Goal: Task Accomplishment & Management: Manage account settings

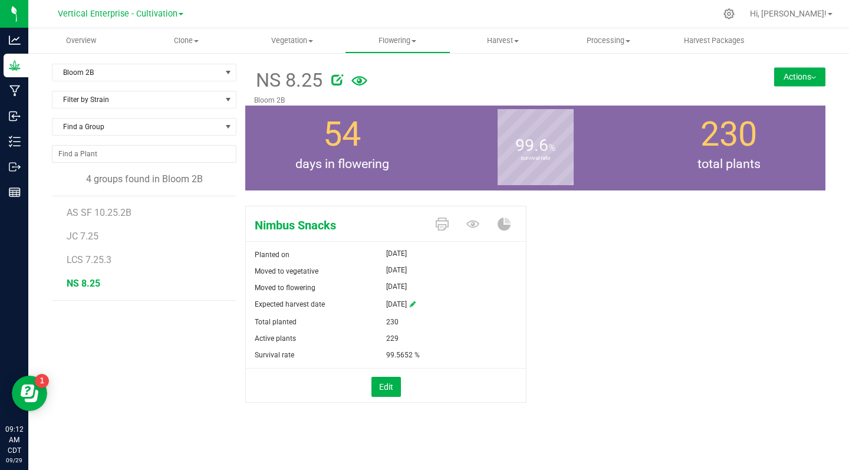
click at [333, 80] on icon at bounding box center [337, 80] width 12 height 12
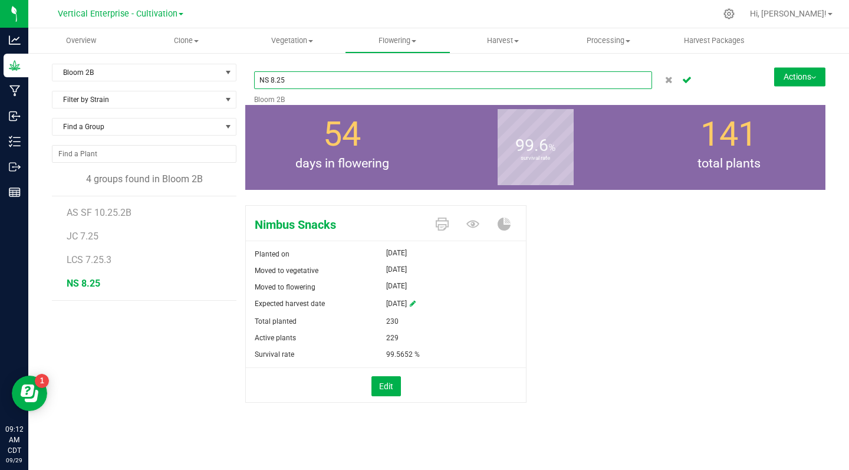
click at [310, 82] on input "NS 8.25" at bounding box center [453, 80] width 398 height 18
type input "NS SF 10.25.2B"
click at [689, 82] on icon "Cancel button" at bounding box center [686, 78] width 9 height 7
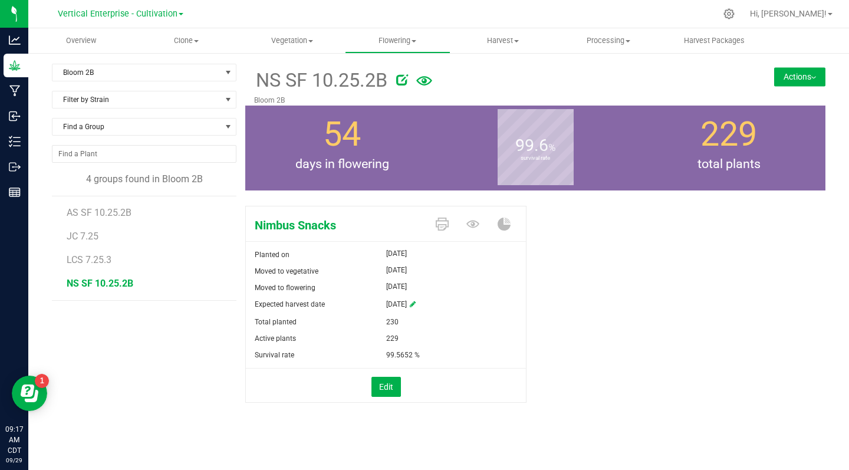
click at [650, 334] on div "Nimbus Snacks Planted on Jul 24, 2025 Moved to vegetative Jul 24, 2025 Moved to…" at bounding box center [535, 317] width 580 height 232
click at [198, 41] on span at bounding box center [196, 41] width 5 height 2
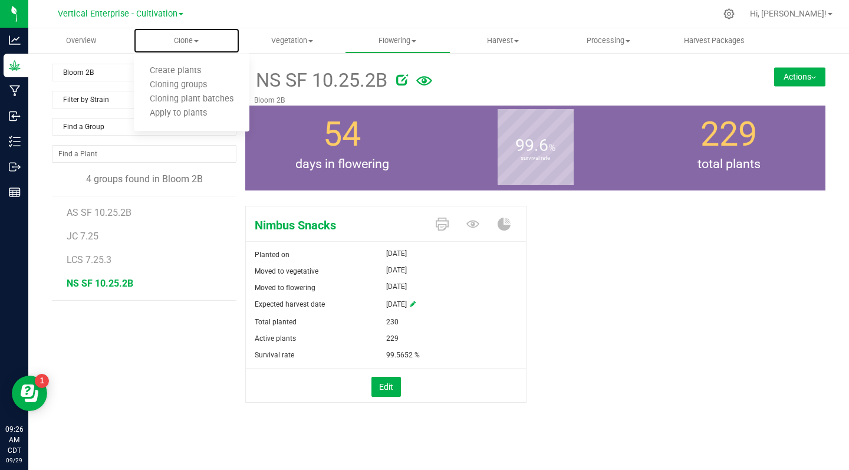
click at [176, 73] on span "Create plants" at bounding box center [175, 71] width 83 height 10
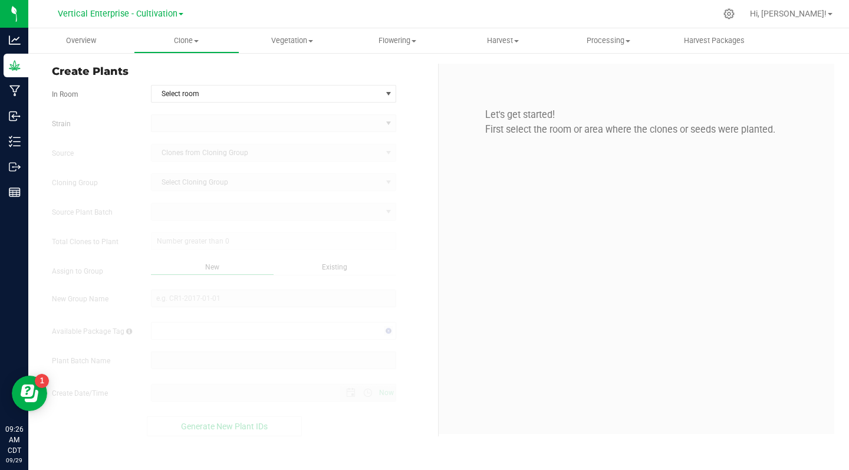
type input "9/29/2025 9:26 AM"
click at [170, 96] on span "Select room" at bounding box center [267, 93] width 230 height 17
click at [162, 114] on li "Mother" at bounding box center [274, 114] width 245 height 18
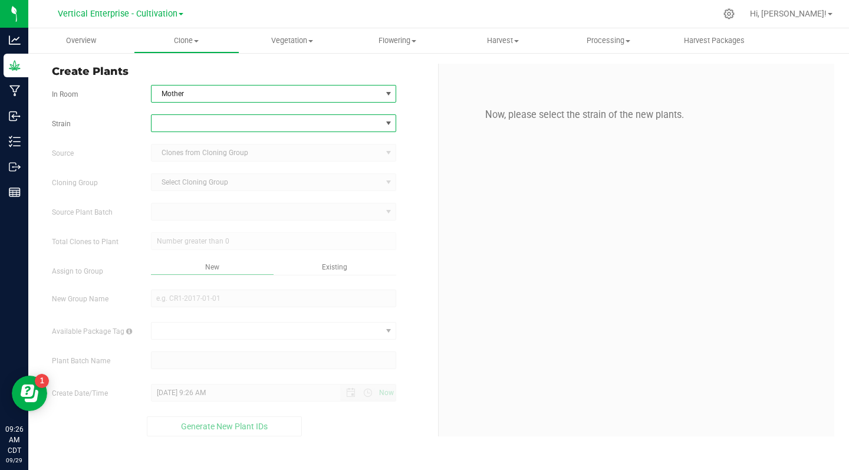
click at [171, 124] on span at bounding box center [267, 123] width 230 height 17
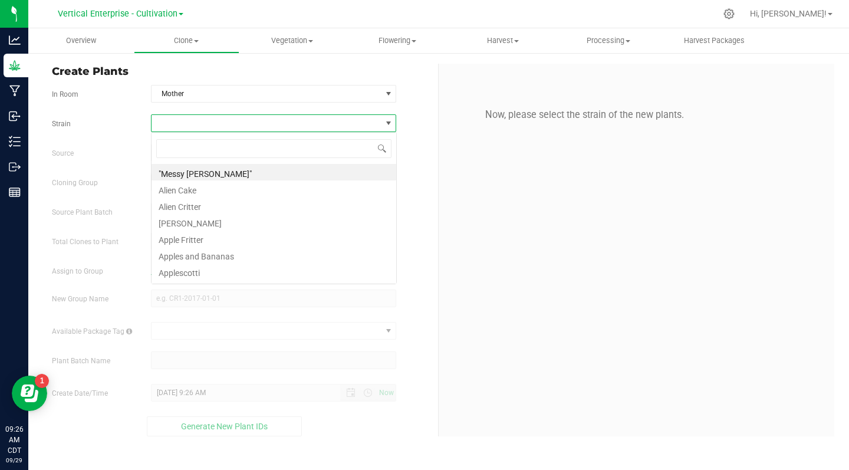
scroll to position [18, 246]
type input "chedd"
click at [203, 173] on li "Cheddar Cheese" at bounding box center [274, 172] width 245 height 17
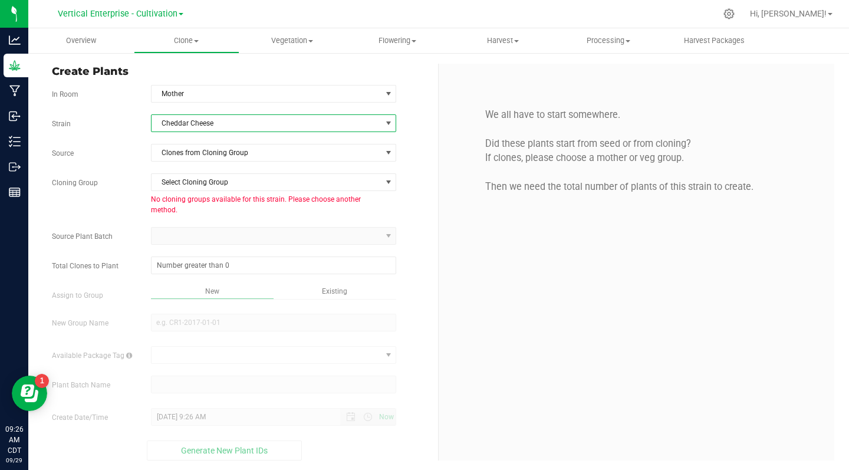
scroll to position [2, 0]
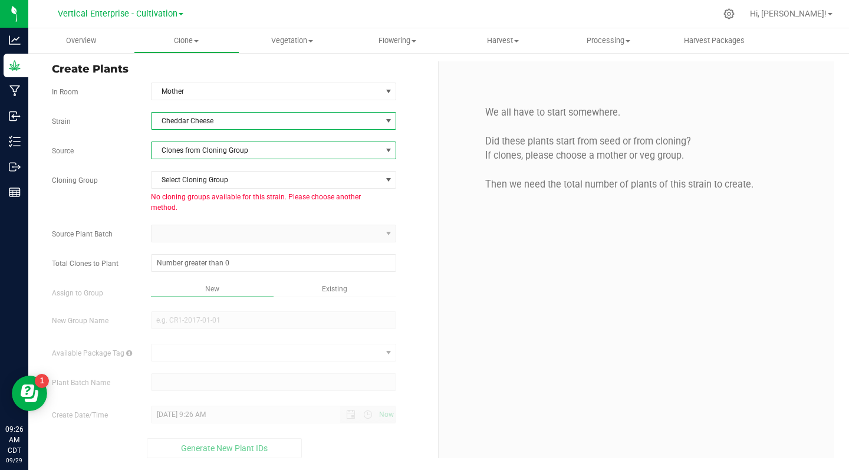
click at [228, 153] on span "Clones from Cloning Group" at bounding box center [267, 150] width 230 height 17
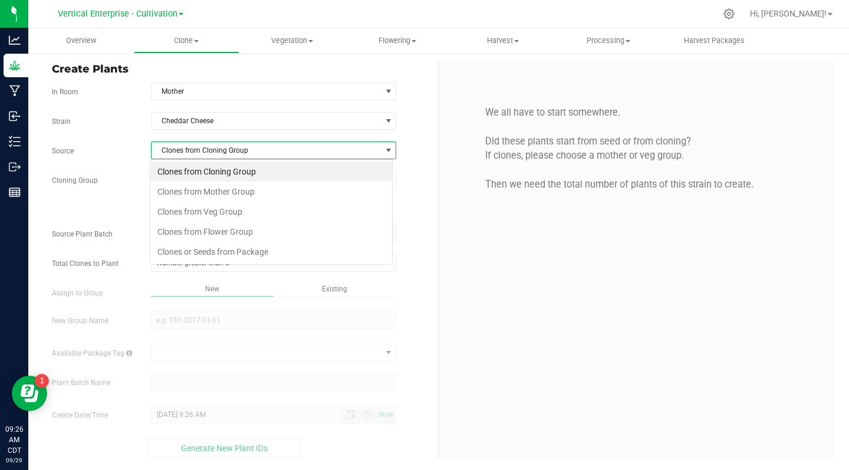
scroll to position [18, 243]
click at [221, 208] on li "Clones from Veg Group" at bounding box center [271, 212] width 242 height 20
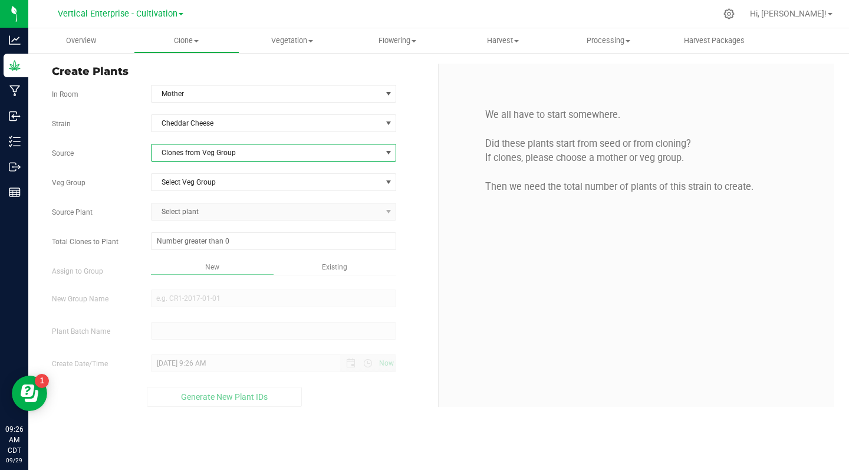
click at [201, 183] on span "Select Veg Group" at bounding box center [267, 182] width 230 height 17
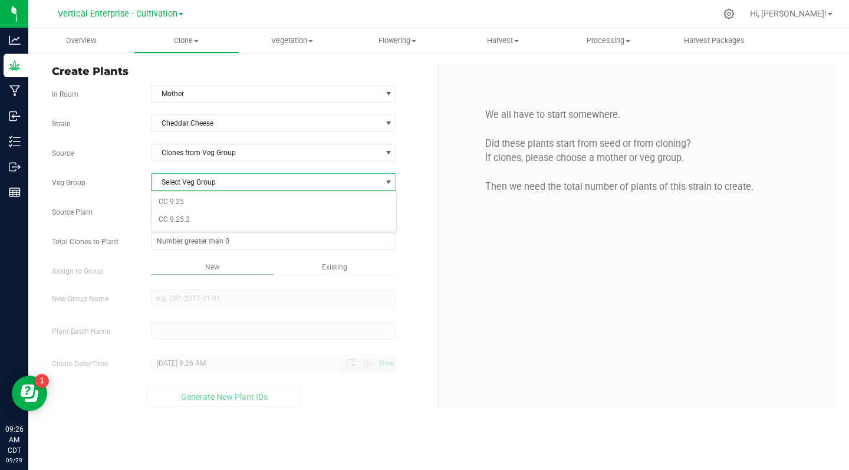
click at [166, 202] on li "CC 9.25" at bounding box center [274, 202] width 245 height 18
click at [173, 212] on span "Select plant" at bounding box center [267, 211] width 230 height 17
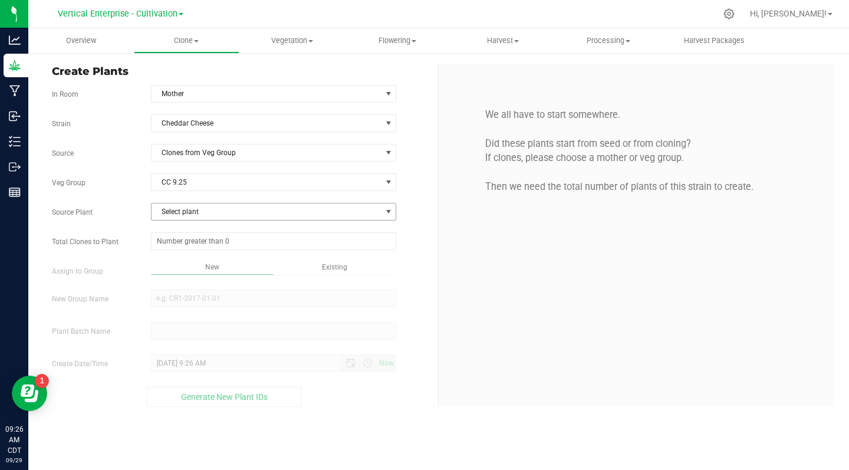
click at [199, 210] on span "Select plant" at bounding box center [267, 211] width 230 height 17
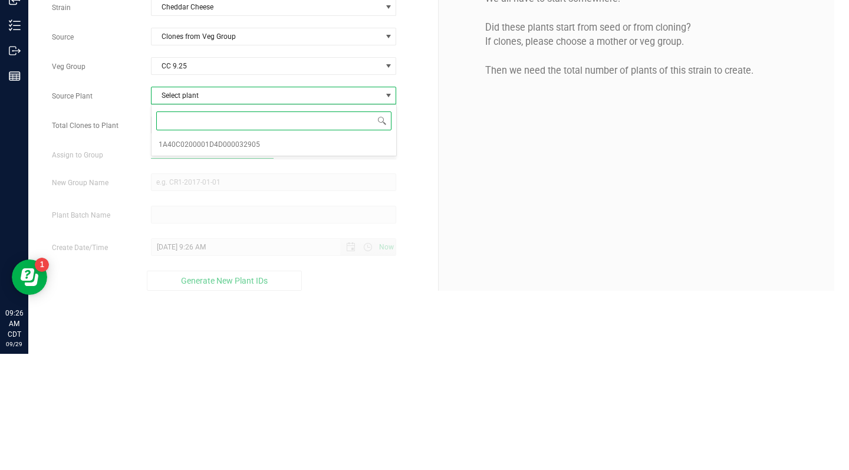
click at [216, 262] on span "1A40C0200001D4D000032905" at bounding box center [209, 261] width 101 height 15
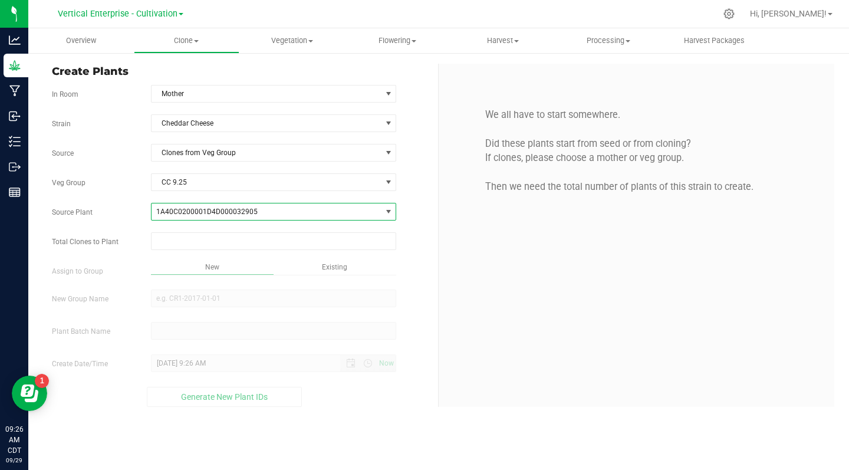
click at [178, 241] on input "text" at bounding box center [274, 241] width 245 height 17
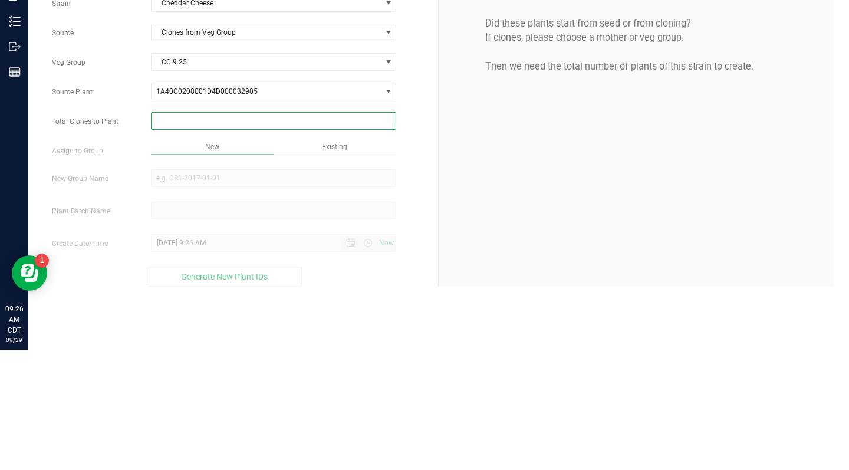
type input "3"
click at [165, 296] on div "Overview Clone Create plants Cloning groups Cloning plant batches Apply to plan…" at bounding box center [438, 249] width 821 height 442
type input "3"
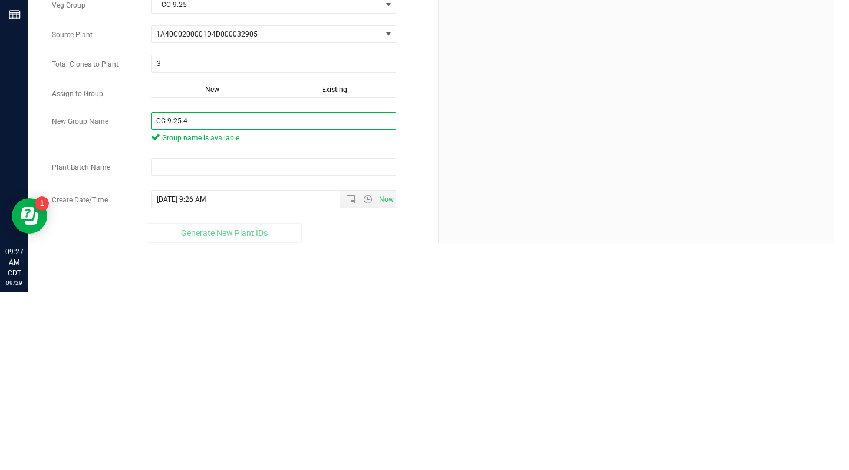
type input "CC 9.25.4"
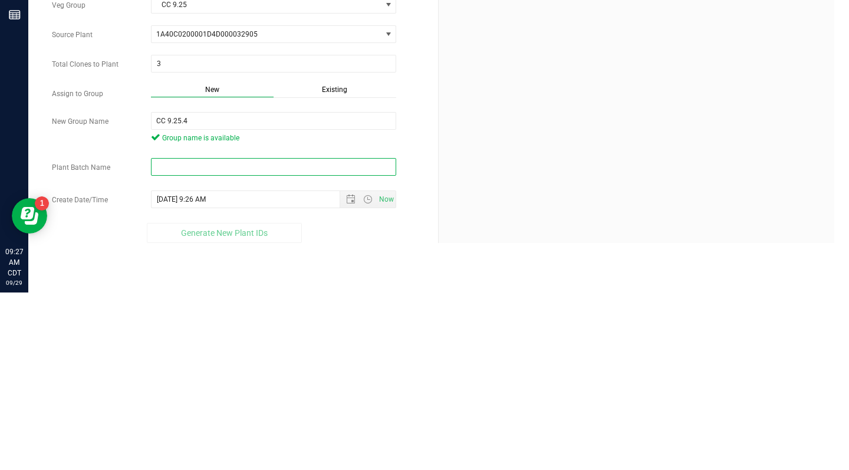
click at [172, 348] on input "text" at bounding box center [274, 344] width 246 height 18
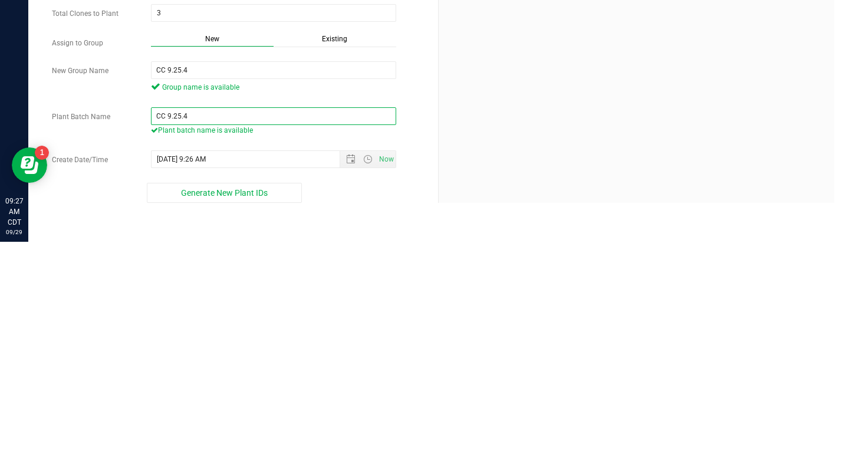
type input "CC 9.25.4"
click at [220, 419] on span "Generate New Plant IDs" at bounding box center [224, 420] width 87 height 9
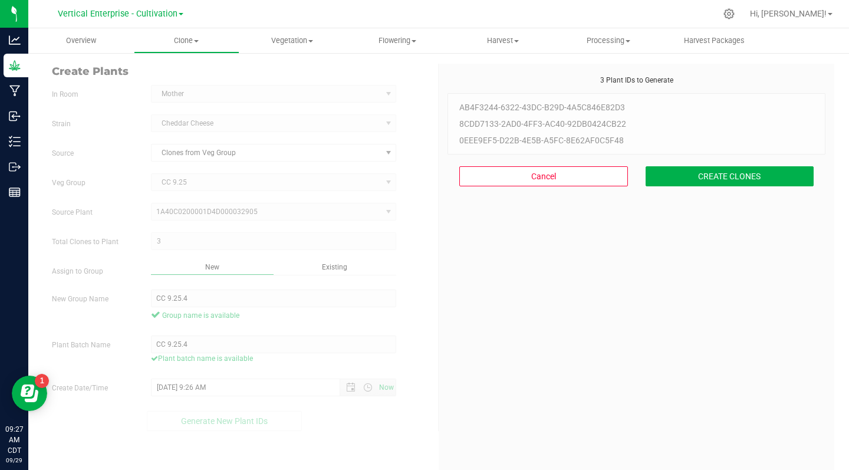
scroll to position [35, 0]
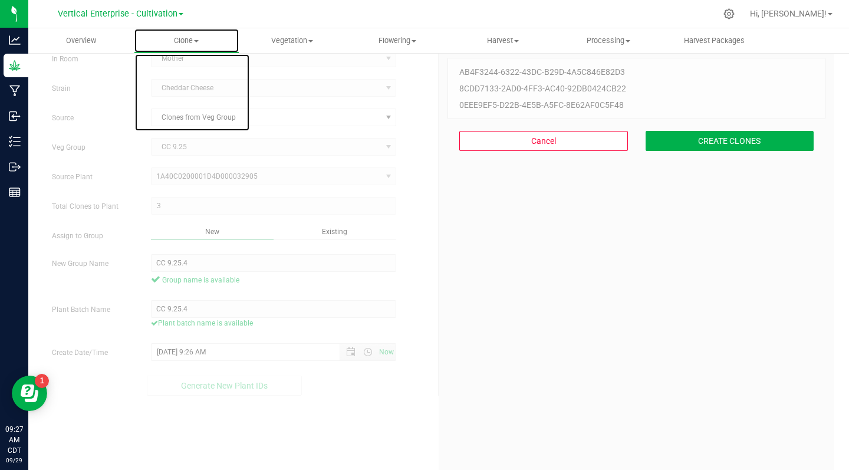
click at [196, 37] on span "Clone" at bounding box center [186, 40] width 104 height 11
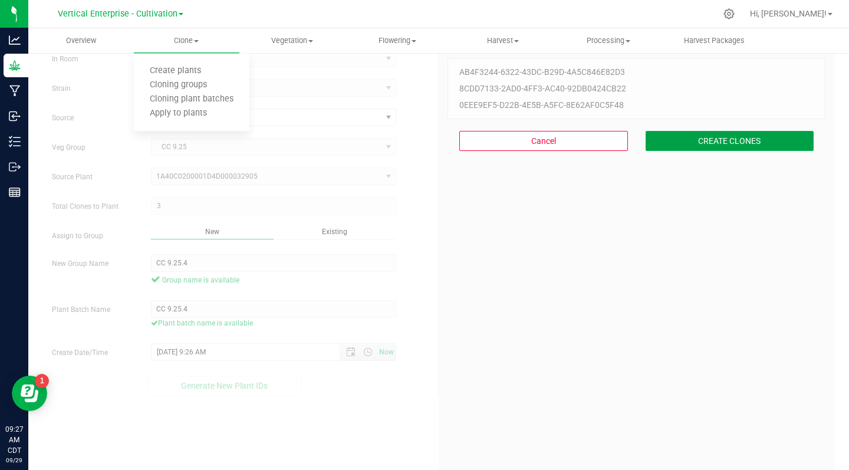
click at [740, 150] on button "CREATE CLONES" at bounding box center [730, 141] width 169 height 20
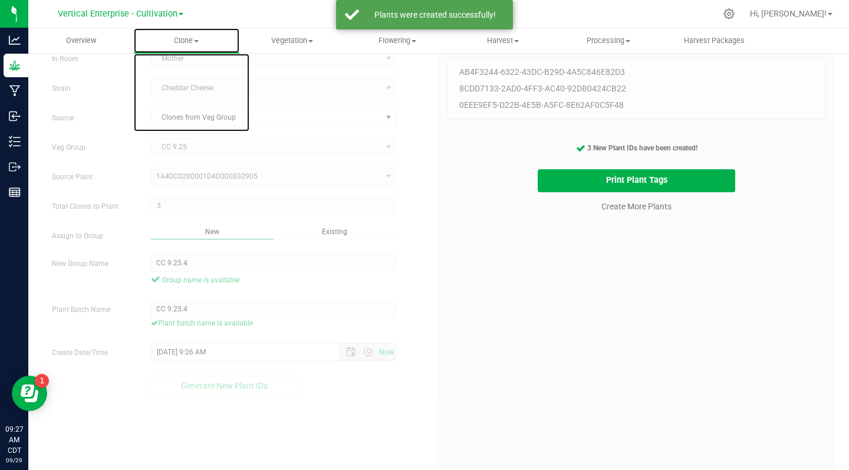
click at [198, 41] on span at bounding box center [196, 41] width 5 height 2
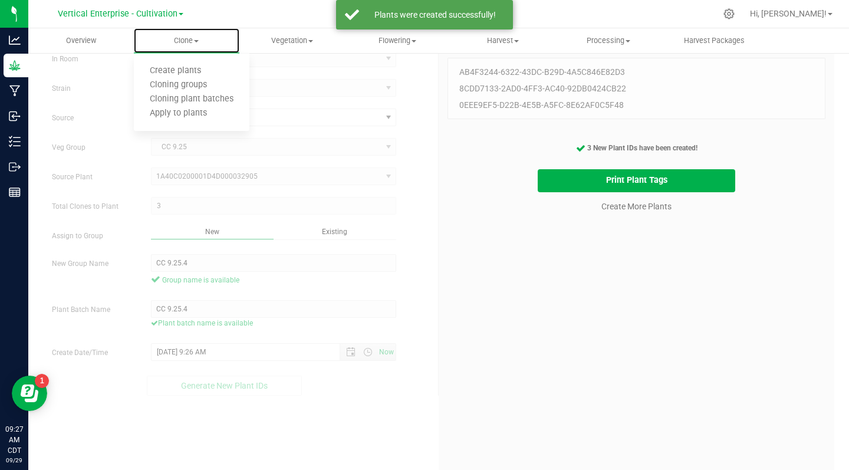
click at [195, 86] on span "Cloning groups" at bounding box center [178, 85] width 89 height 10
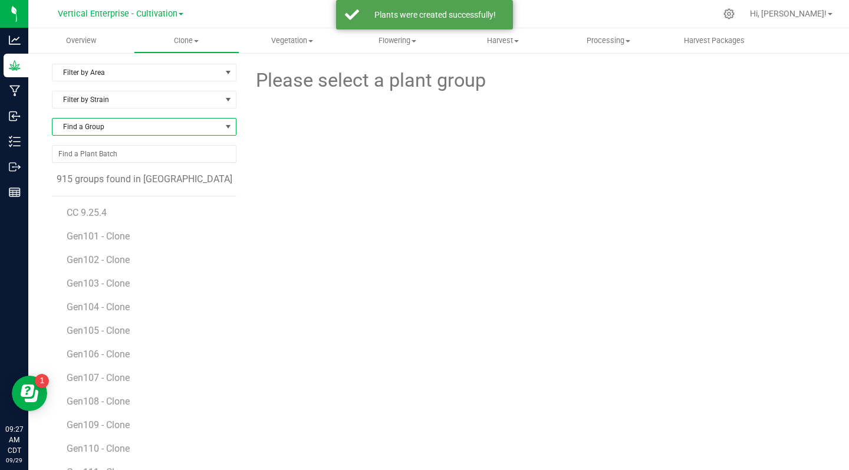
click at [106, 124] on span "Find a Group" at bounding box center [136, 127] width 169 height 17
click at [75, 195] on li "CC 9.25.4" at bounding box center [142, 192] width 181 height 17
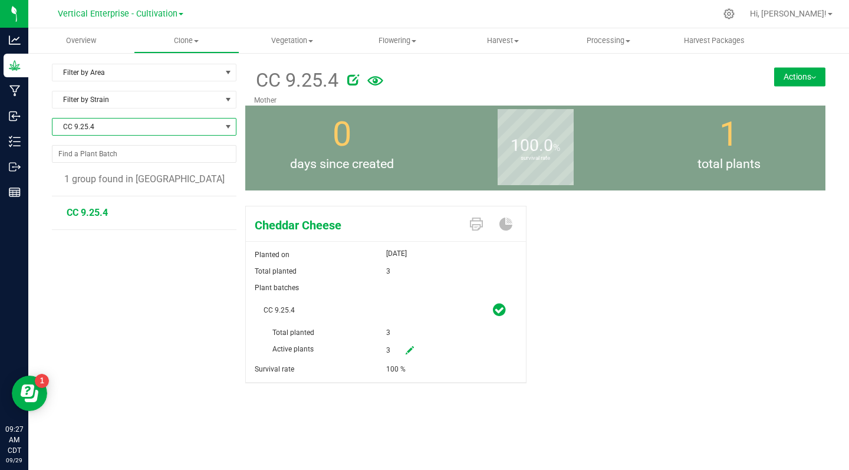
click at [814, 77] on img at bounding box center [813, 78] width 5 height 2
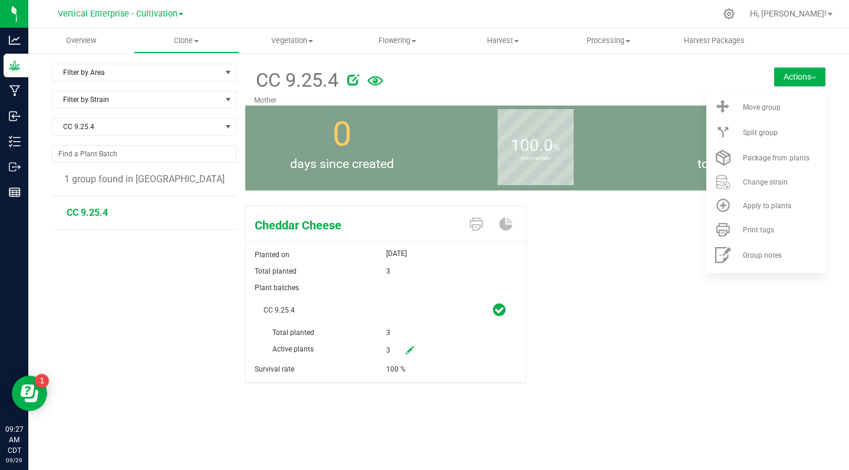
click at [764, 107] on span "Move group" at bounding box center [762, 107] width 38 height 8
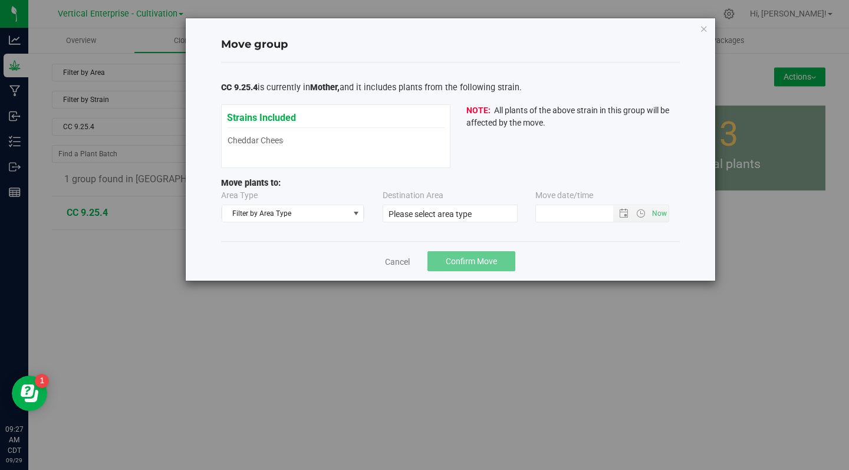
type input "9/29/2025 9:26 AM"
click at [285, 213] on span "Filter by Area Type" at bounding box center [285, 213] width 127 height 17
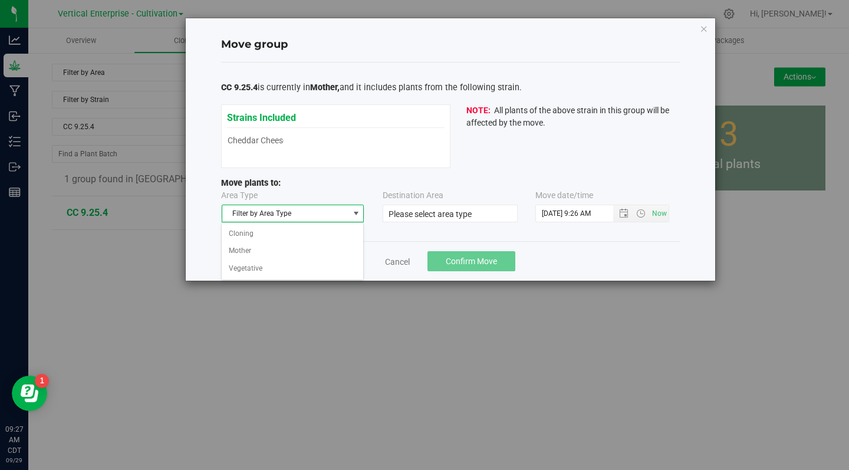
click at [241, 268] on li "Vegetative" at bounding box center [292, 269] width 141 height 18
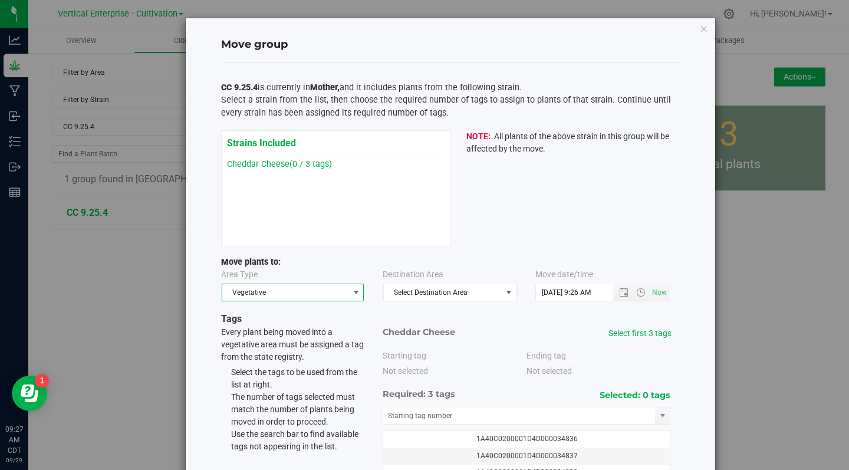
click at [439, 291] on span "Select Destination Area" at bounding box center [443, 292] width 118 height 17
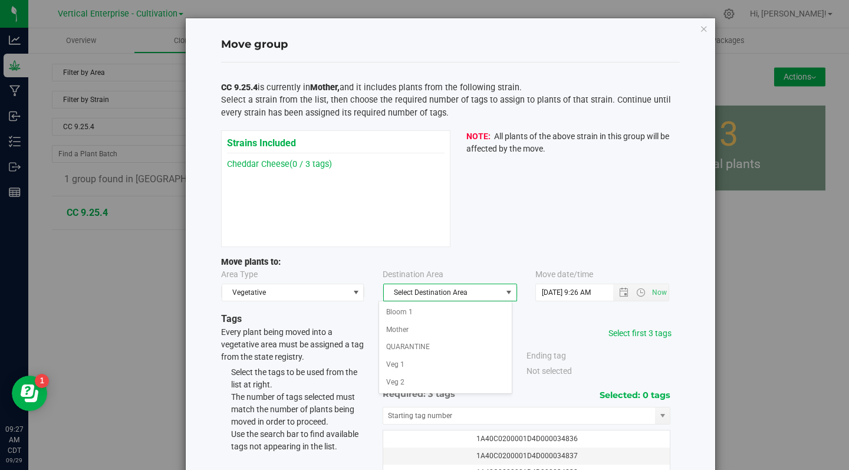
click at [399, 361] on li "Veg 1" at bounding box center [445, 365] width 133 height 18
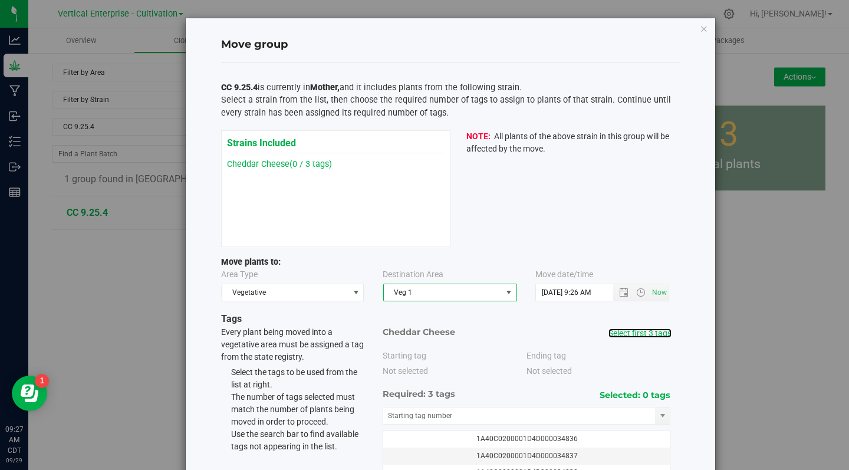
click at [644, 336] on link "Select first 3 tags" at bounding box center [639, 332] width 63 height 9
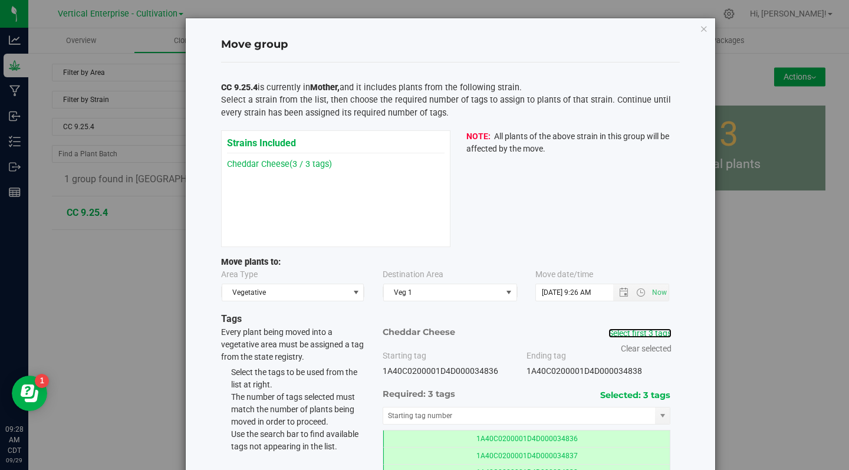
scroll to position [89, 0]
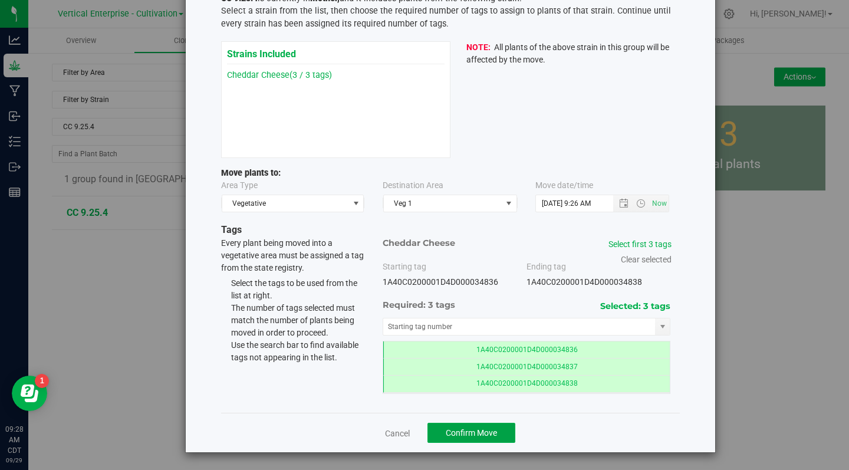
click at [455, 433] on span "Confirm Move" at bounding box center [471, 432] width 51 height 9
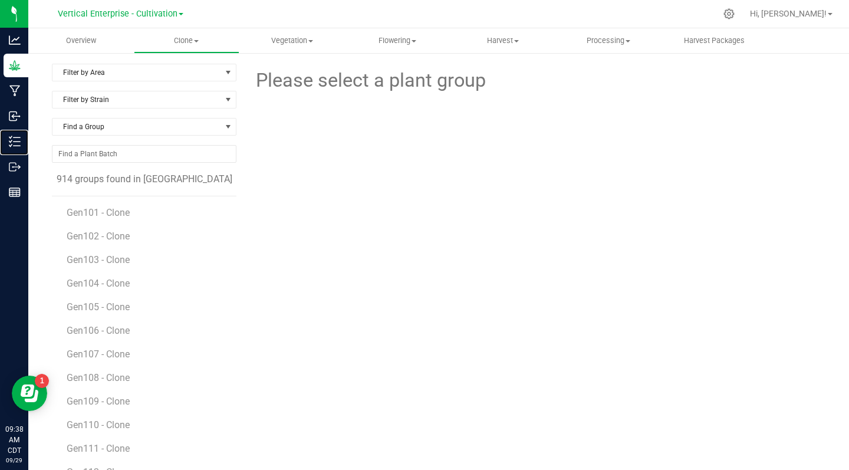
click at [16, 147] on icon at bounding box center [15, 142] width 12 height 12
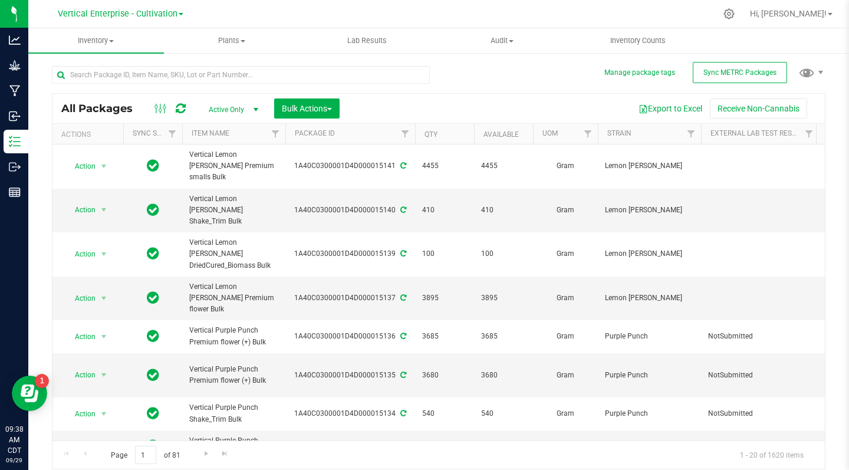
click at [212, 291] on span "Vertical Lemon Cherry Sherbert Premium flower Bulk" at bounding box center [233, 298] width 89 height 34
click at [187, 283] on td "Vertical Lemon Cherry Sherbert Premium flower Bulk" at bounding box center [233, 299] width 103 height 44
copy span "Lemon Cherry Sherbert"
copy div "1A40C0300001D4D000015141"
click at [330, 166] on div "1A40C0300001D4D000015141" at bounding box center [350, 165] width 133 height 11
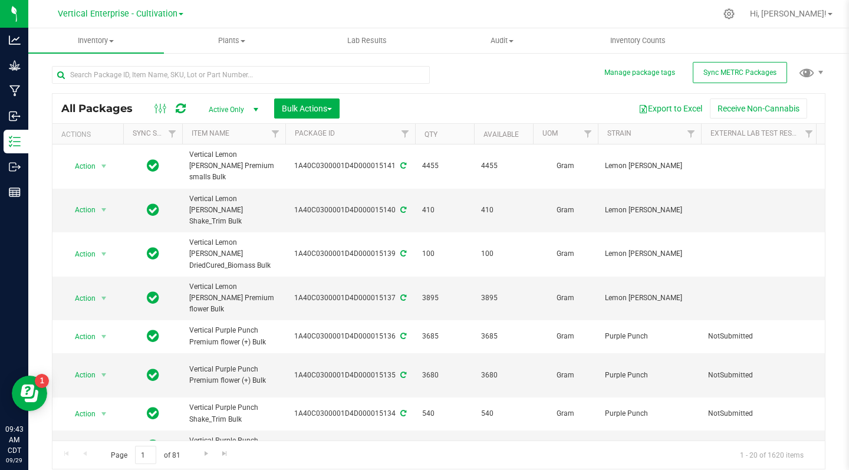
click at [338, 208] on div "1A40C0300001D4D000015140" at bounding box center [350, 210] width 133 height 11
copy div "1A40C0300001D4D000015141"
click at [14, 73] on div "Grow" at bounding box center [16, 66] width 25 height 24
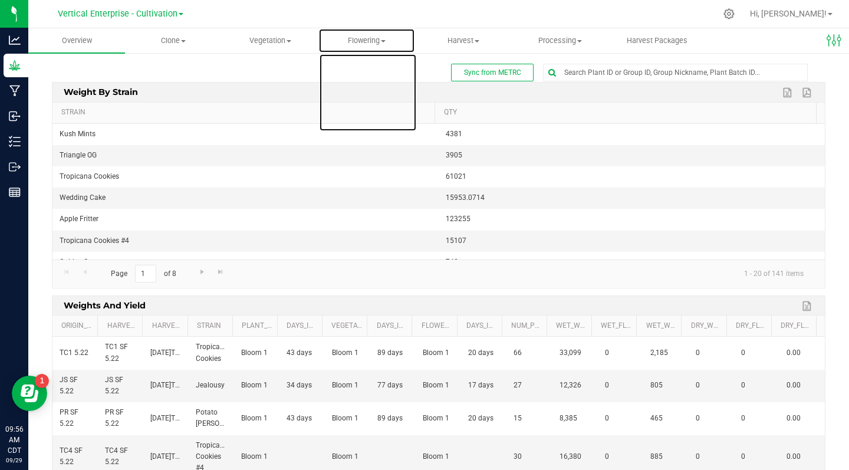
click at [357, 42] on span "Flowering" at bounding box center [367, 40] width 96 height 11
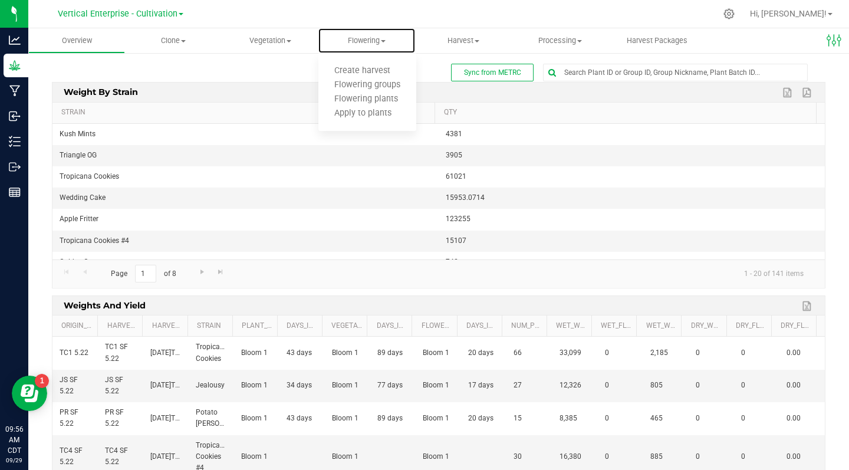
click at [401, 87] on span "Flowering groups" at bounding box center [367, 85] width 98 height 10
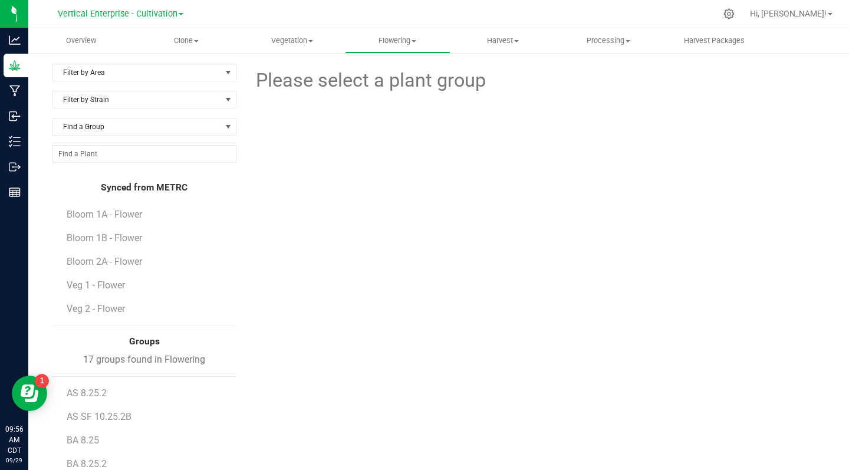
click at [107, 74] on span "Filter by Area" at bounding box center [136, 72] width 169 height 17
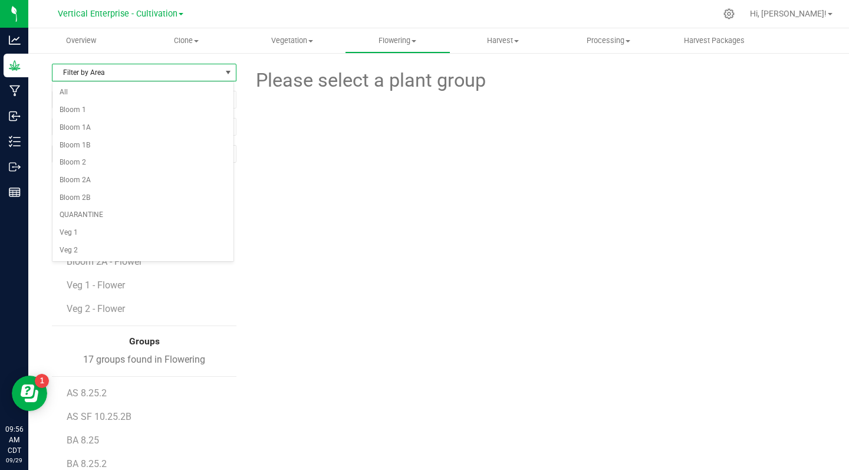
click at [85, 196] on li "Bloom 2B" at bounding box center [142, 198] width 181 height 18
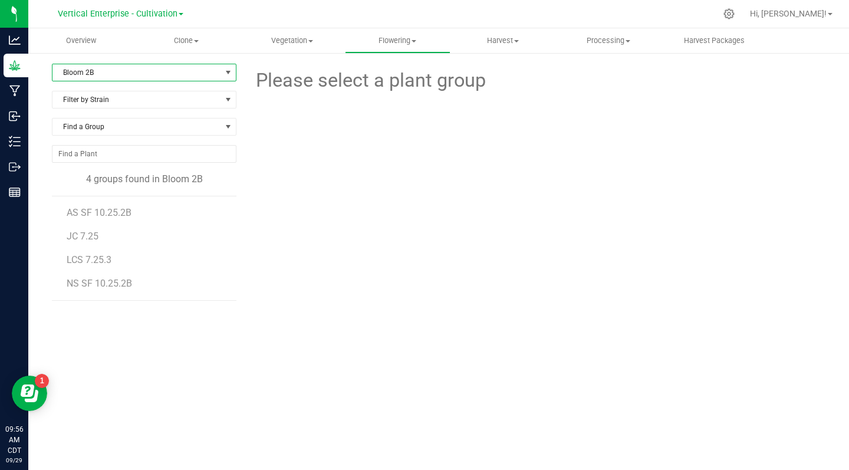
click at [96, 265] on span "LCS 7.25.3" at bounding box center [89, 259] width 45 height 11
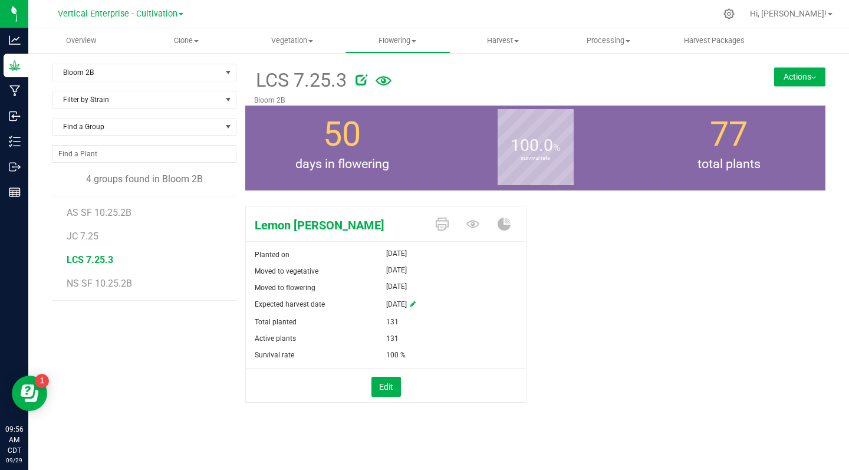
click at [359, 80] on icon at bounding box center [362, 80] width 12 height 12
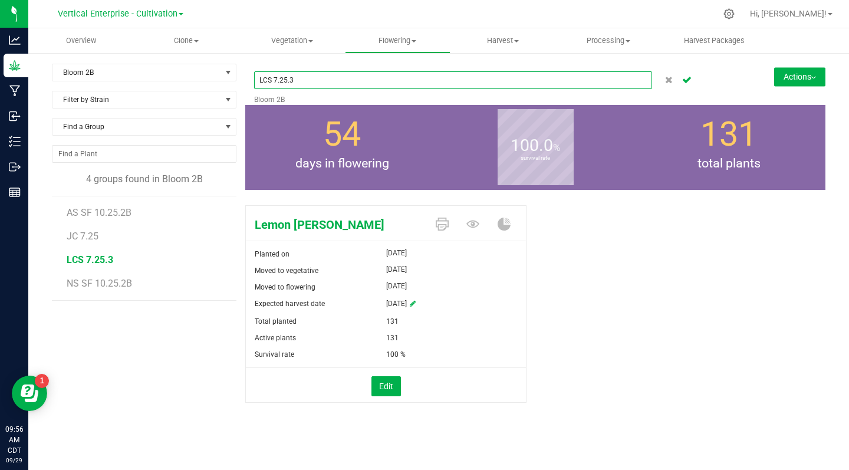
click at [308, 80] on input "LCS 7.25.3" at bounding box center [453, 80] width 398 height 18
type input "LCS SF 10.25.2B"
click at [689, 82] on icon "Cancel button" at bounding box center [686, 78] width 9 height 7
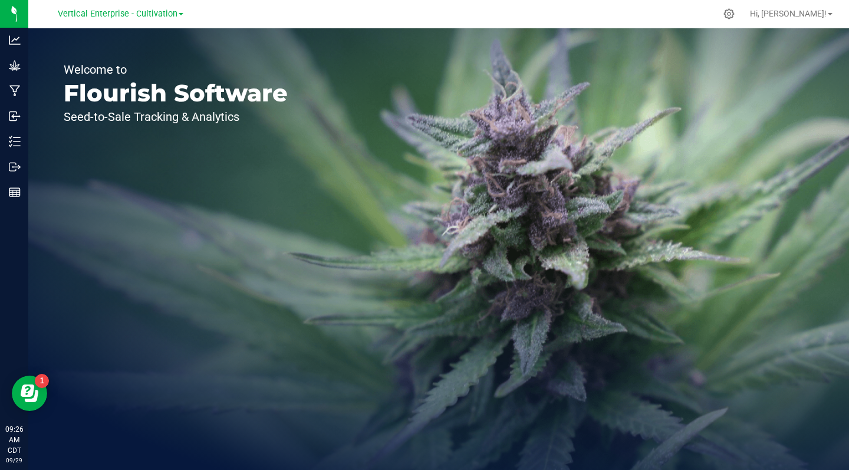
click at [122, 11] on span "Vertical Enterprise - Cultivation" at bounding box center [118, 14] width 120 height 10
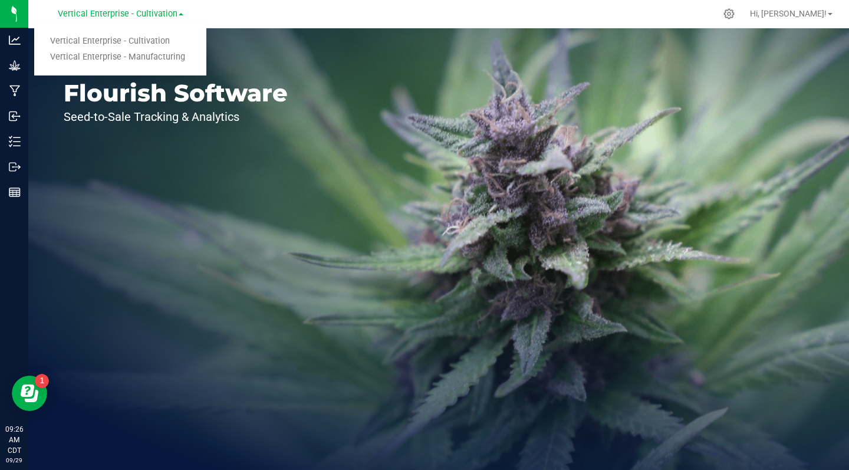
click at [157, 55] on link "Vertical Enterprise - Manufacturing" at bounding box center [120, 58] width 172 height 16
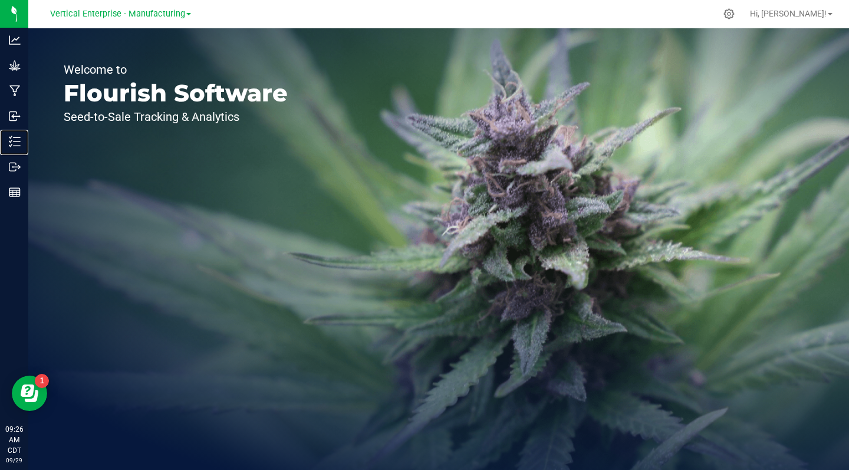
click at [17, 137] on line at bounding box center [17, 137] width 6 height 0
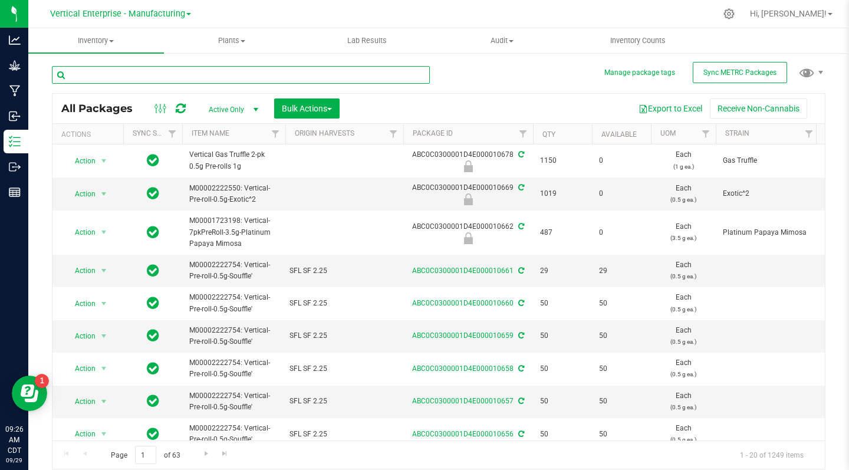
click at [92, 75] on input "text" at bounding box center [241, 75] width 378 height 18
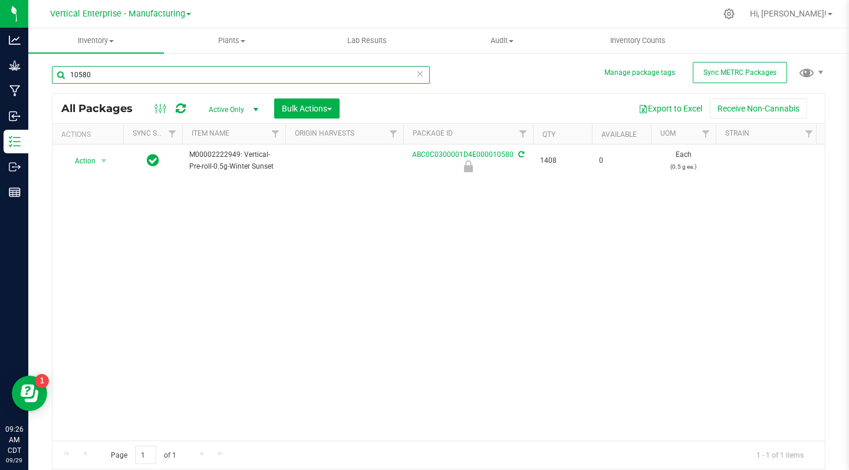
type input "10580"
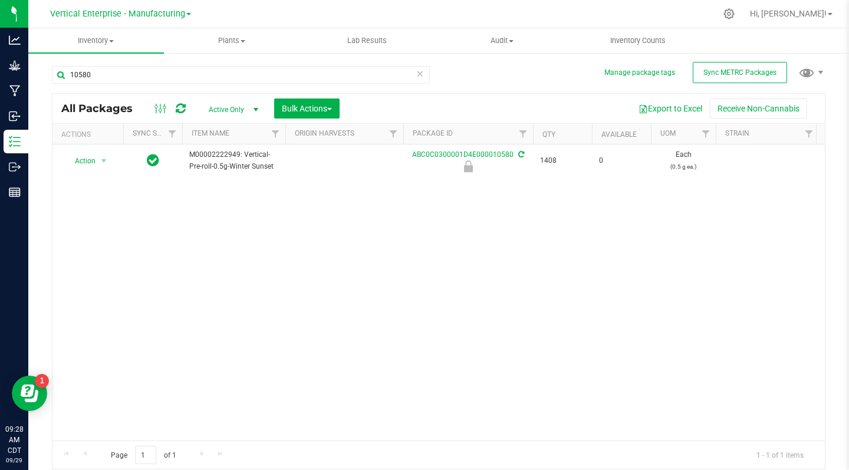
click at [83, 160] on span "Action" at bounding box center [80, 161] width 32 height 17
click at [85, 292] on li "Unlock package" at bounding box center [102, 301] width 74 height 18
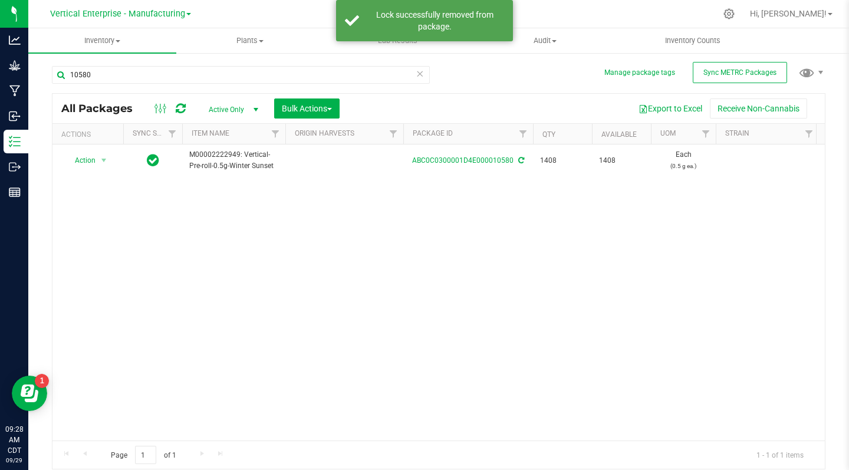
click at [83, 156] on span "Action" at bounding box center [80, 160] width 32 height 17
click at [108, 200] on li "Create package" at bounding box center [102, 198] width 74 height 18
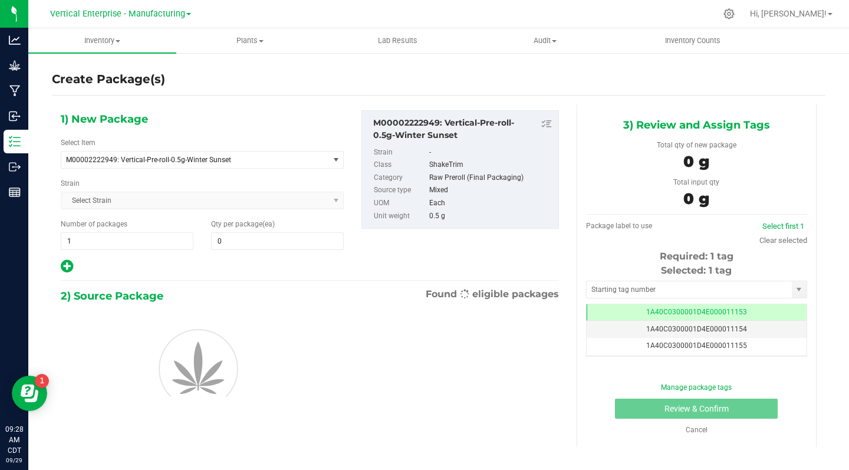
type input "0"
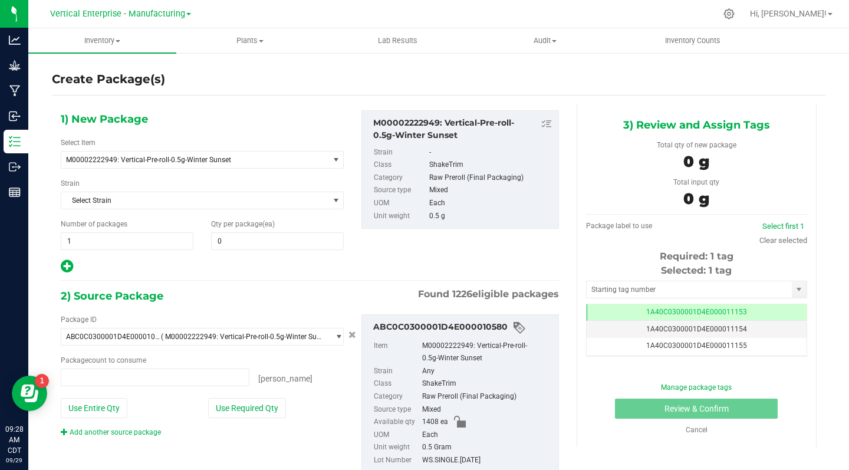
type input "0 ea"
click at [80, 240] on input "1" at bounding box center [126, 241] width 131 height 17
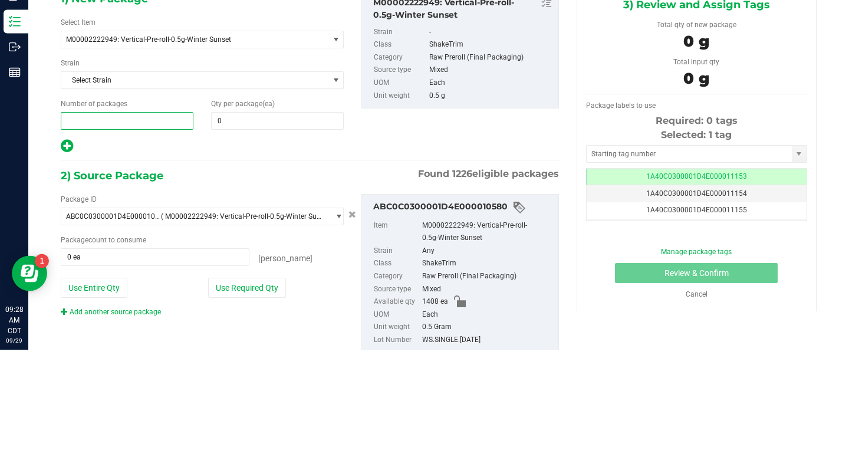
type input "3"
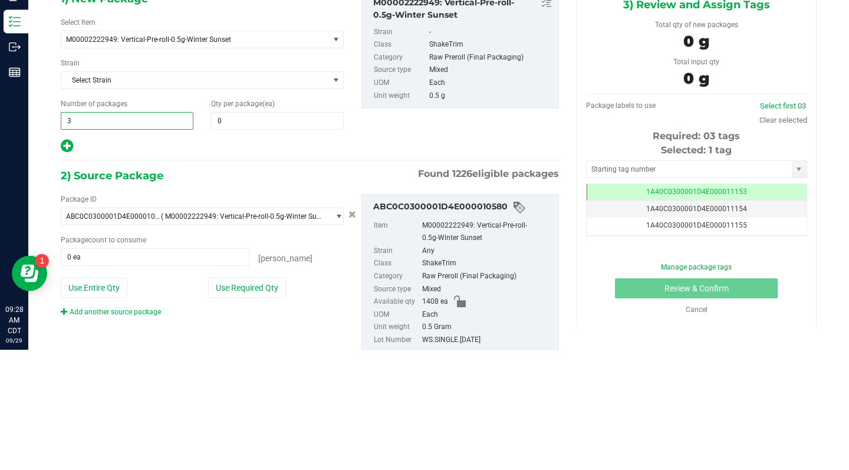
click at [249, 239] on input "0" at bounding box center [277, 241] width 131 height 17
type input "3"
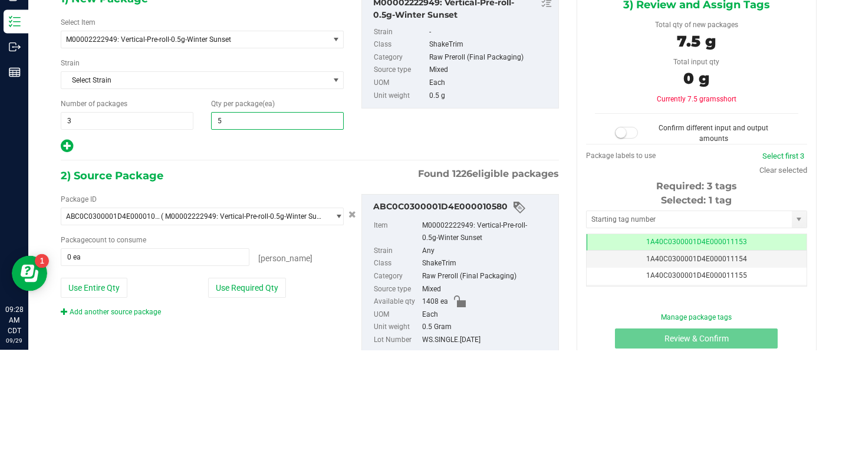
type input "50"
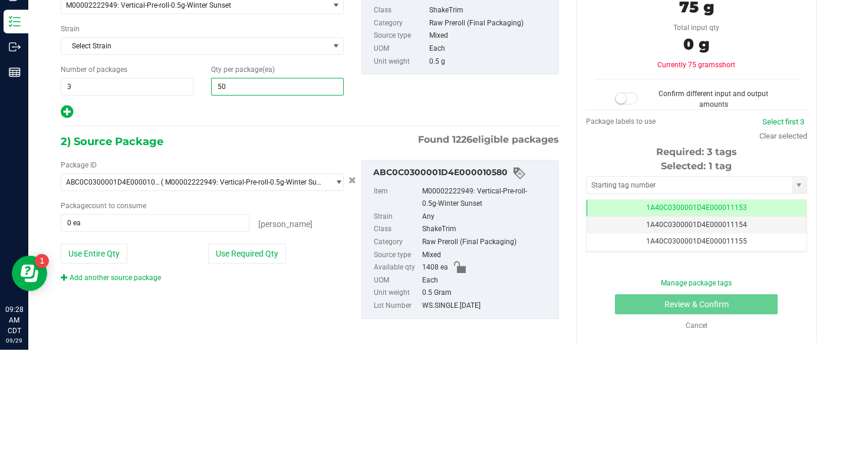
scroll to position [37, 0]
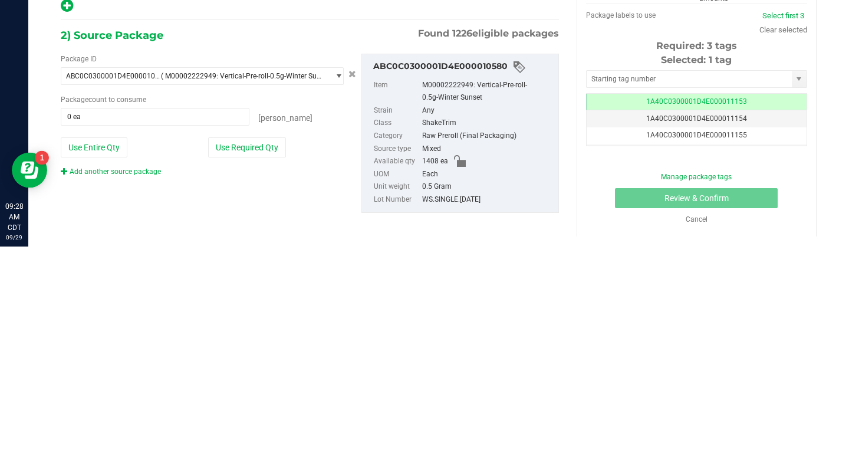
click at [231, 370] on button "Use Required Qty" at bounding box center [247, 371] width 78 height 20
type input "50"
type input "150 ea"
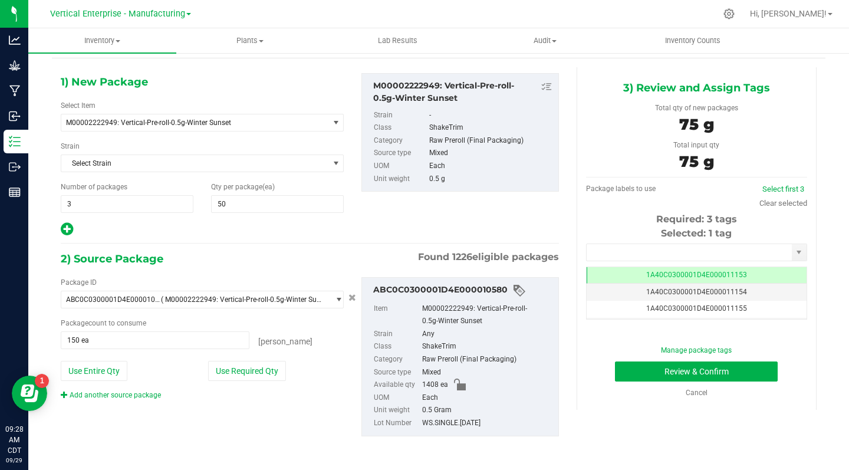
click at [598, 254] on input "text" at bounding box center [689, 252] width 205 height 17
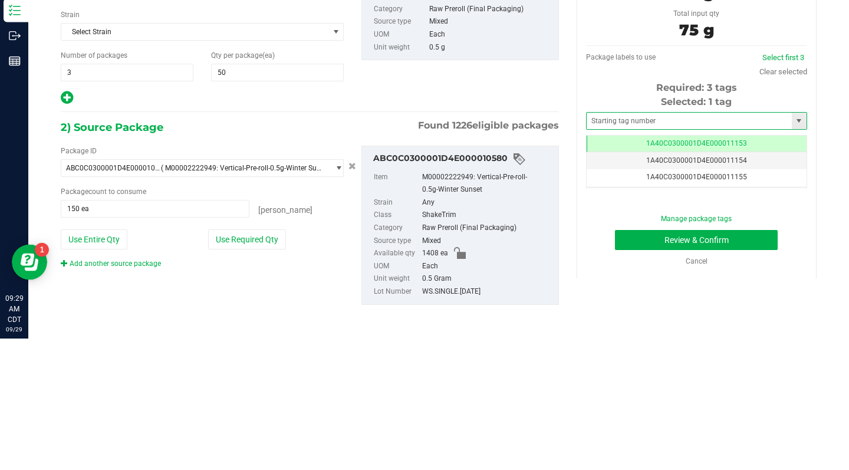
click at [751, 277] on td "1A40C0300001D4E000011153" at bounding box center [697, 275] width 220 height 17
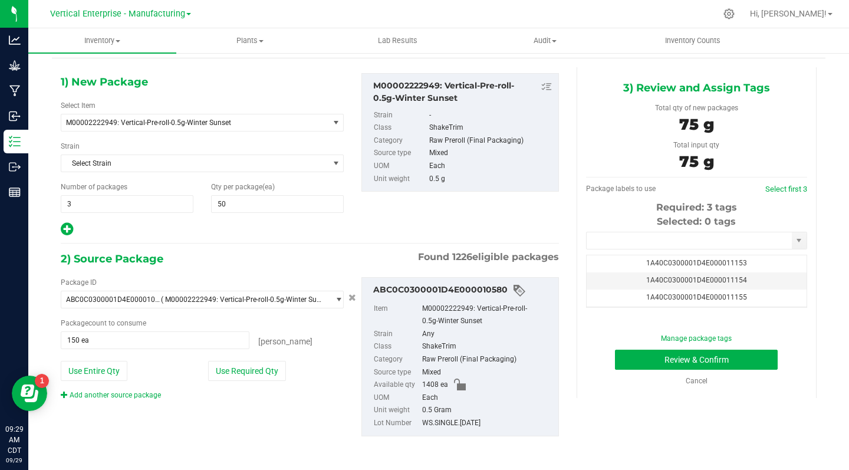
click at [608, 241] on input "text" at bounding box center [689, 240] width 205 height 17
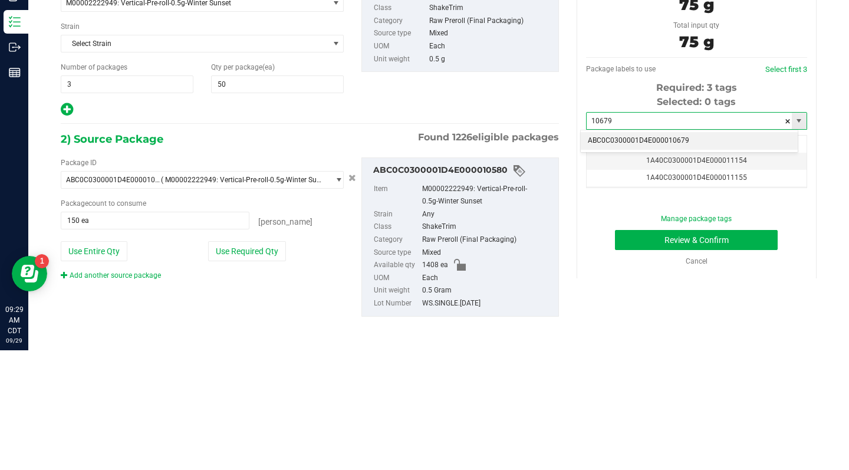
click at [679, 262] on li "ABC0C0300001D4E000010679" at bounding box center [689, 261] width 217 height 18
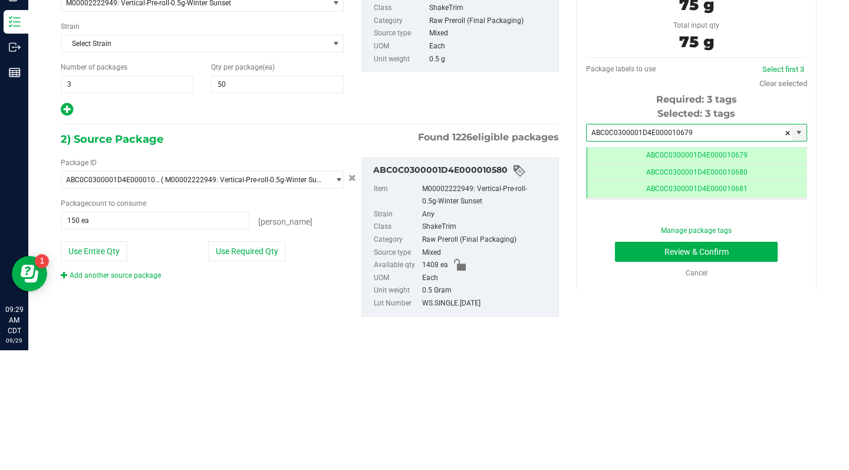
scroll to position [0, 0]
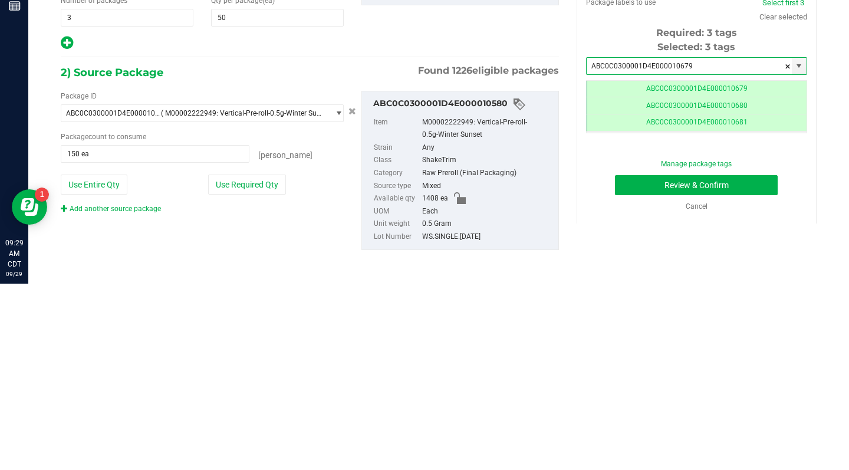
type input "ABC0C0300001D4E000010679"
click at [746, 368] on button "Review & Confirm" at bounding box center [696, 371] width 163 height 20
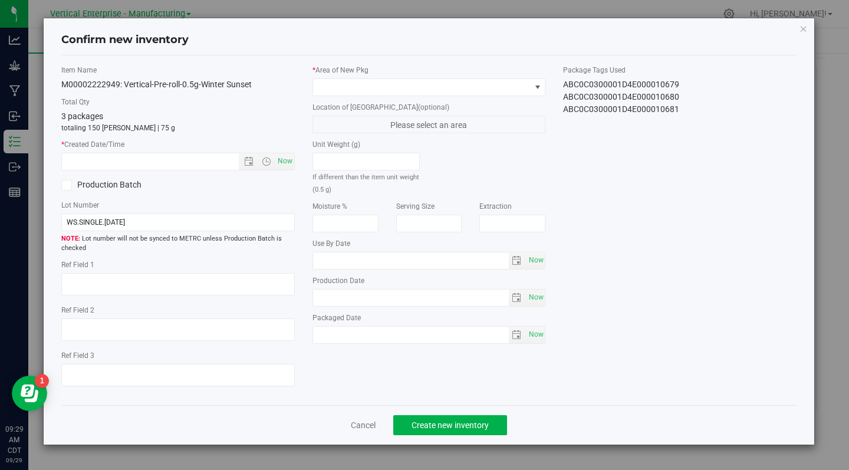
click at [284, 161] on span "Now" at bounding box center [285, 161] width 20 height 17
type input "9/29/2025 9:29 AM"
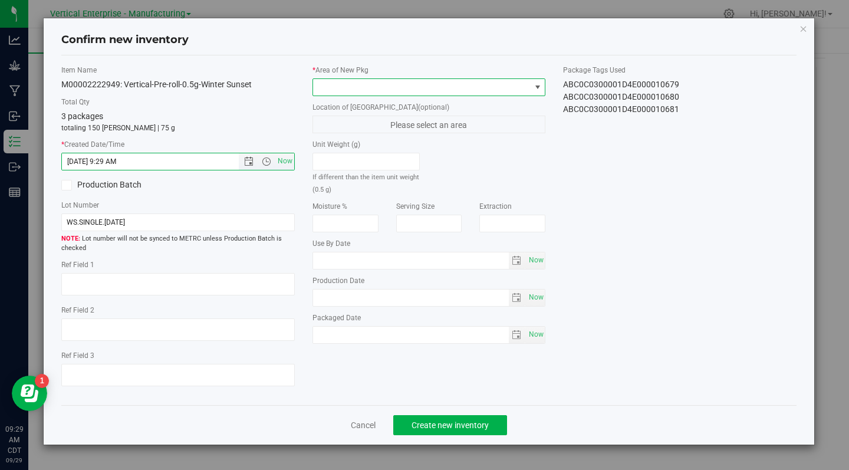
click at [354, 85] on span at bounding box center [422, 87] width 218 height 17
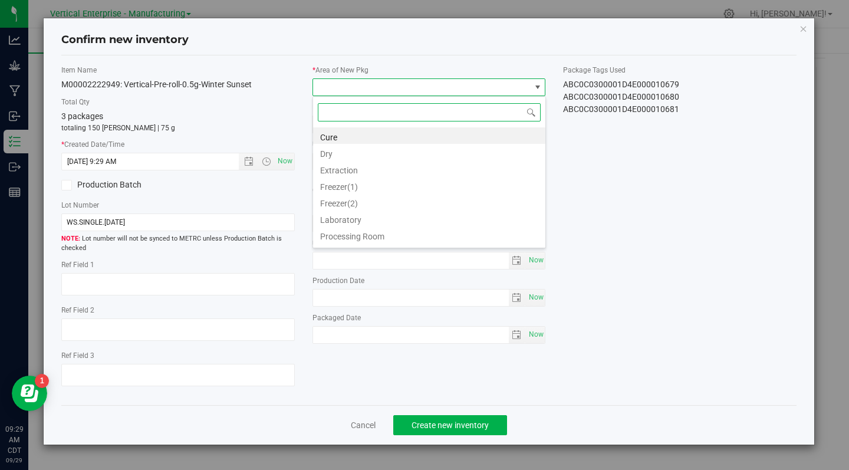
scroll to position [58939, 58723]
type input "vau"
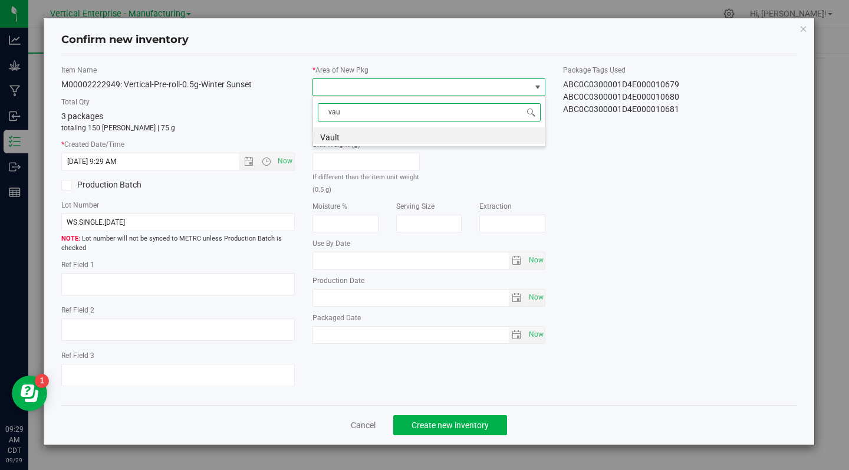
click at [362, 137] on li "Vault" at bounding box center [429, 135] width 232 height 17
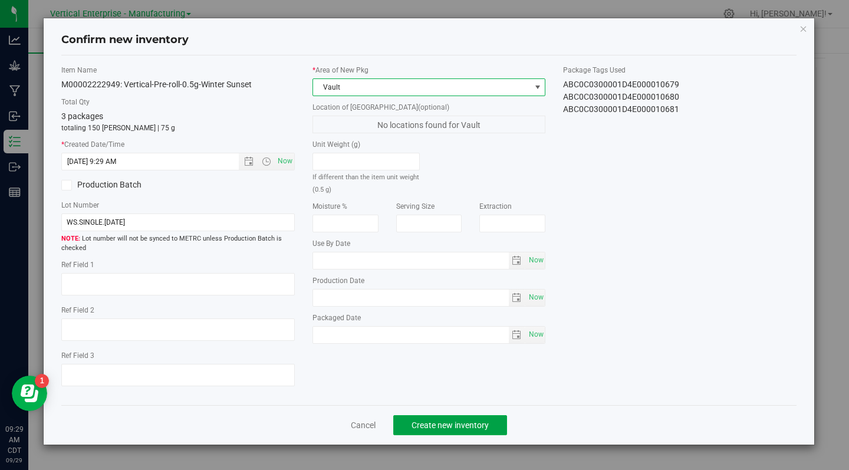
click at [451, 421] on span "Create new inventory" at bounding box center [450, 424] width 77 height 9
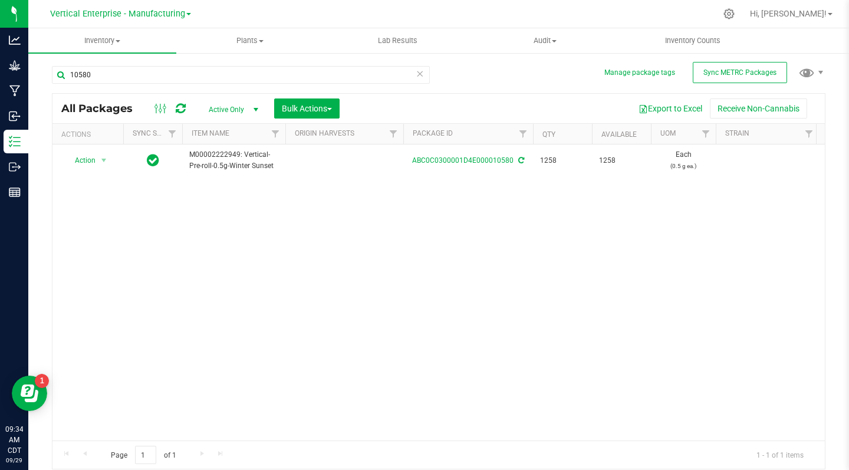
click at [77, 163] on span "Action" at bounding box center [80, 160] width 32 height 17
click at [113, 193] on li "Create package" at bounding box center [102, 198] width 74 height 18
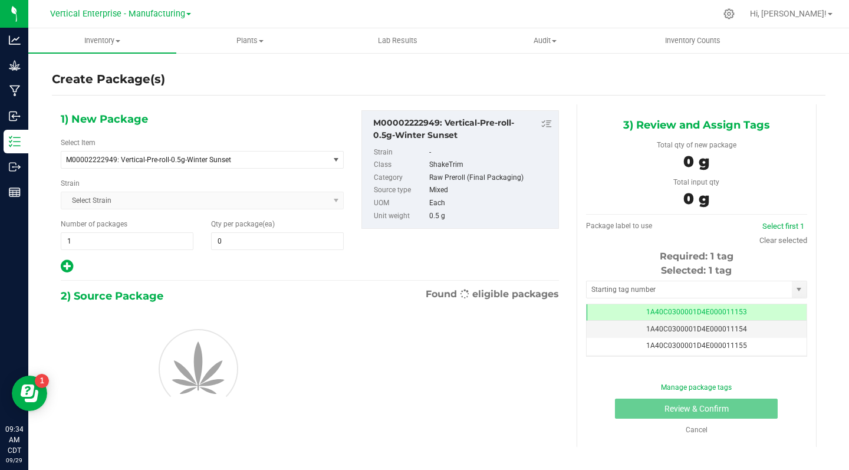
type input "0"
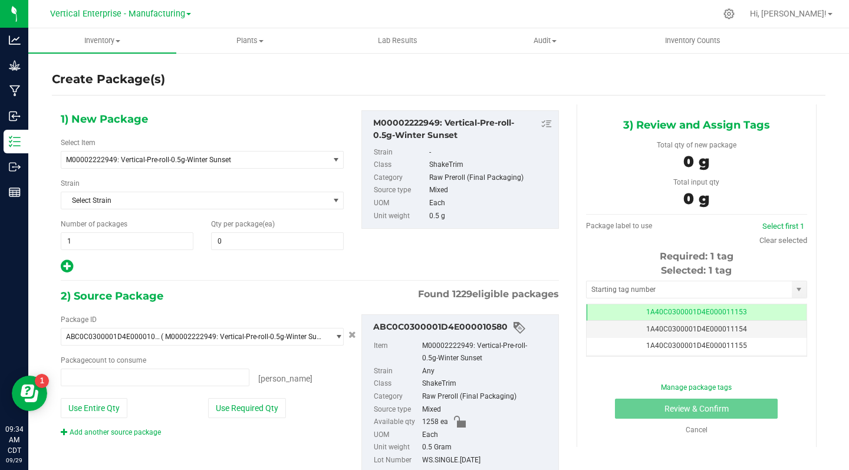
type input "0 ea"
click at [239, 242] on input "0" at bounding box center [277, 241] width 131 height 17
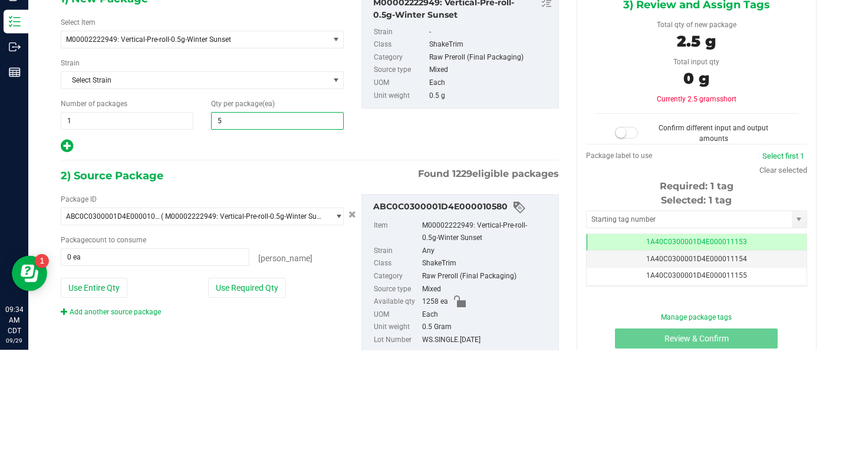
type input "50"
click at [388, 256] on div "1) New Package Select Item M00002222949: Vertical-Pre-roll-0.5g-Winter Sunset B…" at bounding box center [310, 192] width 516 height 164
type input "50"
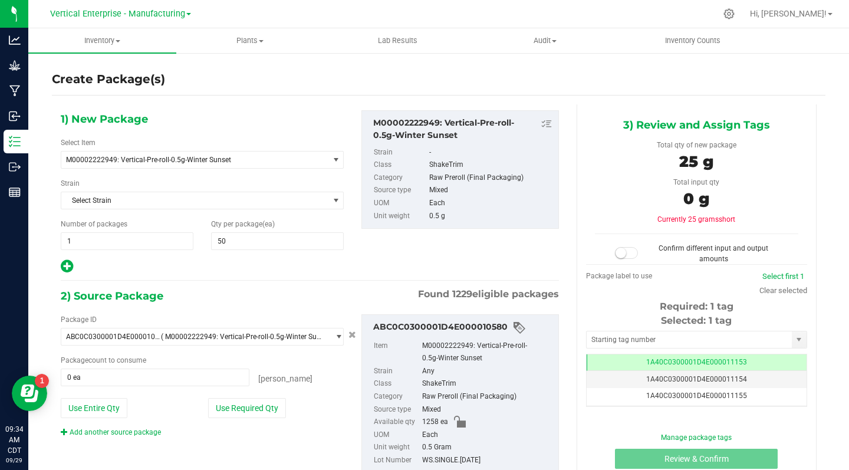
click at [251, 403] on button "Use Required Qty" at bounding box center [247, 408] width 78 height 20
type input "50 ea"
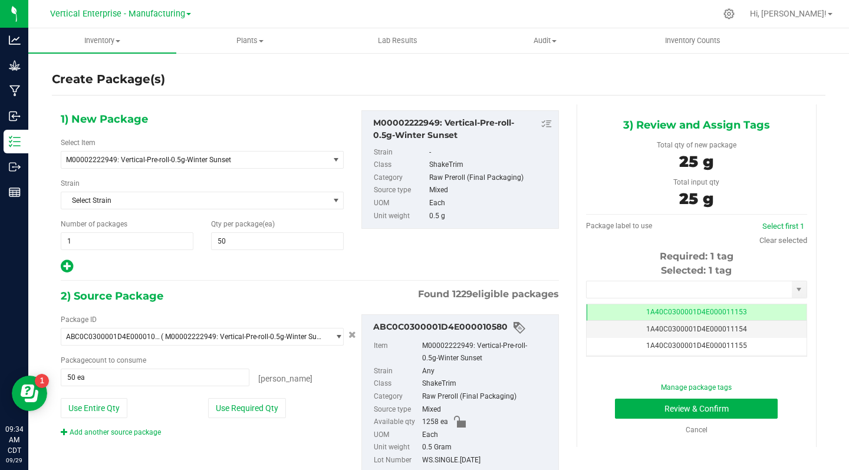
click at [695, 291] on input "text" at bounding box center [689, 289] width 205 height 17
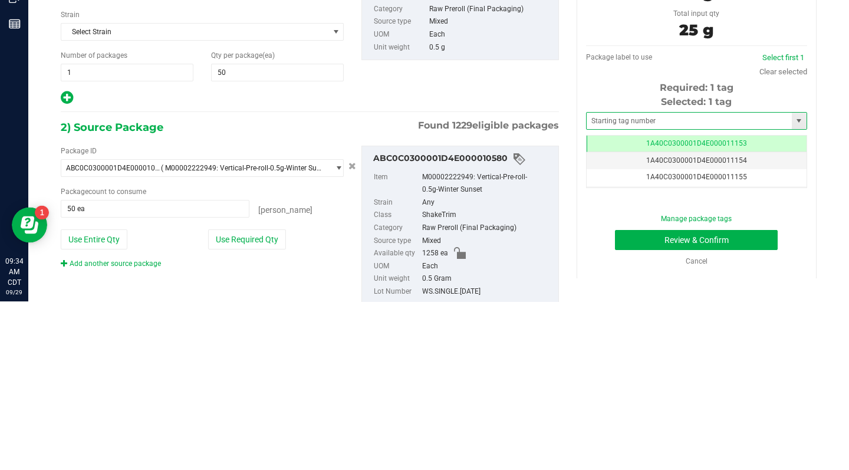
click at [738, 311] on td "1A40C0300001D4E000011153" at bounding box center [697, 312] width 220 height 17
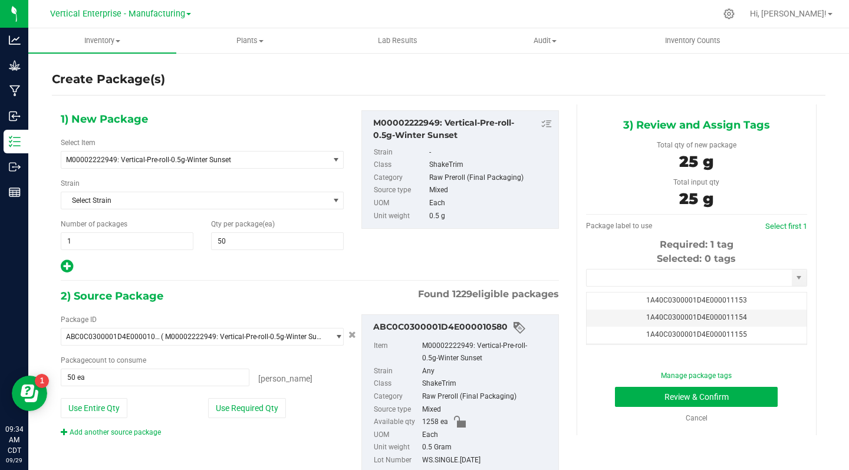
click at [605, 282] on input "text" at bounding box center [689, 277] width 205 height 17
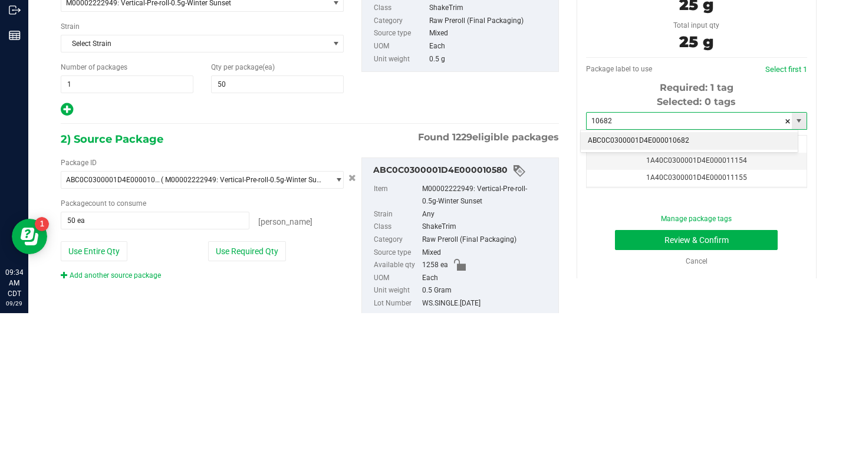
click at [677, 300] on li "ABC0C0300001D4E000010682" at bounding box center [689, 298] width 217 height 18
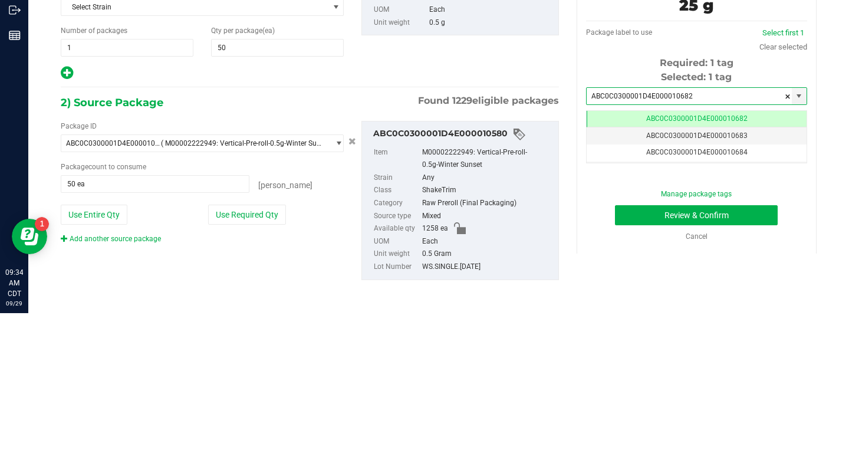
type input "ABC0C0300001D4E000010682"
click at [753, 375] on button "Review & Confirm" at bounding box center [696, 372] width 163 height 20
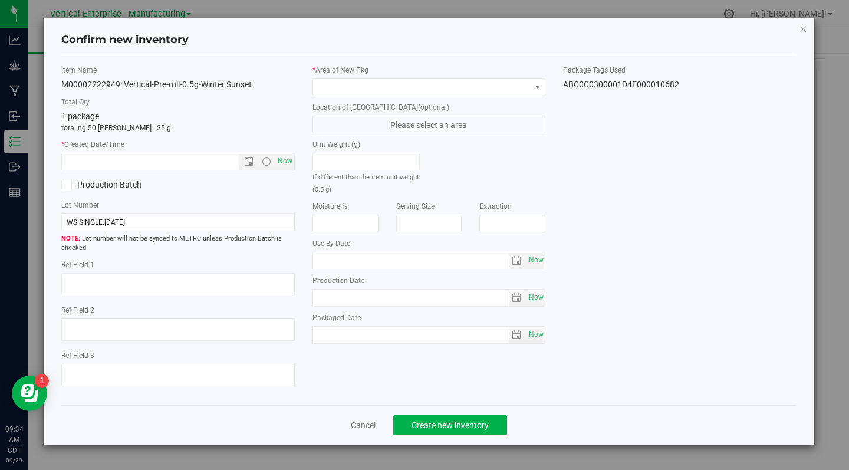
click at [295, 164] on div "Item Name M00002222949: Vertical-Pre-roll-0.5g-Winter Sunset Total Qty 1 packag…" at bounding box center [177, 230] width 251 height 331
click at [288, 161] on span "Now" at bounding box center [285, 161] width 20 height 17
type input "9/29/2025 9:34 AM"
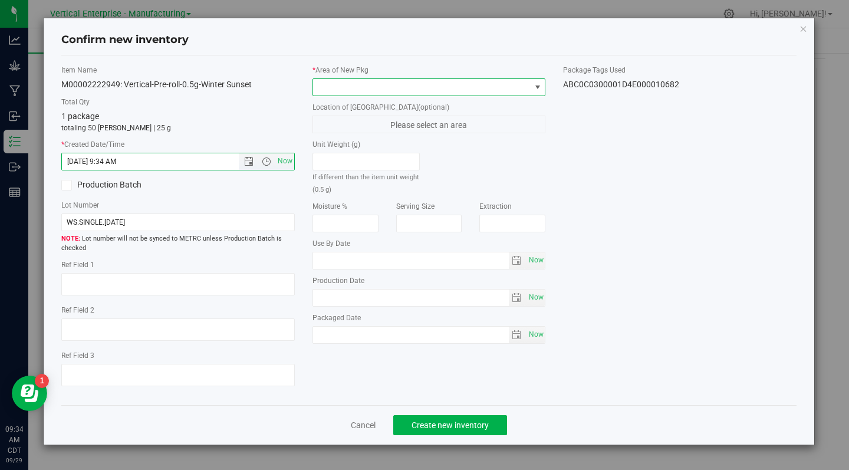
click at [373, 92] on span at bounding box center [422, 87] width 218 height 17
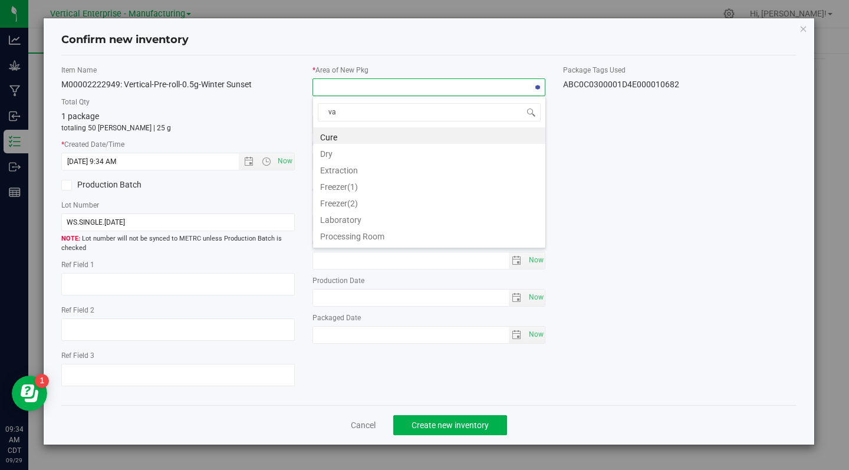
type input "vau"
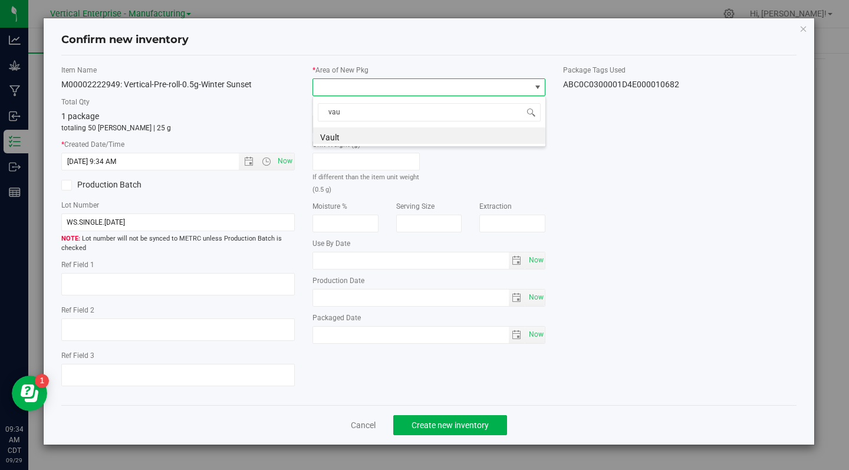
click at [381, 134] on li "Vault" at bounding box center [429, 135] width 232 height 17
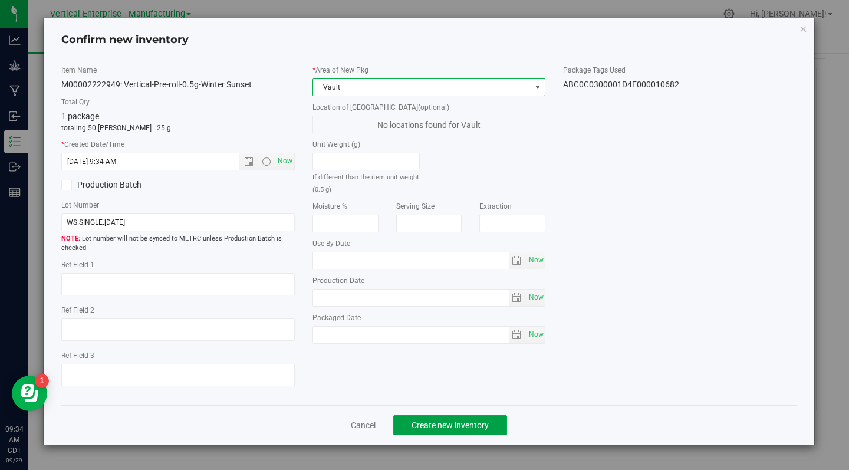
click at [452, 426] on span "Create new inventory" at bounding box center [450, 424] width 77 height 9
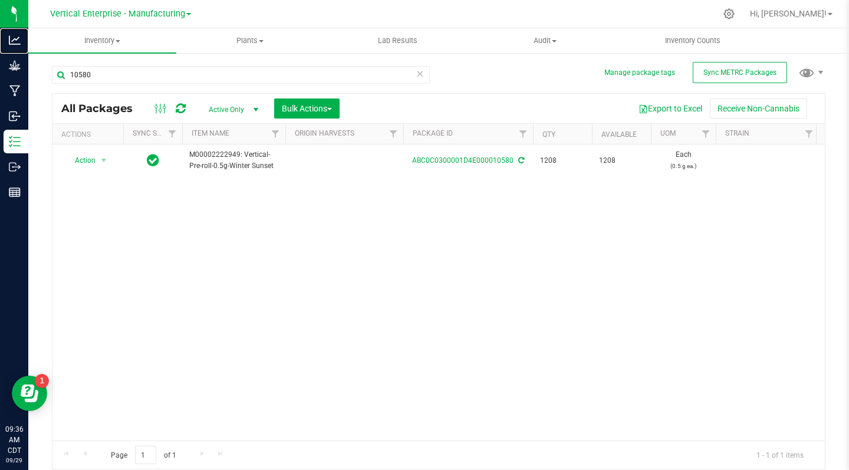
click at [5, 30] on div "Analytics" at bounding box center [16, 40] width 25 height 24
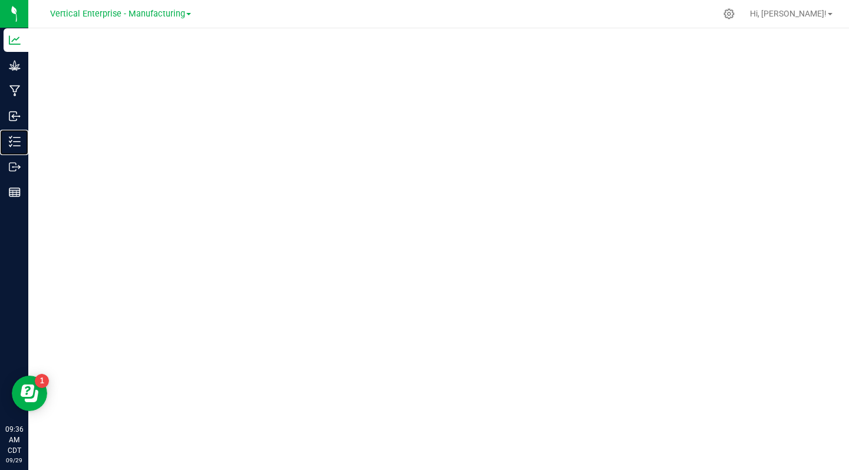
click at [0, 0] on p "Inventory" at bounding box center [0, 0] width 0 height 0
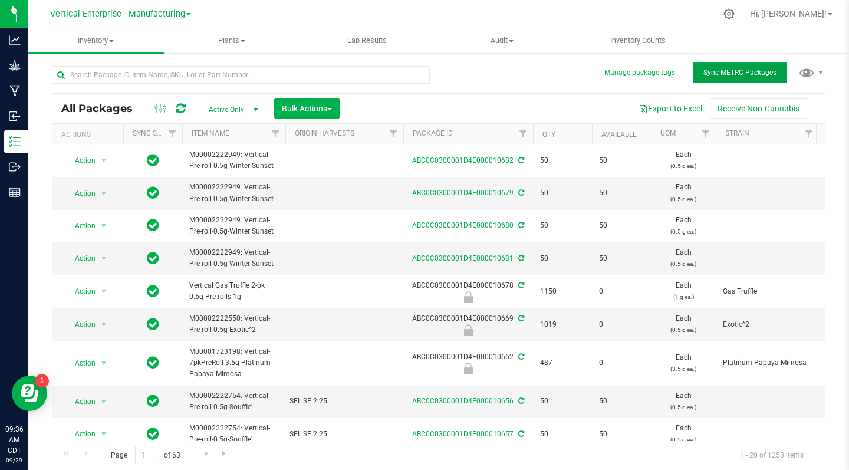
click at [736, 71] on span "Sync METRC Packages" at bounding box center [739, 72] width 73 height 8
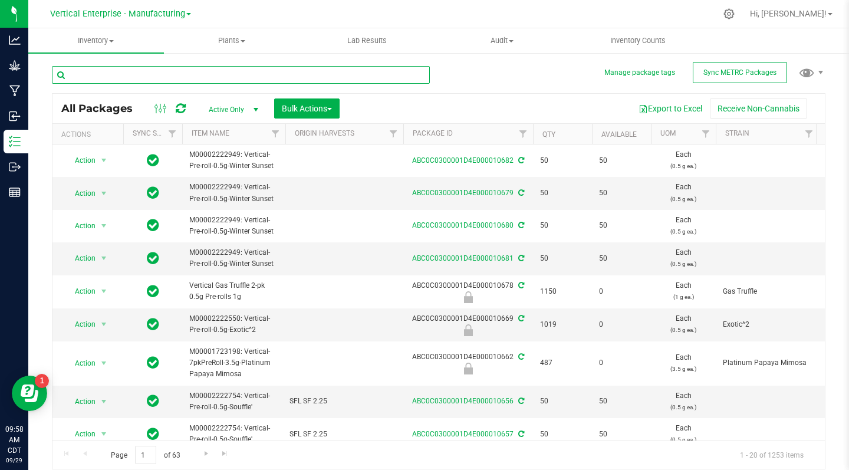
click at [88, 79] on input "text" at bounding box center [241, 75] width 378 height 18
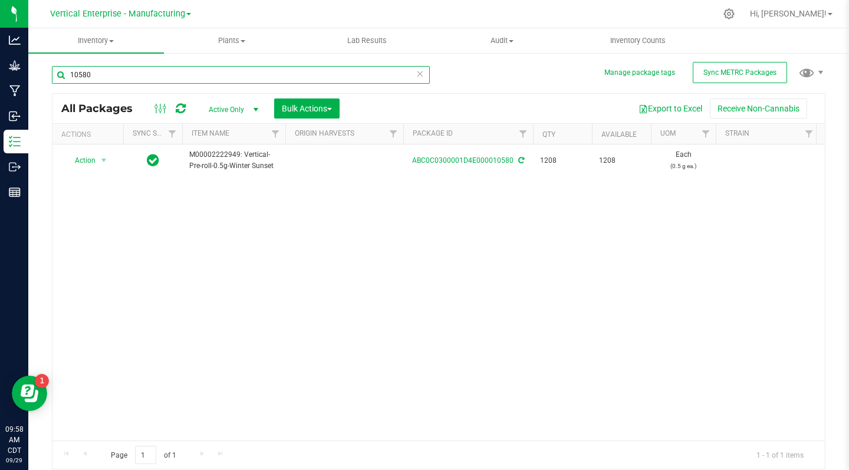
type input "10580"
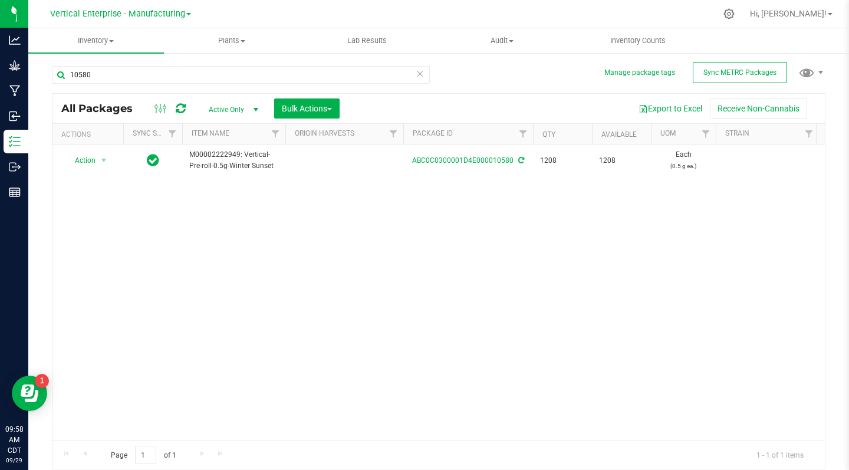
click at [76, 163] on span "Action" at bounding box center [80, 160] width 32 height 17
click at [115, 201] on li "Create package" at bounding box center [102, 198] width 74 height 18
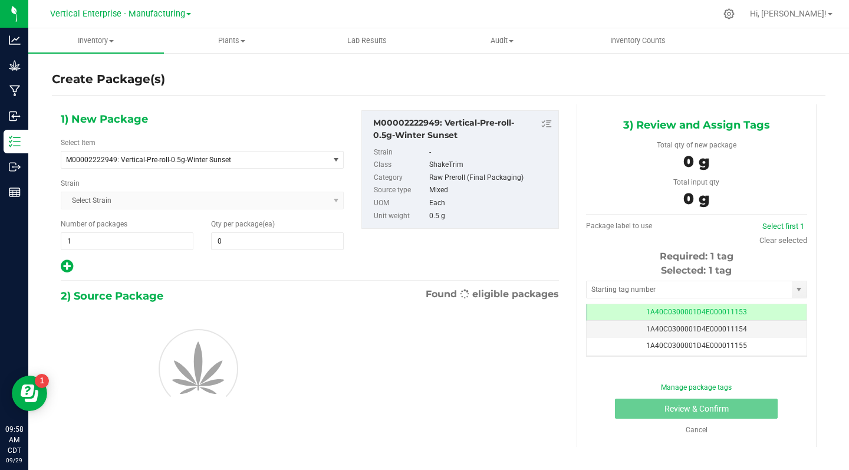
type input "0"
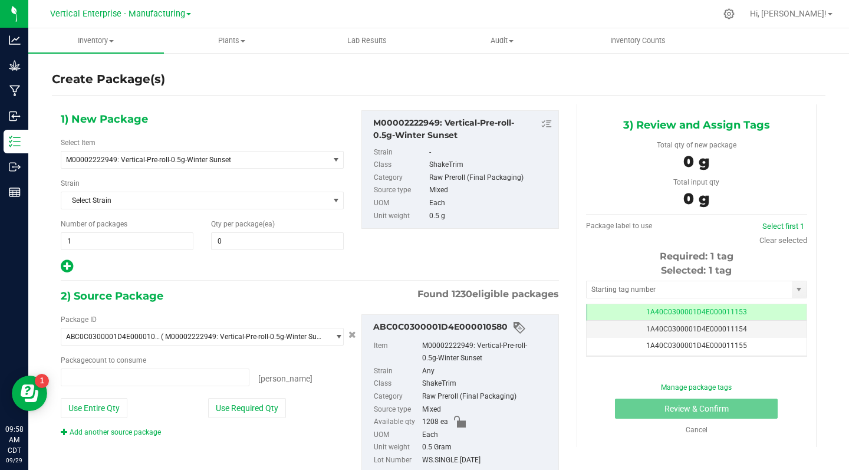
type input "0 ea"
click at [87, 241] on input "1" at bounding box center [126, 241] width 131 height 17
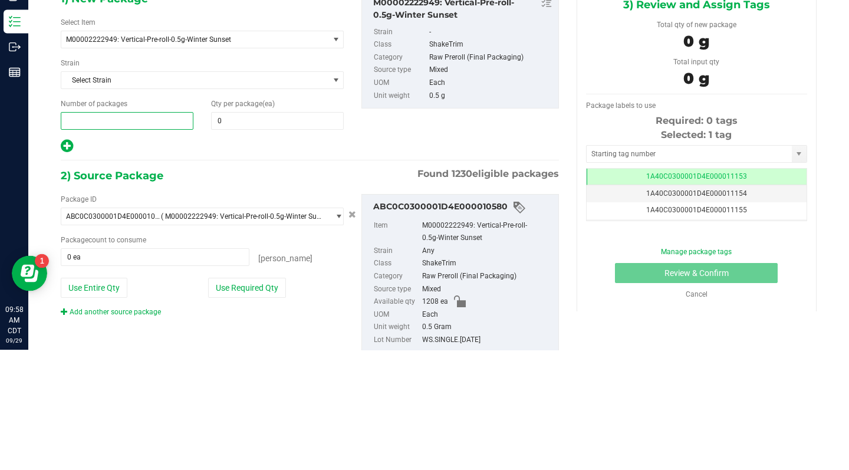
type input "3"
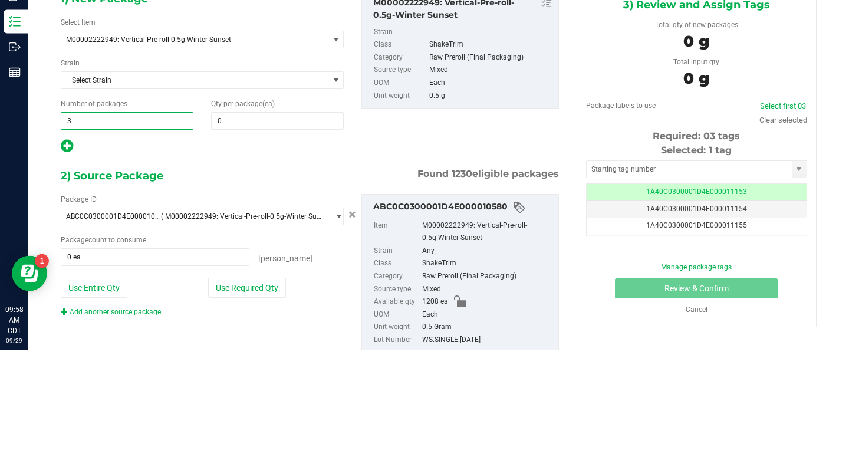
click at [231, 242] on input "0" at bounding box center [277, 241] width 131 height 17
type input "3"
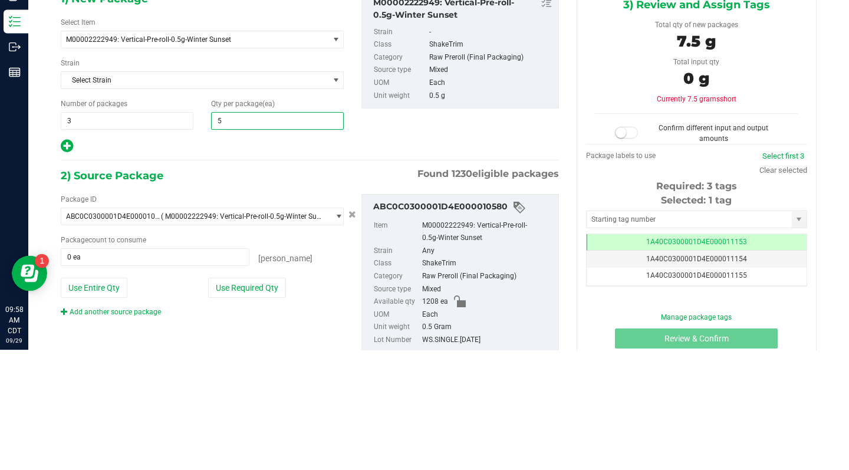
type input "50"
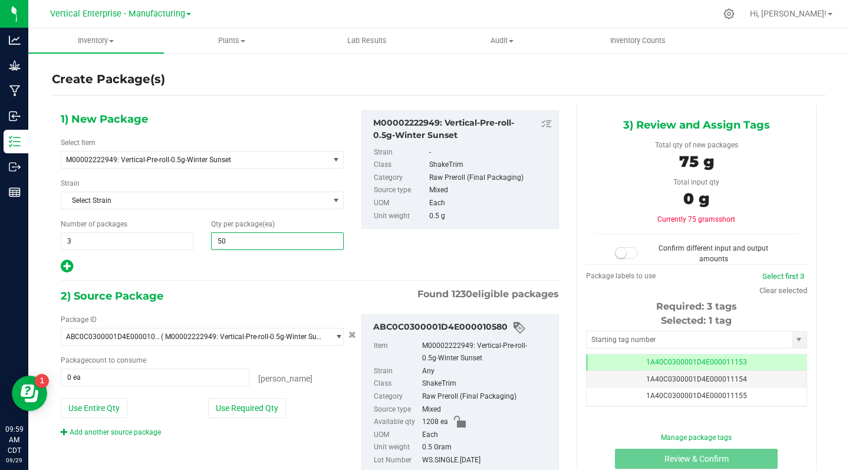
scroll to position [37, 0]
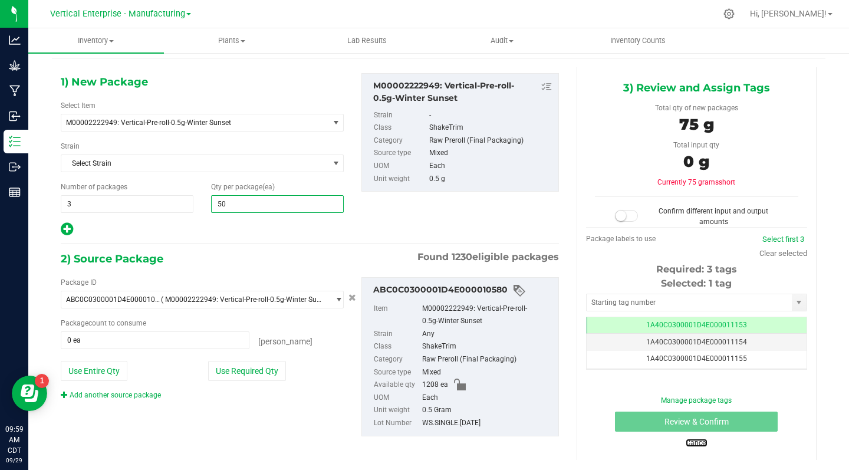
click at [689, 442] on link "Cancel" at bounding box center [697, 443] width 22 height 8
type input "50"
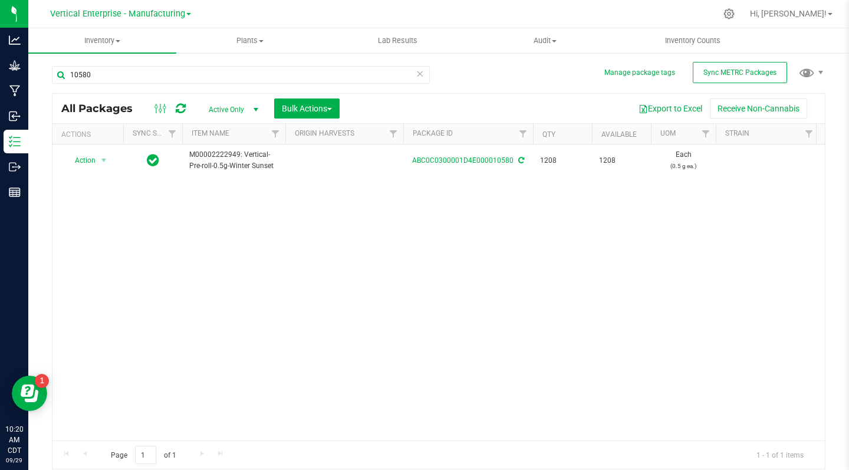
click at [87, 164] on span "Action" at bounding box center [80, 160] width 32 height 17
click at [117, 200] on li "Create package" at bounding box center [102, 198] width 74 height 18
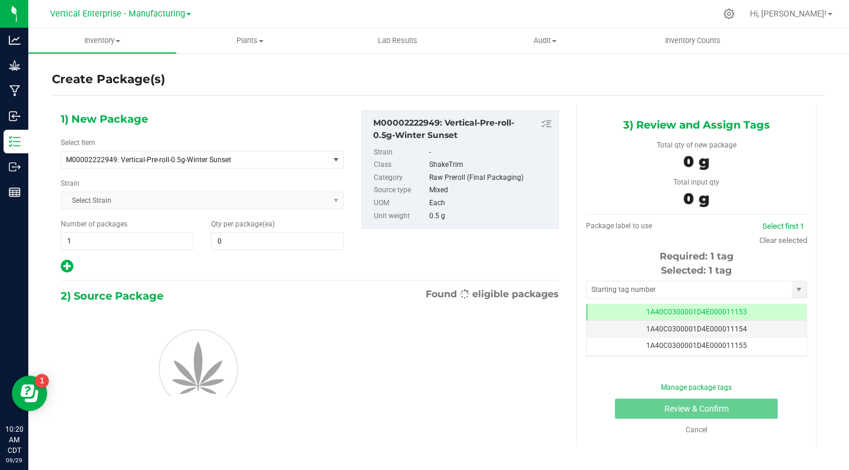
type input "0"
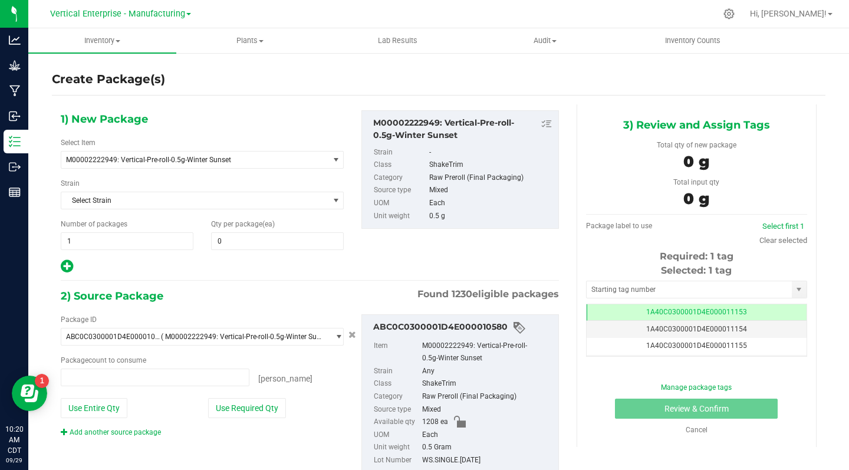
type input "0 ea"
click at [230, 241] on input "0" at bounding box center [277, 241] width 131 height 17
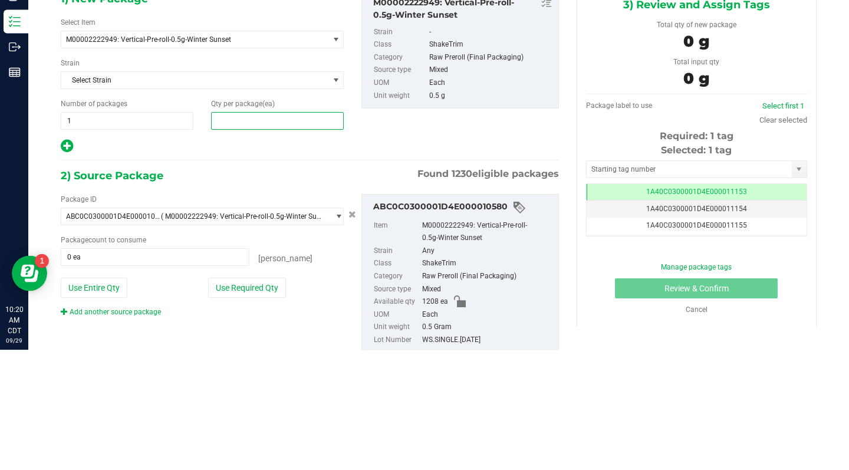
click at [78, 241] on input "1" at bounding box center [126, 241] width 131 height 17
type input "0"
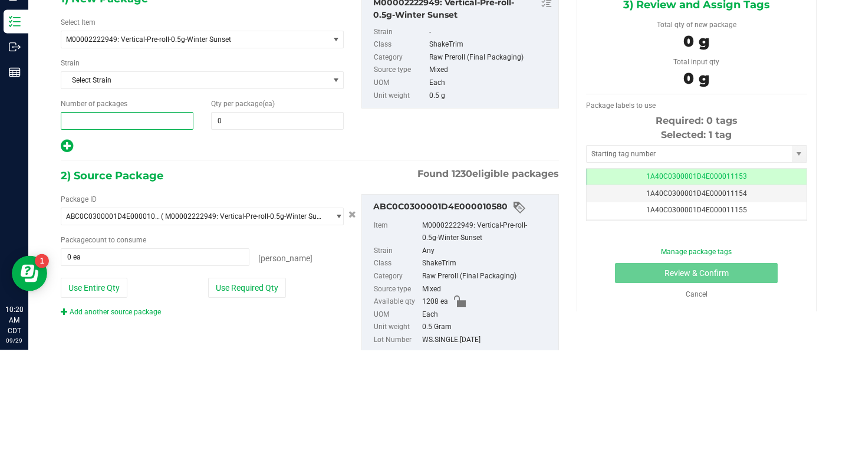
type input "4"
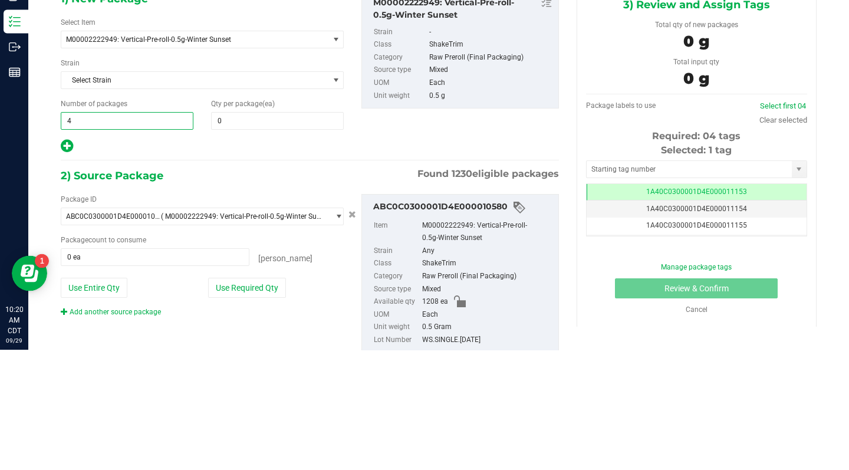
click at [230, 240] on input "0" at bounding box center [277, 241] width 131 height 17
type input "4"
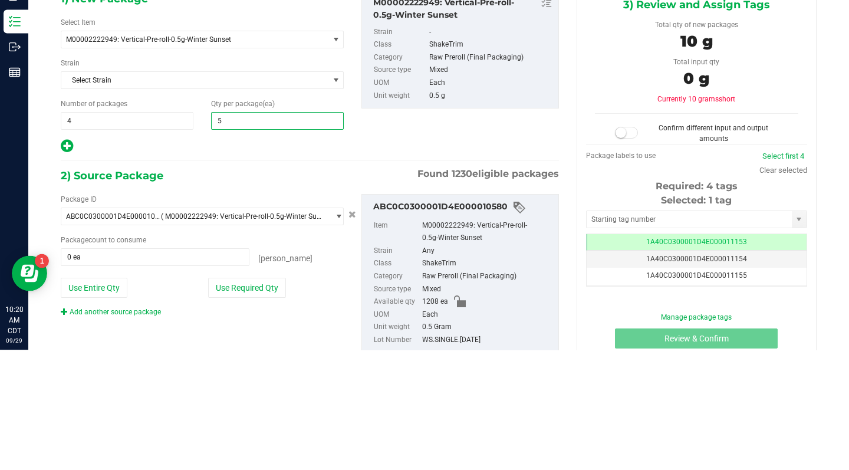
type input "50"
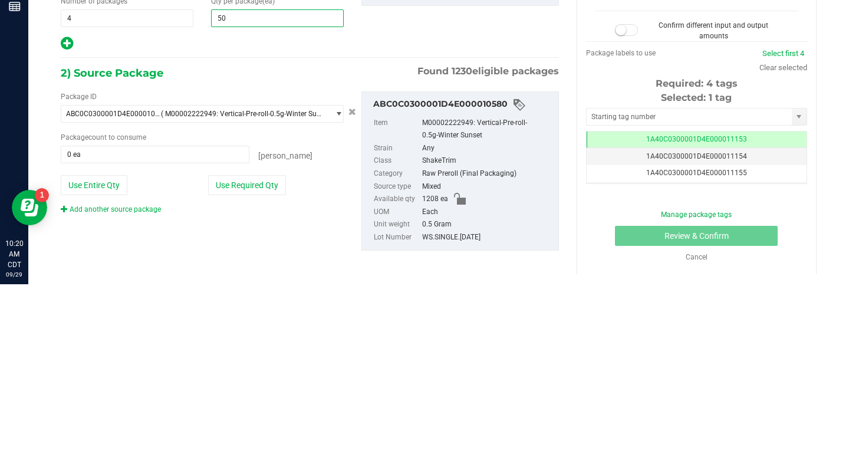
click at [230, 368] on button "Use Required Qty" at bounding box center [247, 371] width 78 height 20
type input "50"
type input "200 ea"
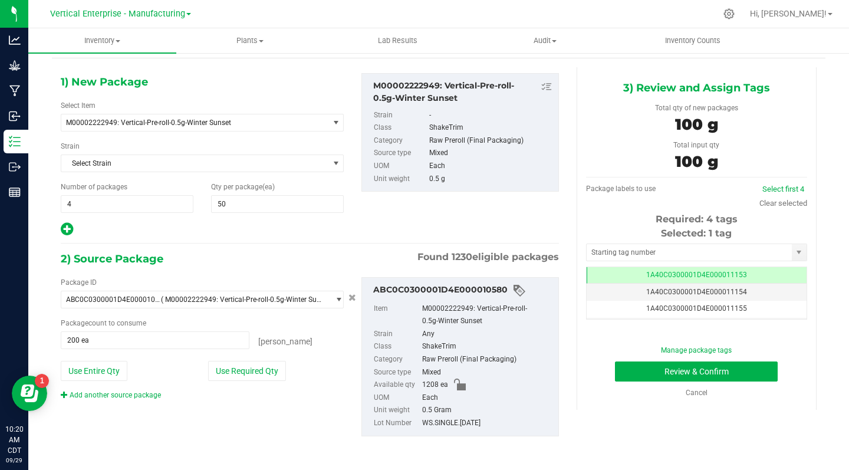
click at [730, 278] on span "1A40C0300001D4E000011153" at bounding box center [696, 275] width 101 height 8
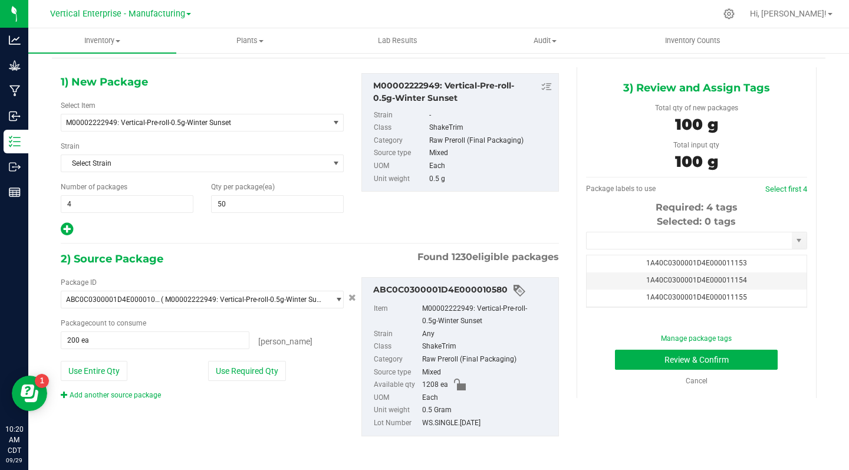
click at [603, 241] on input "text" at bounding box center [689, 240] width 205 height 17
click at [687, 381] on link "Cancel" at bounding box center [697, 381] width 22 height 8
type input "10683"
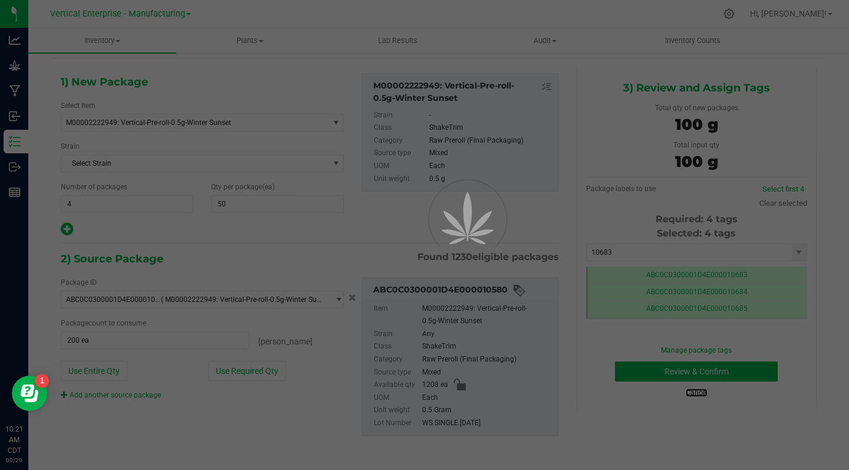
scroll to position [0, 0]
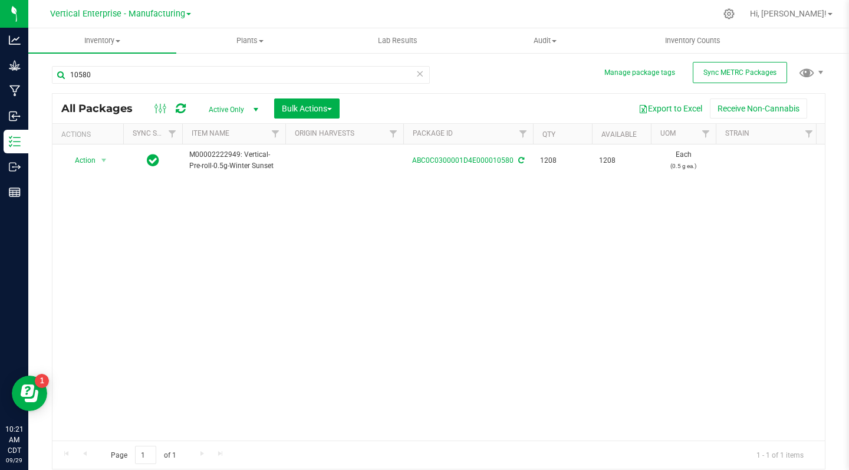
click at [83, 160] on span "Action" at bounding box center [80, 160] width 32 height 17
click at [90, 205] on li "Create package" at bounding box center [102, 198] width 74 height 18
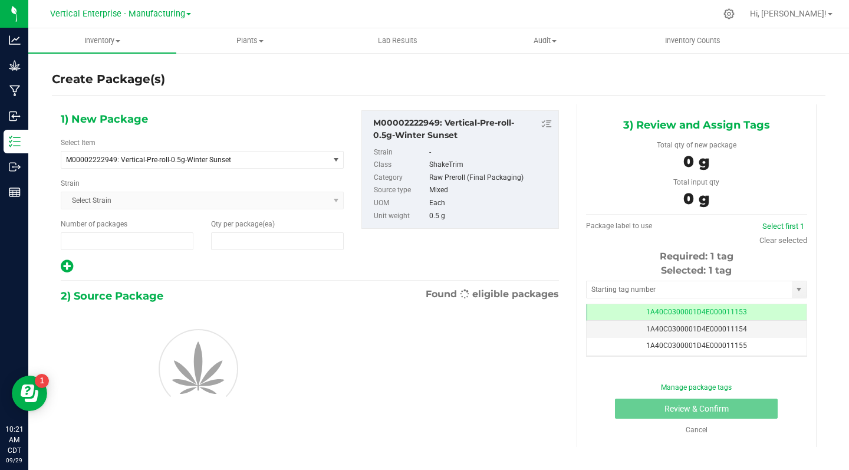
type input "1"
type input "0"
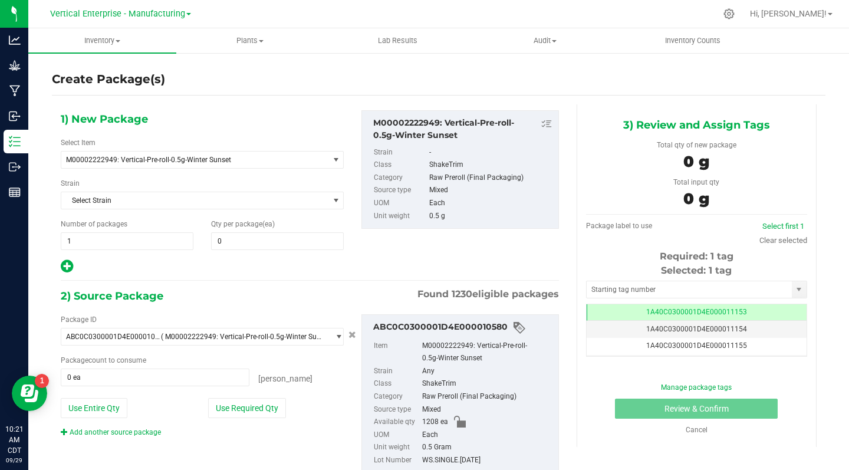
click at [98, 242] on input "1" at bounding box center [126, 241] width 131 height 17
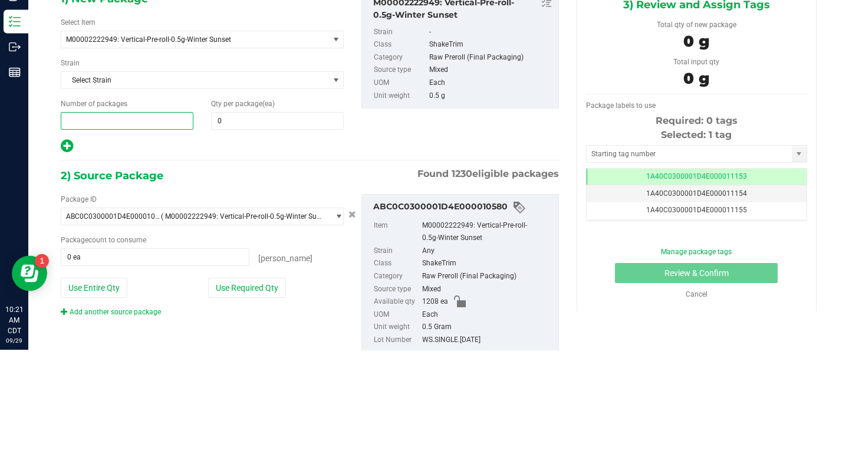
type input "4"
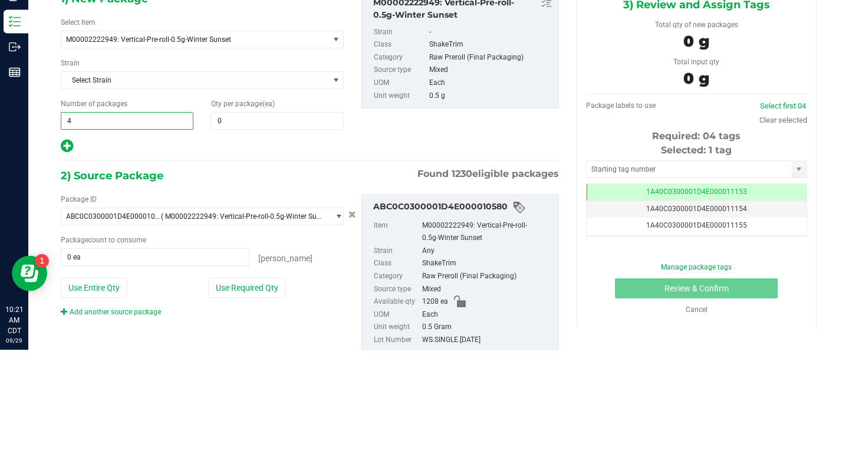
click at [241, 241] on input "0" at bounding box center [277, 241] width 131 height 17
type input "4"
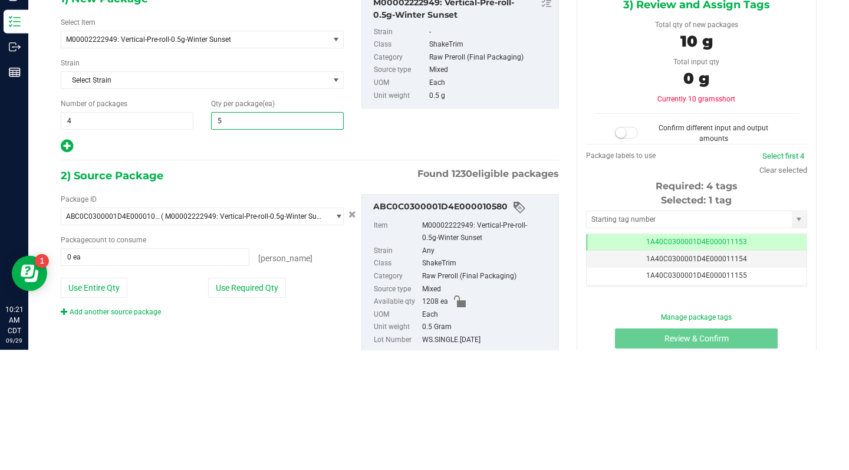
type input "50"
click at [204, 302] on div "2) Source Package Found 1230 eligible packages" at bounding box center [310, 296] width 498 height 18
type input "50"
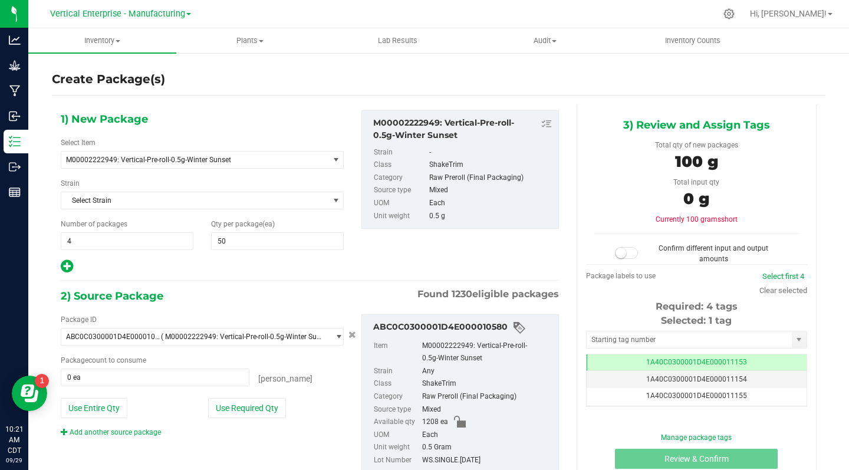
click at [720, 362] on span "1A40C0300001D4E000011153" at bounding box center [696, 362] width 101 height 8
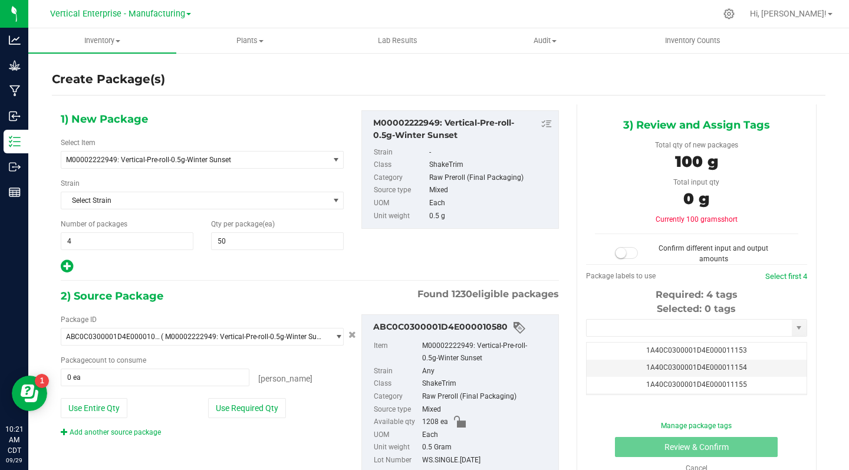
click at [603, 327] on input "text" at bounding box center [689, 328] width 205 height 17
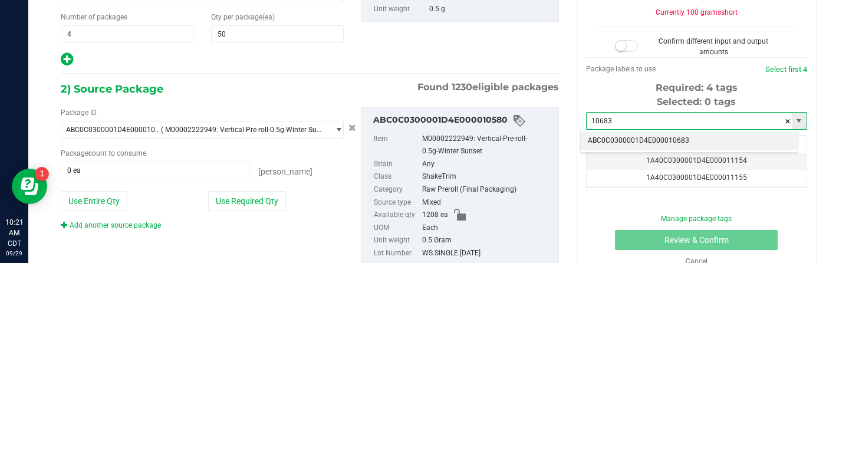
click at [678, 349] on li "ABC0C0300001D4E000010683" at bounding box center [689, 348] width 217 height 18
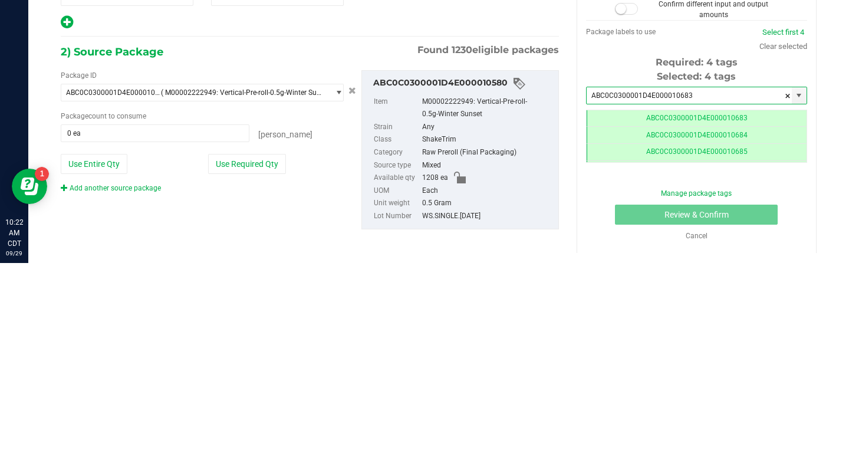
type input "ABC0C0300001D4E000010683"
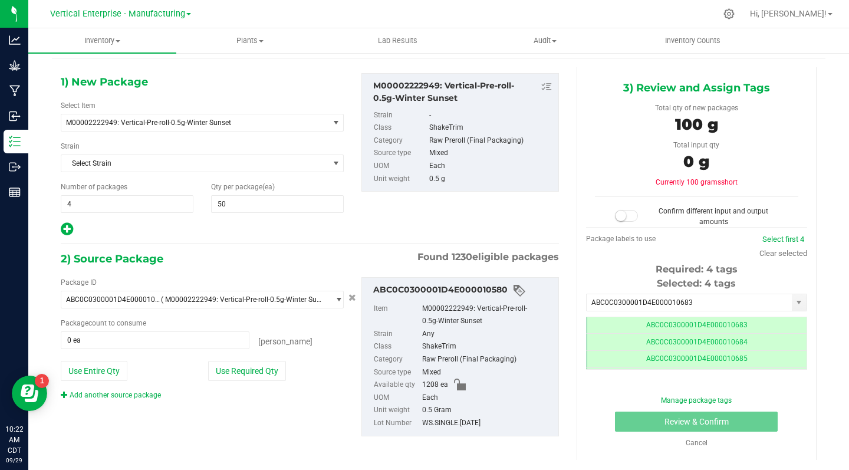
click at [238, 374] on button "Use Required Qty" at bounding box center [247, 371] width 78 height 20
type input "200 ea"
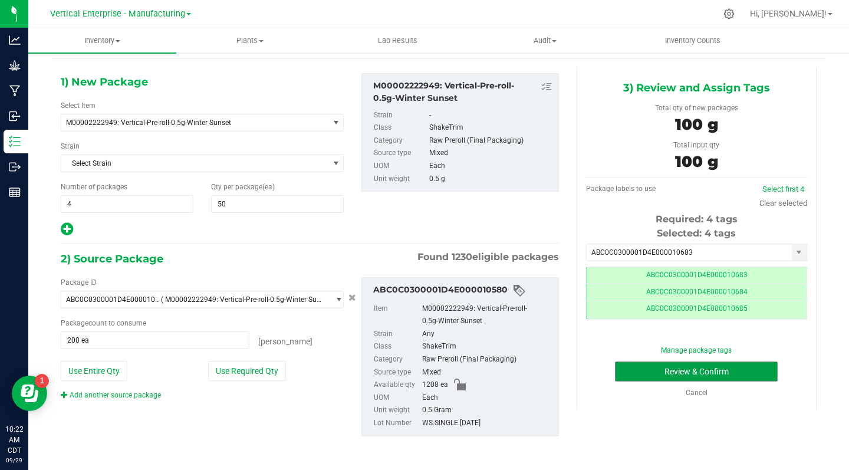
click at [742, 375] on button "Review & Confirm" at bounding box center [696, 371] width 163 height 20
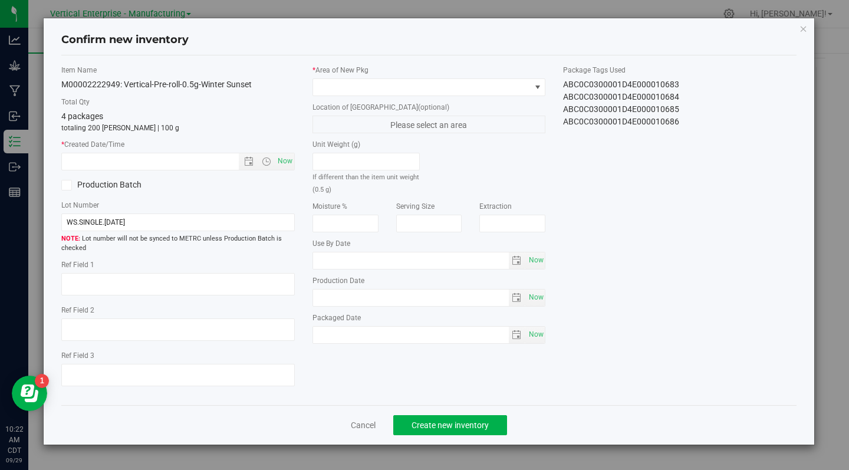
click at [281, 161] on span "Now" at bounding box center [285, 161] width 20 height 17
type input "9/29/2025 10:22 AM"
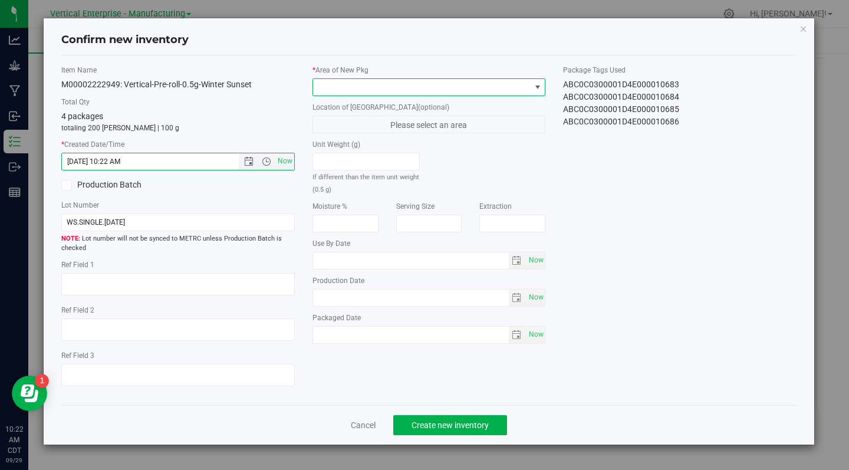
click at [345, 93] on span at bounding box center [422, 87] width 218 height 17
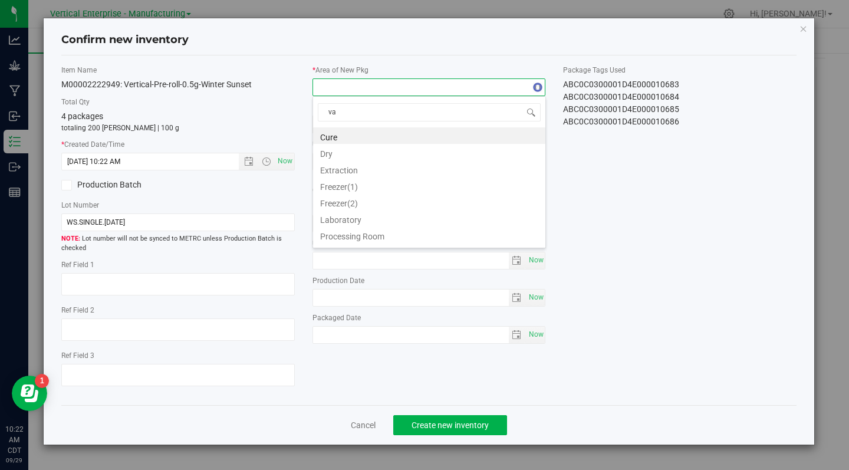
type input "vau"
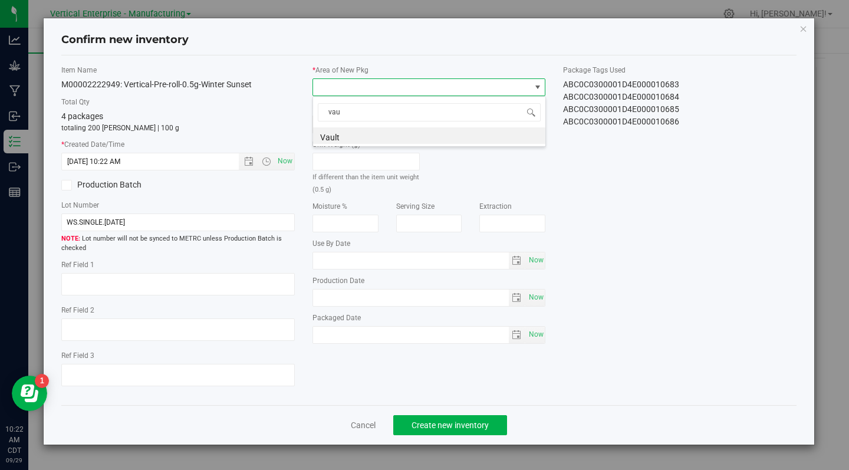
click at [354, 137] on li "Vault" at bounding box center [429, 135] width 232 height 17
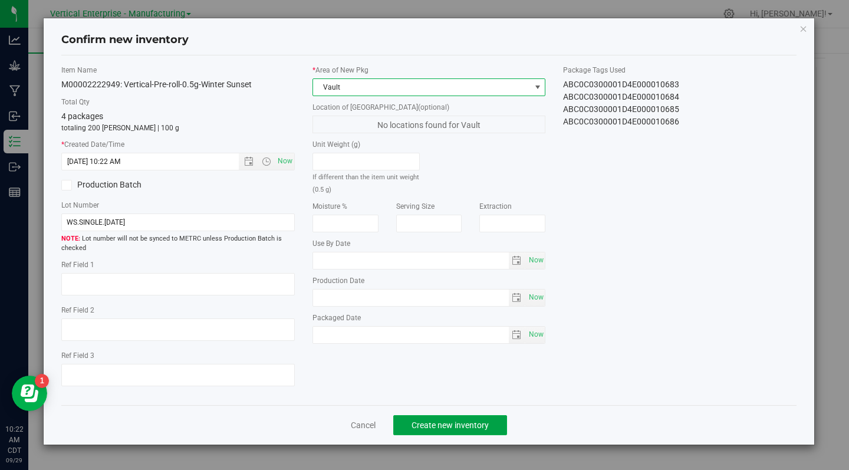
click at [446, 423] on span "Create new inventory" at bounding box center [450, 424] width 77 height 9
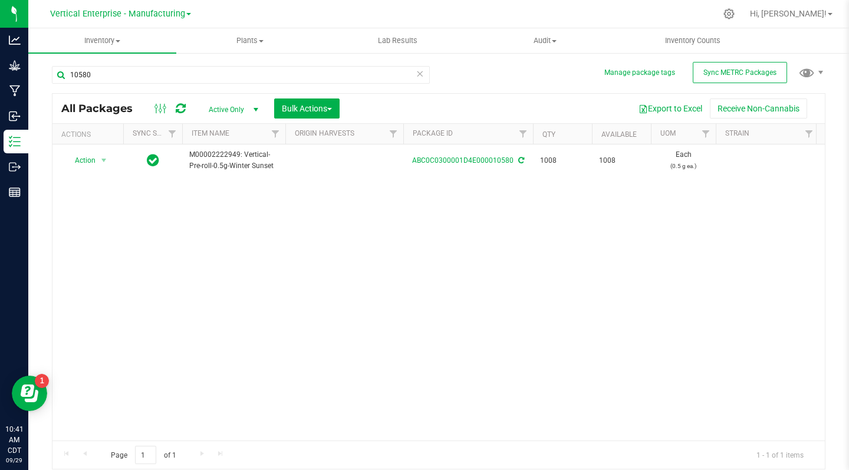
click at [80, 169] on span "Action" at bounding box center [80, 160] width 32 height 17
click at [113, 197] on li "Create package" at bounding box center [102, 198] width 74 height 18
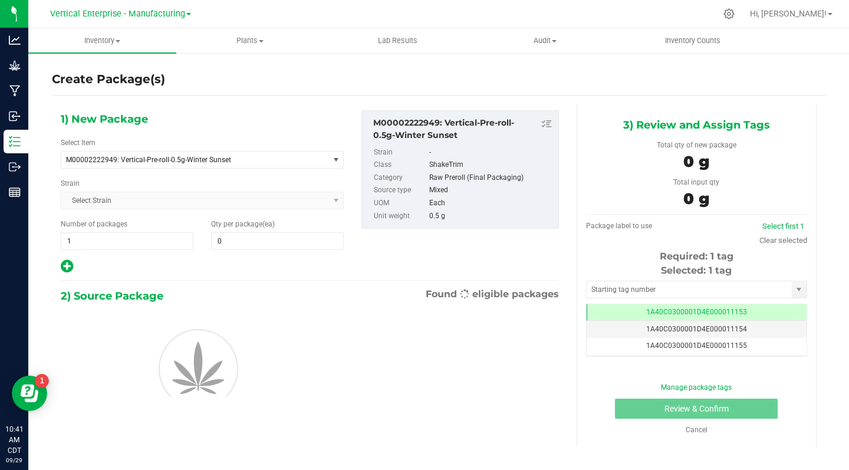
type input "0"
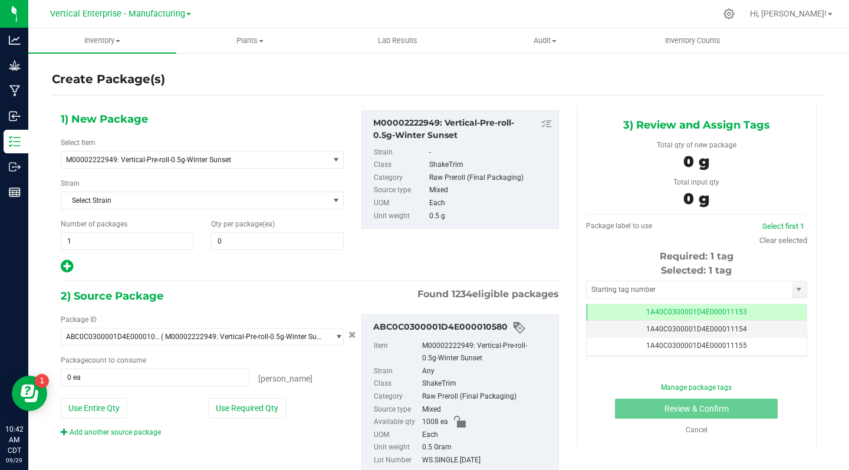
click at [102, 242] on input "1" at bounding box center [126, 241] width 131 height 17
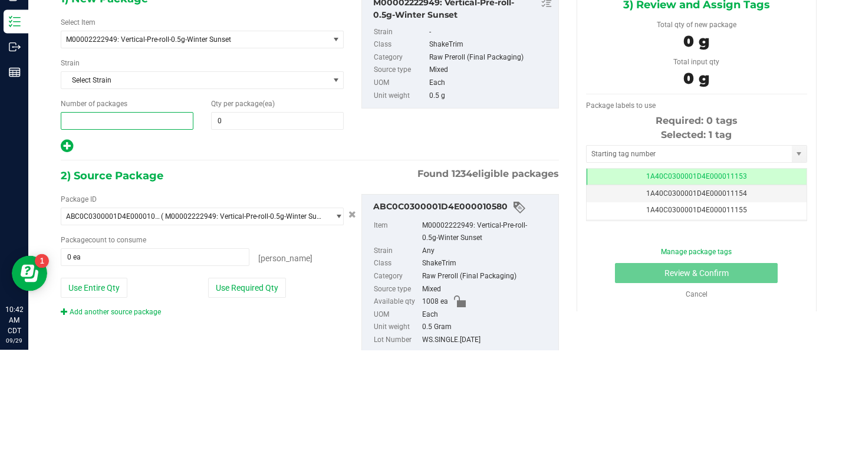
type input "3"
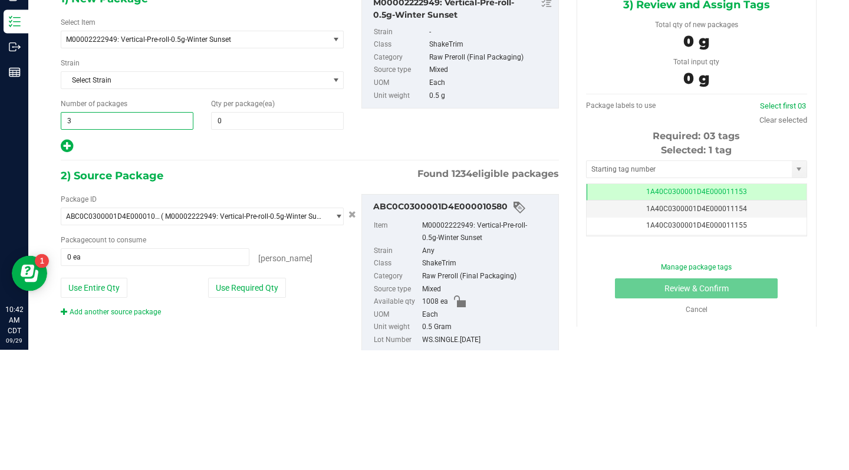
click at [230, 241] on input "0" at bounding box center [277, 241] width 131 height 17
type input "3"
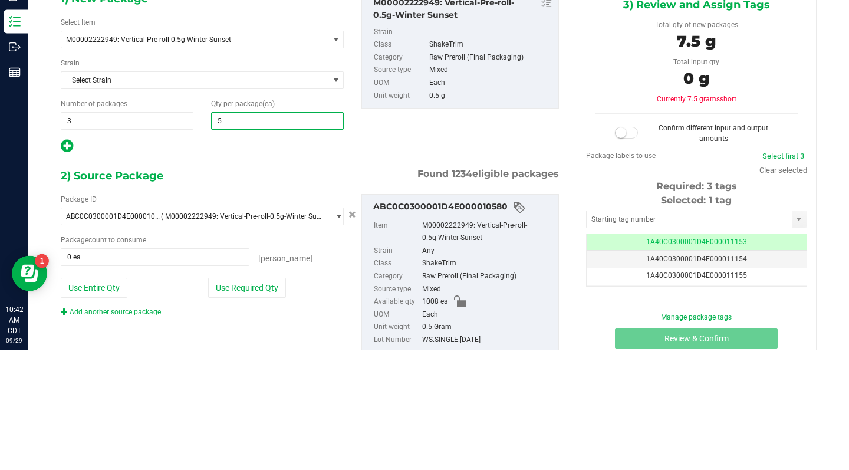
type input "50"
click at [215, 281] on hr at bounding box center [310, 280] width 498 height 1
type input "50"
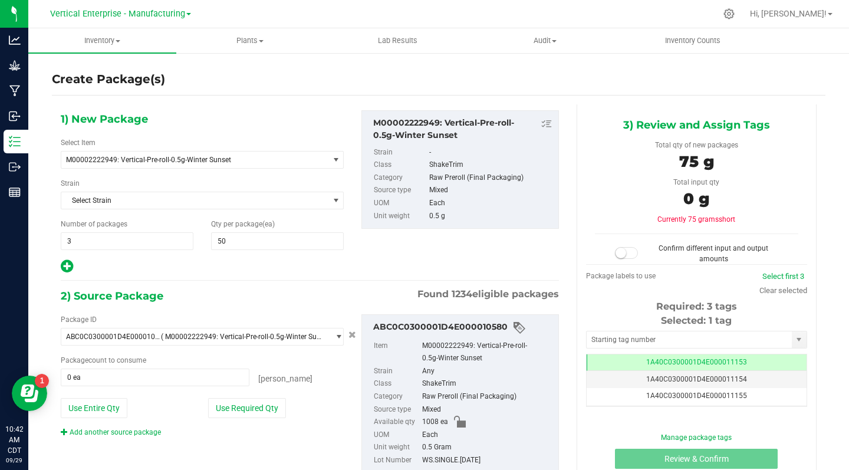
click at [231, 407] on button "Use Required Qty" at bounding box center [247, 408] width 78 height 20
type input "150 ea"
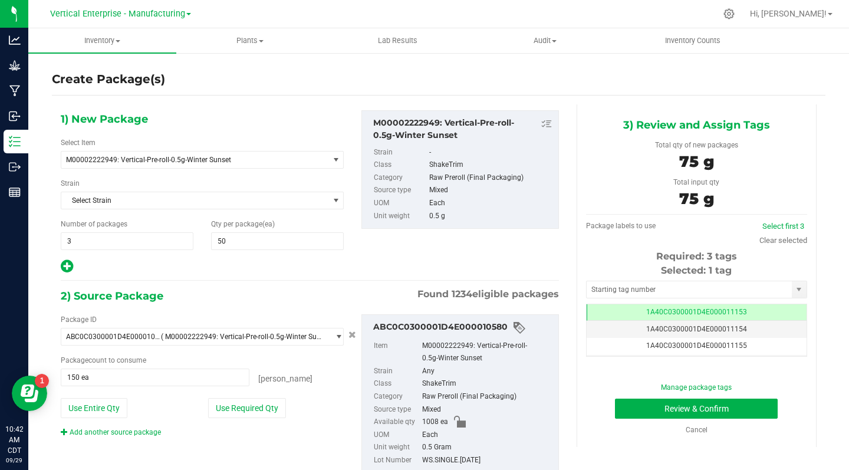
click at [728, 310] on span "1A40C0300001D4E000011153" at bounding box center [696, 312] width 101 height 8
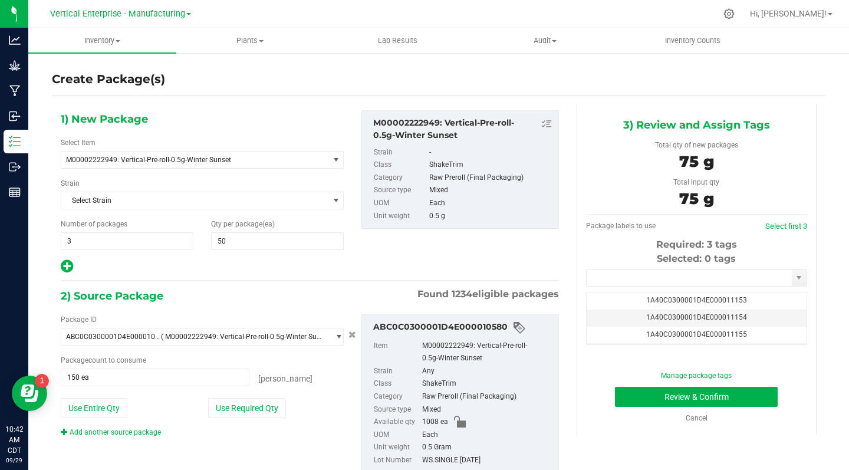
click at [603, 275] on input "text" at bounding box center [689, 277] width 205 height 17
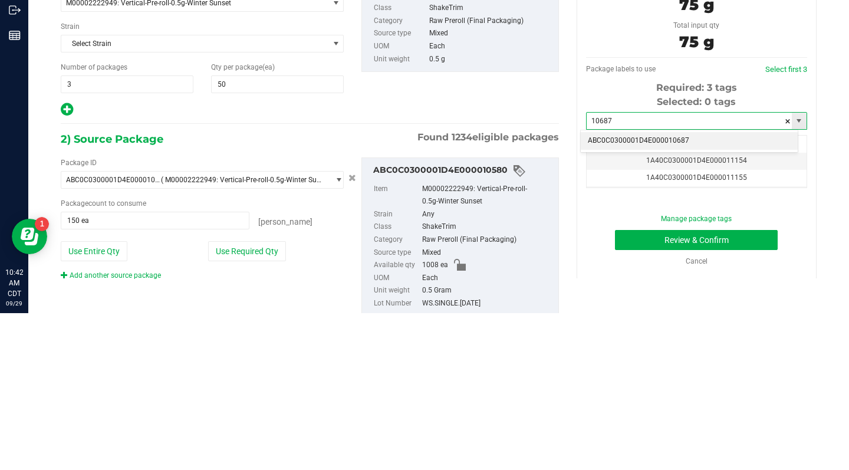
click at [681, 297] on li "ABC0C0300001D4E000010687" at bounding box center [689, 298] width 217 height 18
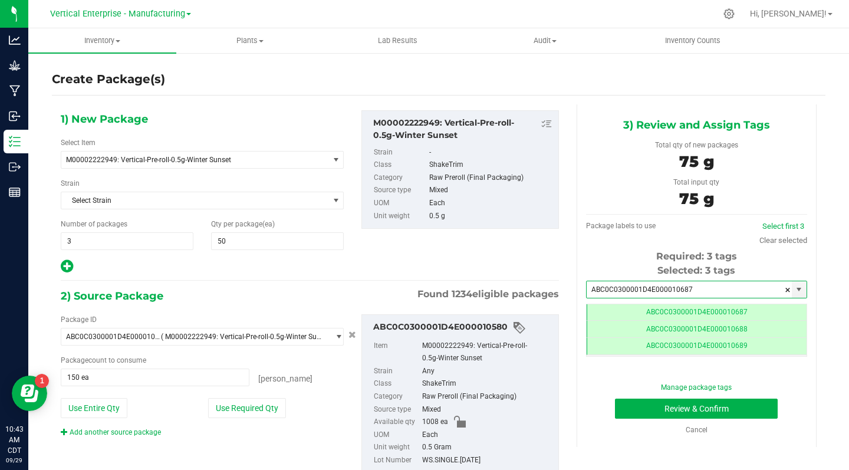
type input "ABC0C0300001D4E000010687"
click at [731, 399] on button "Review & Confirm" at bounding box center [696, 409] width 163 height 20
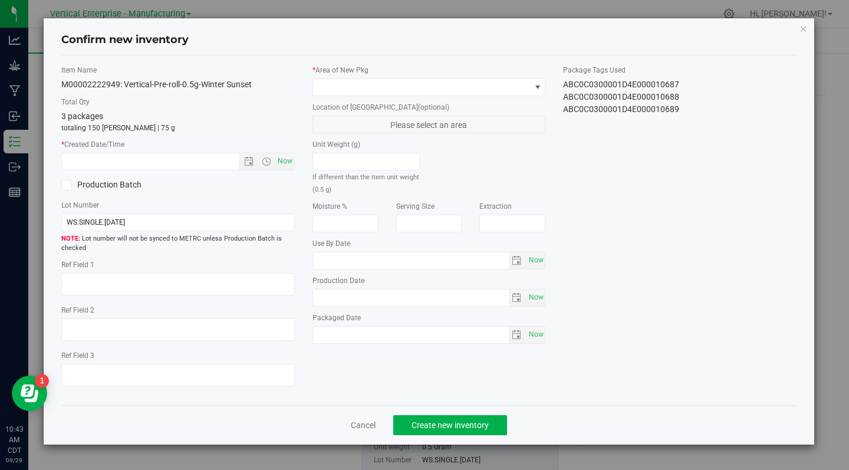
click at [279, 158] on span "Now" at bounding box center [285, 161] width 20 height 17
type input "9/29/2025 10:43 AM"
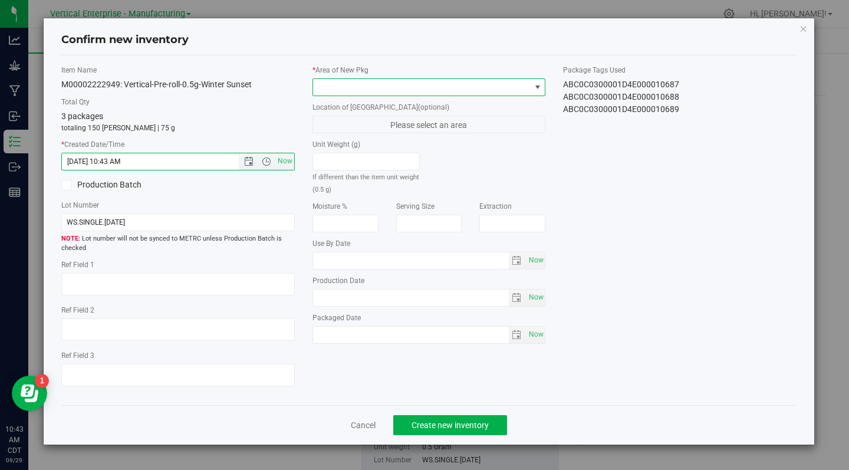
click at [350, 87] on span at bounding box center [422, 87] width 218 height 17
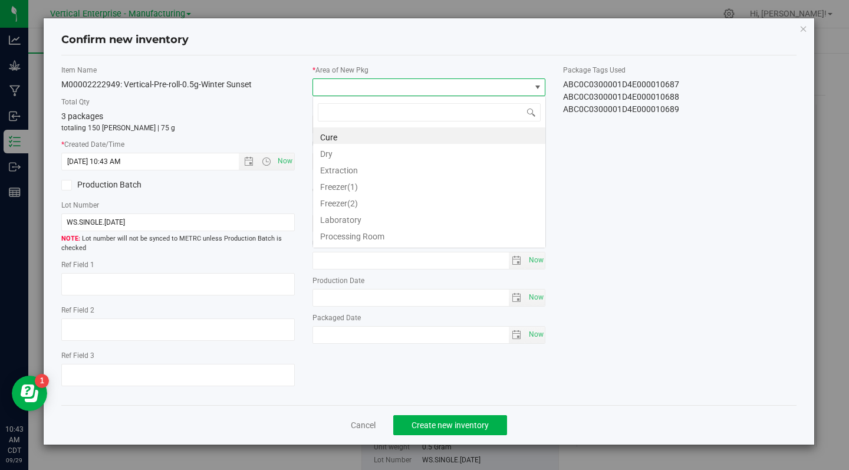
scroll to position [18, 233]
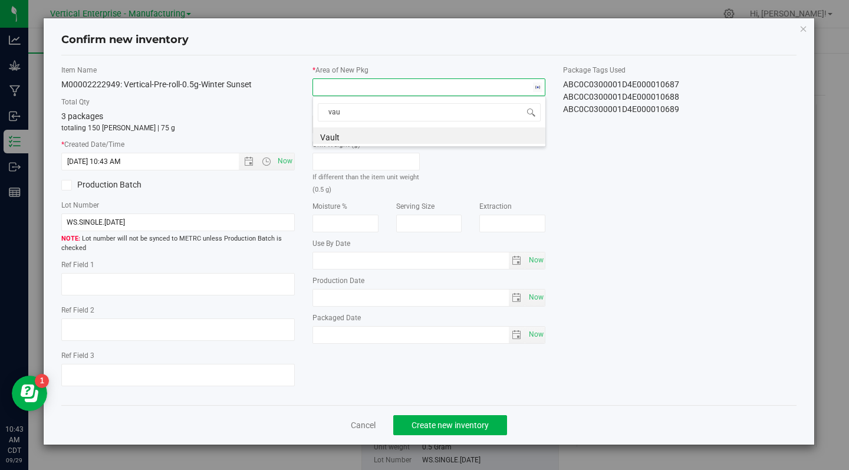
type input "vaul"
click at [356, 131] on li "Vault" at bounding box center [429, 135] width 232 height 17
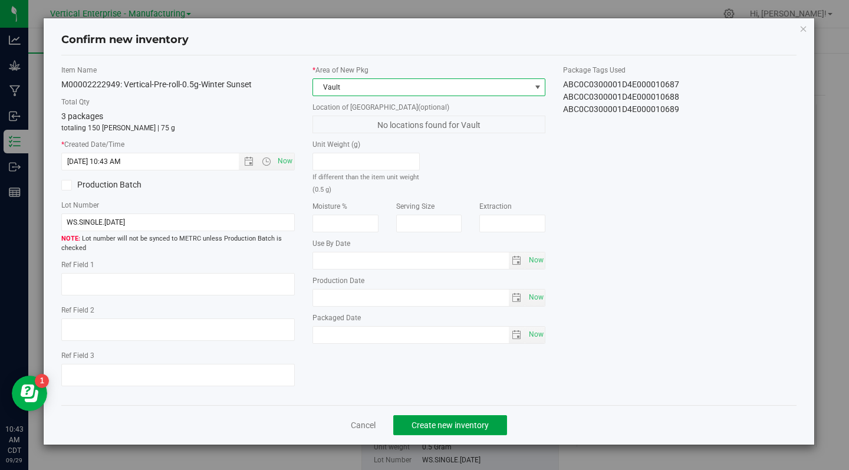
click at [436, 429] on span "Create new inventory" at bounding box center [450, 424] width 77 height 9
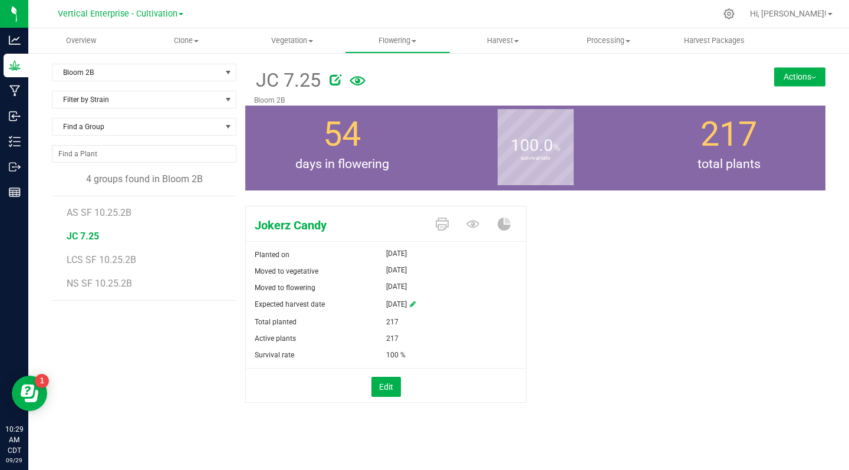
click at [331, 79] on icon at bounding box center [336, 80] width 12 height 12
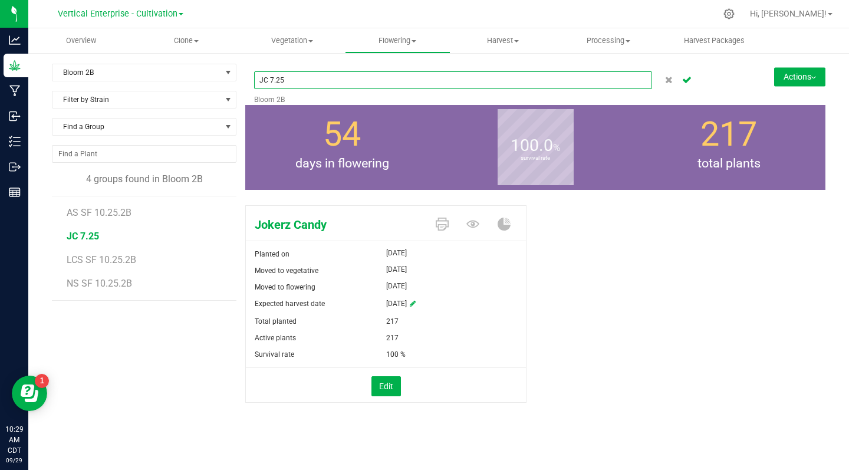
click at [298, 81] on input "JC 7.25" at bounding box center [453, 80] width 398 height 18
type input "JC SF 10.25.2B"
click at [691, 83] on icon "Cancel button" at bounding box center [686, 78] width 9 height 7
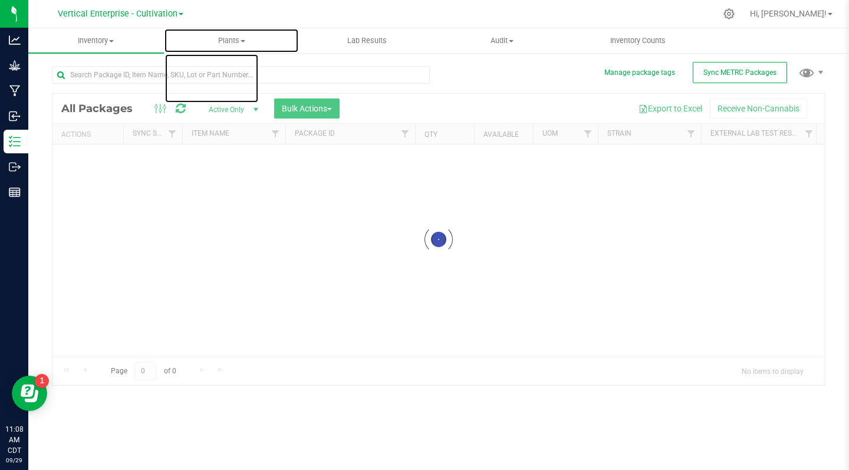
click at [249, 44] on span "Plants" at bounding box center [231, 40] width 134 height 11
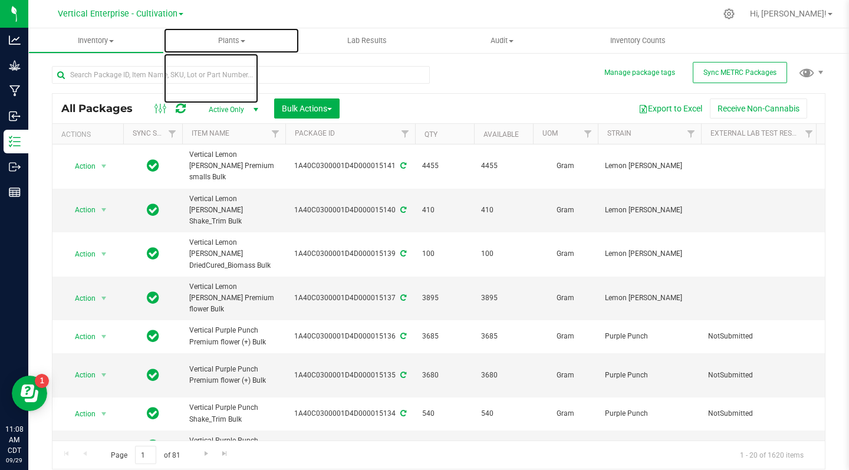
click at [246, 41] on span "Plants" at bounding box center [232, 40] width 136 height 11
click at [203, 70] on span "All plants" at bounding box center [198, 71] width 68 height 10
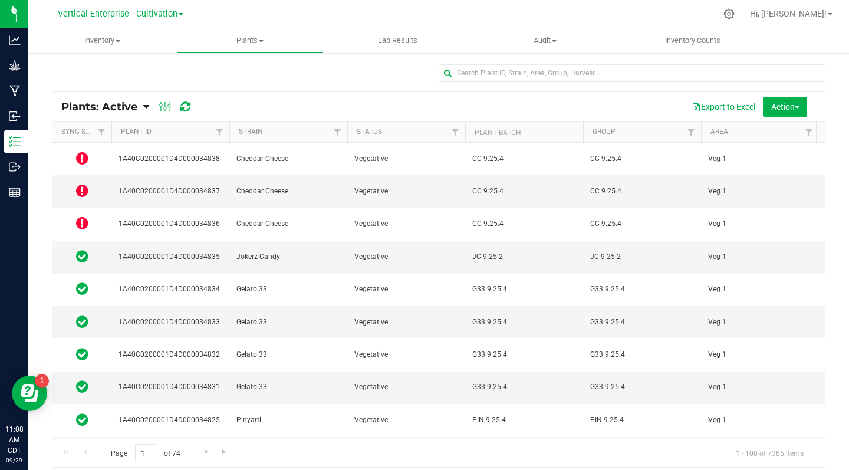
click at [466, 93] on div "Plants: Active Plants: Active Plants: Harvested Plants: Dead Plants: Dead + Out…" at bounding box center [438, 106] width 772 height 29
click at [81, 152] on icon at bounding box center [82, 158] width 12 height 14
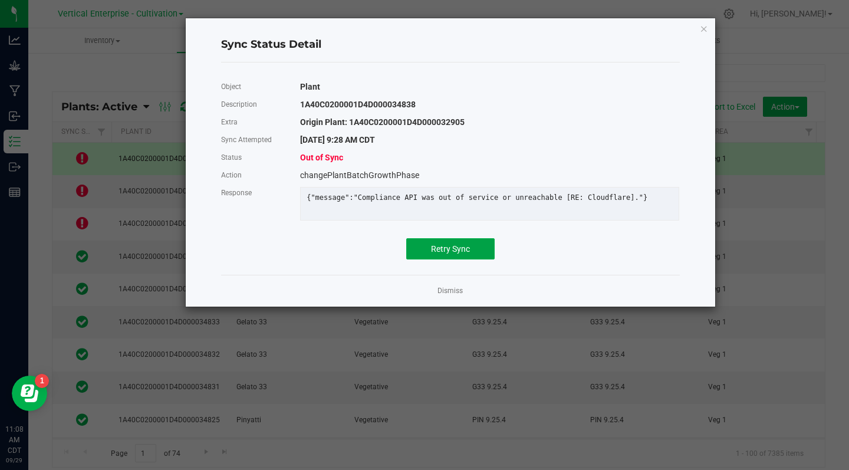
click at [452, 259] on button "Retry Sync" at bounding box center [450, 248] width 88 height 21
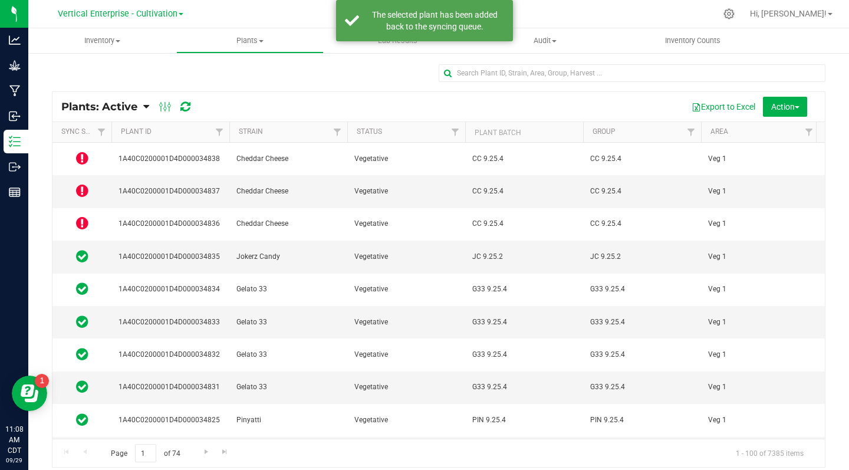
click at [85, 157] on icon at bounding box center [82, 158] width 12 height 14
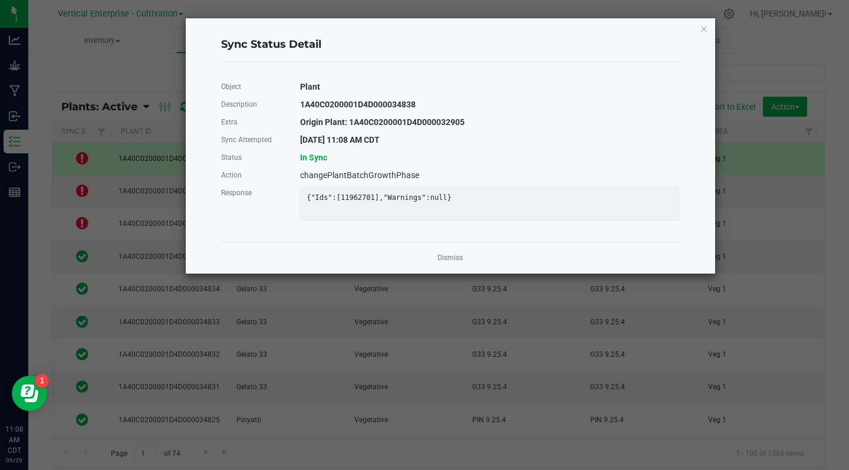
click at [443, 263] on link "Dismiss" at bounding box center [449, 258] width 25 height 10
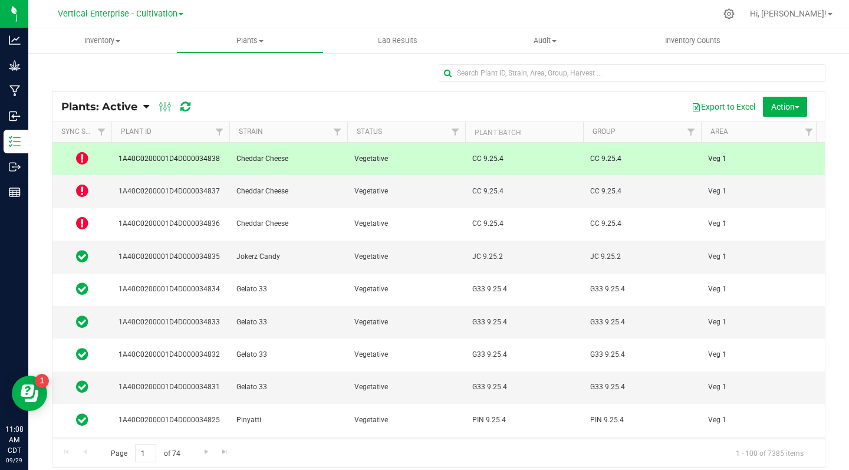
click at [80, 183] on icon at bounding box center [82, 190] width 12 height 14
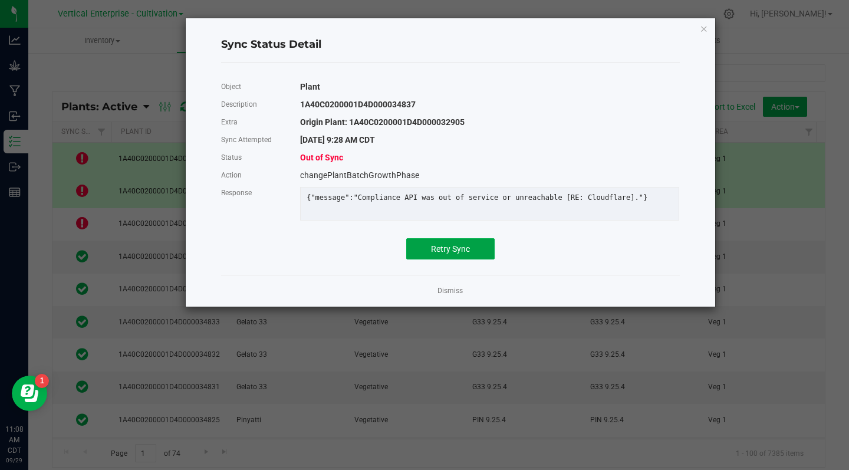
click at [447, 254] on span "Retry Sync" at bounding box center [450, 248] width 39 height 9
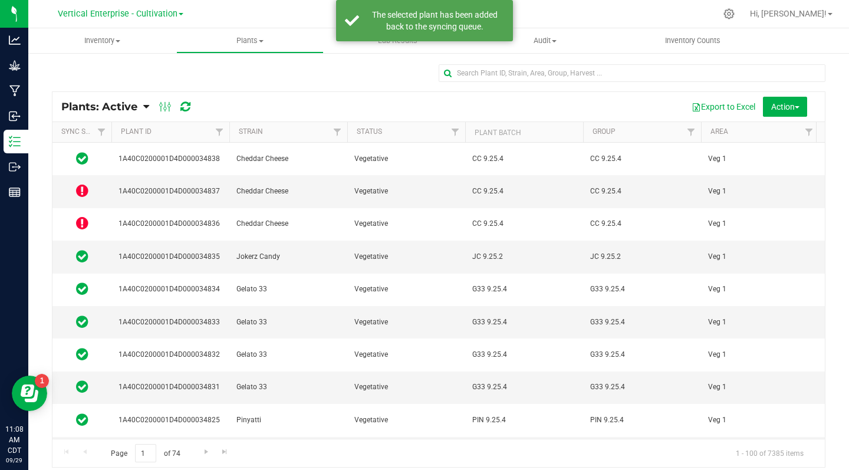
click at [84, 216] on icon at bounding box center [82, 223] width 12 height 14
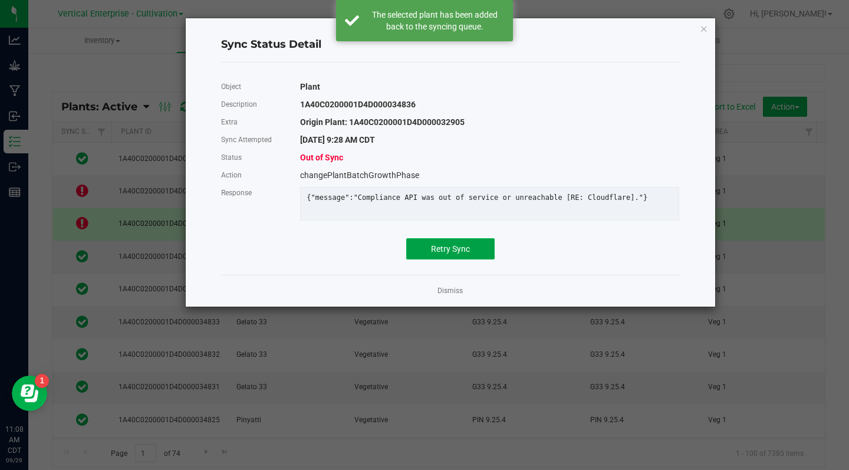
click at [465, 259] on button "Retry Sync" at bounding box center [450, 248] width 88 height 21
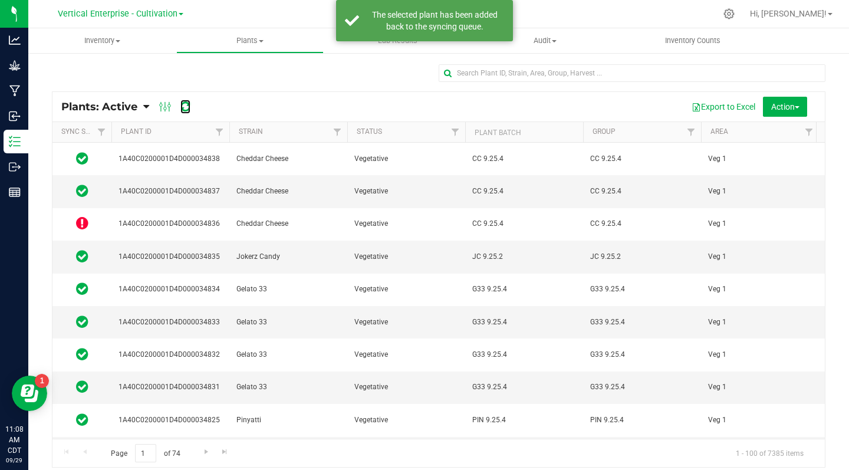
click at [186, 112] on icon at bounding box center [185, 107] width 10 height 12
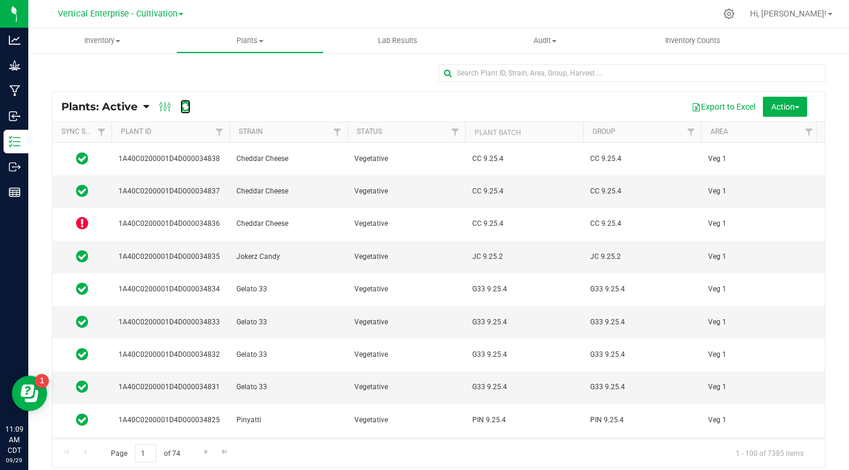
click at [182, 103] on icon at bounding box center [185, 107] width 10 height 12
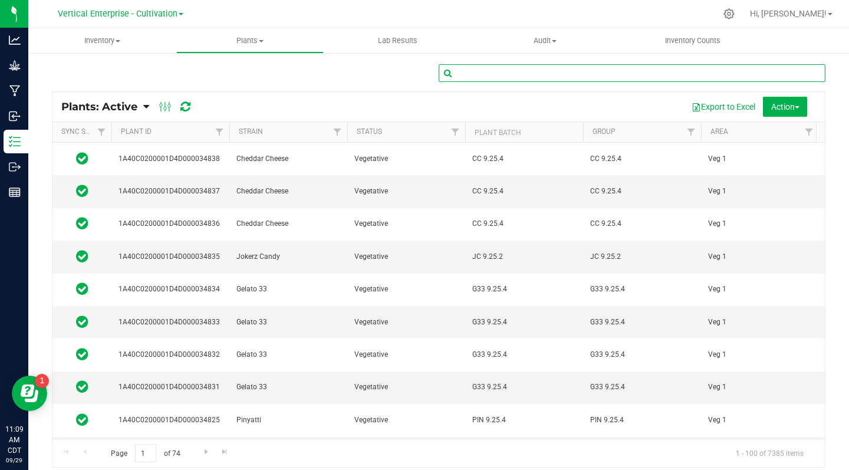
click at [472, 74] on input "text" at bounding box center [632, 73] width 387 height 18
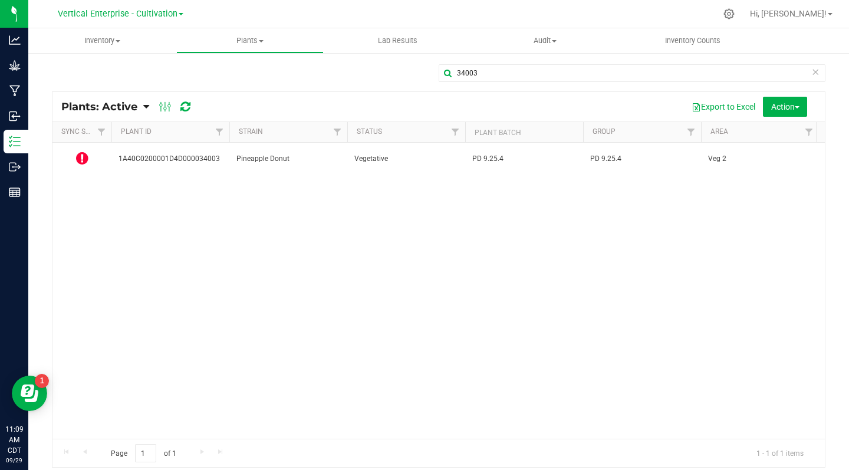
click at [461, 164] on td "Vegetative" at bounding box center [406, 159] width 118 height 32
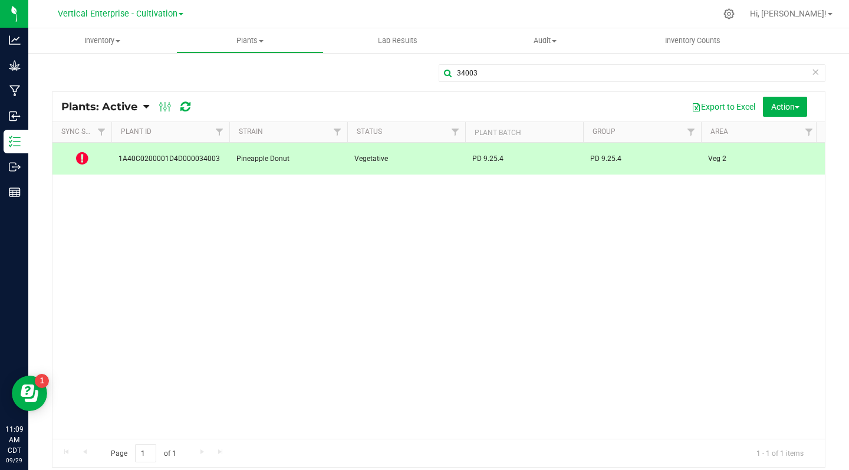
click at [83, 159] on icon at bounding box center [82, 158] width 12 height 14
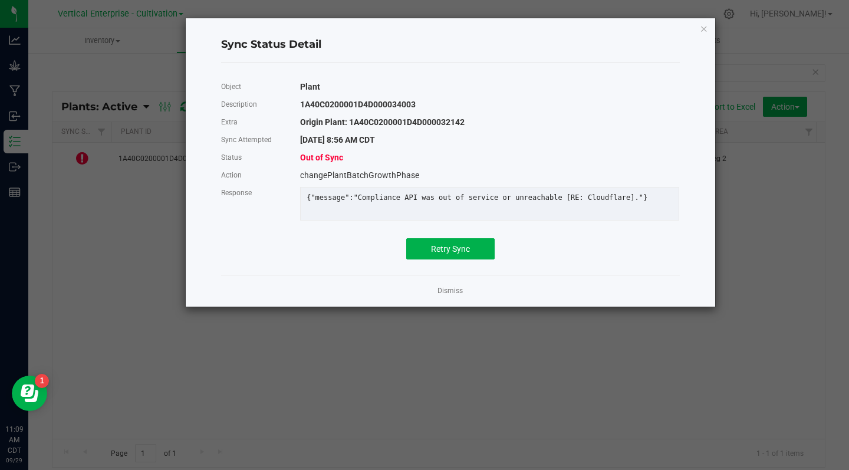
click at [446, 296] on link "Dismiss" at bounding box center [449, 291] width 25 height 10
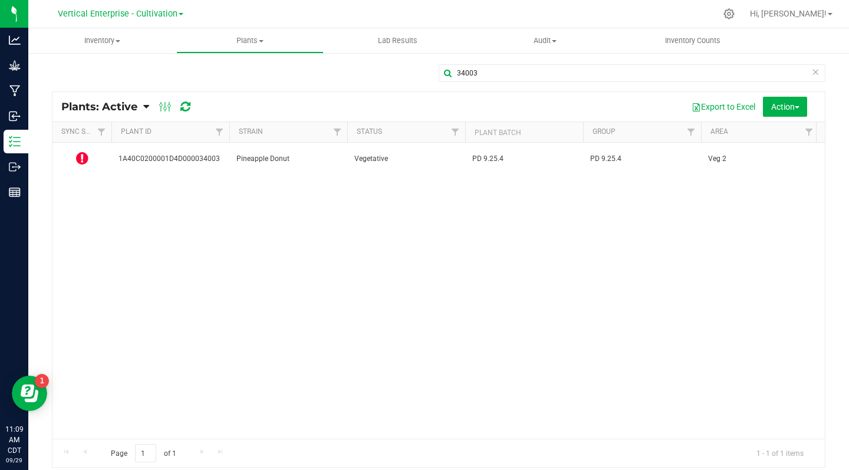
click at [204, 157] on span "1A40C0200001D4D000034003" at bounding box center [171, 158] width 104 height 11
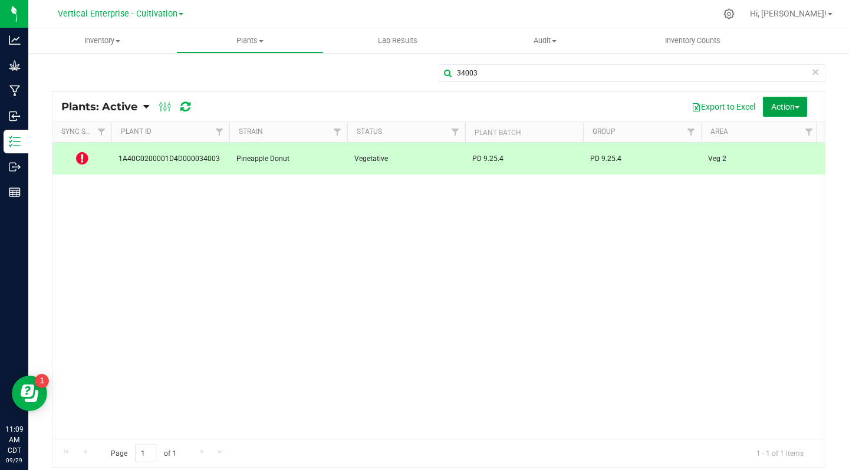
click at [778, 106] on span "Action" at bounding box center [785, 106] width 28 height 9
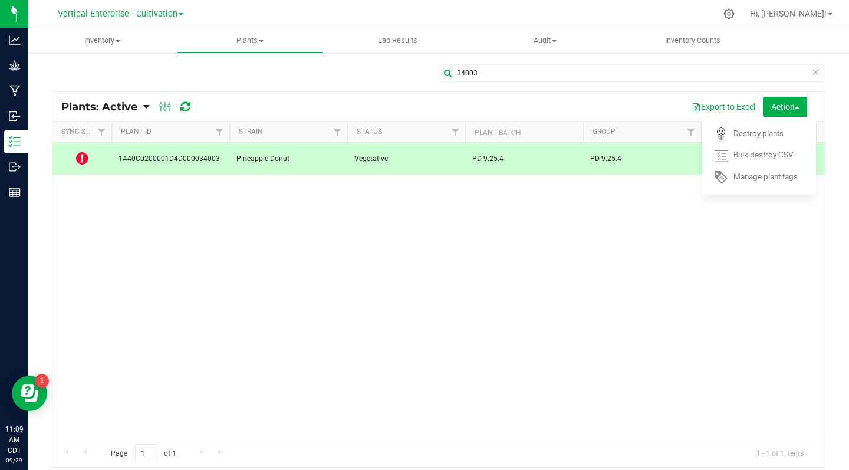
click at [755, 134] on span "Destroy plants" at bounding box center [758, 133] width 50 height 9
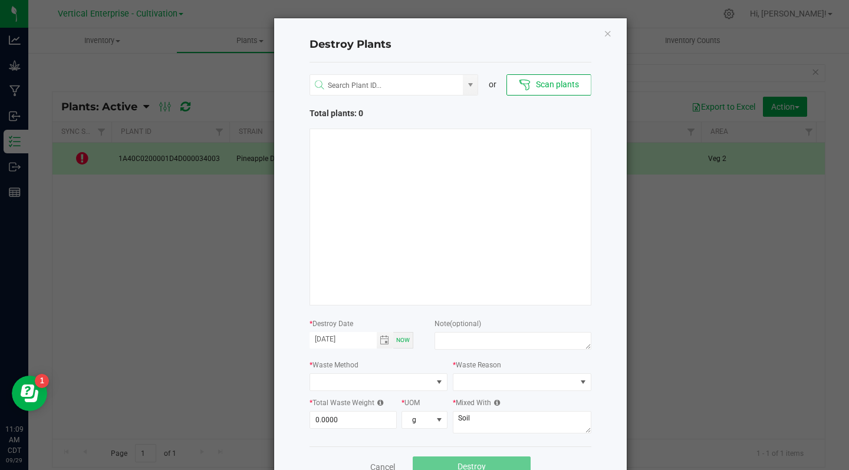
scroll to position [36, 0]
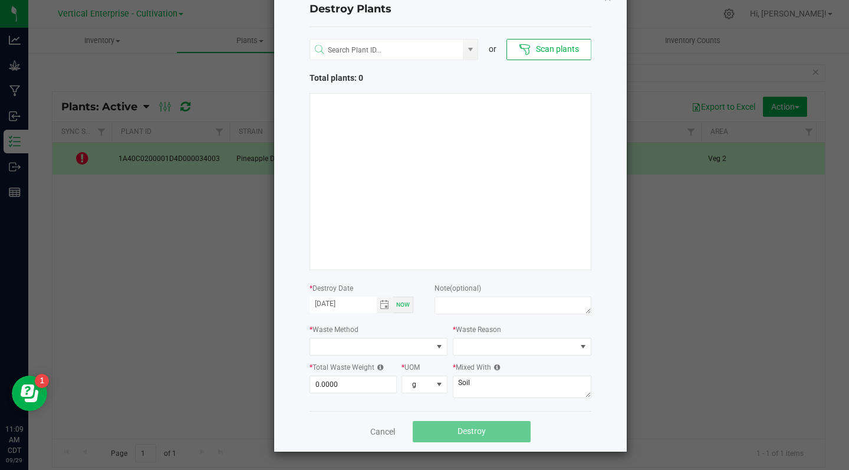
click at [376, 433] on link "Cancel" at bounding box center [382, 432] width 25 height 12
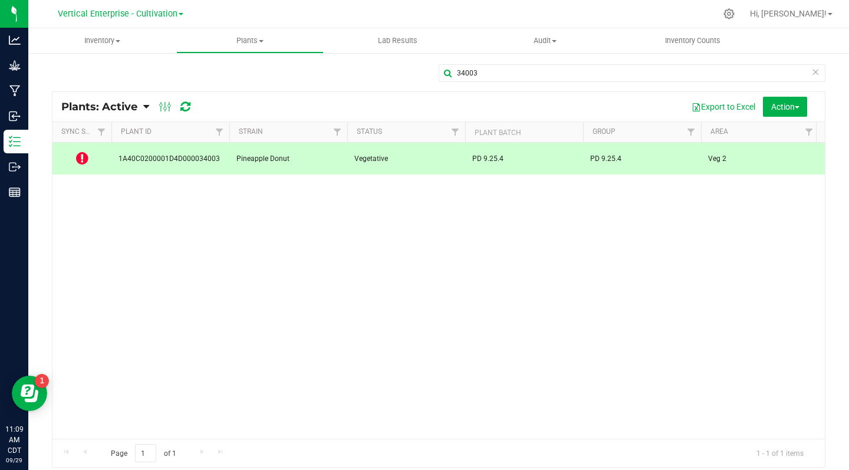
click at [81, 157] on icon at bounding box center [82, 158] width 12 height 14
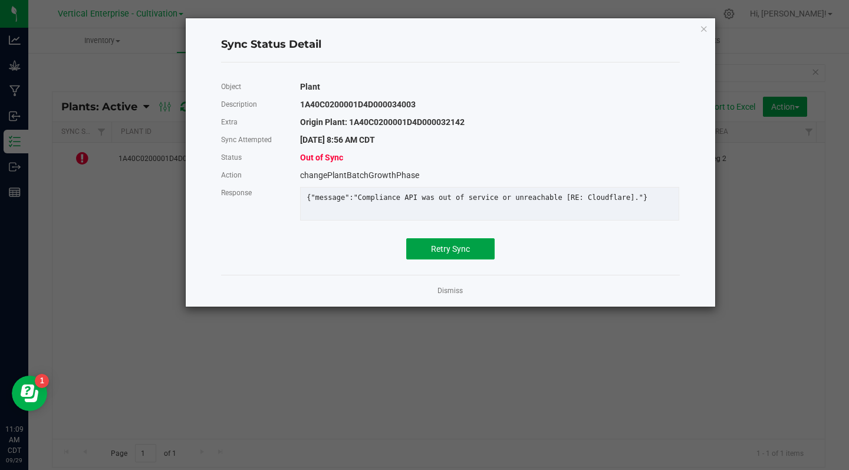
click at [452, 254] on span "Retry Sync" at bounding box center [450, 248] width 39 height 9
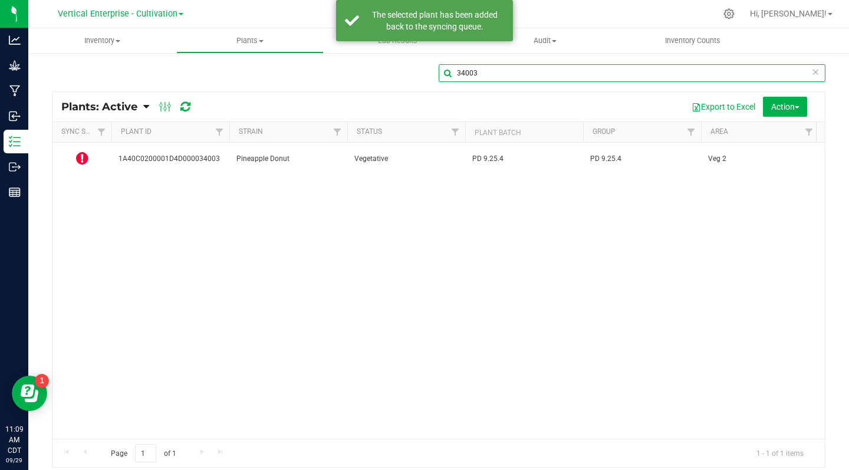
click at [490, 74] on input "34003" at bounding box center [632, 73] width 387 height 18
type input "3"
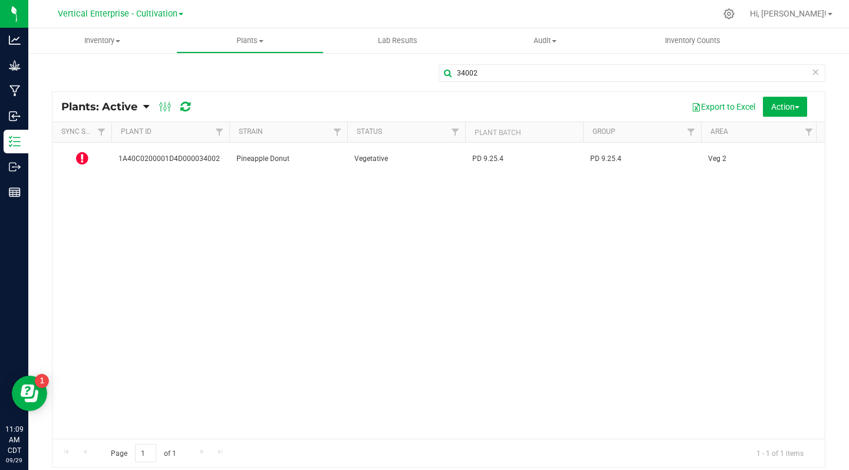
click at [81, 154] on icon at bounding box center [82, 158] width 12 height 14
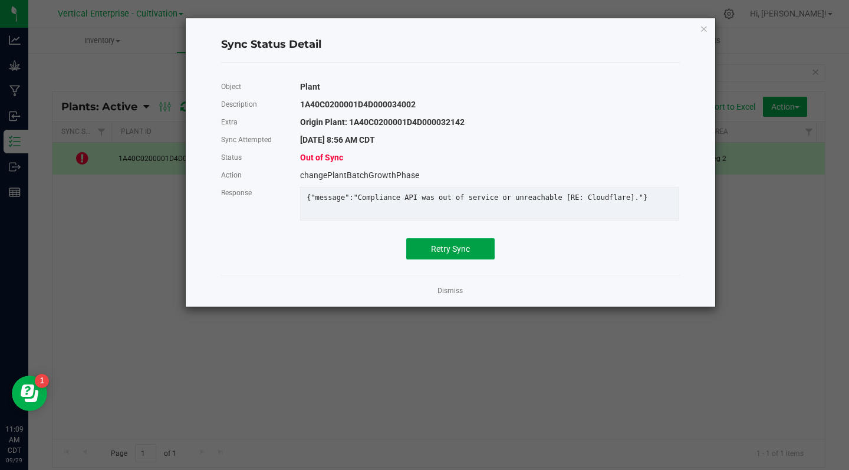
click at [438, 254] on span "Retry Sync" at bounding box center [450, 248] width 39 height 9
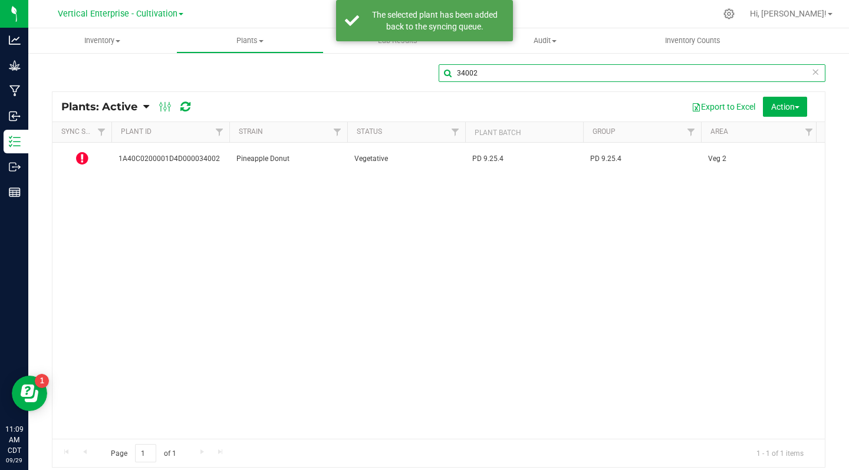
click at [486, 75] on input "34002" at bounding box center [632, 73] width 387 height 18
type input "3"
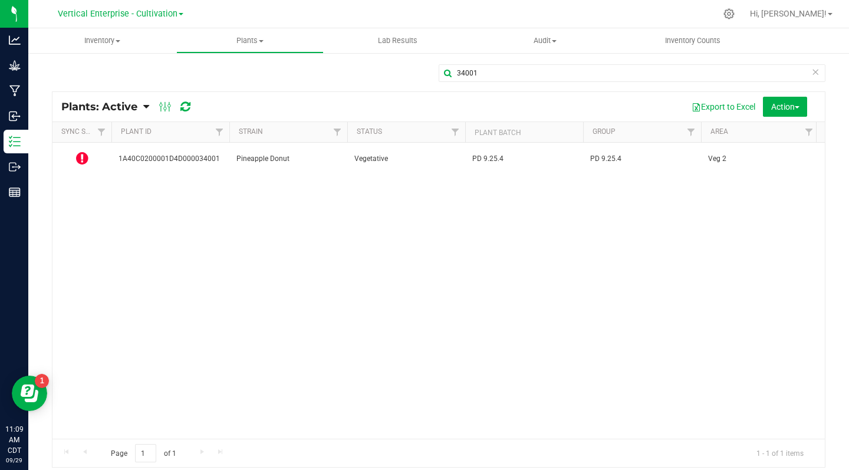
click at [81, 157] on icon at bounding box center [82, 158] width 12 height 14
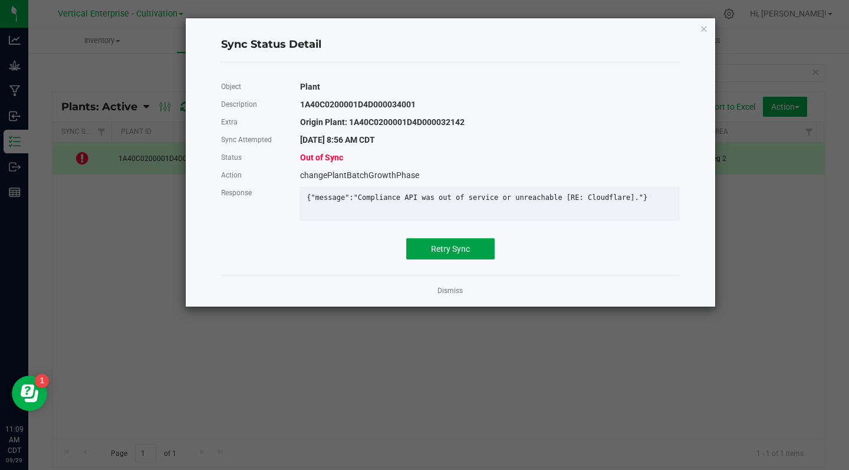
click at [437, 259] on button "Retry Sync" at bounding box center [450, 248] width 88 height 21
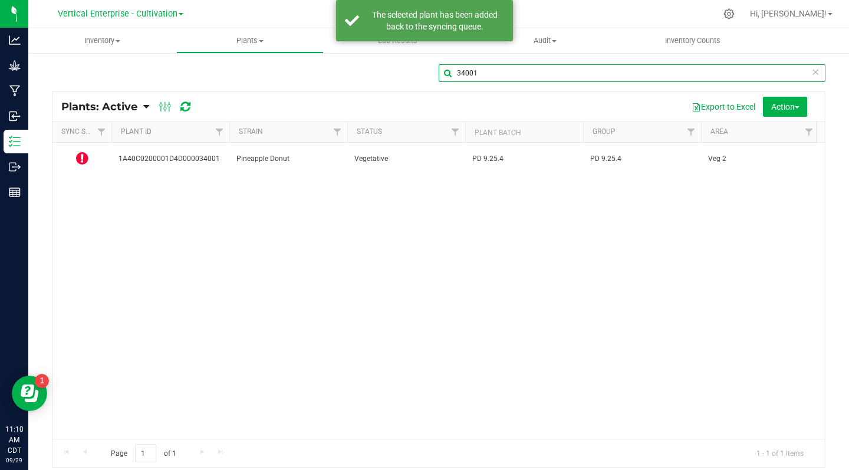
click at [488, 70] on input "34001" at bounding box center [632, 73] width 387 height 18
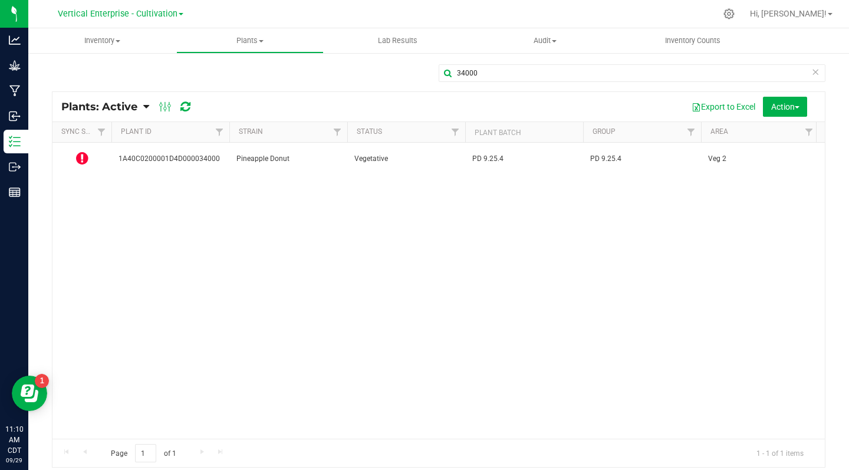
click at [82, 157] on icon at bounding box center [82, 158] width 12 height 14
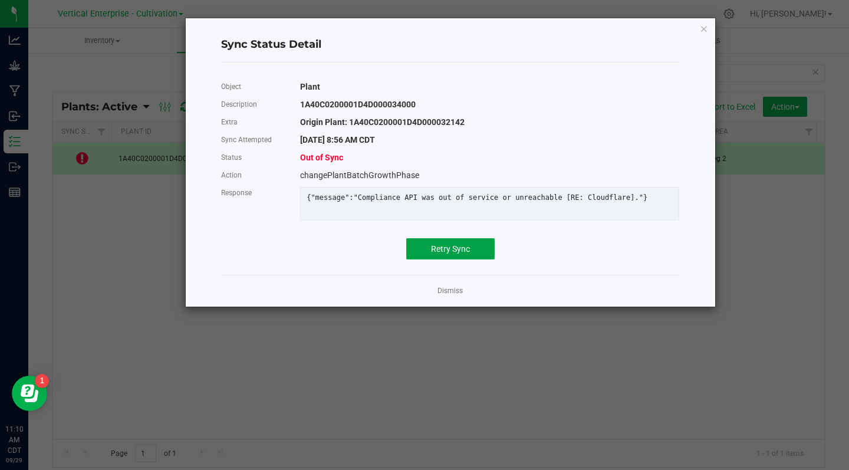
click at [447, 254] on span "Retry Sync" at bounding box center [450, 248] width 39 height 9
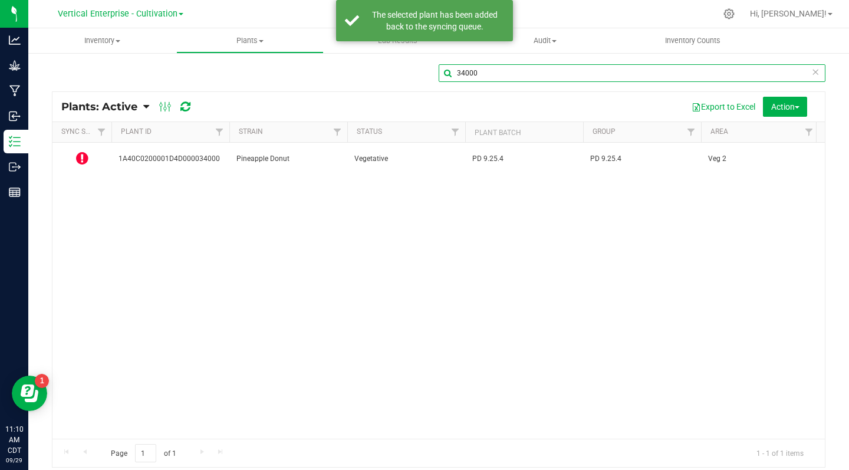
click at [491, 75] on input "34000" at bounding box center [632, 73] width 387 height 18
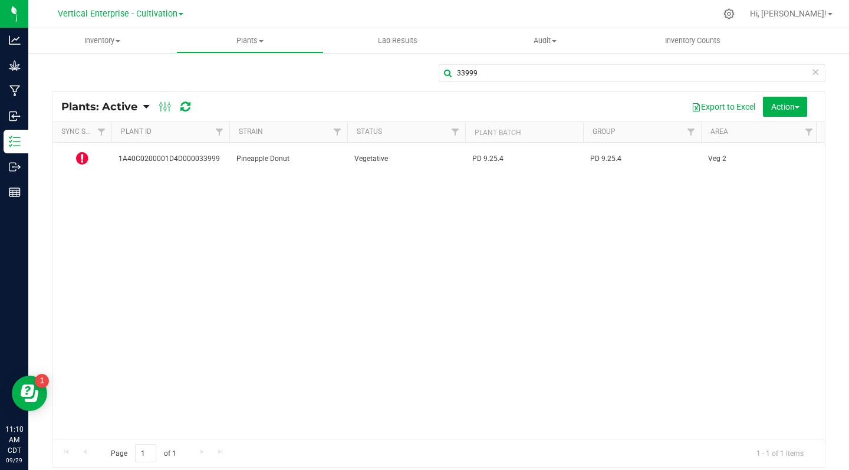
click at [87, 156] on icon at bounding box center [82, 158] width 12 height 14
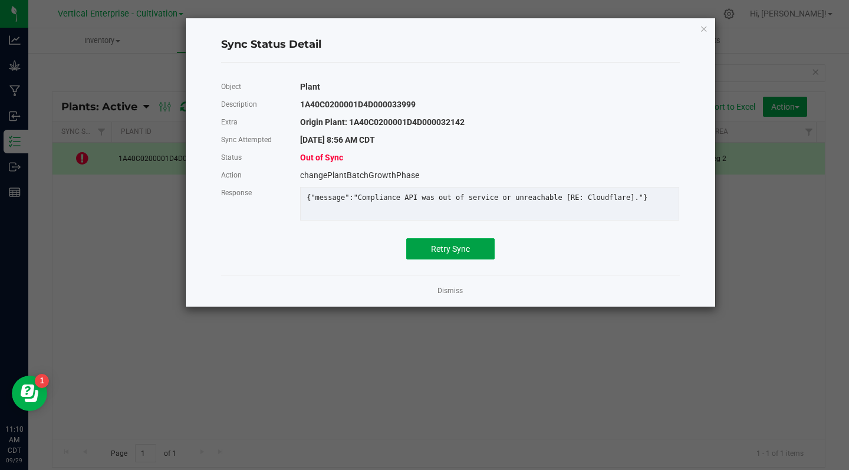
click at [446, 254] on span "Retry Sync" at bounding box center [450, 248] width 39 height 9
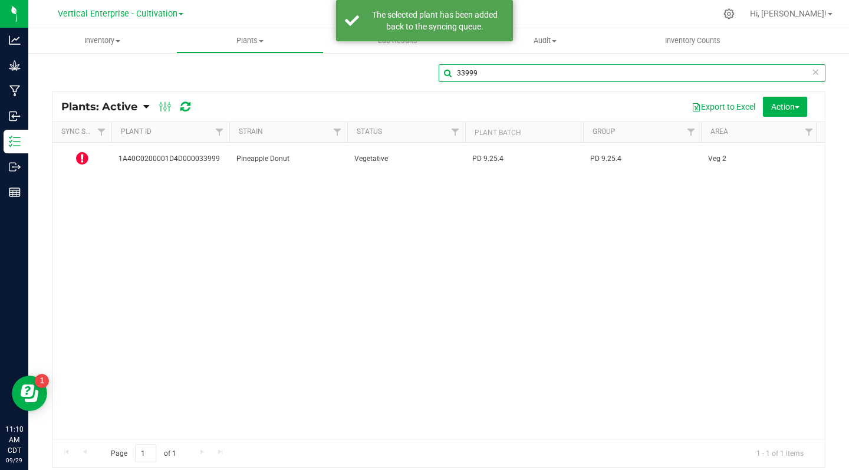
click at [478, 76] on input "33999" at bounding box center [632, 73] width 387 height 18
type input "3"
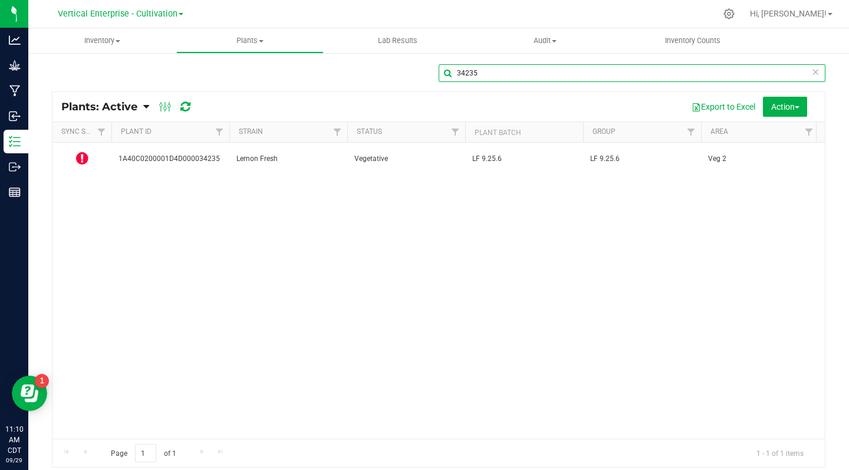
type input "34235"
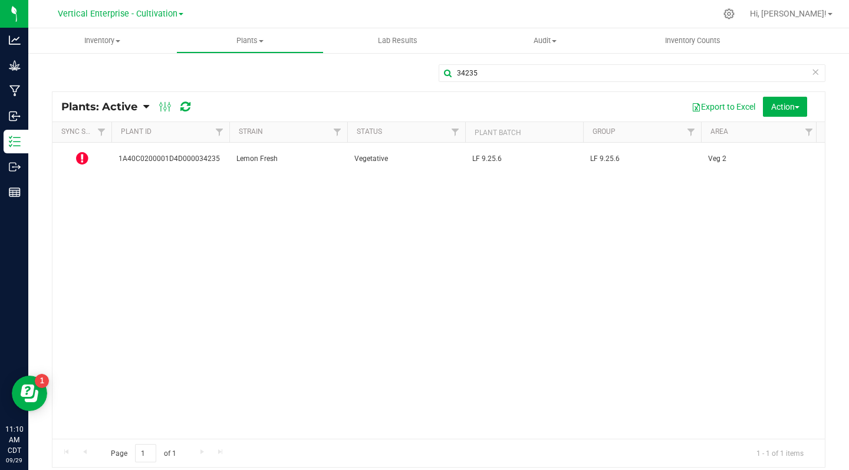
click at [85, 159] on icon at bounding box center [82, 158] width 12 height 14
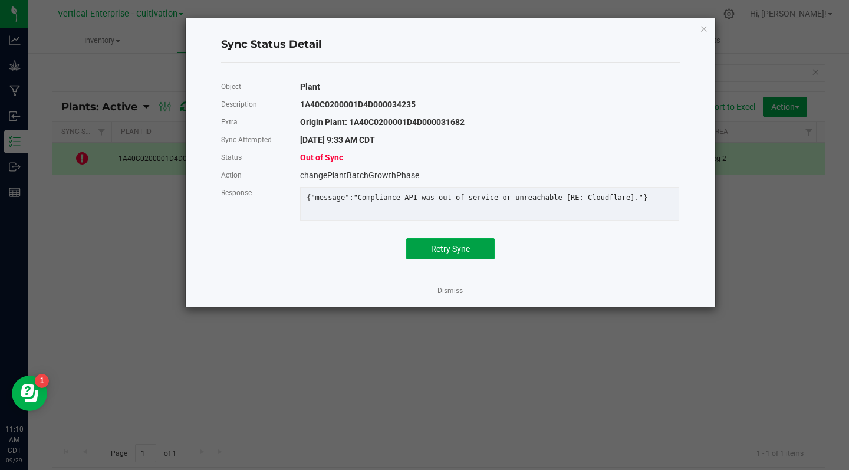
click at [453, 254] on span "Retry Sync" at bounding box center [450, 248] width 39 height 9
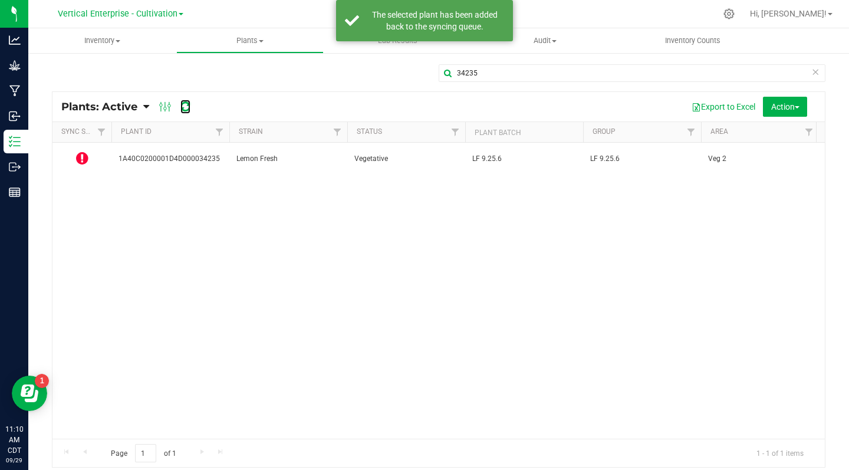
click at [185, 110] on icon at bounding box center [185, 107] width 10 height 12
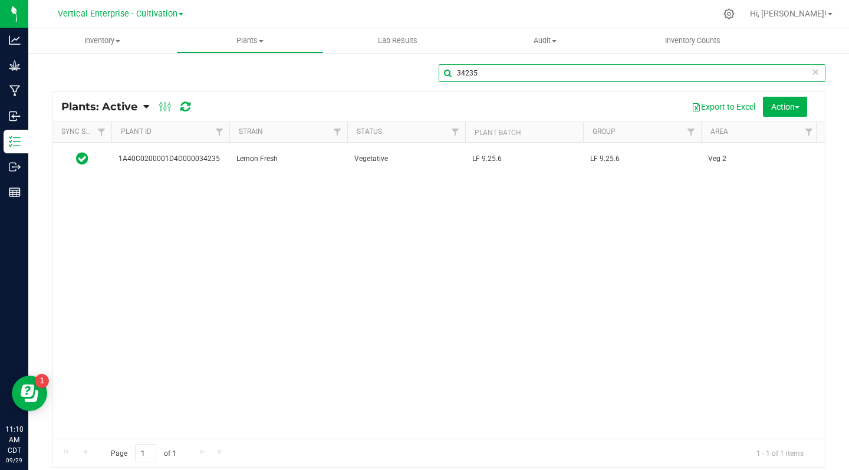
click at [489, 70] on input "34235" at bounding box center [632, 73] width 387 height 18
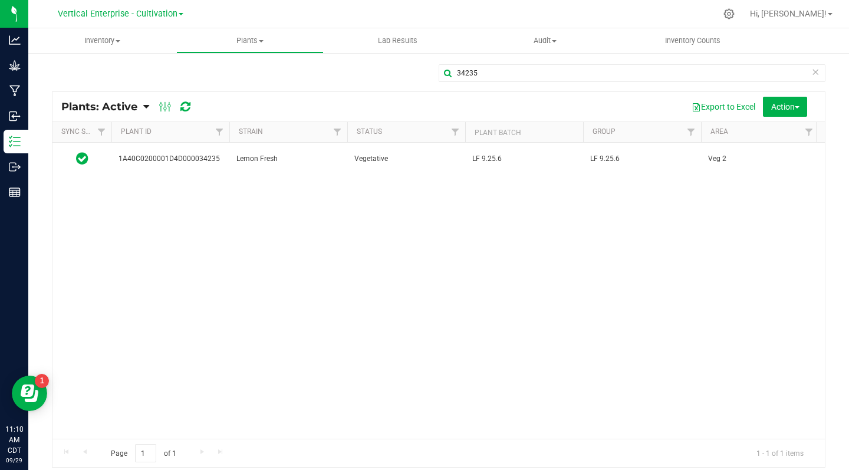
click at [348, 156] on td "Vegetative" at bounding box center [406, 159] width 118 height 32
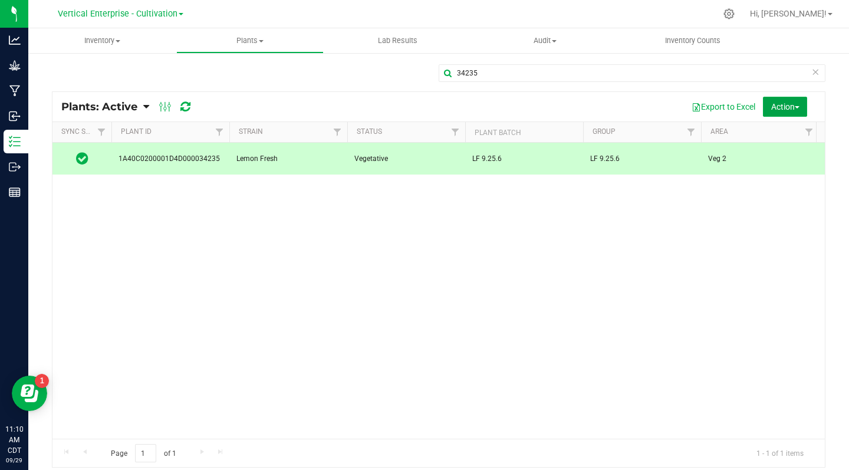
click at [781, 106] on span "Action" at bounding box center [785, 106] width 28 height 9
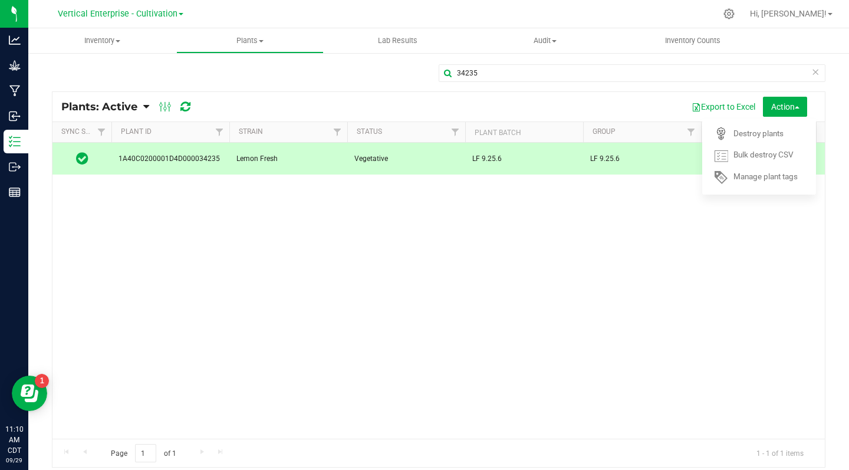
click at [753, 136] on span "Destroy plants" at bounding box center [758, 133] width 50 height 9
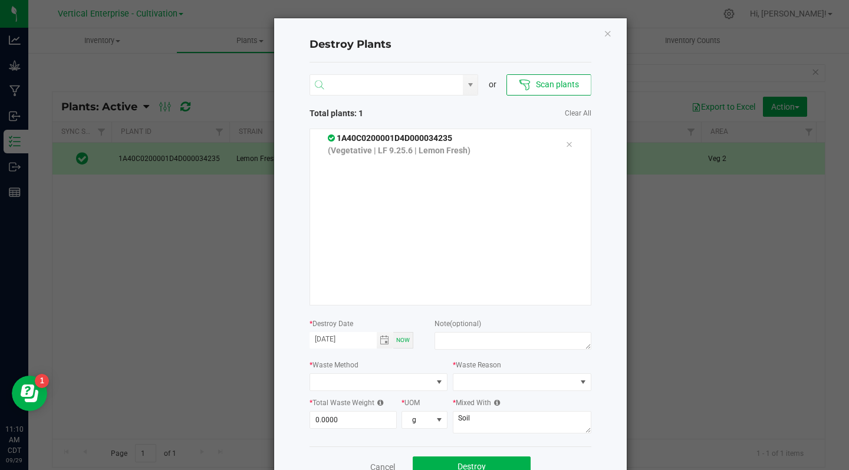
click at [331, 87] on input "NO DATA FOUND" at bounding box center [386, 85] width 153 height 21
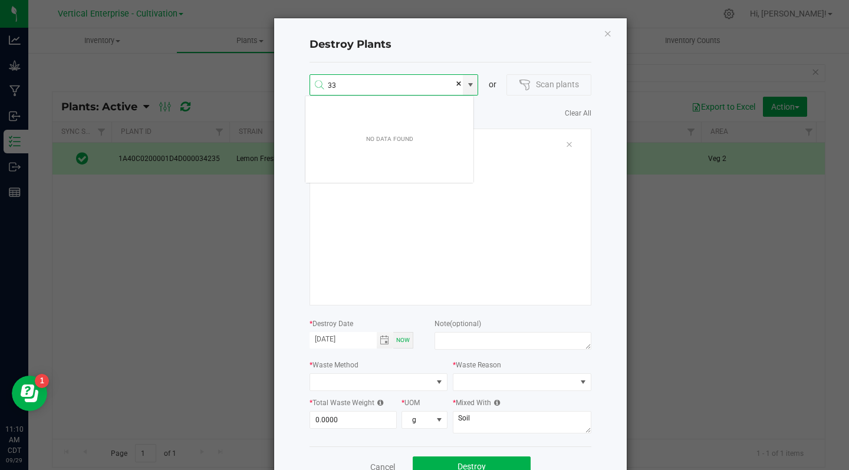
scroll to position [21, 169]
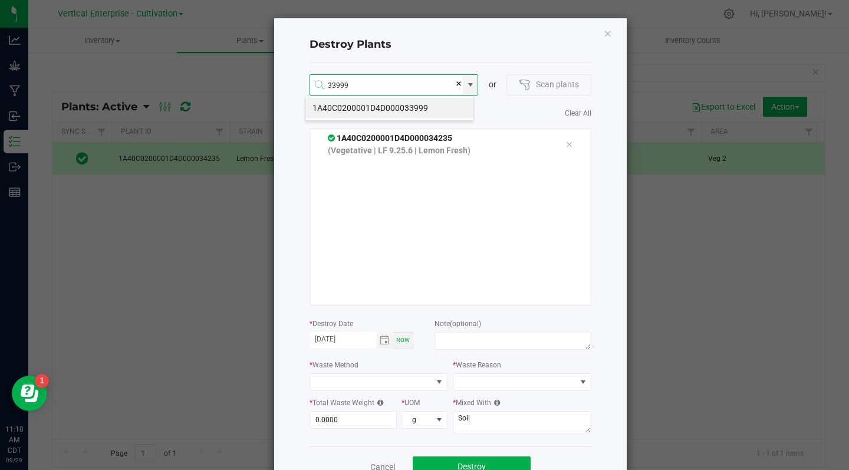
click at [419, 105] on li "1A40C0200001D4D000033999" at bounding box center [389, 108] width 168 height 20
type input "1A40C0200001D4D000033999"
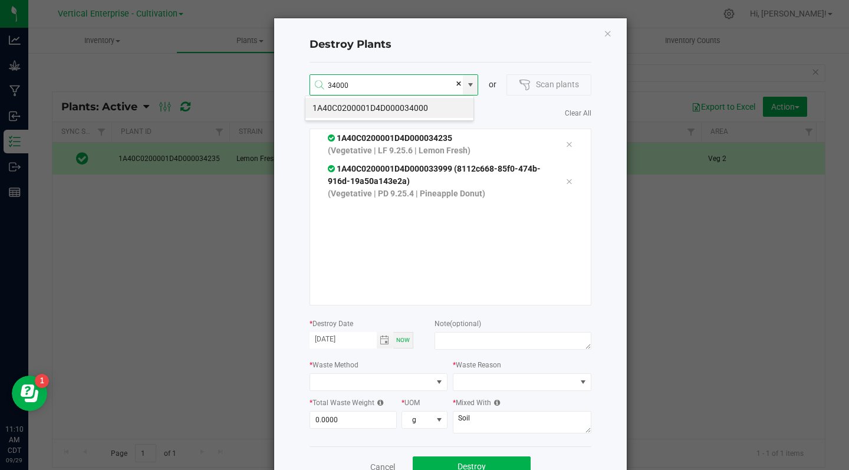
click at [432, 110] on li "1A40C0200001D4D000034000" at bounding box center [389, 108] width 168 height 20
type input "1A40C0200001D4D000034000"
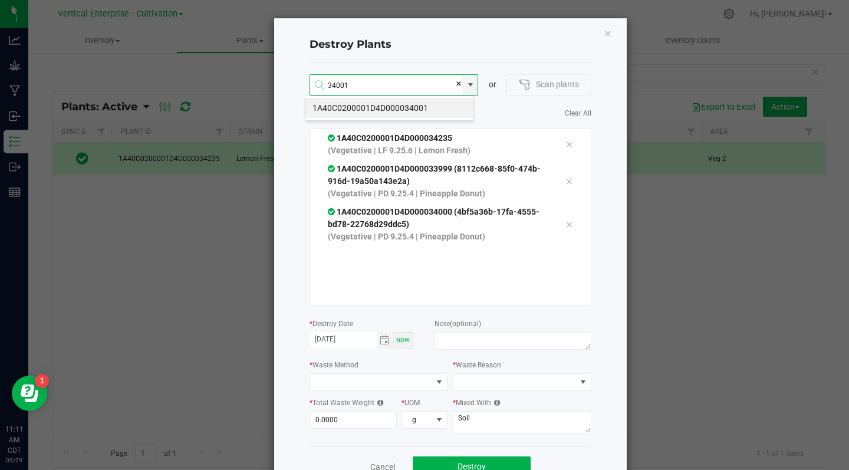
click at [414, 106] on li "1A40C0200001D4D000034001" at bounding box center [389, 108] width 168 height 20
type input "1A40C0200001D4D000034001"
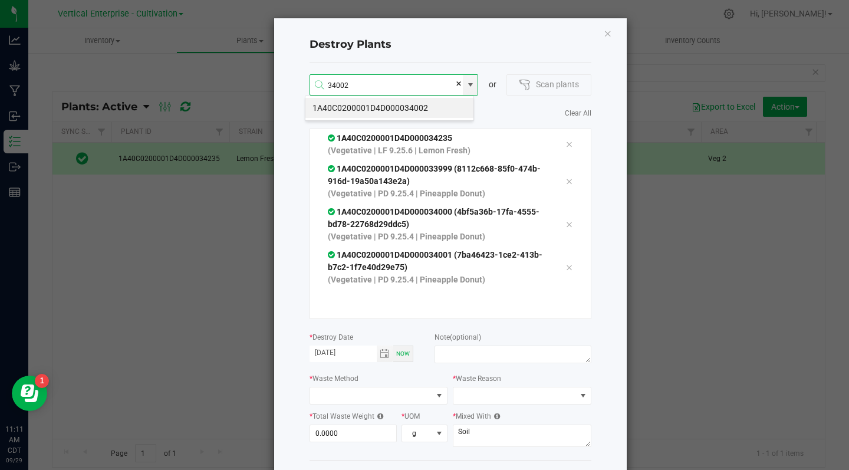
click at [430, 106] on li "1A40C0200001D4D000034002" at bounding box center [389, 108] width 168 height 20
type input "1A40C0200001D4D000034002"
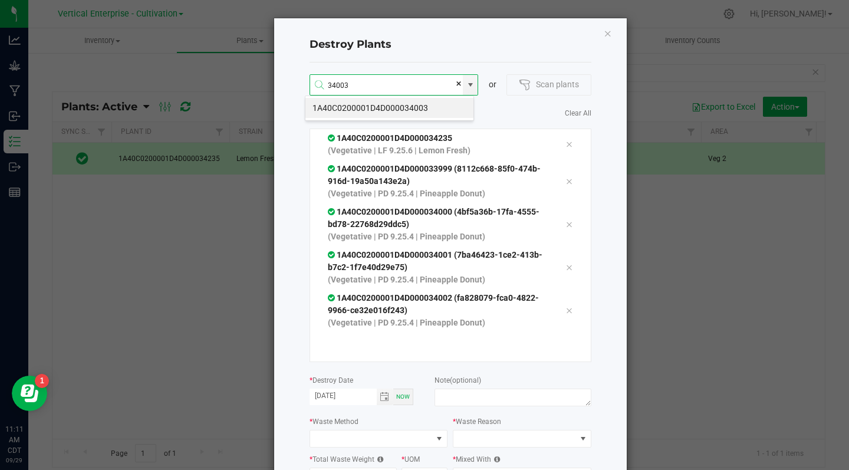
click at [394, 110] on li "1A40C0200001D4D000034003" at bounding box center [389, 108] width 168 height 20
type input "1A40C0200001D4D000034003"
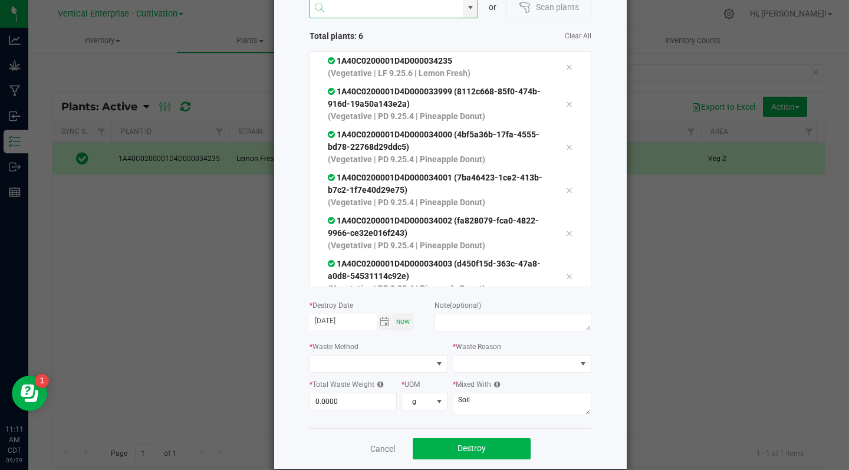
scroll to position [95, 0]
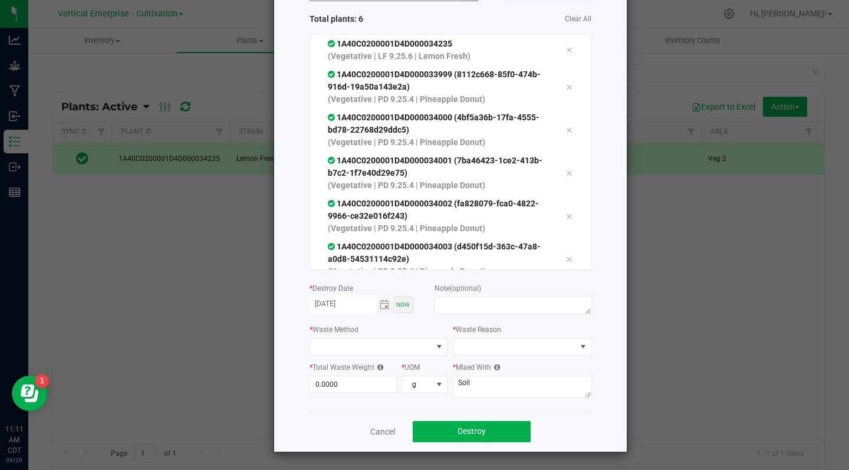
click at [310, 384] on input "0.0000" at bounding box center [353, 384] width 87 height 17
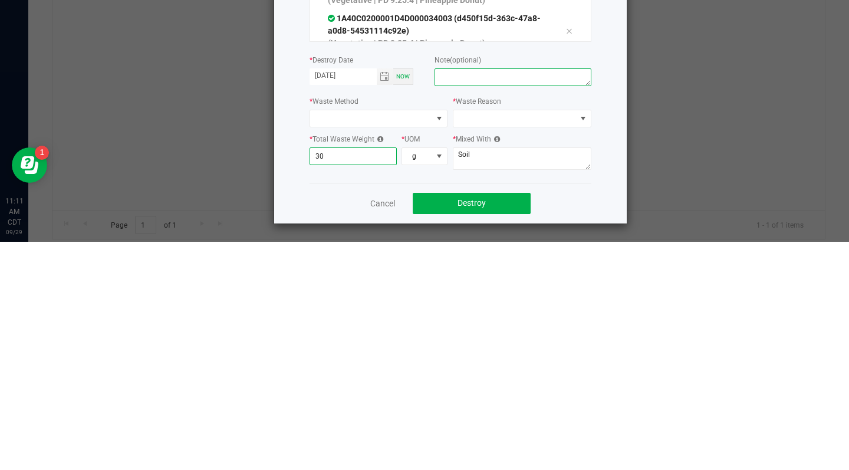
click at [459, 310] on textarea at bounding box center [513, 306] width 156 height 18
type input "30.0000"
type textarea "plant died"
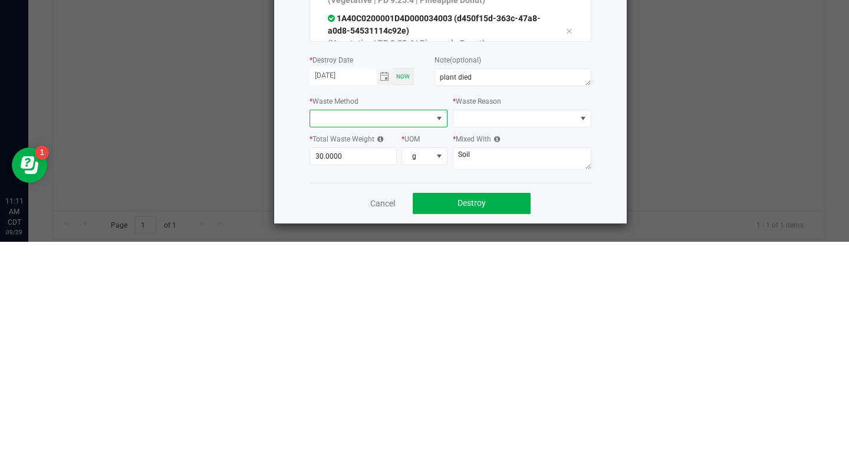
click at [348, 346] on span at bounding box center [371, 346] width 123 height 17
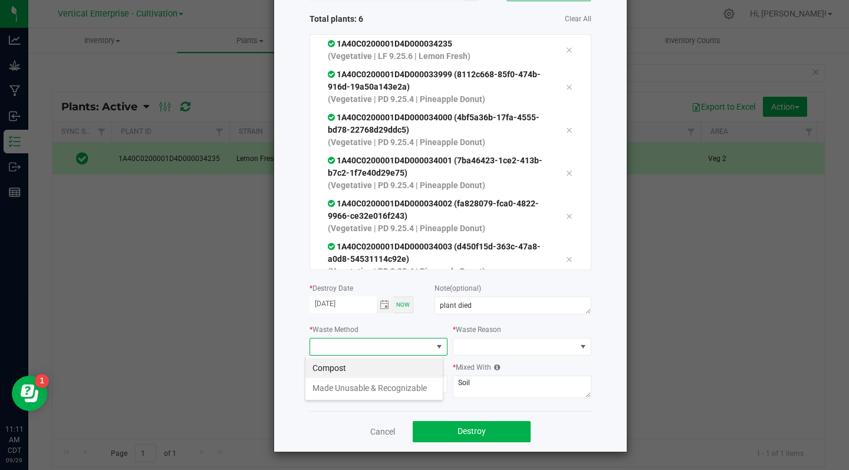
scroll to position [18, 138]
click at [337, 366] on li "Compost" at bounding box center [373, 368] width 137 height 20
click at [492, 340] on span at bounding box center [514, 346] width 123 height 17
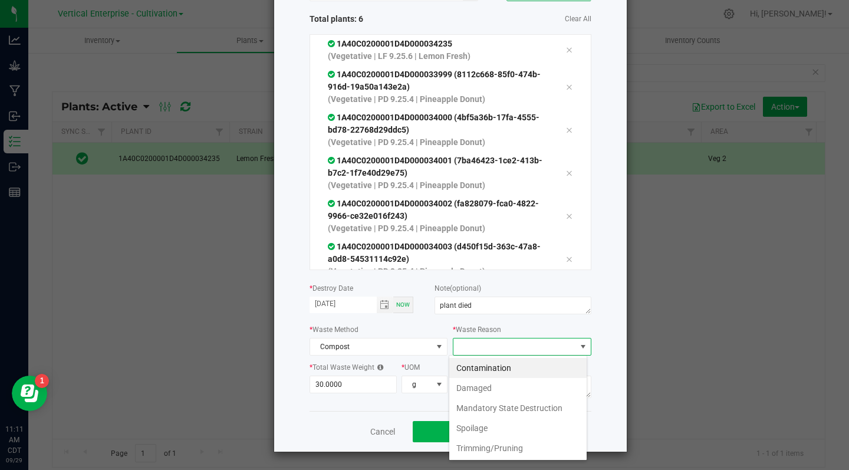
click at [474, 390] on li "Damaged" at bounding box center [517, 388] width 137 height 20
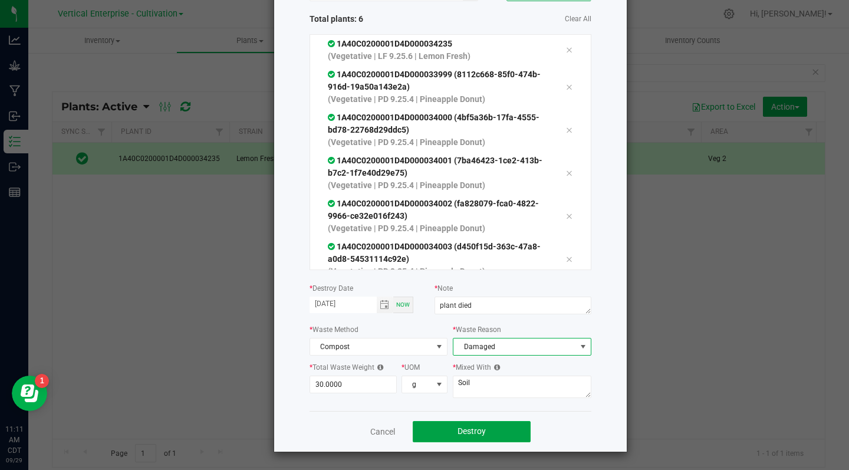
click at [470, 430] on span "Destroy" at bounding box center [472, 430] width 28 height 9
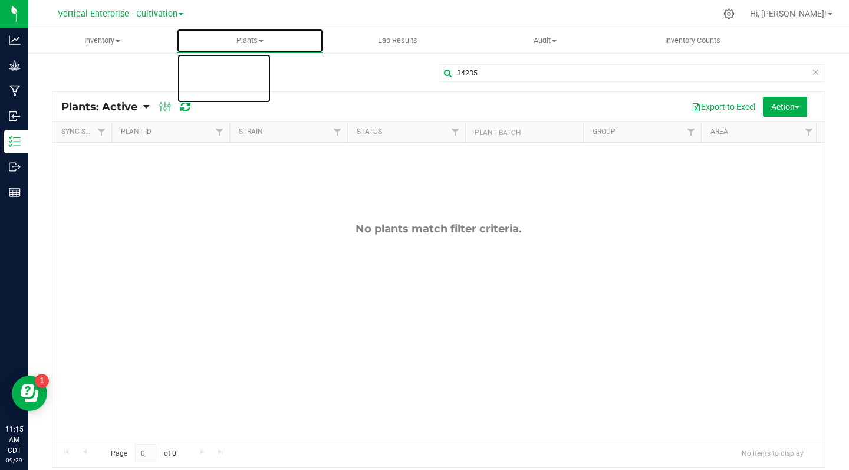
click at [262, 51] on uib-tab-heading "Plants All plants Waste log" at bounding box center [250, 41] width 147 height 24
click at [198, 70] on span "All plants" at bounding box center [210, 71] width 68 height 10
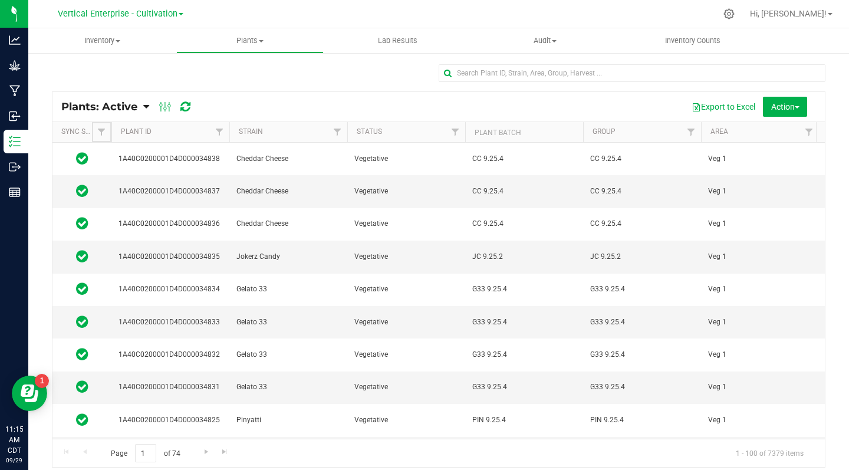
click at [94, 128] on link "Filter" at bounding box center [101, 132] width 19 height 20
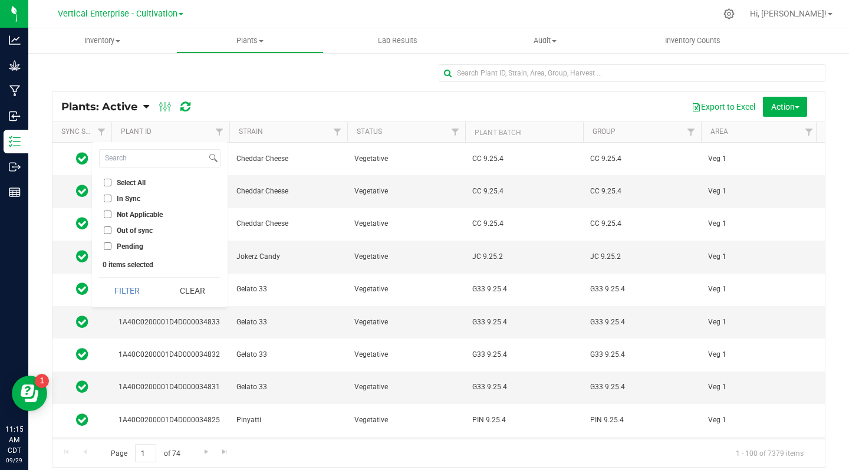
click at [106, 232] on input "Out of sync" at bounding box center [108, 230] width 8 height 8
checkbox input "true"
click at [129, 294] on button "Filter" at bounding box center [127, 291] width 57 height 26
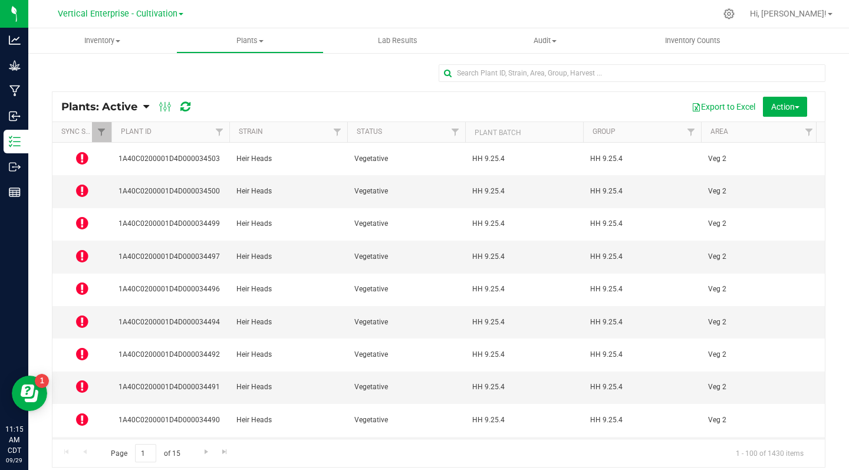
click at [81, 160] on icon at bounding box center [82, 158] width 12 height 14
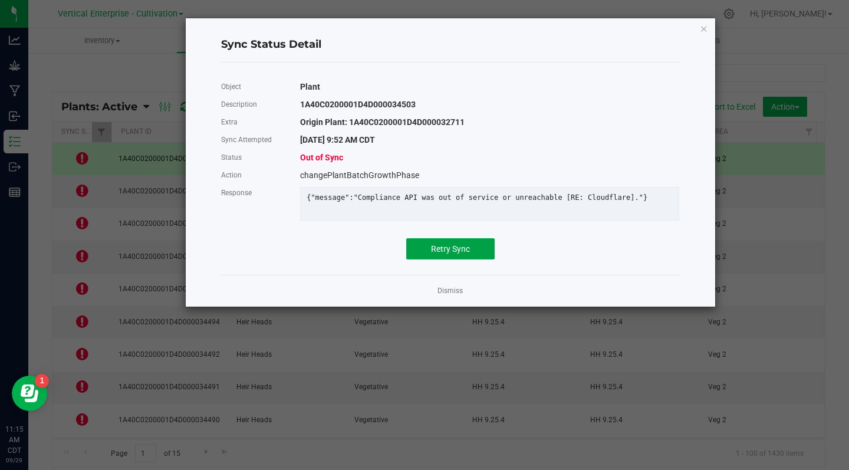
click at [446, 254] on span "Retry Sync" at bounding box center [450, 248] width 39 height 9
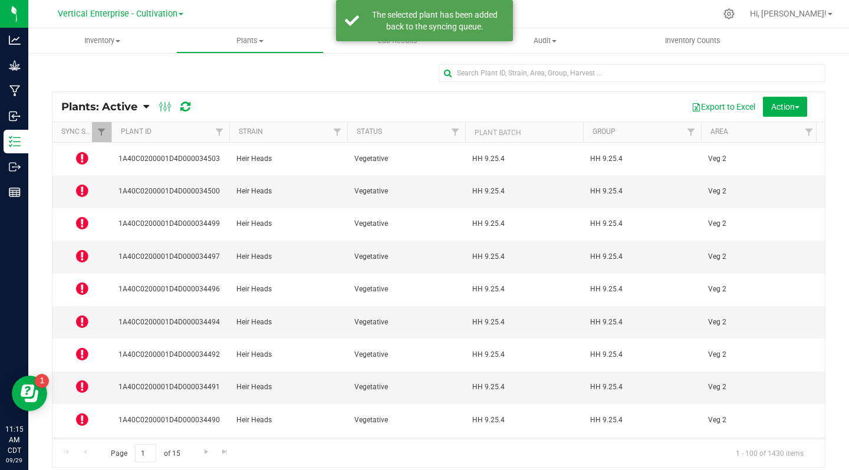
click at [84, 183] on icon at bounding box center [82, 190] width 12 height 14
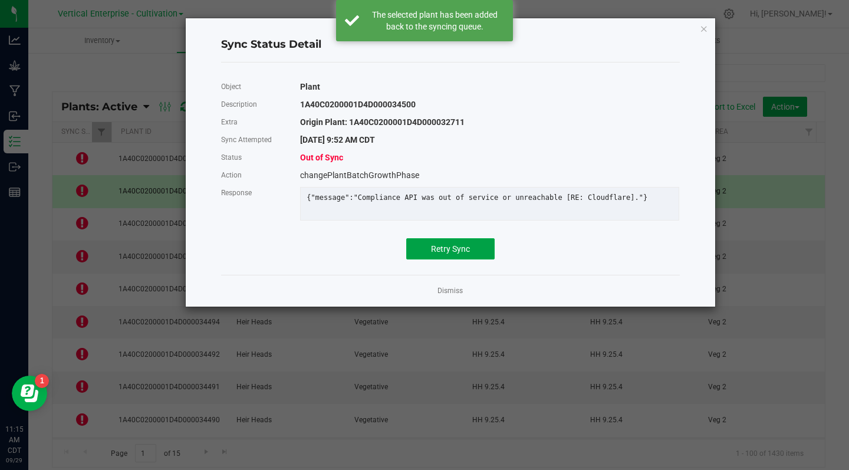
click at [461, 254] on span "Retry Sync" at bounding box center [450, 248] width 39 height 9
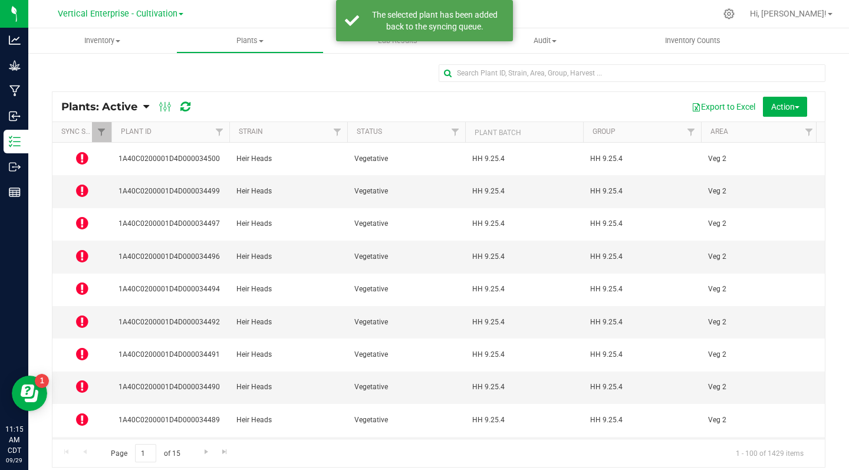
click at [80, 216] on icon at bounding box center [82, 223] width 12 height 14
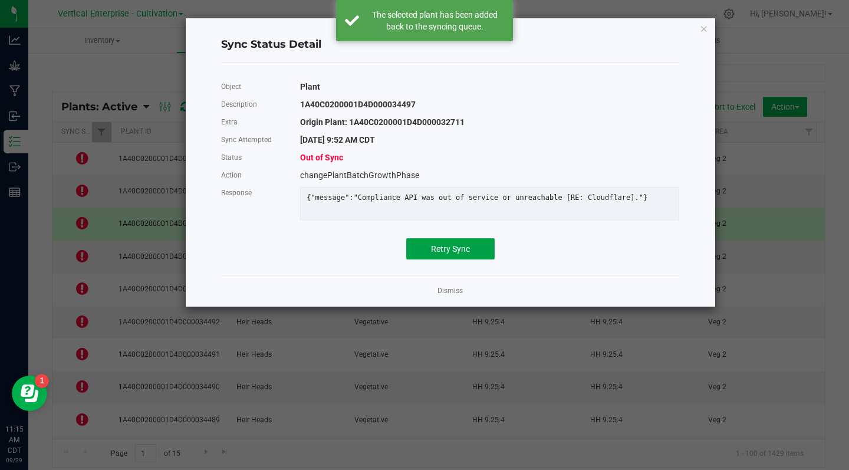
click at [451, 254] on span "Retry Sync" at bounding box center [450, 248] width 39 height 9
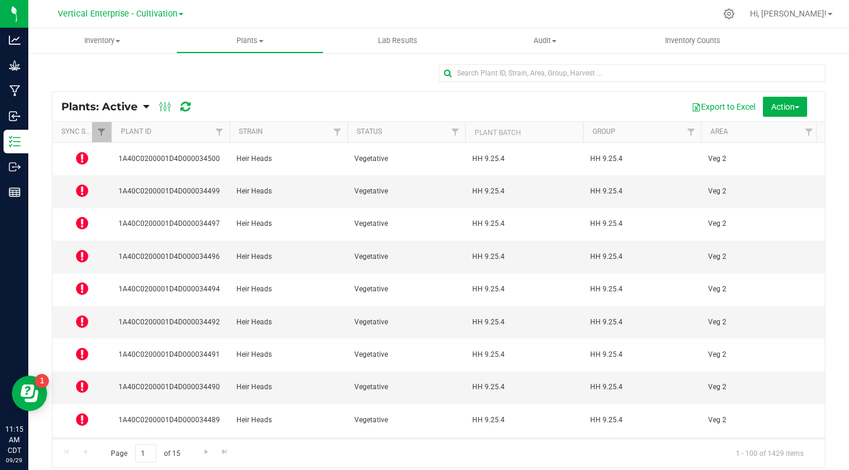
click at [85, 249] on icon at bounding box center [82, 256] width 12 height 14
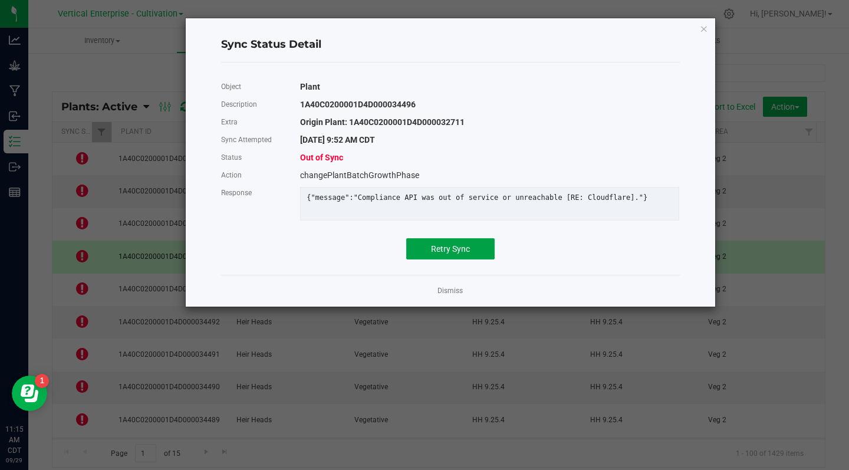
click at [461, 254] on span "Retry Sync" at bounding box center [450, 248] width 39 height 9
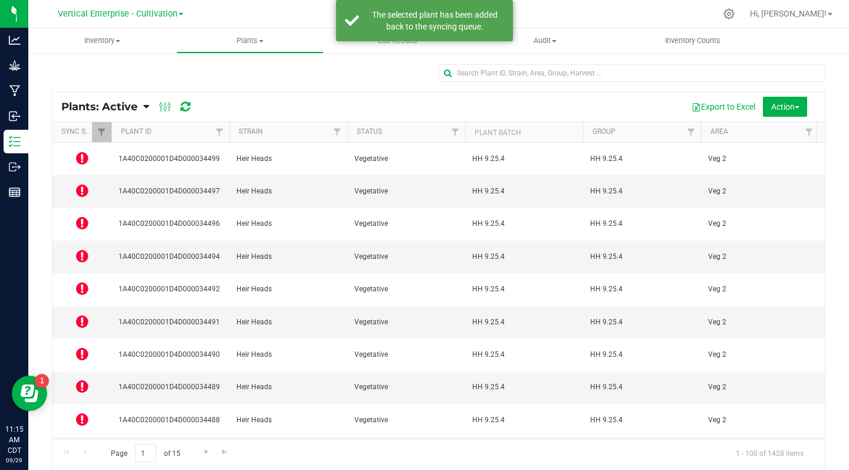
click at [85, 281] on icon at bounding box center [82, 288] width 12 height 14
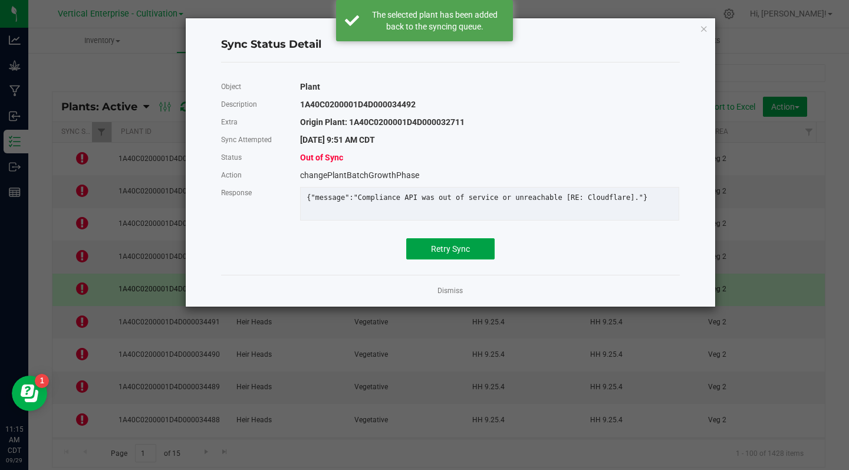
click at [465, 254] on span "Retry Sync" at bounding box center [450, 248] width 39 height 9
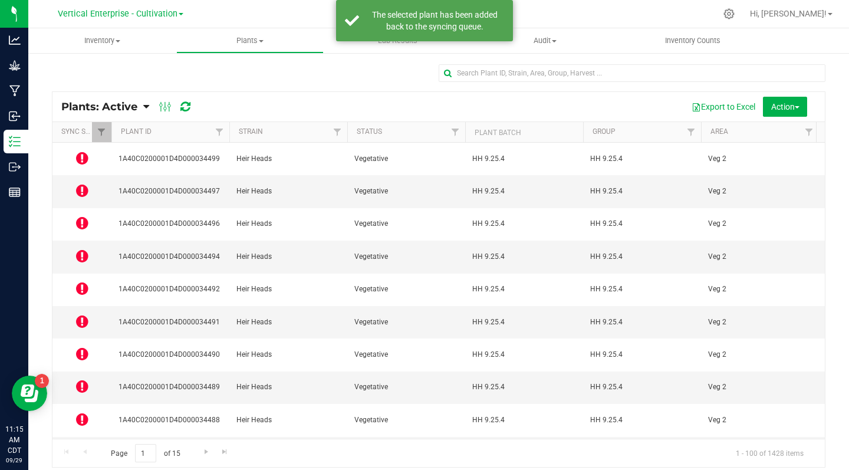
click at [78, 347] on icon at bounding box center [82, 354] width 12 height 14
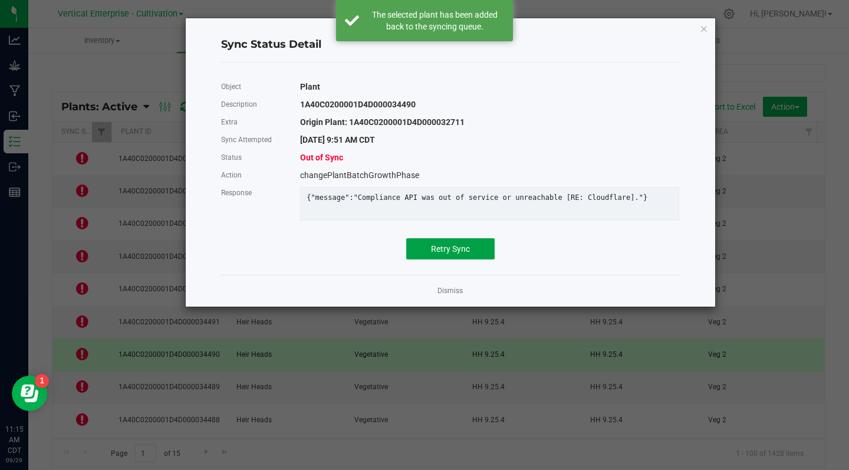
click at [446, 254] on span "Retry Sync" at bounding box center [450, 248] width 39 height 9
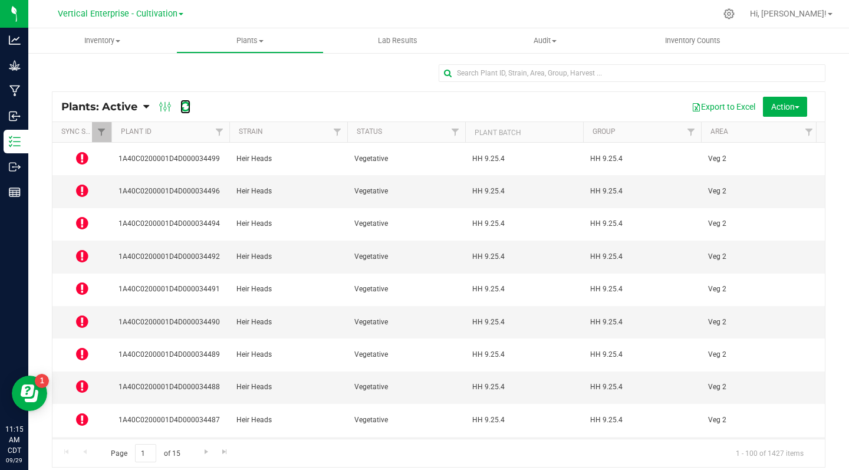
click at [189, 104] on icon at bounding box center [185, 107] width 10 height 12
click at [81, 157] on icon at bounding box center [82, 158] width 12 height 14
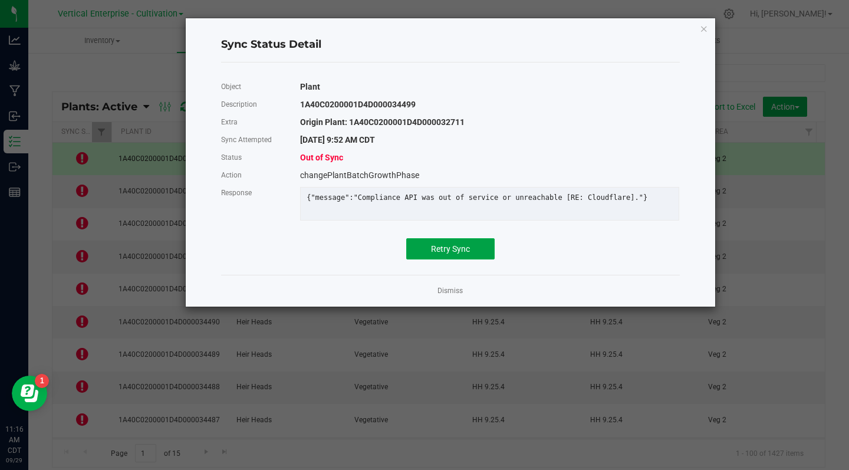
click at [448, 259] on button "Retry Sync" at bounding box center [450, 248] width 88 height 21
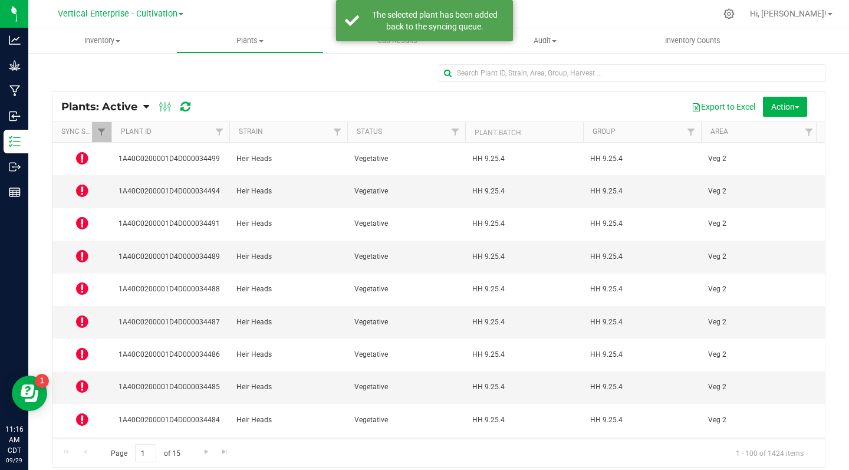
click at [83, 183] on icon at bounding box center [82, 190] width 12 height 14
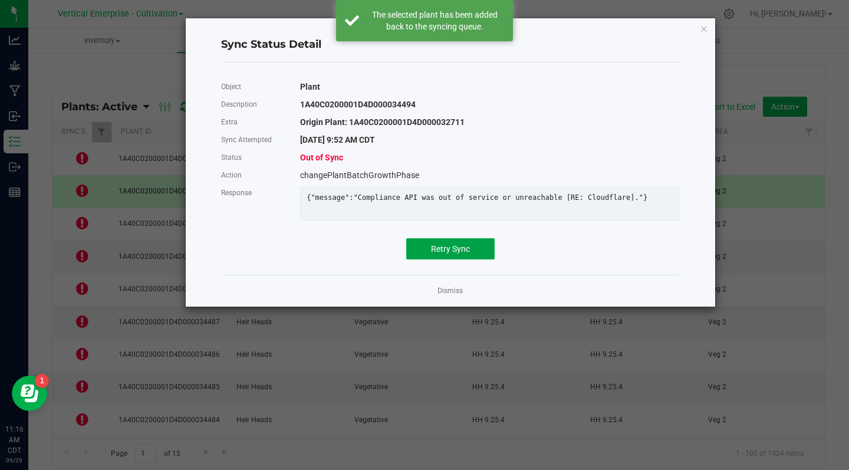
click at [469, 254] on button "Retry Sync" at bounding box center [450, 248] width 88 height 21
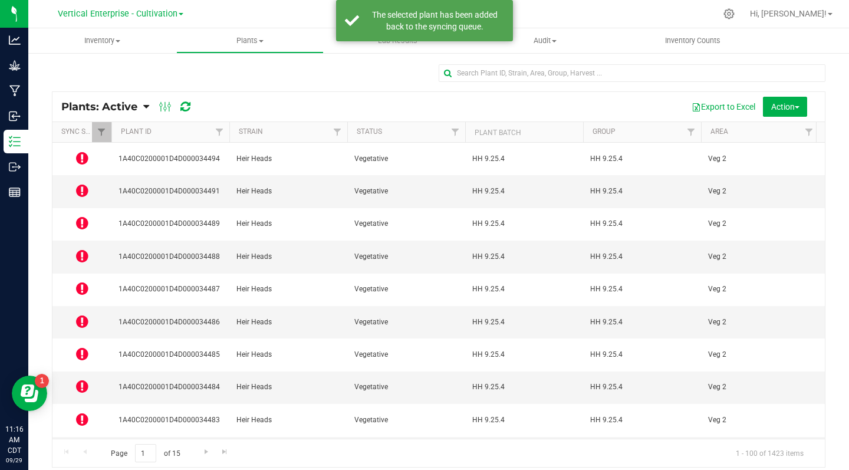
click at [83, 216] on icon at bounding box center [82, 223] width 12 height 14
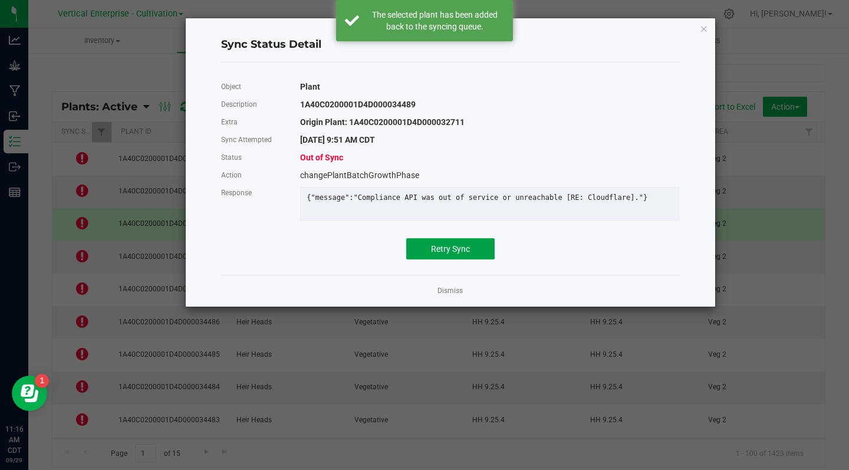
click at [479, 248] on button "Retry Sync" at bounding box center [450, 248] width 88 height 21
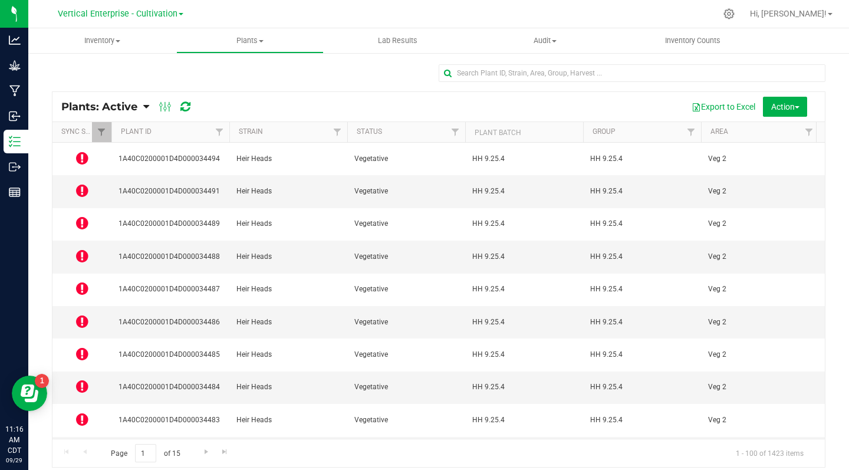
click at [79, 249] on icon at bounding box center [82, 256] width 12 height 14
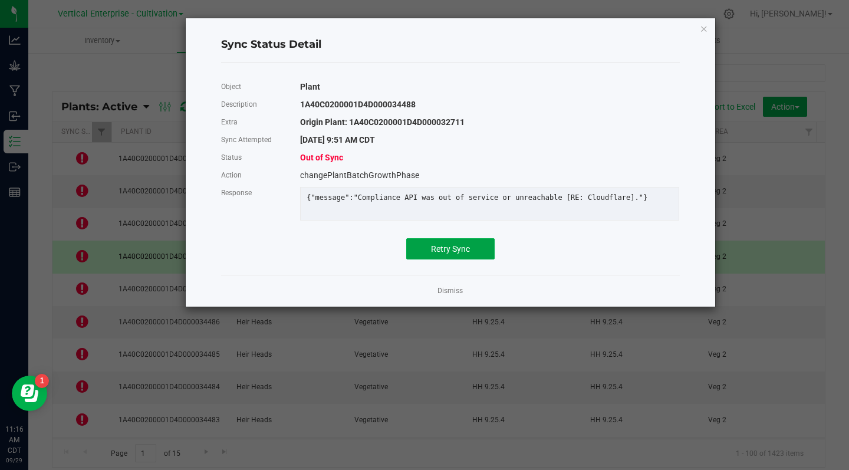
click at [448, 254] on span "Retry Sync" at bounding box center [450, 248] width 39 height 9
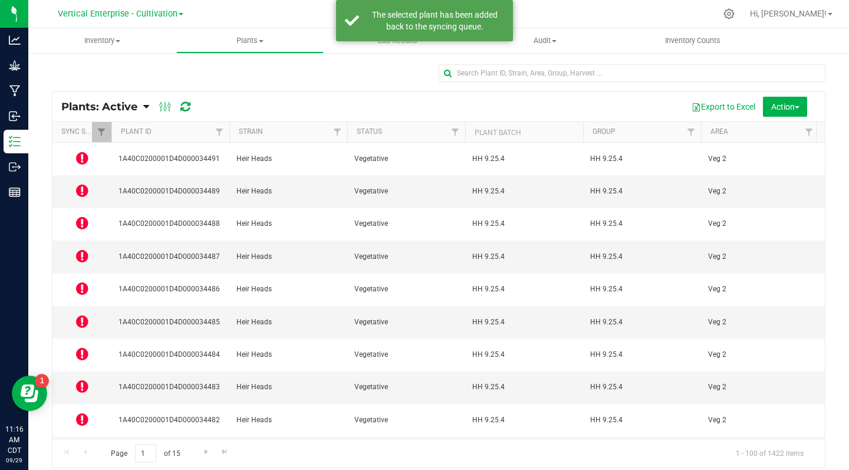
click at [77, 281] on icon at bounding box center [82, 288] width 12 height 14
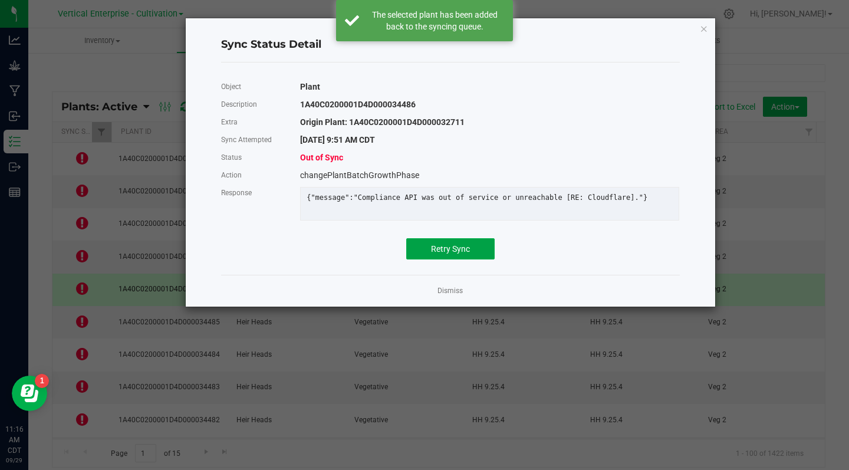
click at [445, 254] on span "Retry Sync" at bounding box center [450, 248] width 39 height 9
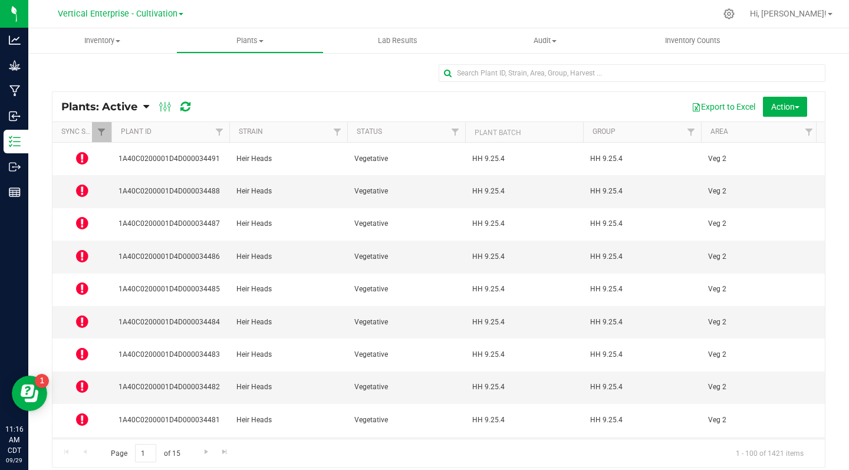
click at [83, 314] on icon at bounding box center [82, 321] width 12 height 14
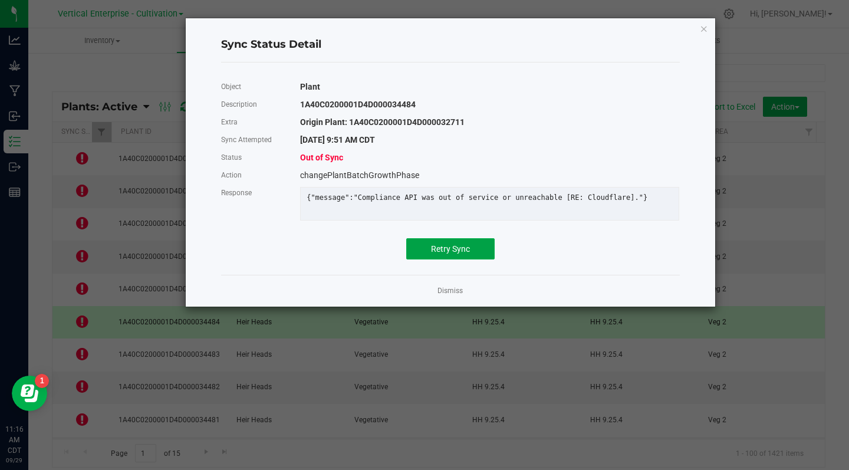
click at [453, 254] on span "Retry Sync" at bounding box center [450, 248] width 39 height 9
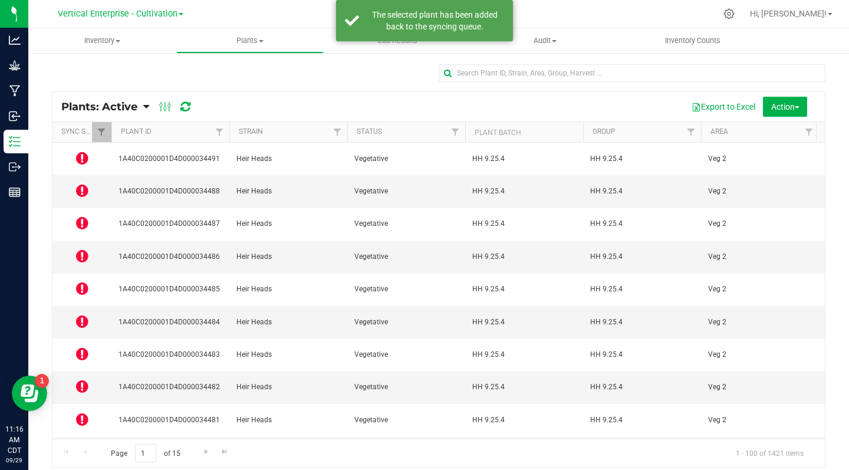
click at [82, 347] on icon at bounding box center [82, 354] width 12 height 14
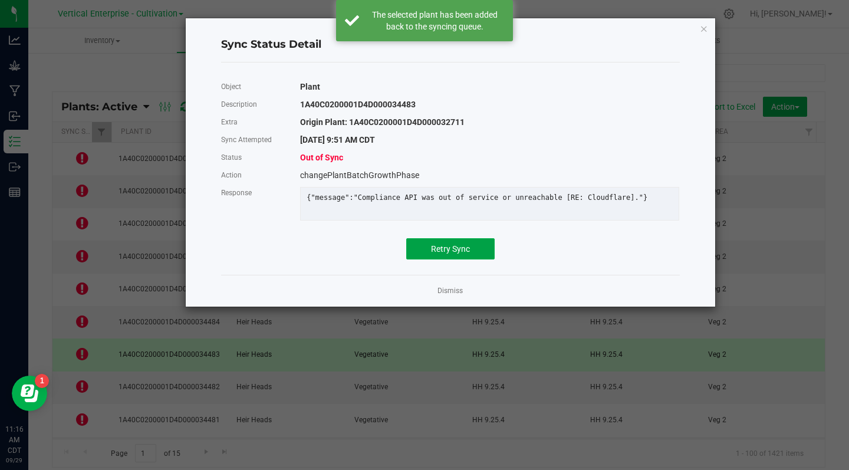
click at [463, 254] on span "Retry Sync" at bounding box center [450, 248] width 39 height 9
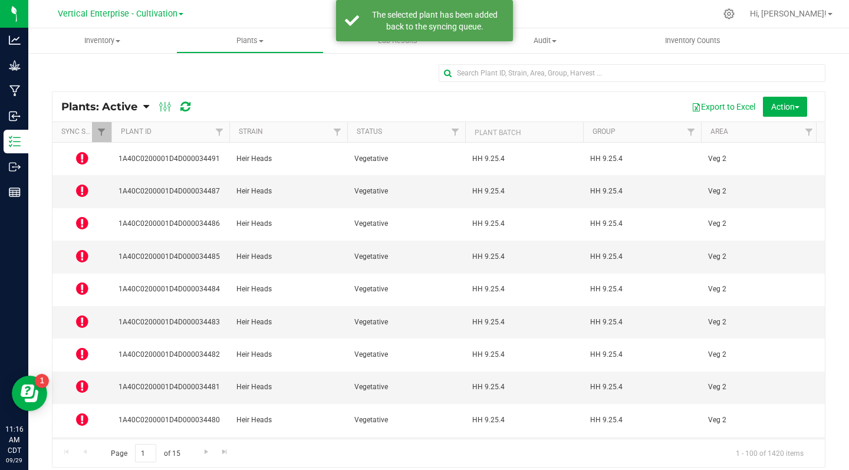
click at [82, 379] on icon at bounding box center [82, 386] width 12 height 14
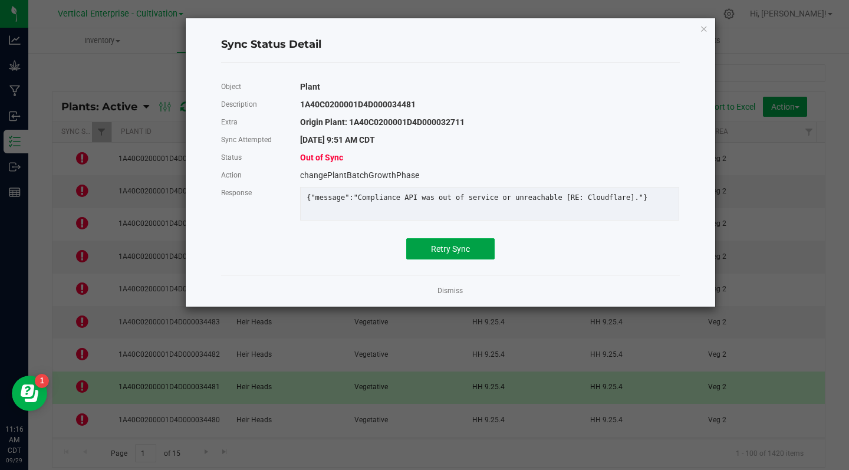
click at [449, 254] on span "Retry Sync" at bounding box center [450, 248] width 39 height 9
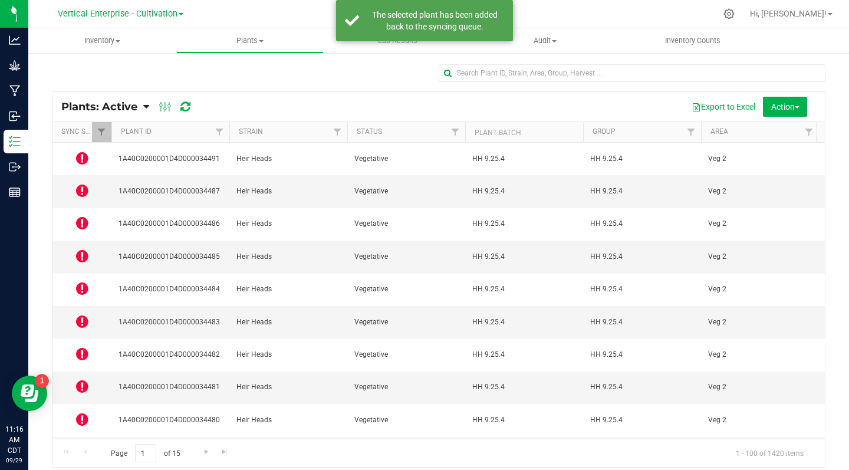
click at [81, 412] on icon at bounding box center [82, 419] width 12 height 14
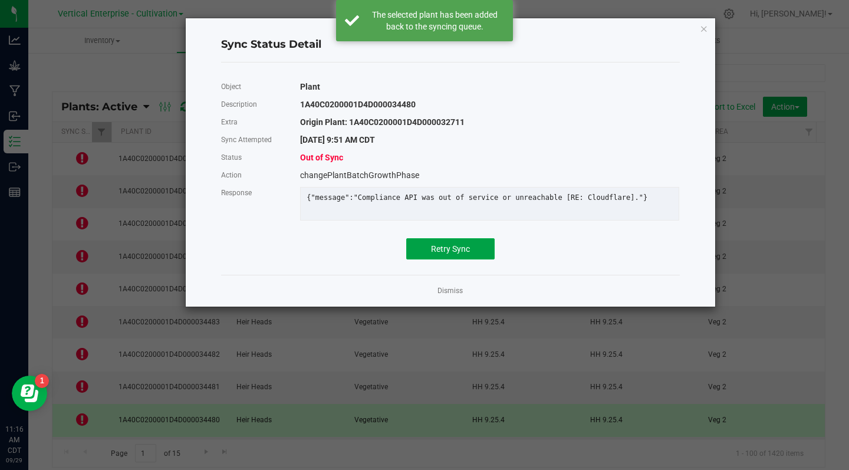
click at [458, 259] on button "Retry Sync" at bounding box center [450, 248] width 88 height 21
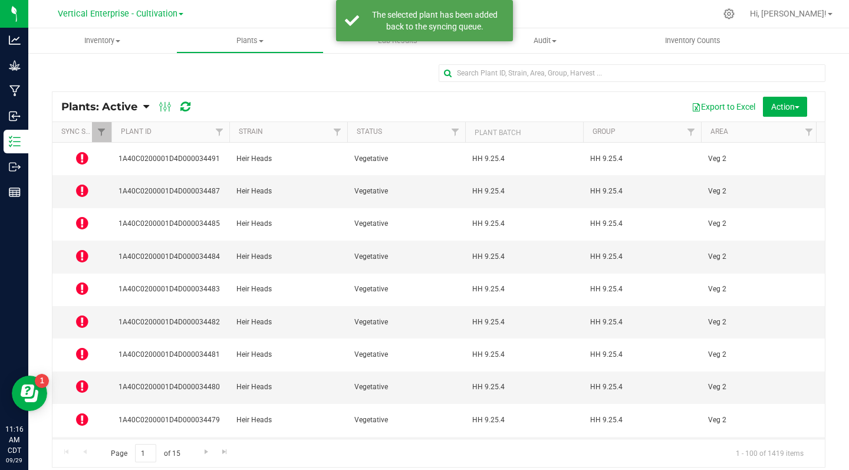
click at [81, 445] on icon at bounding box center [82, 452] width 12 height 14
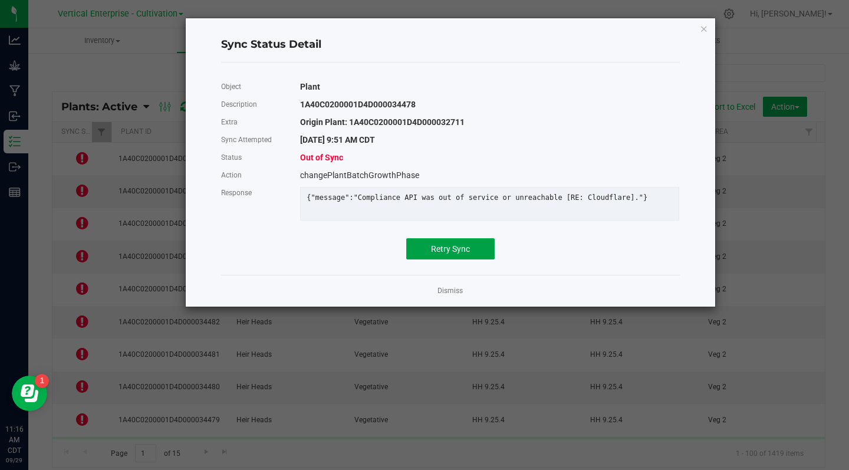
click at [463, 254] on span "Retry Sync" at bounding box center [450, 248] width 39 height 9
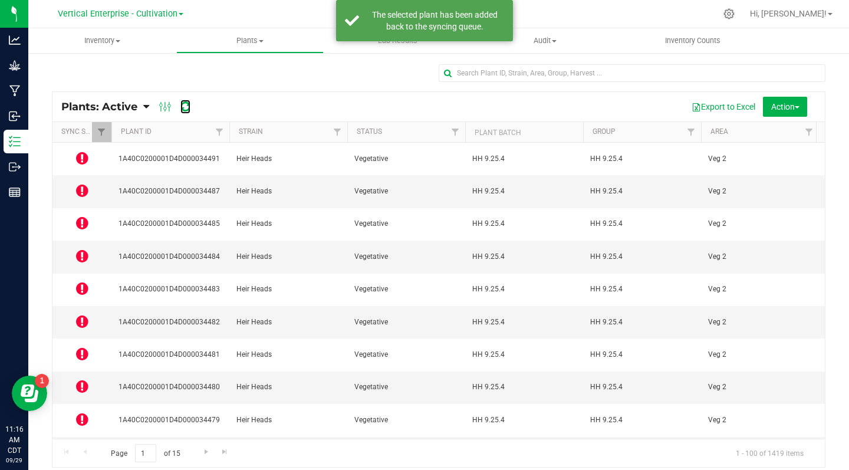
click at [189, 107] on icon at bounding box center [185, 107] width 10 height 12
click at [84, 154] on icon at bounding box center [82, 158] width 12 height 14
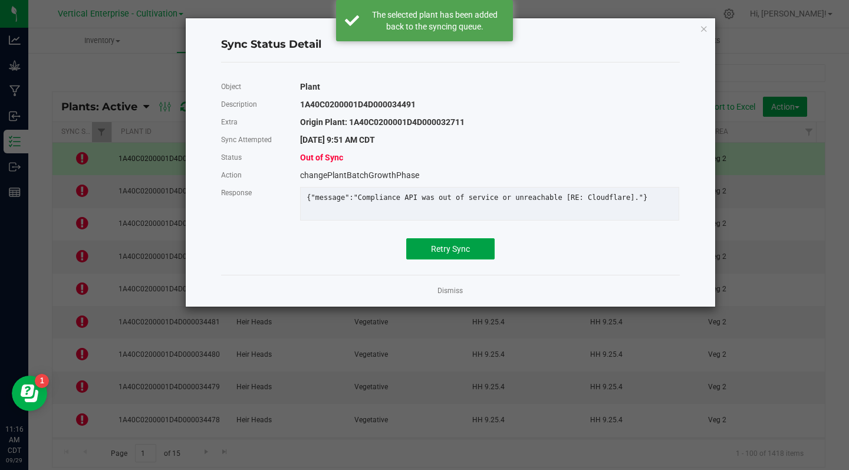
click at [453, 259] on button "Retry Sync" at bounding box center [450, 248] width 88 height 21
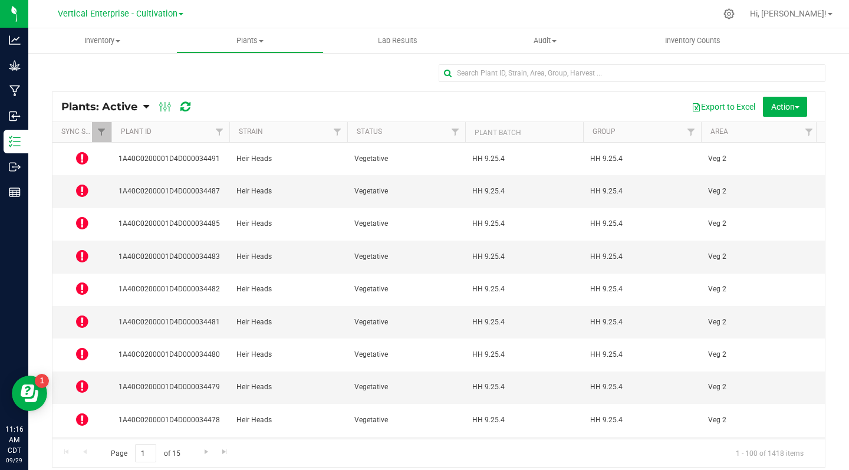
click at [81, 186] on icon at bounding box center [82, 190] width 12 height 14
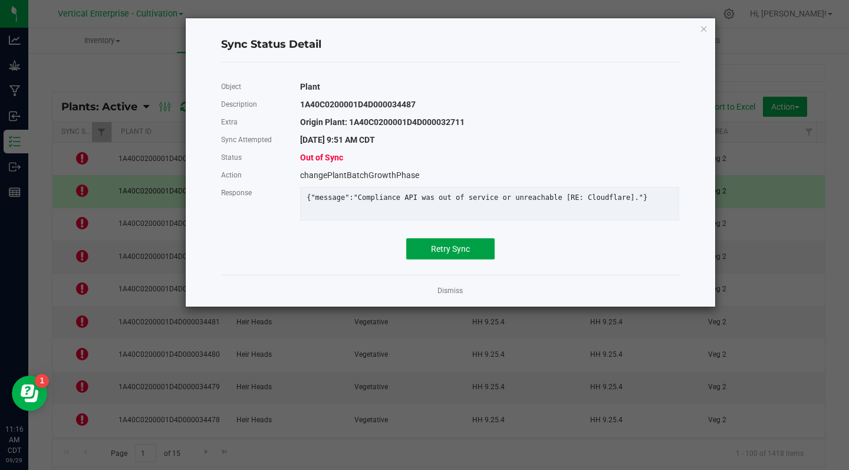
click at [454, 254] on span "Retry Sync" at bounding box center [450, 248] width 39 height 9
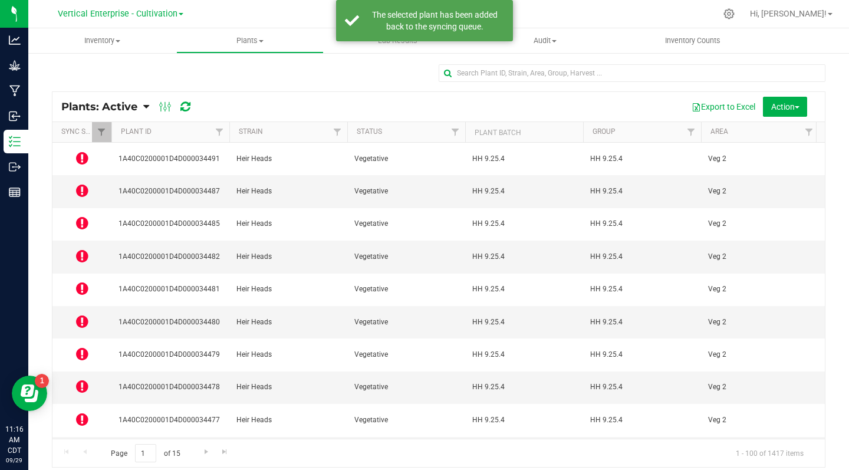
click at [80, 216] on icon at bounding box center [82, 223] width 12 height 14
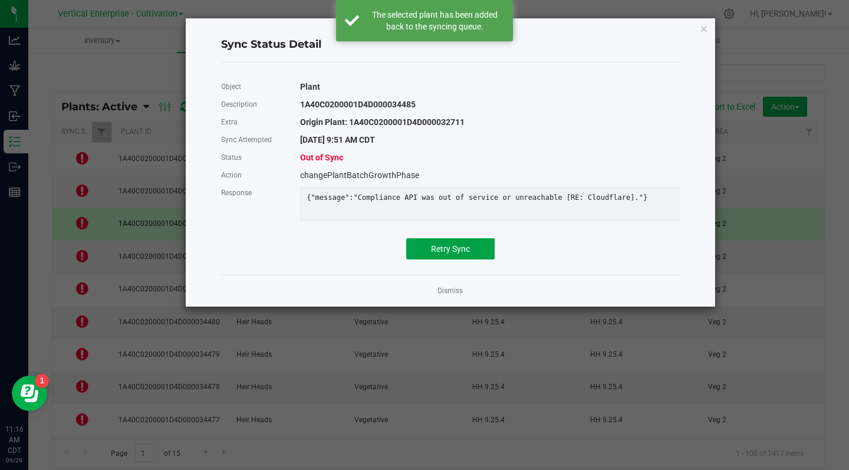
click at [457, 254] on span "Retry Sync" at bounding box center [450, 248] width 39 height 9
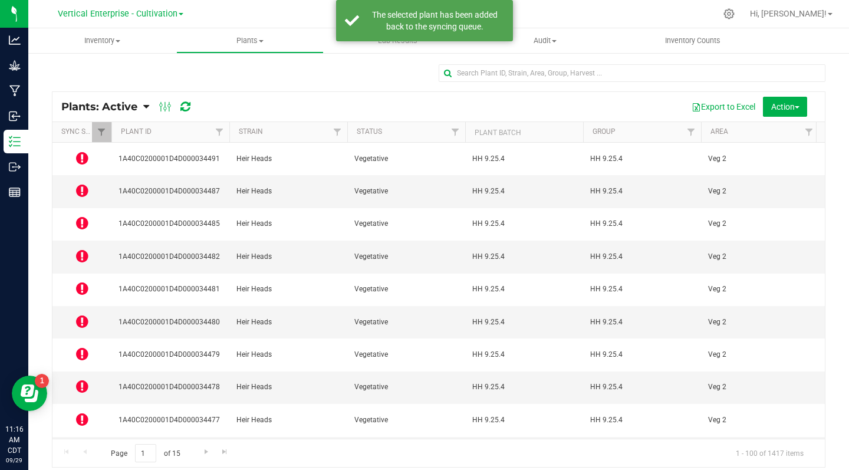
click at [80, 249] on icon at bounding box center [82, 256] width 12 height 14
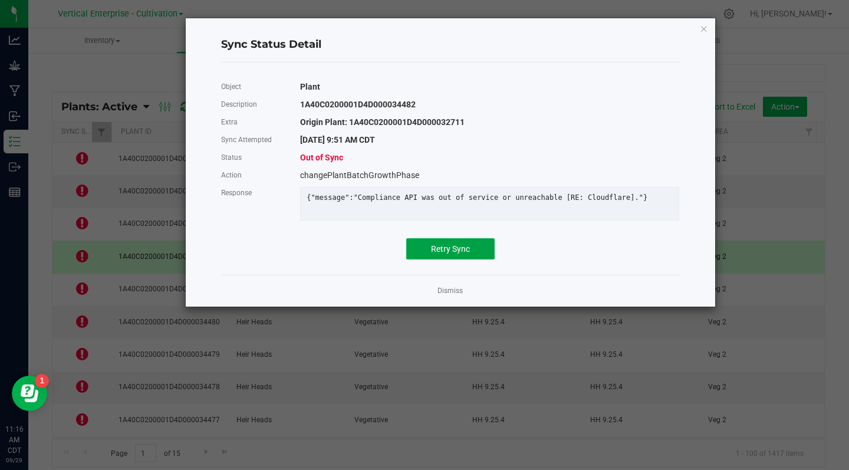
click at [453, 254] on span "Retry Sync" at bounding box center [450, 248] width 39 height 9
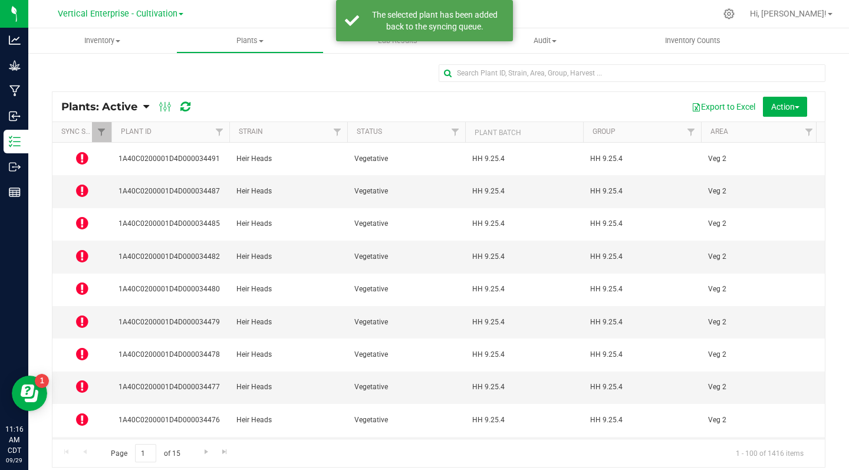
click at [80, 281] on icon at bounding box center [82, 288] width 12 height 14
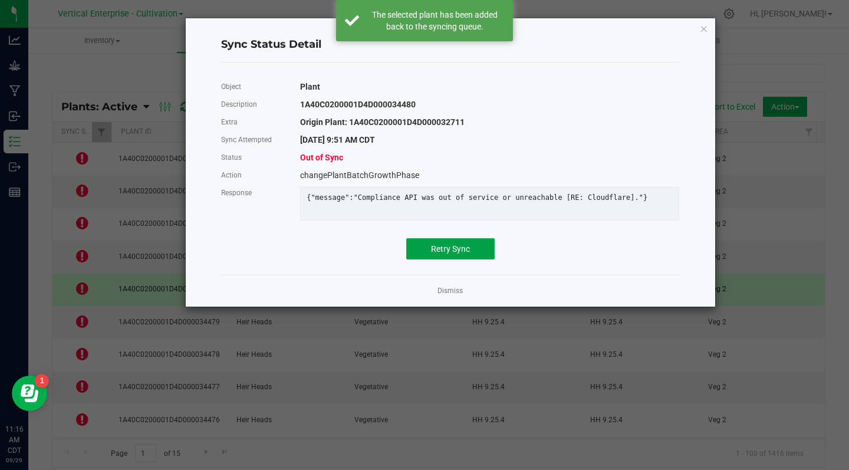
click at [453, 253] on span "Retry Sync" at bounding box center [450, 248] width 39 height 9
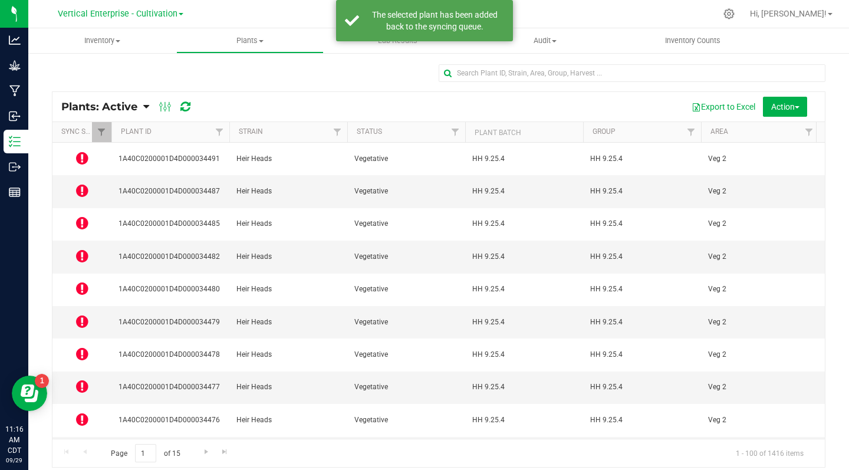
click at [84, 347] on icon at bounding box center [82, 354] width 12 height 14
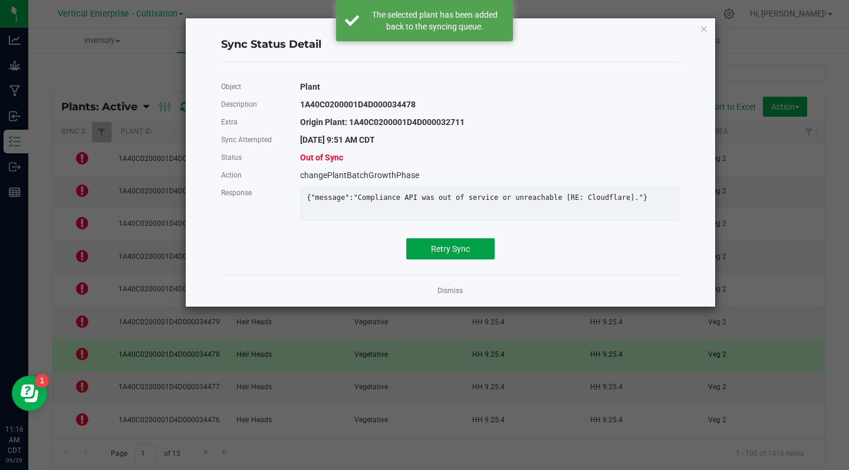
click at [468, 254] on span "Retry Sync" at bounding box center [450, 248] width 39 height 9
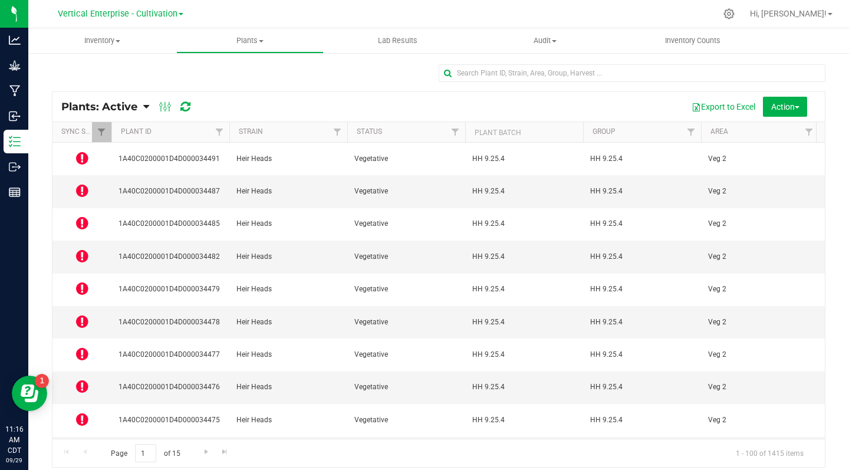
click at [80, 379] on icon at bounding box center [82, 386] width 12 height 14
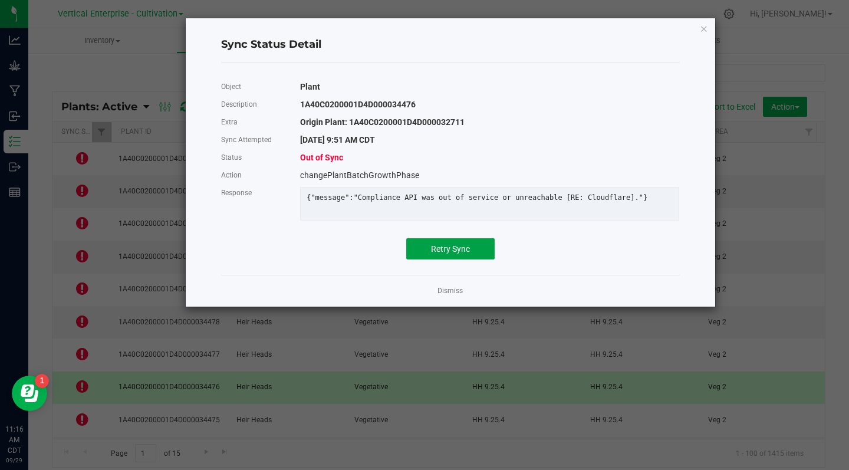
click at [457, 254] on span "Retry Sync" at bounding box center [450, 248] width 39 height 9
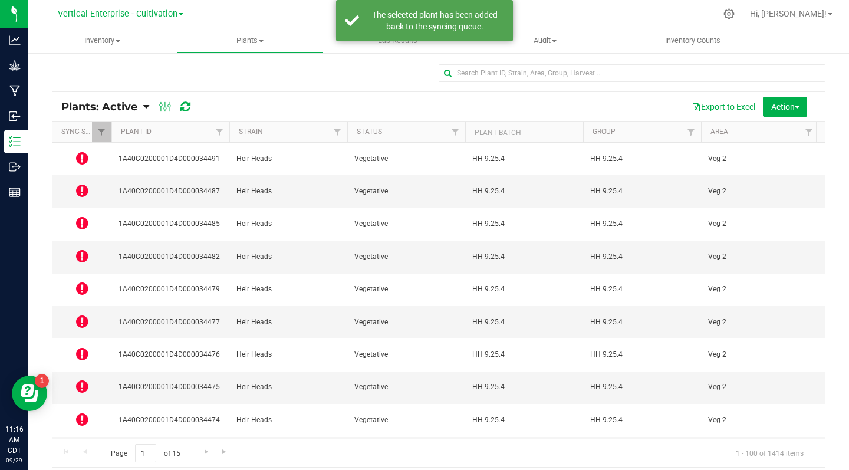
click at [83, 412] on icon at bounding box center [82, 419] width 12 height 14
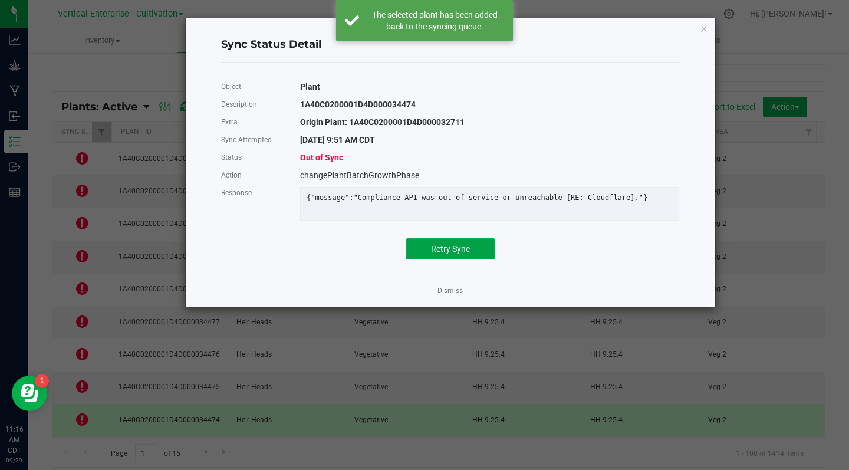
click at [450, 259] on button "Retry Sync" at bounding box center [450, 248] width 88 height 21
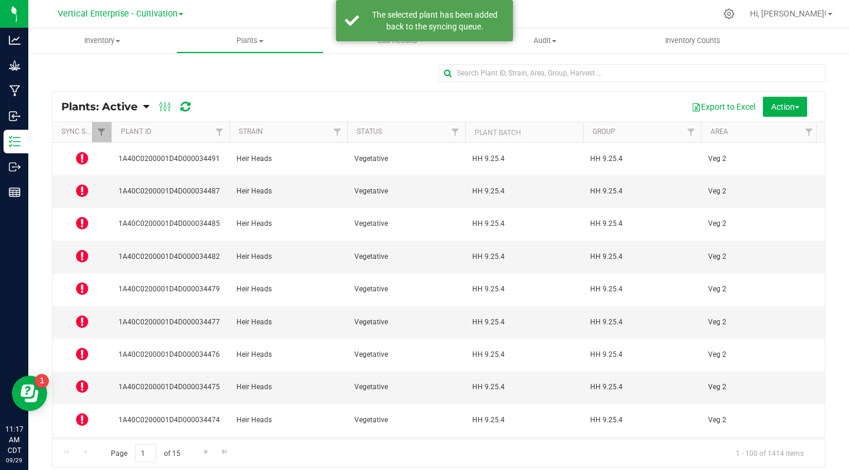
click at [81, 445] on icon at bounding box center [82, 452] width 12 height 14
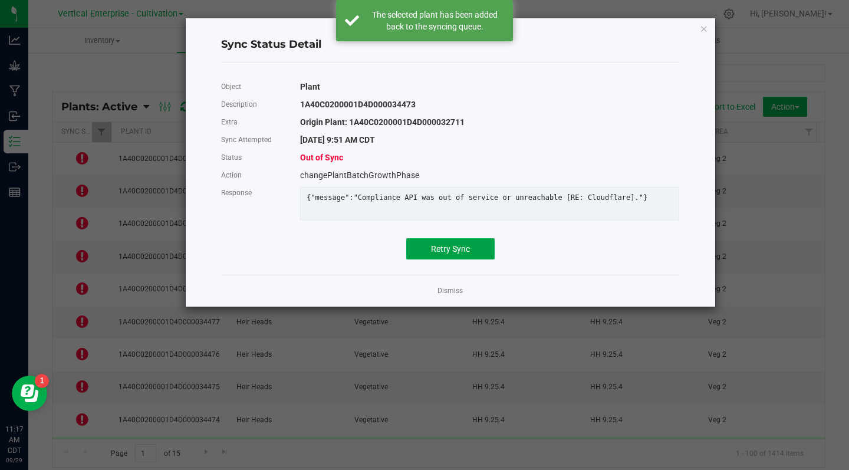
click at [447, 254] on span "Retry Sync" at bounding box center [450, 248] width 39 height 9
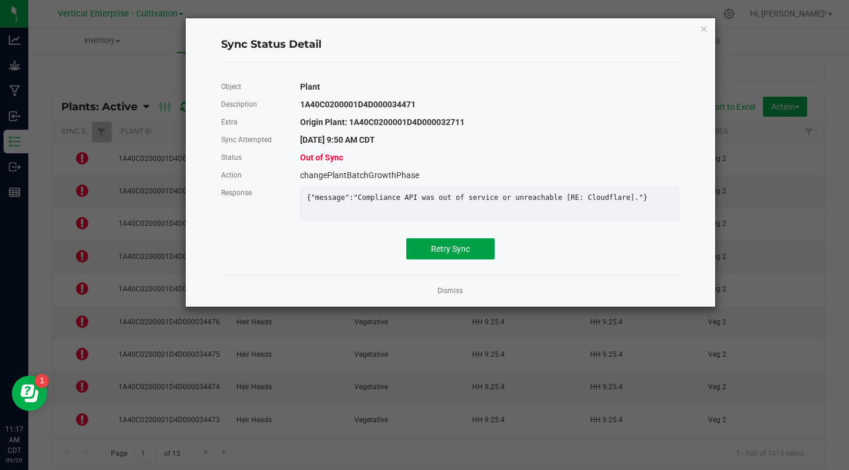
click at [457, 259] on button "Retry Sync" at bounding box center [450, 248] width 88 height 21
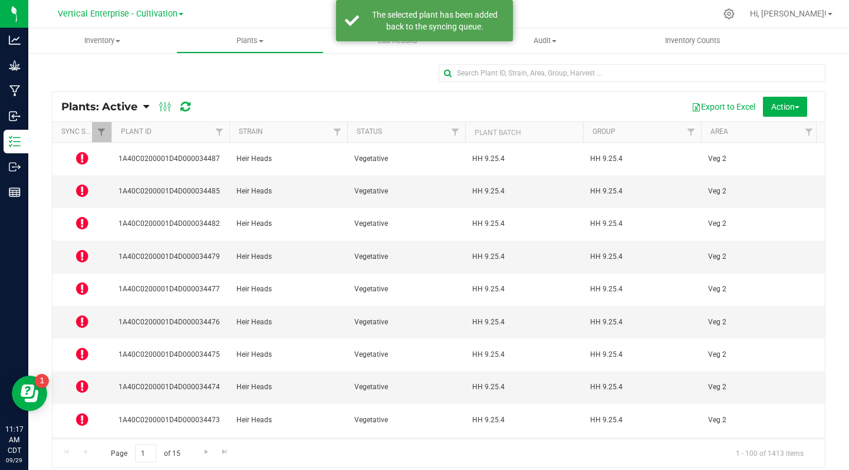
click at [169, 107] on ellipse at bounding box center [169, 105] width 3 height 3
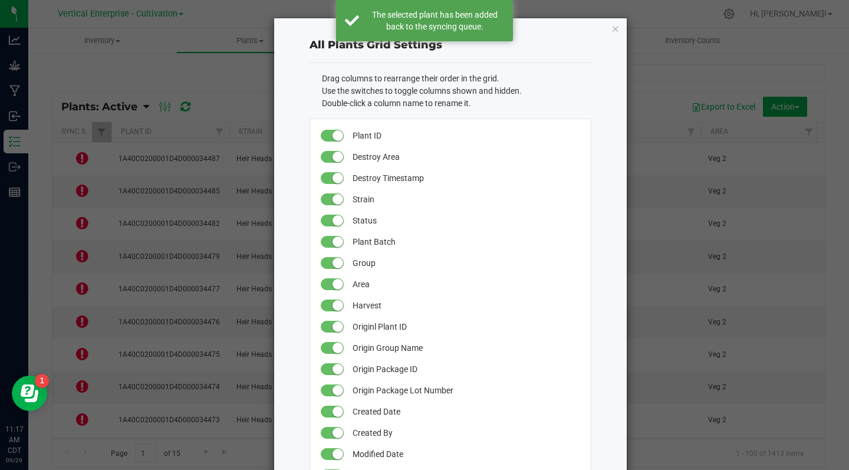
click at [611, 27] on icon "button" at bounding box center [615, 28] width 8 height 14
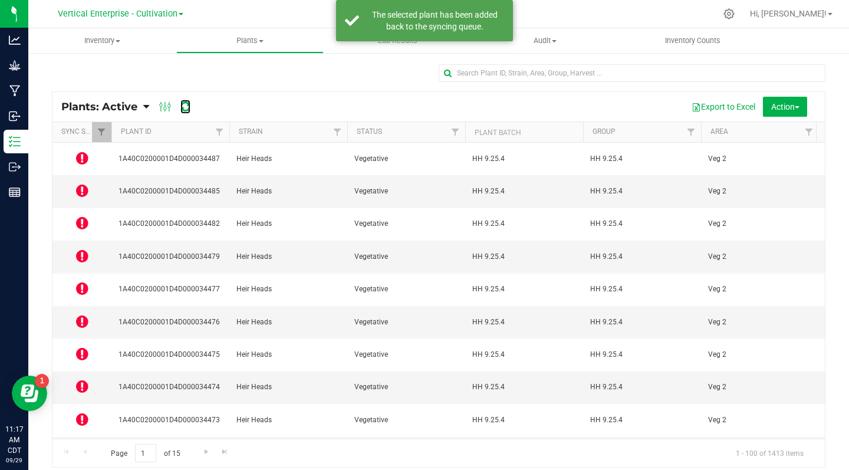
click at [186, 108] on icon at bounding box center [185, 107] width 10 height 12
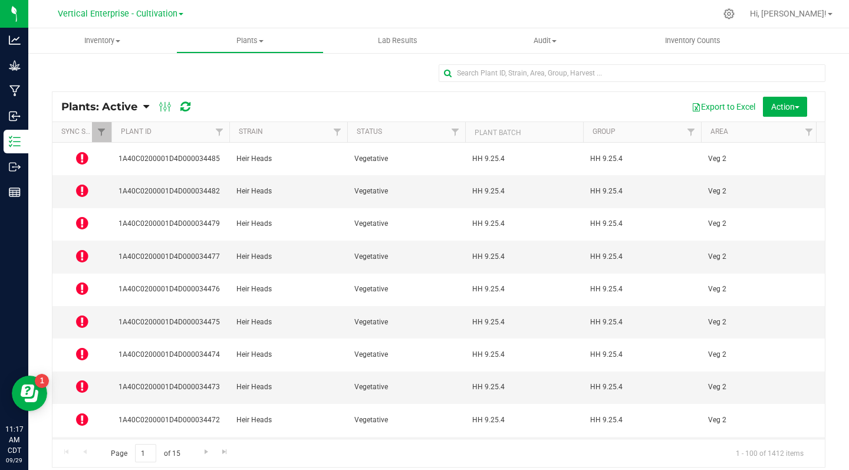
click at [82, 155] on icon at bounding box center [82, 158] width 12 height 14
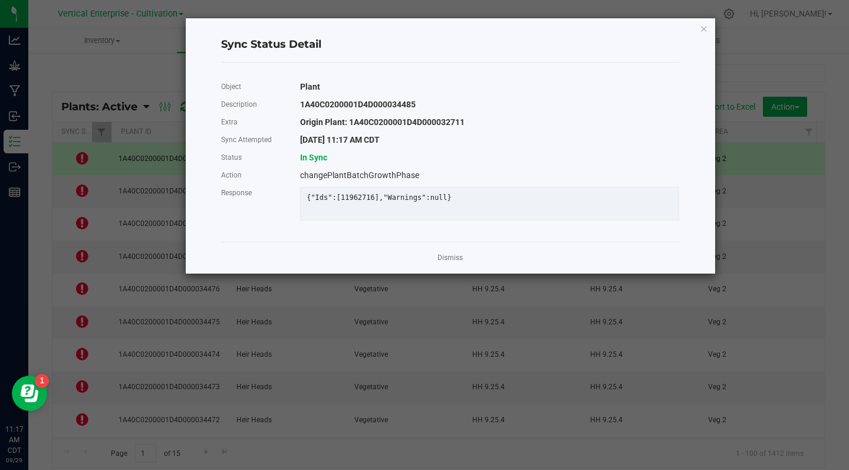
click at [704, 31] on icon "Close" at bounding box center [704, 28] width 8 height 14
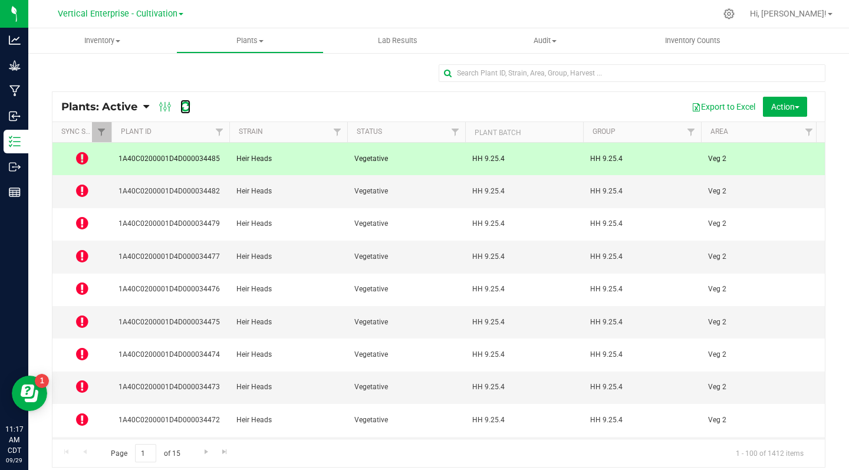
click at [186, 105] on icon at bounding box center [185, 107] width 10 height 12
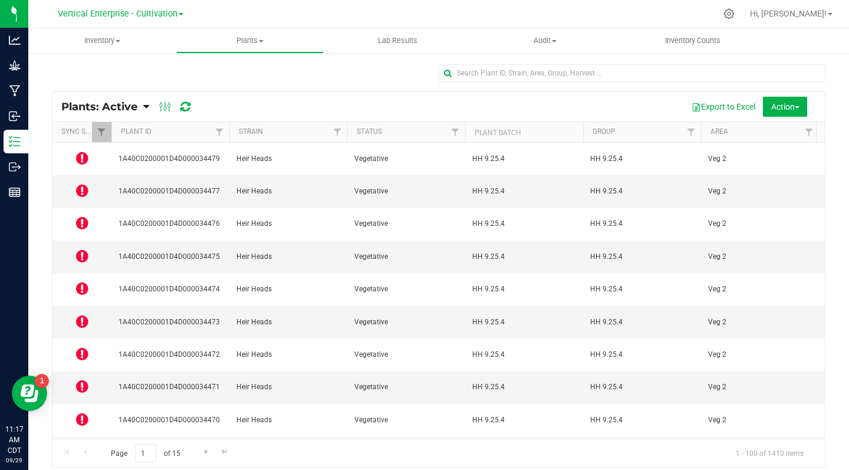
click at [81, 159] on icon at bounding box center [82, 158] width 12 height 14
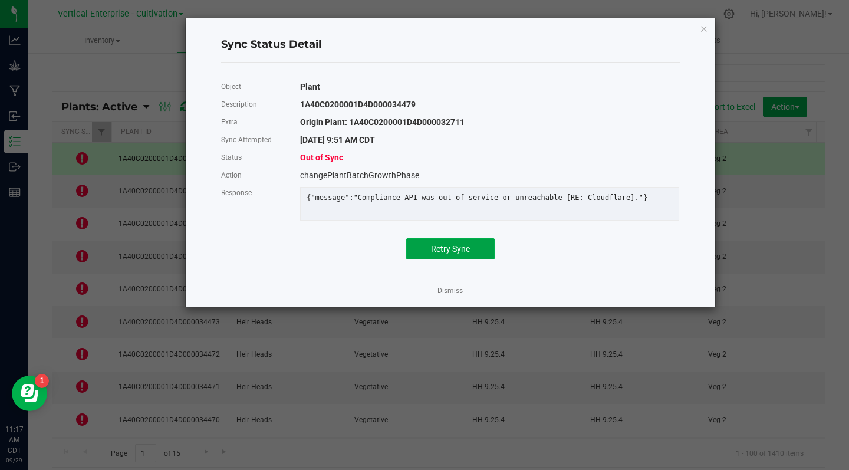
click at [448, 254] on span "Retry Sync" at bounding box center [450, 248] width 39 height 9
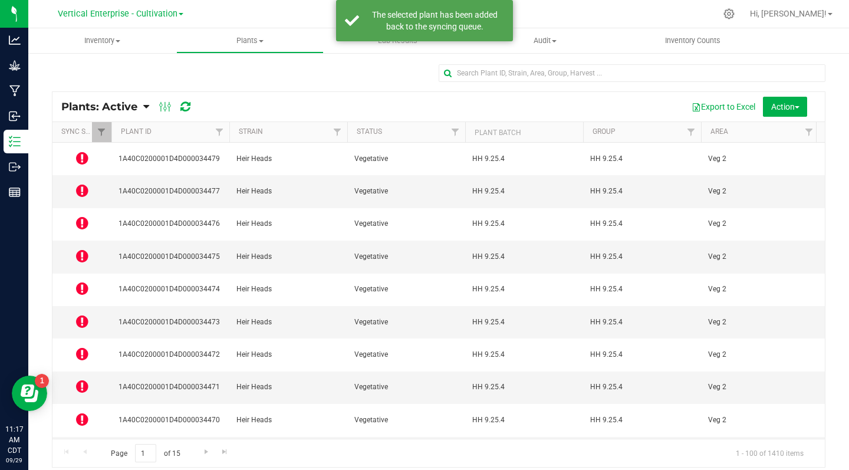
click at [83, 185] on icon at bounding box center [82, 190] width 12 height 14
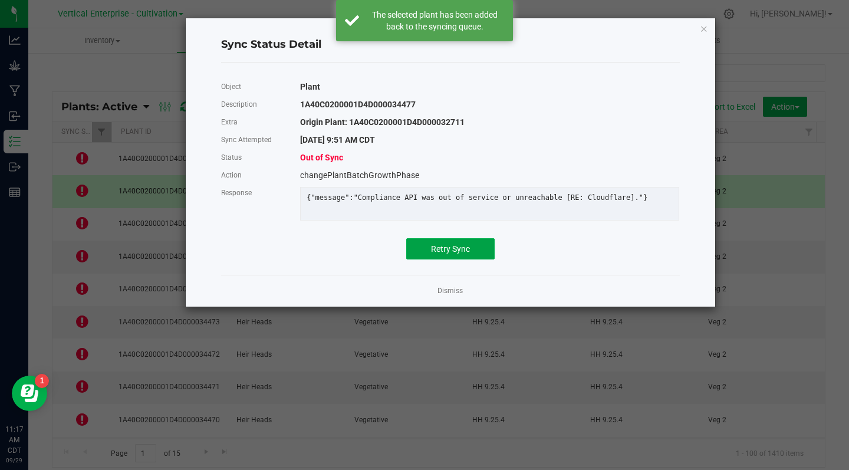
click at [453, 254] on span "Retry Sync" at bounding box center [450, 248] width 39 height 9
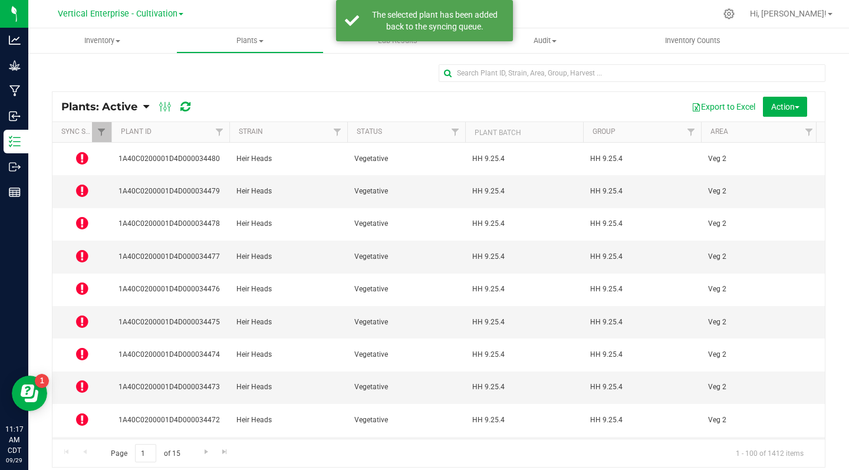
click at [88, 216] on icon at bounding box center [82, 223] width 12 height 14
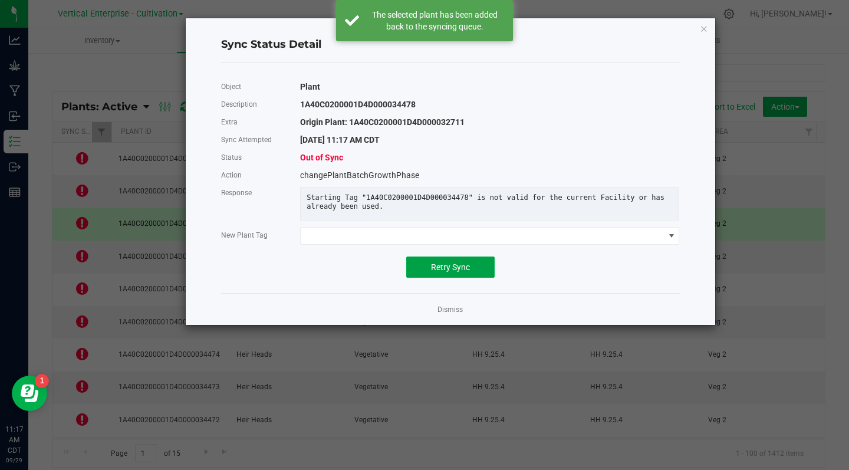
click at [458, 272] on span "Retry Sync" at bounding box center [450, 266] width 39 height 9
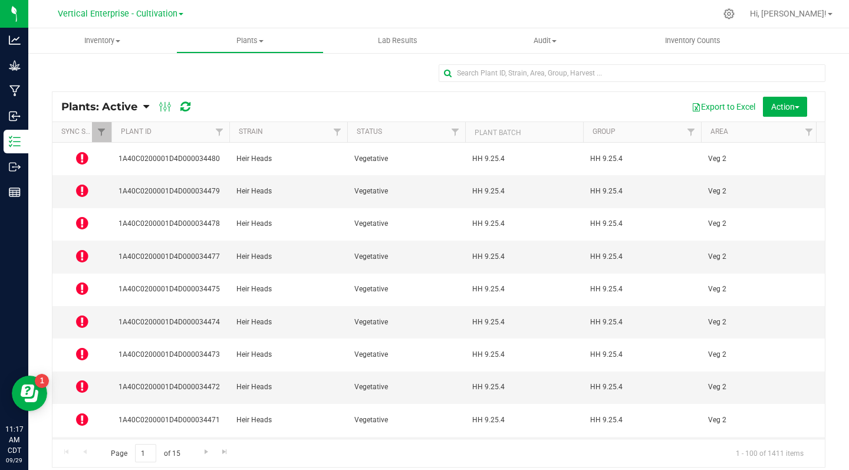
click at [81, 249] on icon at bounding box center [82, 256] width 12 height 14
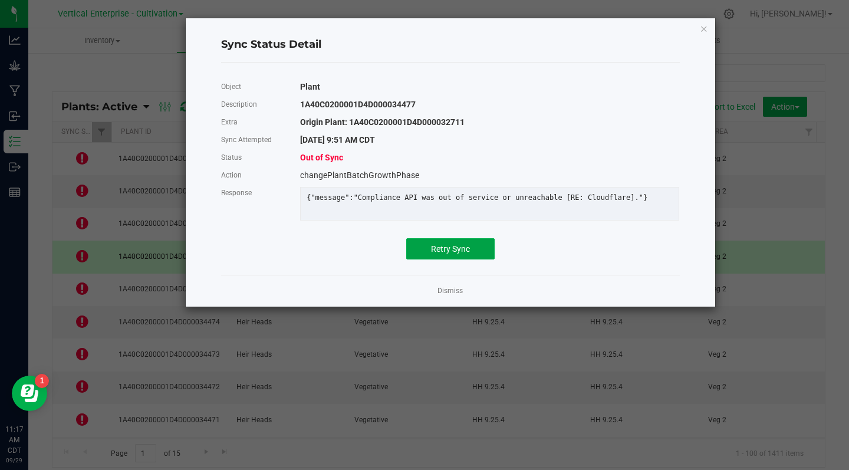
click at [448, 254] on span "Retry Sync" at bounding box center [450, 248] width 39 height 9
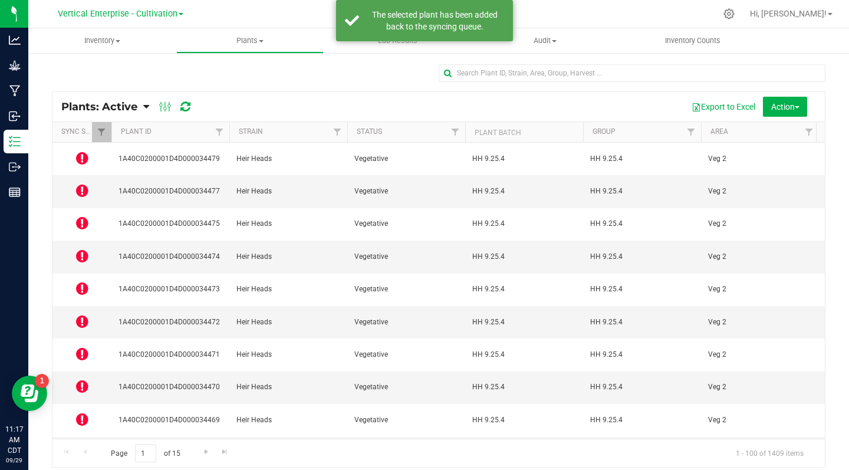
click at [84, 281] on icon at bounding box center [82, 288] width 12 height 14
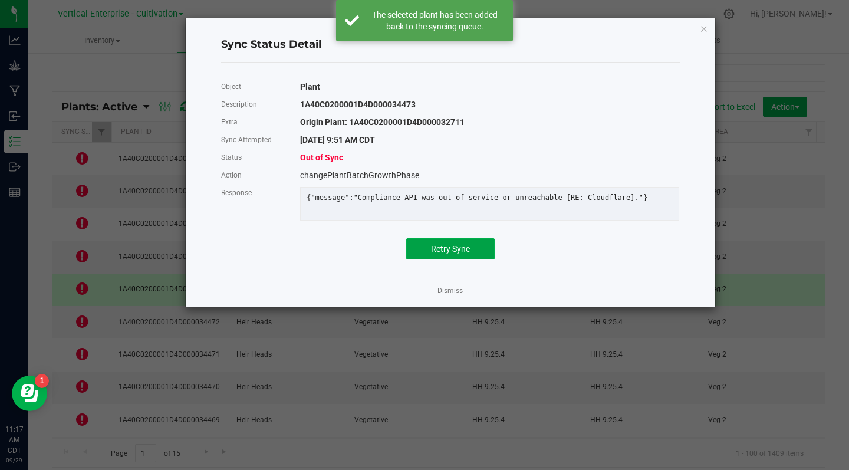
click at [462, 254] on span "Retry Sync" at bounding box center [450, 248] width 39 height 9
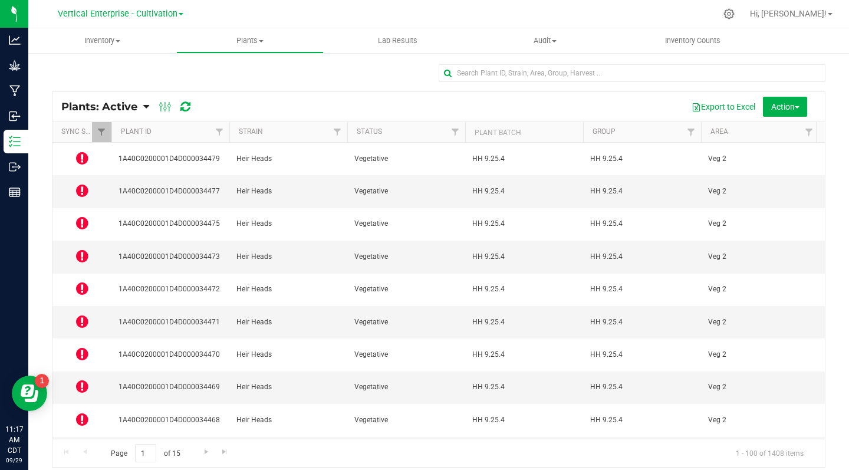
click at [81, 281] on icon at bounding box center [82, 288] width 12 height 14
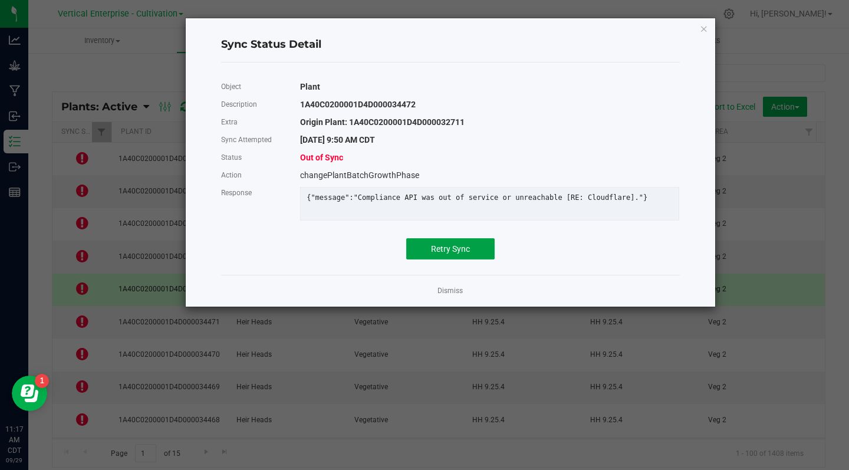
click at [454, 254] on span "Retry Sync" at bounding box center [450, 248] width 39 height 9
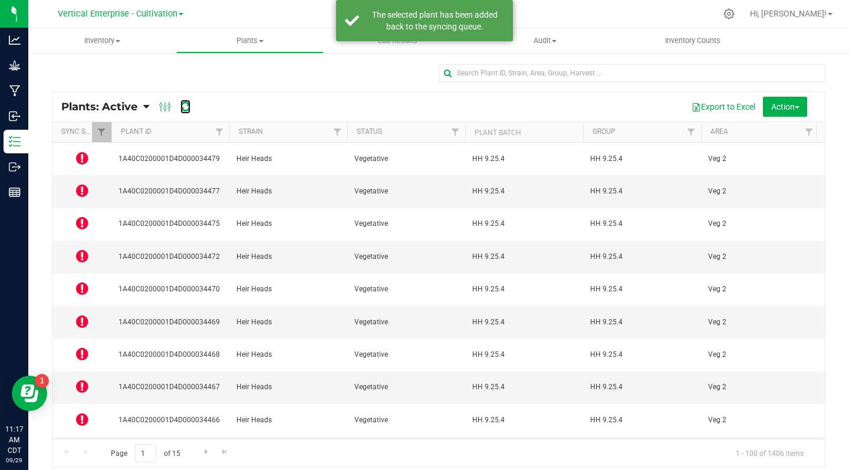
click at [186, 107] on icon at bounding box center [185, 107] width 10 height 12
click at [189, 107] on icon at bounding box center [185, 107] width 10 height 12
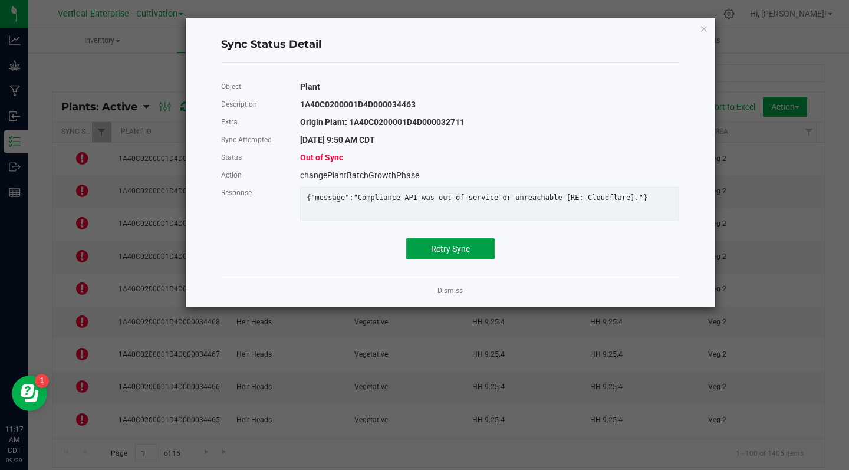
click at [452, 254] on span "Retry Sync" at bounding box center [450, 248] width 39 height 9
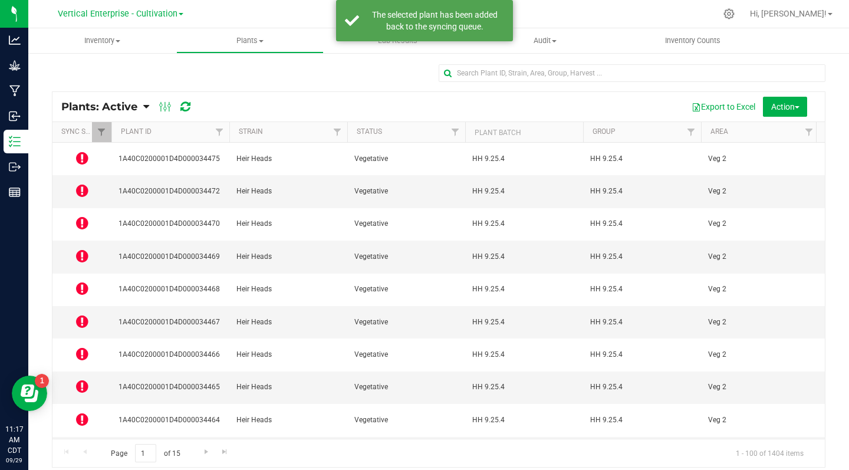
click at [85, 445] on icon at bounding box center [82, 452] width 12 height 14
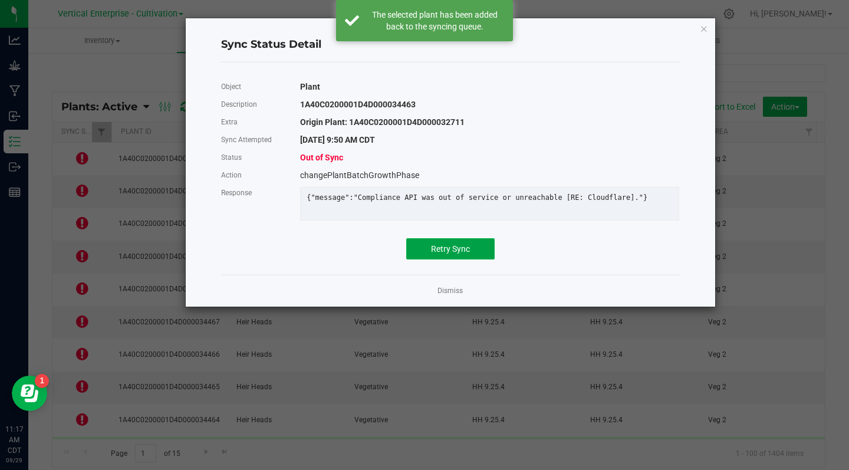
click at [452, 254] on span "Retry Sync" at bounding box center [450, 248] width 39 height 9
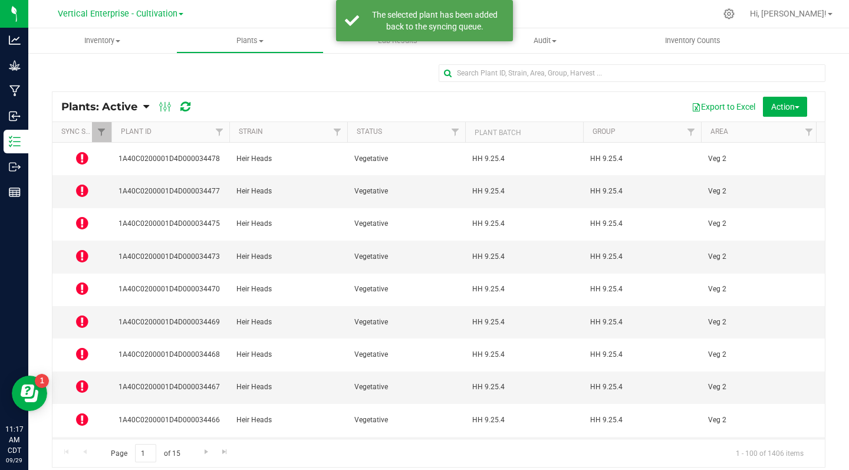
click at [82, 412] on icon at bounding box center [82, 419] width 12 height 14
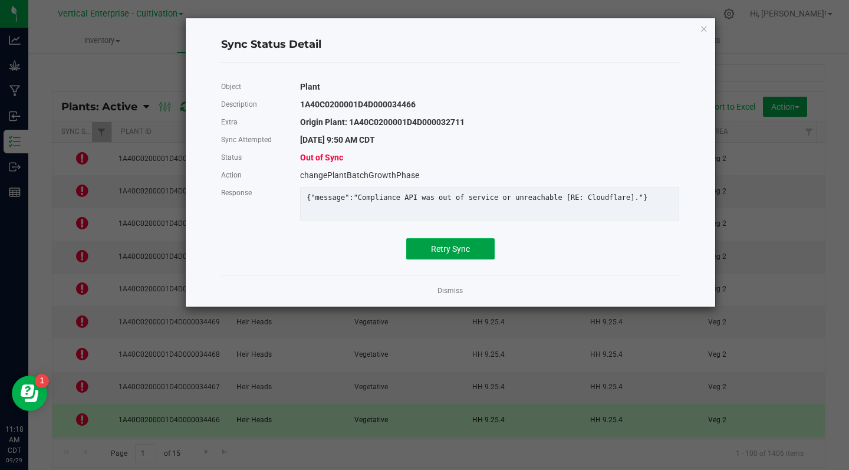
click at [469, 254] on span "Retry Sync" at bounding box center [450, 248] width 39 height 9
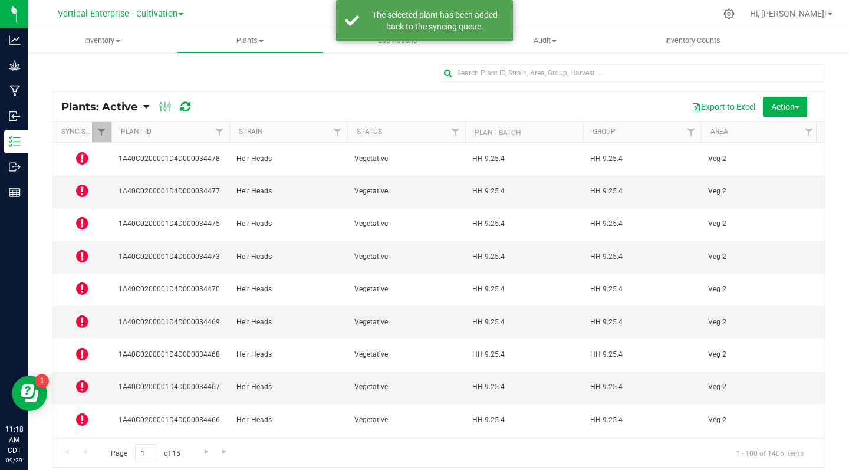
click at [81, 379] on icon at bounding box center [82, 386] width 12 height 14
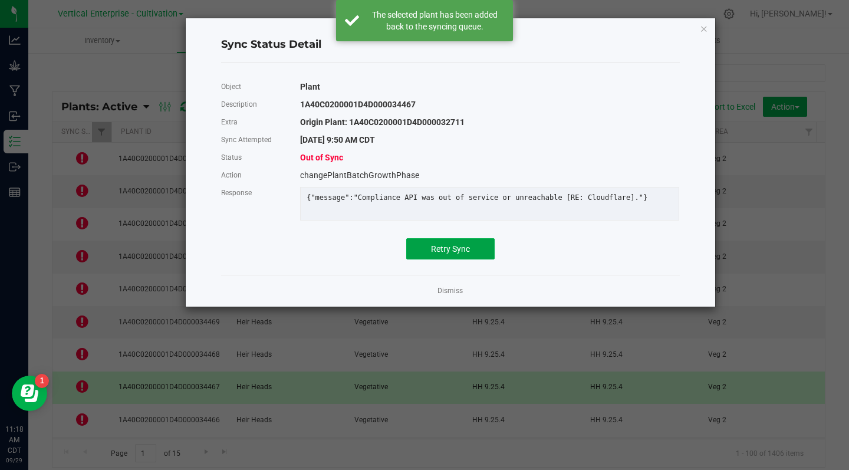
click at [463, 259] on button "Retry Sync" at bounding box center [450, 248] width 88 height 21
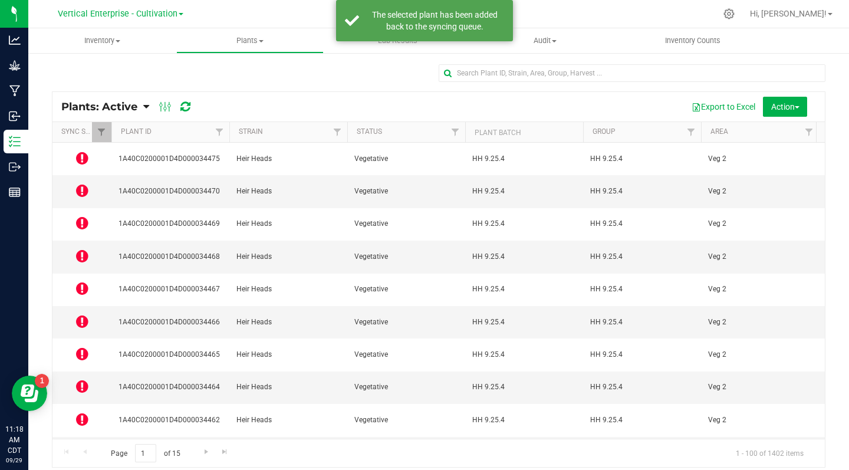
click at [78, 347] on icon at bounding box center [82, 354] width 12 height 14
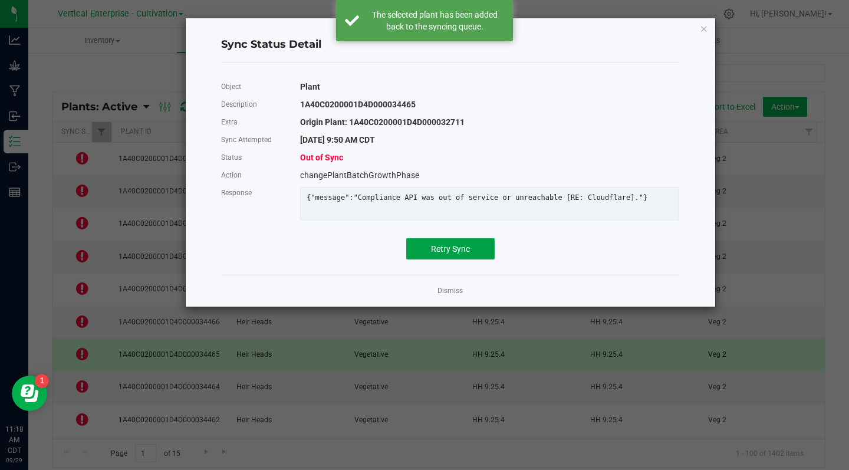
click at [462, 254] on span "Retry Sync" at bounding box center [450, 248] width 39 height 9
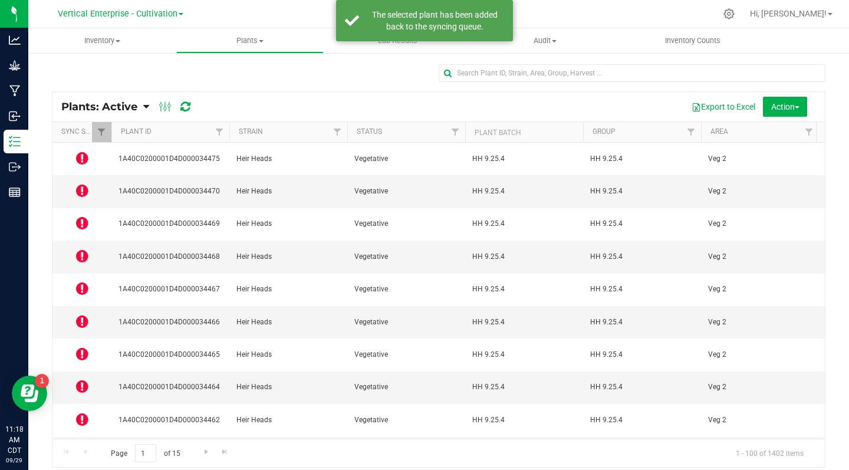
click at [80, 314] on icon at bounding box center [82, 321] width 12 height 14
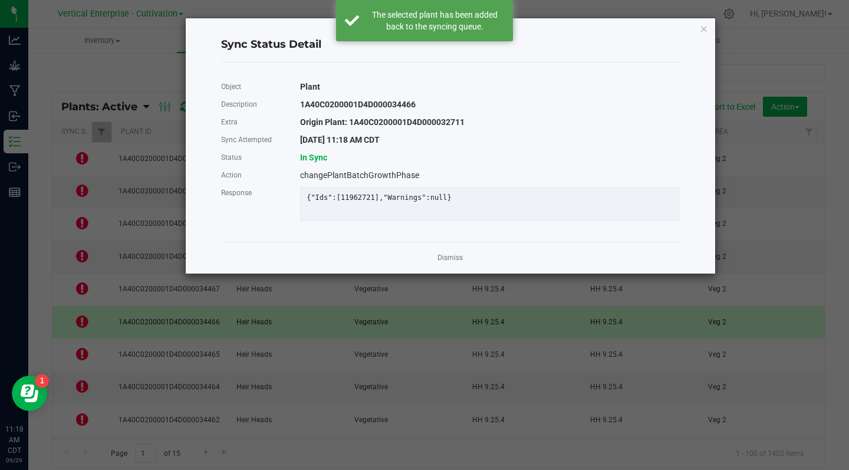
click at [446, 263] on link "Dismiss" at bounding box center [449, 258] width 25 height 10
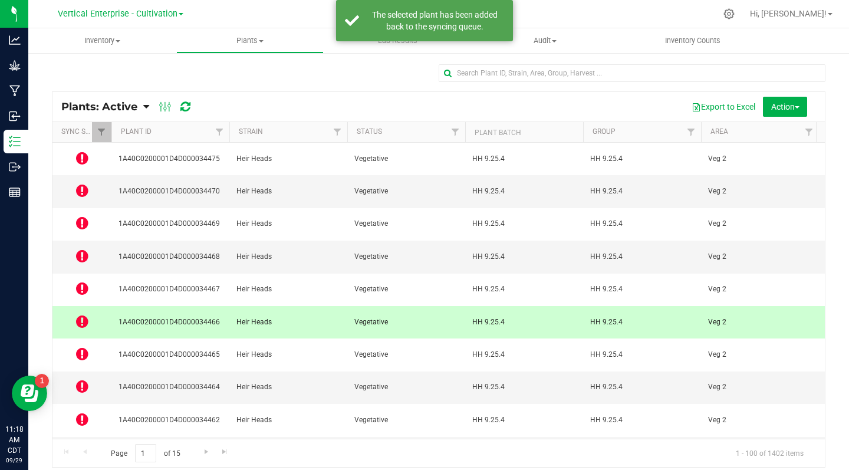
click at [76, 281] on icon at bounding box center [82, 288] width 12 height 14
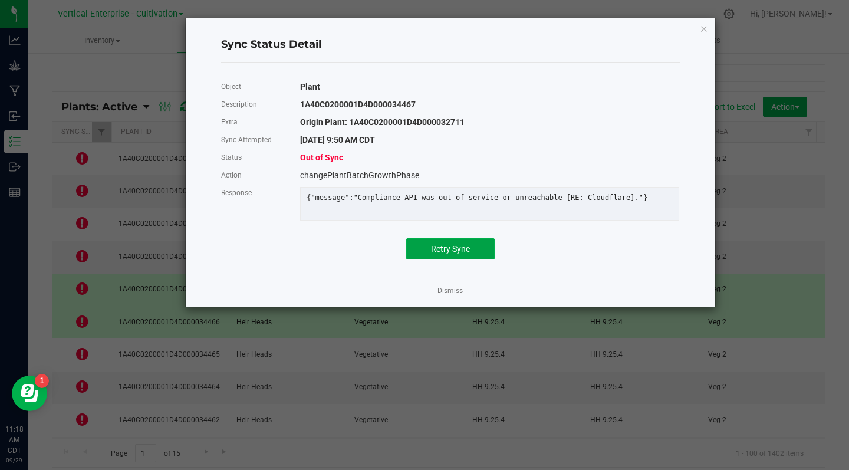
click at [459, 254] on span "Retry Sync" at bounding box center [450, 248] width 39 height 9
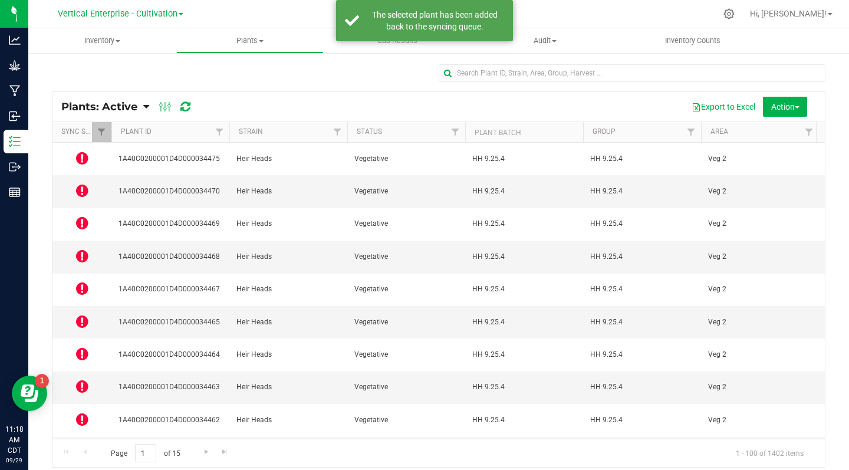
click at [81, 249] on icon at bounding box center [82, 256] width 12 height 14
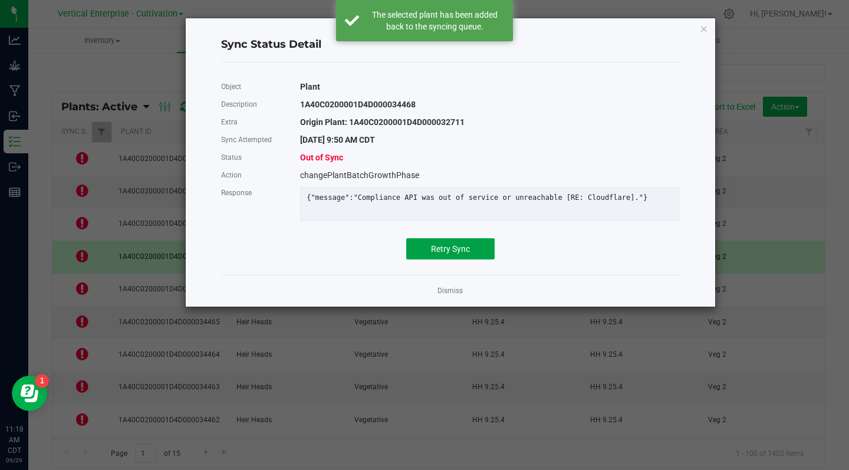
click at [459, 254] on span "Retry Sync" at bounding box center [450, 248] width 39 height 9
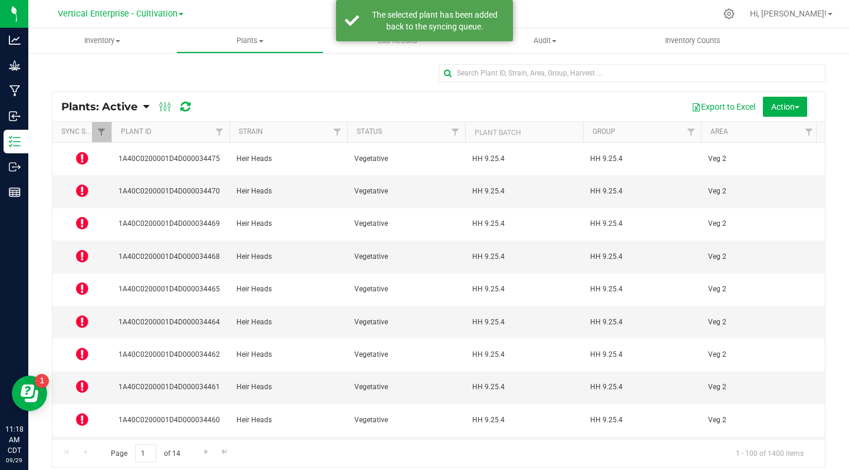
click at [83, 216] on icon at bounding box center [82, 223] width 12 height 14
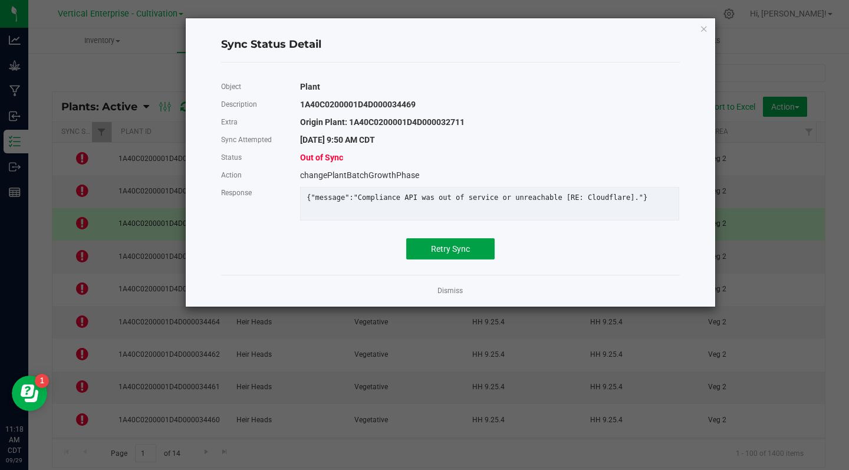
click at [450, 254] on span "Retry Sync" at bounding box center [450, 248] width 39 height 9
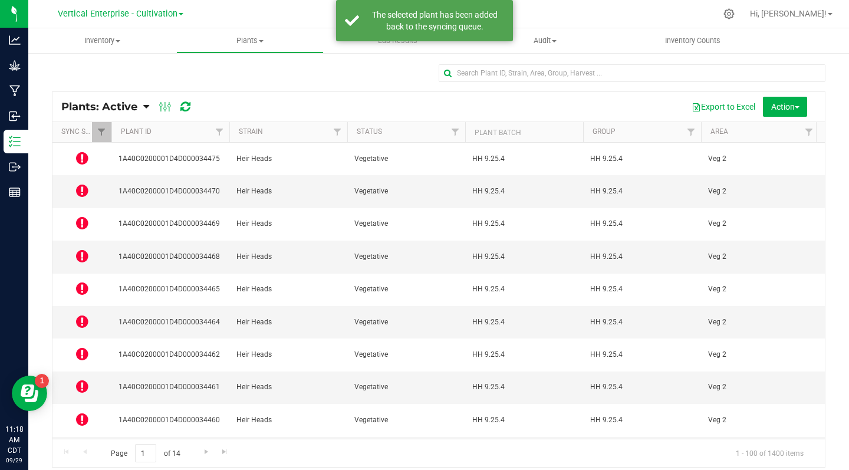
click at [65, 191] on td at bounding box center [81, 191] width 59 height 32
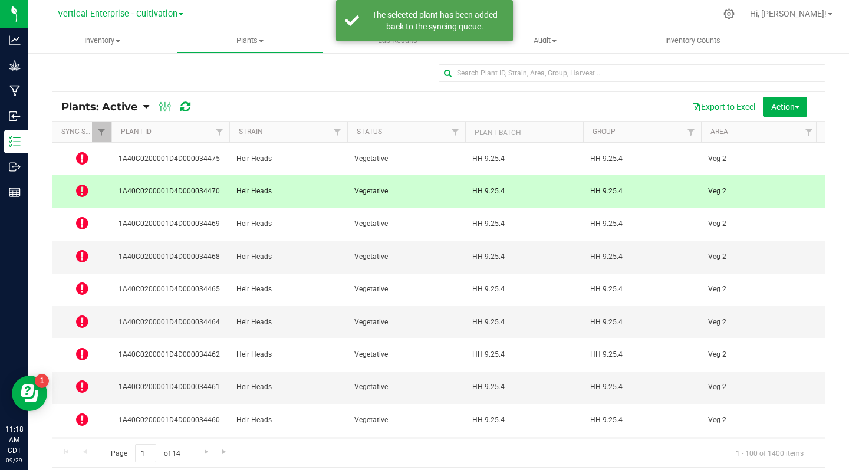
click at [85, 183] on icon at bounding box center [82, 190] width 12 height 14
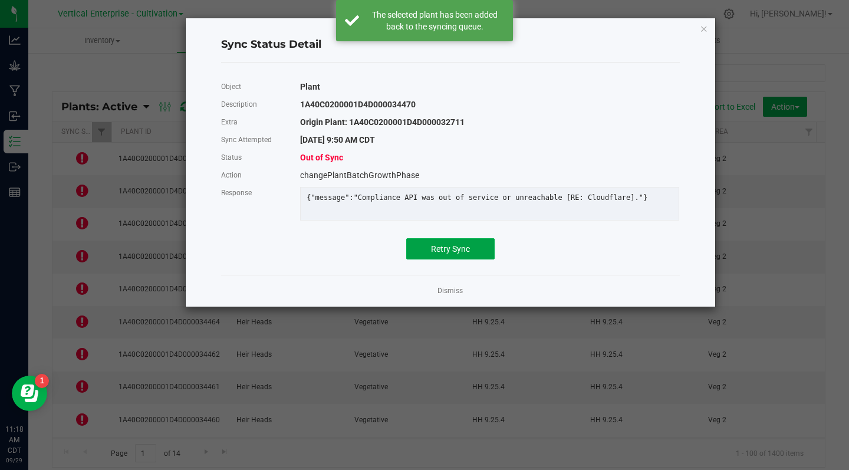
click at [455, 254] on span "Retry Sync" at bounding box center [450, 248] width 39 height 9
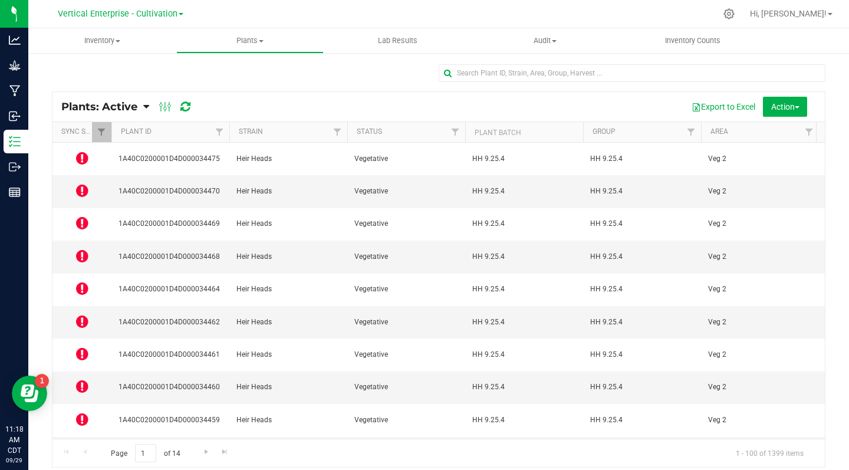
click at [85, 155] on icon at bounding box center [82, 158] width 12 height 14
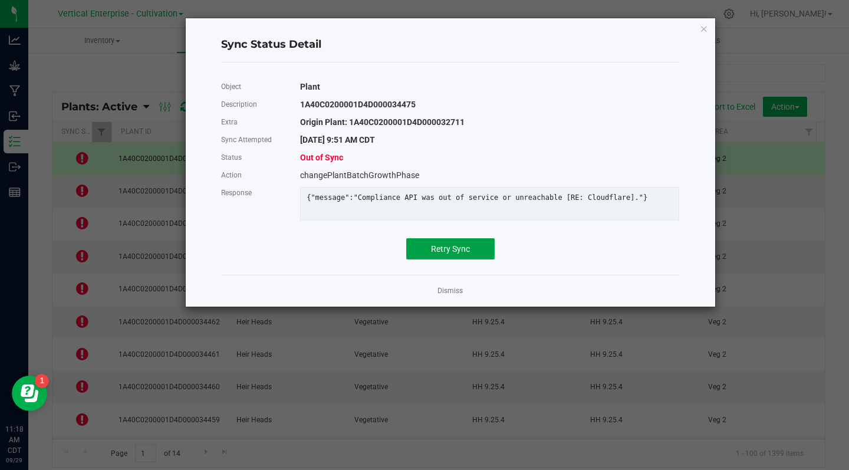
click at [452, 254] on span "Retry Sync" at bounding box center [450, 248] width 39 height 9
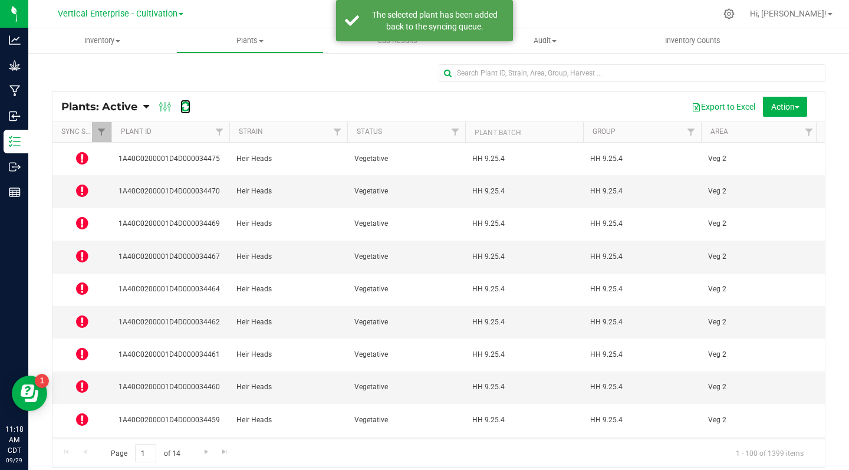
click at [188, 110] on icon at bounding box center [185, 107] width 10 height 12
click at [189, 108] on icon at bounding box center [185, 107] width 10 height 12
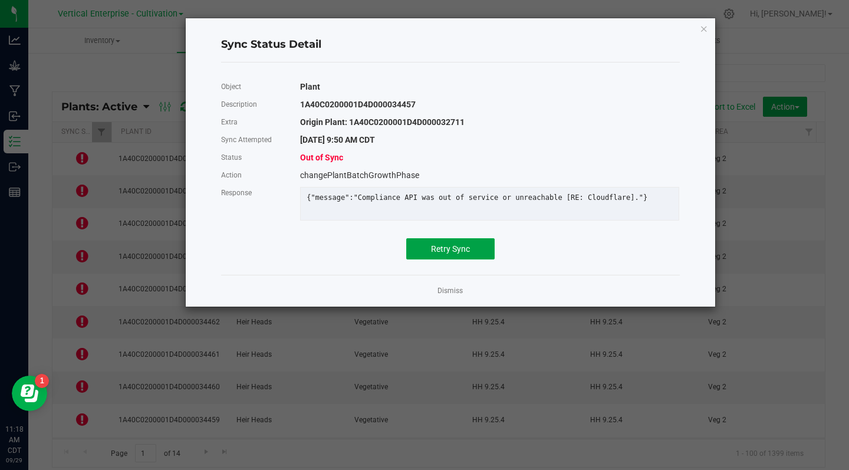
click at [441, 254] on span "Retry Sync" at bounding box center [450, 248] width 39 height 9
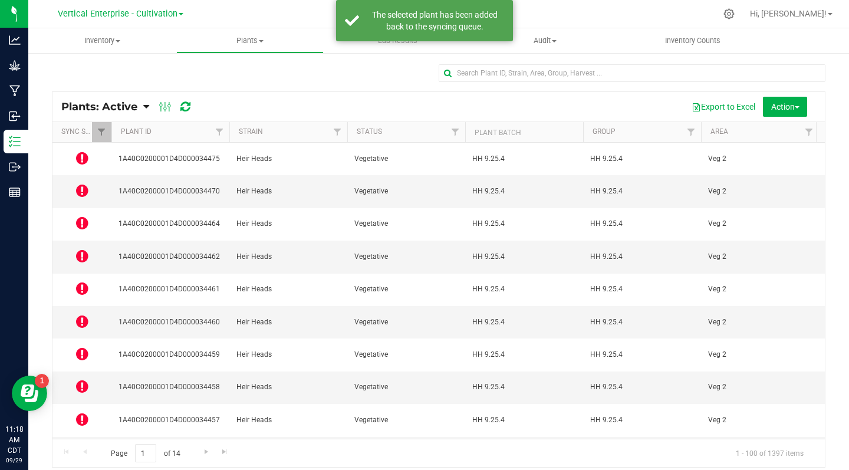
click at [81, 445] on icon at bounding box center [82, 452] width 12 height 14
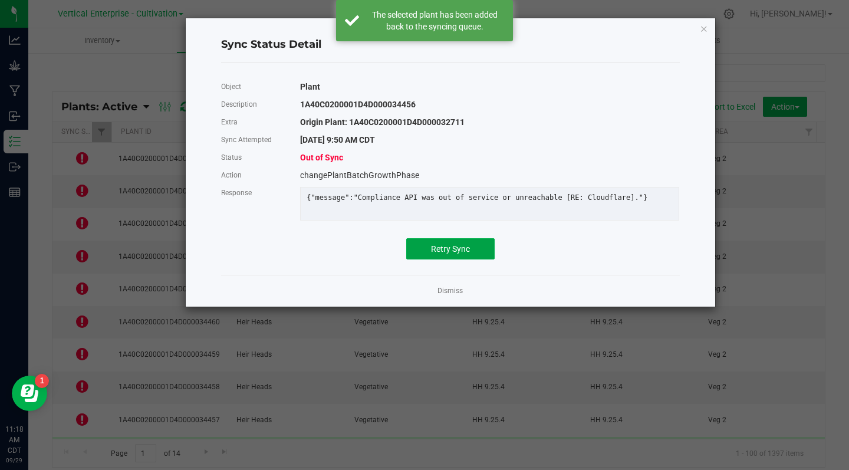
click at [437, 259] on button "Retry Sync" at bounding box center [450, 248] width 88 height 21
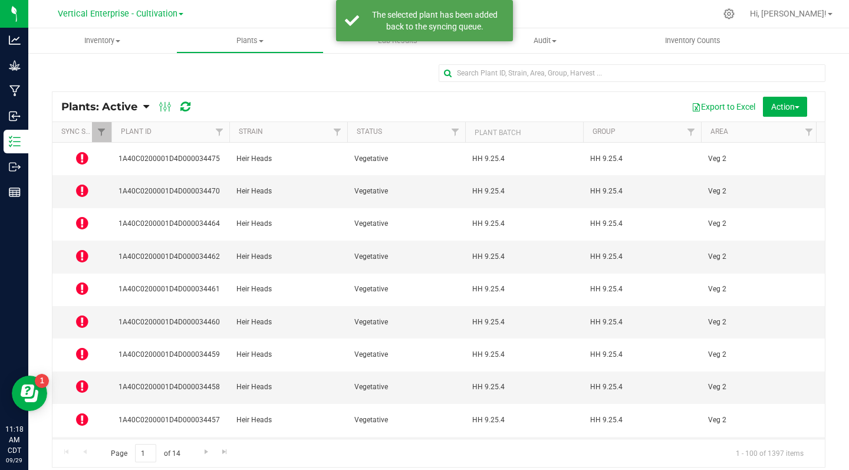
click at [87, 412] on icon at bounding box center [82, 419] width 12 height 14
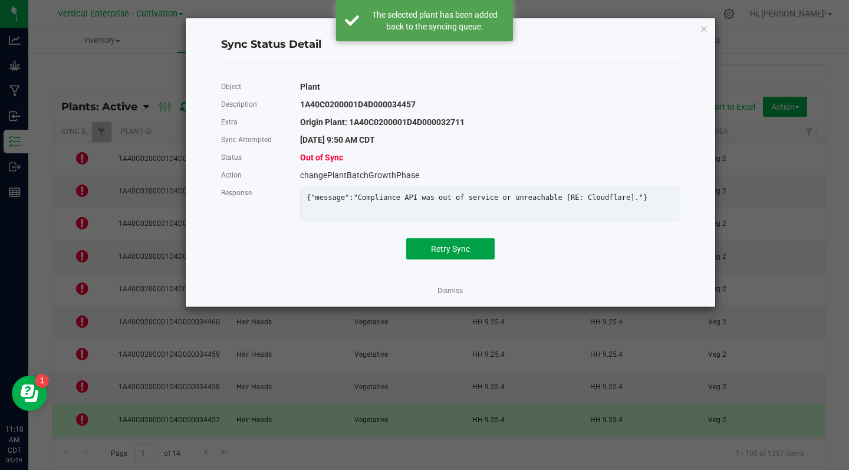
click at [449, 254] on span "Retry Sync" at bounding box center [450, 248] width 39 height 9
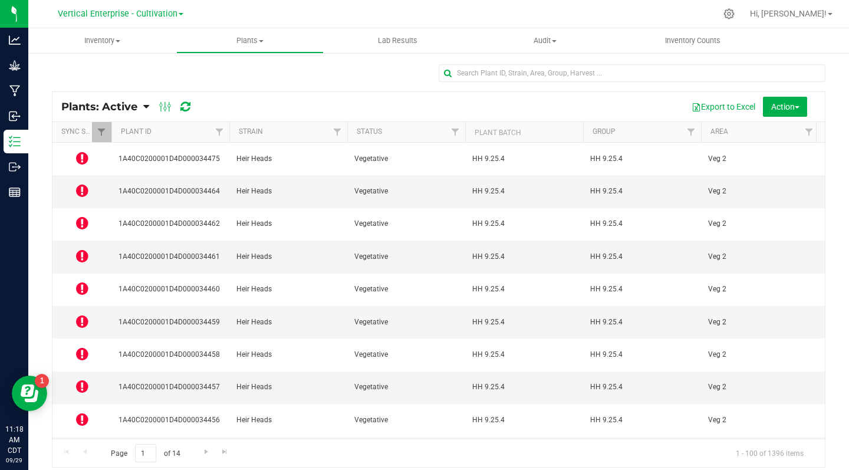
click at [80, 379] on icon at bounding box center [82, 386] width 12 height 14
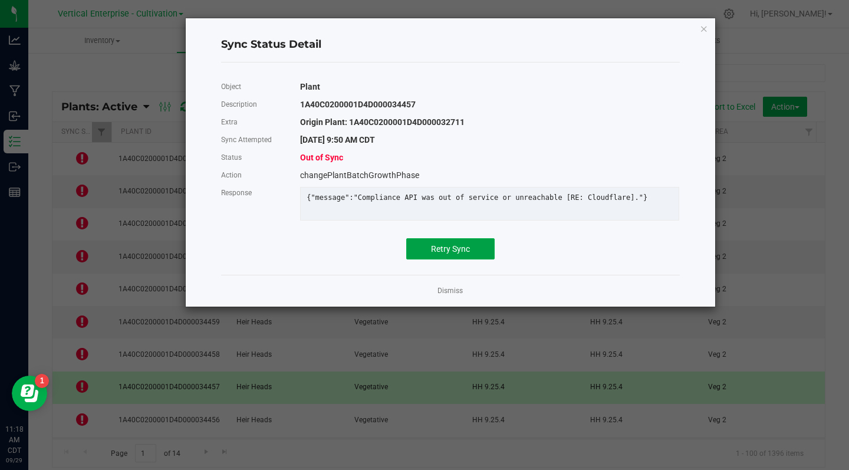
click at [450, 254] on span "Retry Sync" at bounding box center [450, 248] width 39 height 9
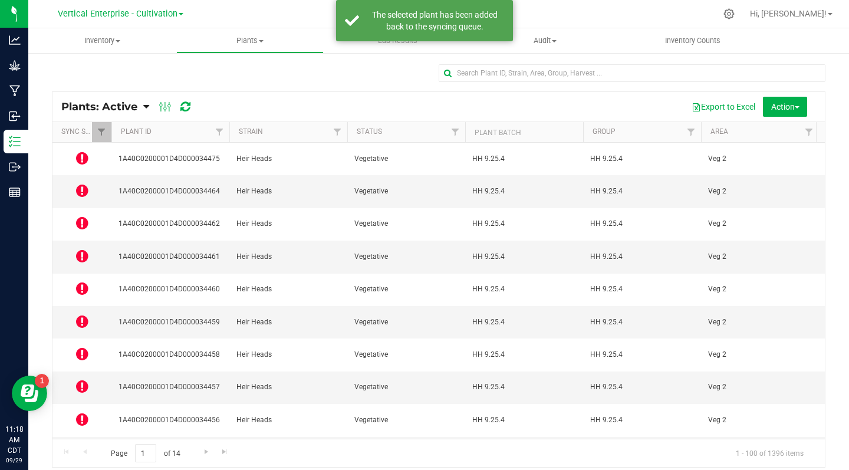
click at [80, 347] on icon at bounding box center [82, 354] width 12 height 14
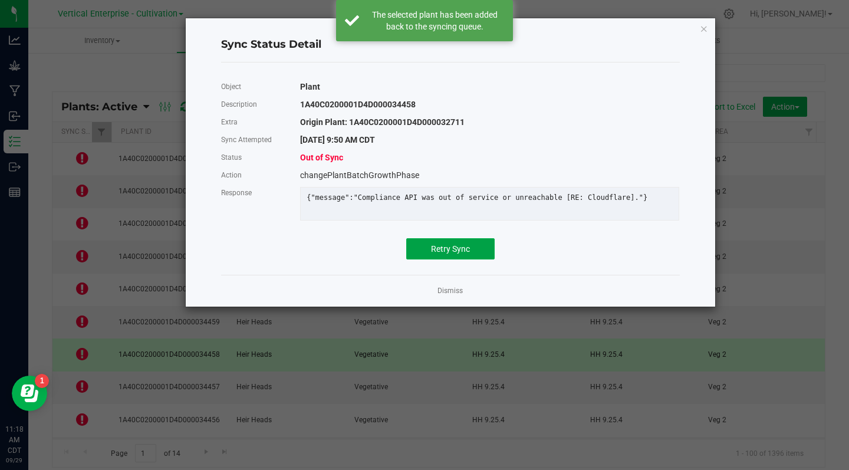
click at [433, 251] on button "Retry Sync" at bounding box center [450, 248] width 88 height 21
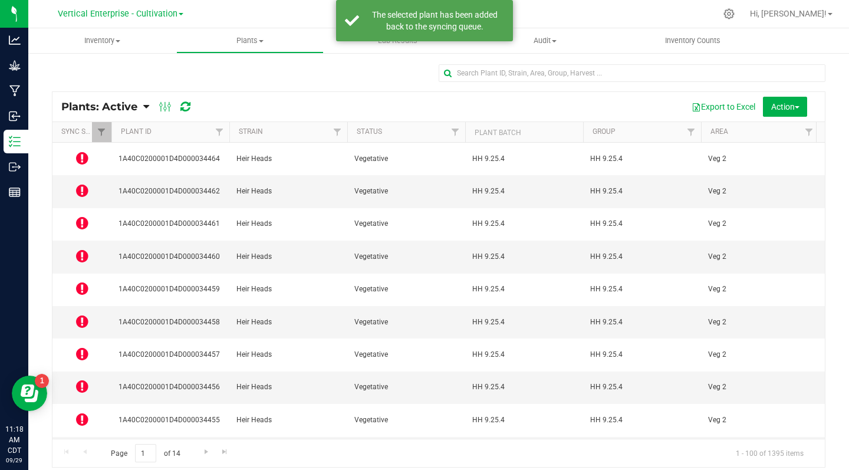
click at [78, 157] on icon at bounding box center [82, 158] width 12 height 14
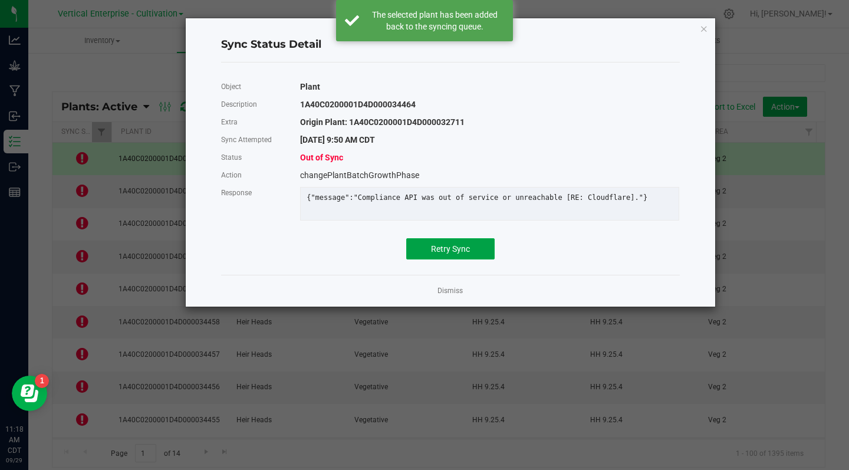
click at [446, 254] on span "Retry Sync" at bounding box center [450, 248] width 39 height 9
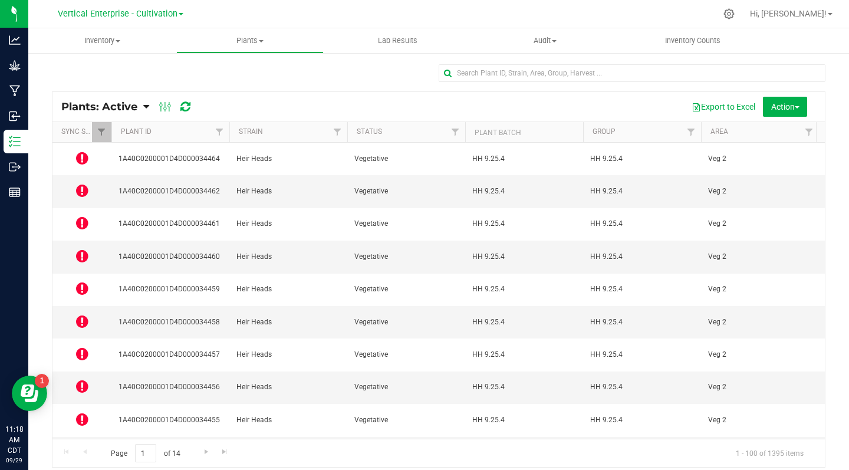
click at [81, 186] on icon at bounding box center [82, 190] width 12 height 14
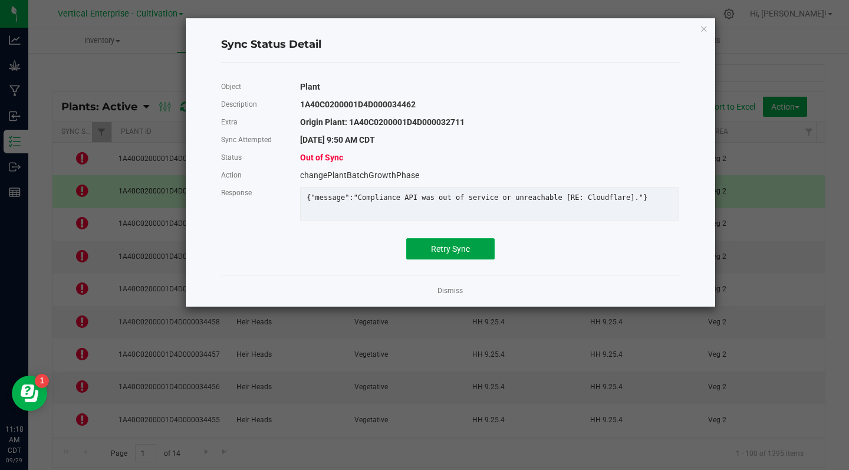
click at [463, 254] on span "Retry Sync" at bounding box center [450, 248] width 39 height 9
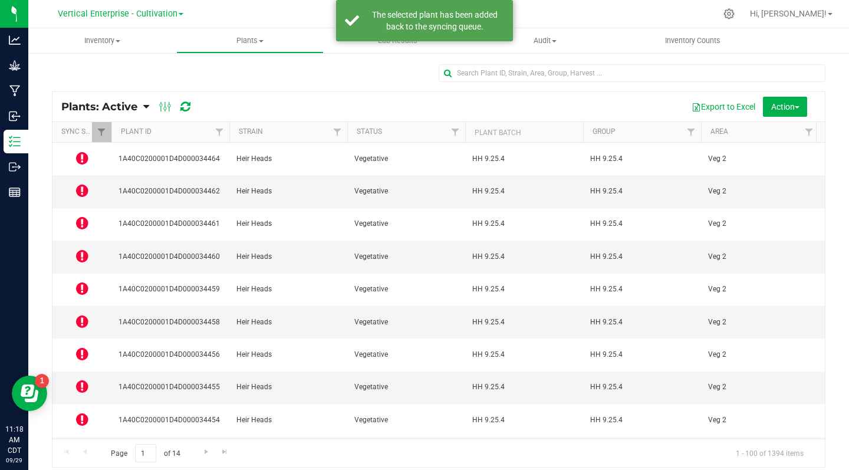
click at [82, 216] on icon at bounding box center [82, 223] width 12 height 14
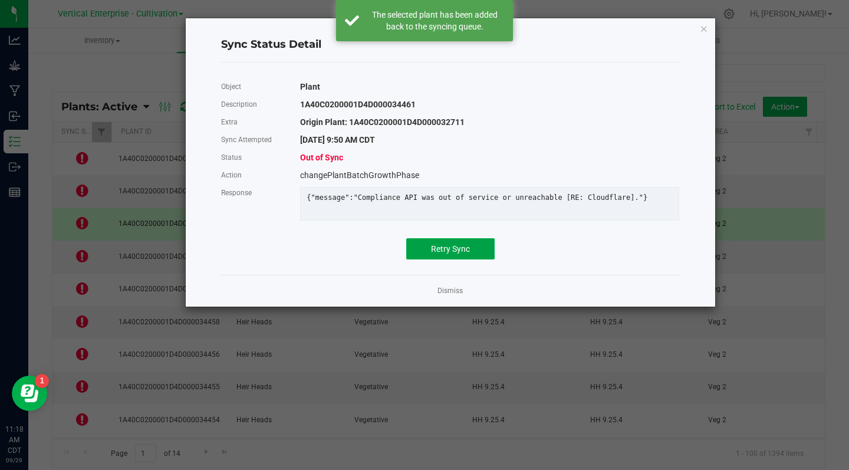
click at [458, 254] on span "Retry Sync" at bounding box center [450, 248] width 39 height 9
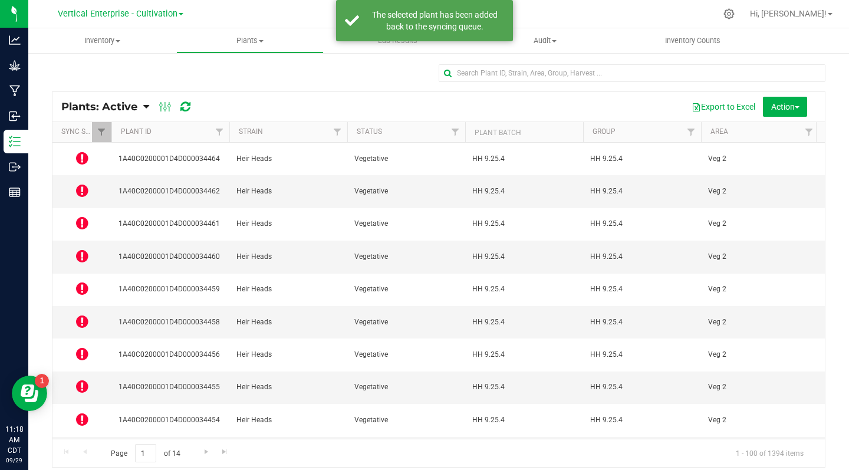
click at [79, 249] on icon at bounding box center [82, 256] width 12 height 14
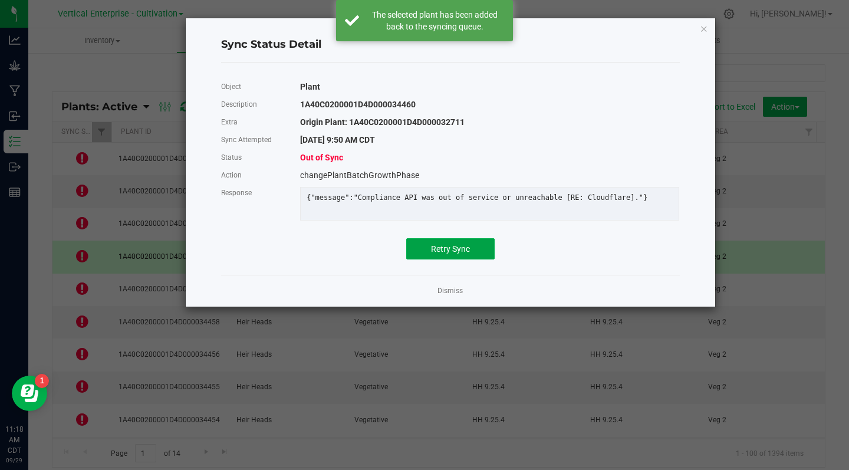
click at [459, 254] on span "Retry Sync" at bounding box center [450, 248] width 39 height 9
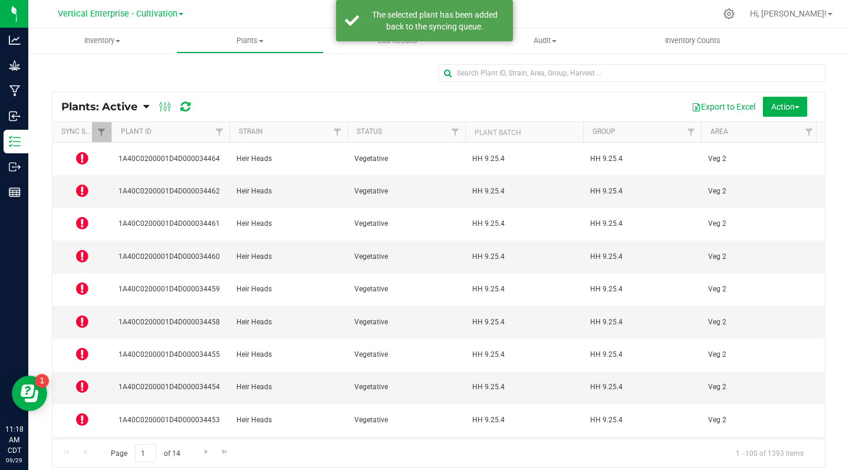
click at [82, 281] on icon at bounding box center [82, 288] width 12 height 14
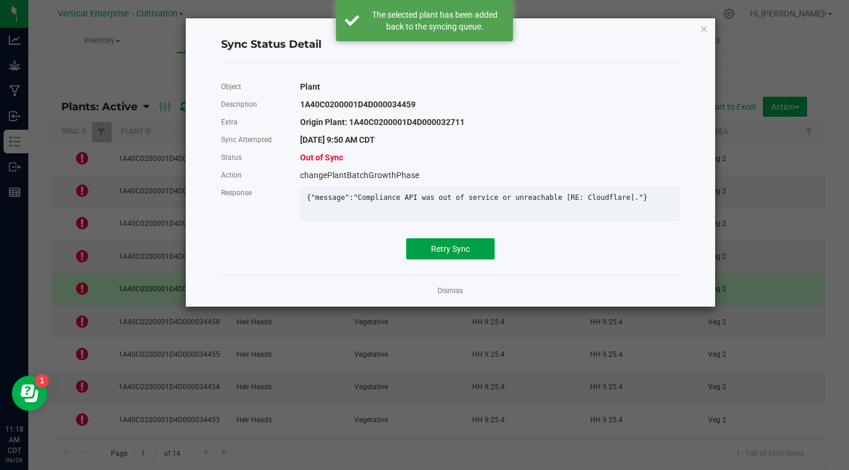
click at [449, 254] on span "Retry Sync" at bounding box center [450, 248] width 39 height 9
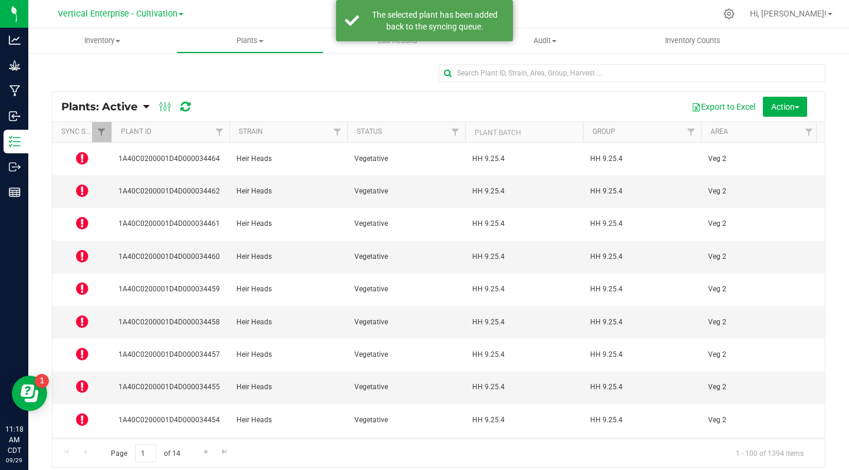
click at [81, 314] on icon at bounding box center [82, 321] width 12 height 14
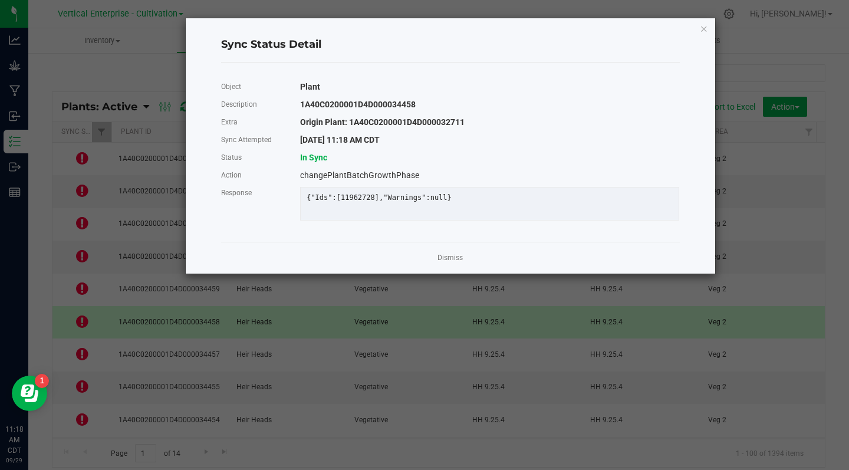
click at [452, 263] on link "Dismiss" at bounding box center [449, 258] width 25 height 10
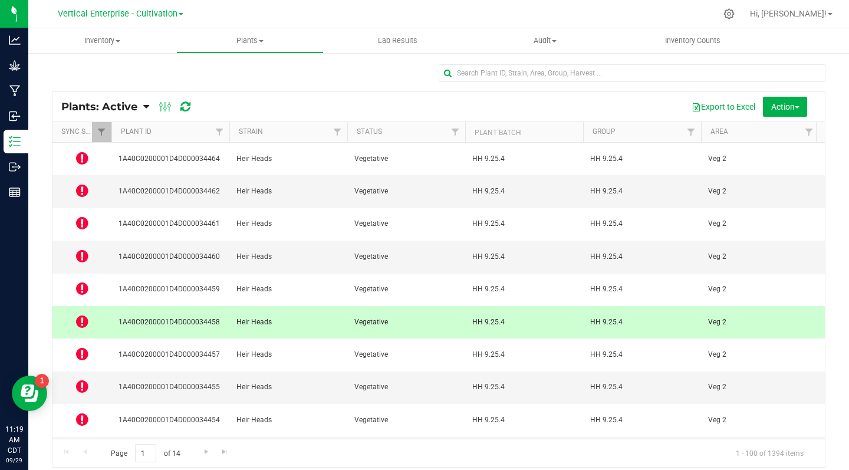
click at [82, 347] on icon at bounding box center [82, 354] width 12 height 14
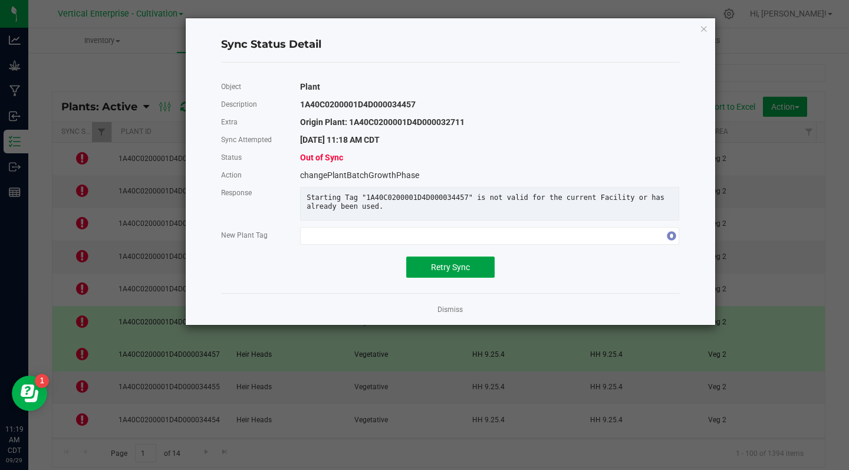
click at [442, 272] on span "Retry Sync" at bounding box center [450, 266] width 39 height 9
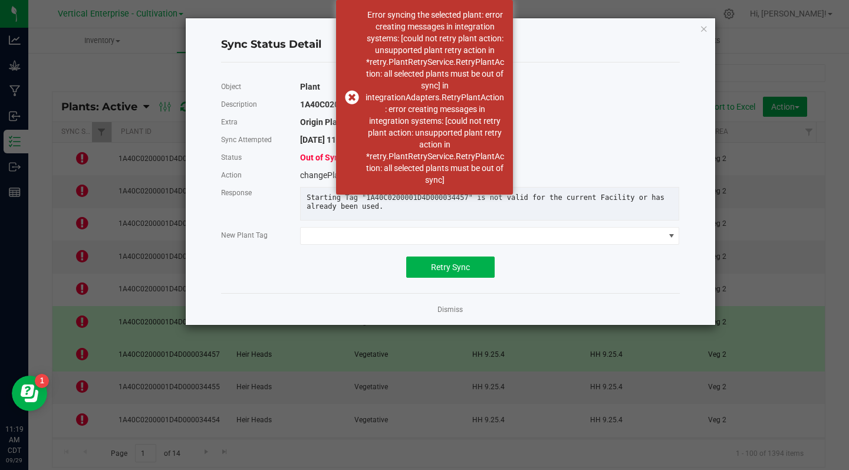
click at [349, 96] on div "Error syncing the selected plant: error creating messages in integration system…" at bounding box center [424, 97] width 177 height 195
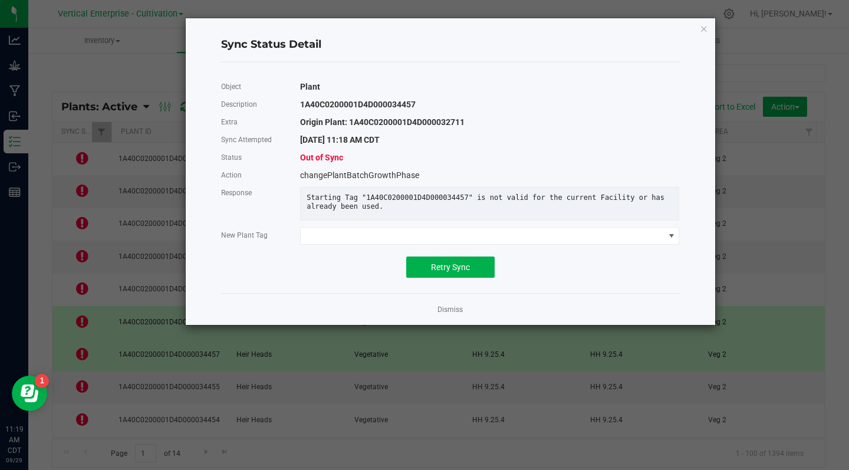
click at [446, 315] on link "Dismiss" at bounding box center [449, 310] width 25 height 10
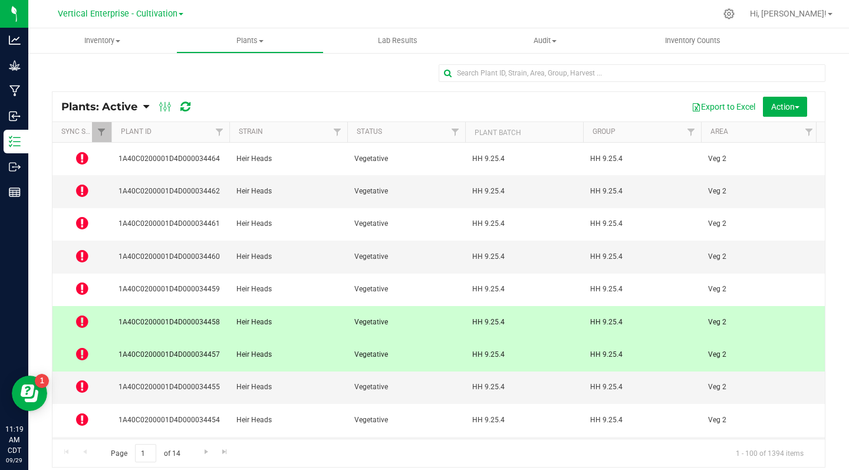
click at [84, 412] on icon at bounding box center [82, 419] width 12 height 14
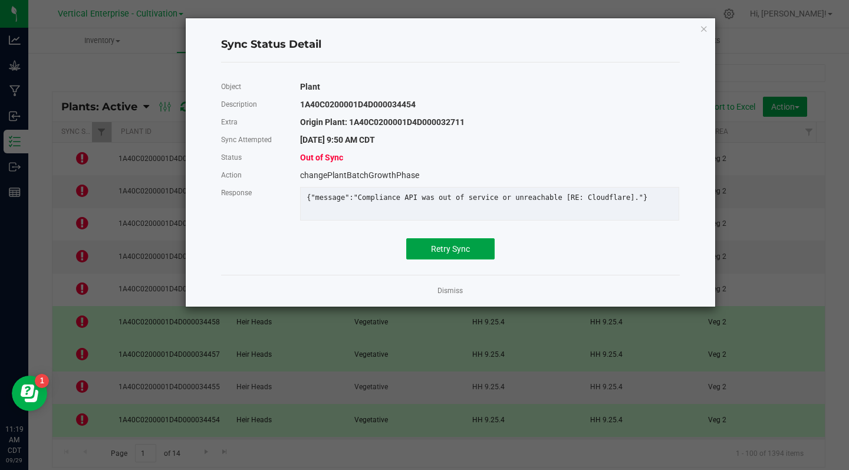
click at [456, 254] on span "Retry Sync" at bounding box center [450, 248] width 39 height 9
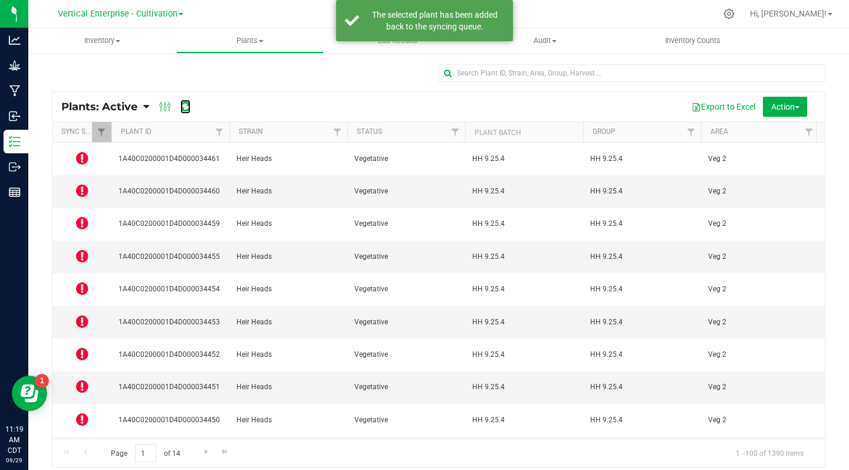
click at [187, 108] on icon at bounding box center [185, 107] width 10 height 12
click at [187, 112] on icon at bounding box center [185, 107] width 10 height 12
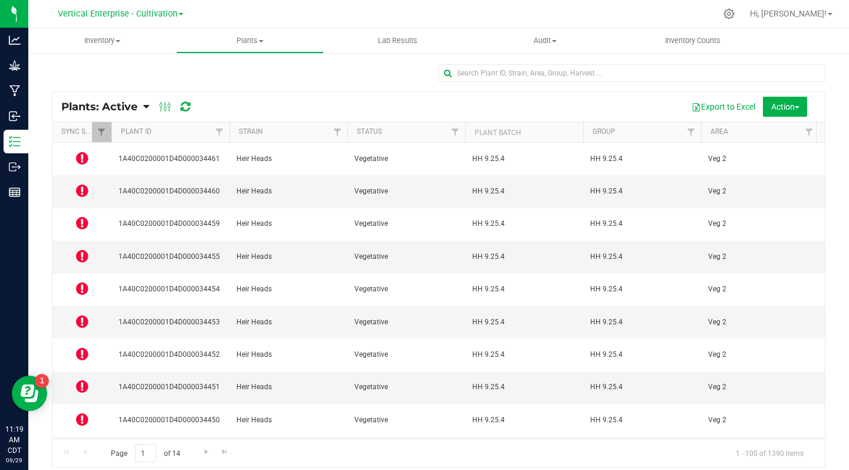
click at [76, 156] on icon at bounding box center [82, 158] width 12 height 14
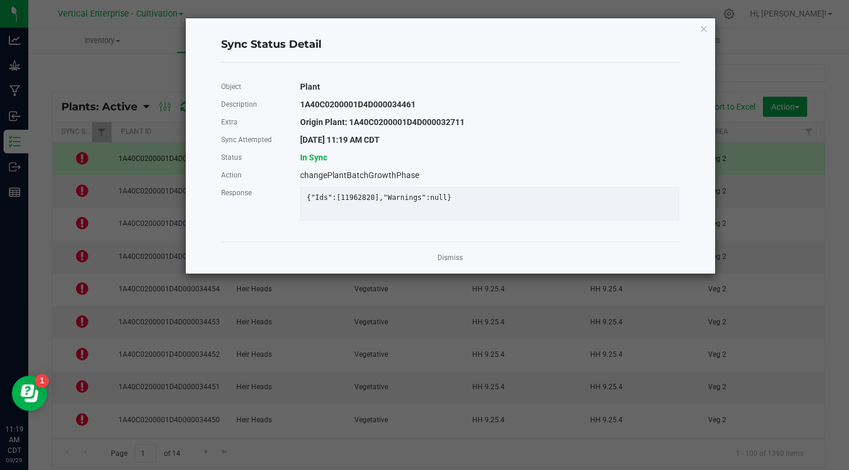
click at [440, 263] on link "Dismiss" at bounding box center [449, 258] width 25 height 10
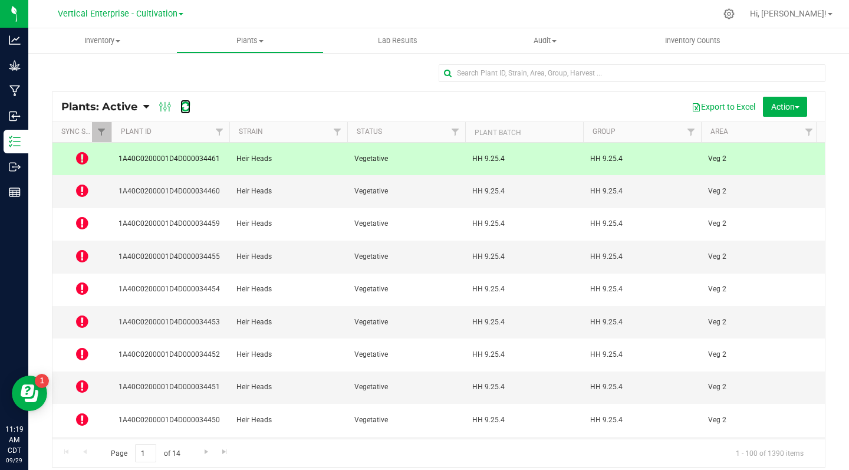
click at [186, 111] on icon at bounding box center [185, 107] width 10 height 12
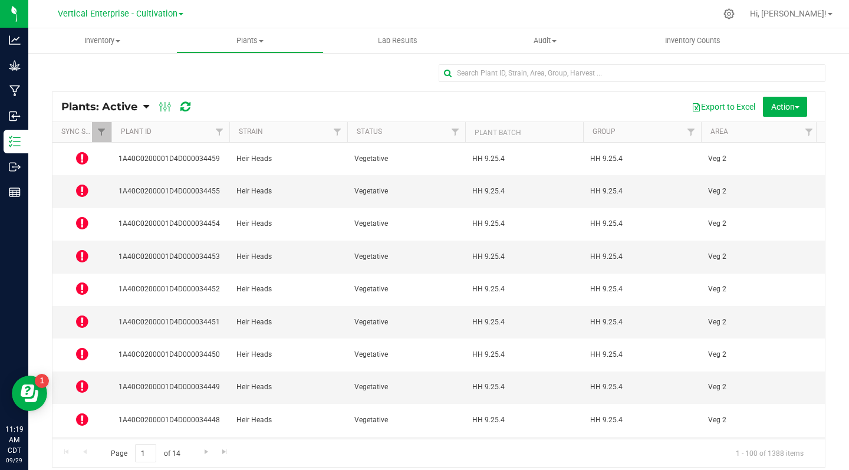
click at [77, 159] on icon at bounding box center [82, 158] width 12 height 14
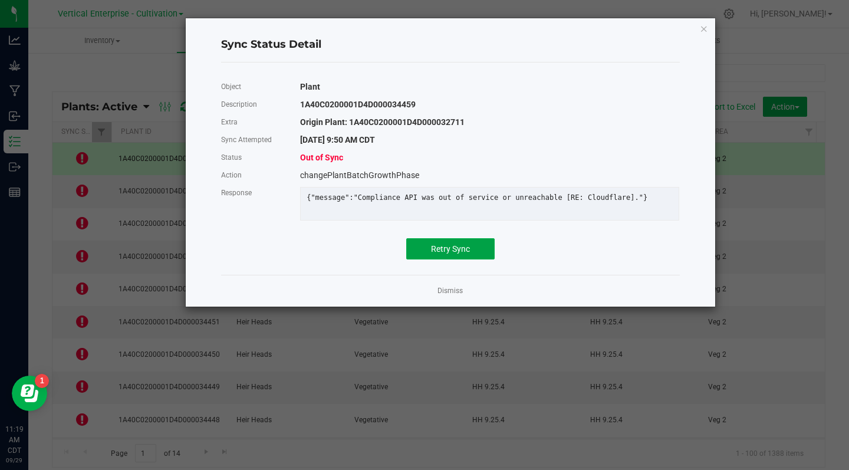
click at [437, 254] on span "Retry Sync" at bounding box center [450, 248] width 39 height 9
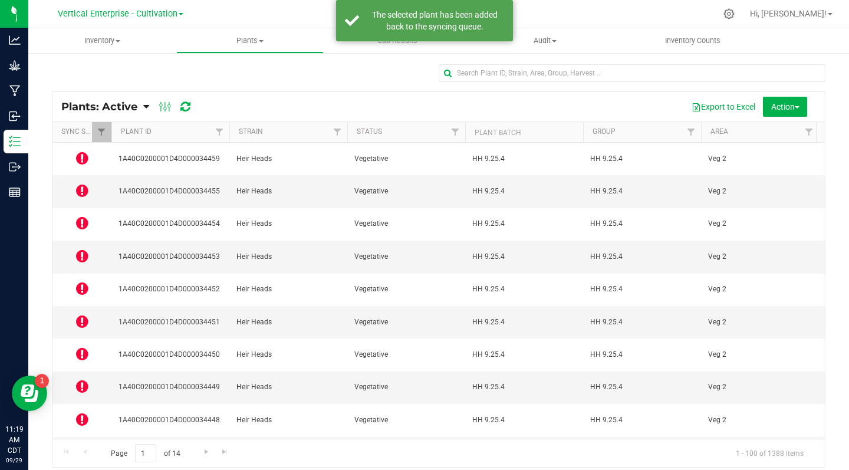
click at [78, 183] on icon at bounding box center [82, 190] width 12 height 14
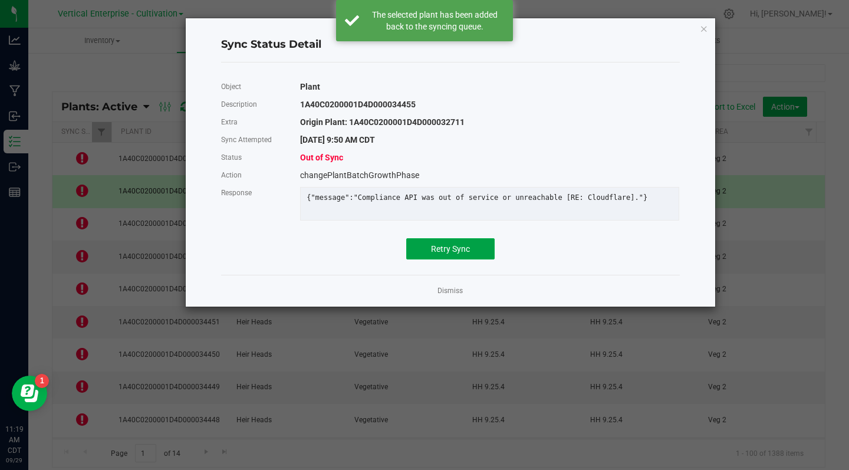
click at [449, 254] on span "Retry Sync" at bounding box center [450, 248] width 39 height 9
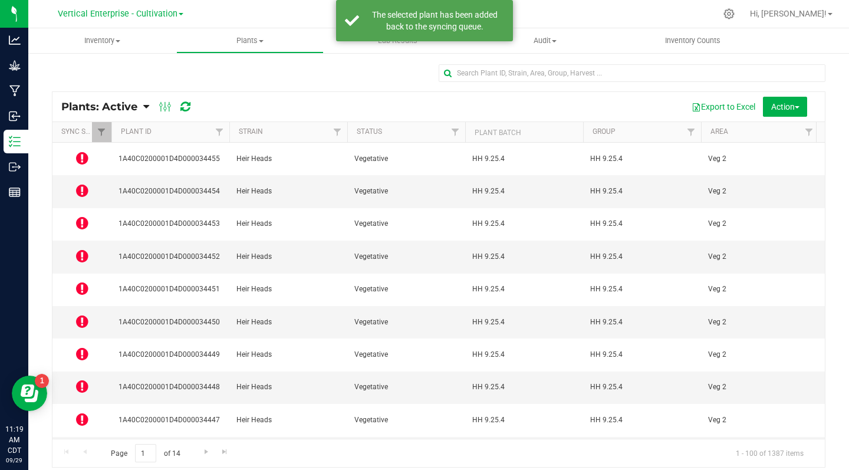
click at [83, 216] on icon at bounding box center [82, 223] width 12 height 14
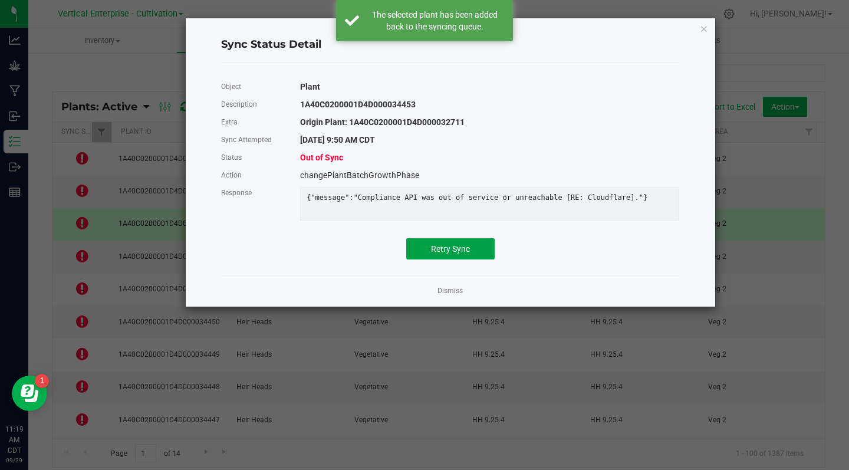
click at [445, 254] on span "Retry Sync" at bounding box center [450, 248] width 39 height 9
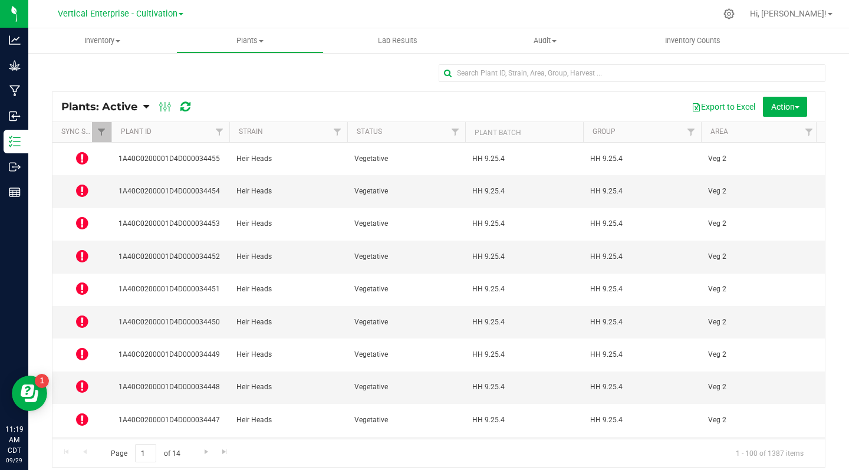
click at [85, 249] on icon at bounding box center [82, 256] width 12 height 14
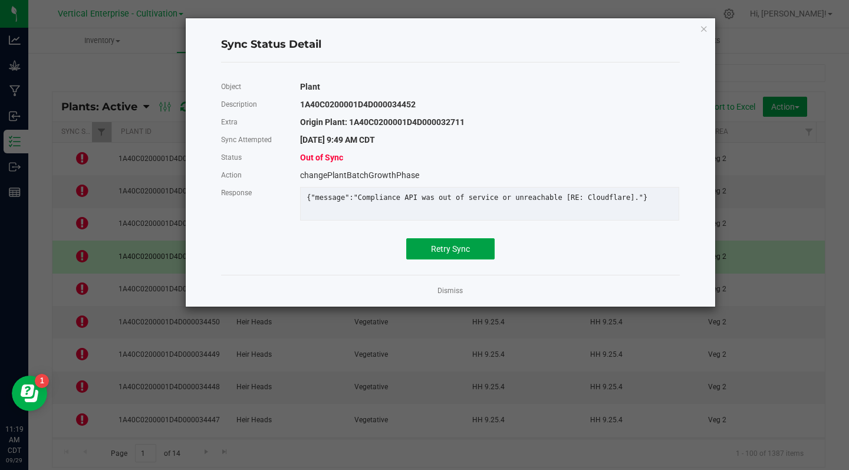
click at [445, 254] on span "Retry Sync" at bounding box center [450, 248] width 39 height 9
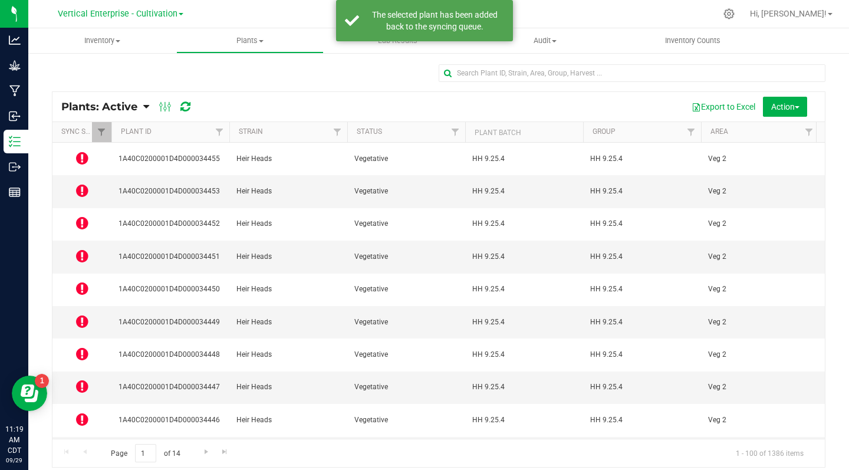
click at [80, 281] on icon at bounding box center [82, 288] width 12 height 14
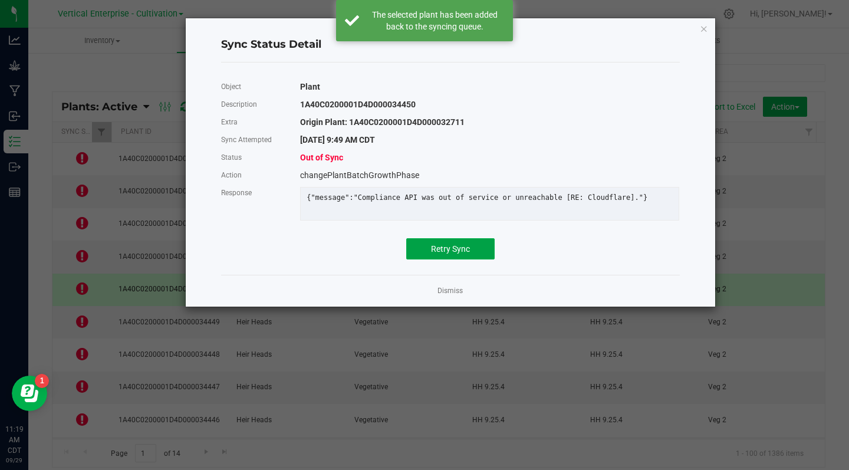
click at [450, 259] on button "Retry Sync" at bounding box center [450, 248] width 88 height 21
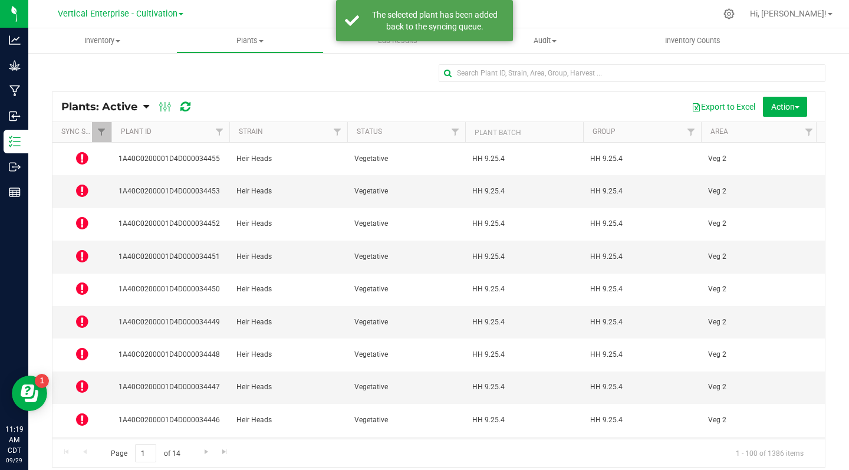
click at [78, 314] on icon at bounding box center [82, 321] width 12 height 14
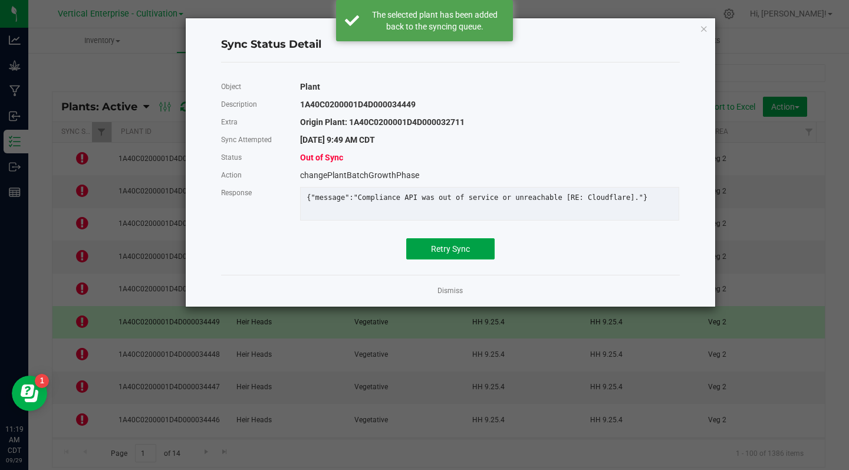
click at [452, 259] on button "Retry Sync" at bounding box center [450, 248] width 88 height 21
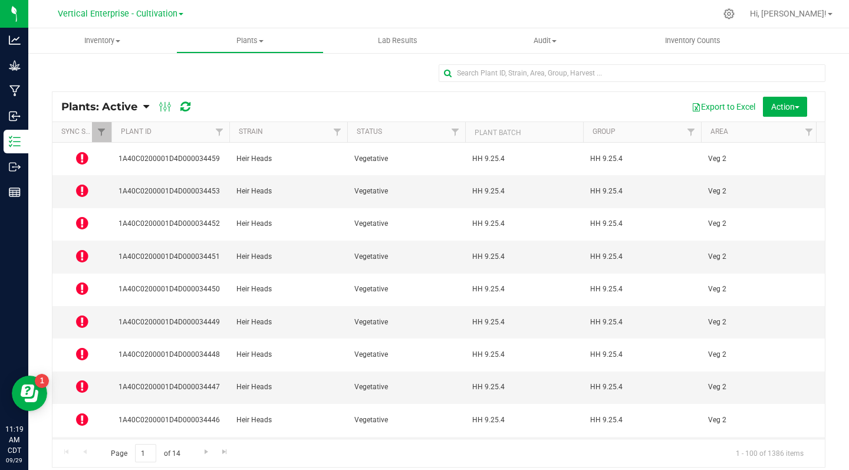
click at [79, 347] on icon at bounding box center [82, 354] width 12 height 14
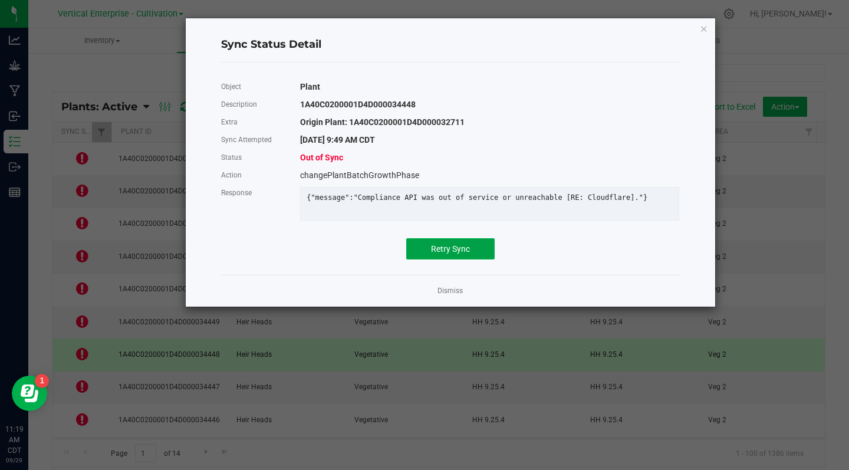
click at [450, 254] on span "Retry Sync" at bounding box center [450, 248] width 39 height 9
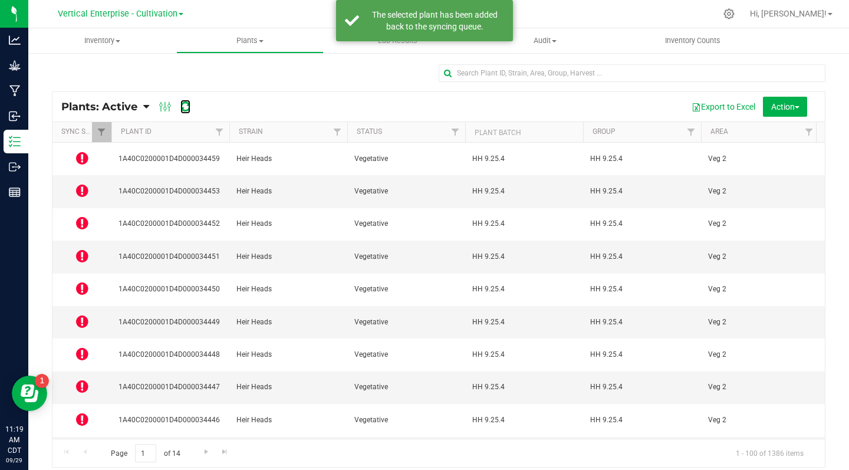
click at [186, 107] on icon at bounding box center [185, 107] width 10 height 12
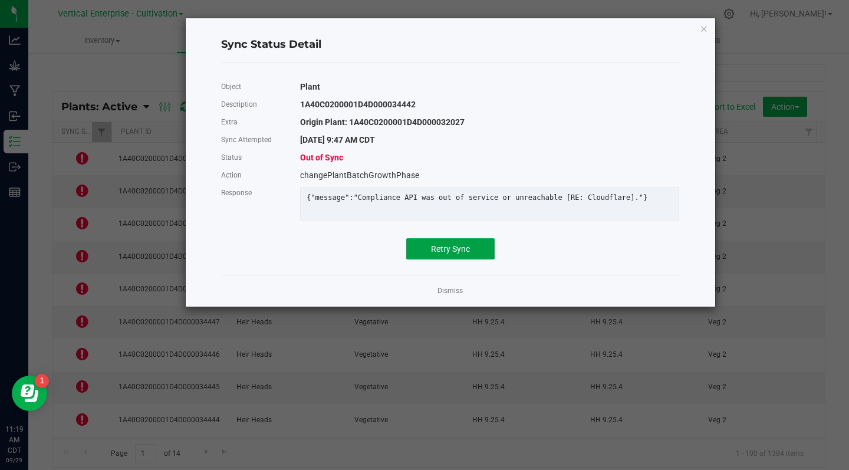
click at [454, 254] on span "Retry Sync" at bounding box center [450, 248] width 39 height 9
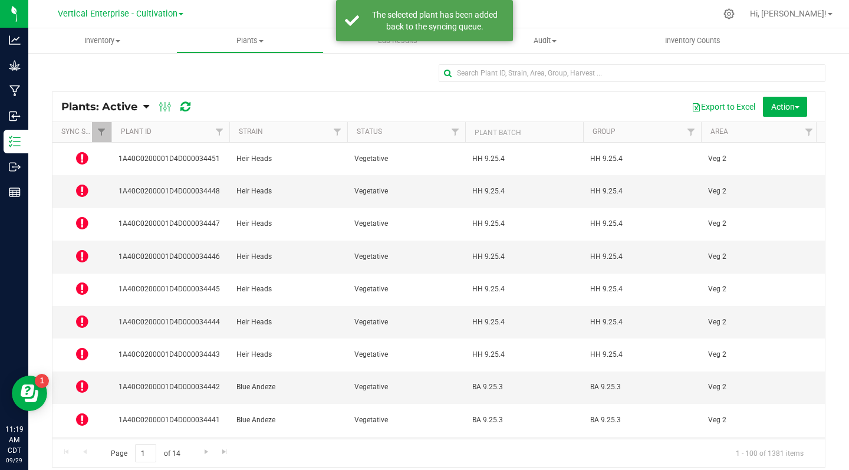
click at [82, 412] on icon at bounding box center [82, 419] width 12 height 14
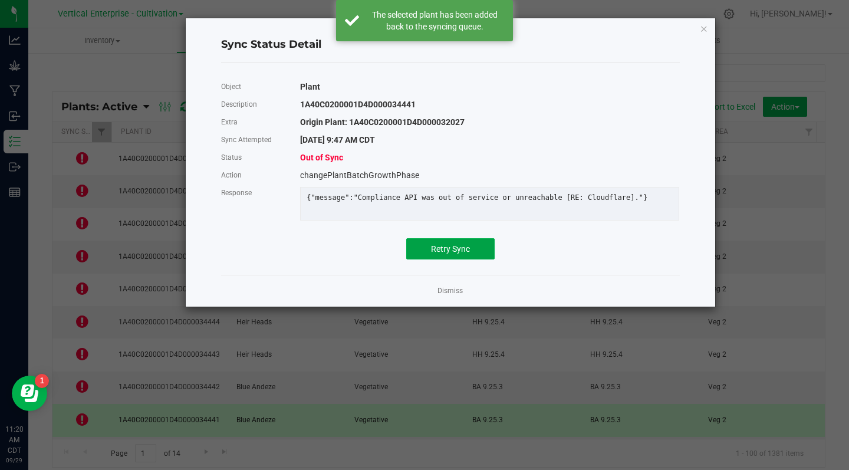
click at [463, 254] on span "Retry Sync" at bounding box center [450, 248] width 39 height 9
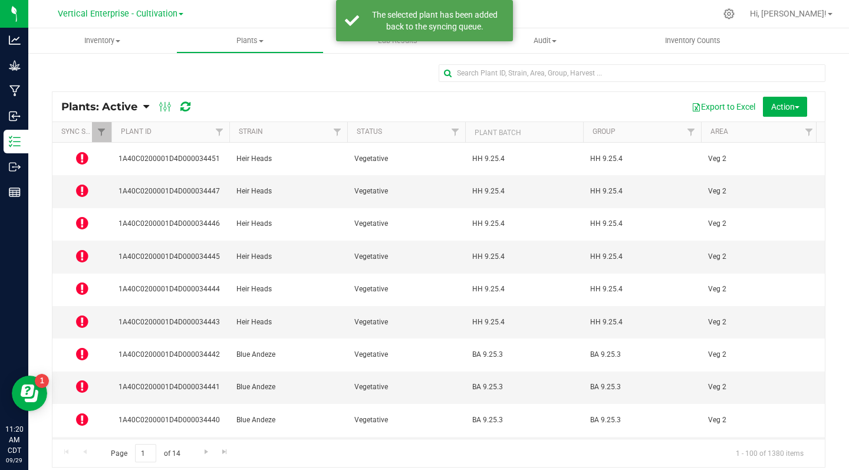
click at [82, 379] on icon at bounding box center [82, 386] width 12 height 14
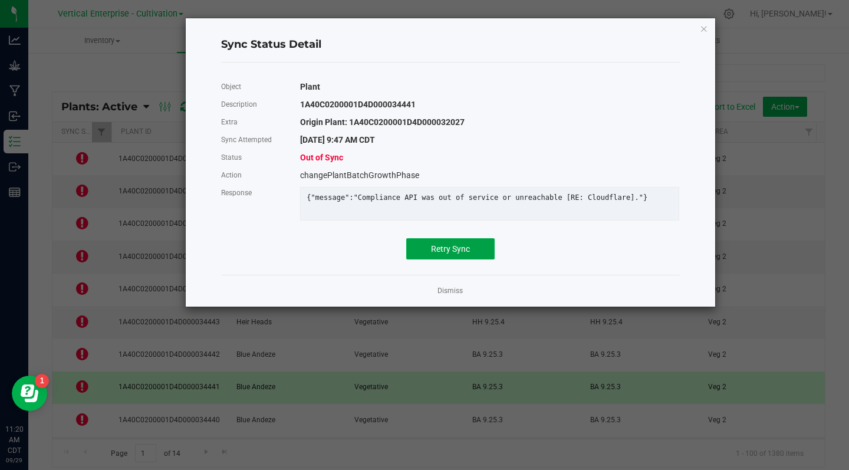
click at [466, 259] on button "Retry Sync" at bounding box center [450, 248] width 88 height 21
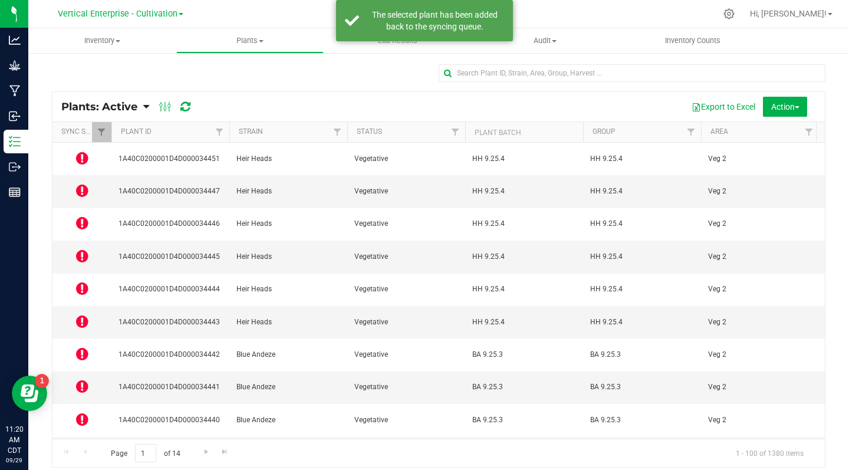
click at [82, 379] on icon at bounding box center [82, 386] width 12 height 14
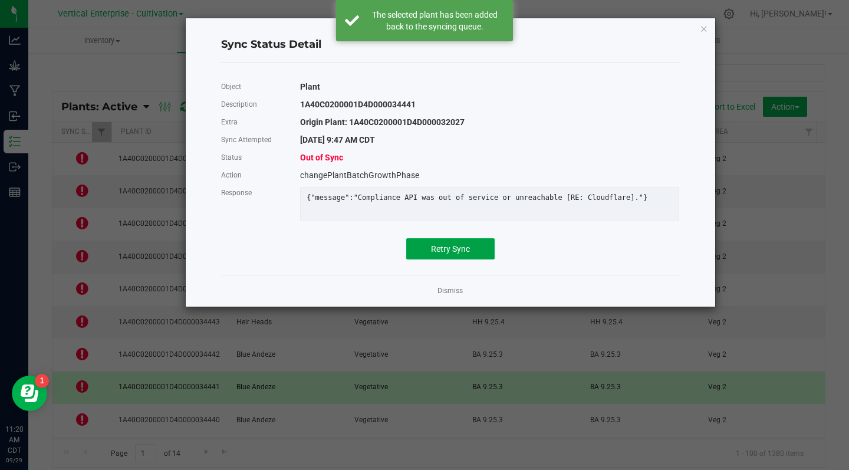
click at [463, 259] on button "Retry Sync" at bounding box center [450, 248] width 88 height 21
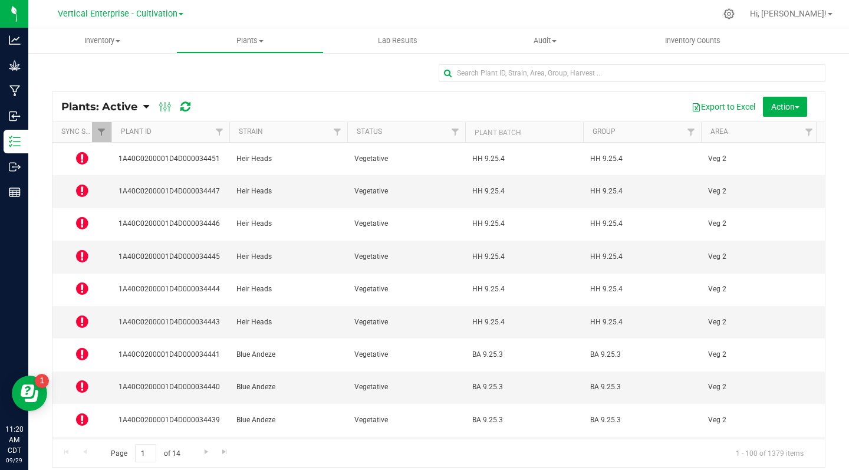
click at [85, 314] on icon at bounding box center [82, 321] width 12 height 14
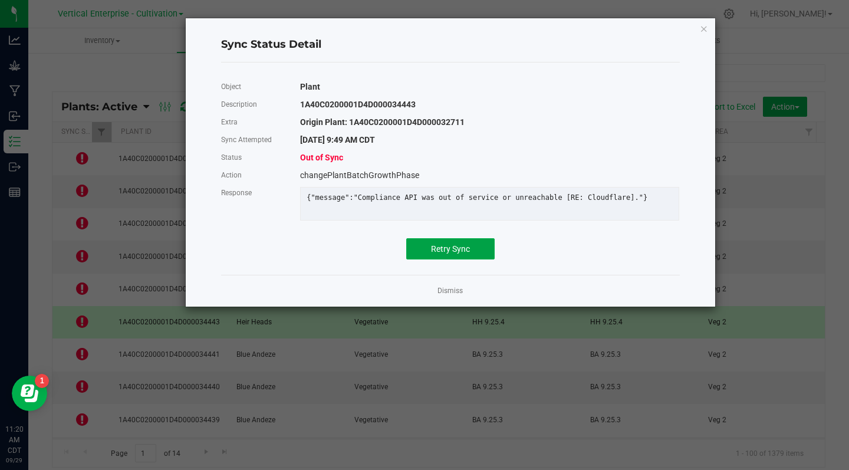
click at [452, 254] on span "Retry Sync" at bounding box center [450, 248] width 39 height 9
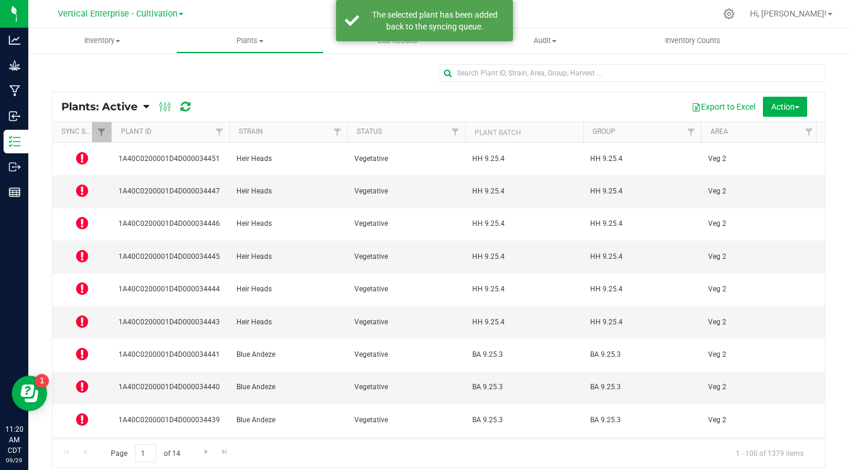
click at [80, 249] on icon at bounding box center [82, 256] width 12 height 14
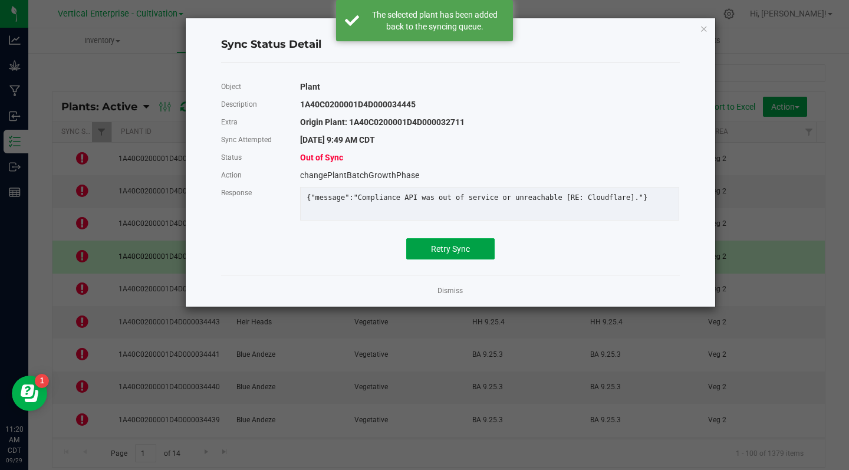
click at [447, 254] on span "Retry Sync" at bounding box center [450, 248] width 39 height 9
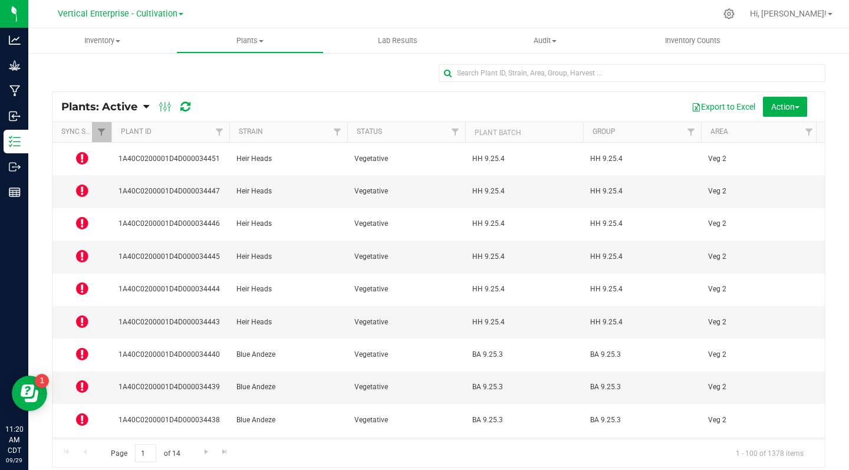
click at [76, 154] on icon at bounding box center [82, 158] width 12 height 14
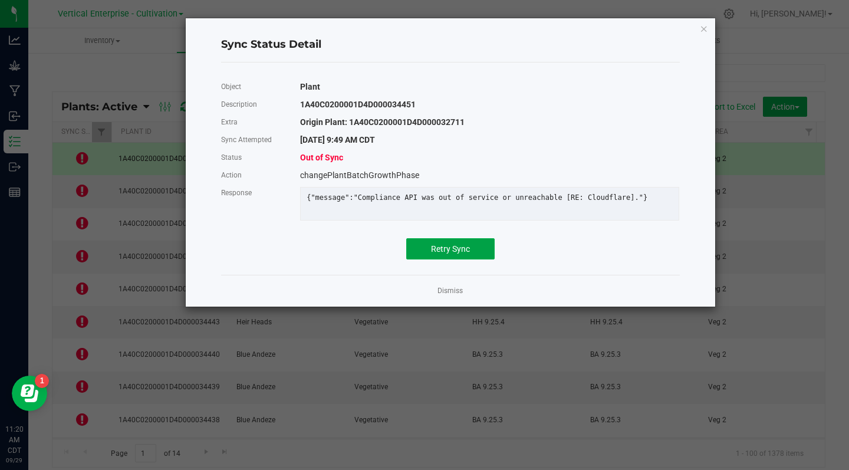
click at [452, 259] on button "Retry Sync" at bounding box center [450, 248] width 88 height 21
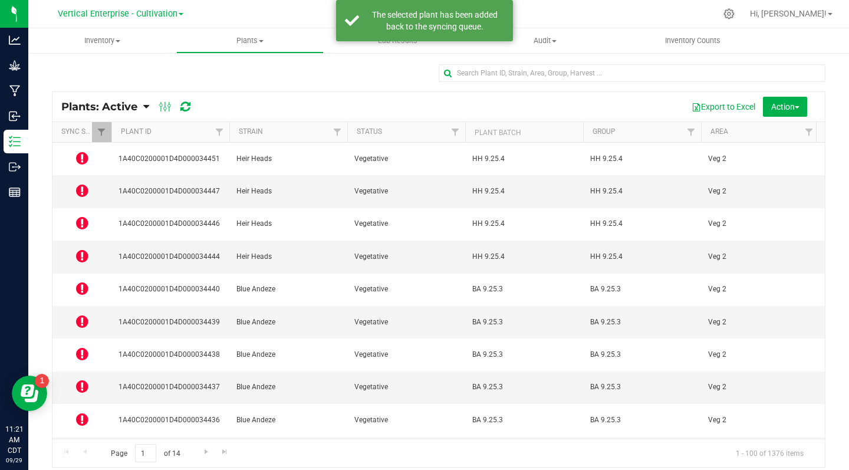
click at [86, 183] on icon at bounding box center [82, 190] width 12 height 14
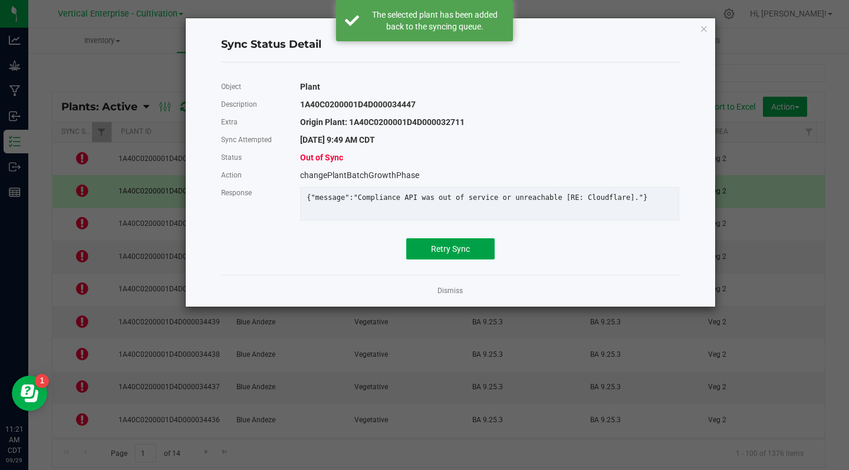
click at [439, 250] on button "Retry Sync" at bounding box center [450, 248] width 88 height 21
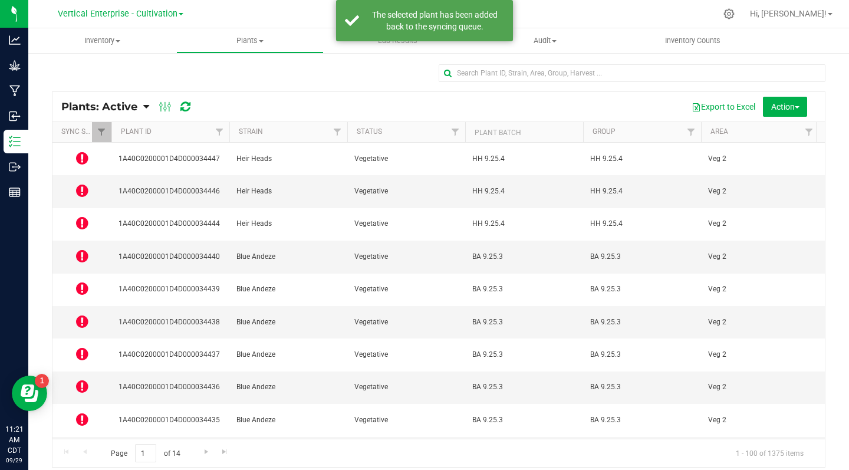
click at [82, 216] on icon at bounding box center [82, 223] width 12 height 14
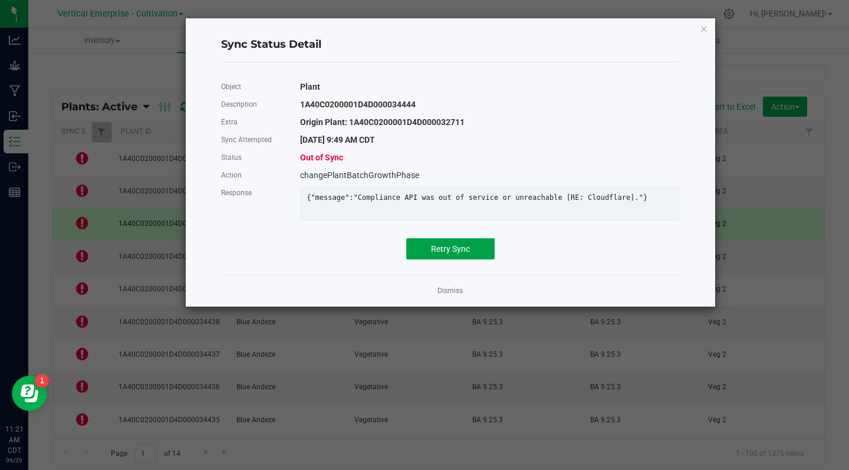
click at [436, 254] on span "Retry Sync" at bounding box center [450, 248] width 39 height 9
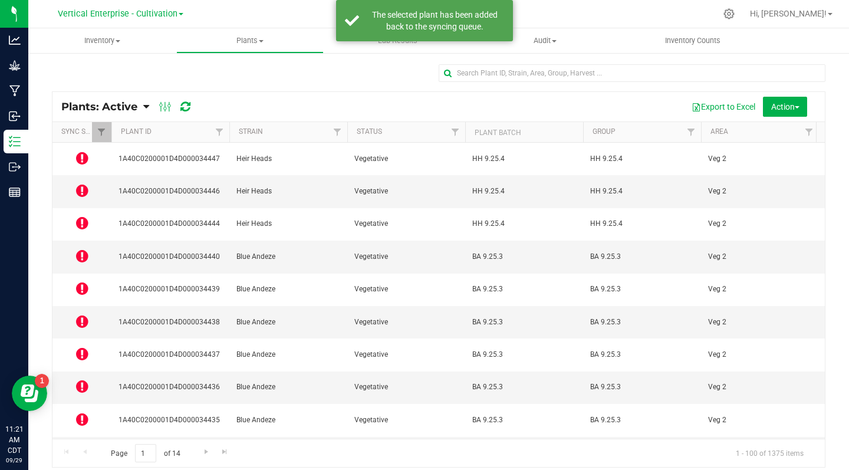
click at [81, 249] on icon at bounding box center [82, 256] width 12 height 14
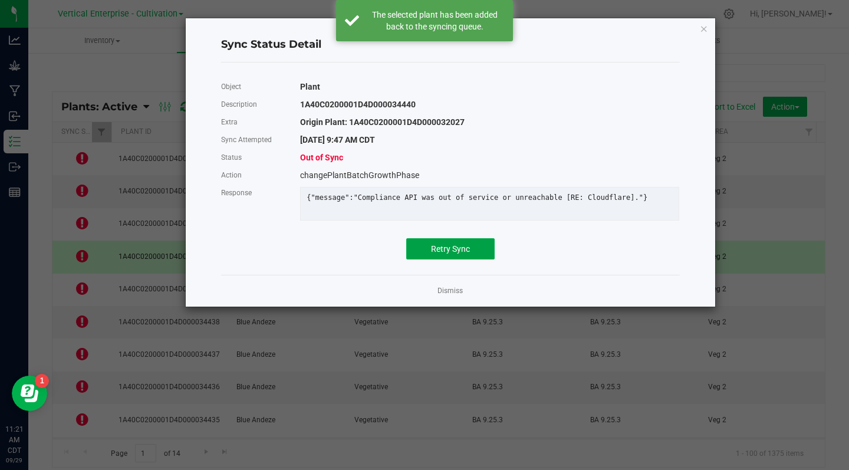
click at [449, 254] on span "Retry Sync" at bounding box center [450, 248] width 39 height 9
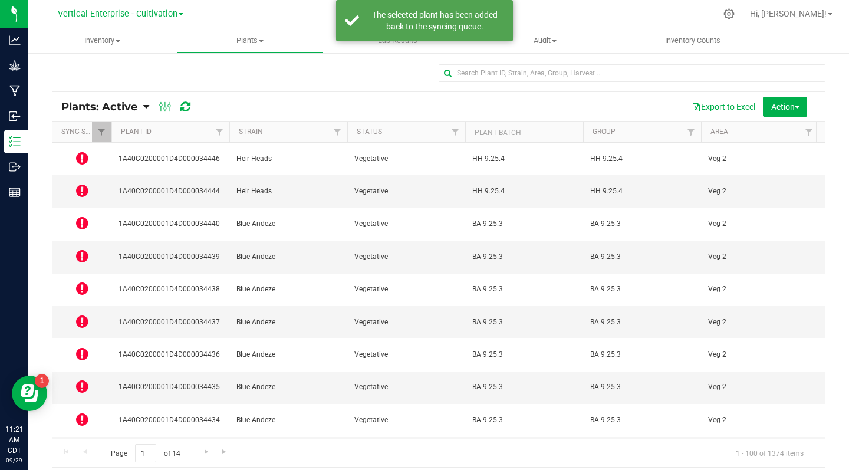
click at [78, 281] on icon at bounding box center [82, 288] width 12 height 14
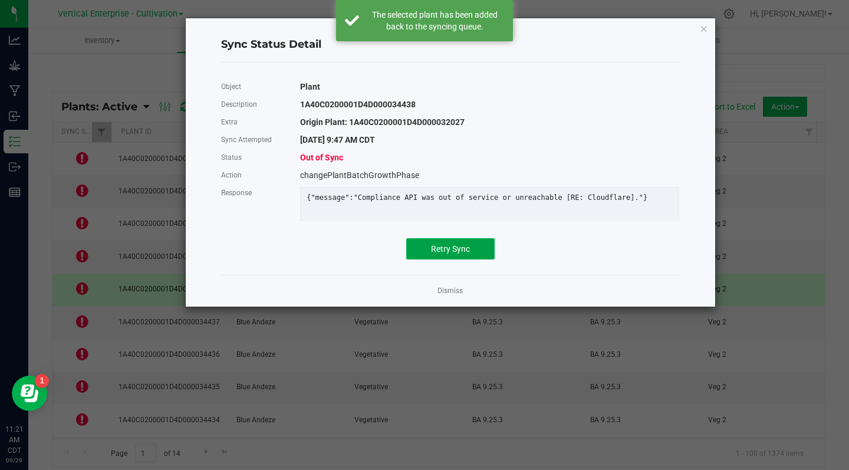
click at [448, 254] on span "Retry Sync" at bounding box center [450, 248] width 39 height 9
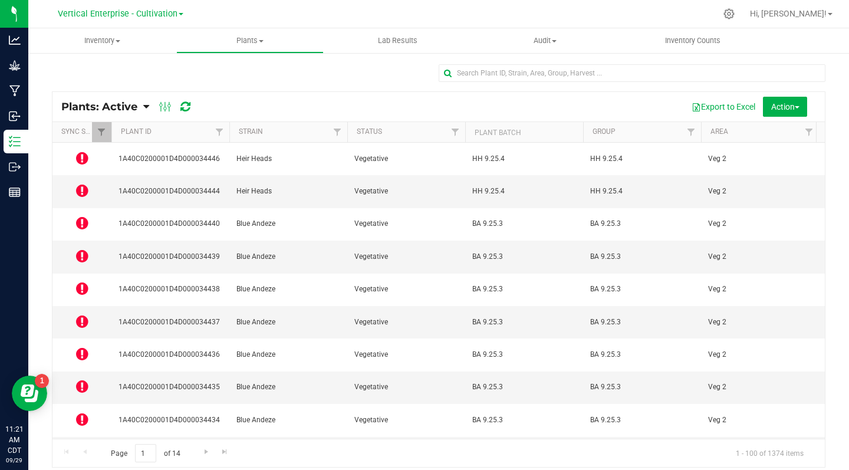
click at [78, 314] on icon at bounding box center [82, 321] width 12 height 14
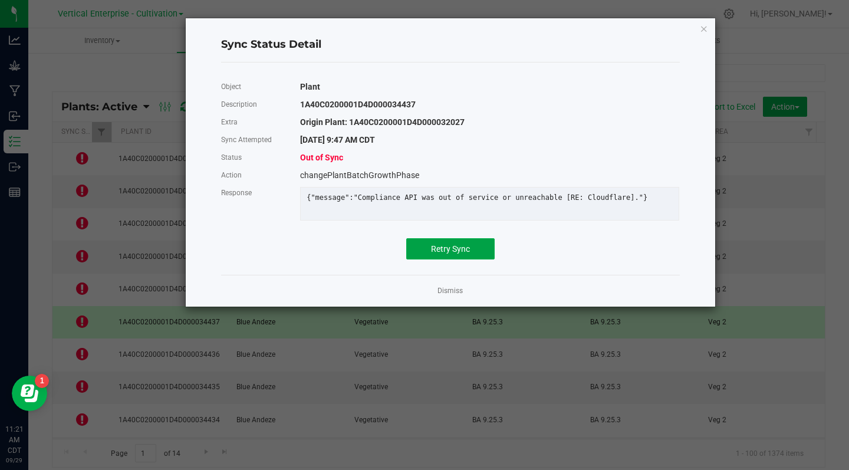
click at [455, 259] on button "Retry Sync" at bounding box center [450, 248] width 88 height 21
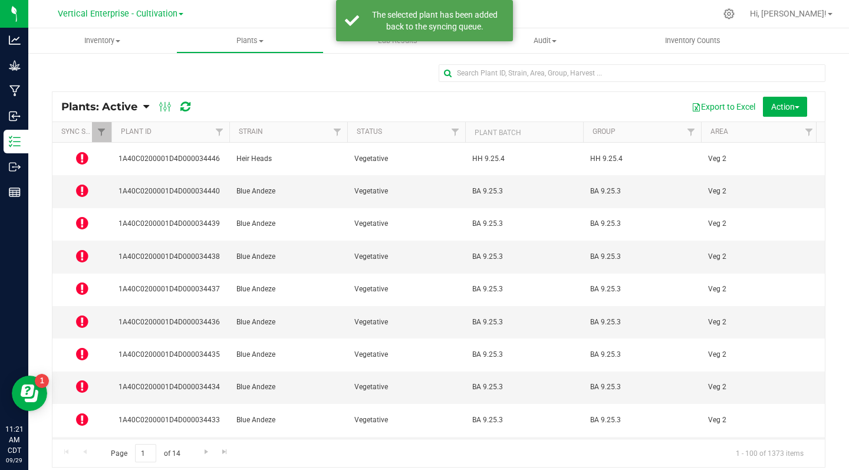
click at [82, 347] on icon at bounding box center [82, 354] width 12 height 14
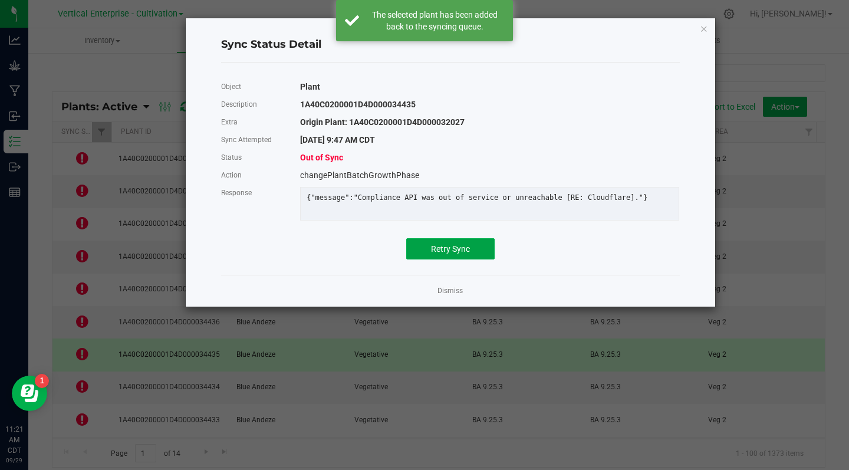
click at [445, 254] on span "Retry Sync" at bounding box center [450, 248] width 39 height 9
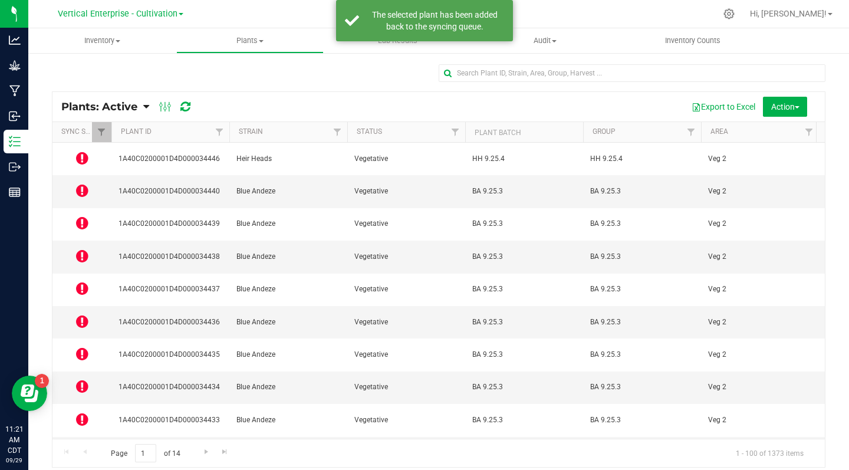
click at [79, 379] on icon at bounding box center [82, 386] width 12 height 14
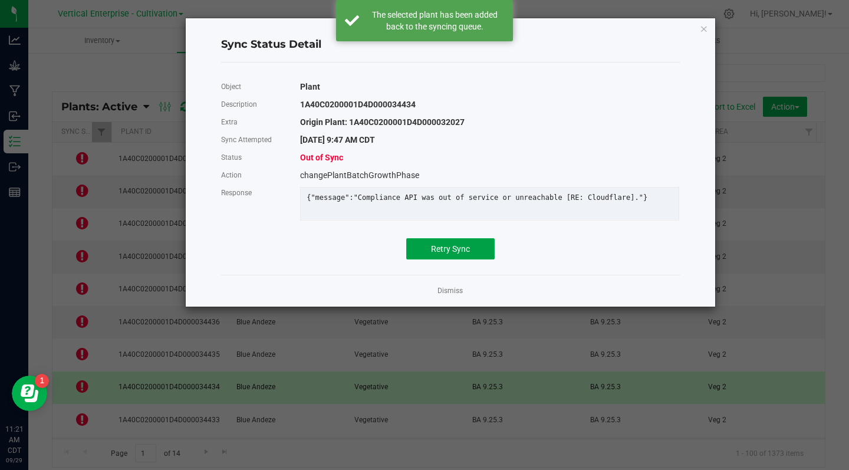
click at [448, 254] on span "Retry Sync" at bounding box center [450, 248] width 39 height 9
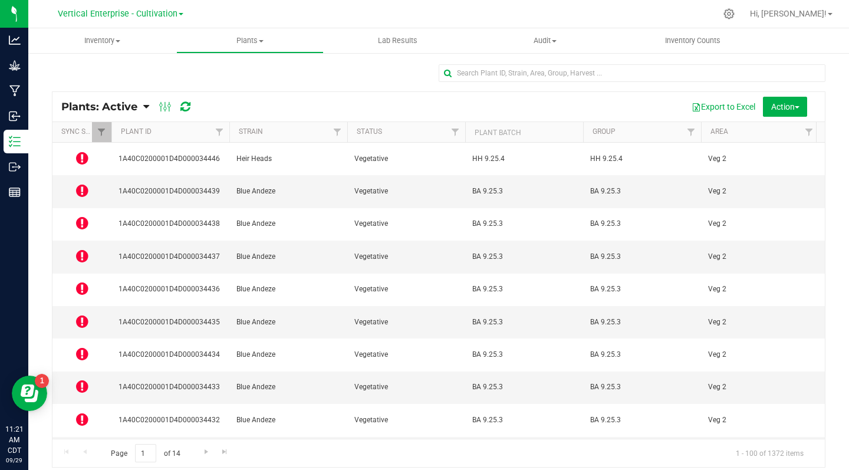
click at [84, 412] on icon at bounding box center [82, 419] width 12 height 14
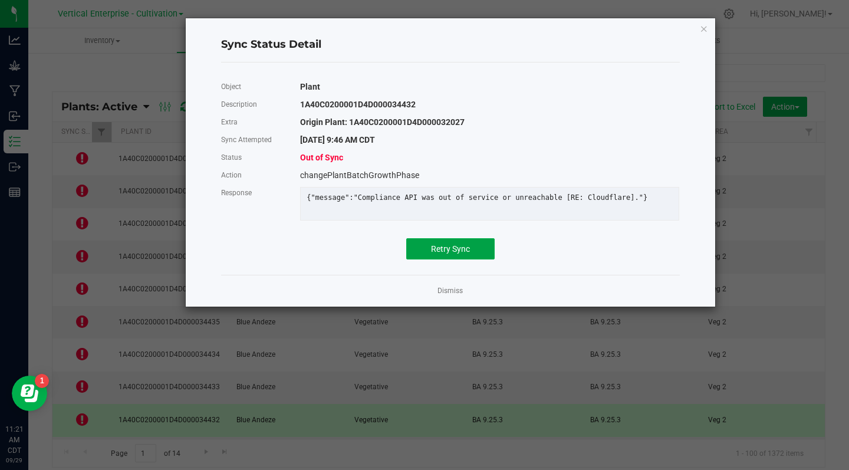
click at [435, 254] on span "Retry Sync" at bounding box center [450, 248] width 39 height 9
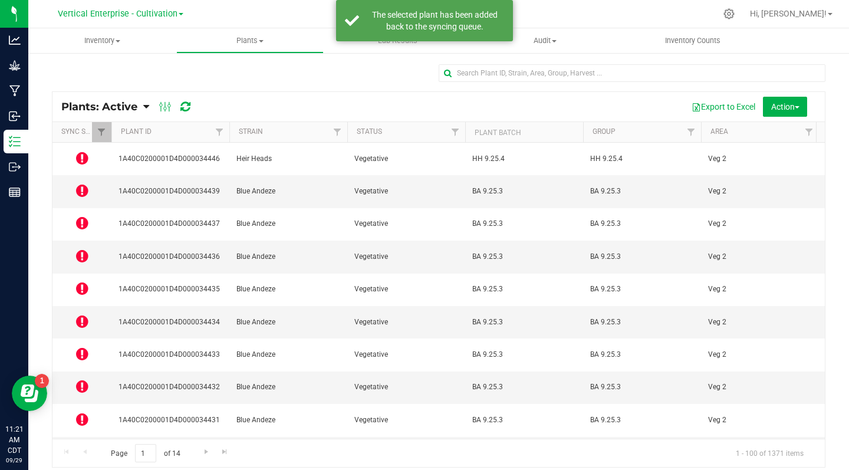
click at [84, 445] on icon at bounding box center [82, 452] width 12 height 14
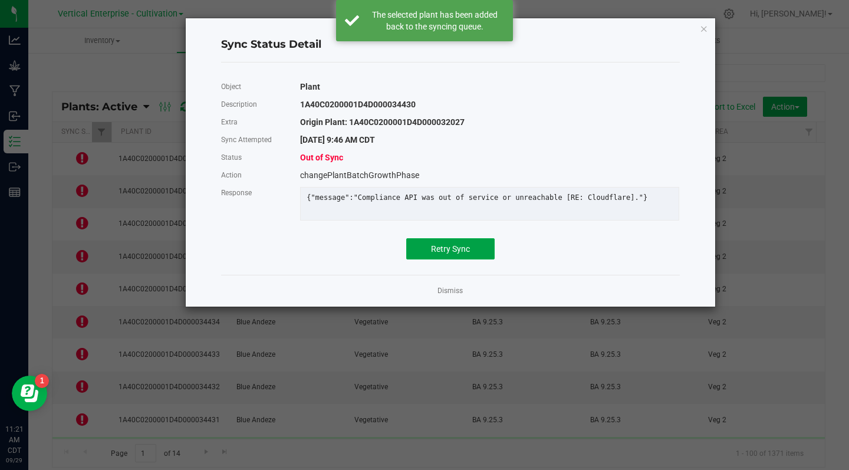
click at [451, 254] on span "Retry Sync" at bounding box center [450, 248] width 39 height 9
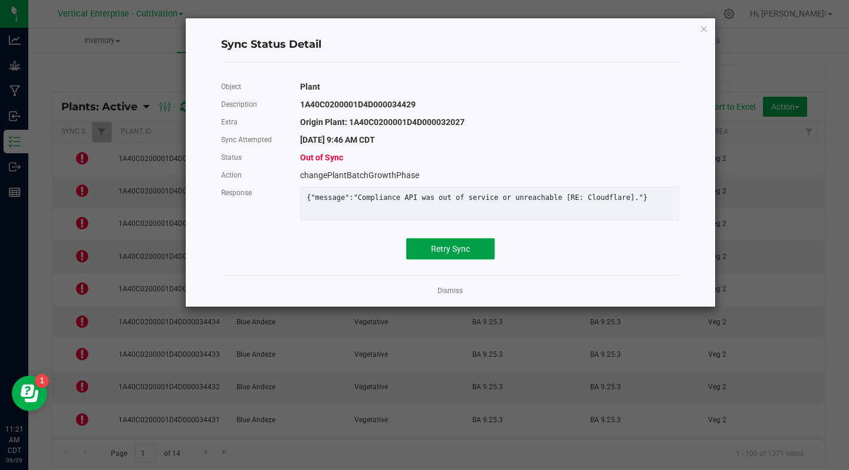
click at [443, 254] on span "Retry Sync" at bounding box center [450, 248] width 39 height 9
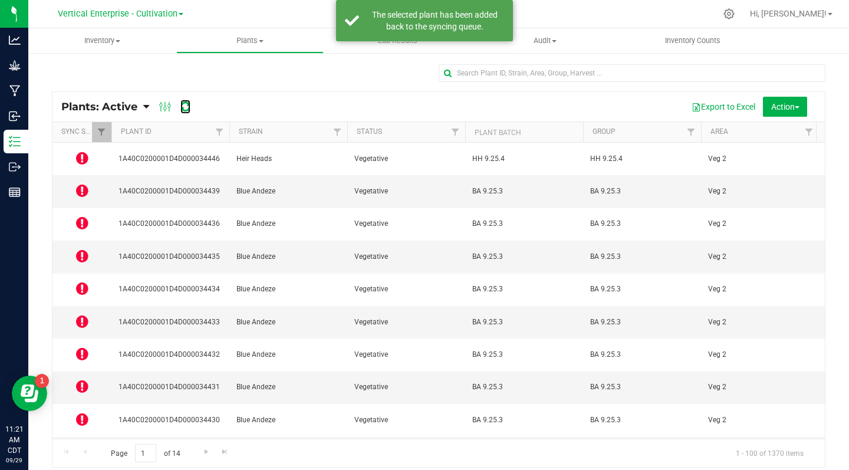
click at [185, 108] on icon at bounding box center [185, 107] width 10 height 12
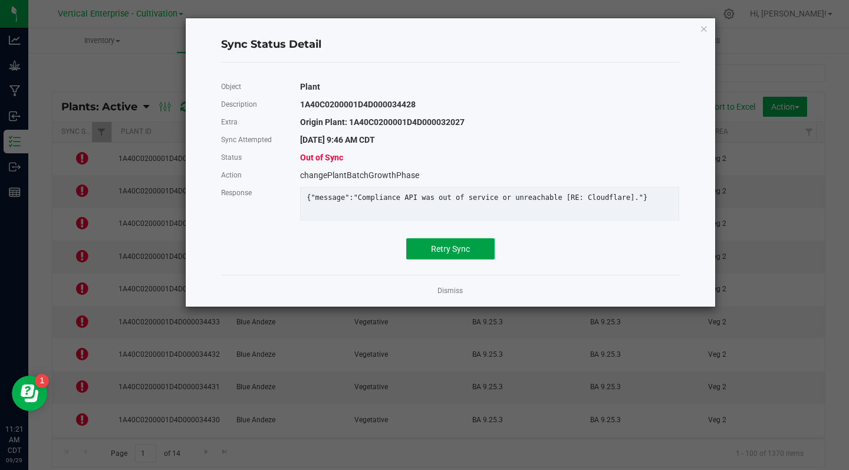
click at [450, 254] on span "Retry Sync" at bounding box center [450, 248] width 39 height 9
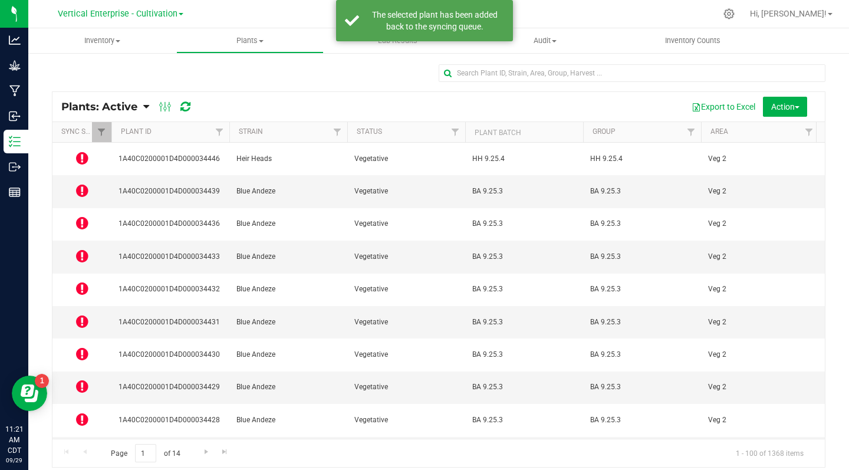
click at [86, 445] on icon at bounding box center [82, 452] width 12 height 14
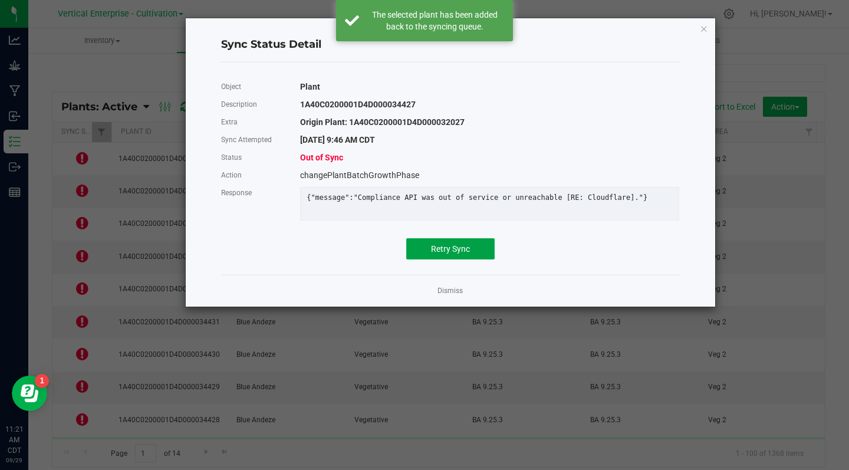
click at [444, 254] on span "Retry Sync" at bounding box center [450, 248] width 39 height 9
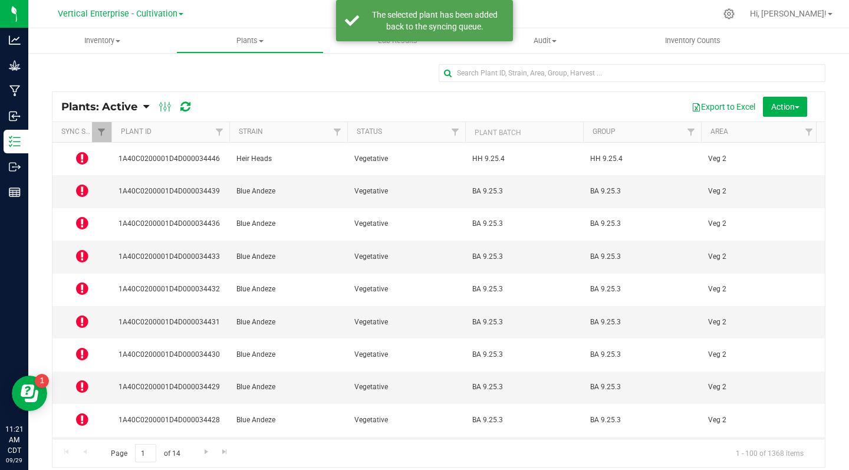
click at [84, 412] on icon at bounding box center [82, 419] width 12 height 14
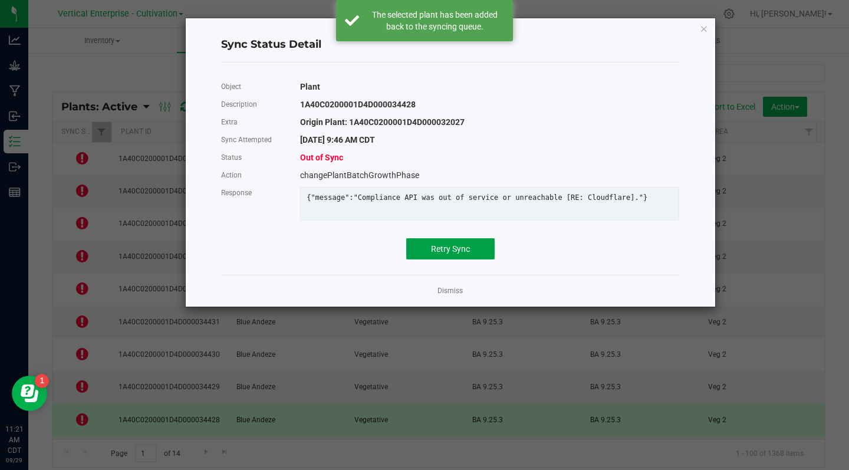
click at [436, 259] on button "Retry Sync" at bounding box center [450, 248] width 88 height 21
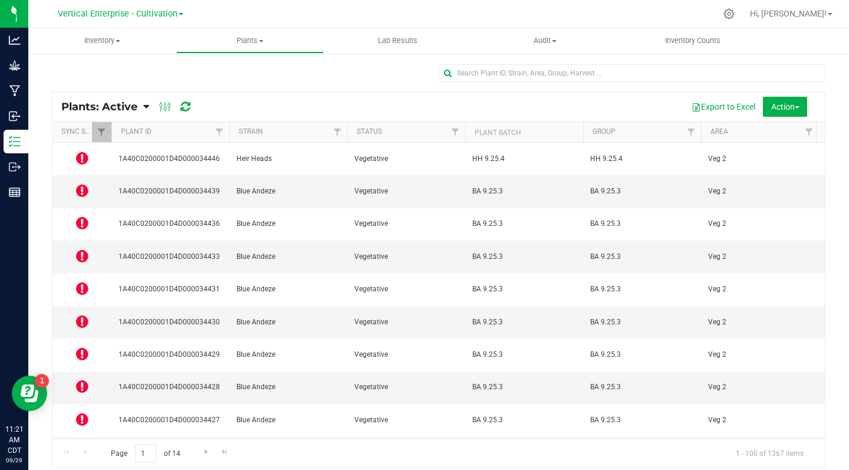
click at [78, 379] on icon at bounding box center [82, 386] width 12 height 14
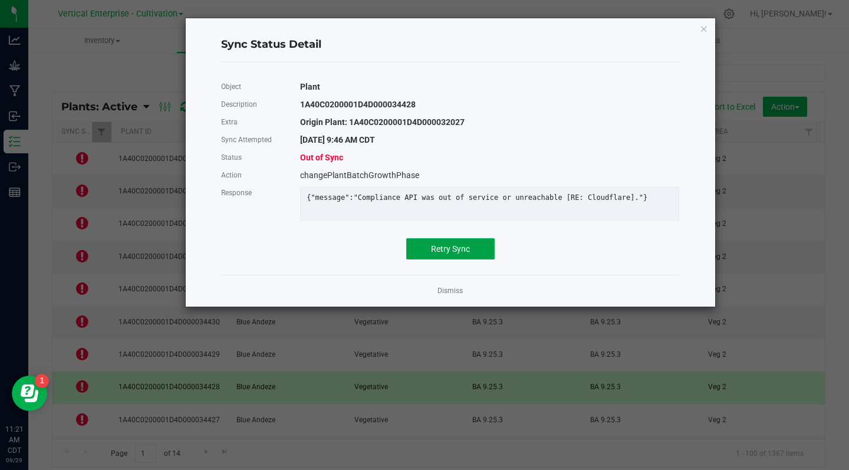
click at [462, 254] on span "Retry Sync" at bounding box center [450, 248] width 39 height 9
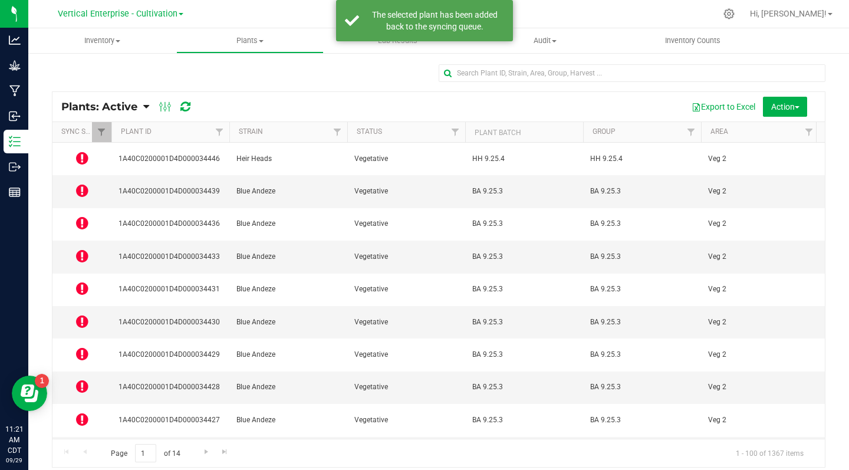
click at [82, 347] on icon at bounding box center [82, 354] width 12 height 14
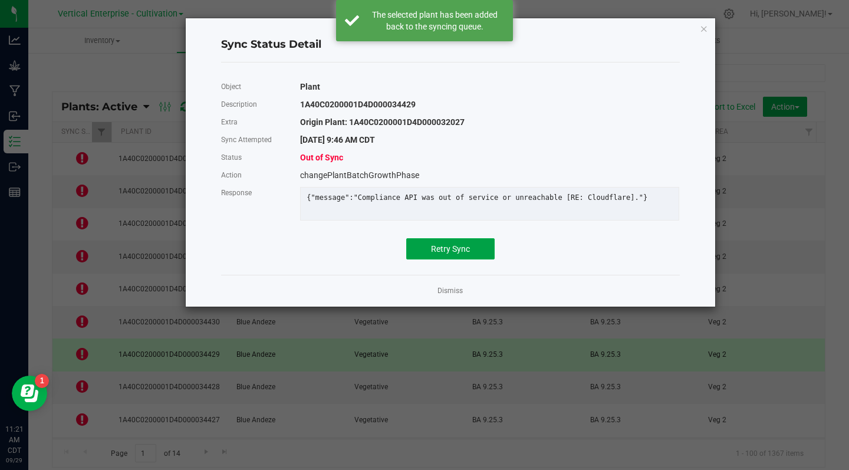
click at [465, 254] on span "Retry Sync" at bounding box center [450, 248] width 39 height 9
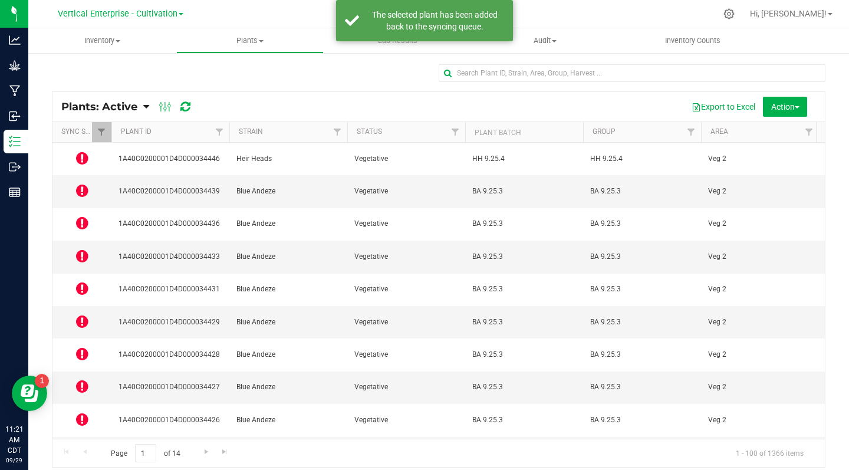
click at [84, 314] on icon at bounding box center [82, 321] width 12 height 14
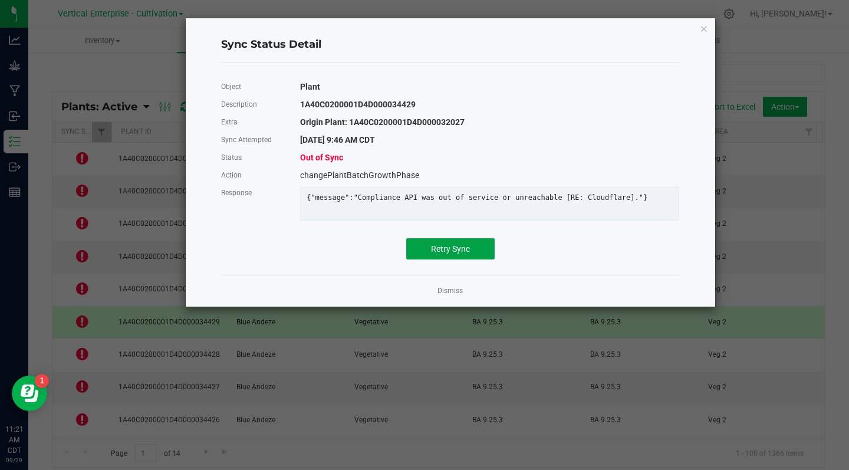
click at [453, 254] on span "Retry Sync" at bounding box center [450, 248] width 39 height 9
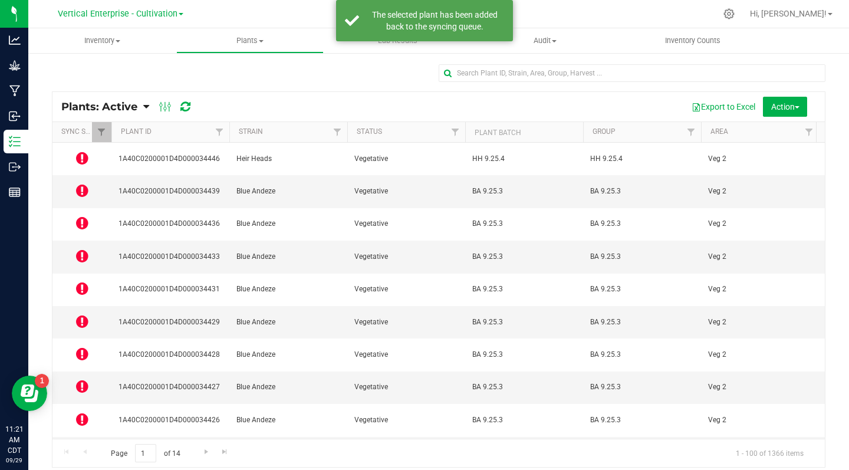
click at [82, 281] on icon at bounding box center [82, 288] width 12 height 14
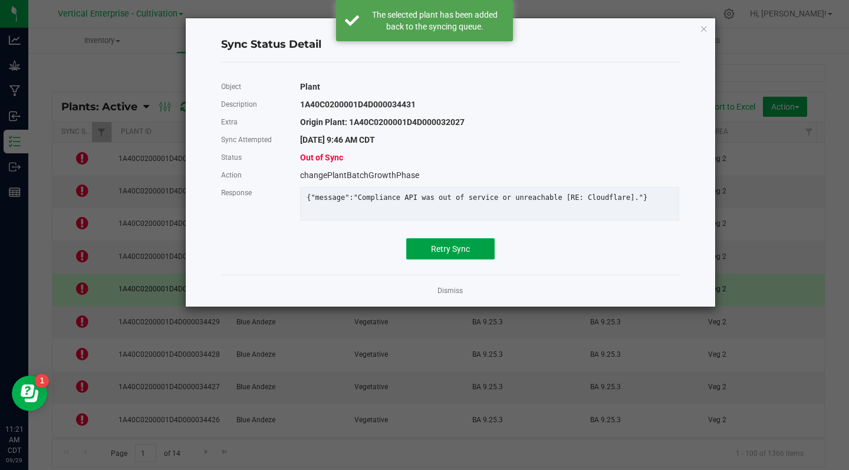
click at [456, 254] on span "Retry Sync" at bounding box center [450, 248] width 39 height 9
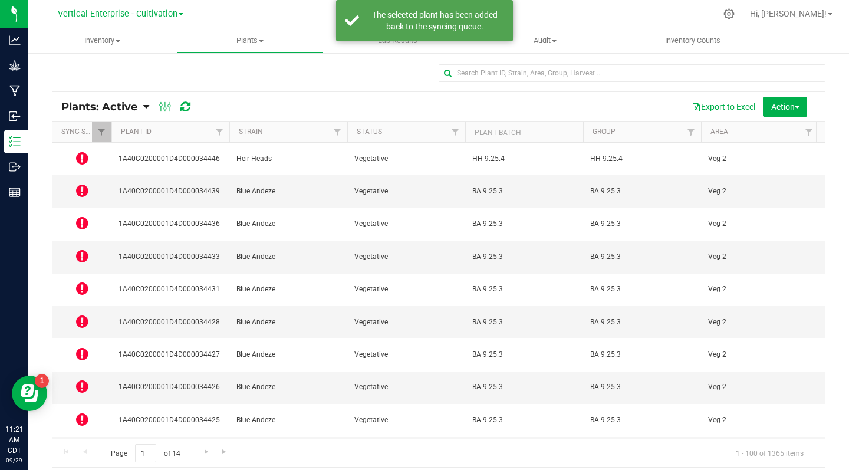
click at [80, 281] on icon at bounding box center [82, 288] width 12 height 14
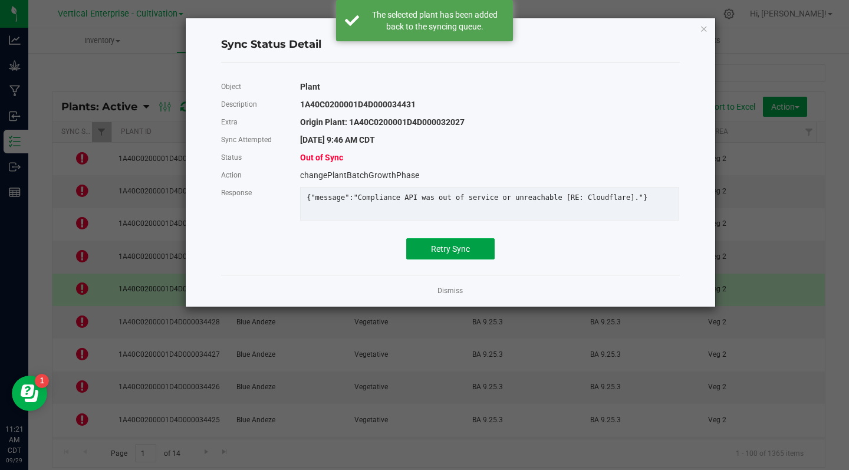
click at [460, 254] on span "Retry Sync" at bounding box center [450, 248] width 39 height 9
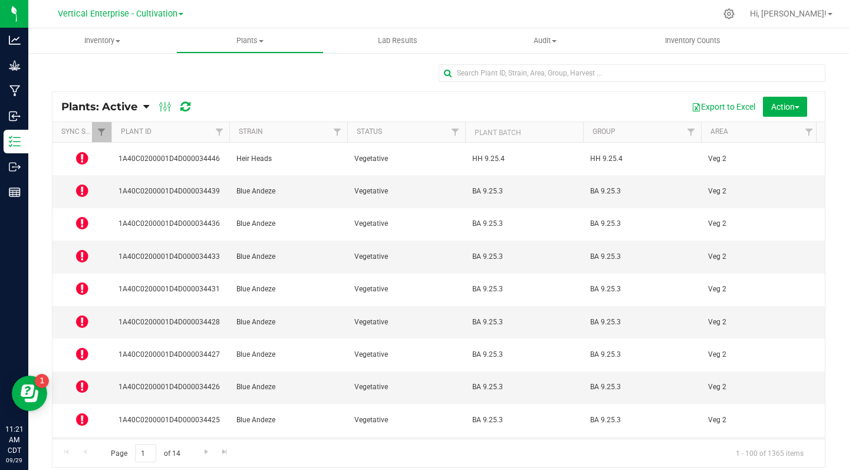
click at [80, 216] on icon at bounding box center [82, 223] width 12 height 14
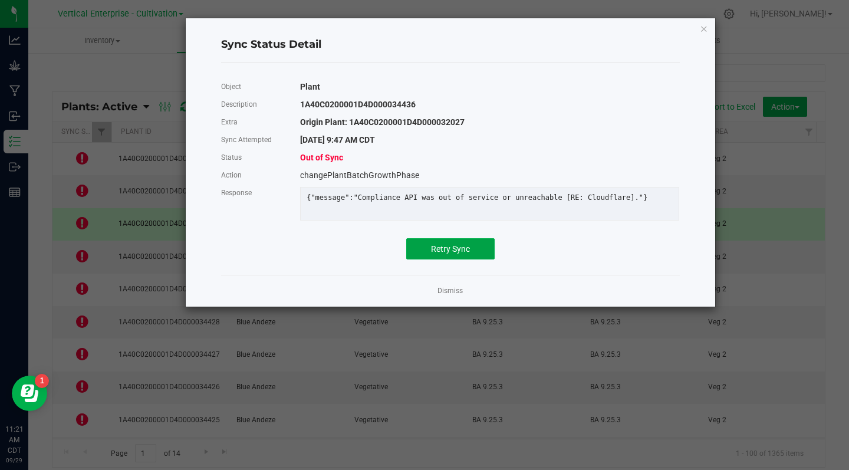
click at [467, 254] on span "Retry Sync" at bounding box center [450, 248] width 39 height 9
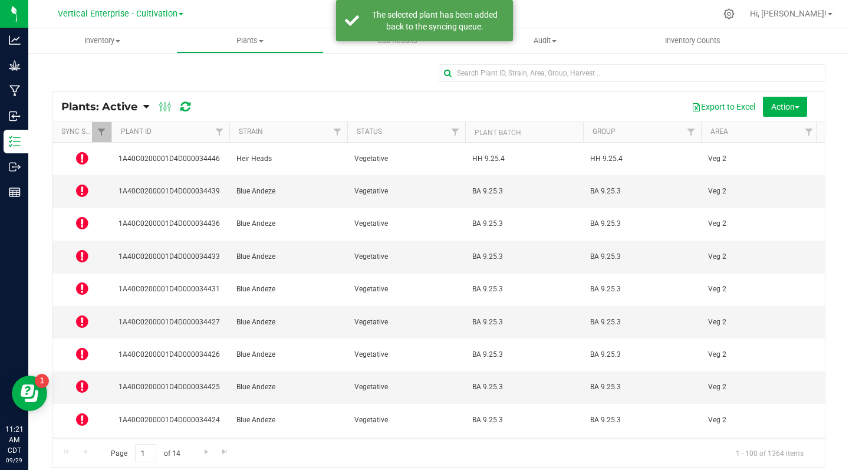
click at [84, 183] on icon at bounding box center [82, 190] width 12 height 14
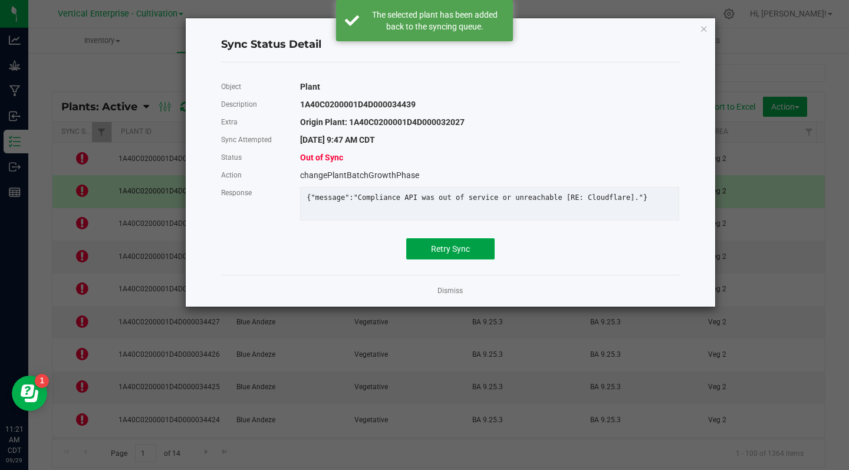
click at [455, 254] on span "Retry Sync" at bounding box center [450, 248] width 39 height 9
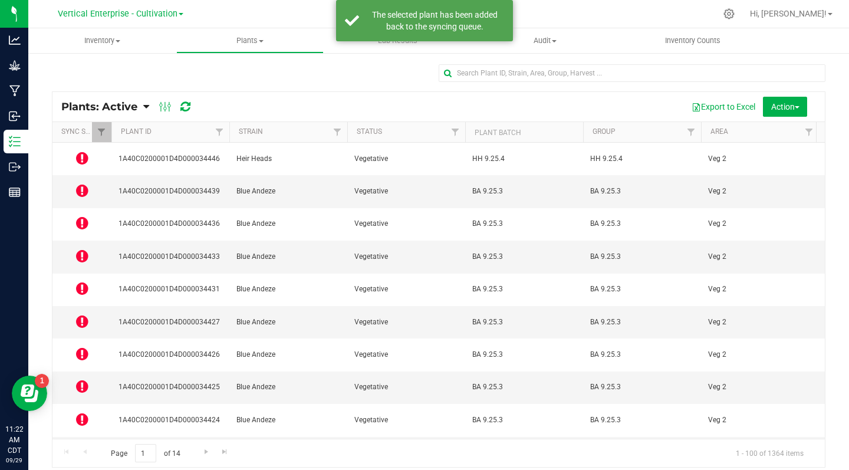
click at [83, 156] on icon at bounding box center [82, 158] width 12 height 14
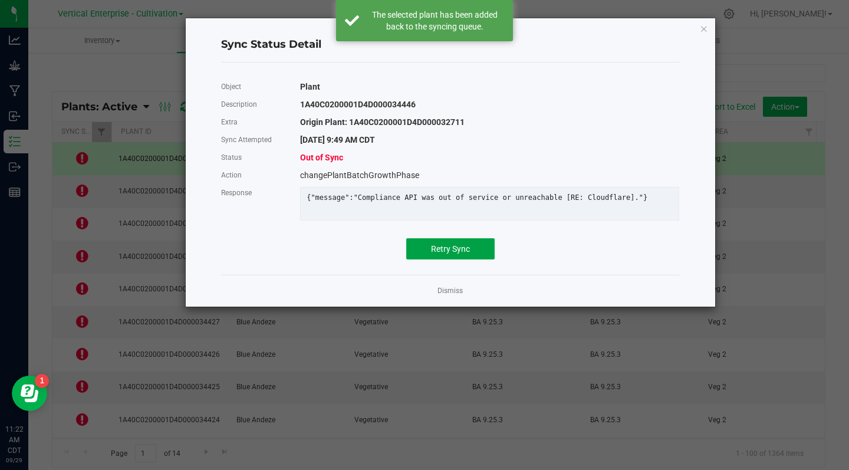
click at [452, 254] on span "Retry Sync" at bounding box center [450, 248] width 39 height 9
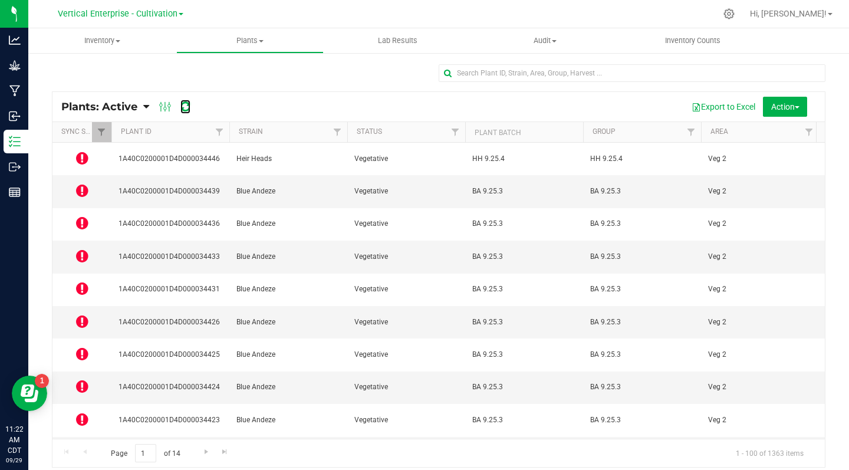
click at [185, 108] on icon at bounding box center [185, 107] width 10 height 12
click at [84, 156] on icon at bounding box center [82, 158] width 12 height 14
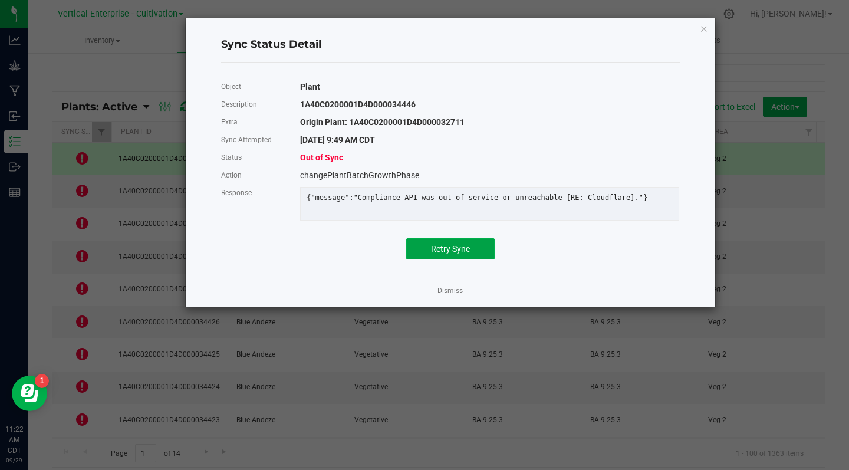
click at [453, 254] on span "Retry Sync" at bounding box center [450, 248] width 39 height 9
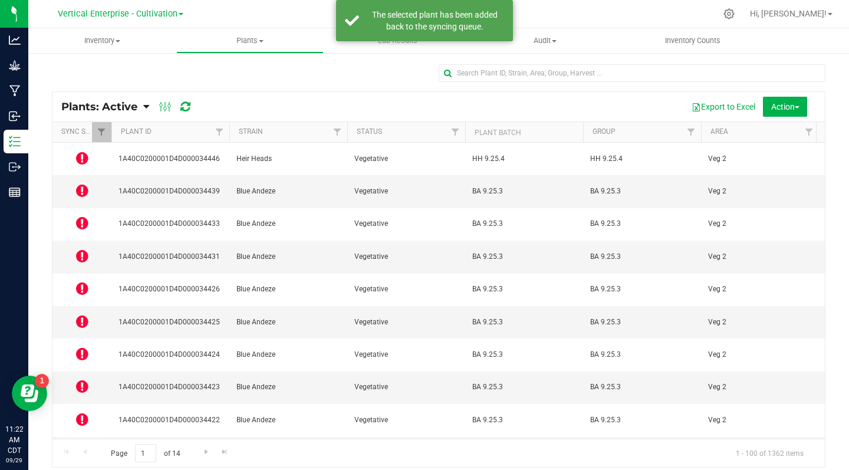
click at [83, 183] on icon at bounding box center [82, 190] width 12 height 14
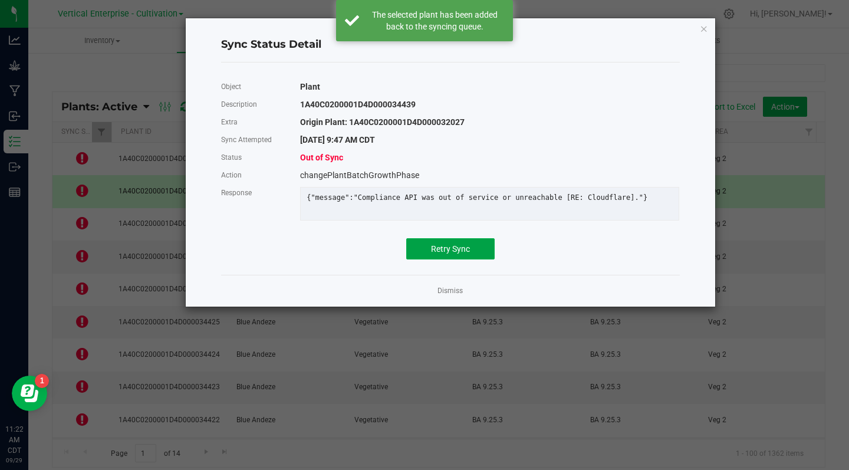
click at [450, 254] on span "Retry Sync" at bounding box center [450, 248] width 39 height 9
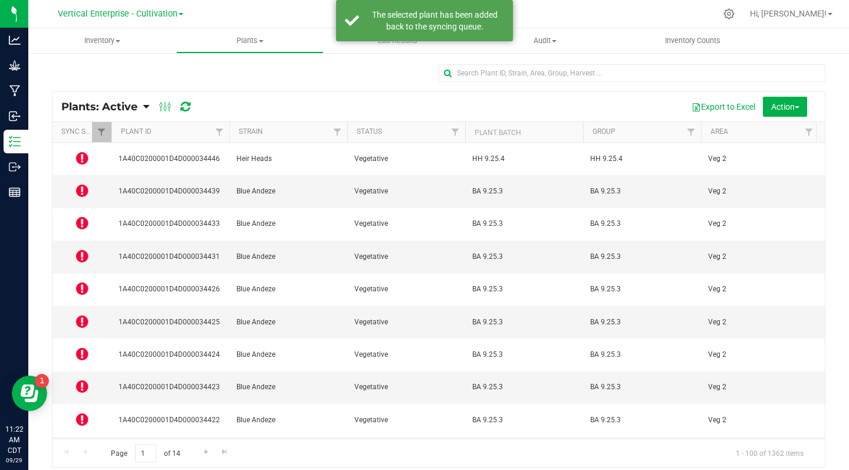
click at [78, 216] on icon at bounding box center [82, 223] width 12 height 14
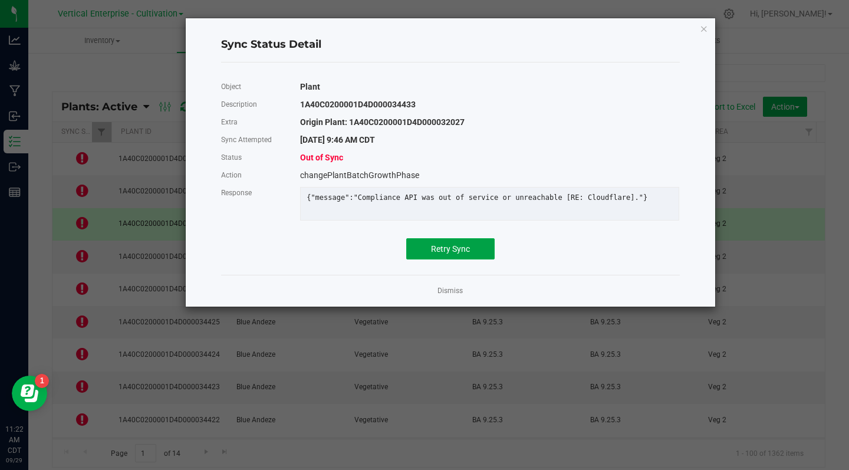
click at [449, 254] on span "Retry Sync" at bounding box center [450, 248] width 39 height 9
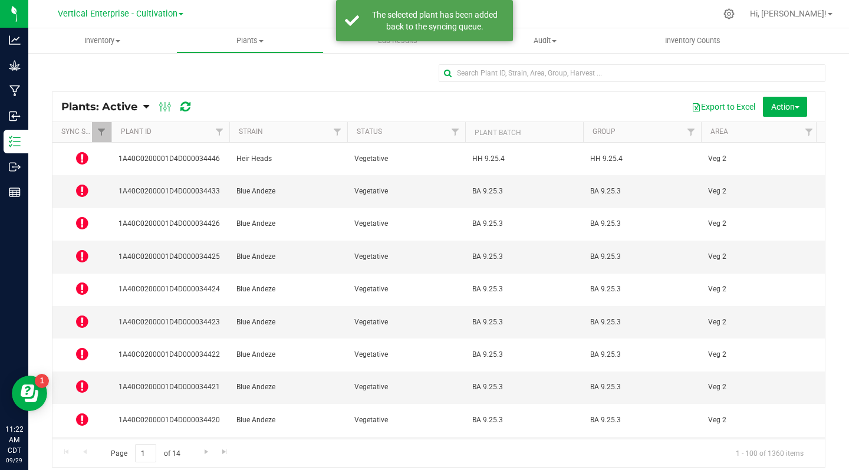
click at [77, 249] on icon at bounding box center [82, 256] width 12 height 14
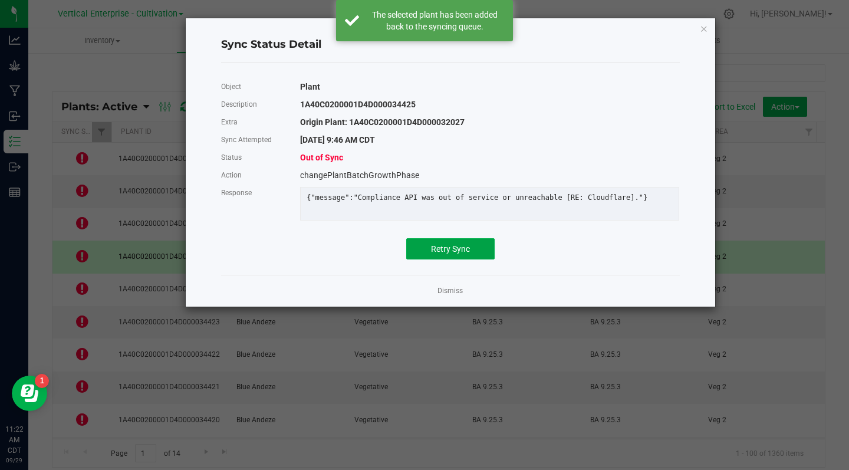
click at [448, 254] on span "Retry Sync" at bounding box center [450, 248] width 39 height 9
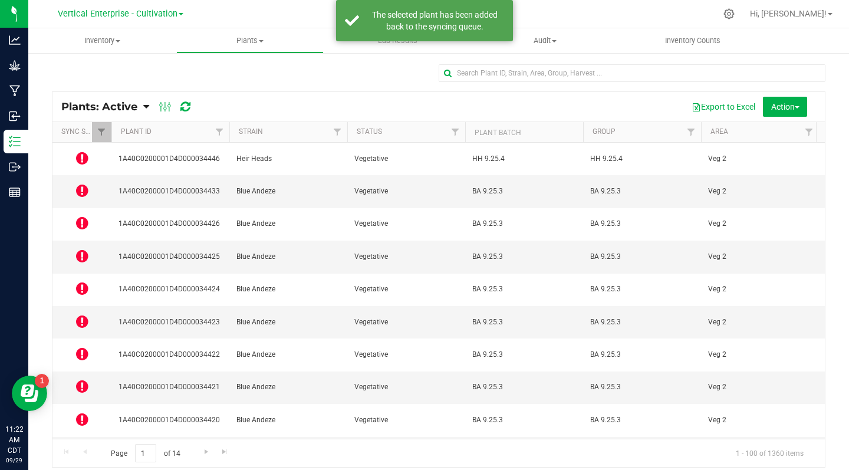
click at [84, 281] on icon at bounding box center [82, 288] width 12 height 14
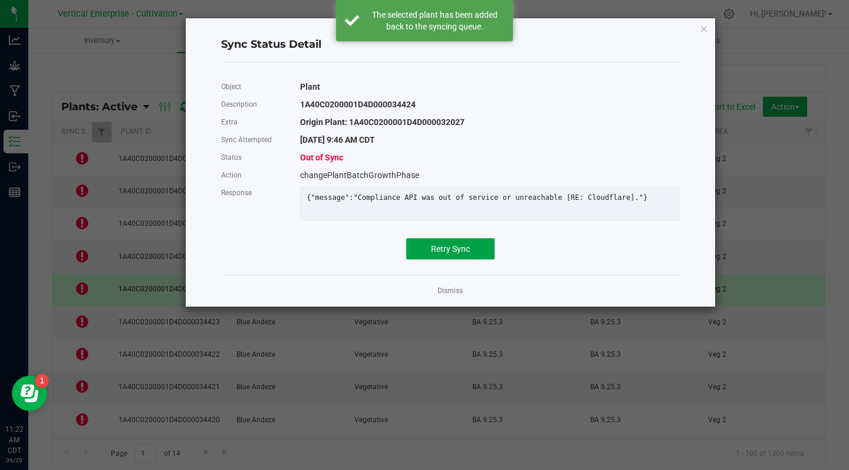
click at [449, 254] on span "Retry Sync" at bounding box center [450, 248] width 39 height 9
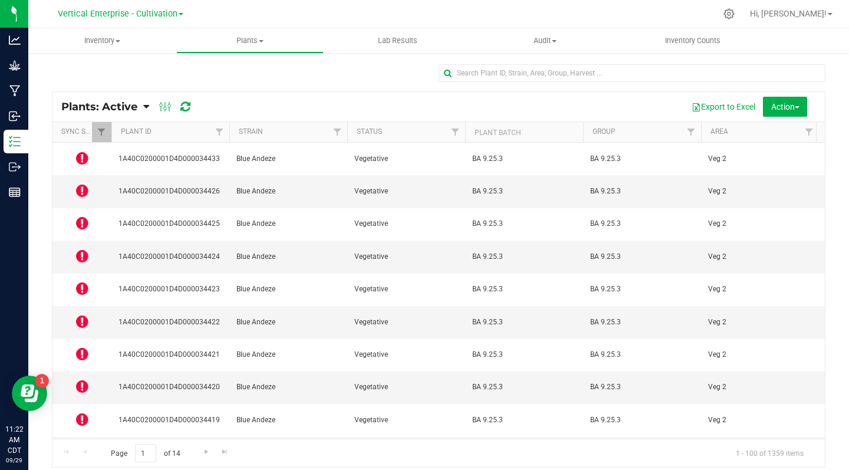
click at [83, 314] on icon at bounding box center [82, 321] width 12 height 14
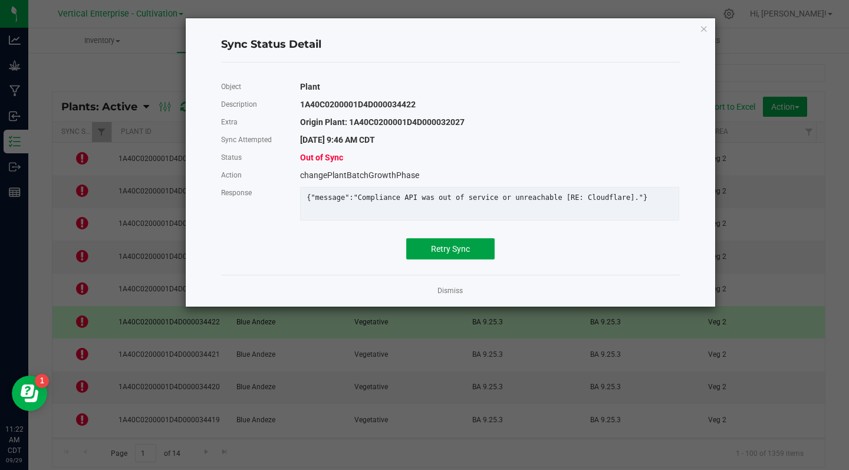
click at [443, 254] on span "Retry Sync" at bounding box center [450, 248] width 39 height 9
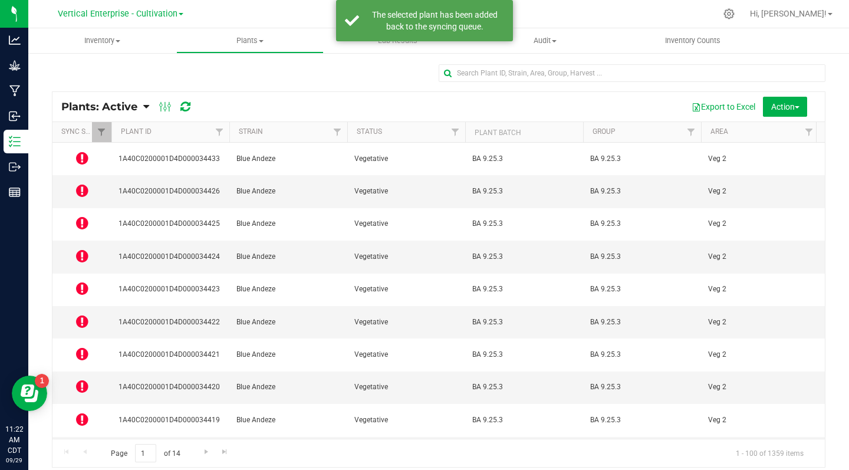
click at [84, 347] on icon at bounding box center [82, 354] width 12 height 14
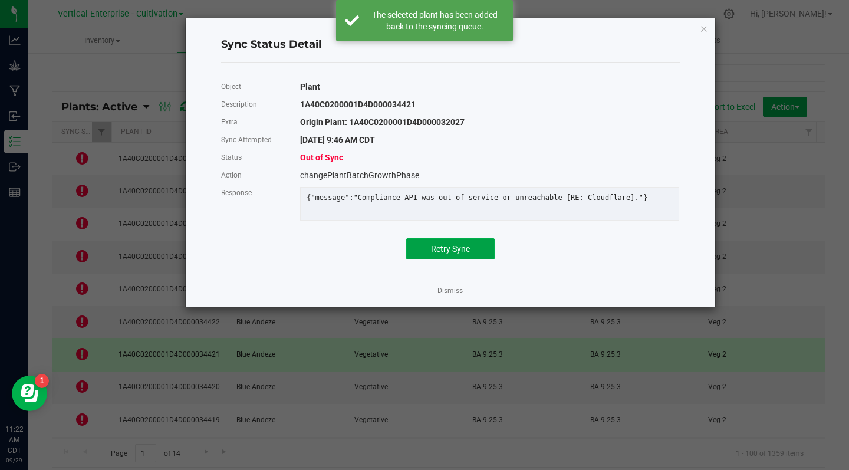
click at [449, 254] on span "Retry Sync" at bounding box center [450, 248] width 39 height 9
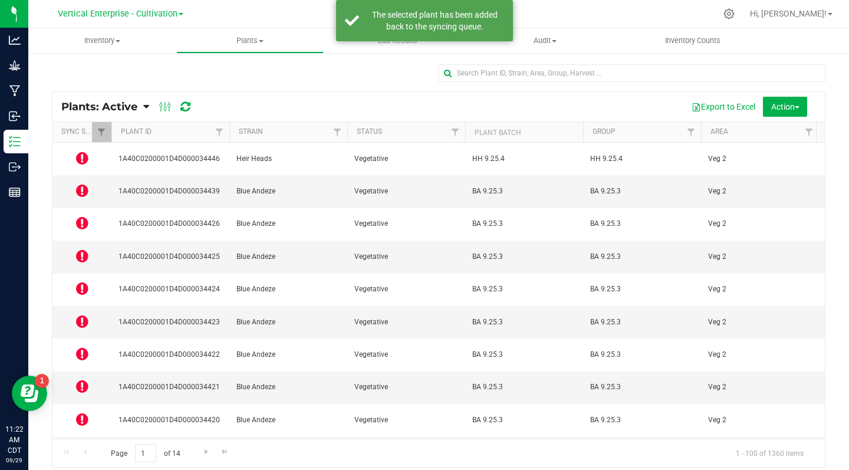
click at [83, 379] on icon at bounding box center [82, 386] width 12 height 14
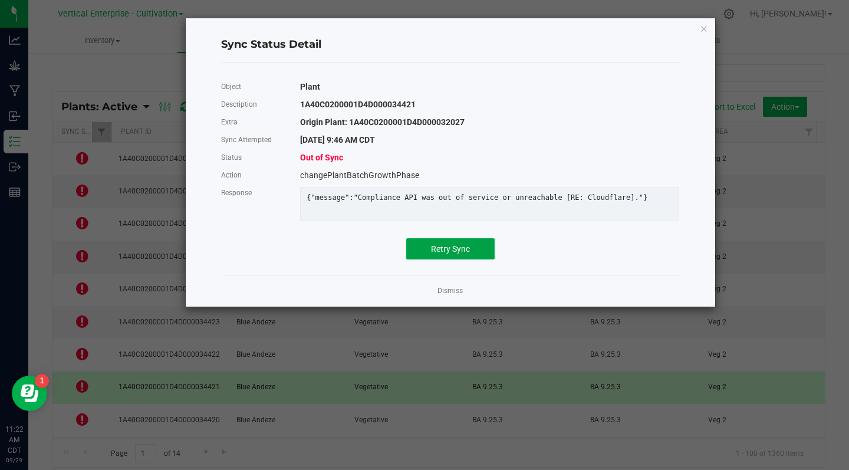
click at [440, 254] on span "Retry Sync" at bounding box center [450, 248] width 39 height 9
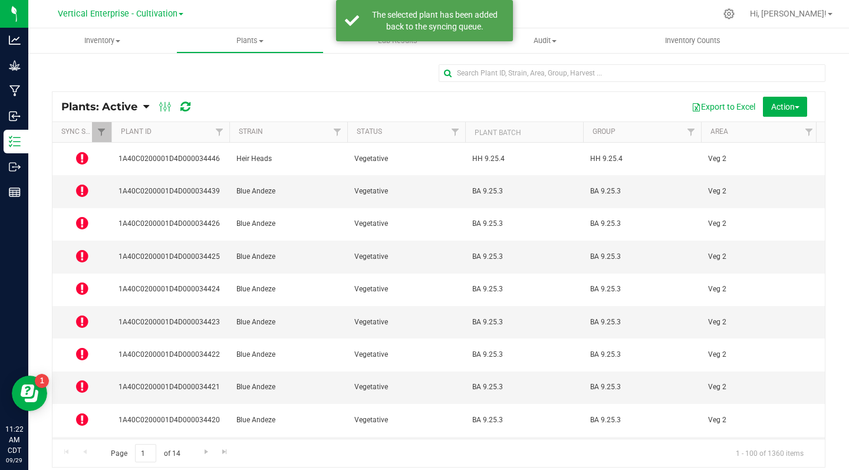
click at [86, 412] on icon at bounding box center [82, 419] width 12 height 14
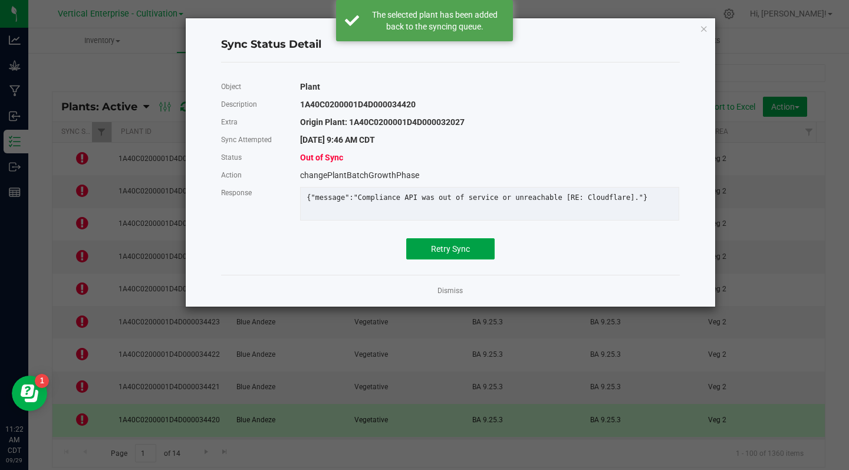
click at [435, 259] on button "Retry Sync" at bounding box center [450, 248] width 88 height 21
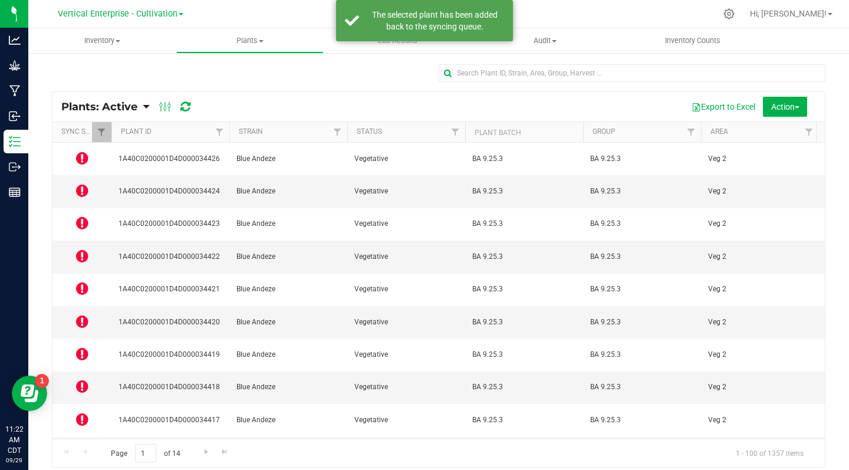
click at [84, 445] on icon at bounding box center [82, 452] width 12 height 14
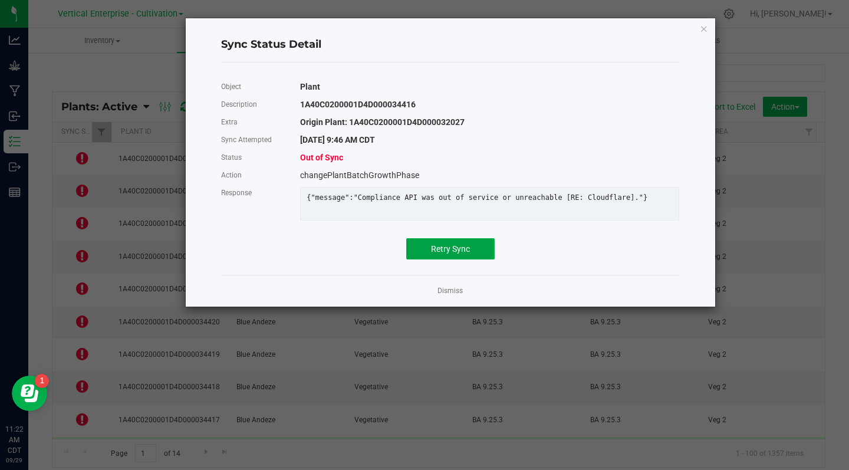
click at [450, 254] on span "Retry Sync" at bounding box center [450, 248] width 39 height 9
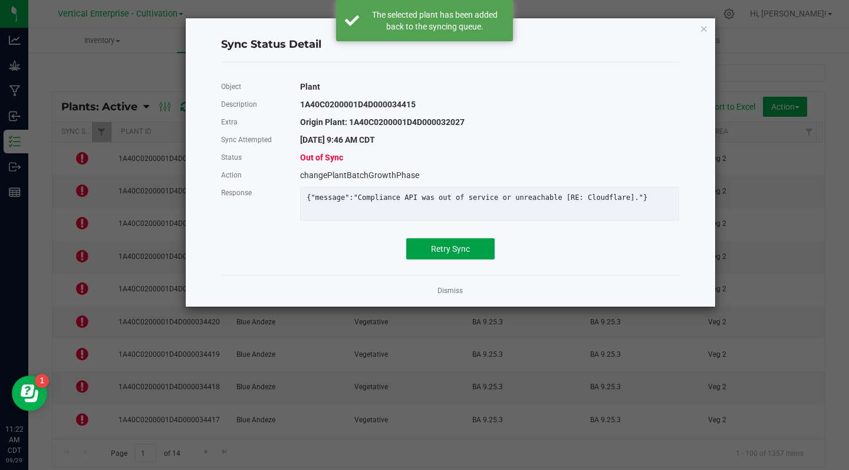
click at [445, 254] on span "Retry Sync" at bounding box center [450, 248] width 39 height 9
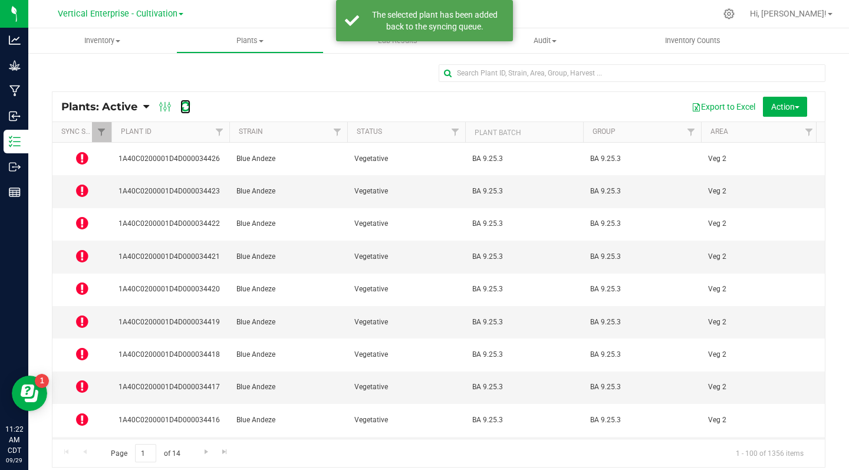
click at [183, 107] on icon at bounding box center [185, 107] width 10 height 12
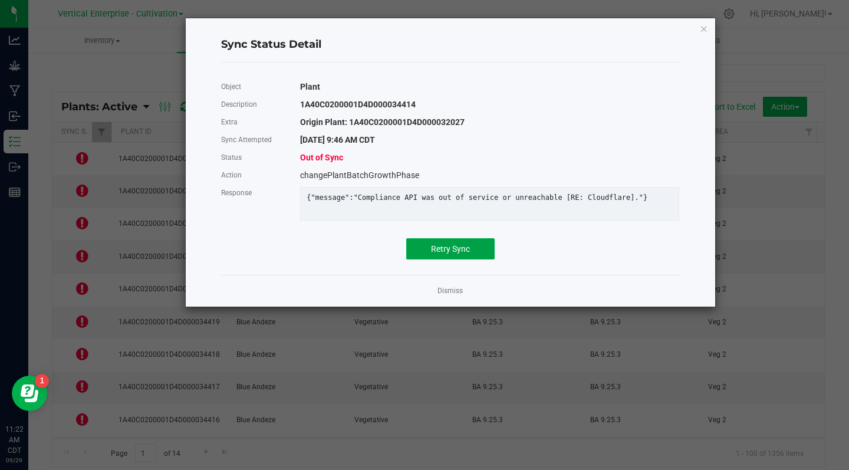
click at [463, 250] on button "Retry Sync" at bounding box center [450, 248] width 88 height 21
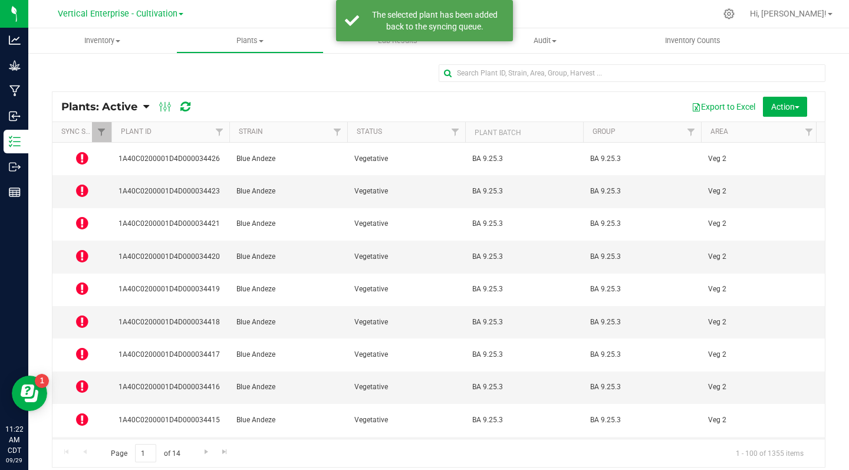
click at [83, 445] on icon at bounding box center [82, 452] width 12 height 14
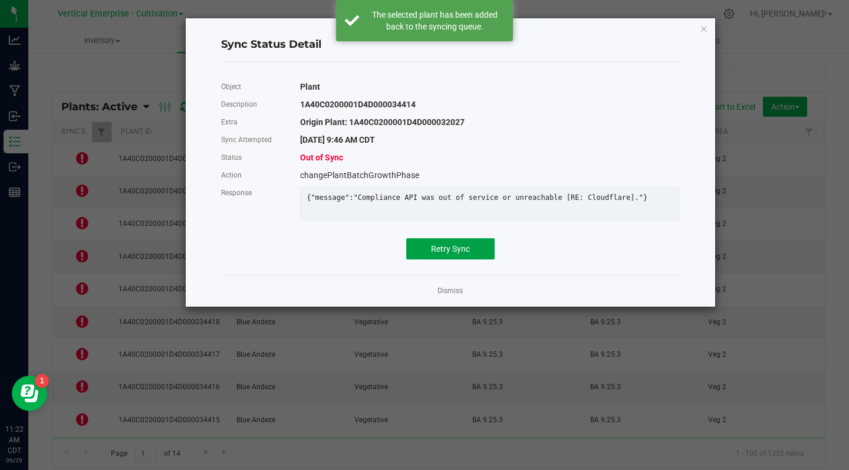
click at [460, 254] on span "Retry Sync" at bounding box center [450, 248] width 39 height 9
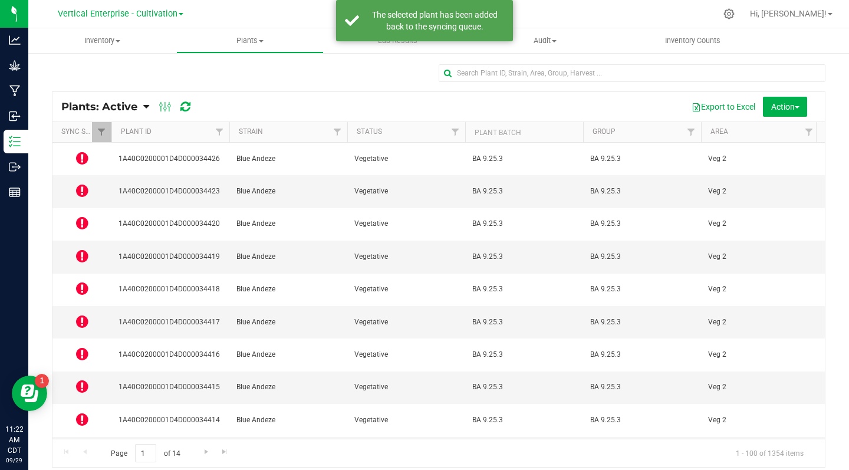
click at [76, 412] on icon at bounding box center [82, 419] width 12 height 14
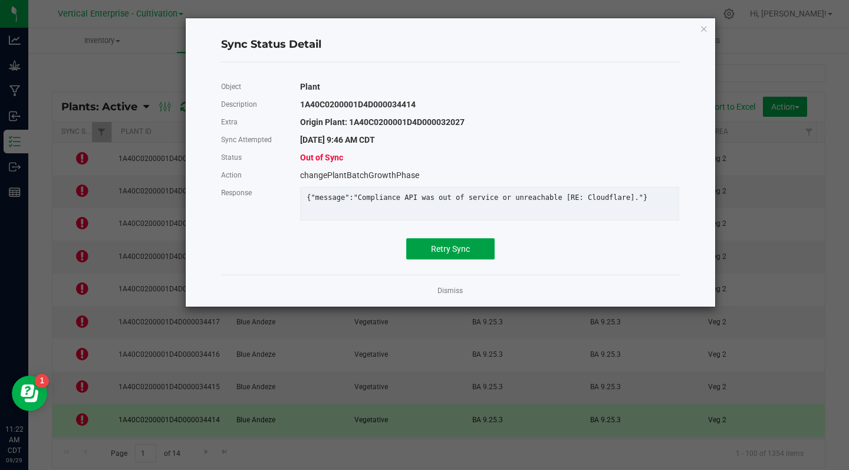
click at [453, 254] on span "Retry Sync" at bounding box center [450, 248] width 39 height 9
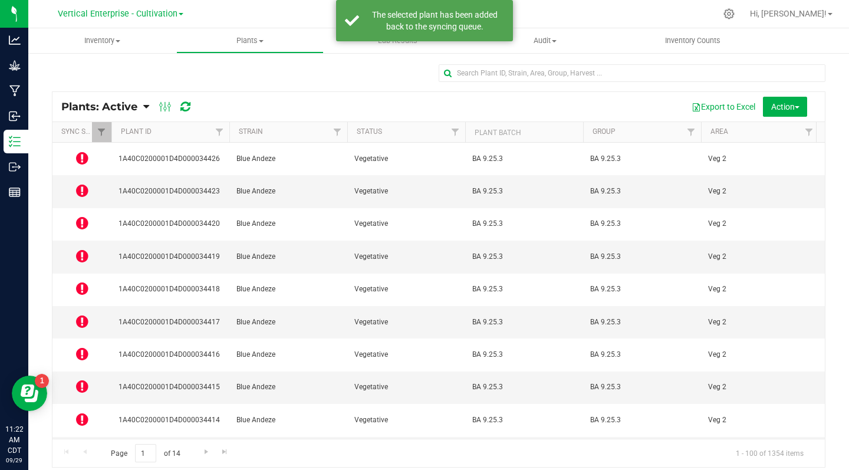
click at [78, 379] on icon at bounding box center [82, 386] width 12 height 14
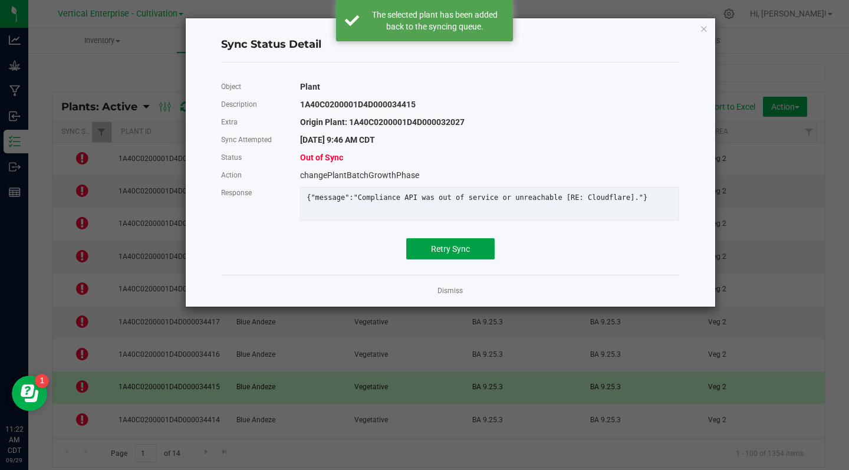
click at [454, 254] on span "Retry Sync" at bounding box center [450, 248] width 39 height 9
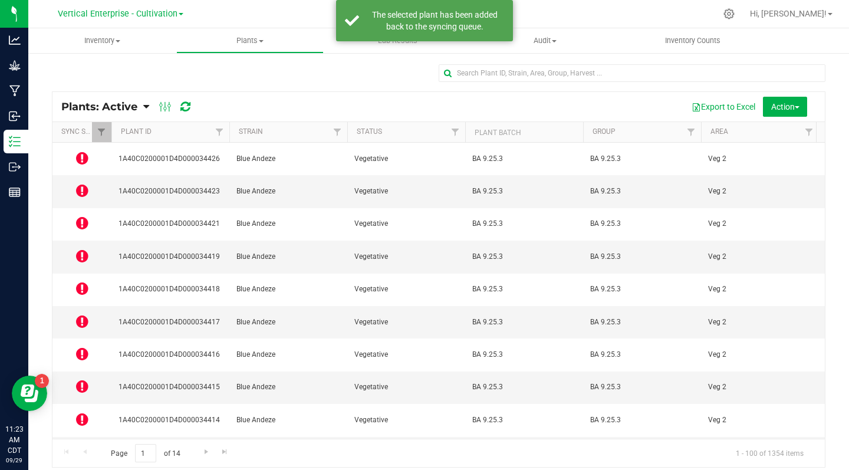
click at [82, 379] on icon at bounding box center [82, 386] width 12 height 14
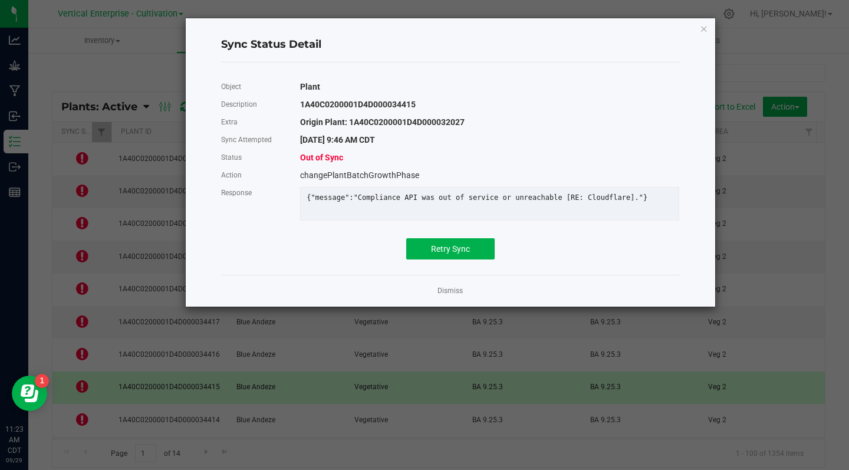
click at [450, 296] on link "Dismiss" at bounding box center [449, 291] width 25 height 10
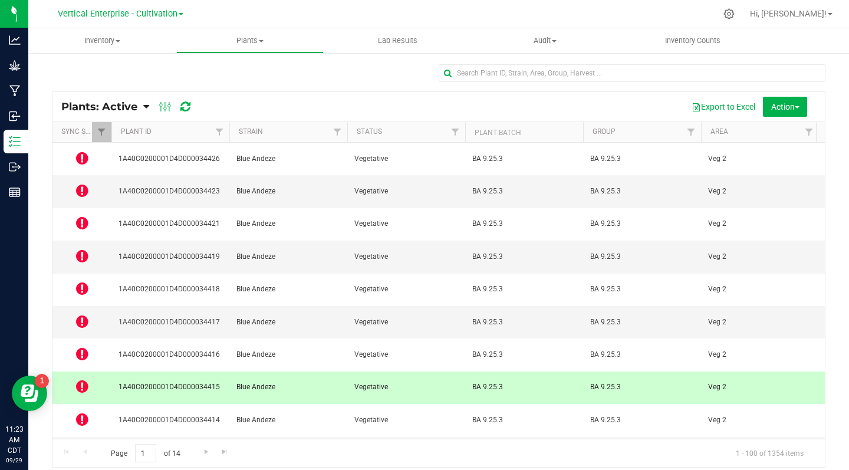
click at [87, 347] on icon at bounding box center [82, 354] width 12 height 14
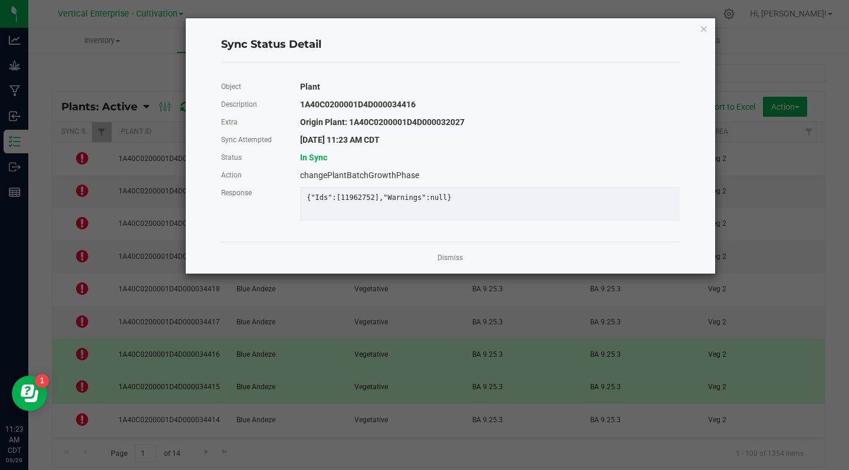
click at [458, 263] on link "Dismiss" at bounding box center [449, 258] width 25 height 10
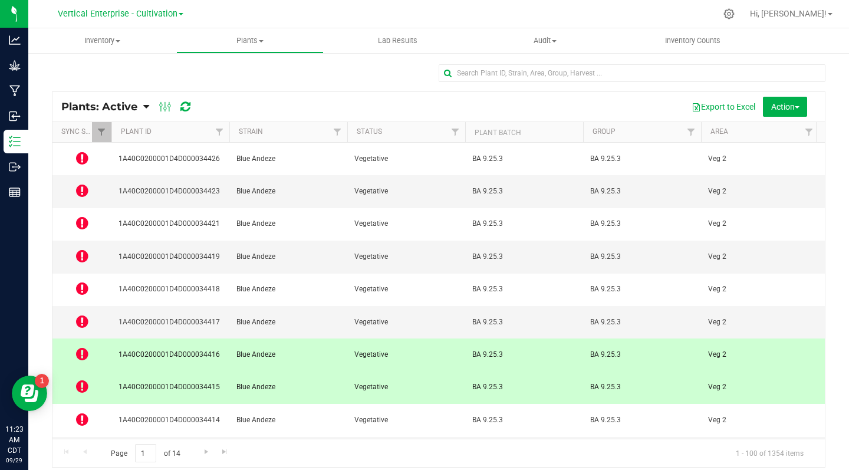
click at [78, 314] on icon at bounding box center [82, 321] width 12 height 14
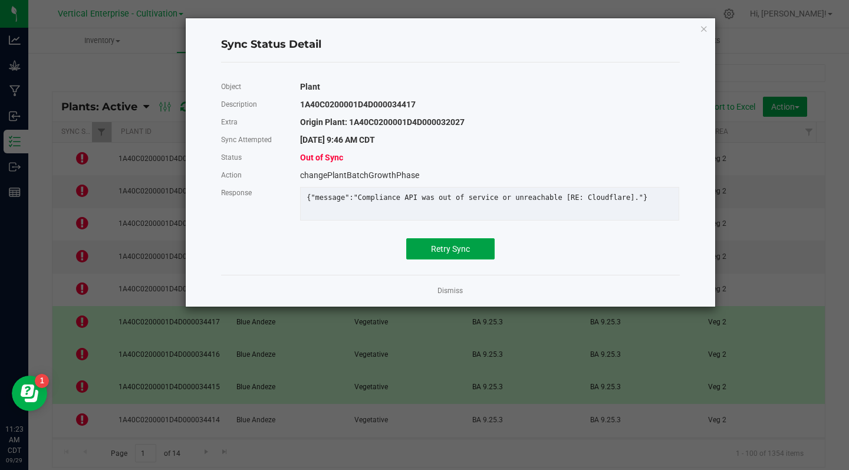
click at [463, 254] on span "Retry Sync" at bounding box center [450, 248] width 39 height 9
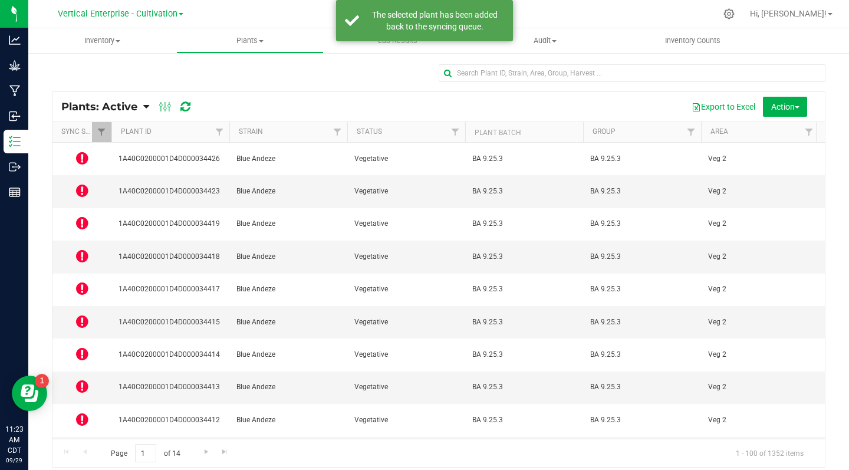
click at [87, 281] on icon at bounding box center [82, 288] width 12 height 14
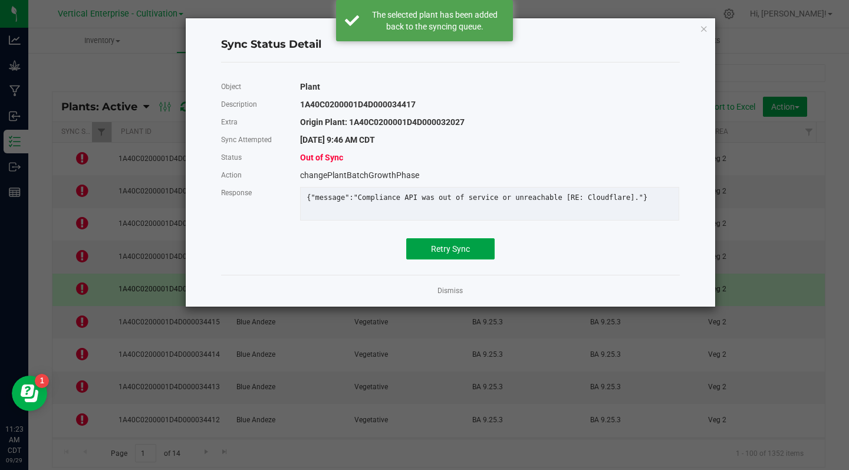
click at [459, 254] on span "Retry Sync" at bounding box center [450, 248] width 39 height 9
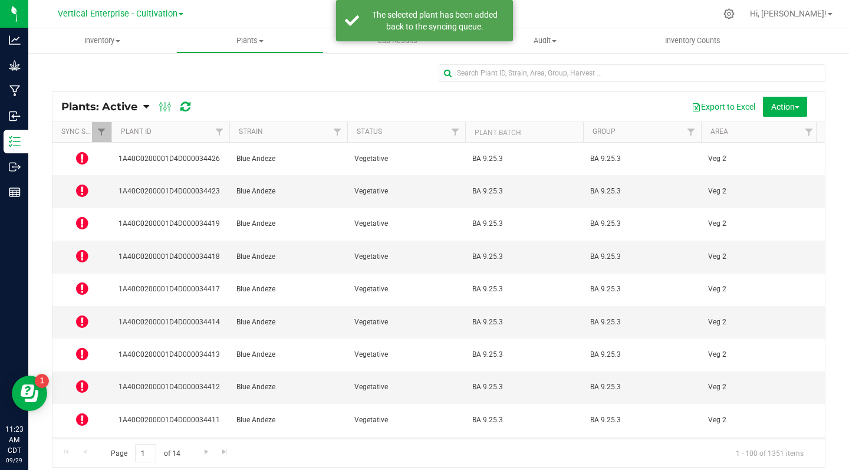
click at [80, 281] on icon at bounding box center [82, 288] width 12 height 14
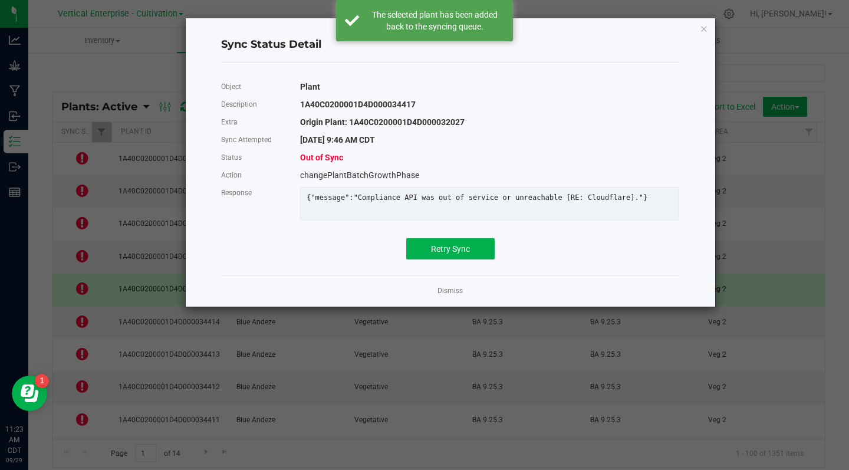
click at [451, 296] on link "Dismiss" at bounding box center [449, 291] width 25 height 10
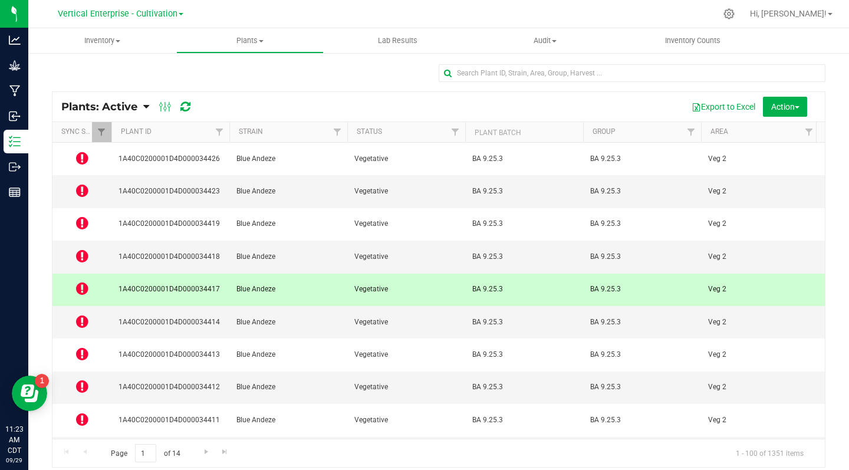
click at [77, 249] on icon at bounding box center [82, 256] width 12 height 14
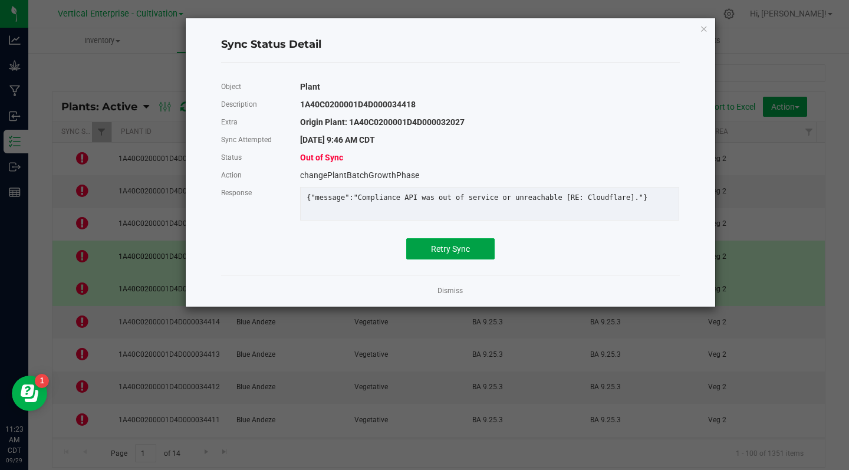
click at [465, 254] on span "Retry Sync" at bounding box center [450, 248] width 39 height 9
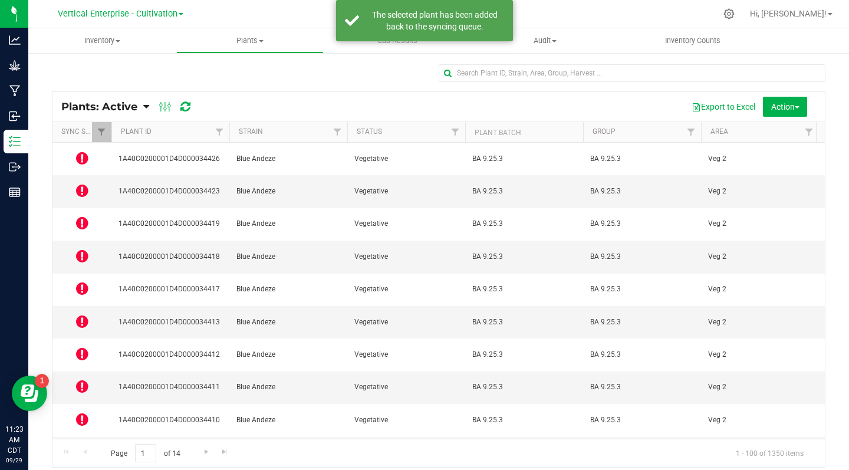
click at [86, 159] on icon at bounding box center [82, 158] width 12 height 14
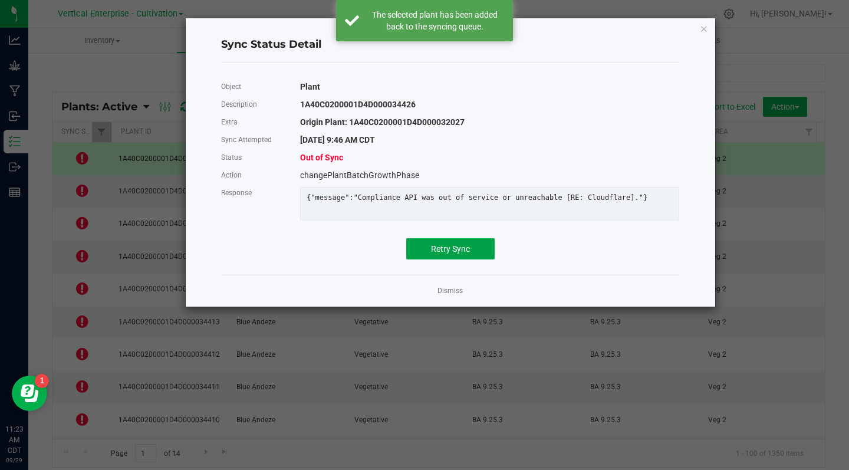
click at [458, 259] on button "Retry Sync" at bounding box center [450, 248] width 88 height 21
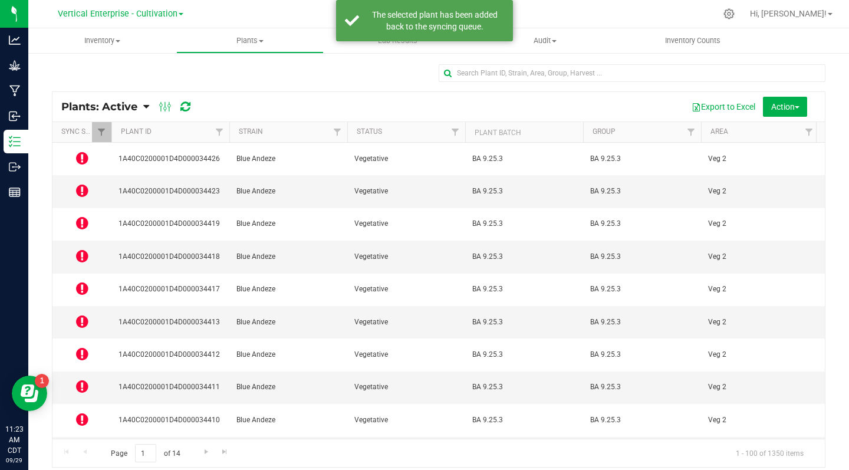
click at [84, 183] on icon at bounding box center [82, 190] width 12 height 14
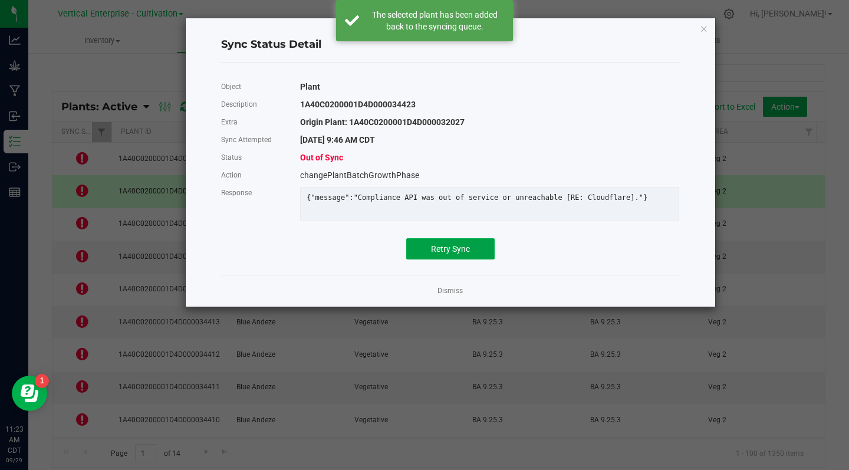
click at [462, 252] on button "Retry Sync" at bounding box center [450, 248] width 88 height 21
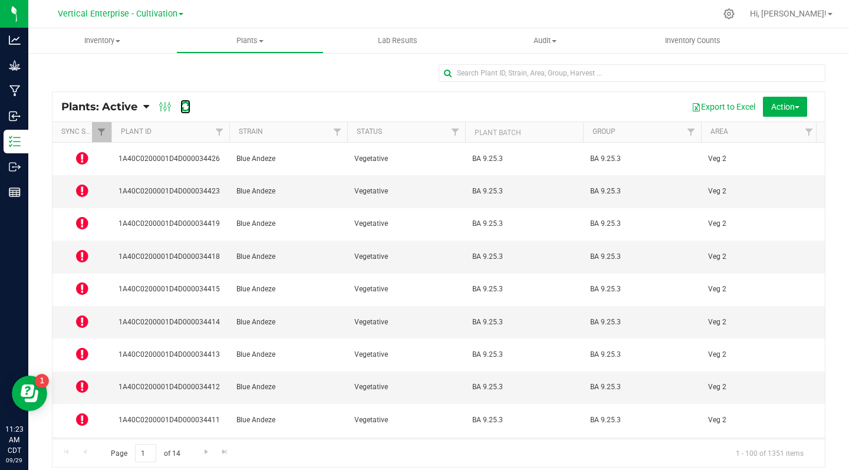
click at [189, 107] on icon at bounding box center [185, 107] width 10 height 12
click at [185, 110] on icon at bounding box center [185, 107] width 10 height 12
click at [83, 157] on icon at bounding box center [82, 158] width 12 height 14
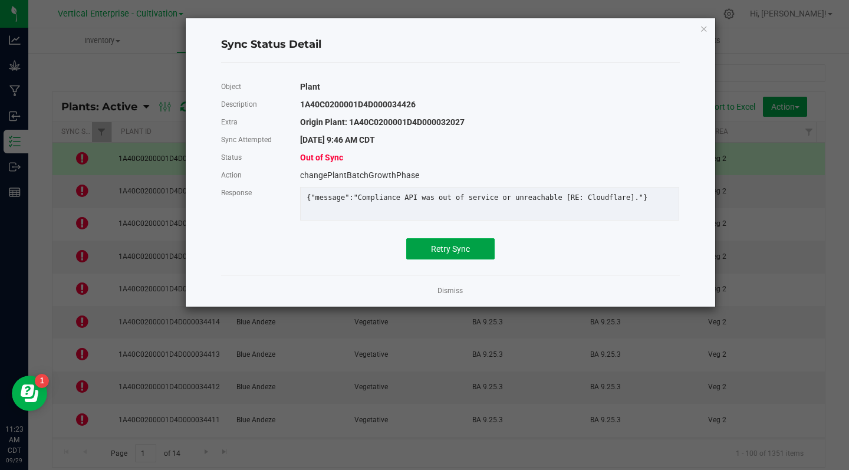
click at [452, 252] on span "Retry Sync" at bounding box center [450, 248] width 39 height 9
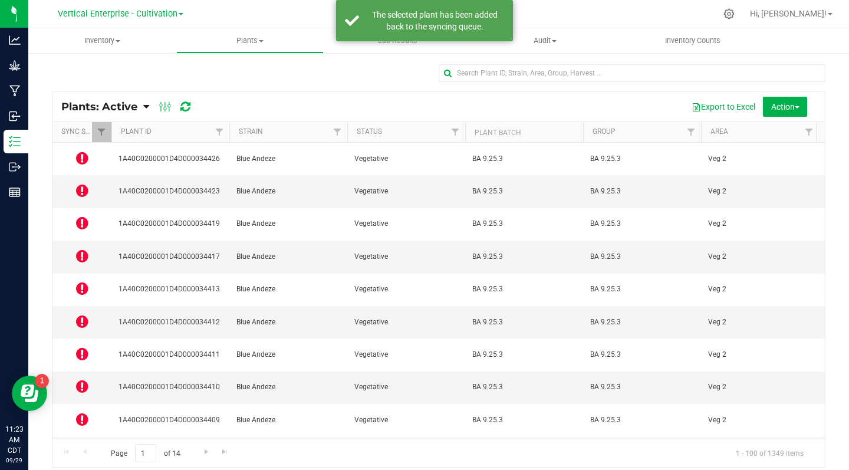
click at [80, 183] on icon at bounding box center [82, 190] width 12 height 14
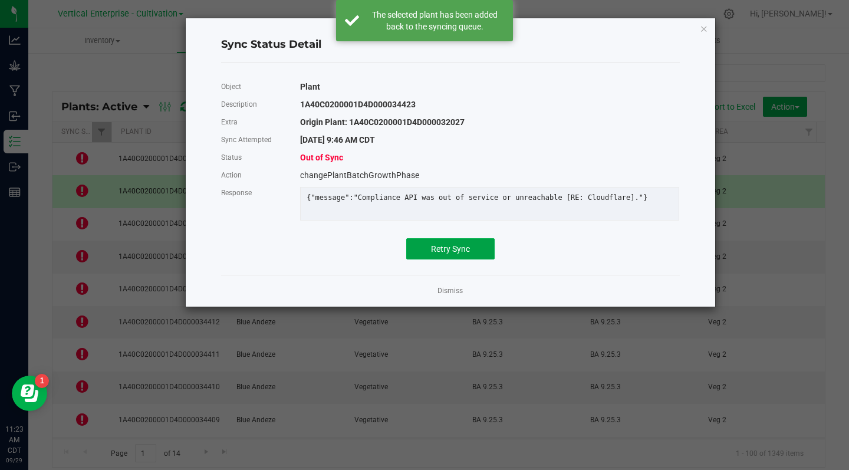
click at [451, 254] on span "Retry Sync" at bounding box center [450, 248] width 39 height 9
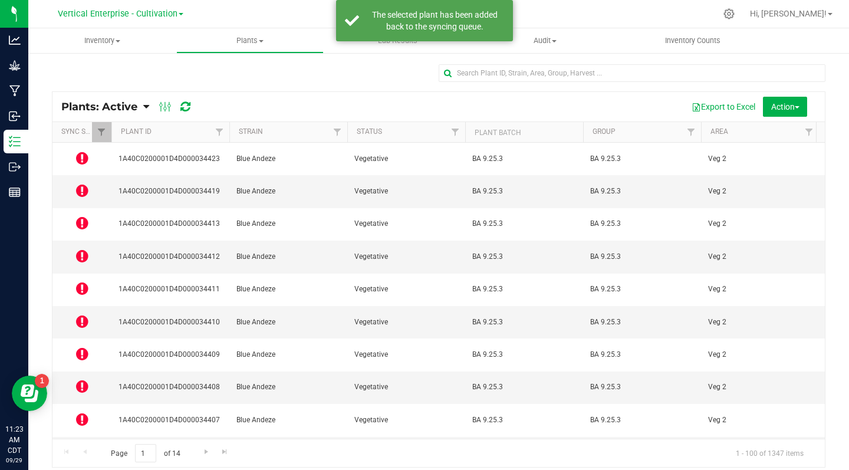
click at [87, 216] on icon at bounding box center [82, 223] width 12 height 14
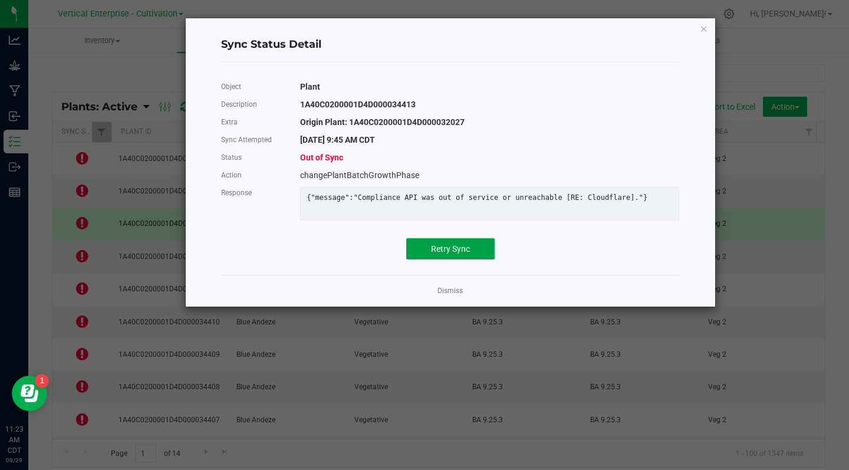
click at [464, 254] on span "Retry Sync" at bounding box center [450, 248] width 39 height 9
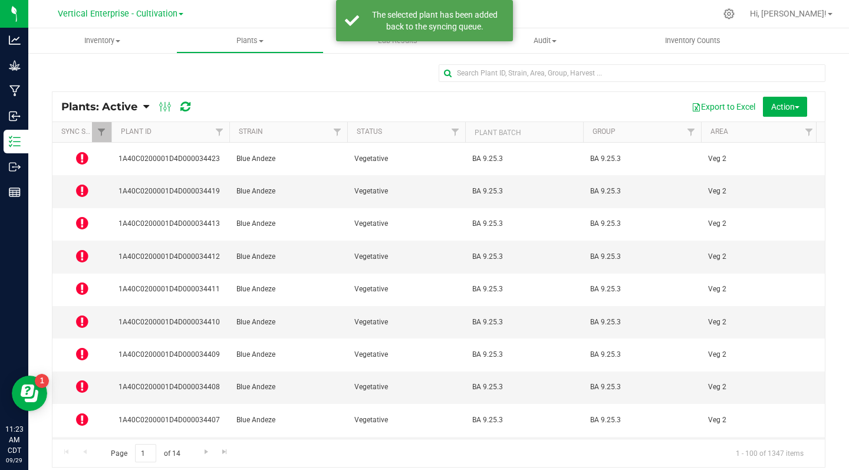
click at [77, 249] on icon at bounding box center [82, 256] width 12 height 14
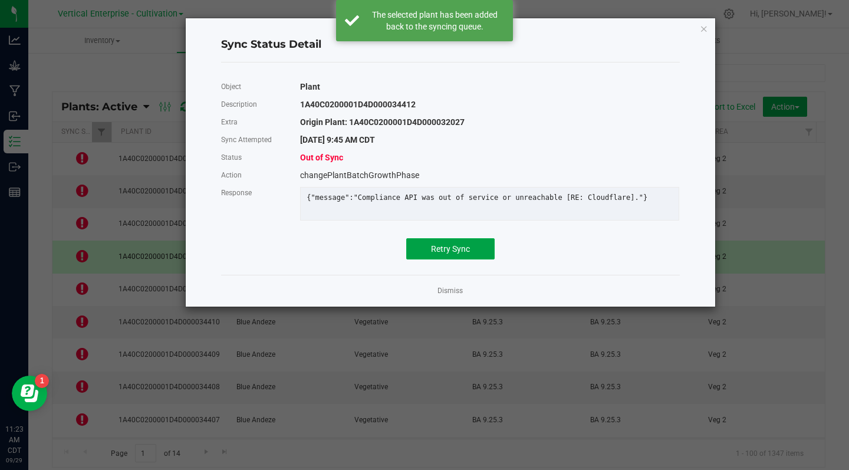
click at [472, 259] on button "Retry Sync" at bounding box center [450, 248] width 88 height 21
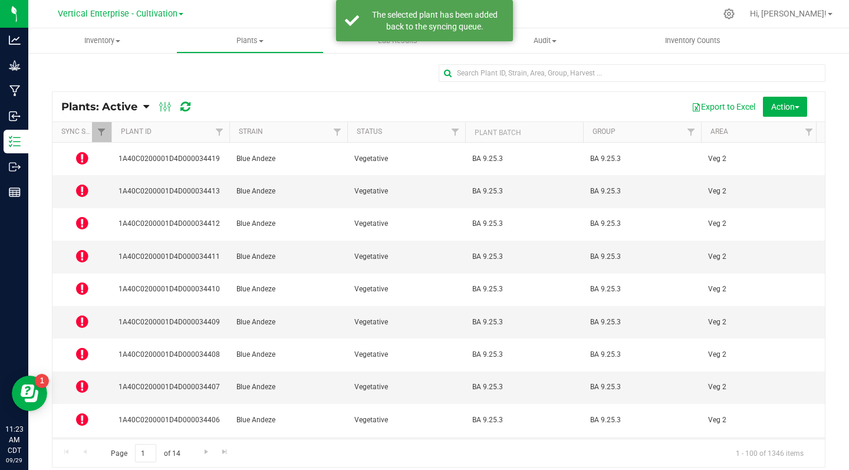
click at [83, 281] on icon at bounding box center [82, 288] width 12 height 14
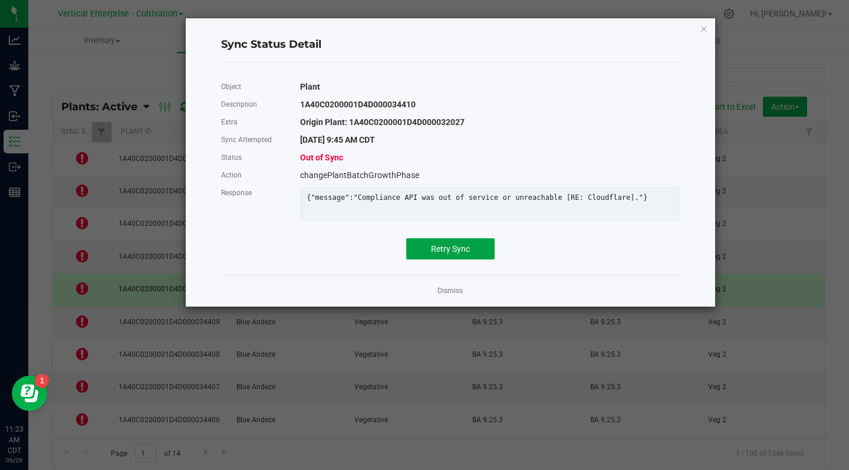
click at [465, 254] on span "Retry Sync" at bounding box center [450, 248] width 39 height 9
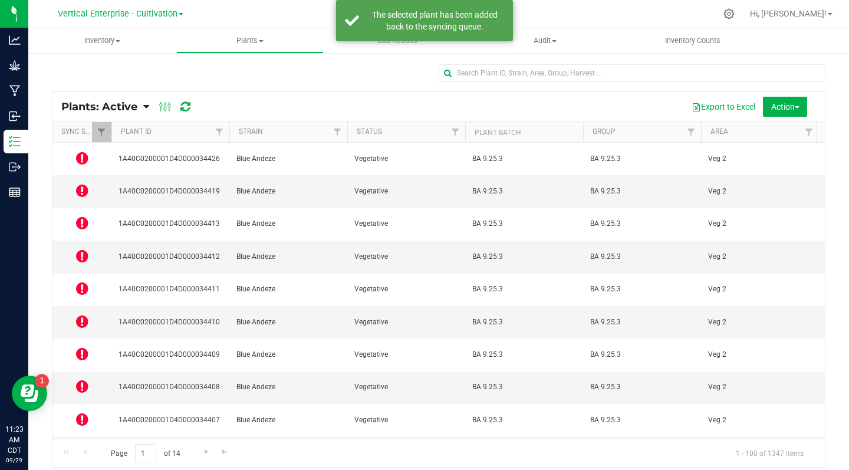
click at [82, 314] on icon at bounding box center [82, 321] width 12 height 14
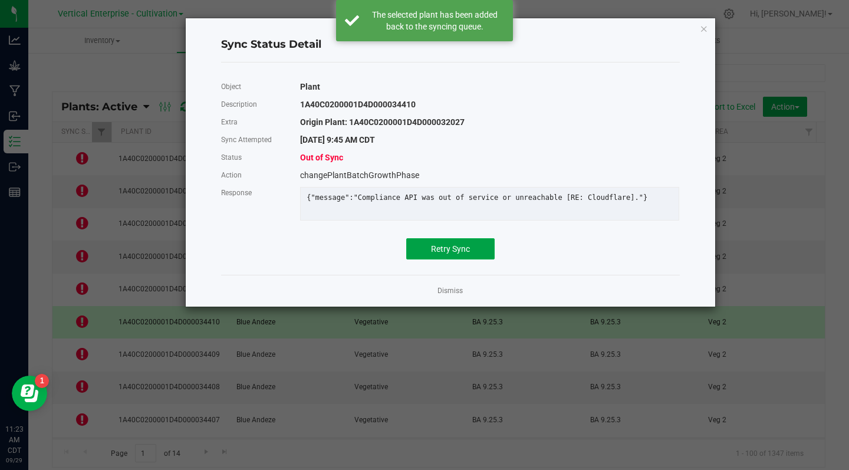
click at [462, 254] on span "Retry Sync" at bounding box center [450, 248] width 39 height 9
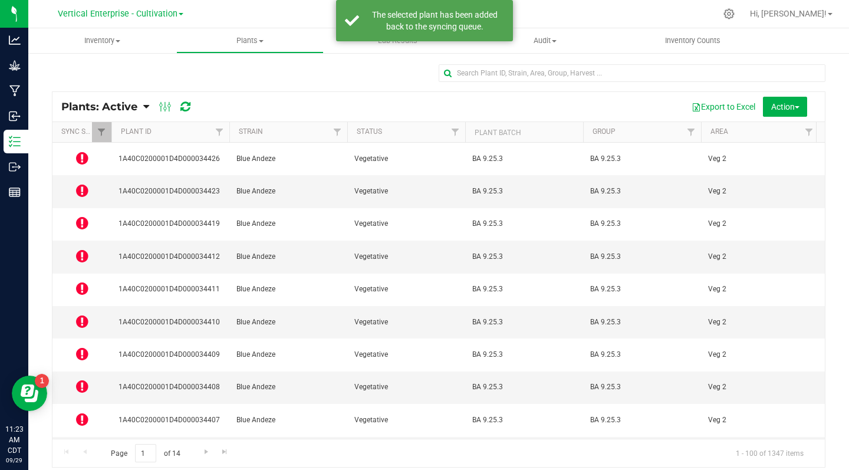
click at [81, 379] on icon at bounding box center [82, 386] width 12 height 14
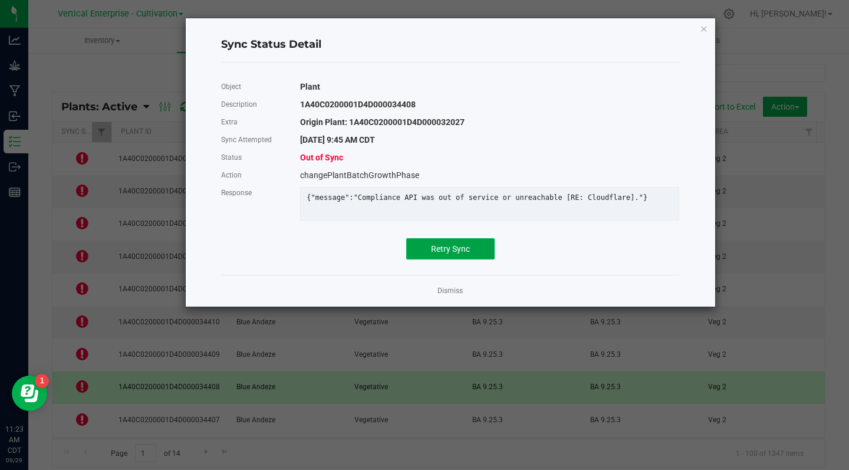
click at [465, 259] on button "Retry Sync" at bounding box center [450, 248] width 88 height 21
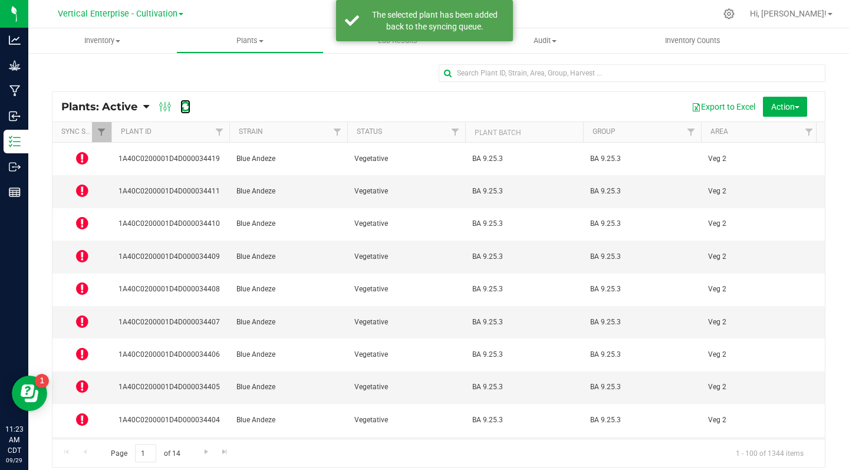
click at [188, 107] on icon at bounding box center [185, 107] width 10 height 12
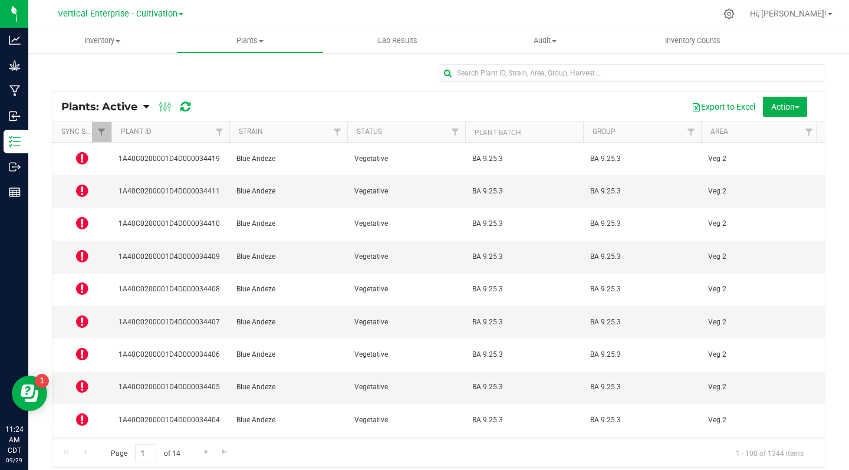
click at [85, 159] on icon at bounding box center [82, 158] width 12 height 14
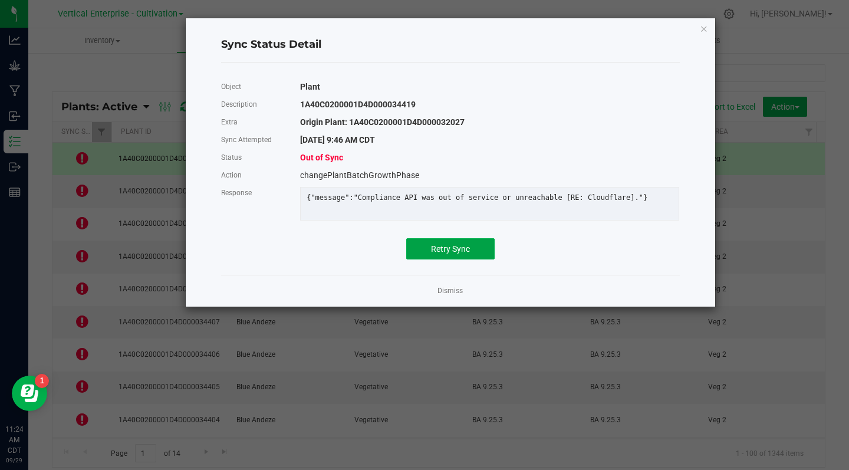
click at [442, 254] on span "Retry Sync" at bounding box center [450, 248] width 39 height 9
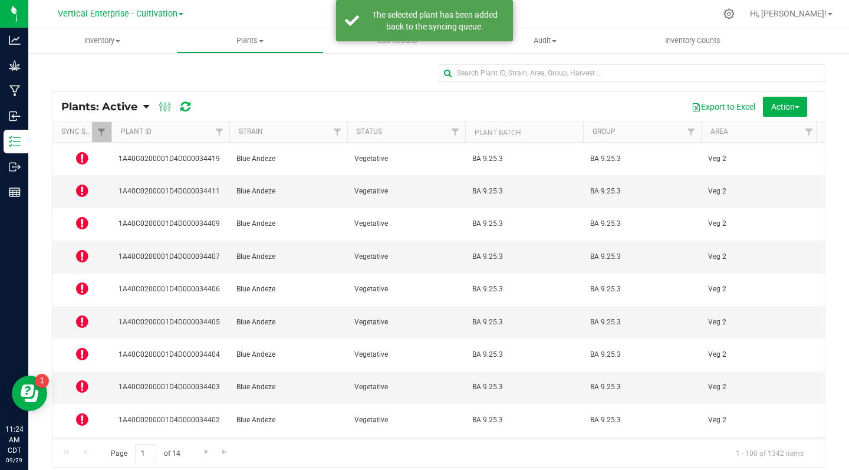
click at [79, 183] on icon at bounding box center [82, 190] width 12 height 14
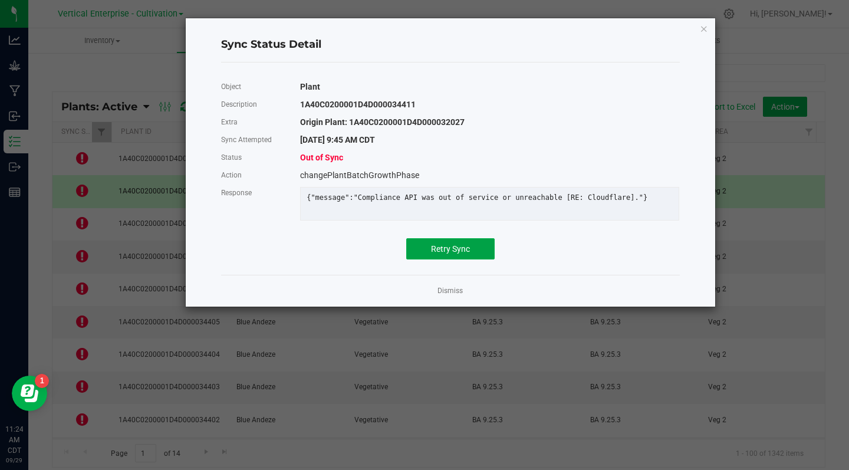
click at [453, 254] on span "Retry Sync" at bounding box center [450, 248] width 39 height 9
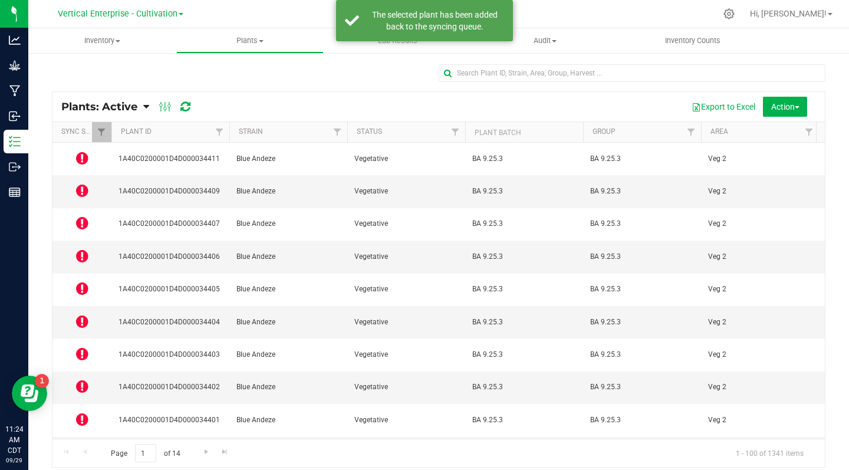
click at [82, 216] on icon at bounding box center [82, 223] width 12 height 14
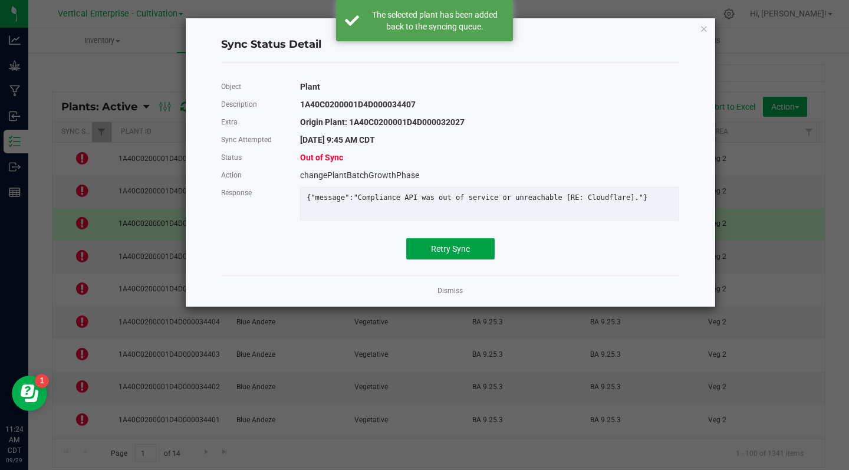
click at [450, 259] on button "Retry Sync" at bounding box center [450, 248] width 88 height 21
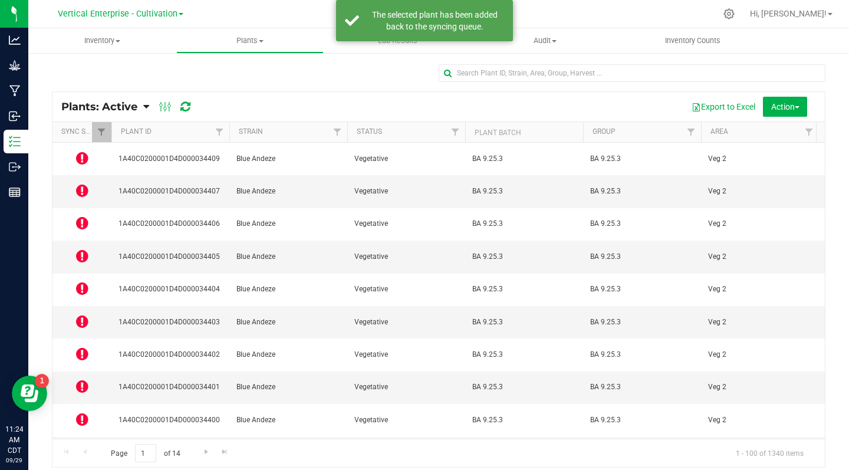
click at [81, 249] on icon at bounding box center [82, 256] width 12 height 14
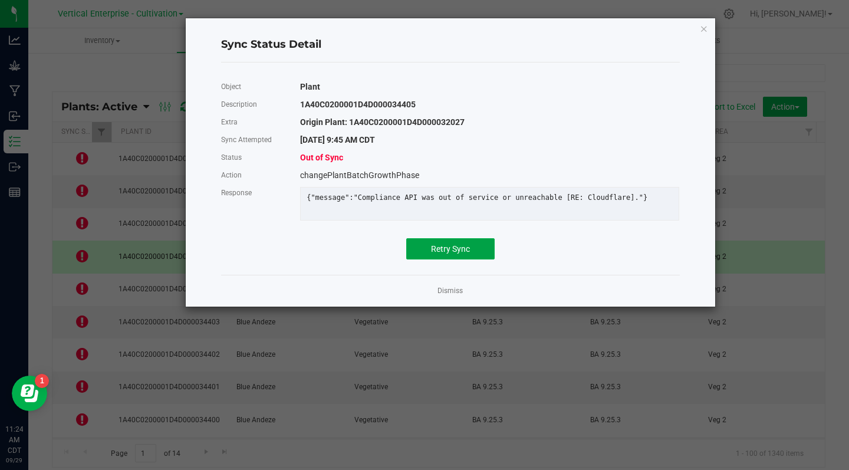
click at [465, 259] on button "Retry Sync" at bounding box center [450, 248] width 88 height 21
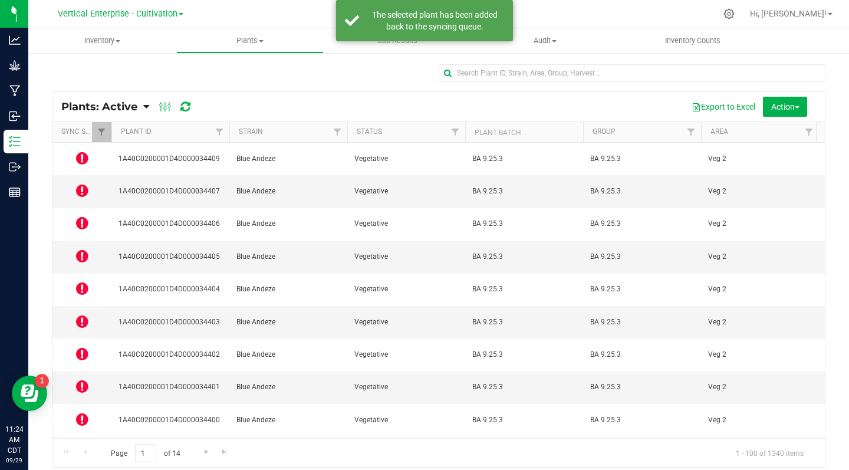
click at [82, 281] on icon at bounding box center [82, 288] width 12 height 14
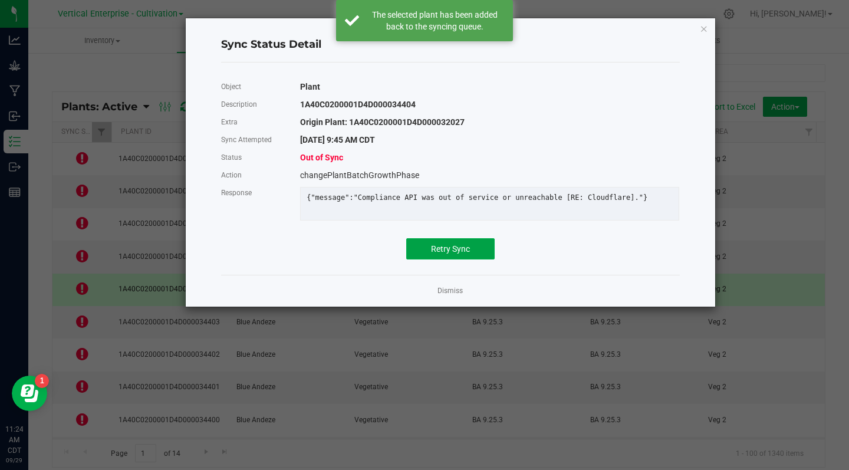
click at [460, 259] on button "Retry Sync" at bounding box center [450, 248] width 88 height 21
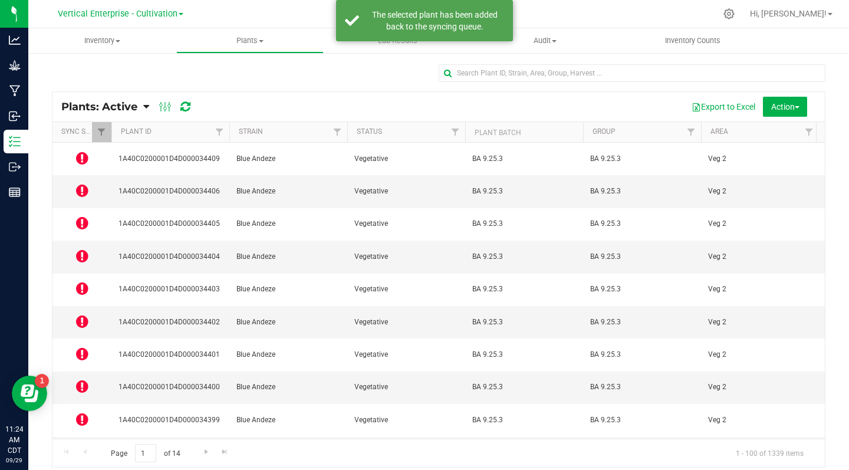
click at [76, 281] on icon at bounding box center [82, 288] width 12 height 14
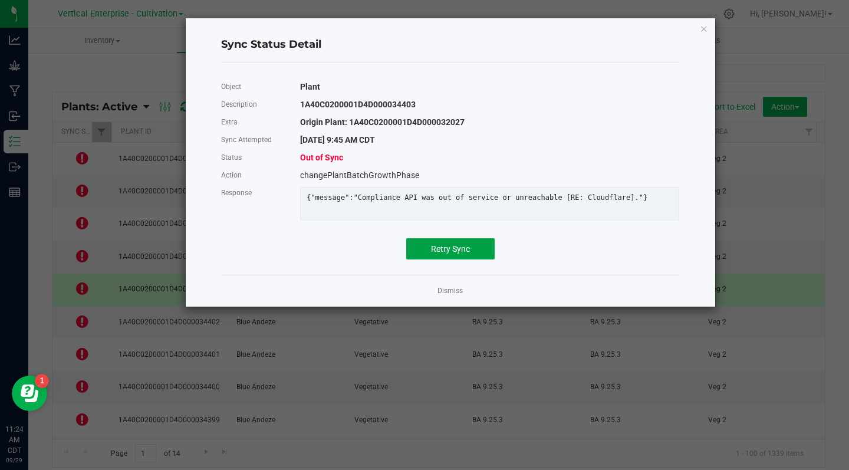
click at [463, 254] on span "Retry Sync" at bounding box center [450, 248] width 39 height 9
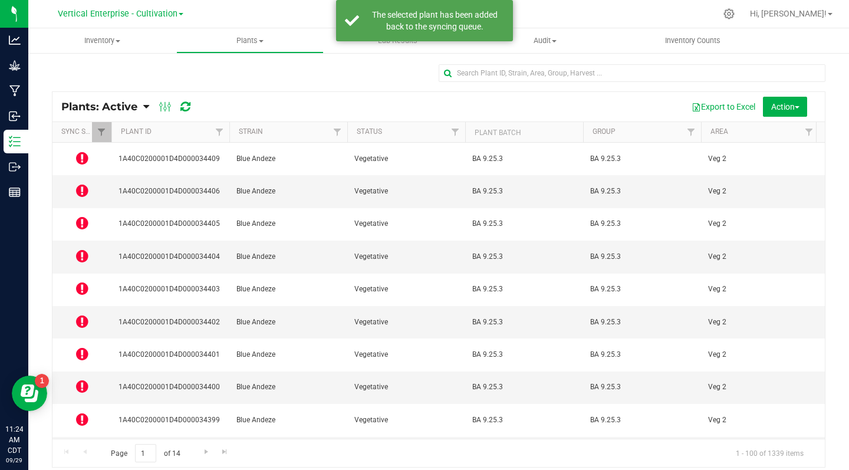
click at [86, 281] on icon at bounding box center [82, 288] width 12 height 14
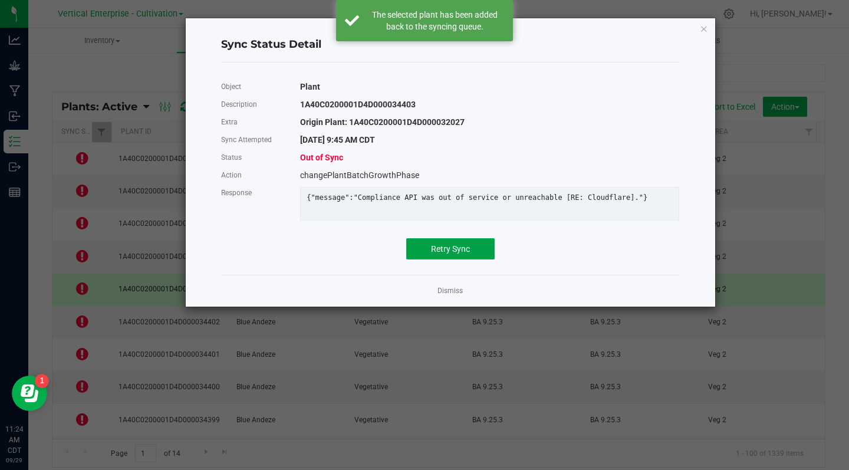
click at [453, 254] on span "Retry Sync" at bounding box center [450, 248] width 39 height 9
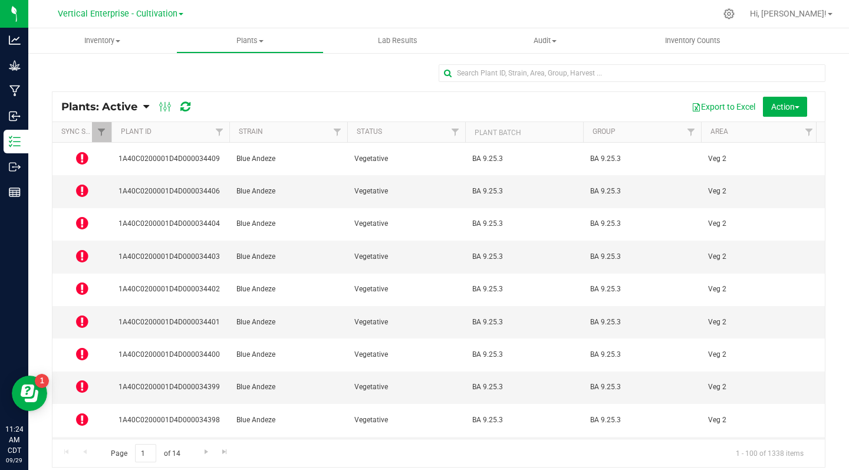
click at [83, 314] on icon at bounding box center [82, 321] width 12 height 14
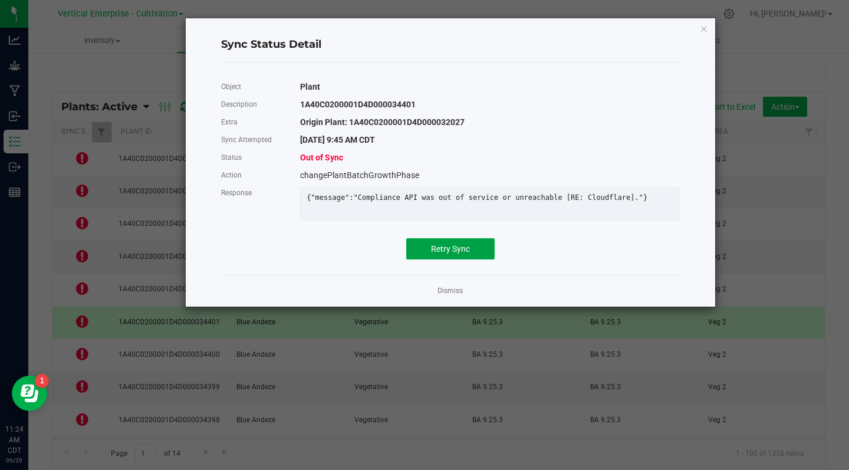
click at [462, 259] on button "Retry Sync" at bounding box center [450, 248] width 88 height 21
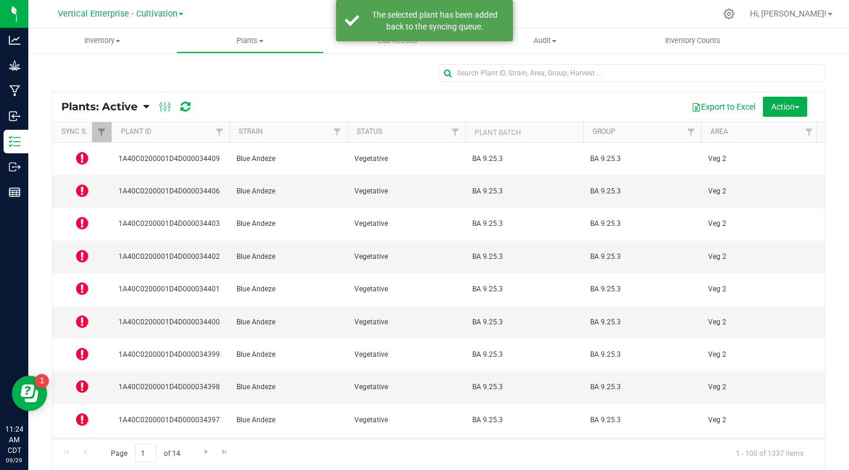
click at [85, 347] on icon at bounding box center [82, 354] width 12 height 14
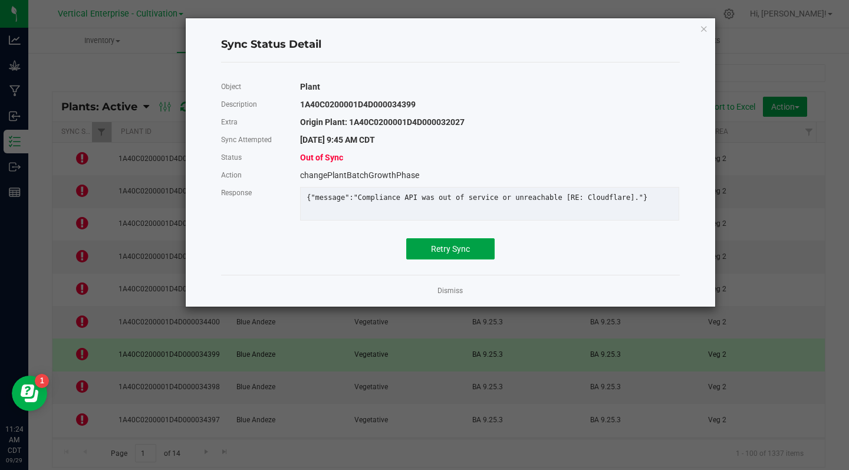
click at [459, 259] on button "Retry Sync" at bounding box center [450, 248] width 88 height 21
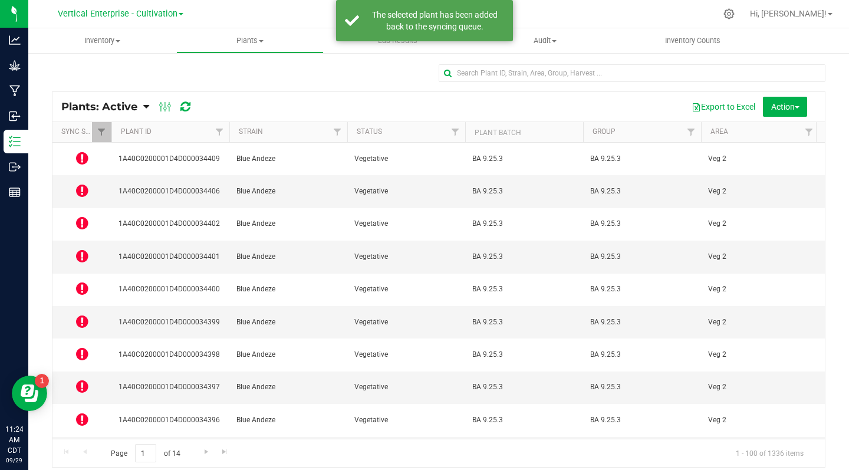
click at [83, 379] on icon at bounding box center [82, 386] width 12 height 14
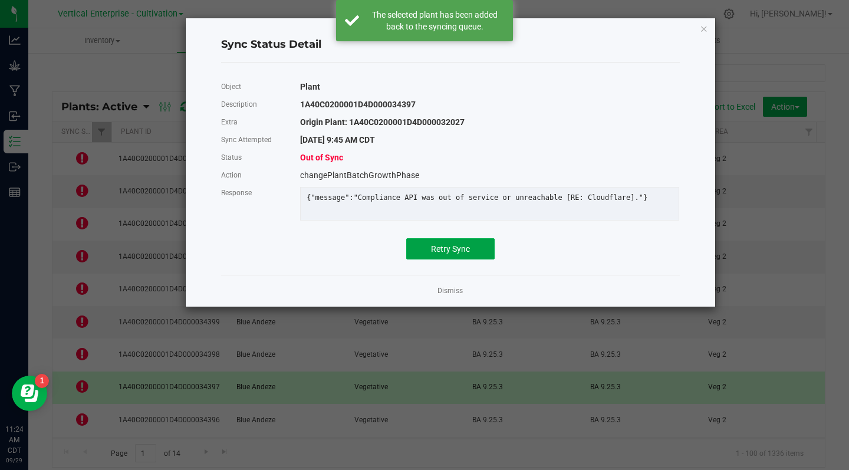
click at [466, 259] on button "Retry Sync" at bounding box center [450, 248] width 88 height 21
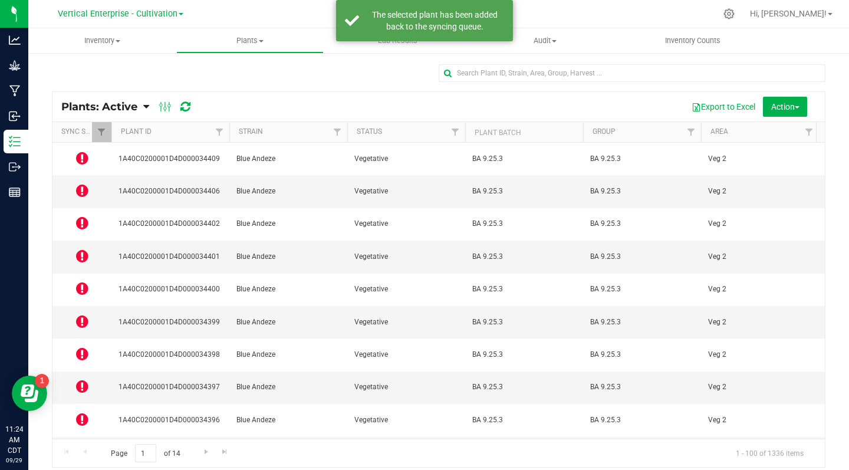
click at [84, 412] on icon at bounding box center [82, 419] width 12 height 14
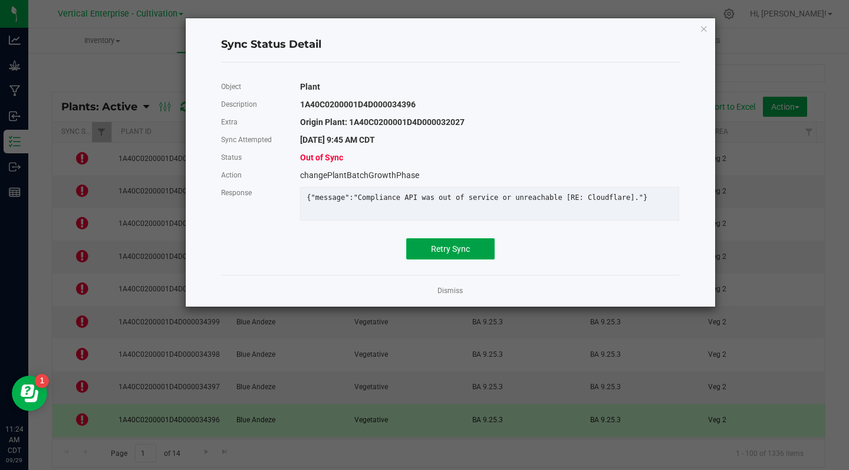
click at [465, 259] on button "Retry Sync" at bounding box center [450, 248] width 88 height 21
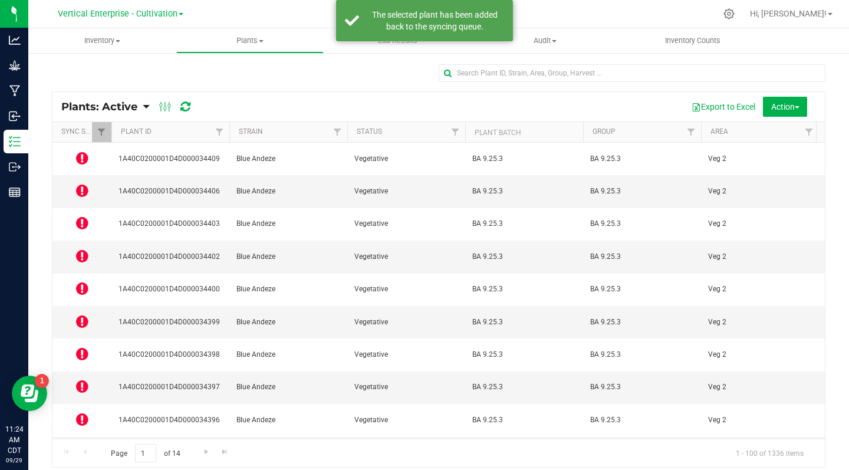
click at [87, 445] on icon at bounding box center [82, 452] width 12 height 14
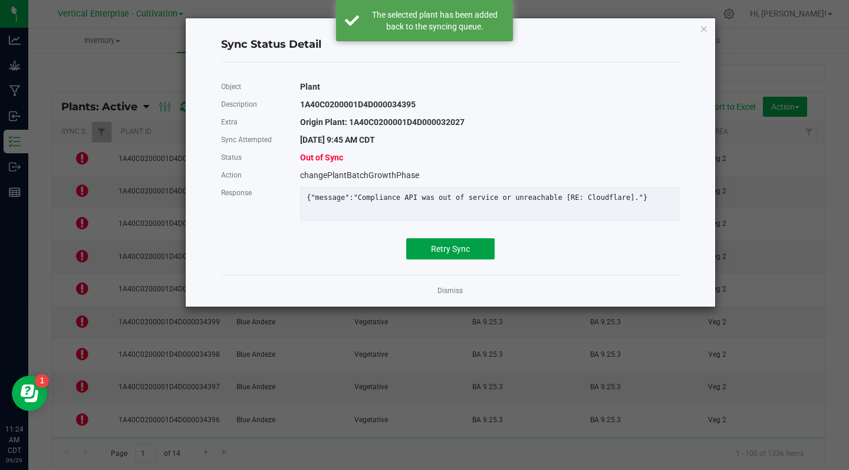
click at [463, 254] on span "Retry Sync" at bounding box center [450, 248] width 39 height 9
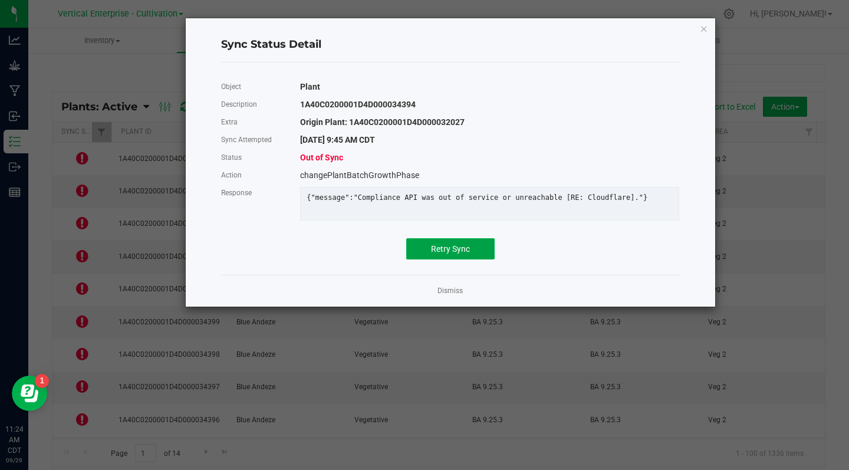
click at [458, 259] on button "Retry Sync" at bounding box center [450, 248] width 88 height 21
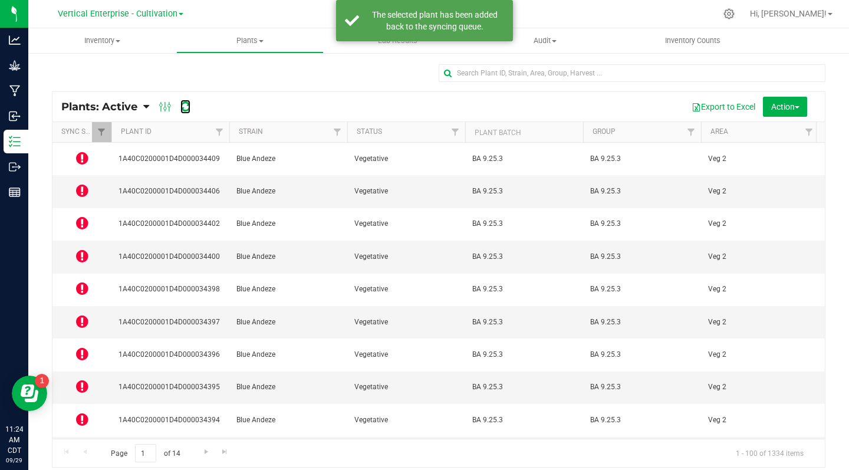
click at [181, 107] on icon at bounding box center [185, 107] width 10 height 12
click at [86, 157] on icon at bounding box center [82, 158] width 12 height 14
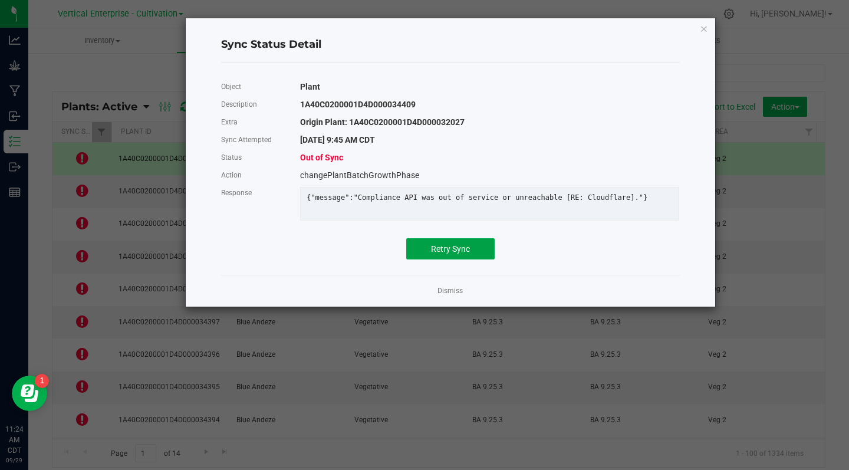
click at [457, 254] on span "Retry Sync" at bounding box center [450, 248] width 39 height 9
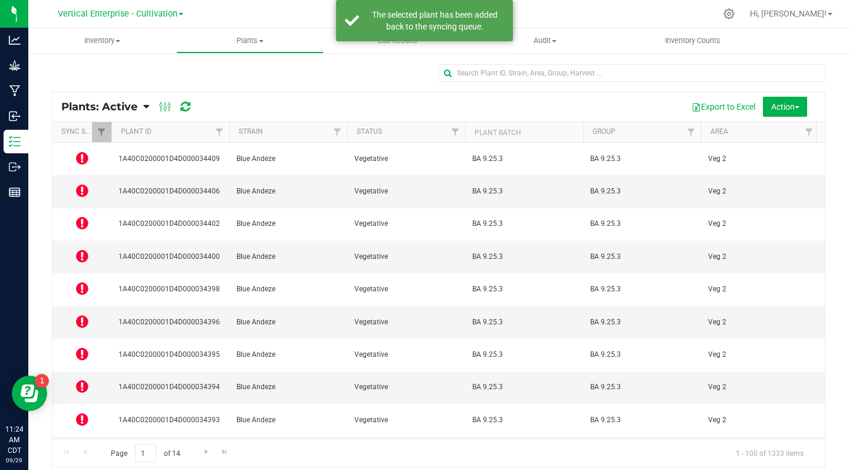
click at [84, 183] on icon at bounding box center [82, 190] width 12 height 14
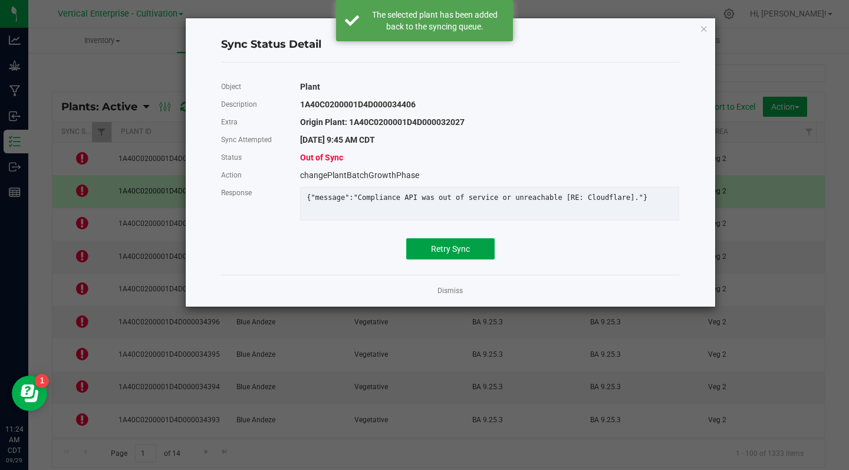
click at [467, 254] on span "Retry Sync" at bounding box center [450, 248] width 39 height 9
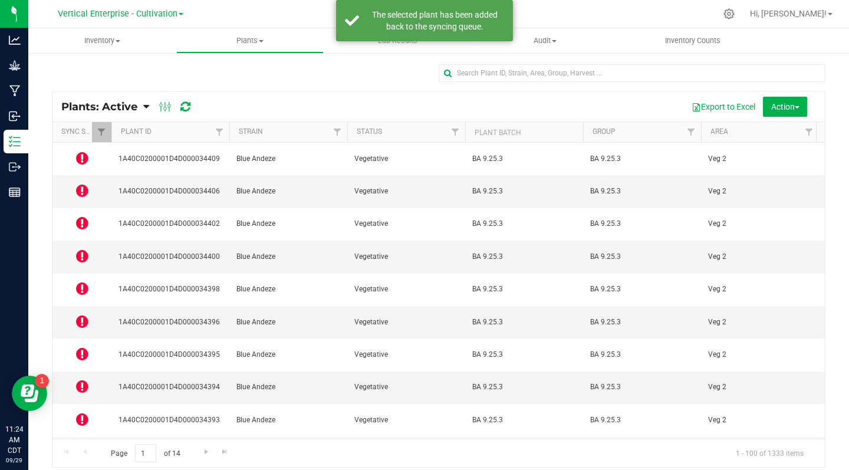
click at [86, 216] on icon at bounding box center [82, 223] width 12 height 14
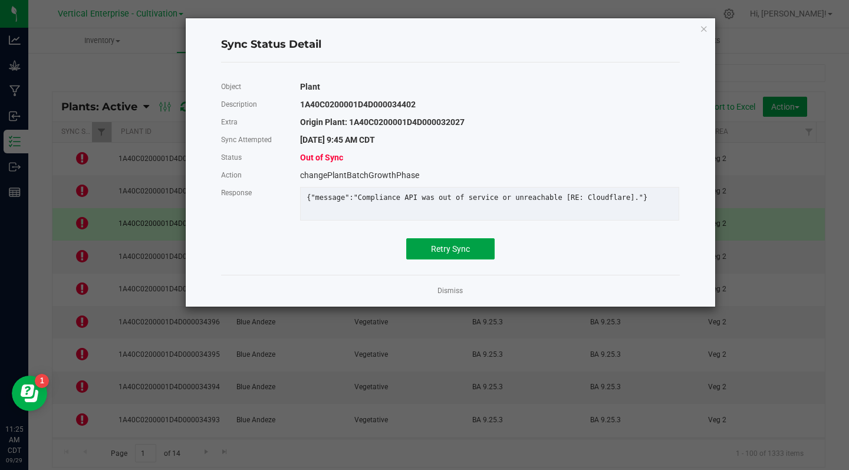
click at [472, 259] on button "Retry Sync" at bounding box center [450, 248] width 88 height 21
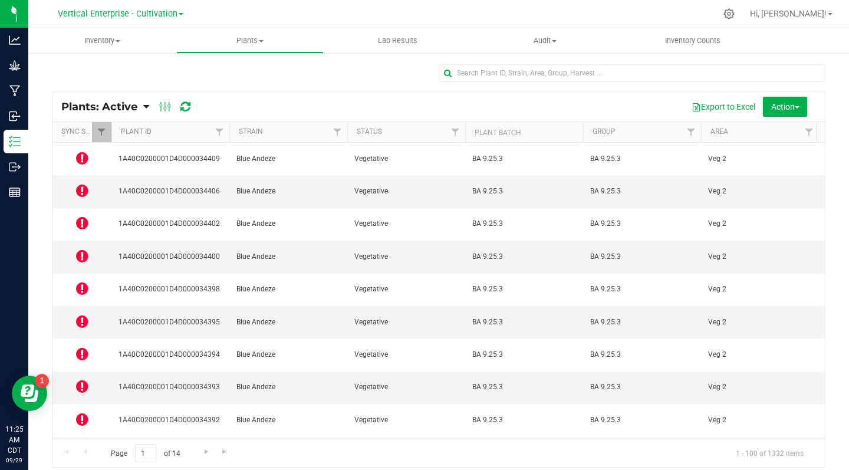
click at [84, 154] on icon at bounding box center [82, 158] width 12 height 14
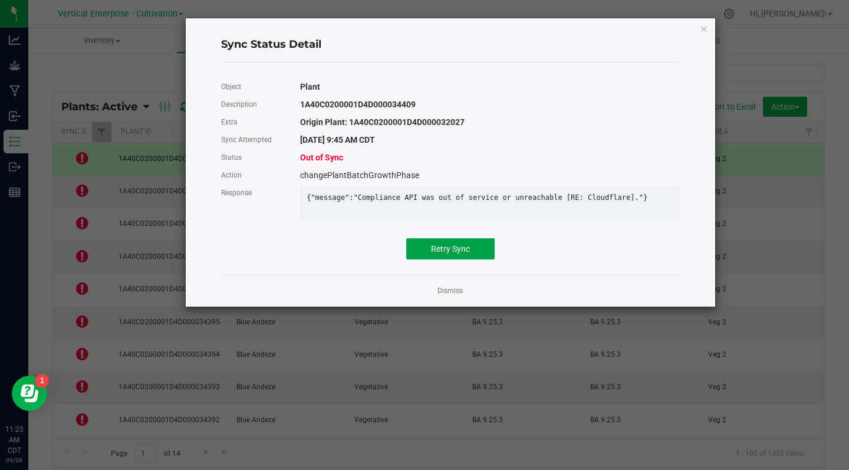
click at [466, 254] on span "Retry Sync" at bounding box center [450, 248] width 39 height 9
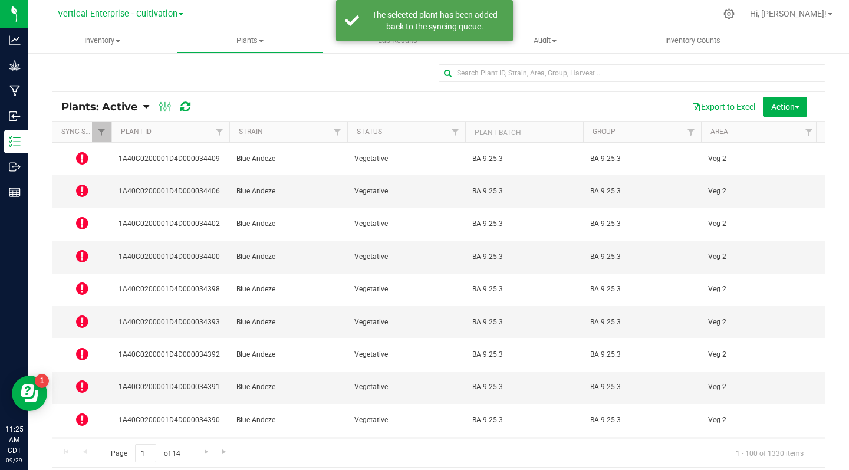
click at [86, 184] on icon at bounding box center [82, 190] width 12 height 14
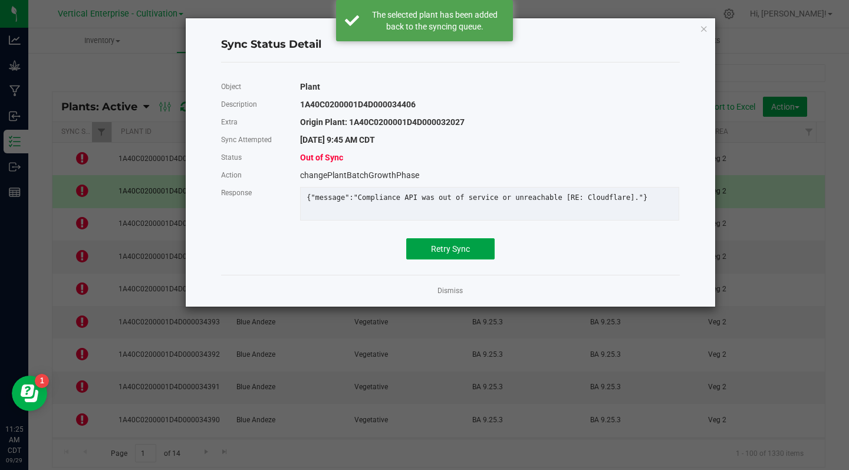
click at [457, 254] on span "Retry Sync" at bounding box center [450, 248] width 39 height 9
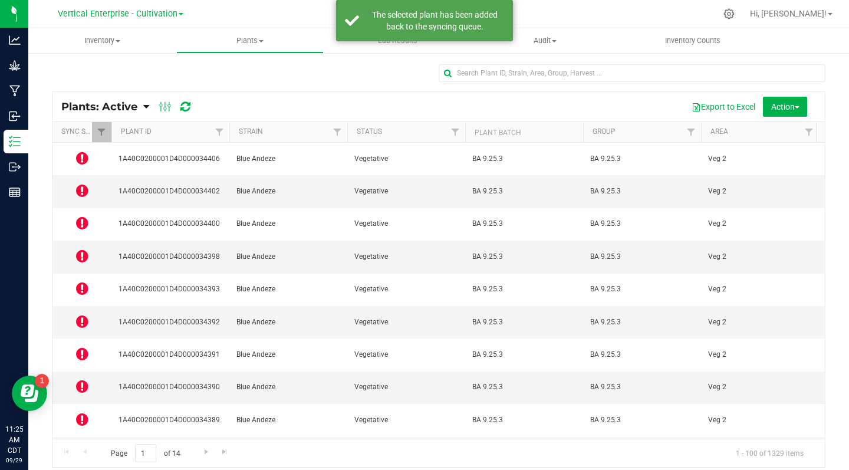
click at [84, 216] on icon at bounding box center [82, 223] width 12 height 14
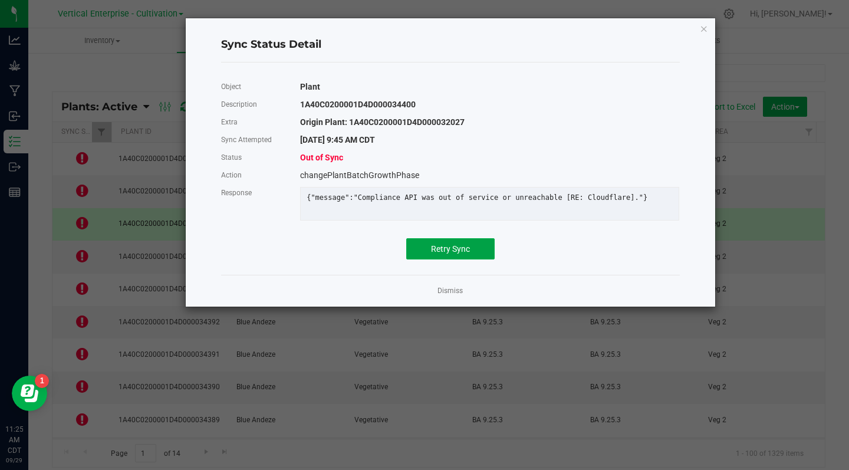
click at [463, 254] on span "Retry Sync" at bounding box center [450, 248] width 39 height 9
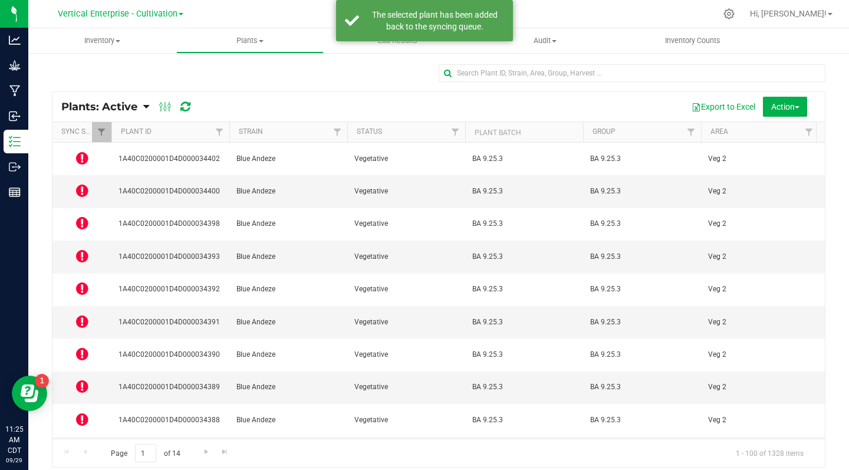
click at [86, 249] on icon at bounding box center [82, 256] width 12 height 14
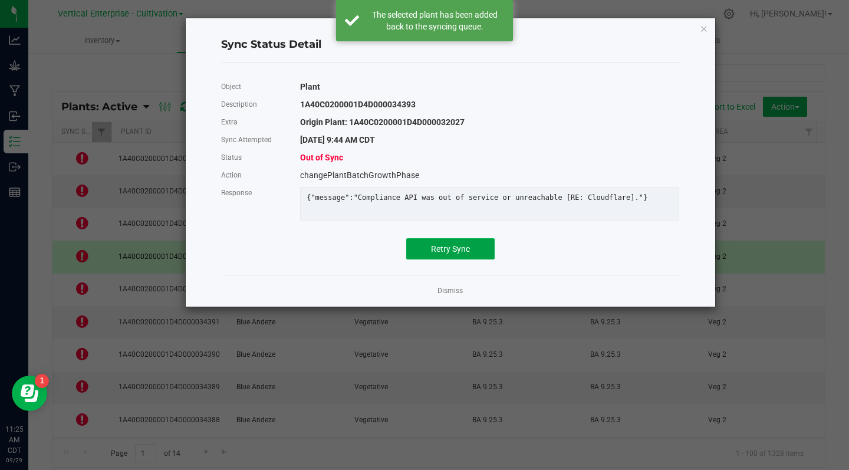
click at [464, 259] on button "Retry Sync" at bounding box center [450, 248] width 88 height 21
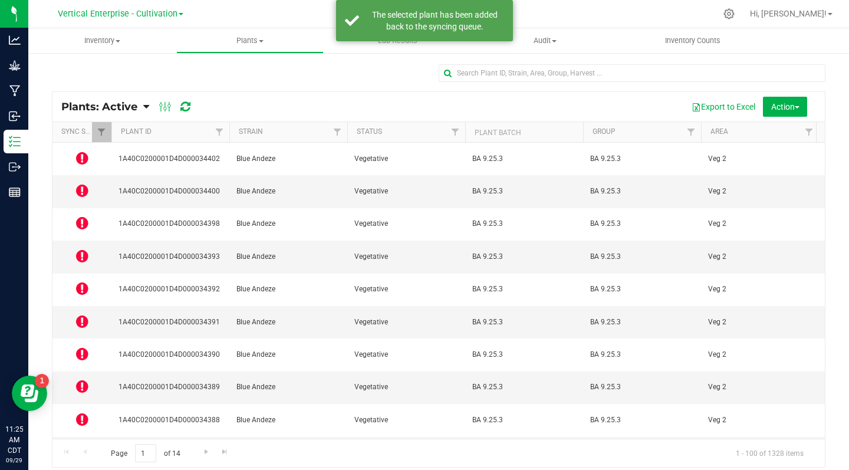
click at [82, 281] on icon at bounding box center [82, 288] width 12 height 14
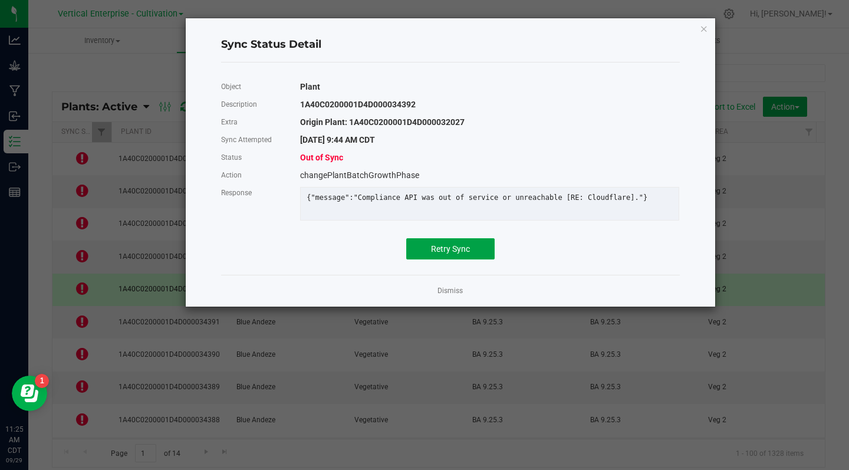
click at [457, 254] on span "Retry Sync" at bounding box center [450, 248] width 39 height 9
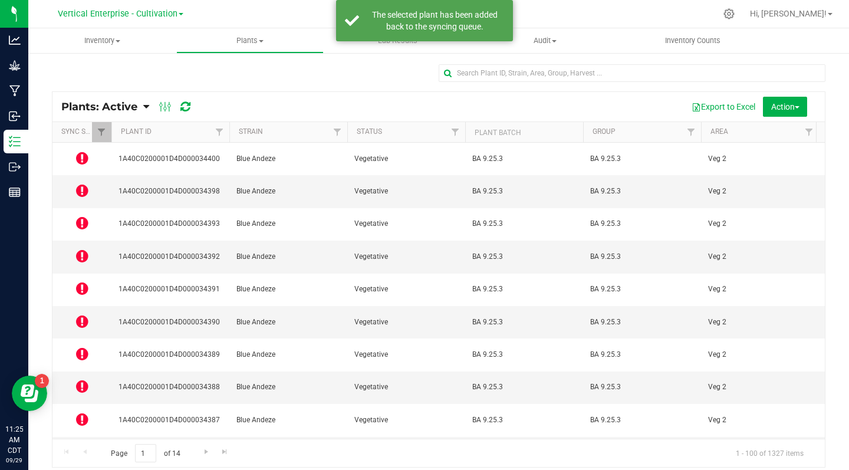
click at [83, 281] on icon at bounding box center [82, 288] width 12 height 14
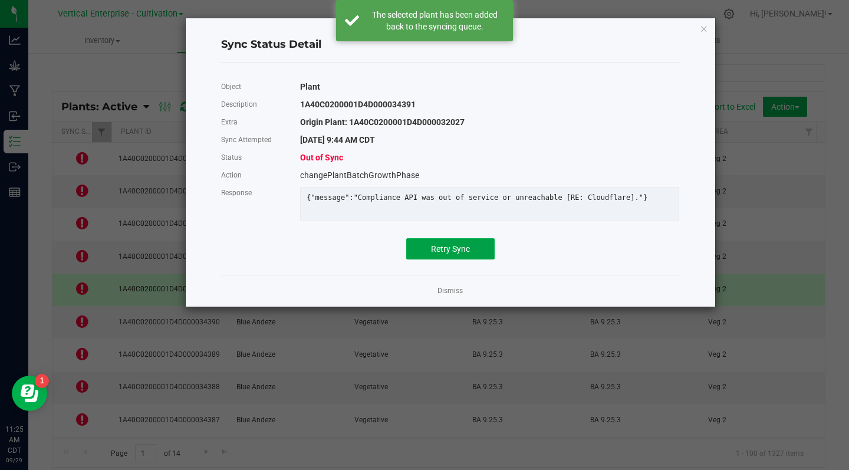
click at [455, 254] on span "Retry Sync" at bounding box center [450, 248] width 39 height 9
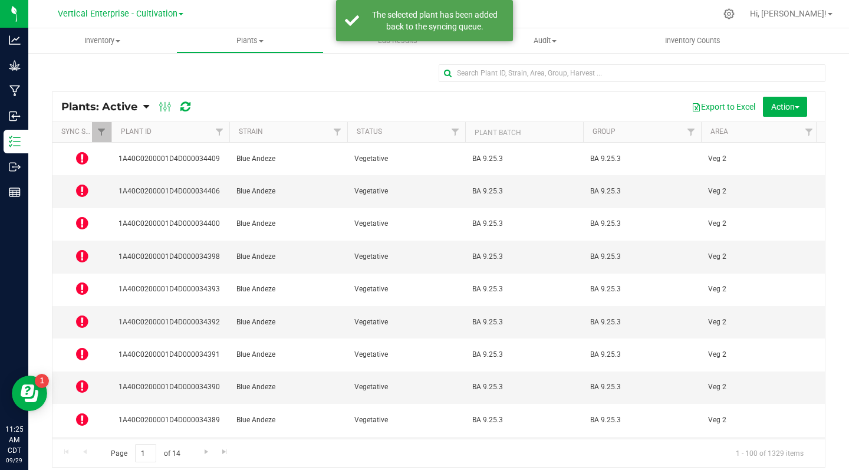
click at [84, 314] on icon at bounding box center [82, 321] width 12 height 14
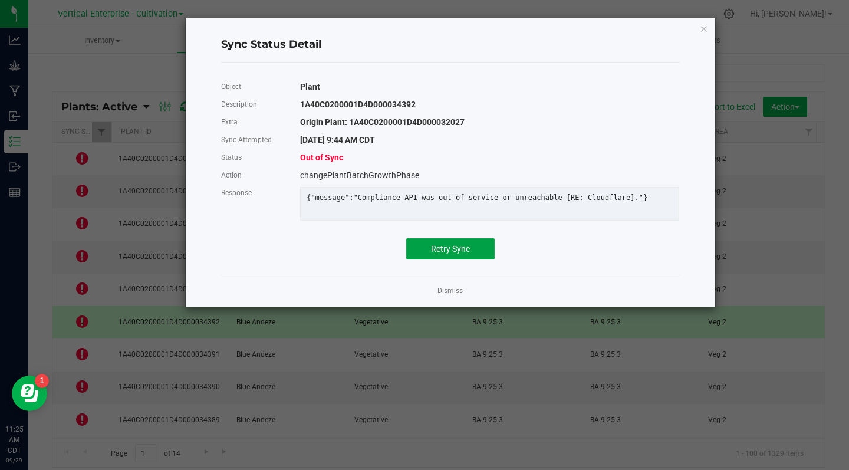
click at [460, 254] on span "Retry Sync" at bounding box center [450, 248] width 39 height 9
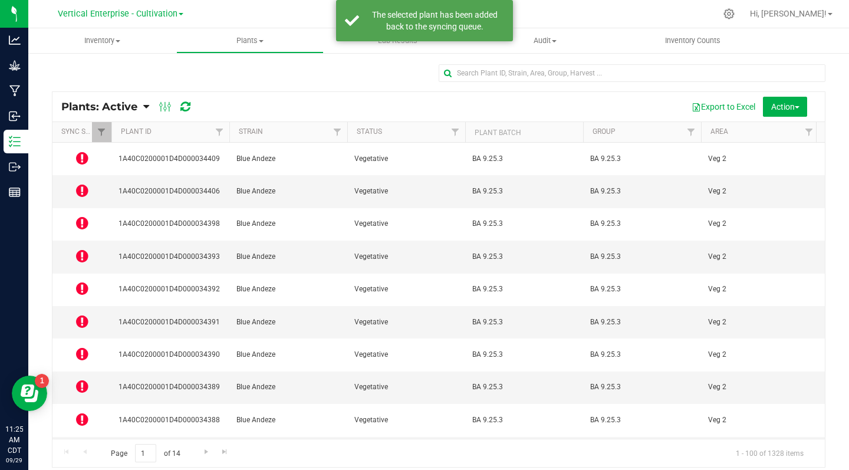
click at [84, 347] on icon at bounding box center [82, 354] width 12 height 14
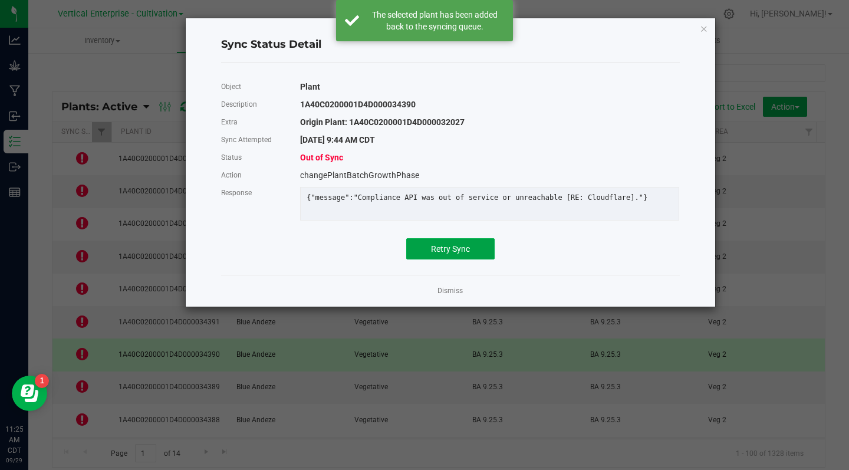
click at [465, 259] on button "Retry Sync" at bounding box center [450, 248] width 88 height 21
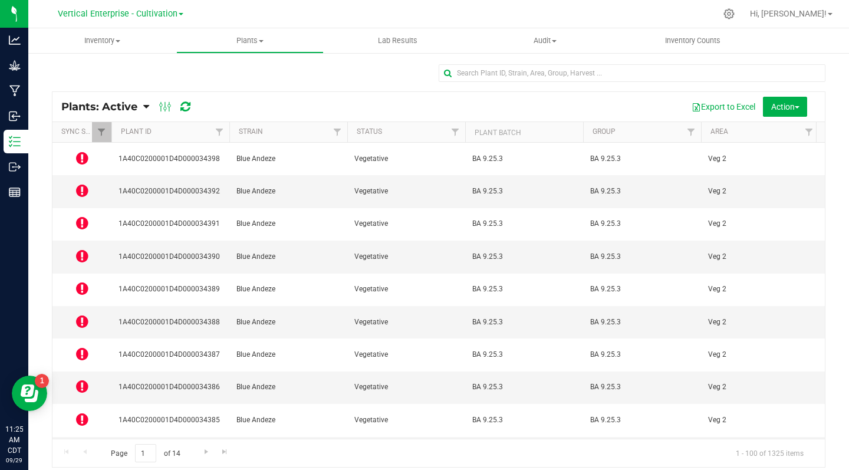
click at [80, 412] on icon at bounding box center [82, 419] width 12 height 14
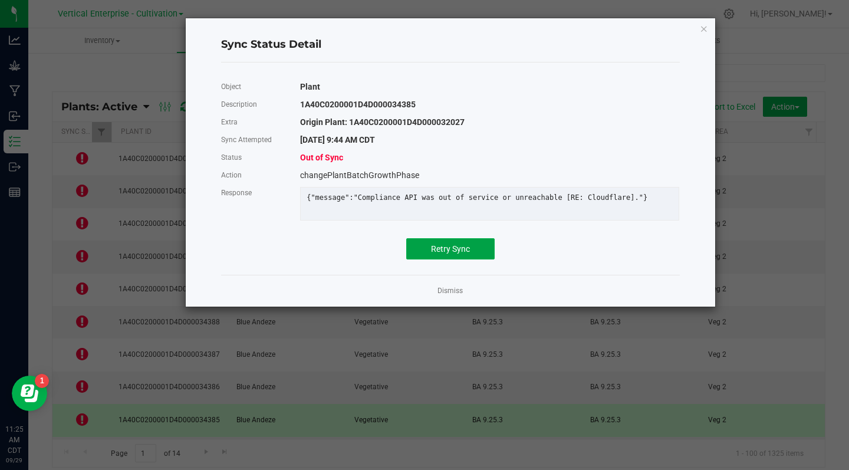
click at [462, 259] on button "Retry Sync" at bounding box center [450, 248] width 88 height 21
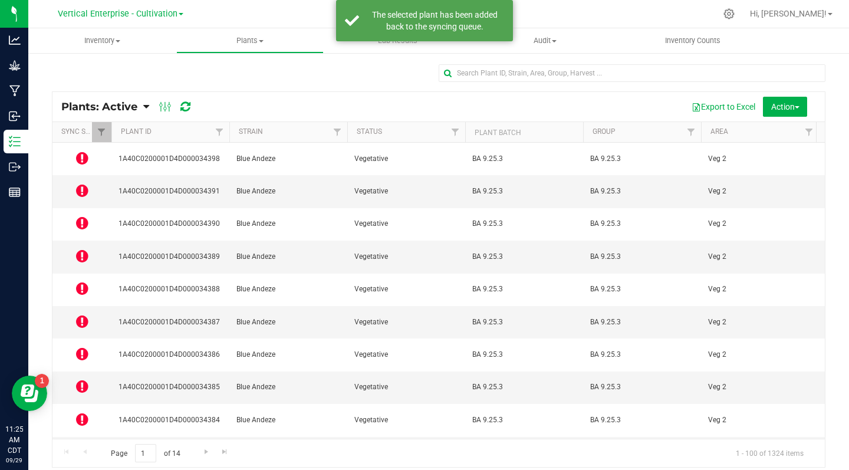
click at [81, 445] on icon at bounding box center [82, 452] width 12 height 14
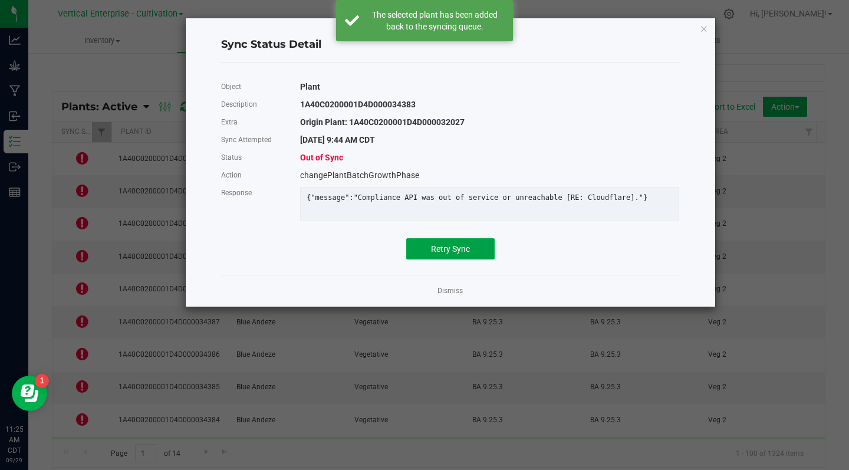
click at [457, 254] on span "Retry Sync" at bounding box center [450, 248] width 39 height 9
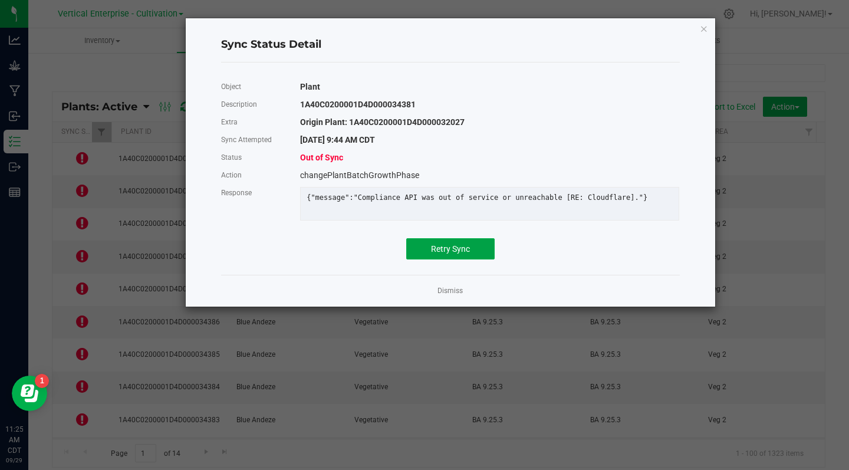
click at [453, 254] on span "Retry Sync" at bounding box center [450, 248] width 39 height 9
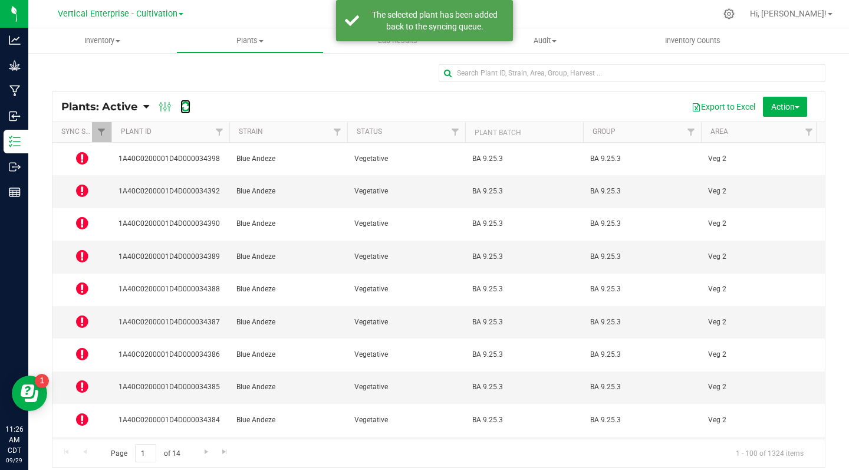
click at [181, 111] on icon at bounding box center [185, 107] width 10 height 12
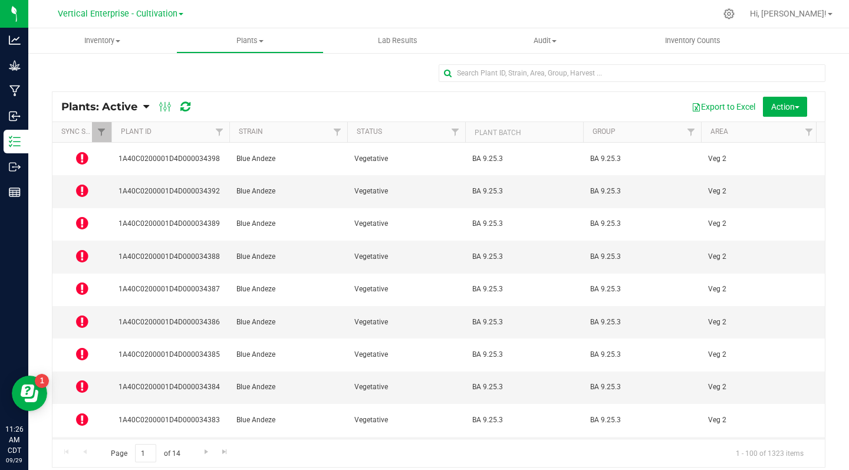
click at [83, 160] on icon at bounding box center [82, 158] width 12 height 14
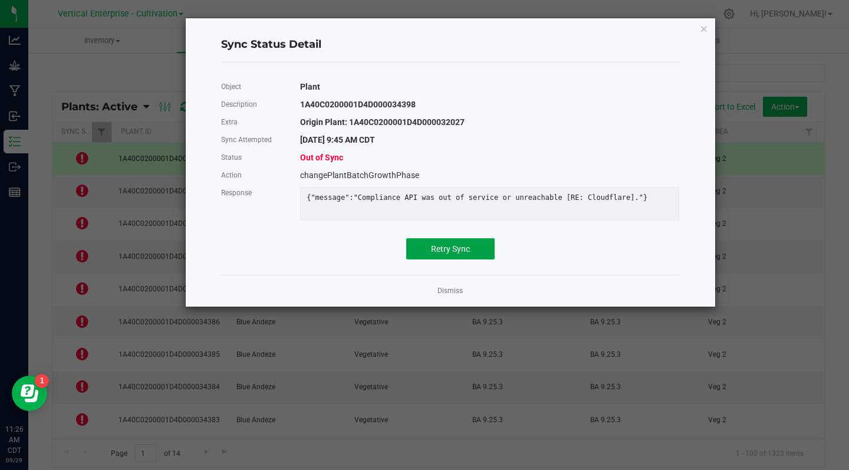
click at [446, 254] on span "Retry Sync" at bounding box center [450, 248] width 39 height 9
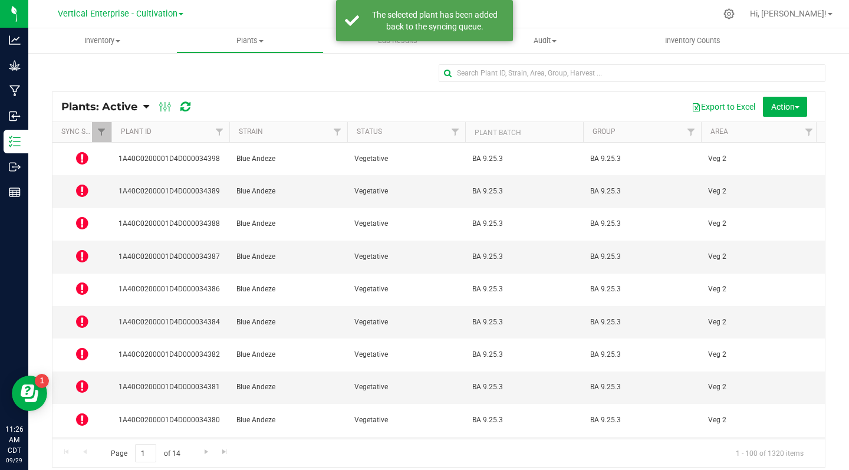
click at [81, 183] on icon at bounding box center [82, 190] width 12 height 14
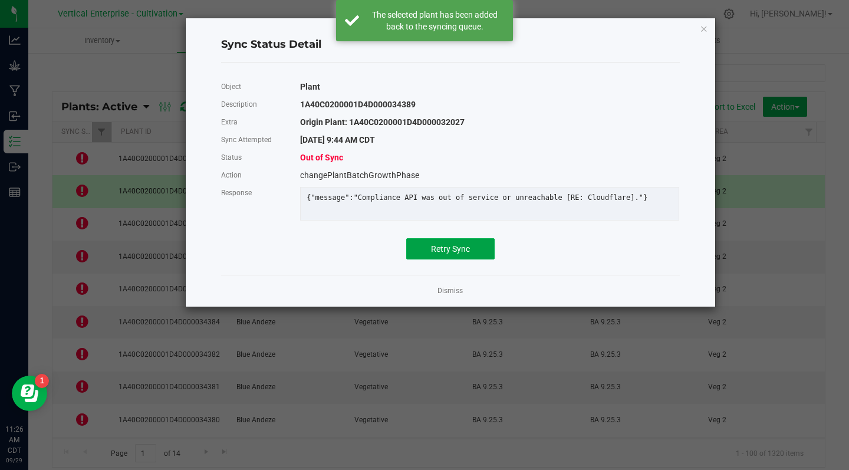
click at [446, 254] on span "Retry Sync" at bounding box center [450, 248] width 39 height 9
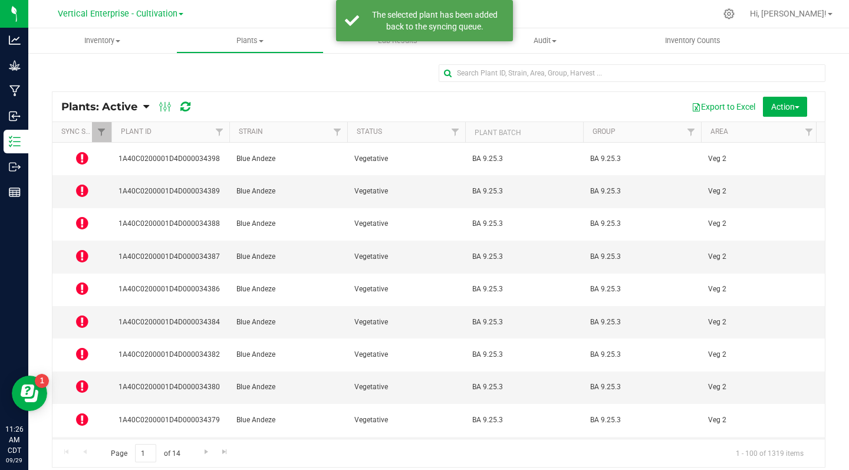
click at [78, 216] on icon at bounding box center [82, 223] width 12 height 14
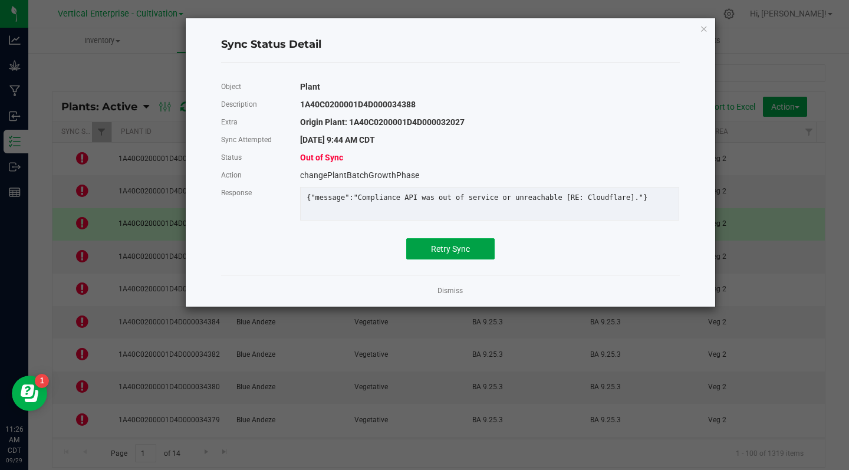
click at [466, 254] on span "Retry Sync" at bounding box center [450, 248] width 39 height 9
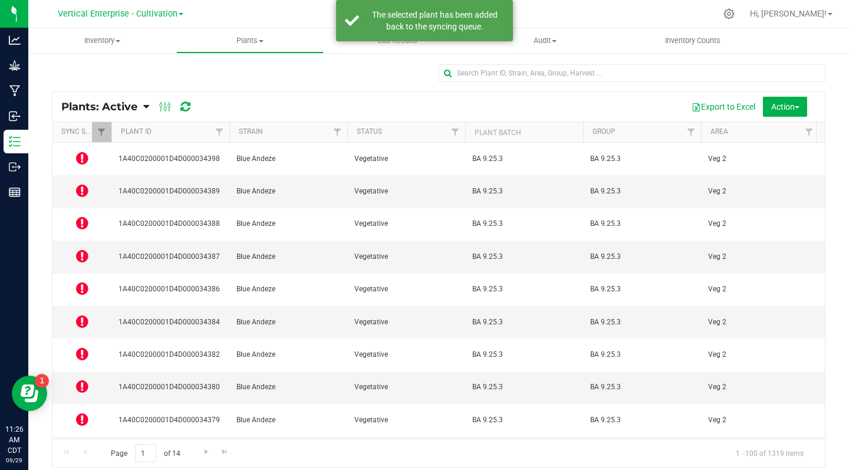
click at [83, 249] on icon at bounding box center [82, 256] width 12 height 14
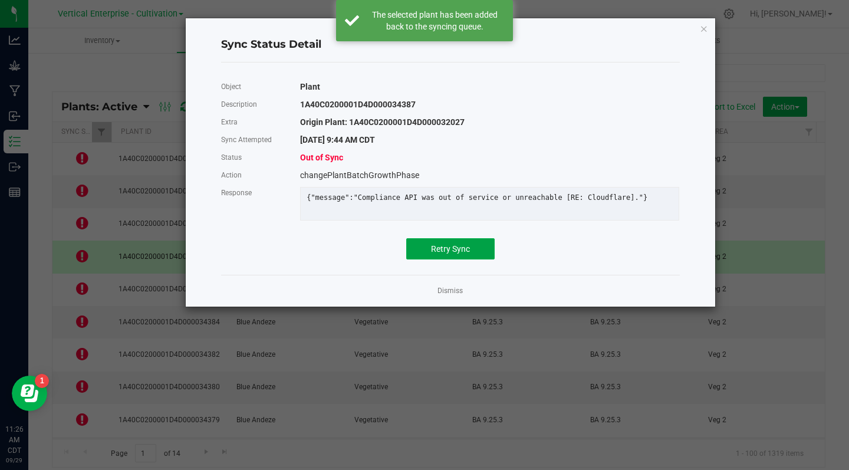
click at [459, 254] on span "Retry Sync" at bounding box center [450, 248] width 39 height 9
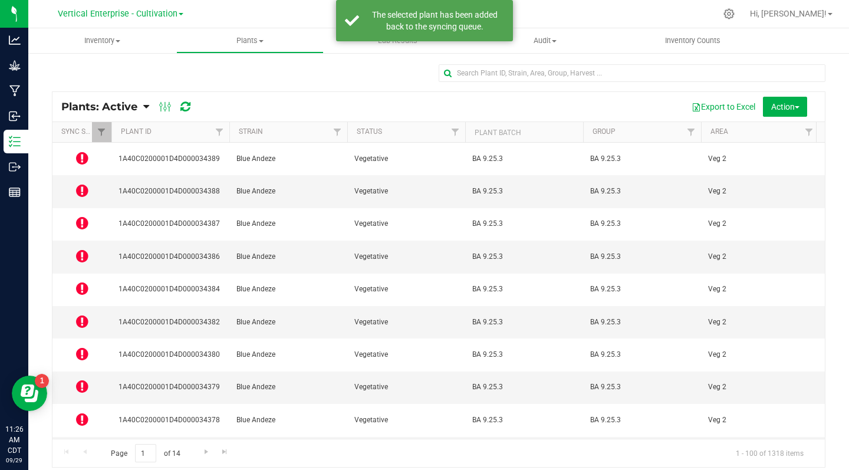
click at [84, 281] on icon at bounding box center [82, 288] width 12 height 14
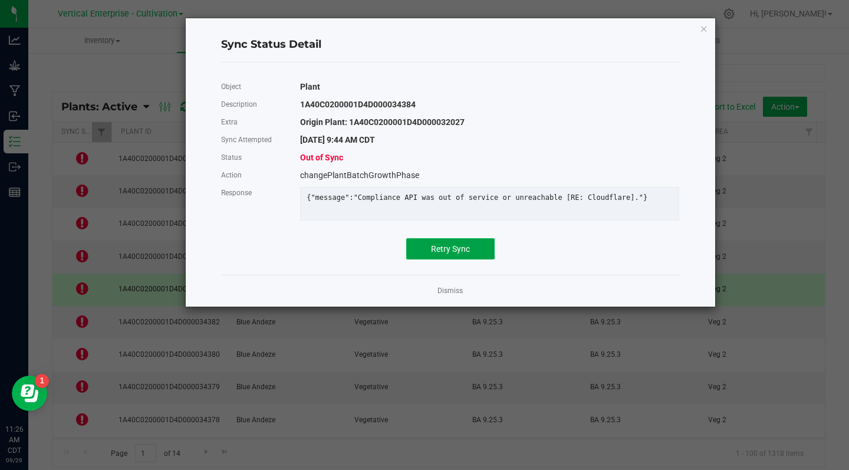
click at [445, 259] on button "Retry Sync" at bounding box center [450, 248] width 88 height 21
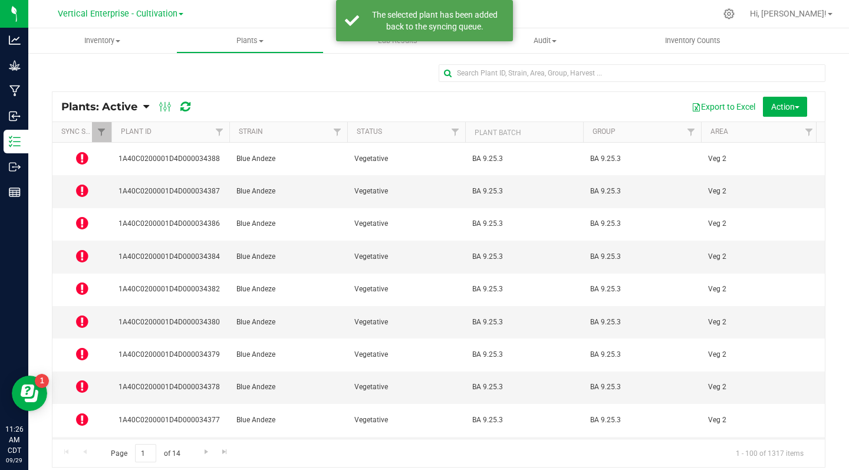
click at [79, 314] on icon at bounding box center [82, 321] width 12 height 14
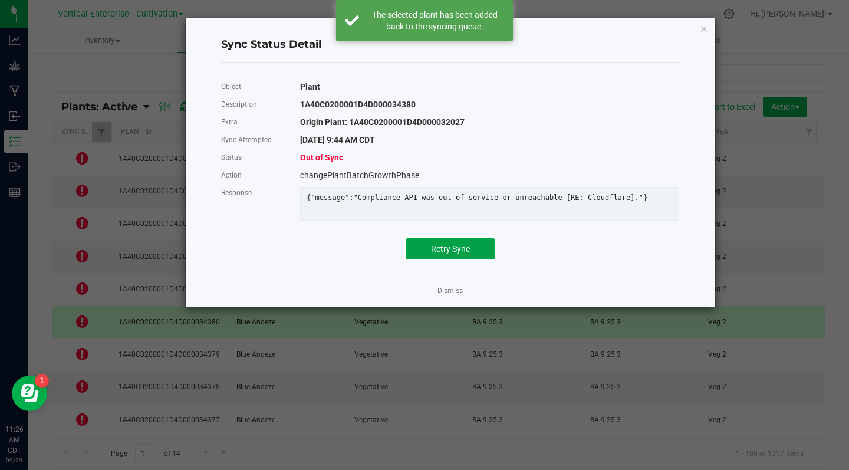
click at [443, 254] on span "Retry Sync" at bounding box center [450, 248] width 39 height 9
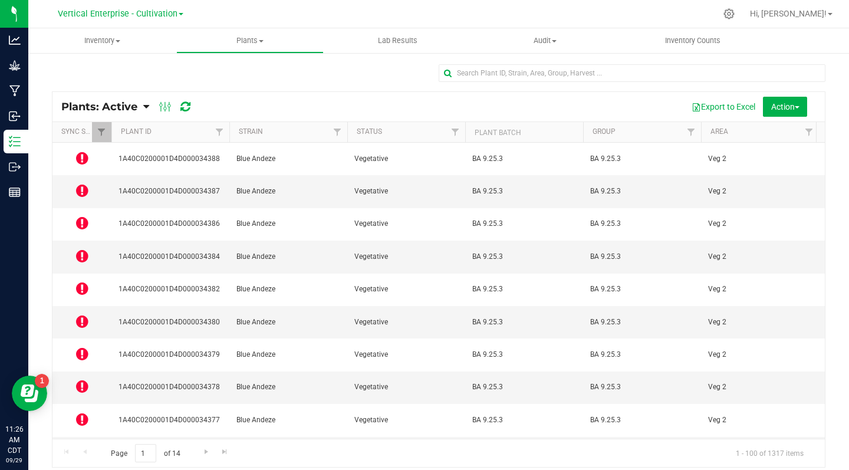
click at [84, 314] on icon at bounding box center [82, 321] width 12 height 14
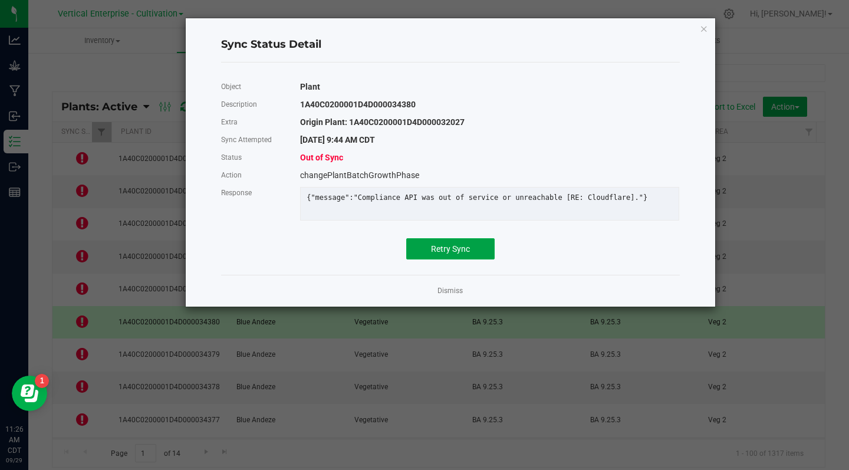
click at [462, 254] on span "Retry Sync" at bounding box center [450, 248] width 39 height 9
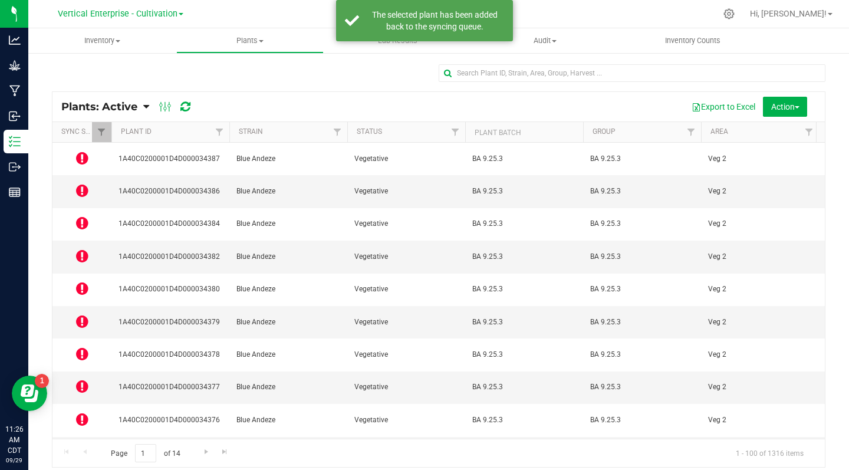
click at [86, 347] on icon at bounding box center [82, 354] width 12 height 14
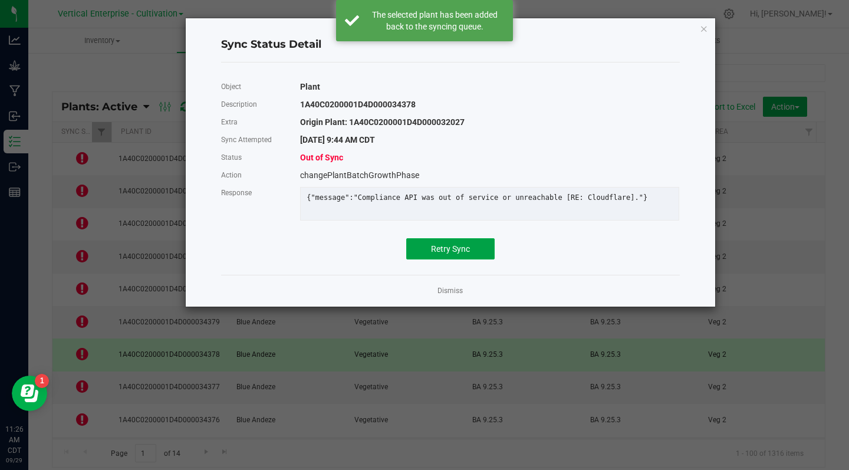
click at [452, 254] on span "Retry Sync" at bounding box center [450, 248] width 39 height 9
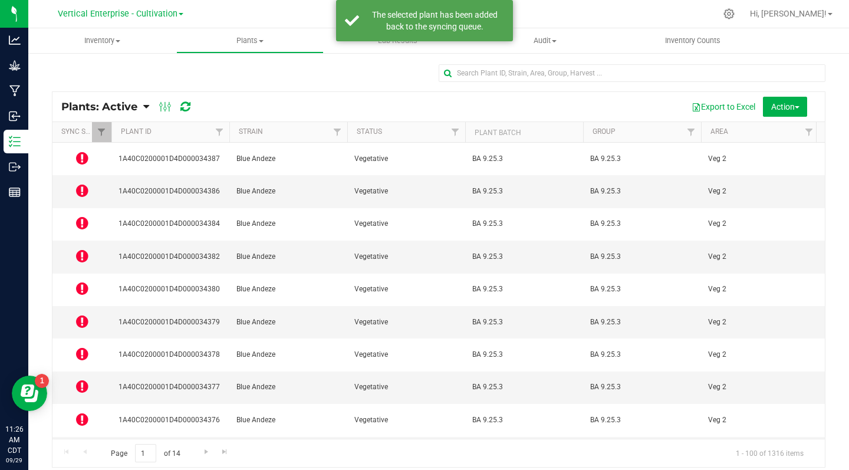
click at [88, 412] on icon at bounding box center [82, 419] width 12 height 14
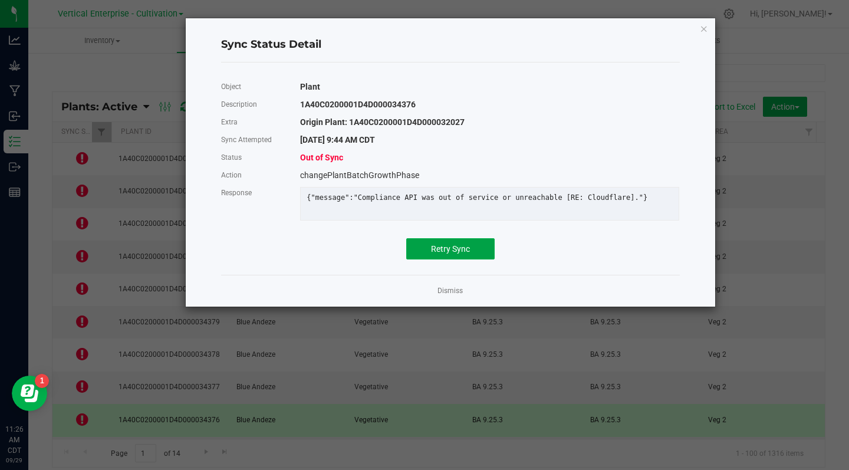
click at [450, 254] on span "Retry Sync" at bounding box center [450, 248] width 39 height 9
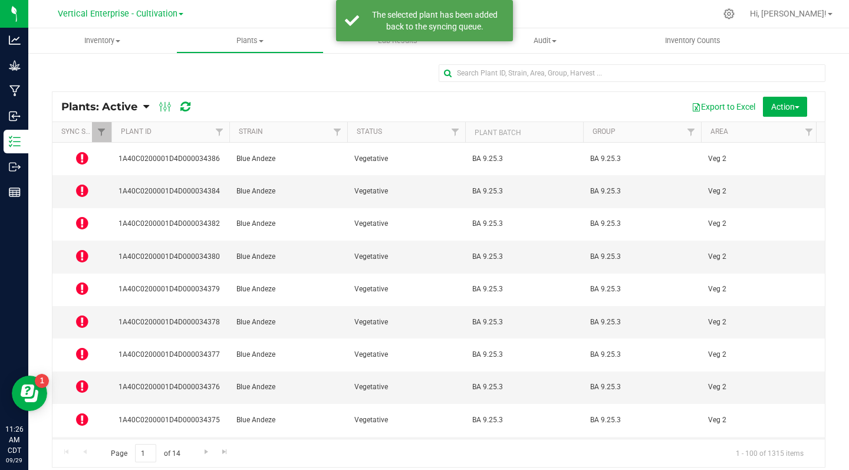
click at [80, 445] on icon at bounding box center [82, 452] width 12 height 14
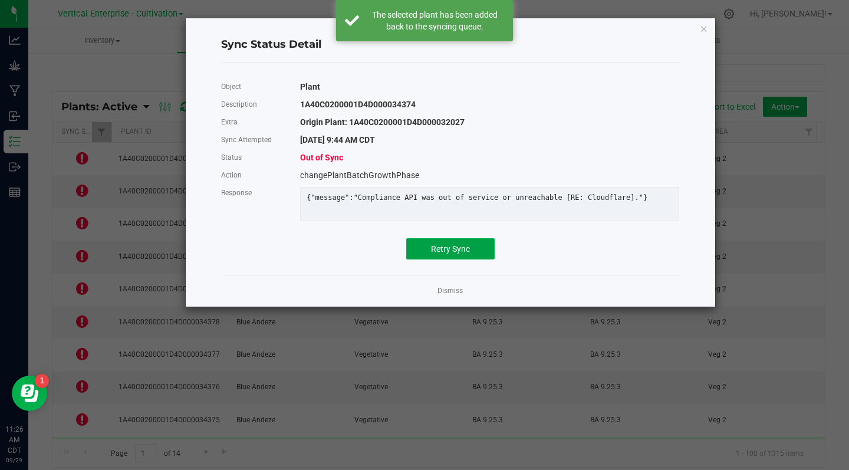
click at [460, 254] on span "Retry Sync" at bounding box center [450, 248] width 39 height 9
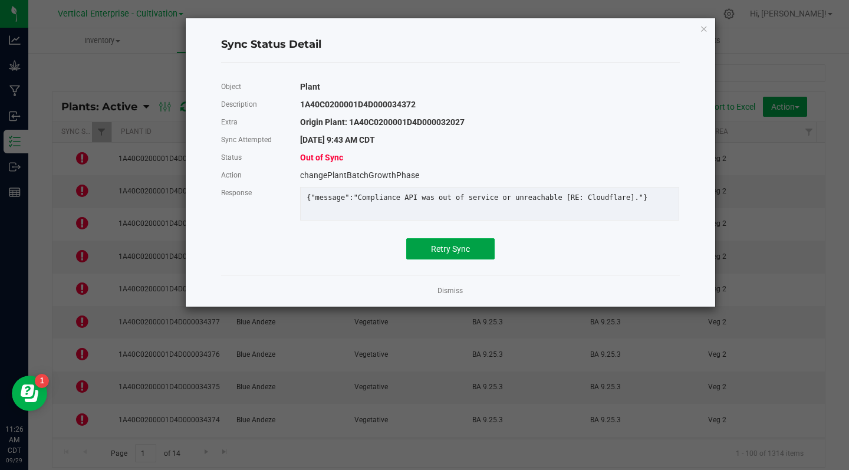
click at [461, 254] on span "Retry Sync" at bounding box center [450, 248] width 39 height 9
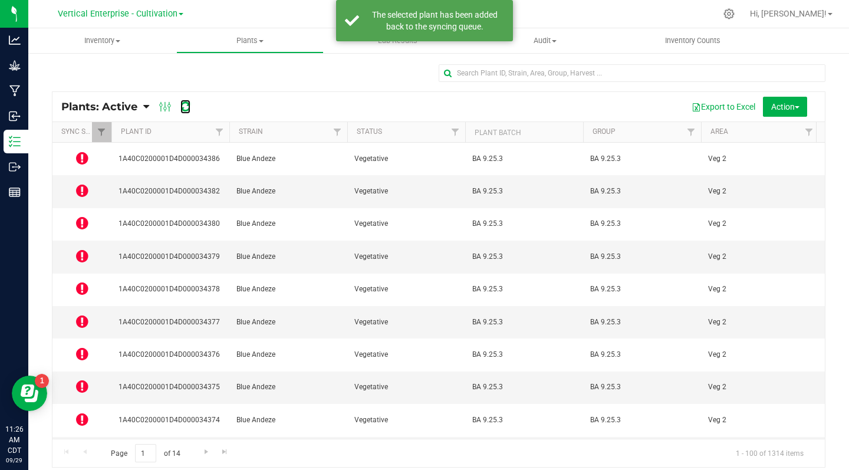
click at [183, 106] on icon at bounding box center [185, 107] width 10 height 12
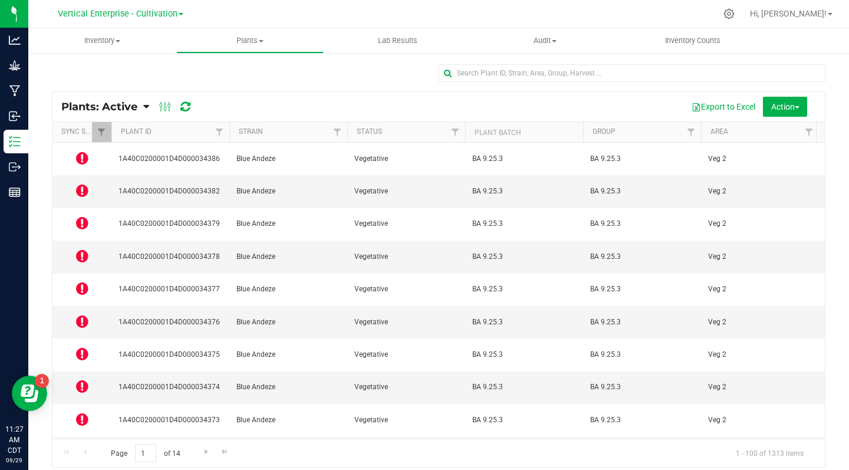
click at [83, 155] on icon at bounding box center [82, 158] width 12 height 14
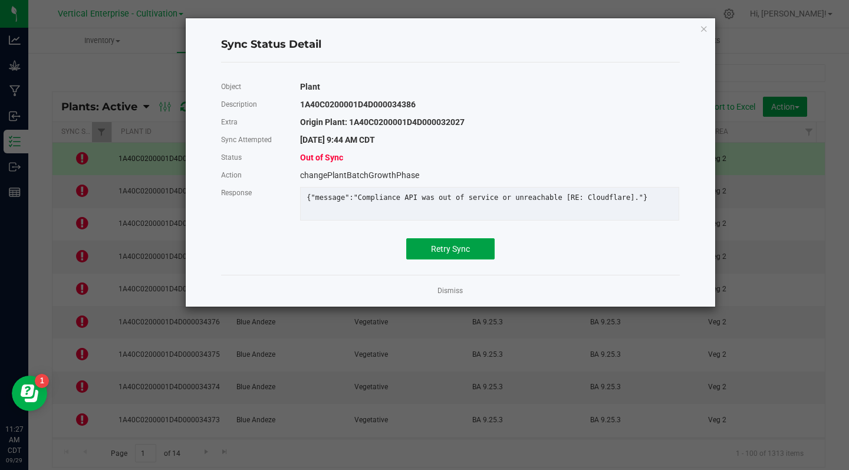
click at [456, 254] on span "Retry Sync" at bounding box center [450, 248] width 39 height 9
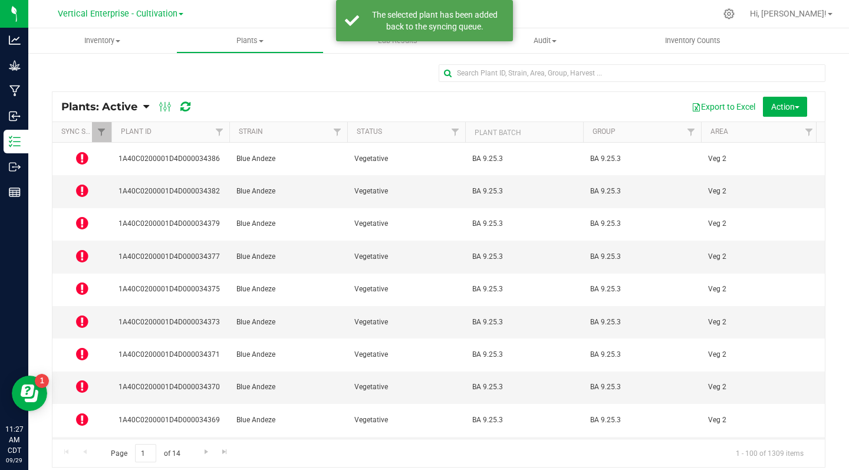
click at [84, 186] on icon at bounding box center [82, 190] width 12 height 14
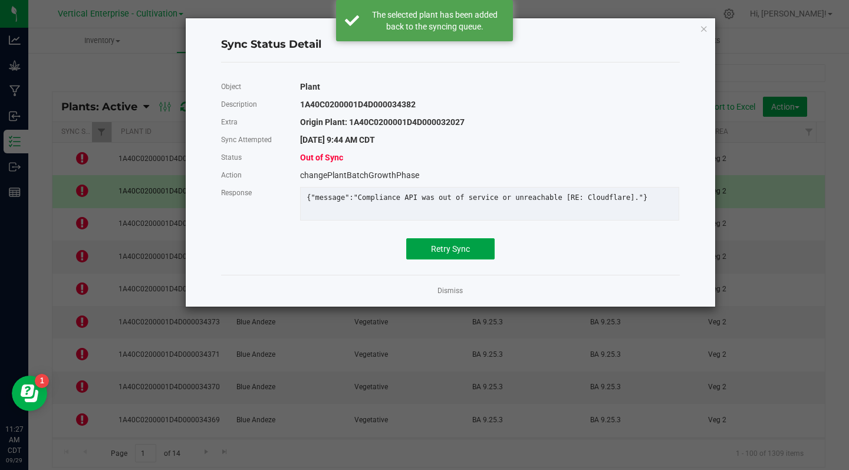
click at [457, 254] on span "Retry Sync" at bounding box center [450, 248] width 39 height 9
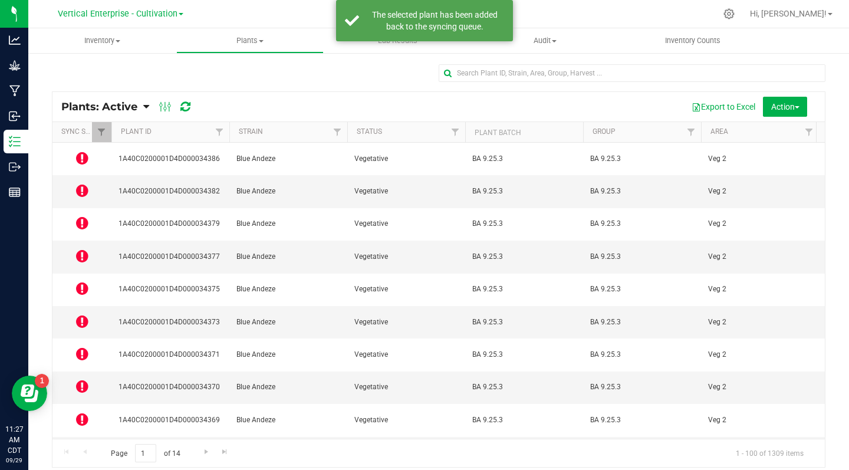
click at [85, 216] on icon at bounding box center [82, 223] width 12 height 14
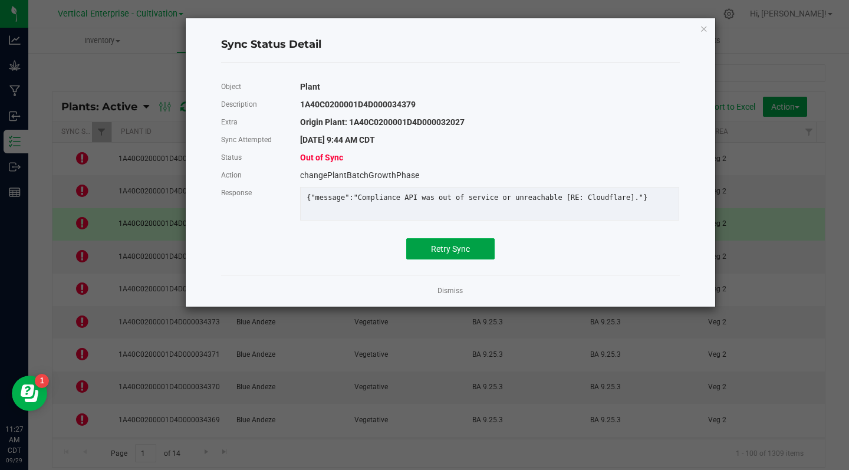
click at [459, 254] on span "Retry Sync" at bounding box center [450, 248] width 39 height 9
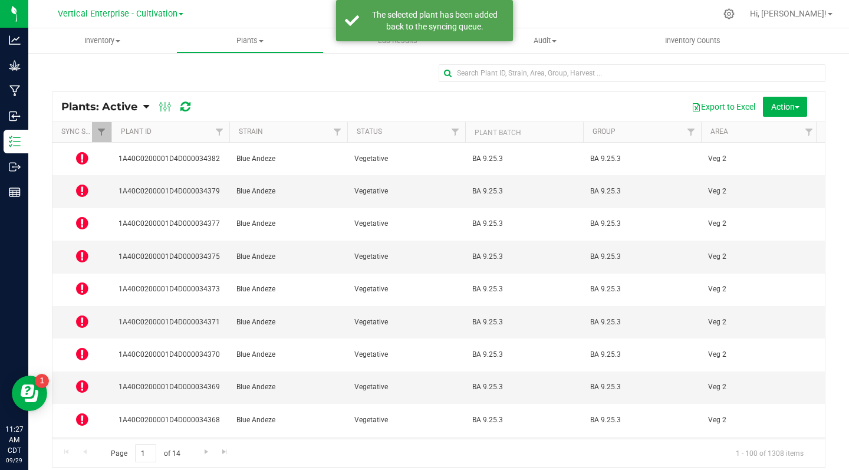
click at [83, 281] on icon at bounding box center [82, 288] width 12 height 14
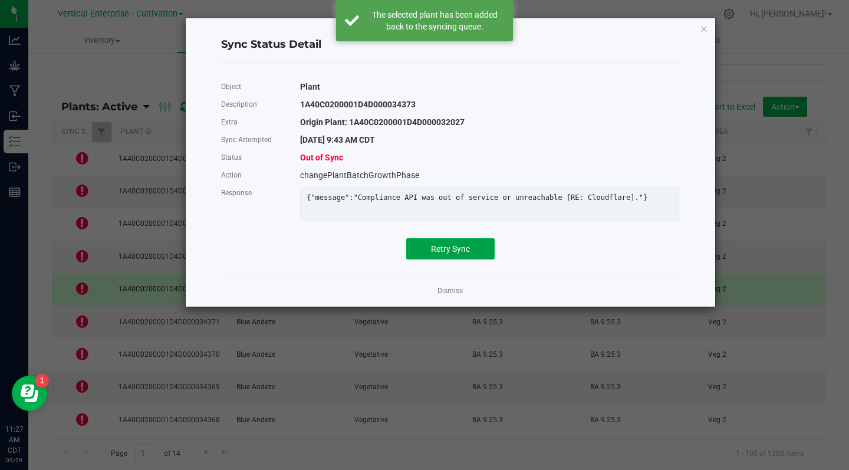
click at [449, 254] on span "Retry Sync" at bounding box center [450, 248] width 39 height 9
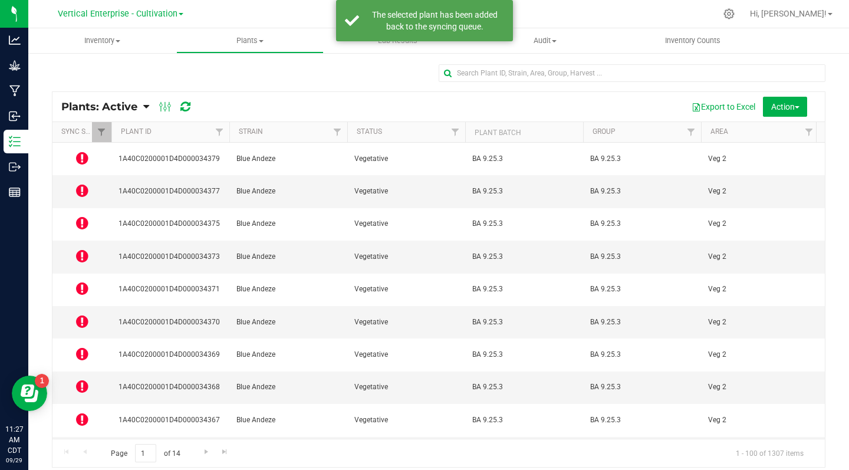
click at [83, 347] on icon at bounding box center [82, 354] width 12 height 14
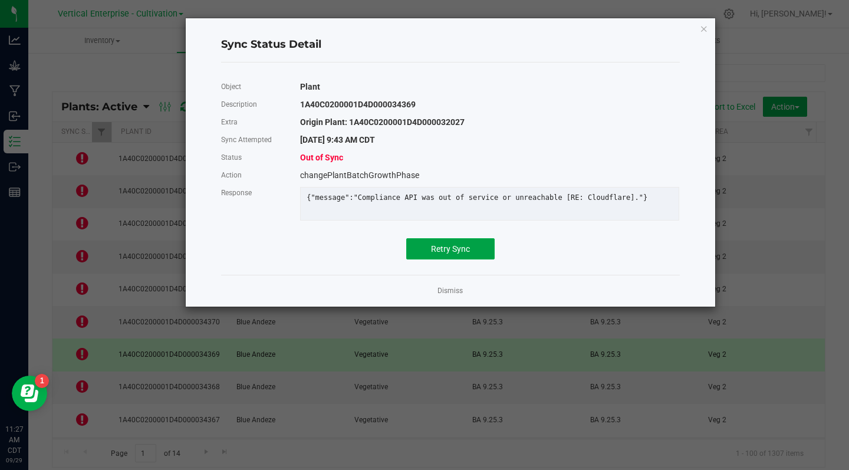
click at [444, 254] on span "Retry Sync" at bounding box center [450, 248] width 39 height 9
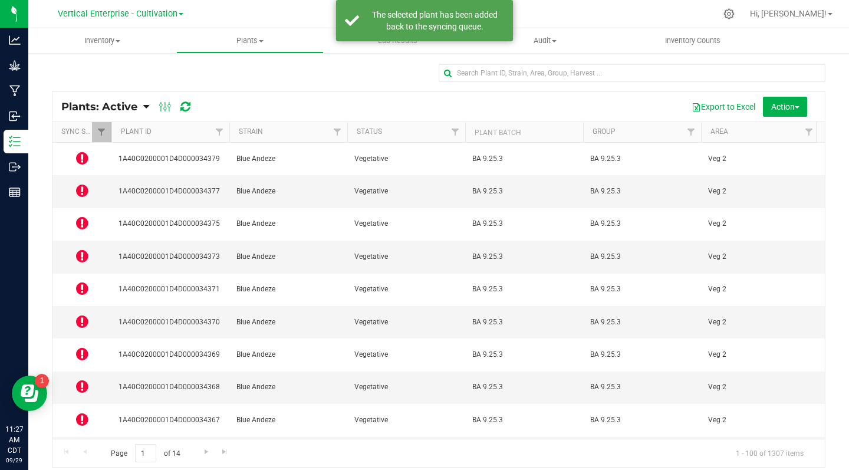
click at [83, 347] on icon at bounding box center [82, 354] width 12 height 14
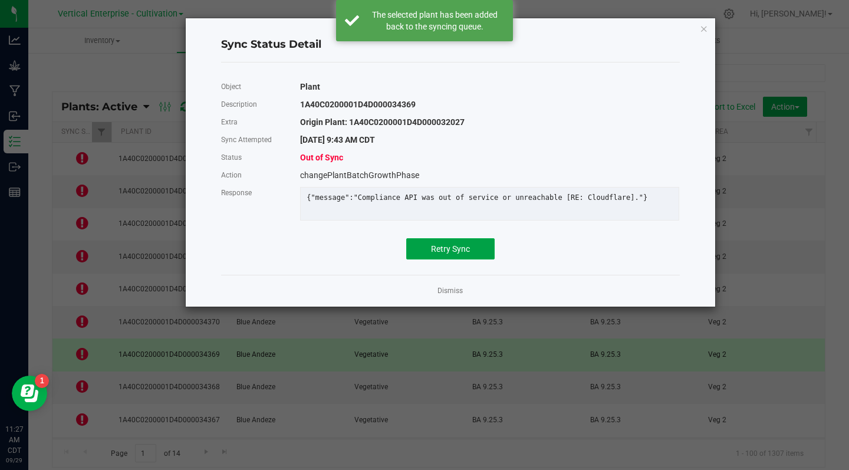
click at [447, 254] on span "Retry Sync" at bounding box center [450, 248] width 39 height 9
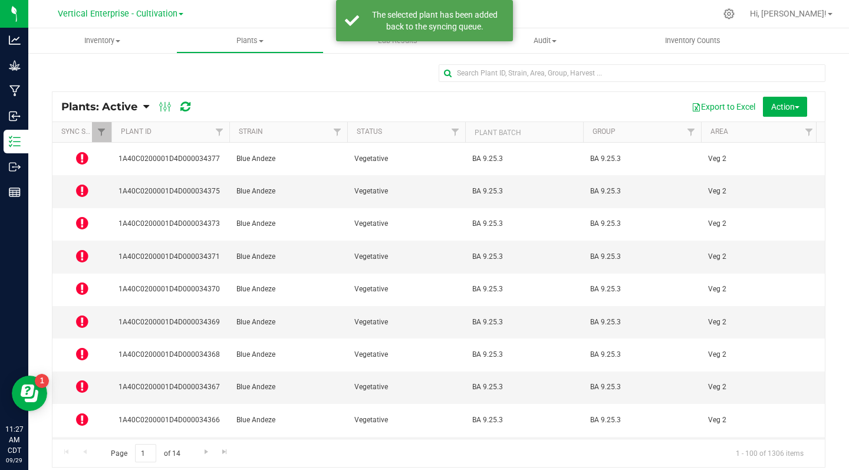
click at [77, 379] on icon at bounding box center [82, 386] width 12 height 14
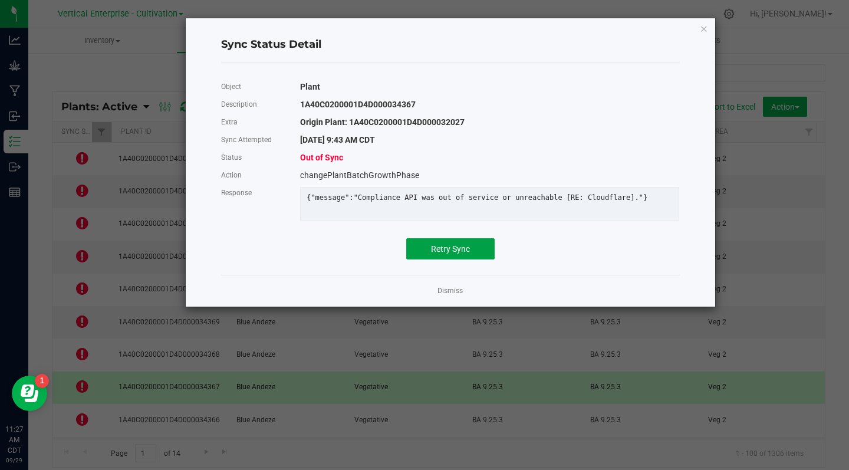
click at [454, 254] on span "Retry Sync" at bounding box center [450, 248] width 39 height 9
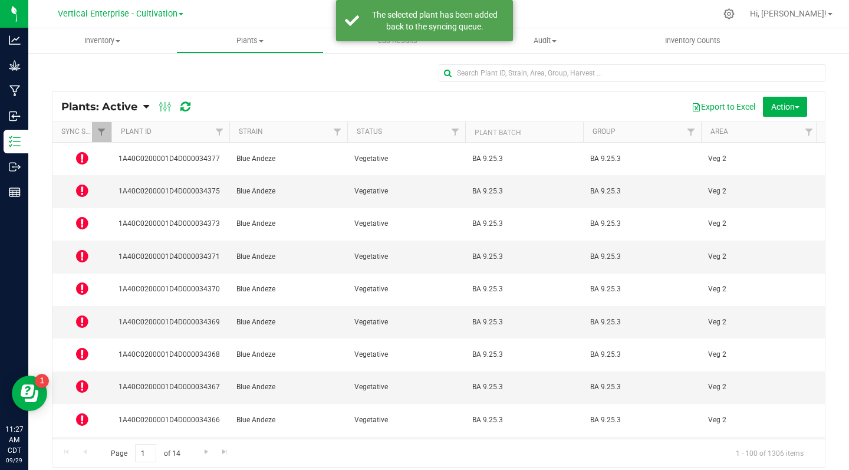
click at [78, 412] on icon at bounding box center [82, 419] width 12 height 14
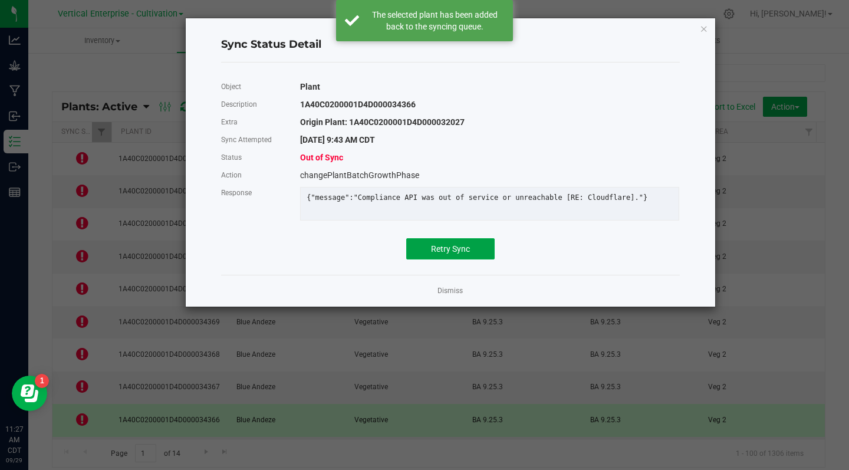
click at [448, 254] on span "Retry Sync" at bounding box center [450, 248] width 39 height 9
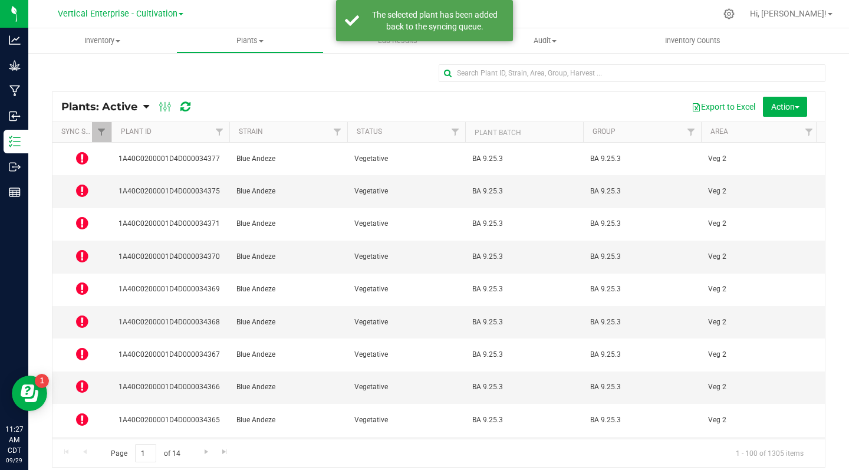
click at [83, 445] on icon at bounding box center [82, 452] width 12 height 14
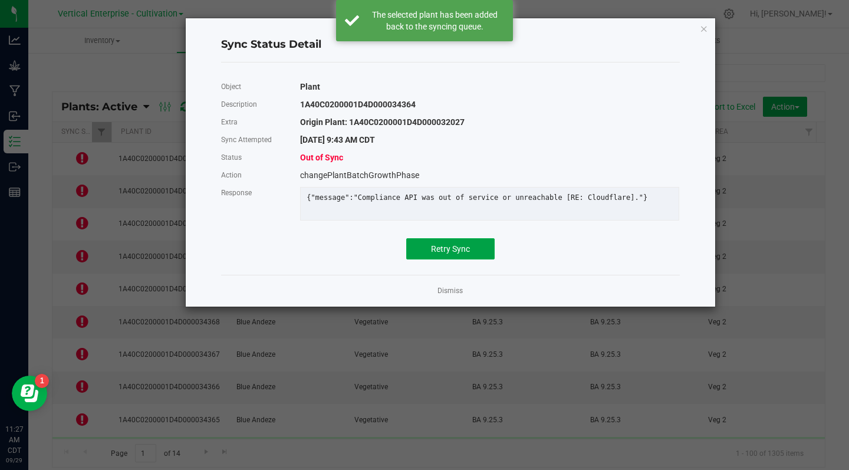
click at [451, 254] on span "Retry Sync" at bounding box center [450, 248] width 39 height 9
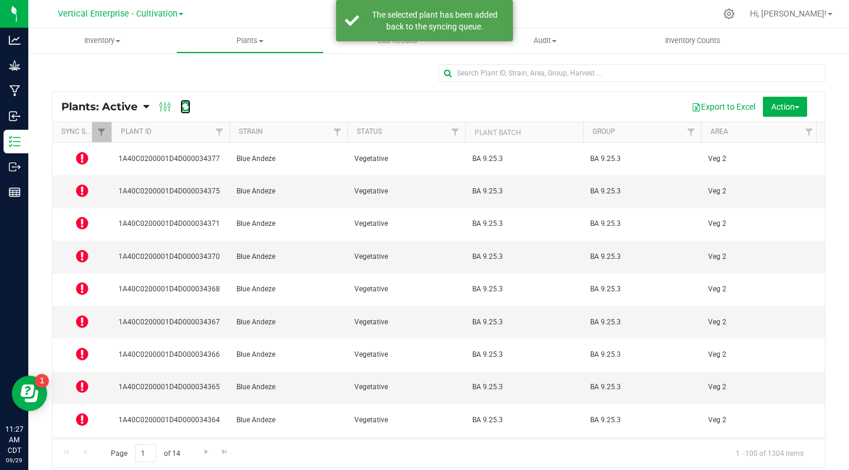
click at [185, 104] on icon at bounding box center [185, 107] width 10 height 12
click at [84, 157] on icon at bounding box center [82, 158] width 12 height 14
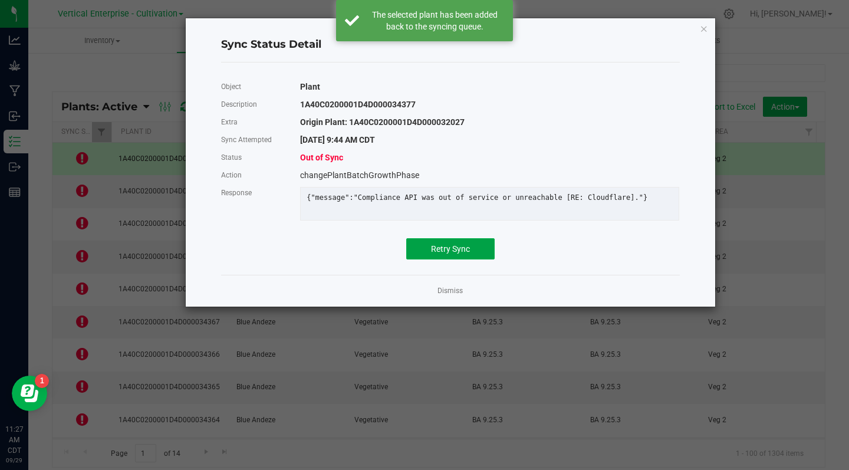
click at [466, 254] on span "Retry Sync" at bounding box center [450, 248] width 39 height 9
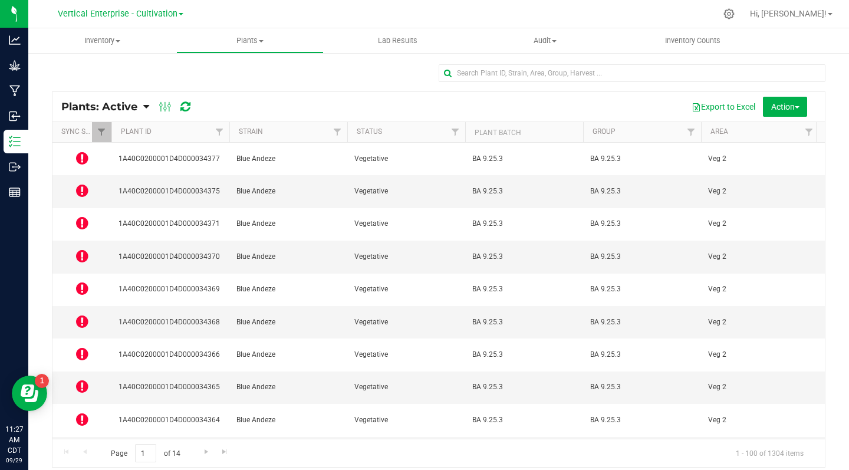
click at [83, 183] on icon at bounding box center [82, 190] width 12 height 14
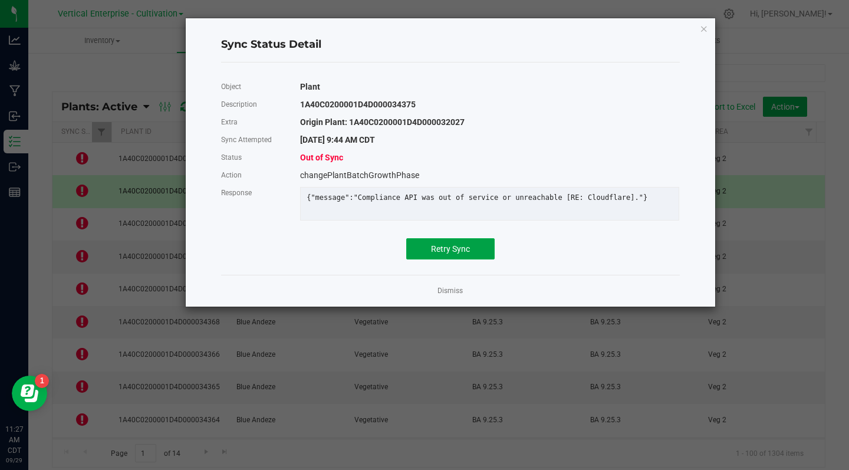
click at [457, 259] on button "Retry Sync" at bounding box center [450, 248] width 88 height 21
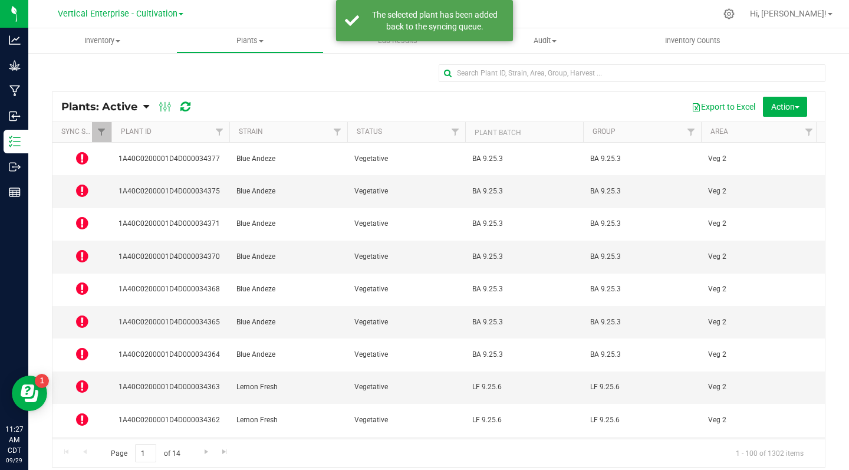
click at [82, 183] on icon at bounding box center [82, 190] width 12 height 14
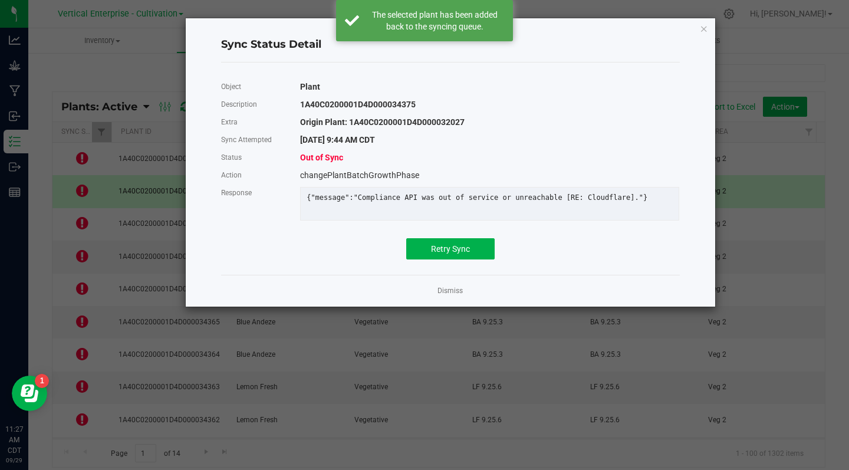
click at [446, 296] on link "Dismiss" at bounding box center [449, 291] width 25 height 10
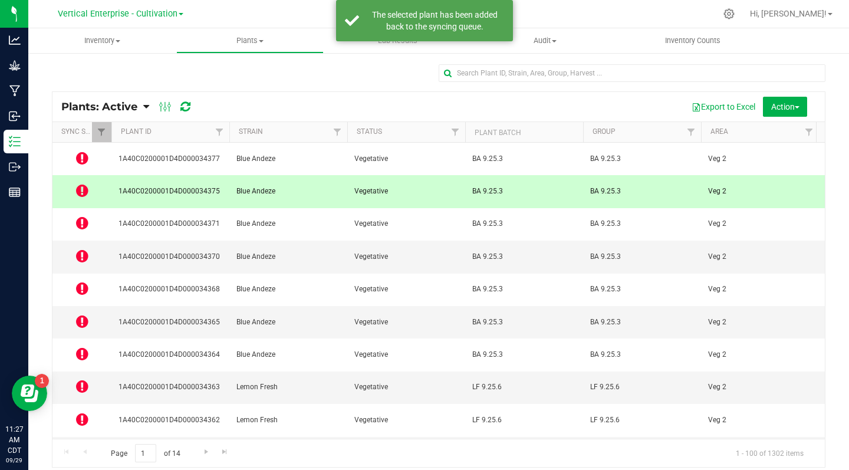
click at [83, 216] on icon at bounding box center [82, 223] width 12 height 14
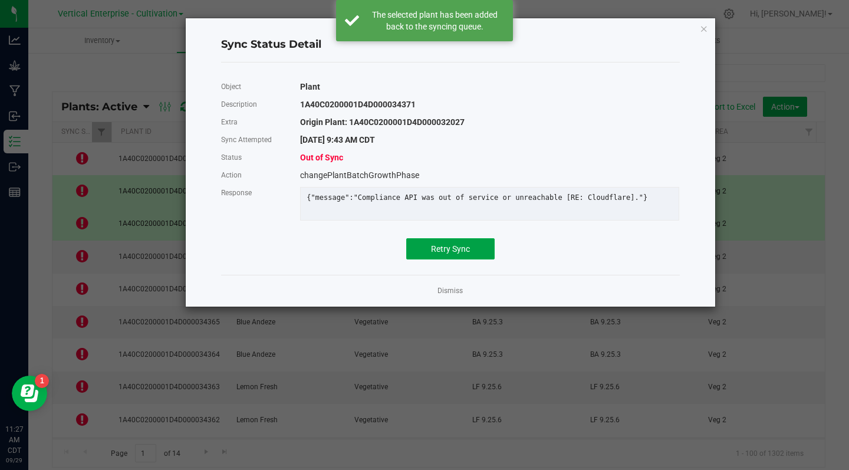
click at [463, 259] on button "Retry Sync" at bounding box center [450, 248] width 88 height 21
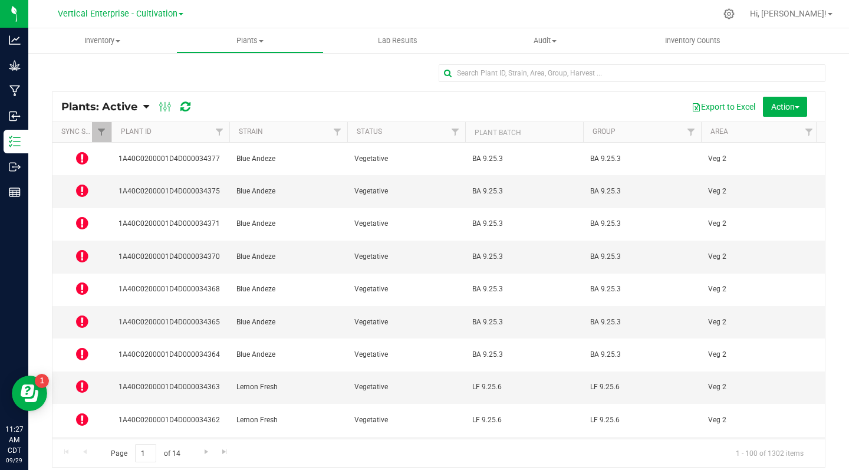
click at [87, 249] on icon at bounding box center [82, 256] width 12 height 14
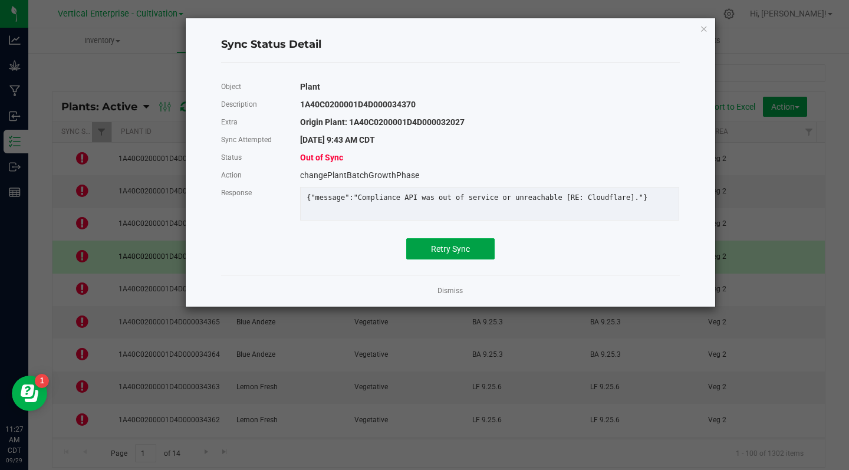
click at [464, 254] on span "Retry Sync" at bounding box center [450, 248] width 39 height 9
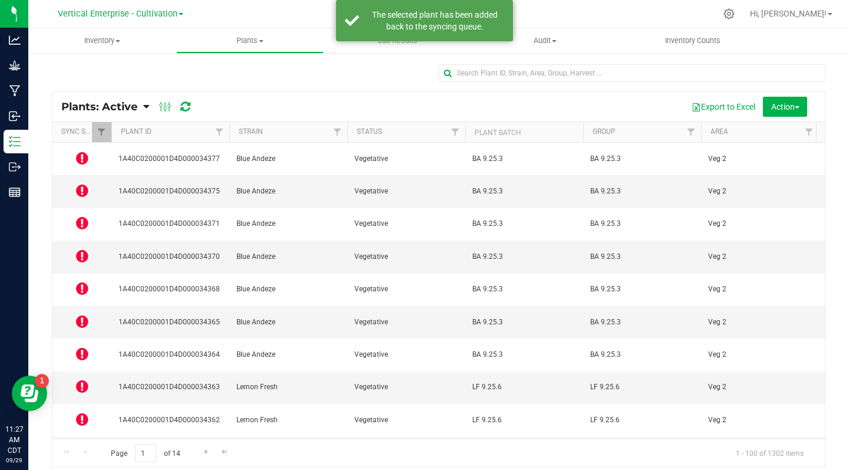
click at [81, 281] on icon at bounding box center [82, 288] width 12 height 14
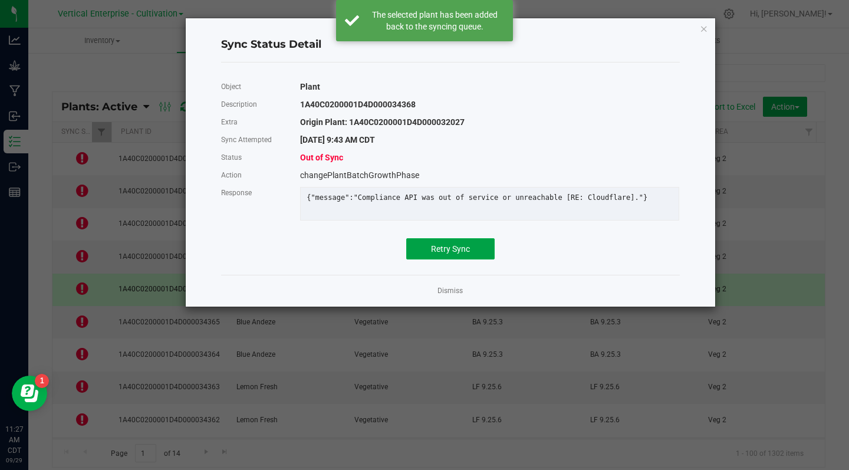
click at [458, 259] on button "Retry Sync" at bounding box center [450, 248] width 88 height 21
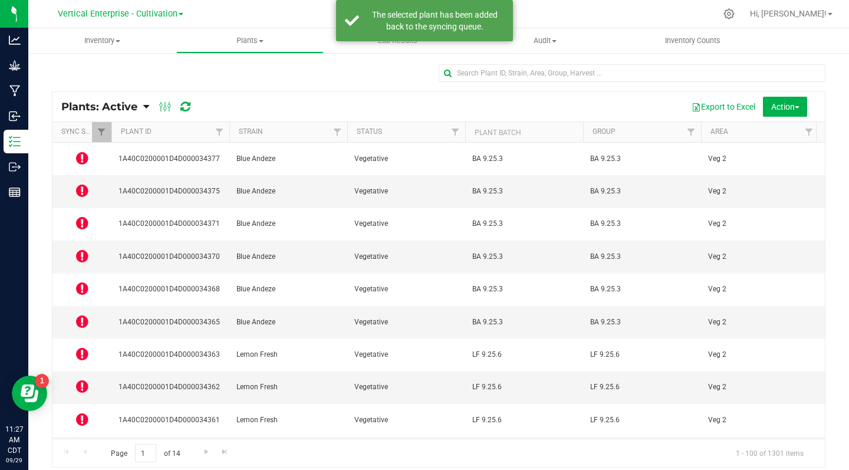
click at [84, 314] on icon at bounding box center [82, 321] width 12 height 14
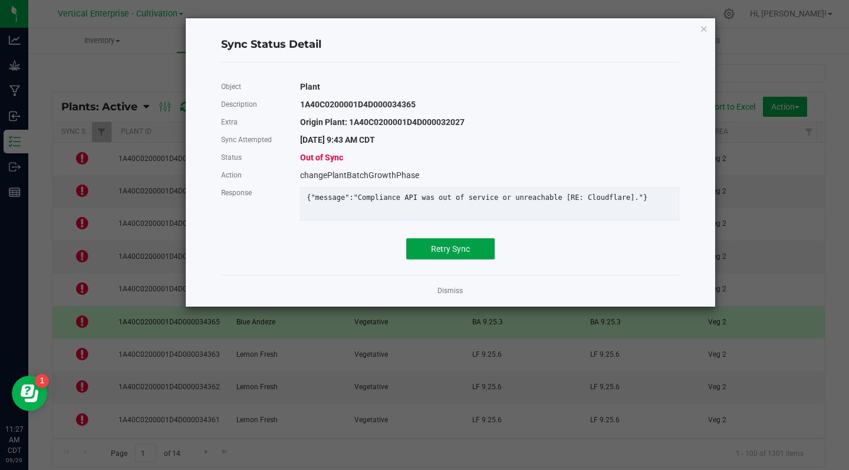
click at [453, 254] on span "Retry Sync" at bounding box center [450, 248] width 39 height 9
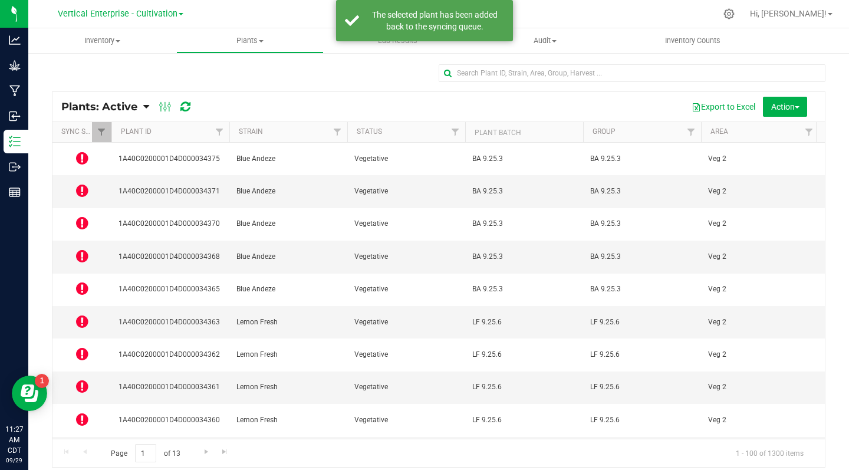
click at [82, 347] on icon at bounding box center [82, 354] width 12 height 14
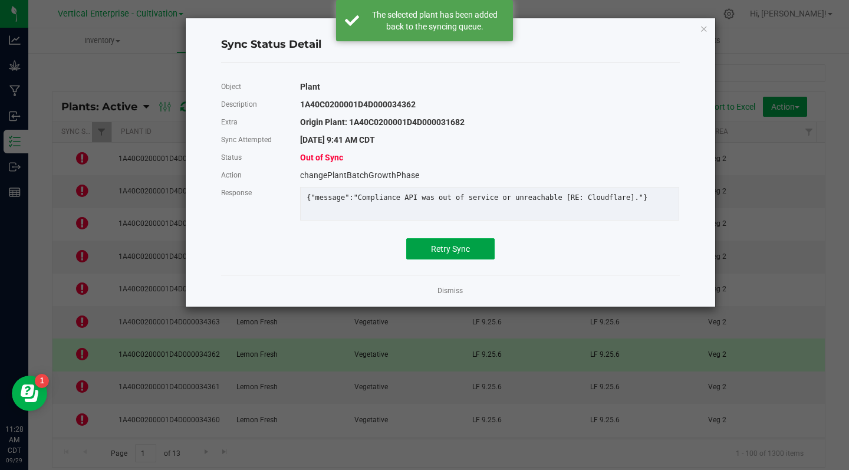
click at [460, 254] on span "Retry Sync" at bounding box center [450, 248] width 39 height 9
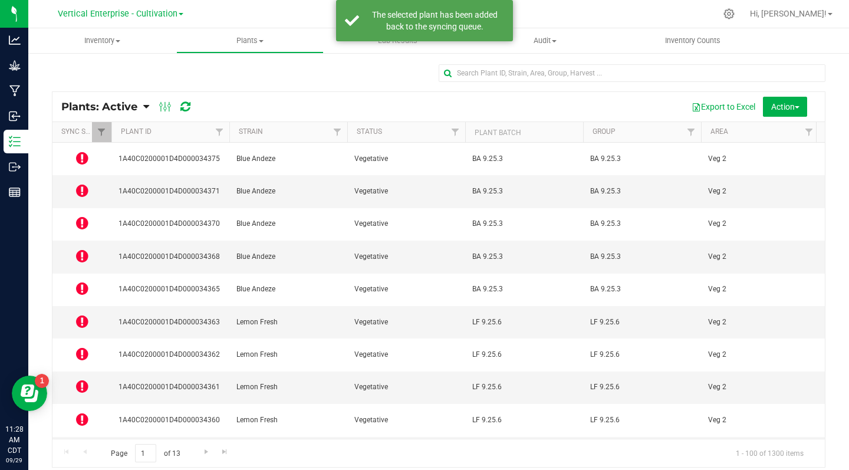
click at [84, 412] on icon at bounding box center [82, 419] width 12 height 14
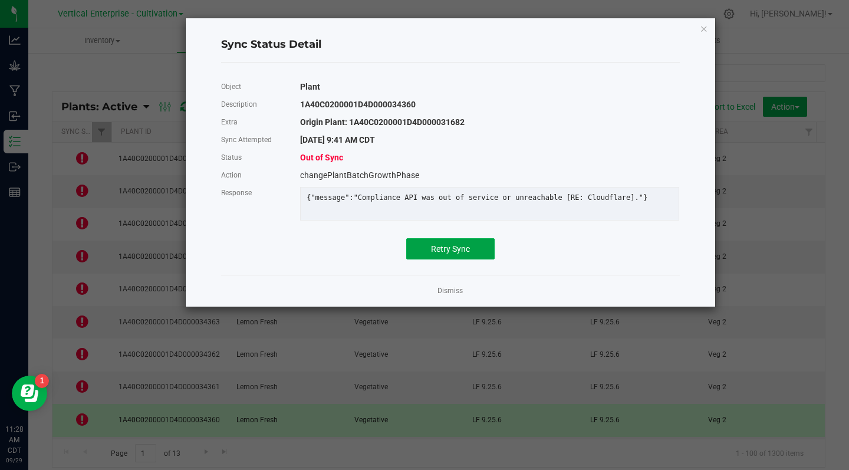
click at [458, 254] on span "Retry Sync" at bounding box center [450, 248] width 39 height 9
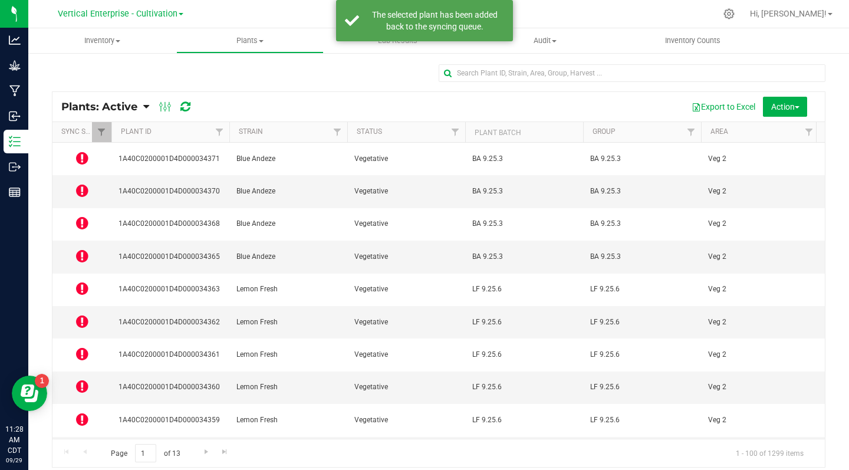
click at [86, 445] on icon at bounding box center [82, 452] width 12 height 14
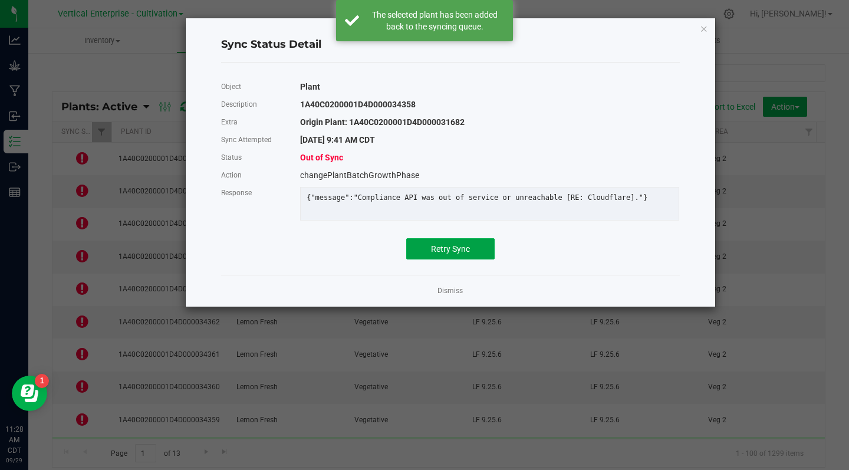
click at [454, 254] on span "Retry Sync" at bounding box center [450, 248] width 39 height 9
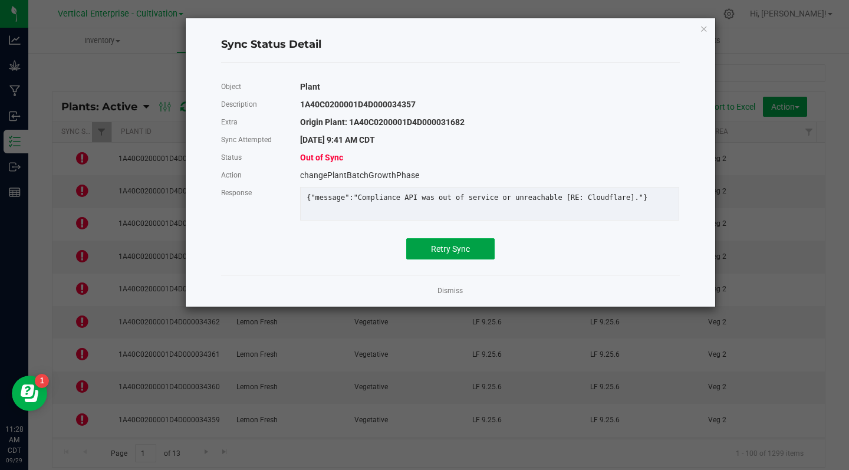
click at [459, 254] on span "Retry Sync" at bounding box center [450, 248] width 39 height 9
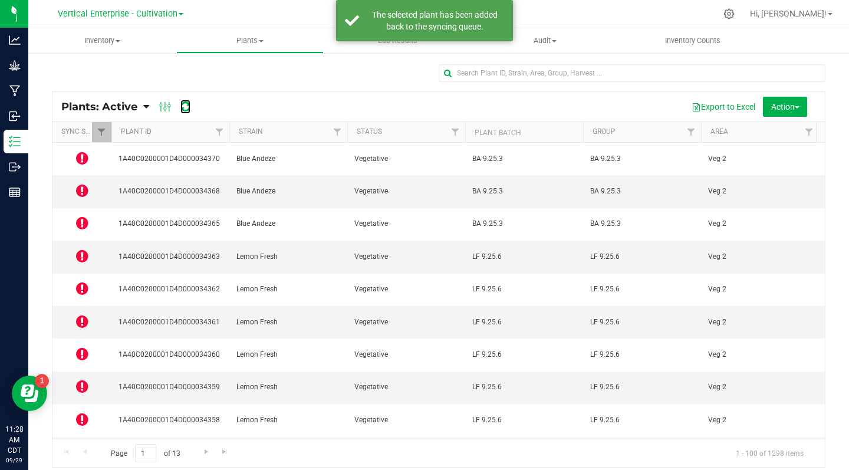
click at [185, 103] on icon at bounding box center [185, 107] width 10 height 12
click at [84, 157] on icon at bounding box center [82, 158] width 12 height 14
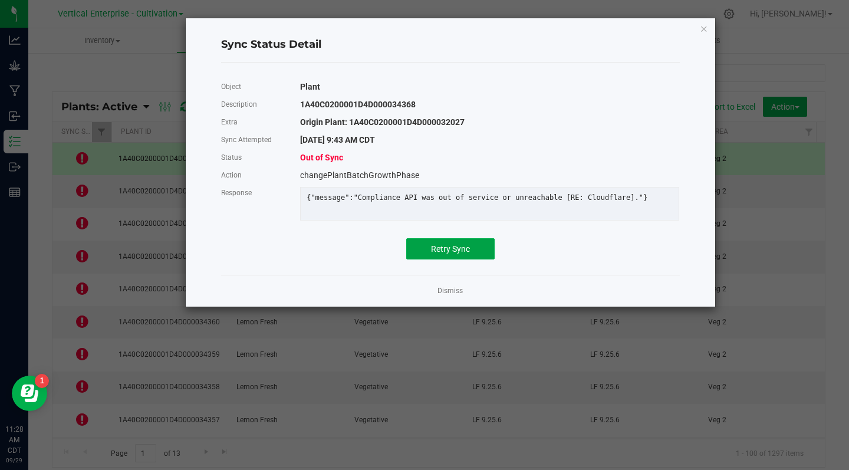
click at [456, 254] on span "Retry Sync" at bounding box center [450, 248] width 39 height 9
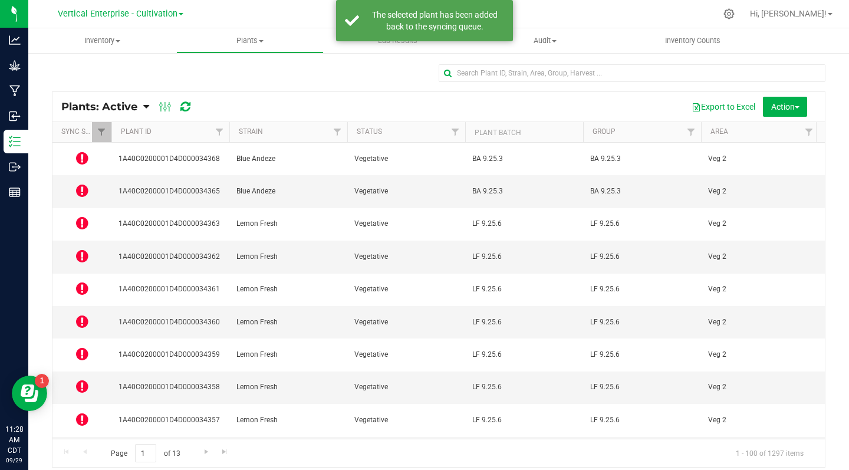
click at [84, 183] on icon at bounding box center [82, 190] width 12 height 14
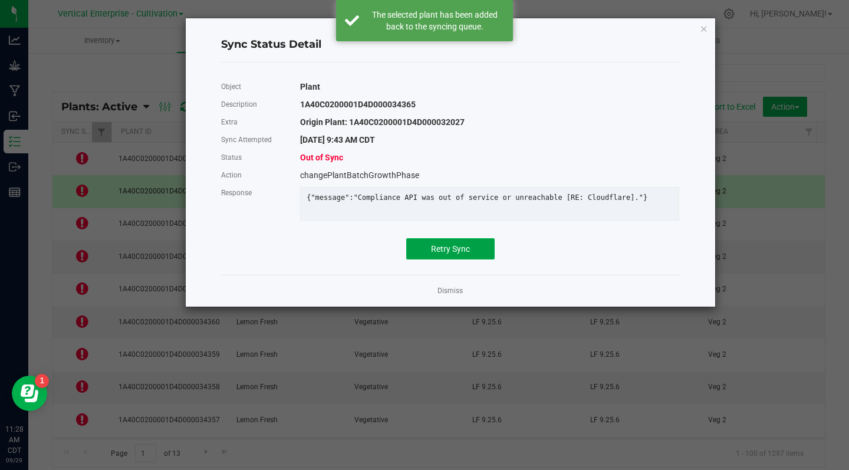
click at [447, 259] on button "Retry Sync" at bounding box center [450, 248] width 88 height 21
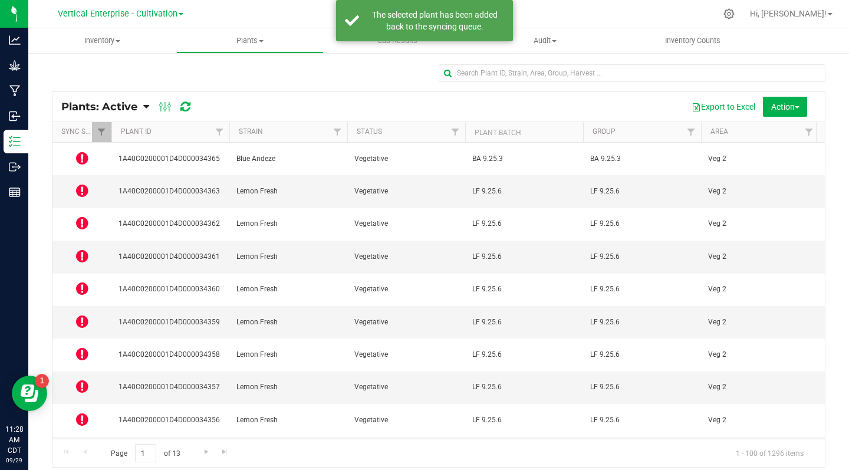
click at [83, 216] on icon at bounding box center [82, 223] width 12 height 14
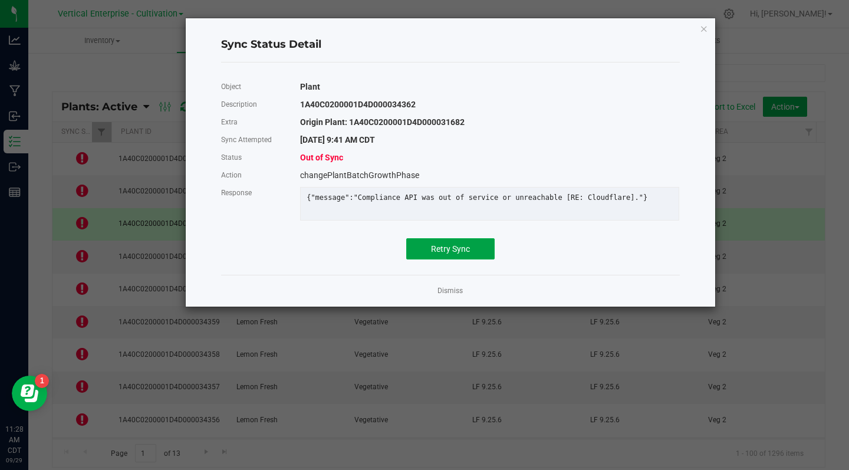
click at [453, 259] on button "Retry Sync" at bounding box center [450, 248] width 88 height 21
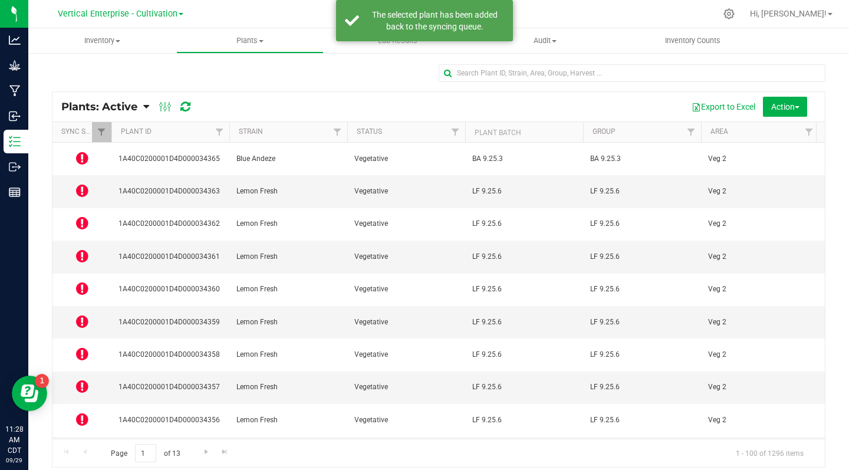
click at [84, 249] on icon at bounding box center [82, 256] width 12 height 14
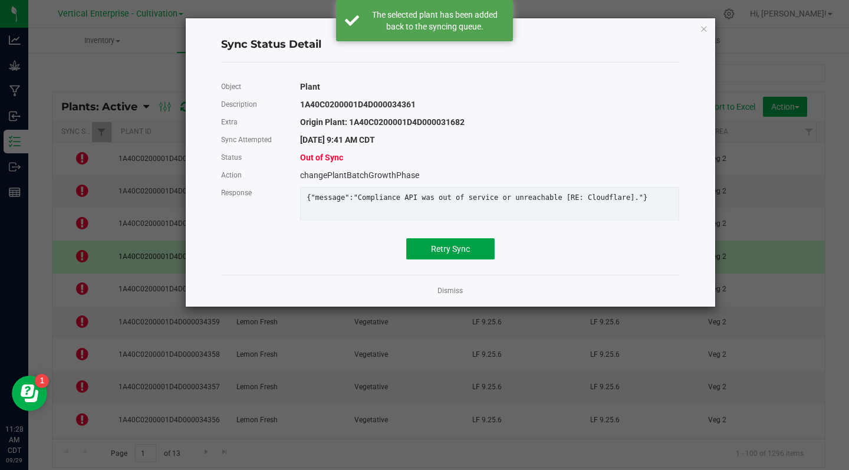
click at [459, 254] on span "Retry Sync" at bounding box center [450, 248] width 39 height 9
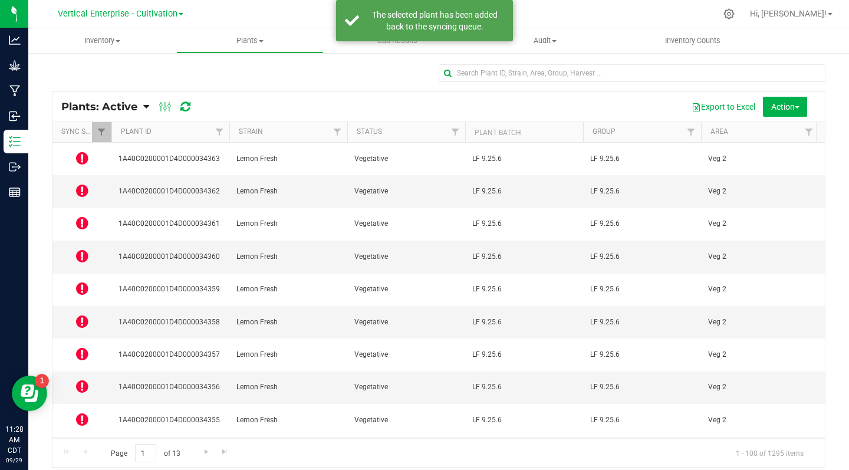
click at [81, 281] on icon at bounding box center [82, 288] width 12 height 14
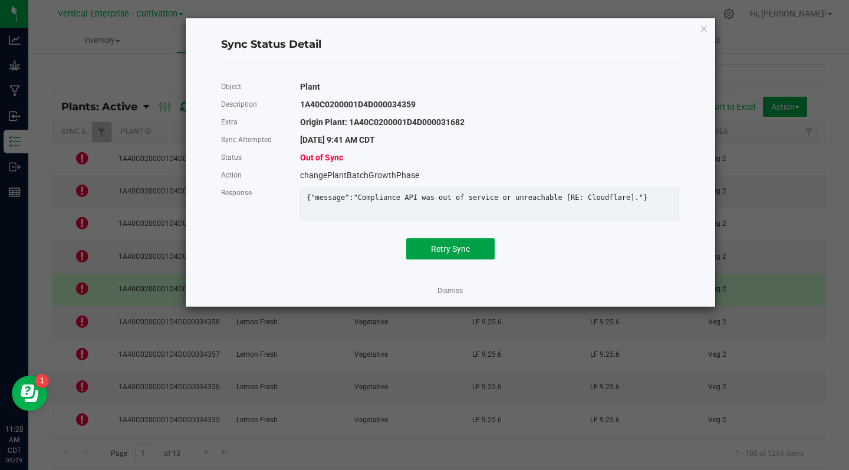
click at [446, 254] on span "Retry Sync" at bounding box center [450, 248] width 39 height 9
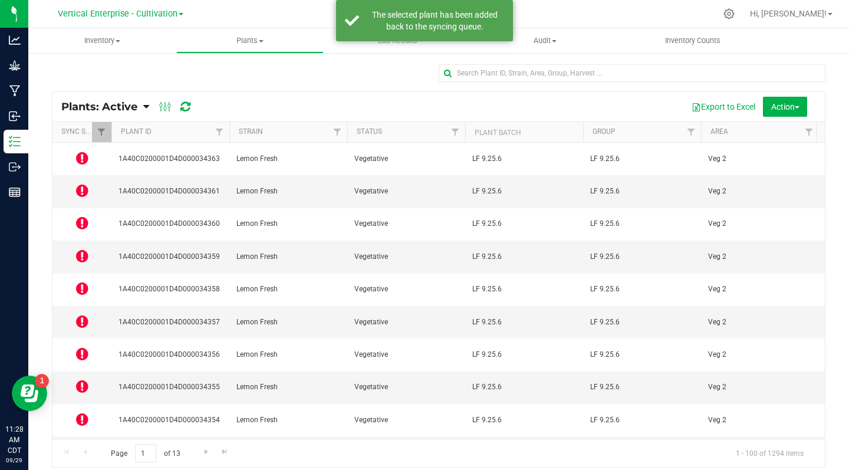
click at [80, 314] on icon at bounding box center [82, 321] width 12 height 14
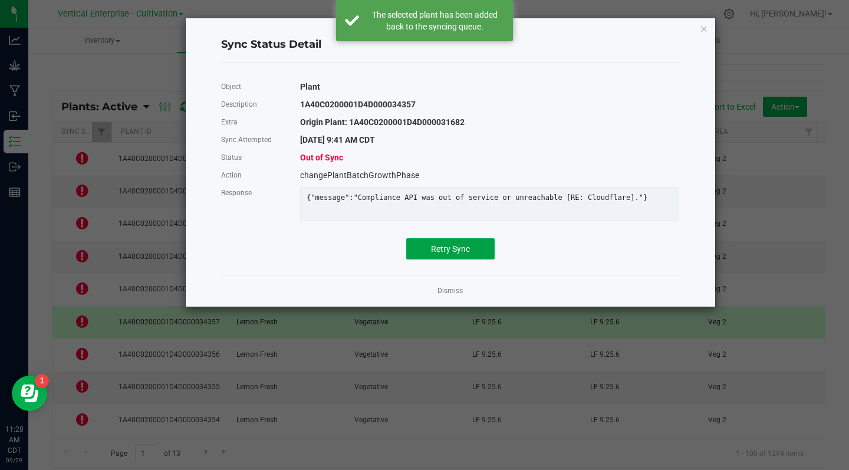
click at [448, 254] on span "Retry Sync" at bounding box center [450, 248] width 39 height 9
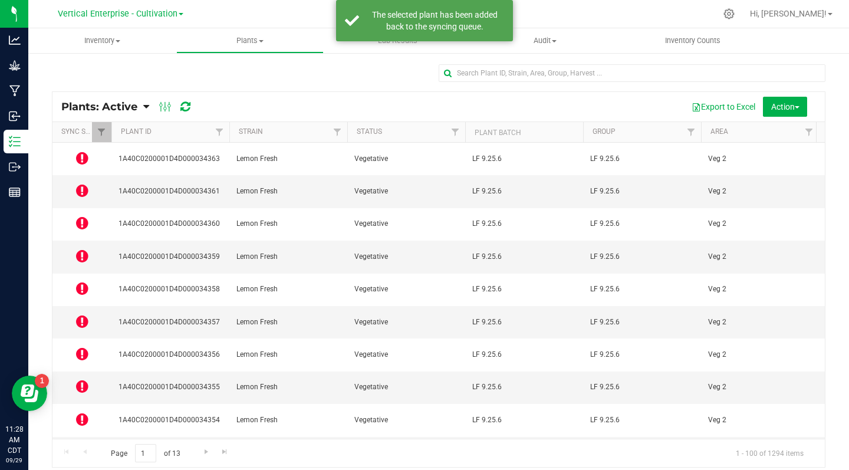
click at [79, 347] on icon at bounding box center [82, 354] width 12 height 14
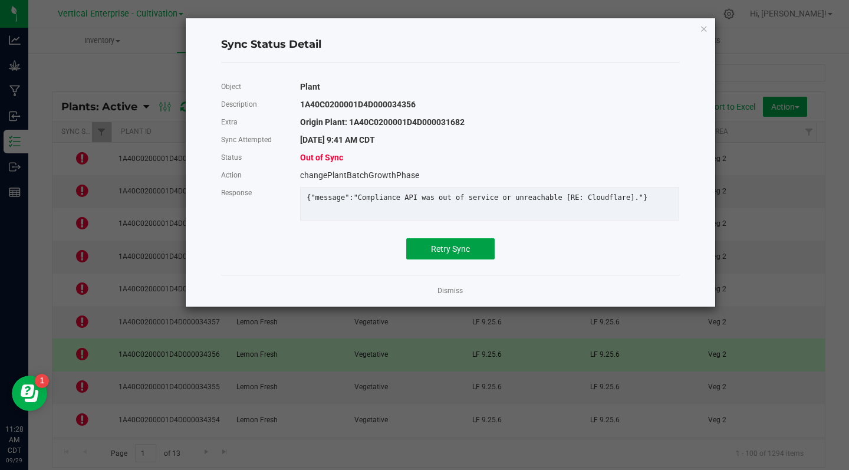
click at [459, 254] on span "Retry Sync" at bounding box center [450, 248] width 39 height 9
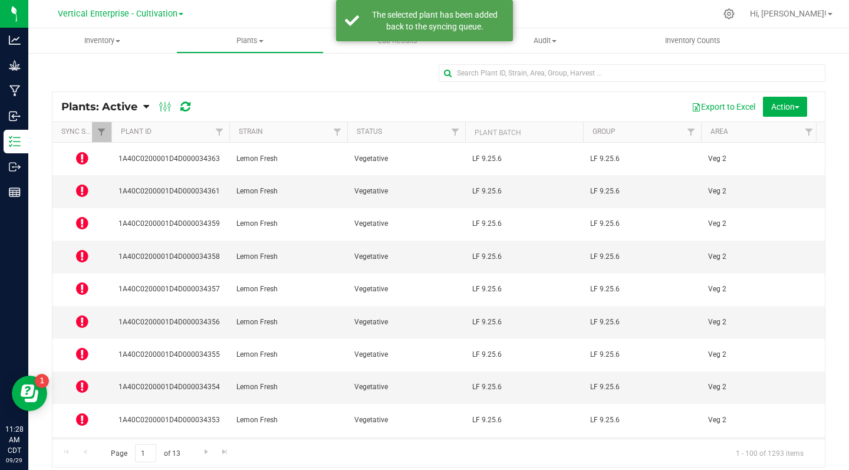
click at [80, 379] on icon at bounding box center [82, 386] width 12 height 14
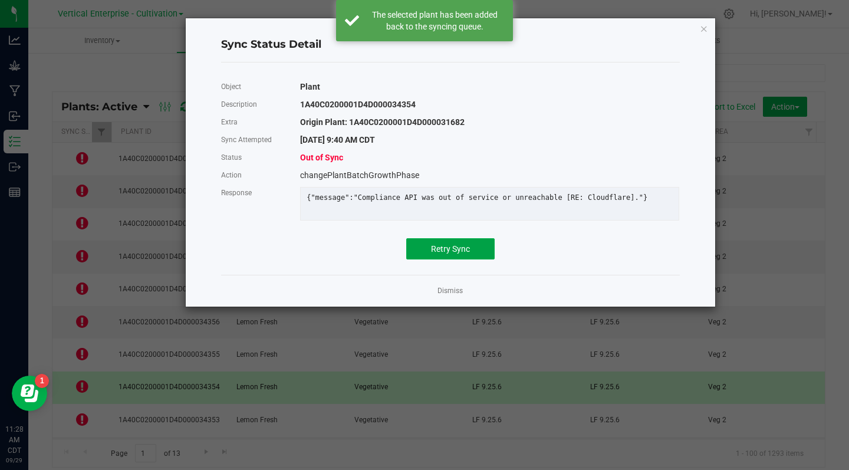
click at [461, 254] on span "Retry Sync" at bounding box center [450, 248] width 39 height 9
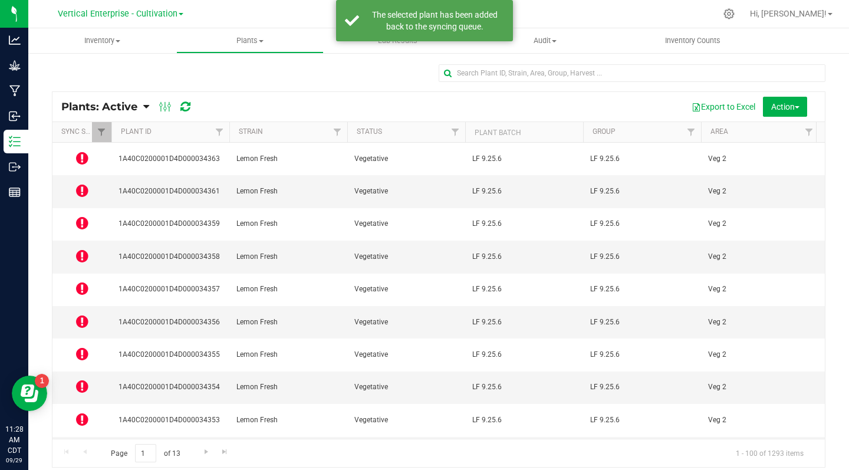
click at [82, 412] on icon at bounding box center [82, 419] width 12 height 14
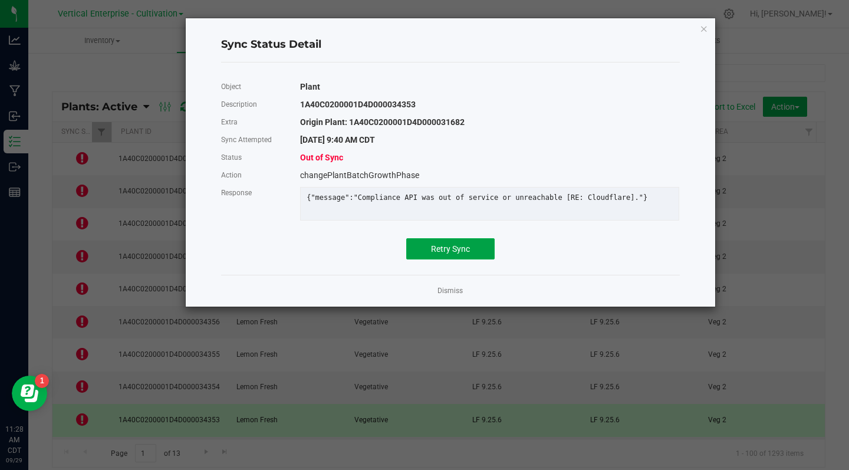
click at [460, 254] on span "Retry Sync" at bounding box center [450, 248] width 39 height 9
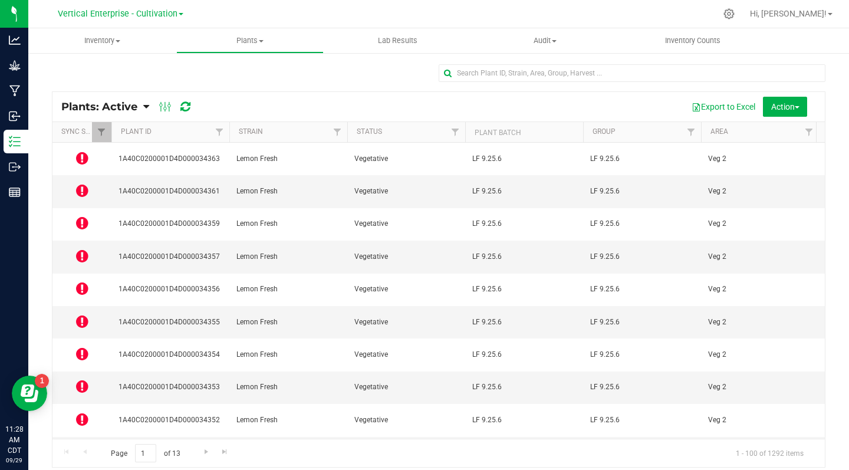
click at [83, 445] on icon at bounding box center [82, 452] width 12 height 14
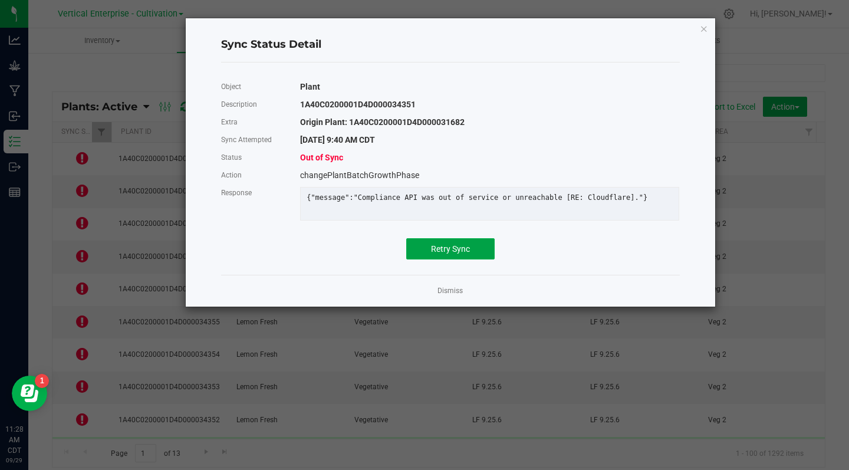
click at [446, 254] on span "Retry Sync" at bounding box center [450, 248] width 39 height 9
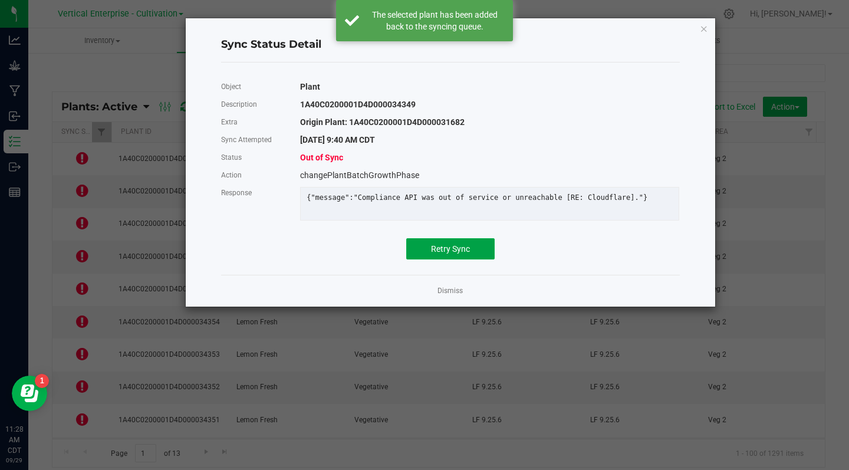
click at [463, 254] on span "Retry Sync" at bounding box center [450, 248] width 39 height 9
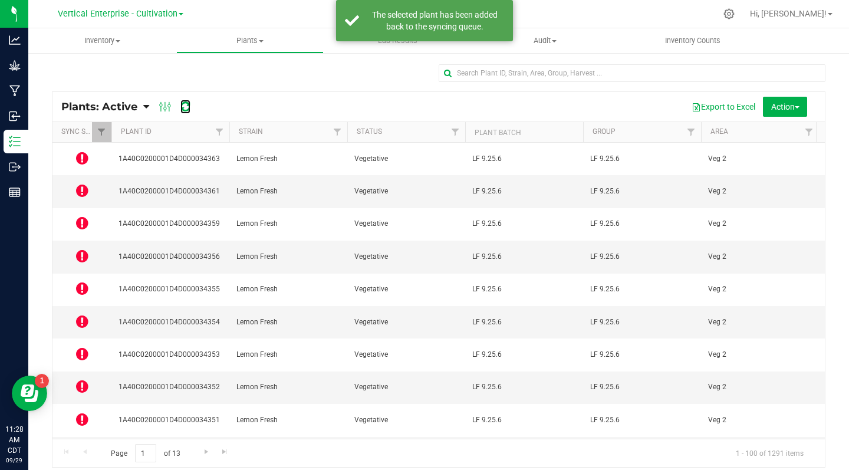
click at [186, 107] on icon at bounding box center [185, 107] width 10 height 12
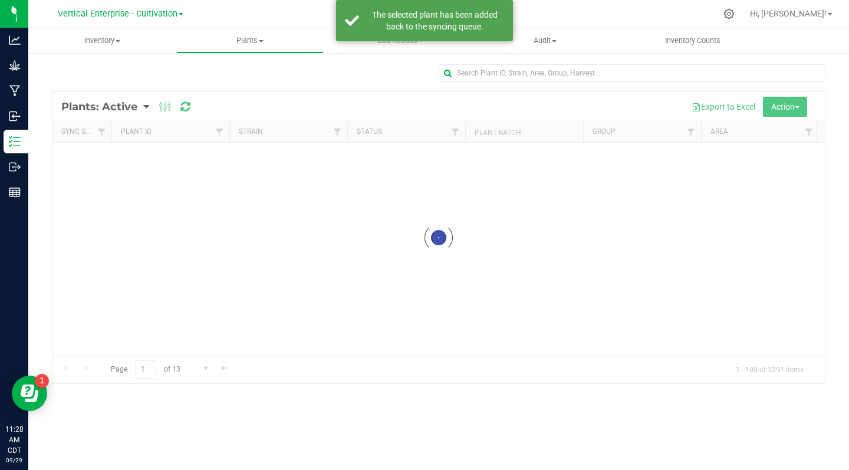
click at [186, 106] on div at bounding box center [438, 237] width 772 height 291
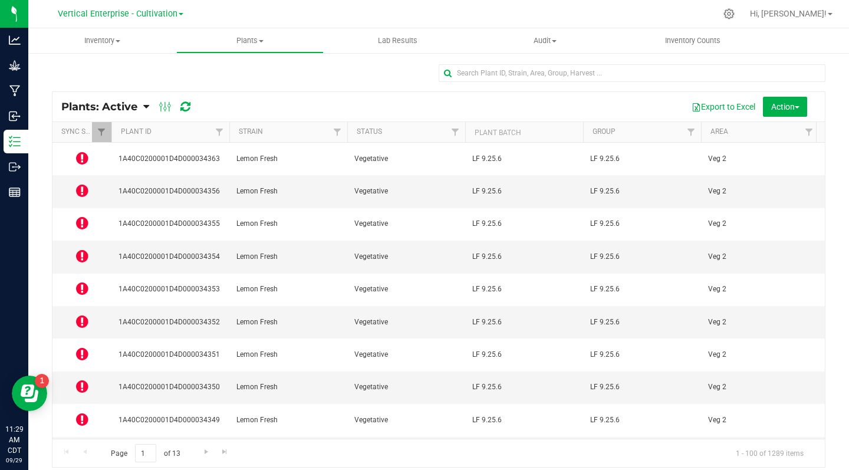
click at [84, 154] on icon at bounding box center [82, 158] width 12 height 14
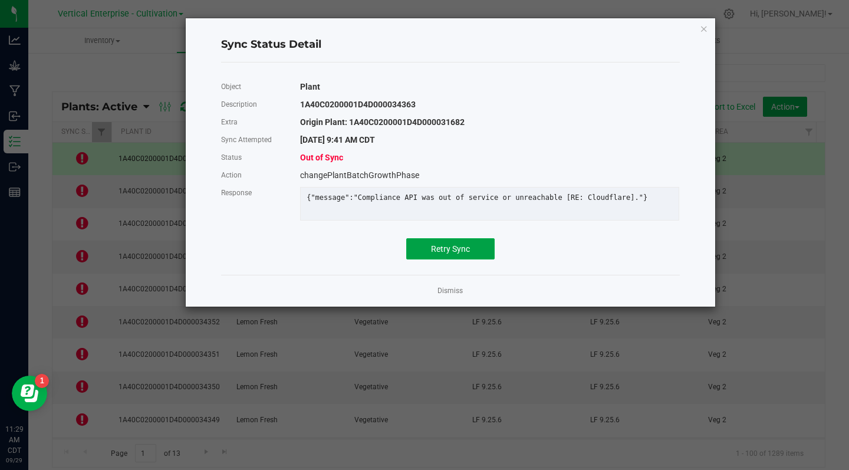
click at [458, 254] on span "Retry Sync" at bounding box center [450, 248] width 39 height 9
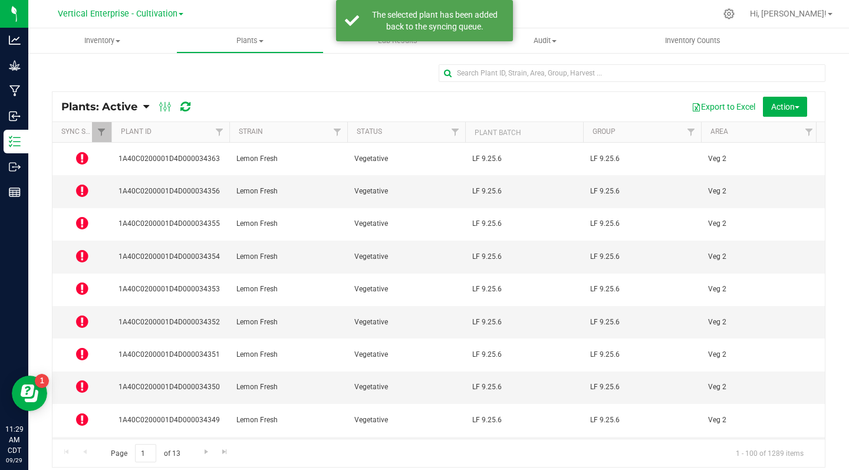
click at [87, 183] on icon at bounding box center [82, 190] width 12 height 14
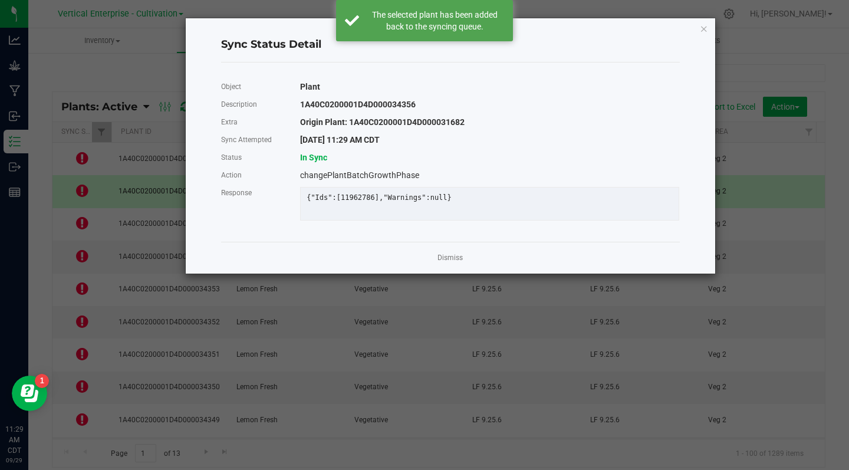
click at [85, 208] on ngb-modal-window "Sync Status Detail Object Plant Description 1A40C0200001D4D000034356 Extra Orig…" at bounding box center [429, 235] width 858 height 470
click at [450, 263] on link "Dismiss" at bounding box center [449, 258] width 25 height 10
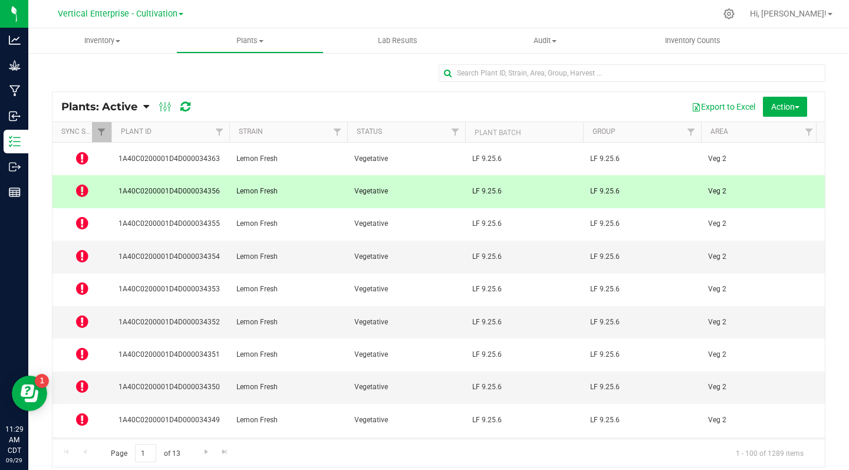
click at [85, 216] on icon at bounding box center [82, 223] width 12 height 14
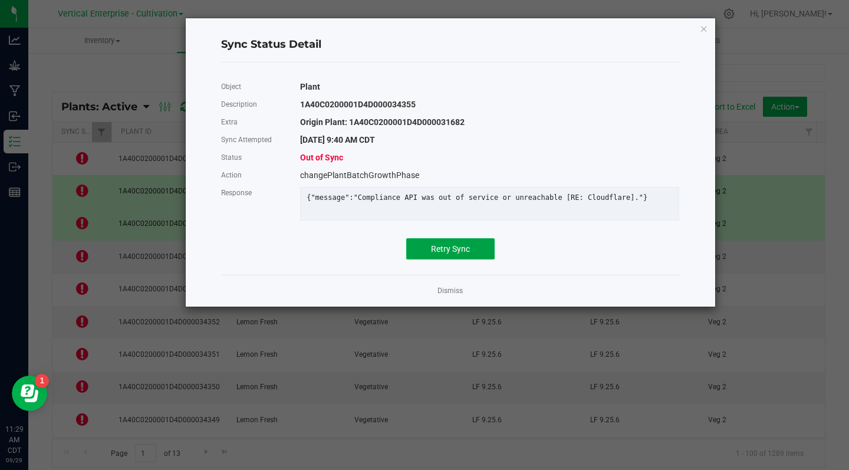
click at [458, 254] on span "Retry Sync" at bounding box center [450, 248] width 39 height 9
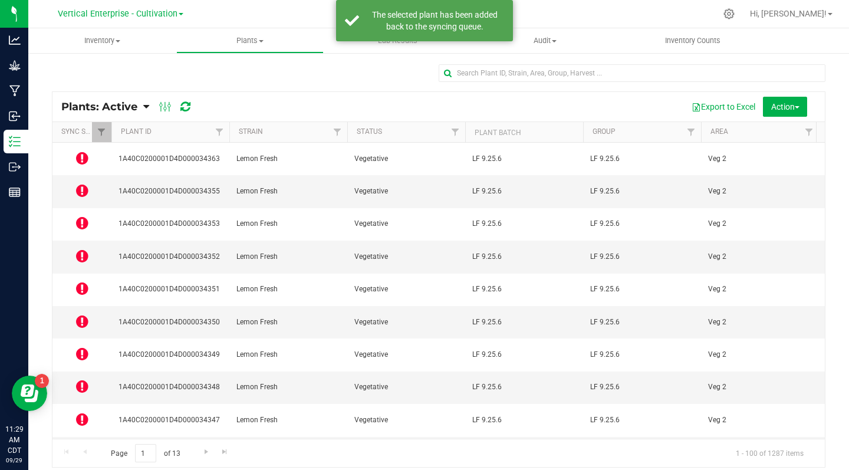
click at [82, 249] on icon at bounding box center [82, 256] width 12 height 14
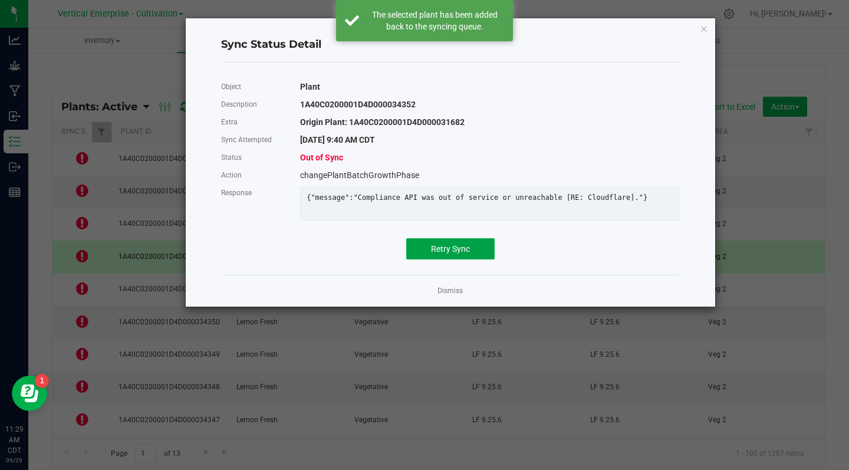
click at [449, 254] on span "Retry Sync" at bounding box center [450, 248] width 39 height 9
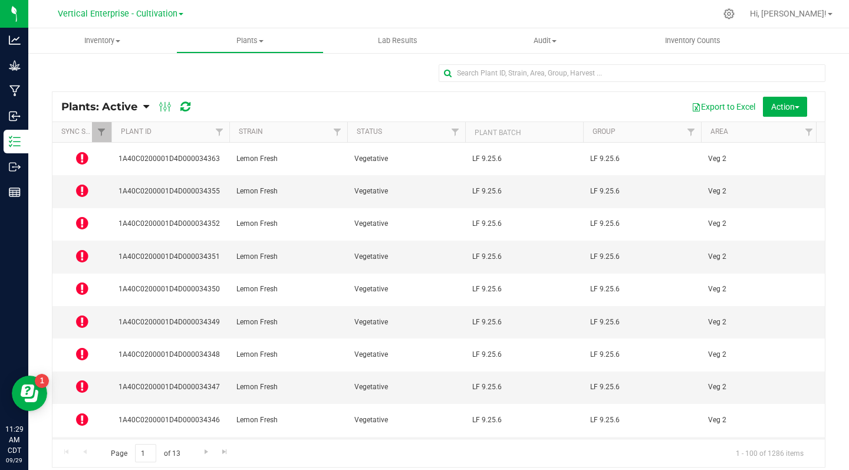
click at [84, 281] on icon at bounding box center [82, 288] width 12 height 14
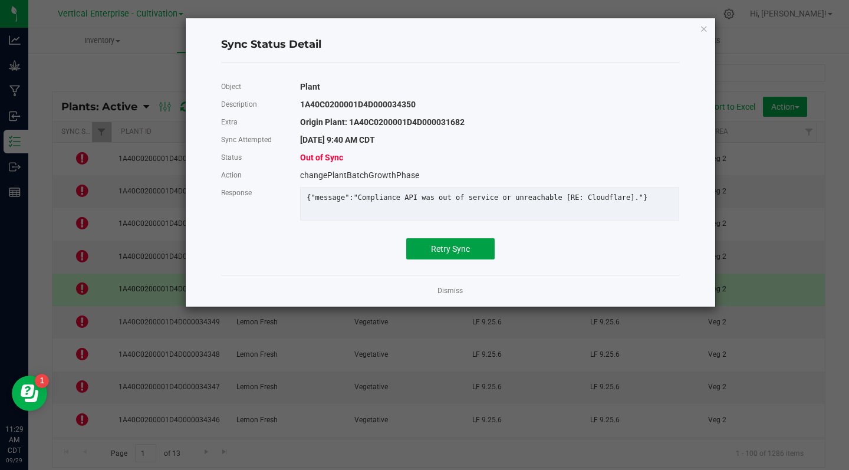
click at [453, 259] on button "Retry Sync" at bounding box center [450, 248] width 88 height 21
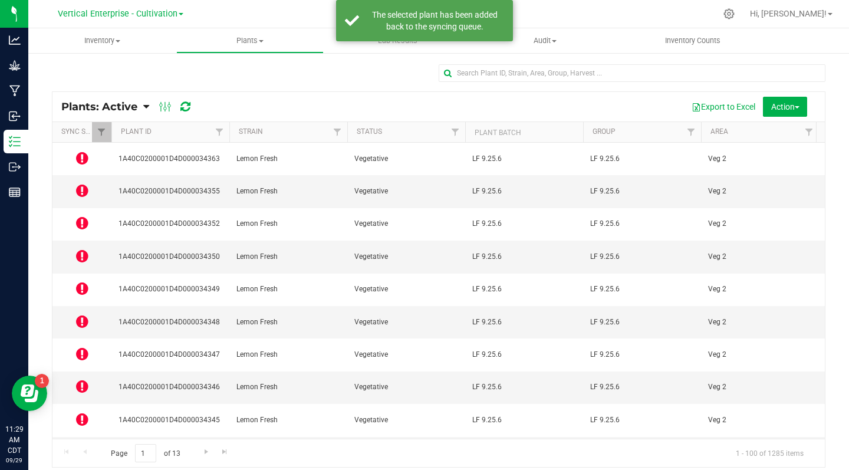
click at [84, 314] on icon at bounding box center [82, 321] width 12 height 14
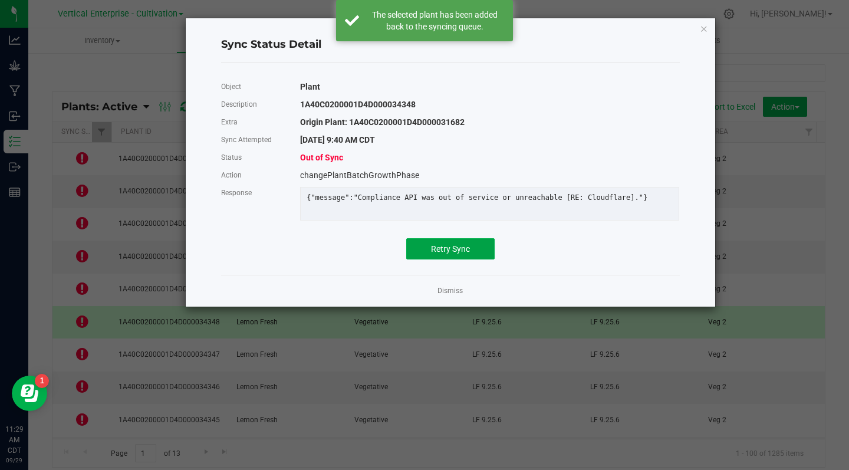
click at [452, 254] on span "Retry Sync" at bounding box center [450, 248] width 39 height 9
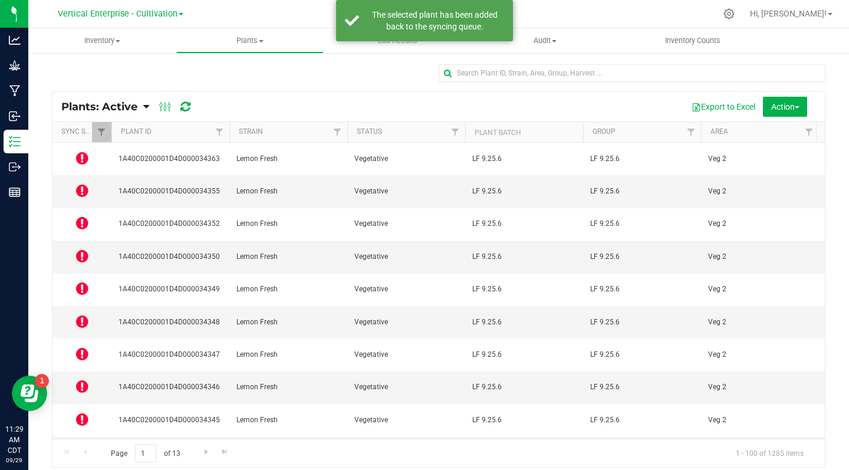
click at [82, 347] on icon at bounding box center [82, 354] width 12 height 14
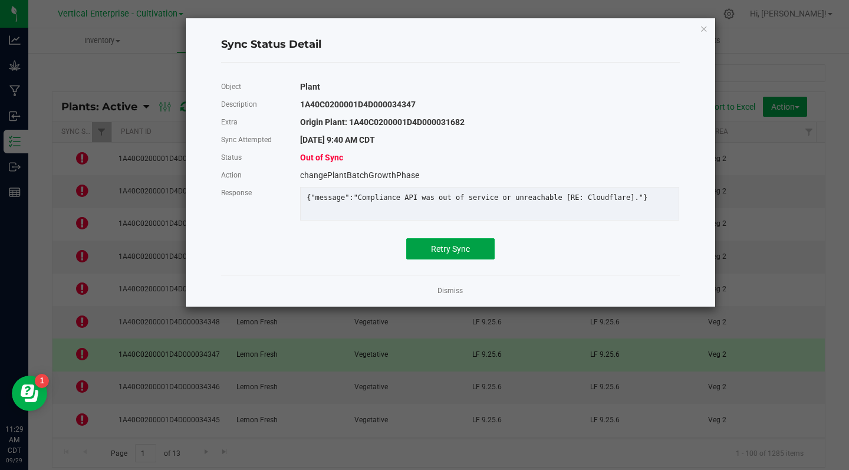
click at [460, 254] on span "Retry Sync" at bounding box center [450, 248] width 39 height 9
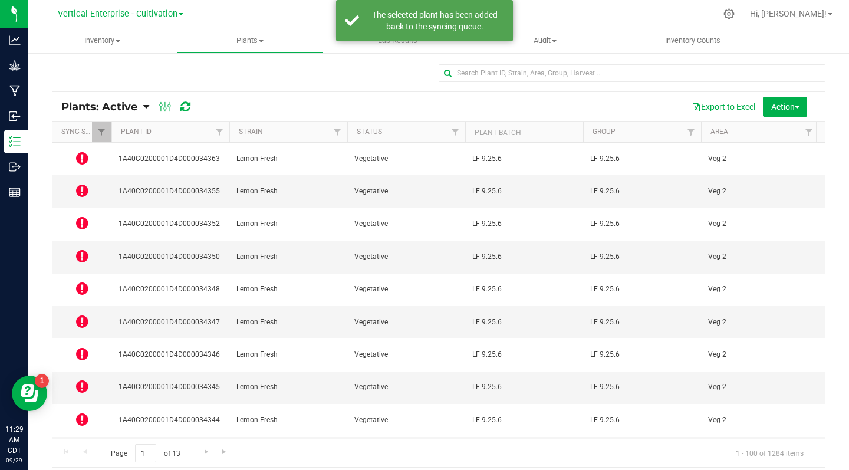
click at [85, 379] on icon at bounding box center [82, 386] width 12 height 14
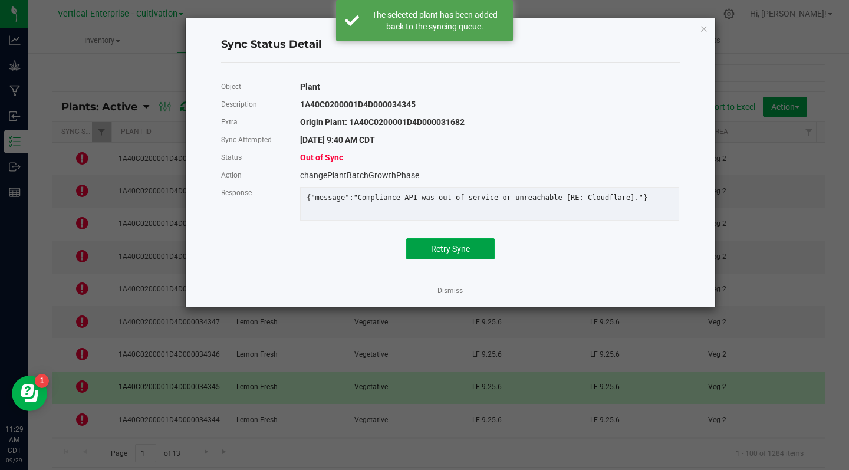
click at [455, 259] on button "Retry Sync" at bounding box center [450, 248] width 88 height 21
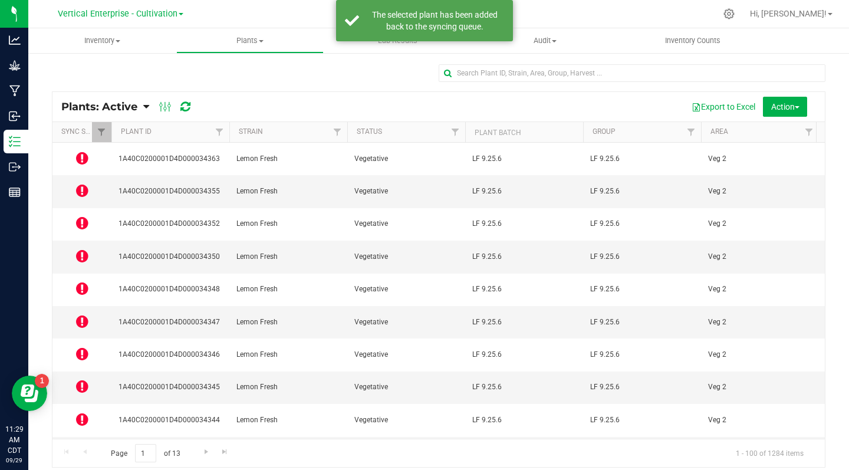
click at [81, 412] on icon at bounding box center [82, 419] width 12 height 14
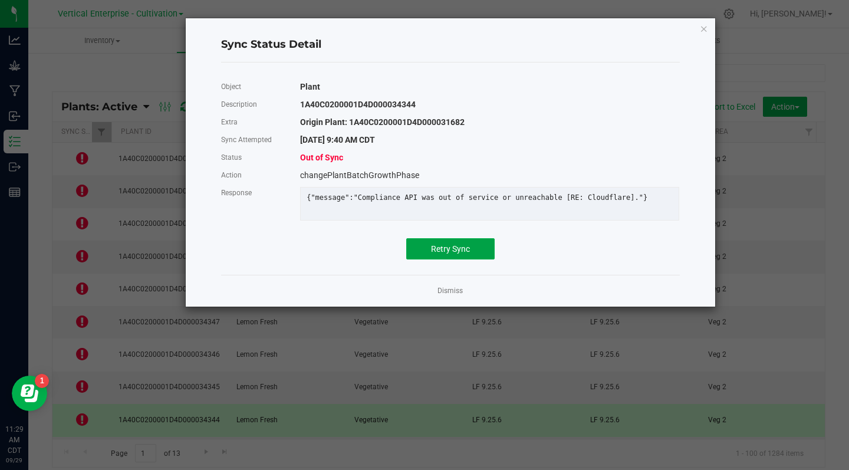
click at [468, 259] on button "Retry Sync" at bounding box center [450, 248] width 88 height 21
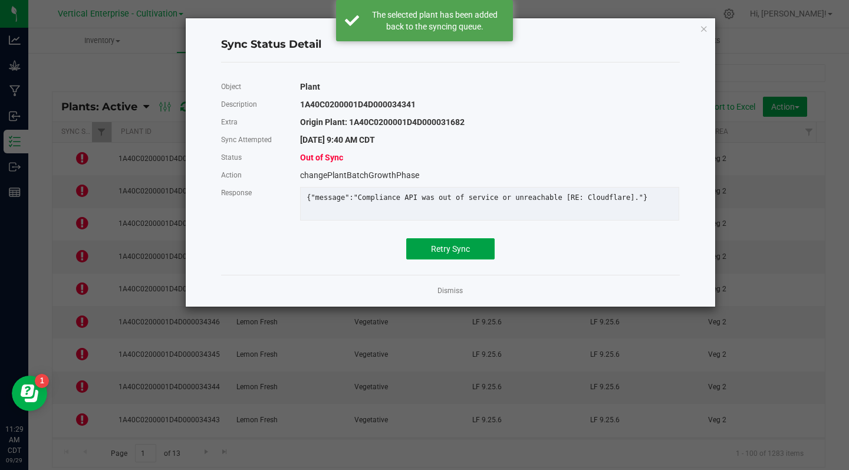
click at [465, 254] on span "Retry Sync" at bounding box center [450, 248] width 39 height 9
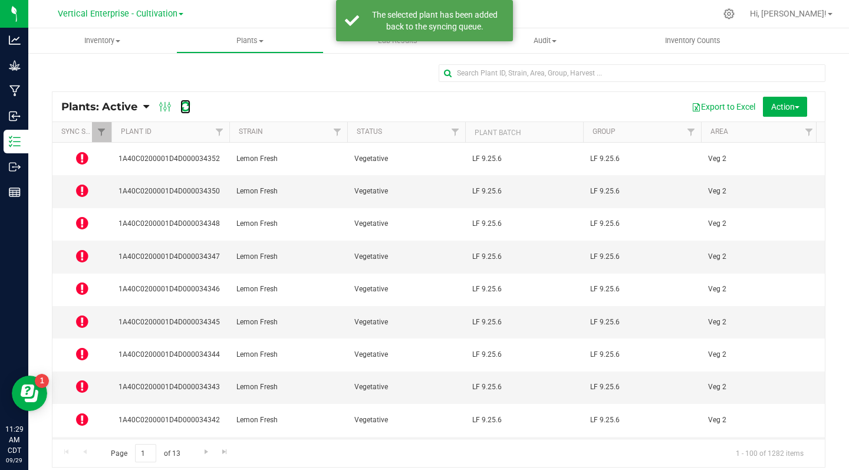
click at [183, 110] on icon at bounding box center [185, 107] width 10 height 12
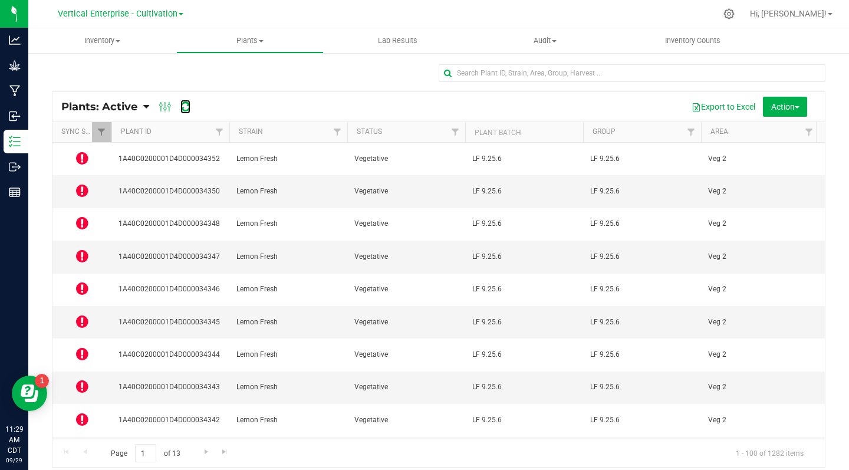
click at [186, 106] on icon at bounding box center [185, 107] width 10 height 12
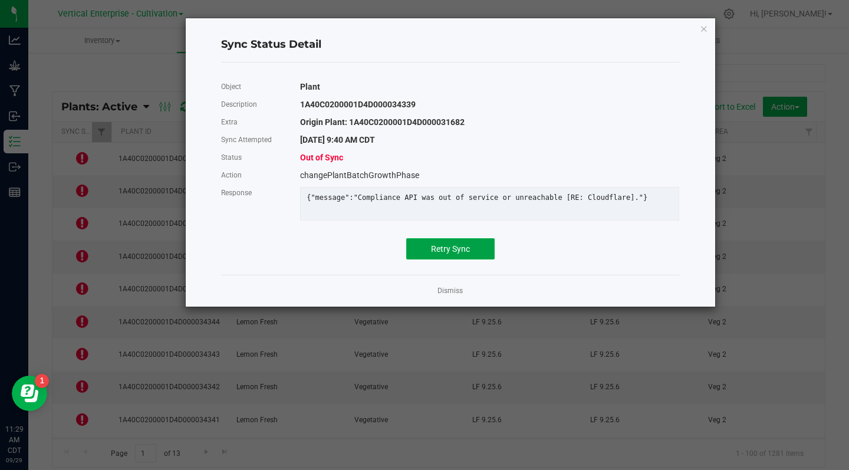
click at [452, 254] on span "Retry Sync" at bounding box center [450, 248] width 39 height 9
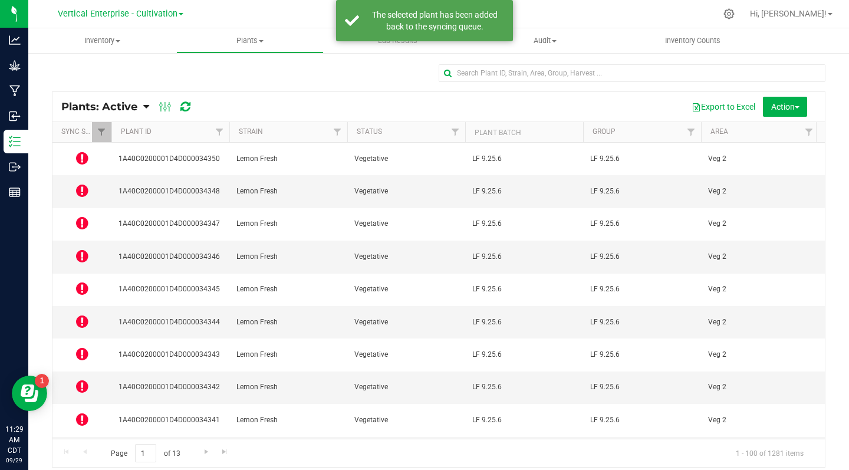
click at [88, 445] on icon at bounding box center [82, 452] width 12 height 14
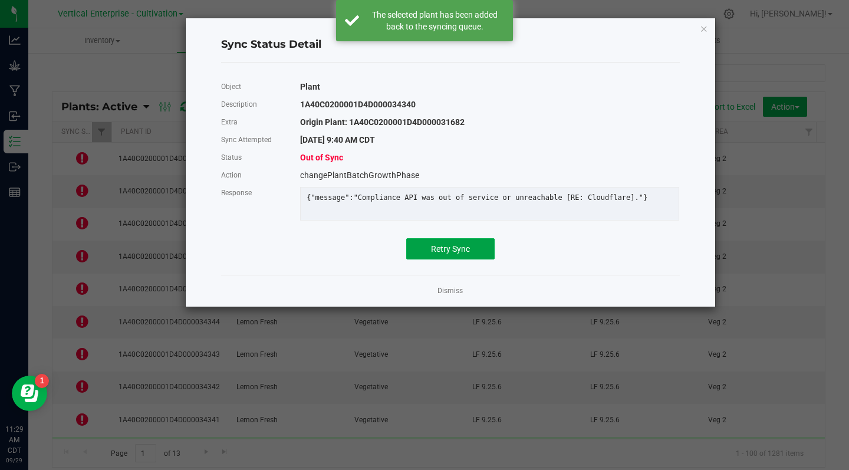
click at [453, 254] on span "Retry Sync" at bounding box center [450, 248] width 39 height 9
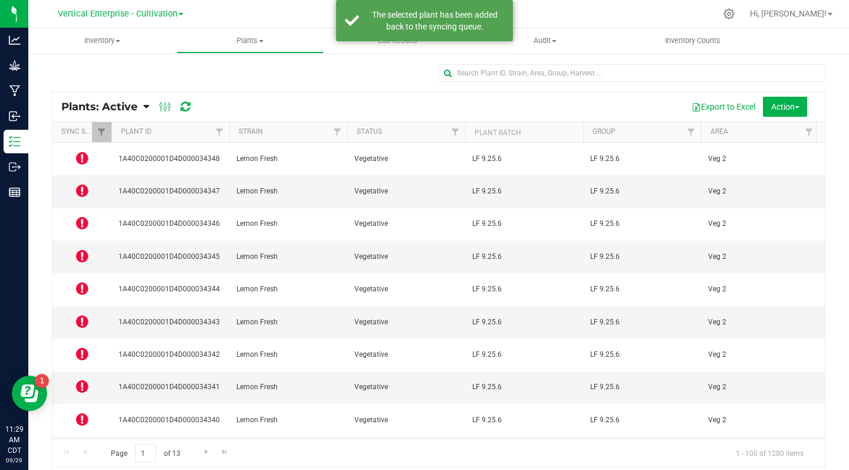
click at [81, 379] on icon at bounding box center [82, 386] width 12 height 14
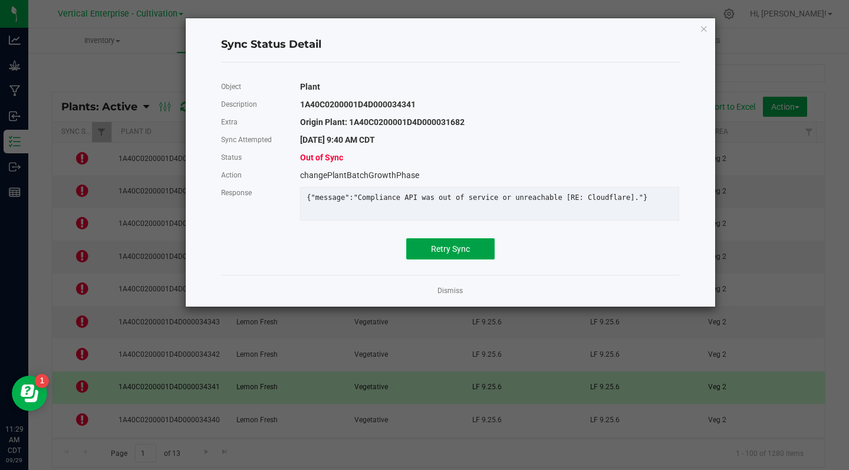
click at [455, 254] on span "Retry Sync" at bounding box center [450, 248] width 39 height 9
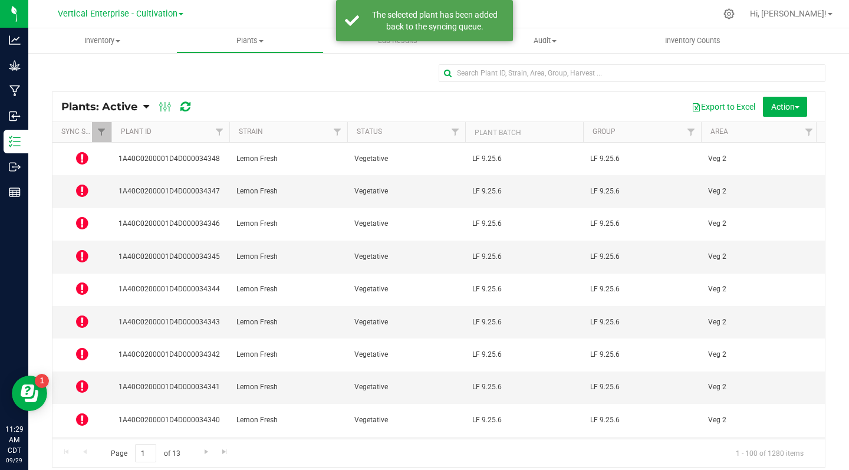
click at [84, 347] on icon at bounding box center [82, 354] width 12 height 14
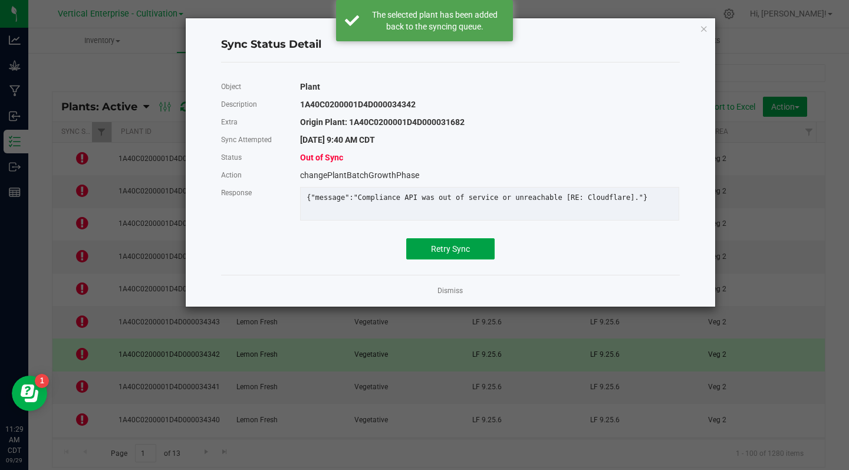
click at [451, 254] on span "Retry Sync" at bounding box center [450, 248] width 39 height 9
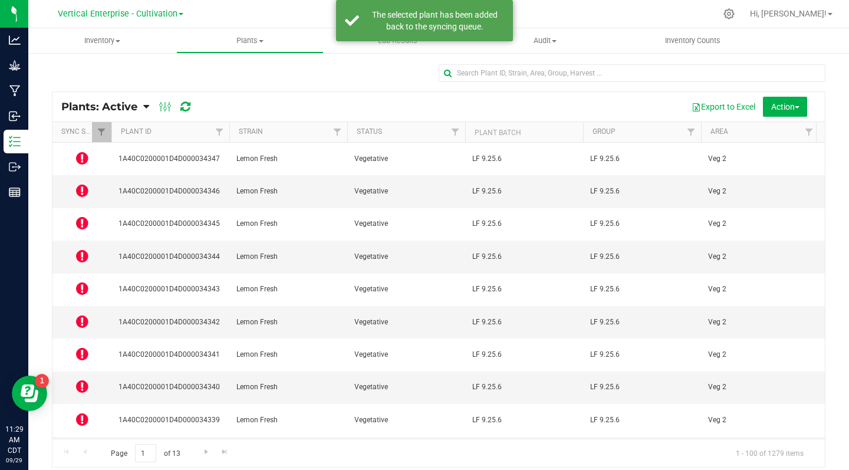
click at [83, 281] on icon at bounding box center [82, 288] width 12 height 14
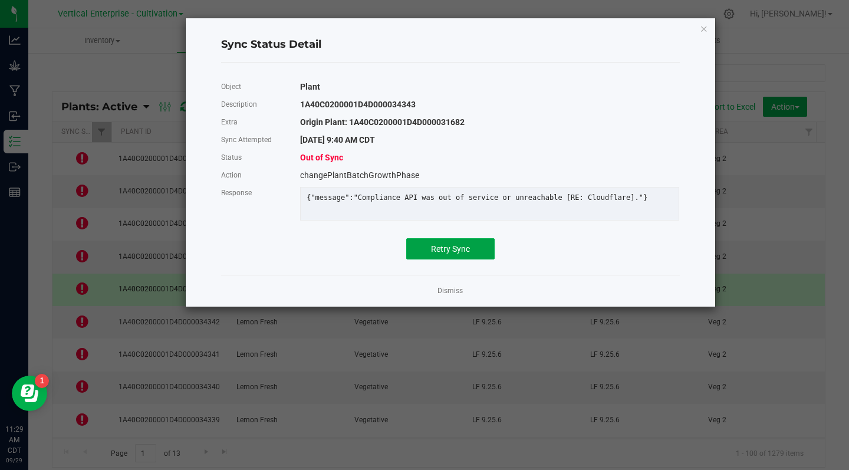
click at [458, 254] on span "Retry Sync" at bounding box center [450, 248] width 39 height 9
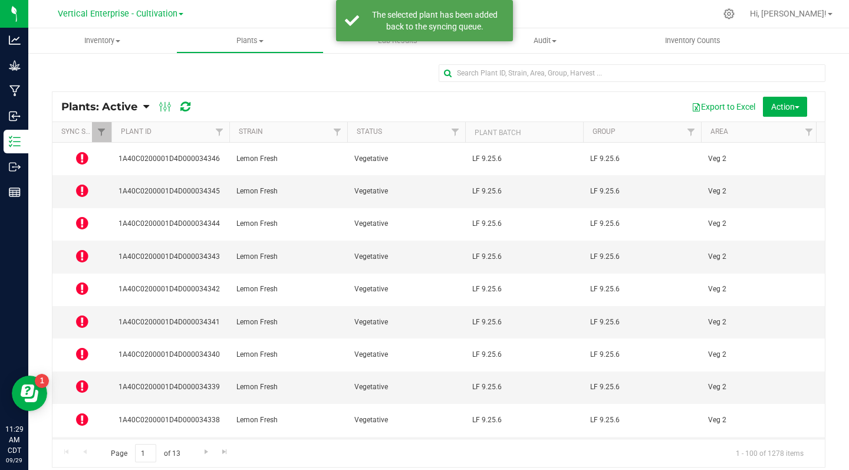
click at [82, 156] on icon at bounding box center [82, 158] width 12 height 14
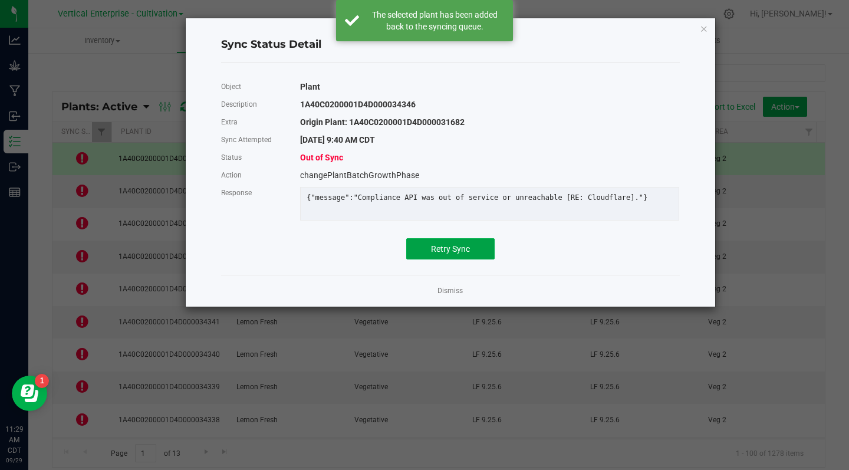
click at [446, 254] on span "Retry Sync" at bounding box center [450, 248] width 39 height 9
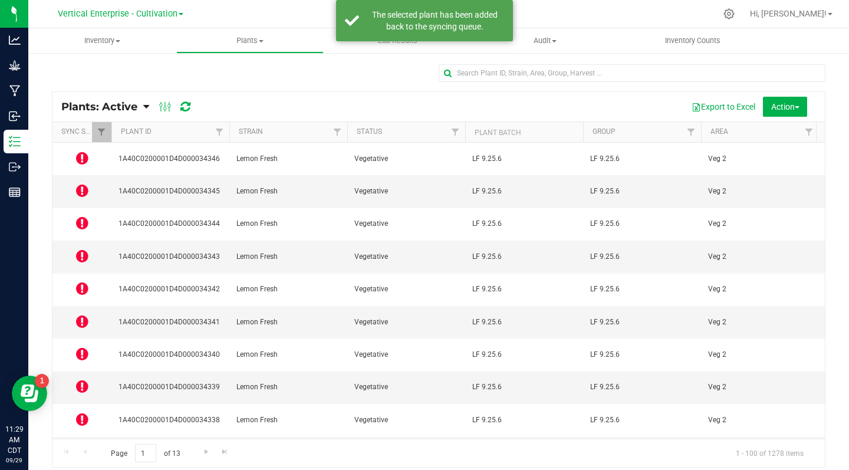
click at [81, 183] on icon at bounding box center [82, 190] width 12 height 14
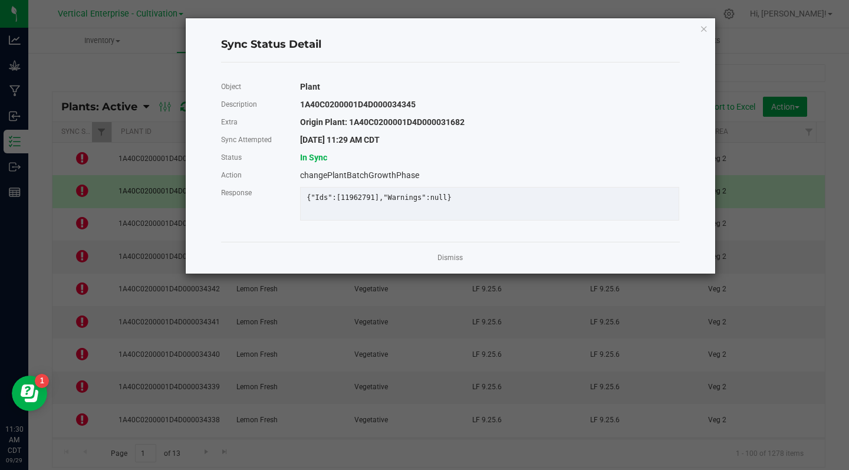
click at [443, 263] on link "Dismiss" at bounding box center [449, 258] width 25 height 10
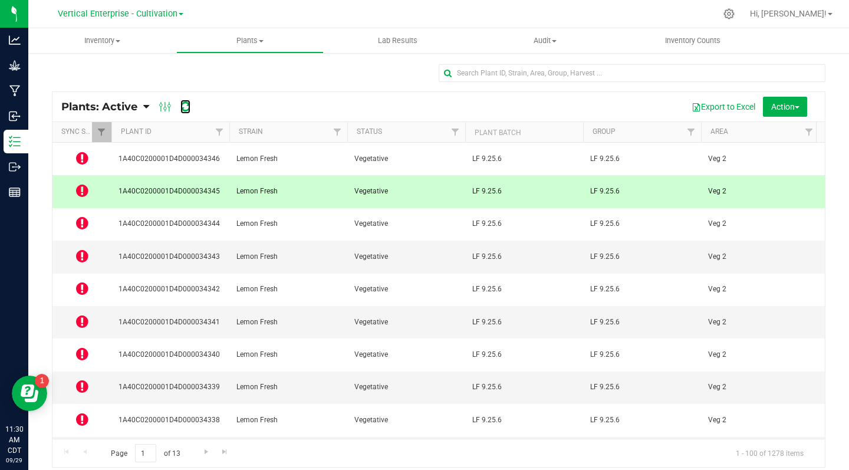
click at [186, 107] on icon at bounding box center [185, 107] width 10 height 12
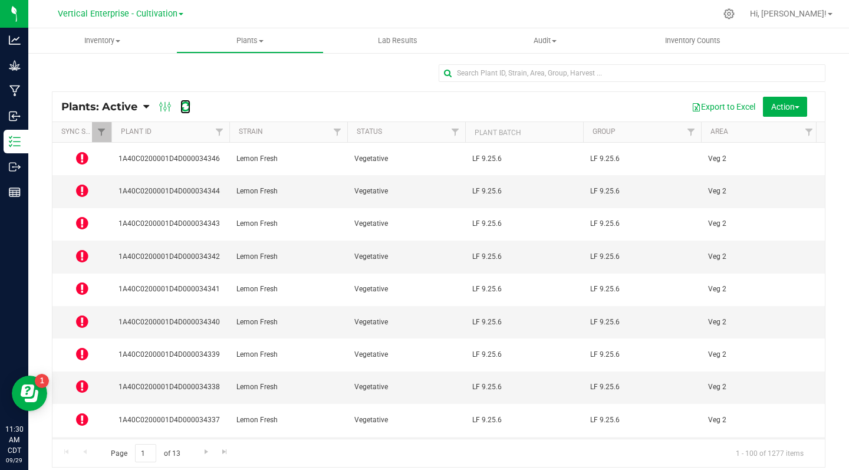
click at [189, 108] on icon at bounding box center [185, 107] width 10 height 12
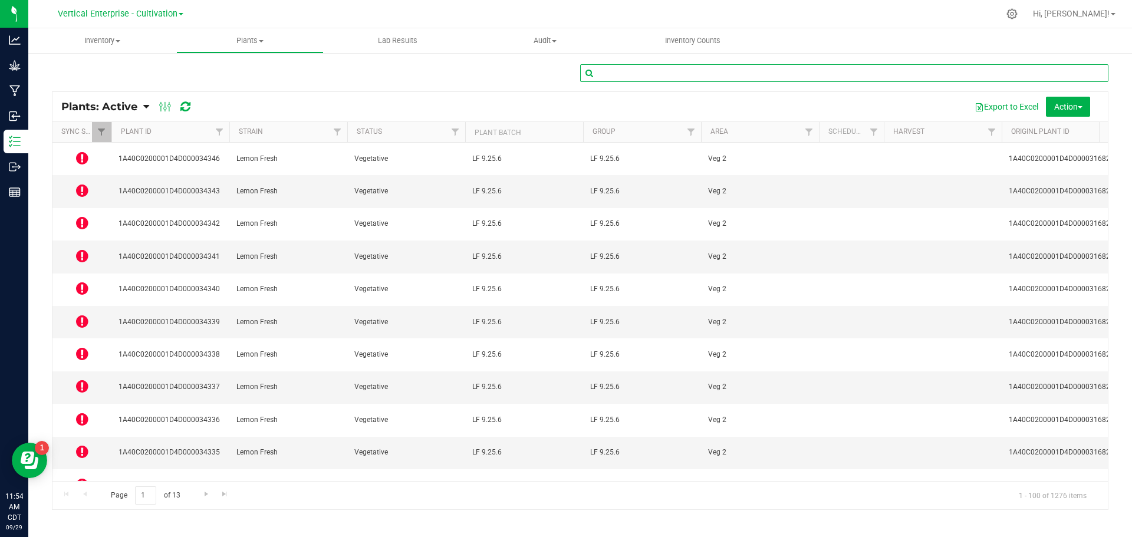
click at [638, 67] on input "text" at bounding box center [844, 73] width 528 height 18
type input "33543"
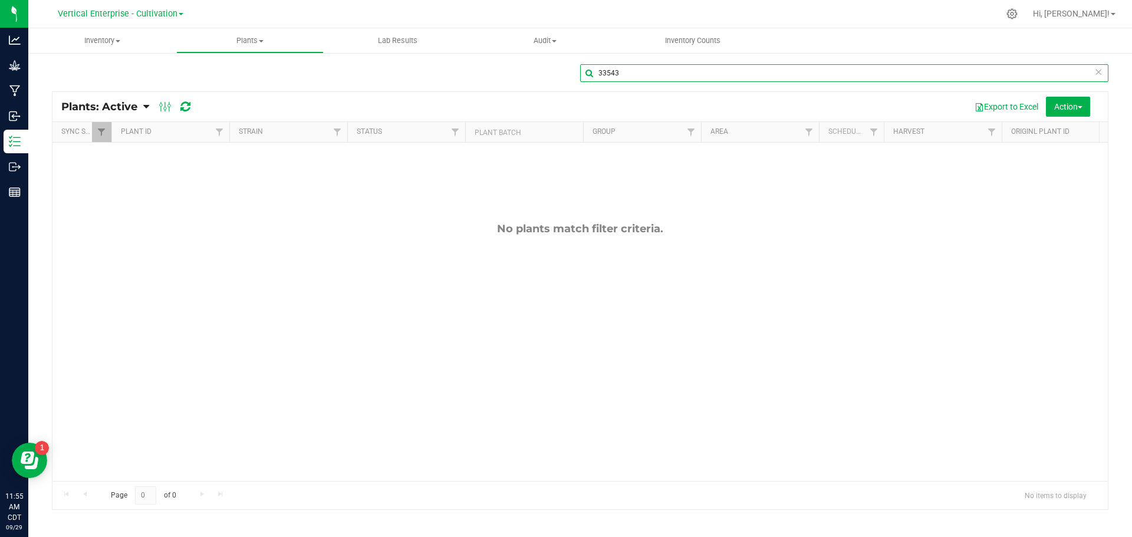
drag, startPoint x: 636, startPoint y: 78, endPoint x: 516, endPoint y: 85, distance: 119.3
click at [516, 85] on div "33543" at bounding box center [580, 77] width 1057 height 27
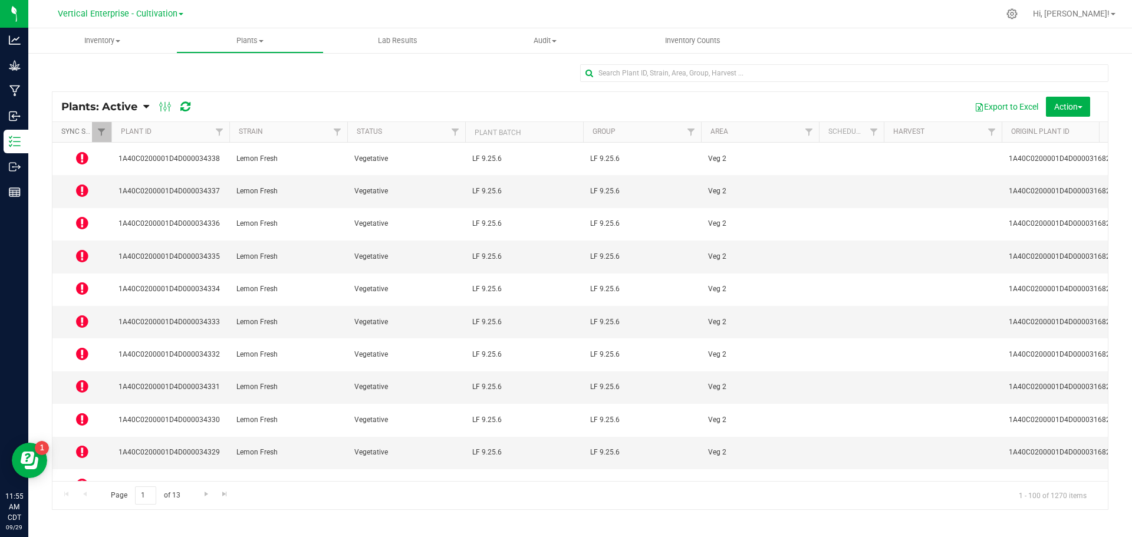
click at [70, 131] on link "Sync Status" at bounding box center [83, 131] width 45 height 8
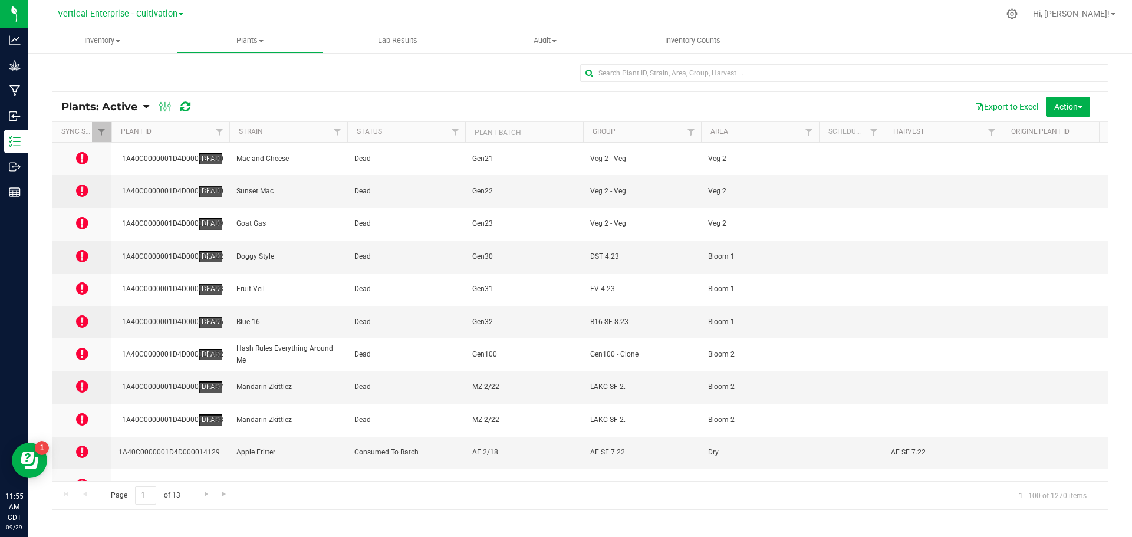
click at [227, 94] on div "Plants: Active Plants: Active Plants: Harvested Plants: Dead Plants: Dead + Out…" at bounding box center [579, 106] width 1055 height 29
click at [104, 131] on span "Filter" at bounding box center [101, 131] width 9 height 9
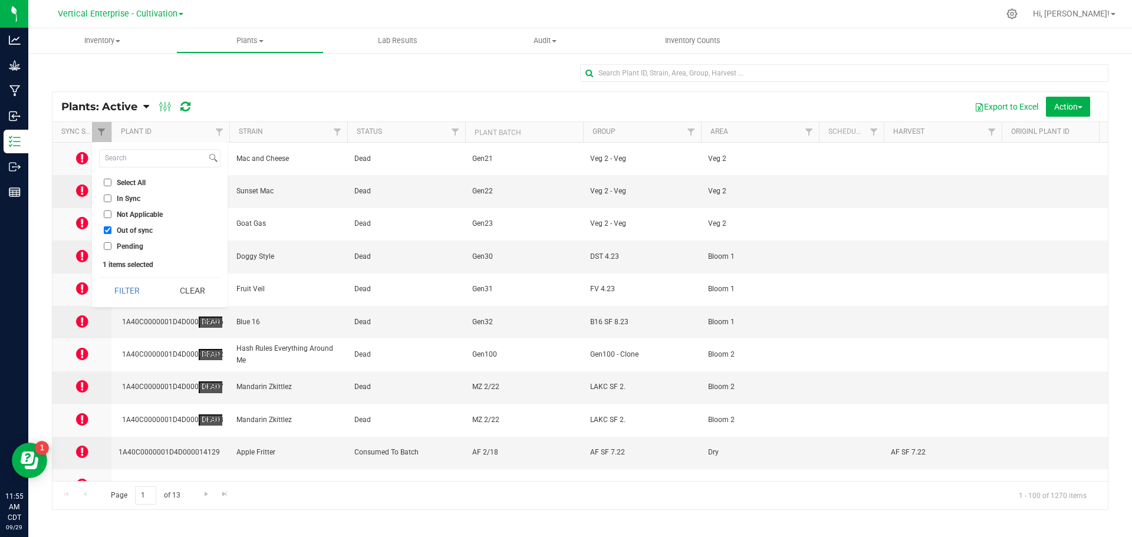
click at [171, 291] on button "Clear" at bounding box center [192, 291] width 57 height 26
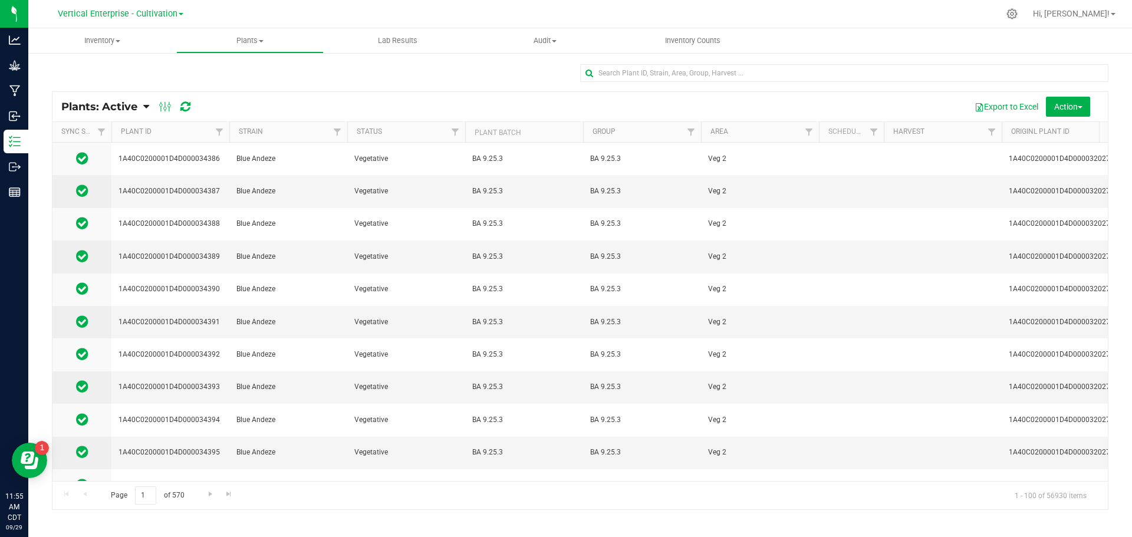
click at [621, 90] on div at bounding box center [844, 77] width 528 height 27
click at [621, 85] on div at bounding box center [844, 77] width 528 height 27
click at [621, 75] on input "text" at bounding box center [844, 73] width 528 height 18
type input "33543"
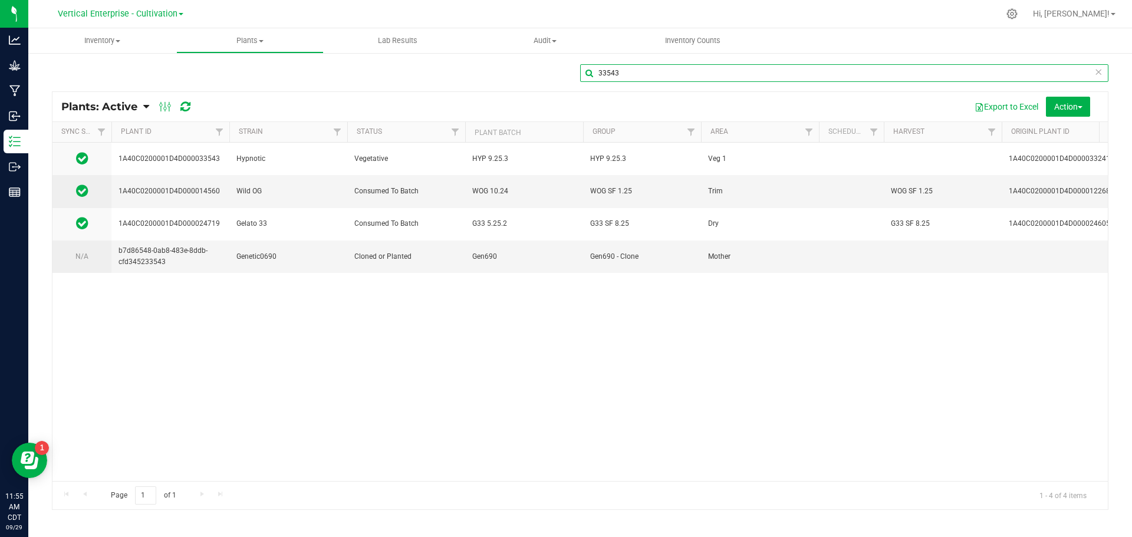
drag, startPoint x: 662, startPoint y: 71, endPoint x: 413, endPoint y: 64, distance: 249.5
click at [413, 64] on div "33543" at bounding box center [580, 77] width 1057 height 27
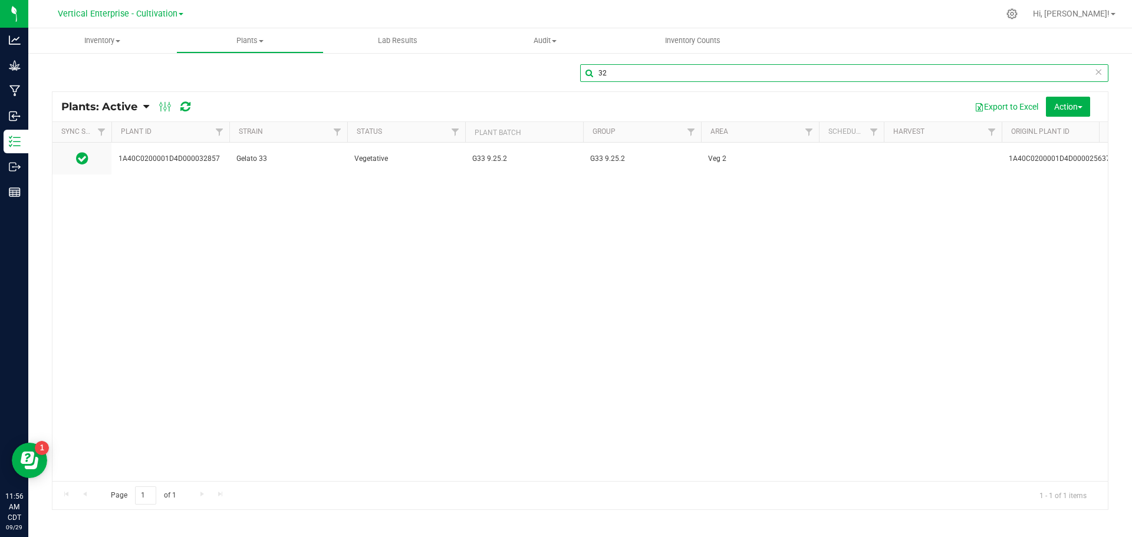
type input "3"
type input "32159"
click at [848, 98] on button "Action" at bounding box center [1068, 107] width 44 height 20
click at [256, 162] on td "Pineapple Donut" at bounding box center [288, 159] width 118 height 32
click at [188, 159] on span "1A40C0200001D4D000032159" at bounding box center [171, 158] width 104 height 11
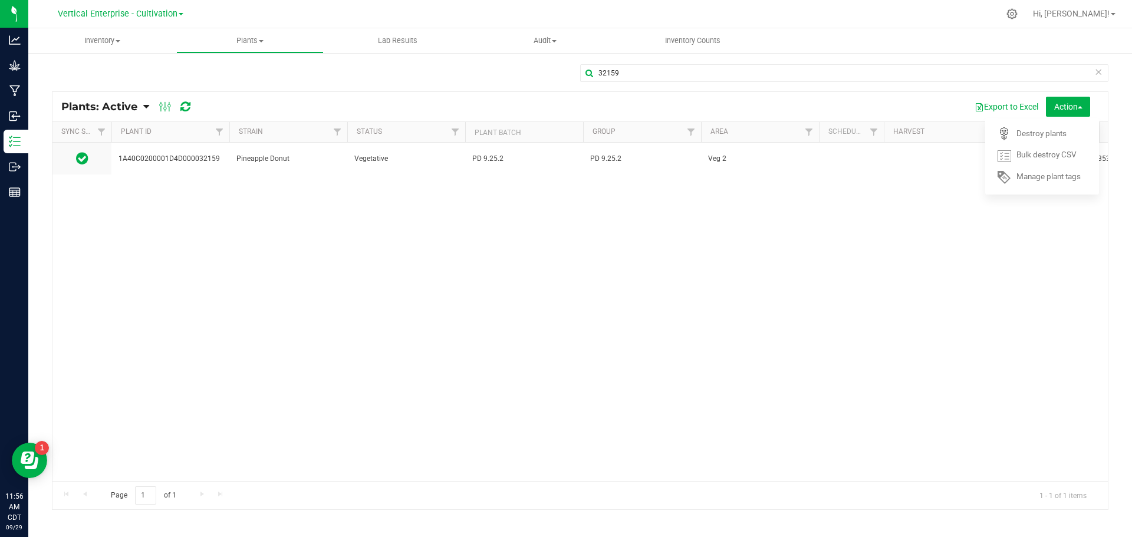
click at [252, 167] on td "Pineapple Donut" at bounding box center [288, 159] width 118 height 32
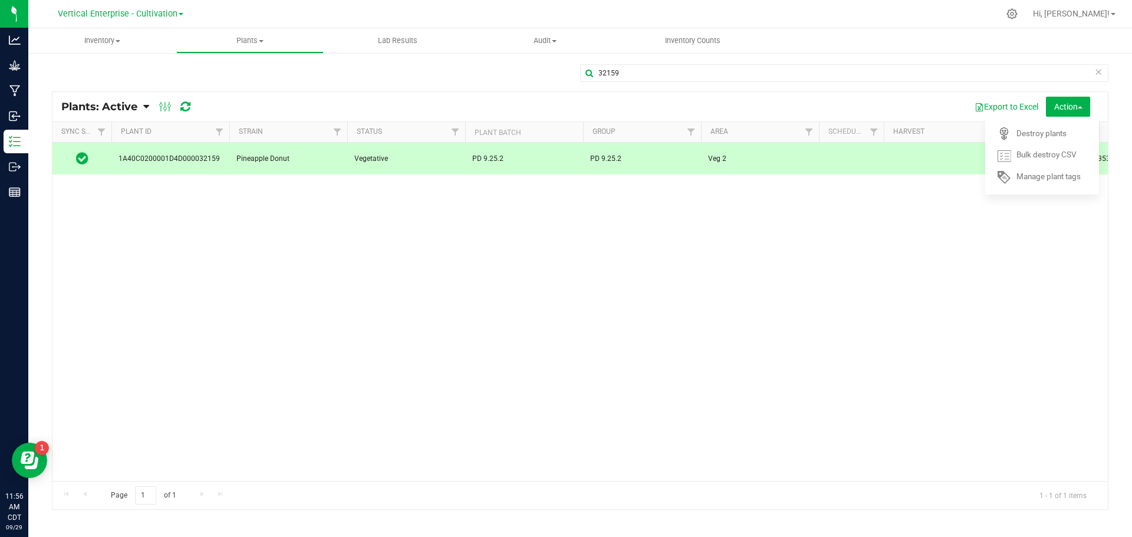
click at [848, 133] on span "Destroy plants" at bounding box center [1041, 133] width 50 height 9
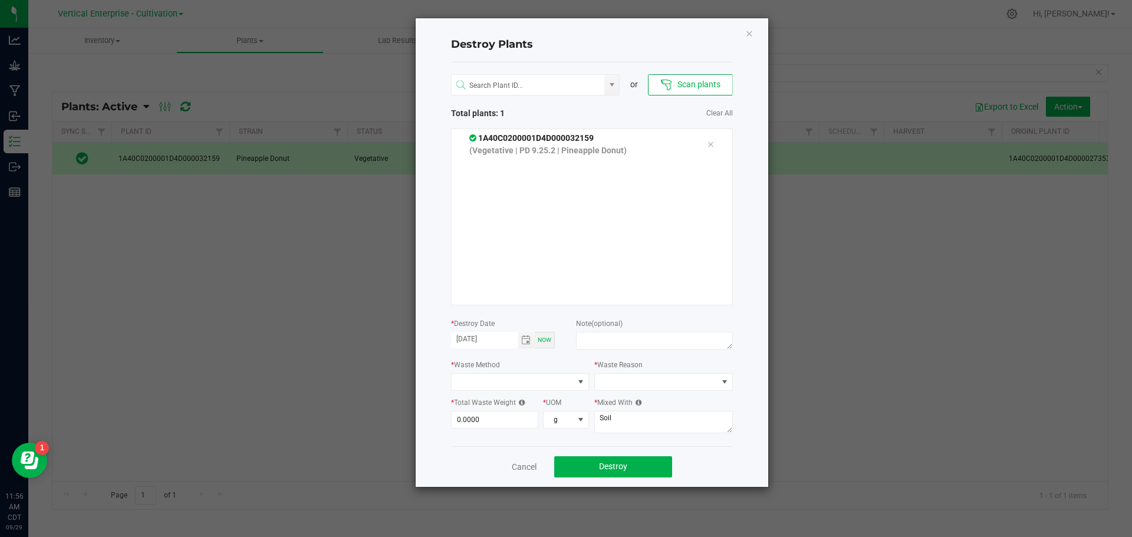
click at [198, 272] on ngb-modal-window "Destroy Plants or Scan plants Total plants: 1 Clear All 1A40C0200001D4D00003215…" at bounding box center [570, 268] width 1141 height 537
click at [487, 94] on input "NO DATA FOUND" at bounding box center [528, 85] width 153 height 21
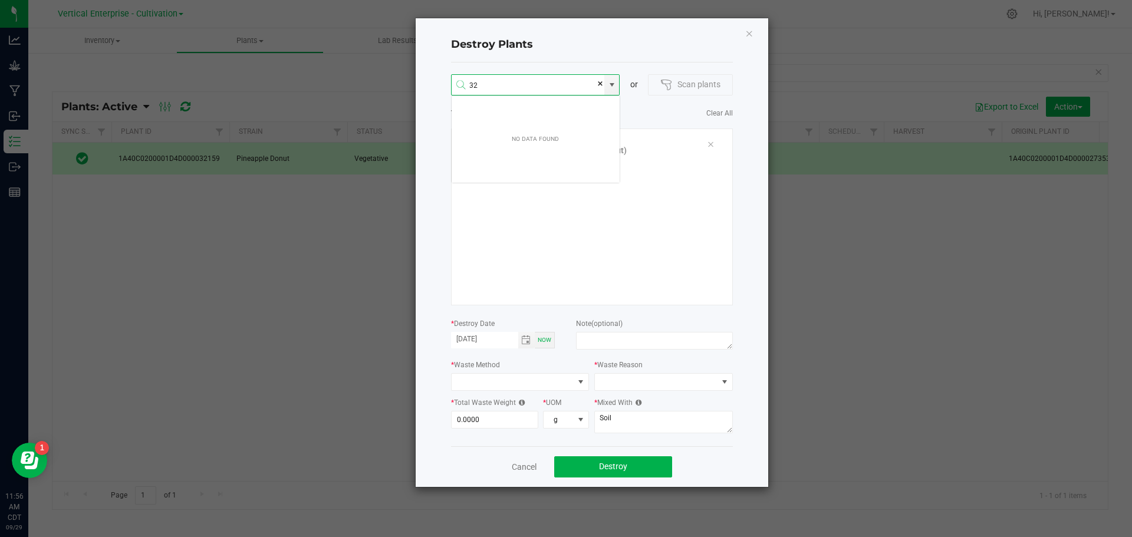
scroll to position [21, 169]
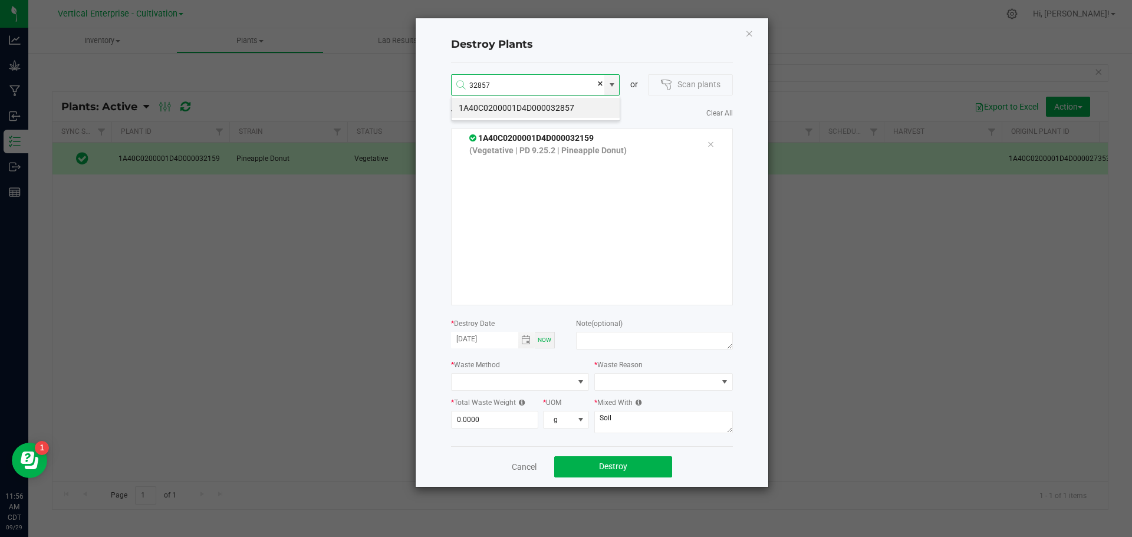
click at [518, 96] on div "1A40C0200001D4D000032857" at bounding box center [535, 108] width 169 height 25
click at [498, 106] on li "1A40C0200001D4D000032857" at bounding box center [536, 108] width 168 height 20
type input "1A40C0200001D4D000032857"
click at [509, 90] on input at bounding box center [528, 85] width 153 height 21
click at [537, 144] on li "1A40C0200001D4D000033543" at bounding box center [536, 146] width 168 height 20
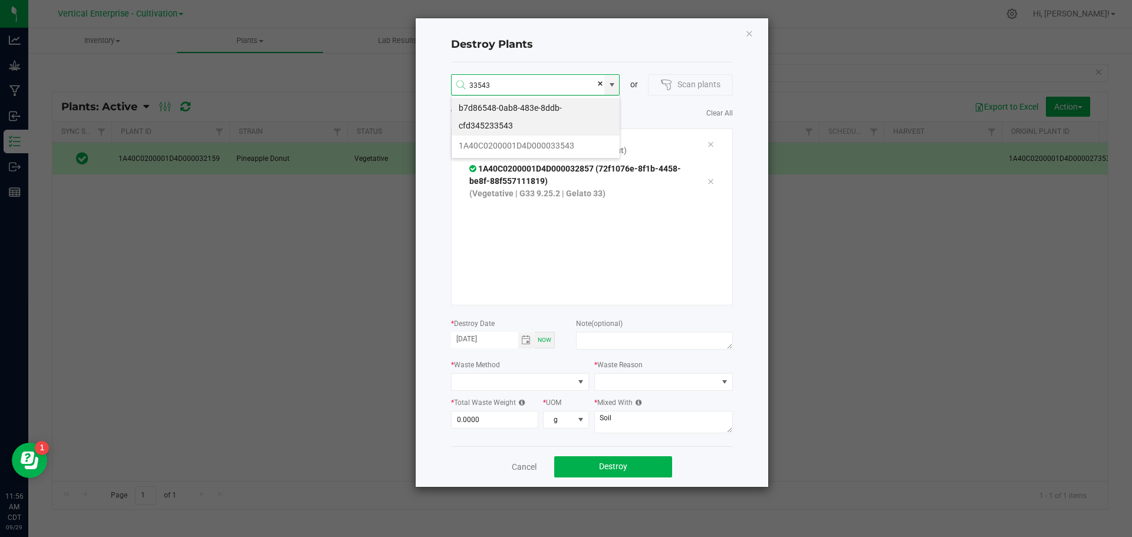
type input "1A40C0200001D4D000033543"
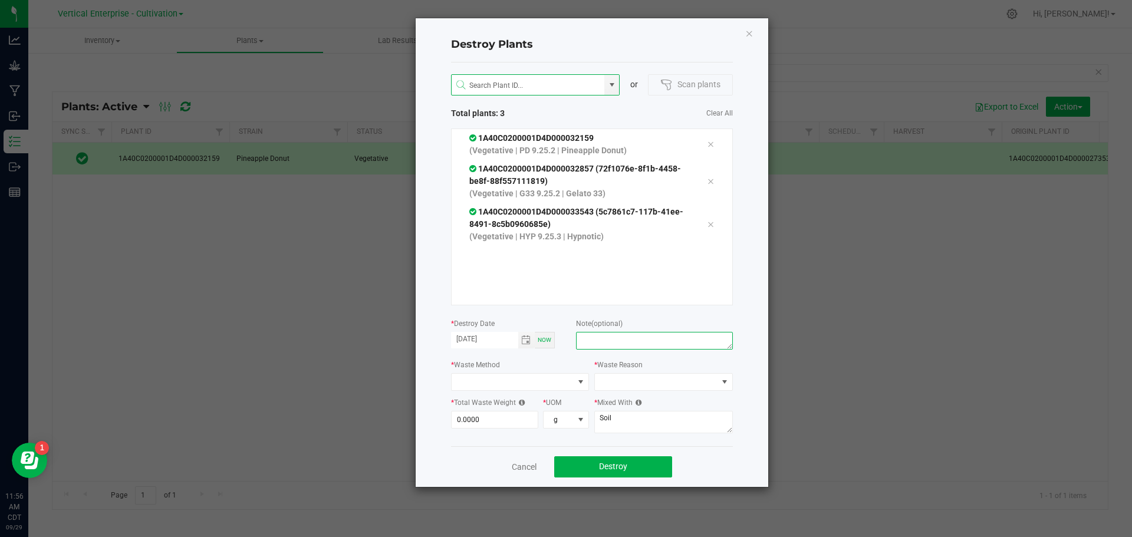
click at [610, 348] on textarea at bounding box center [654, 341] width 156 height 18
type textarea "plant died"
click at [531, 384] on span at bounding box center [513, 382] width 123 height 17
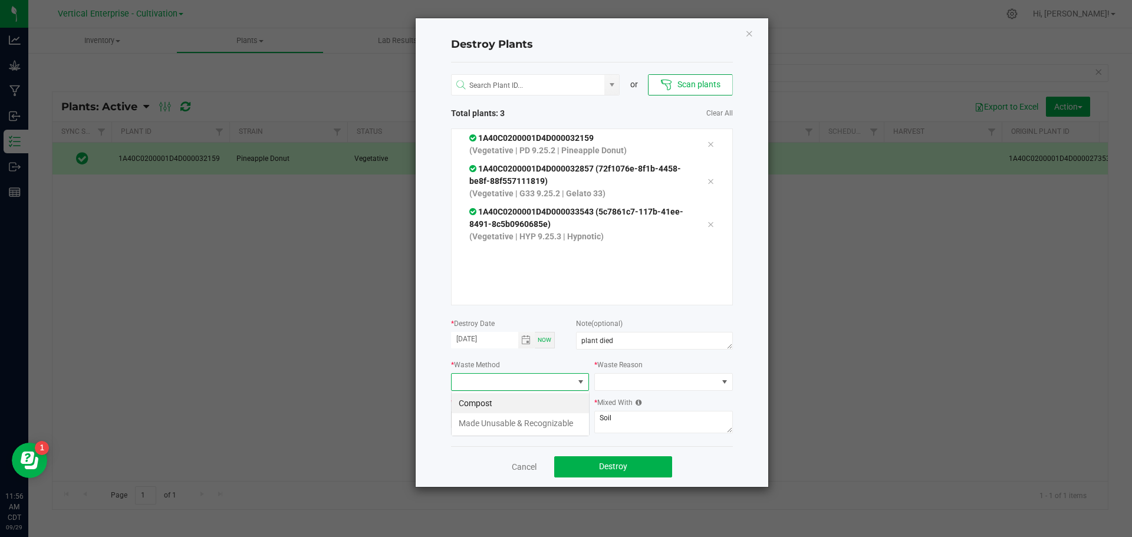
scroll to position [18, 138]
click at [490, 403] on li "Compost" at bounding box center [520, 403] width 137 height 20
click at [603, 376] on span at bounding box center [656, 382] width 123 height 17
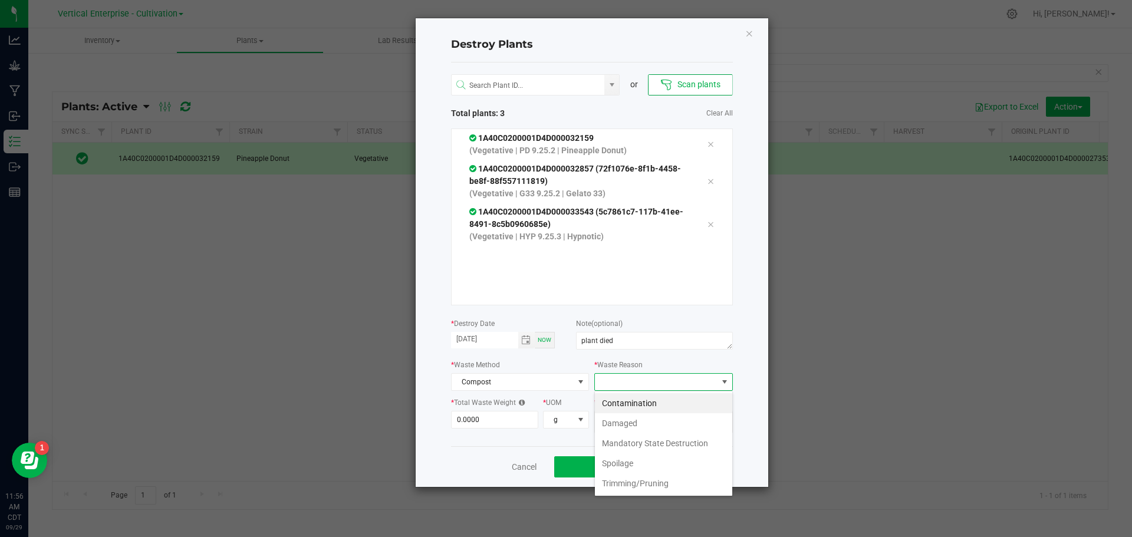
click at [644, 400] on li "Contamination" at bounding box center [663, 403] width 137 height 20
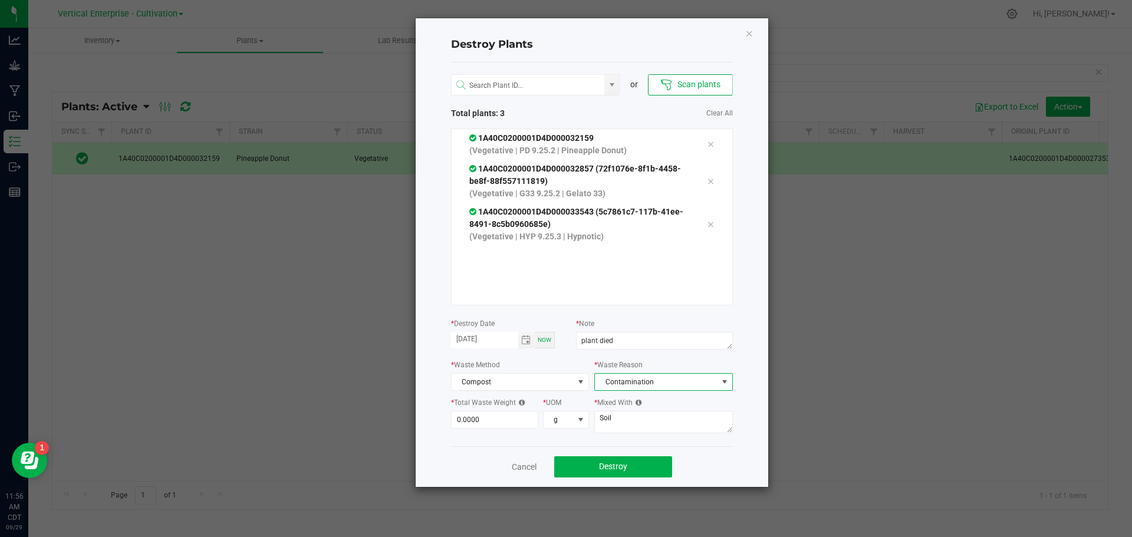
click at [623, 379] on span "Contamination" at bounding box center [656, 382] width 123 height 17
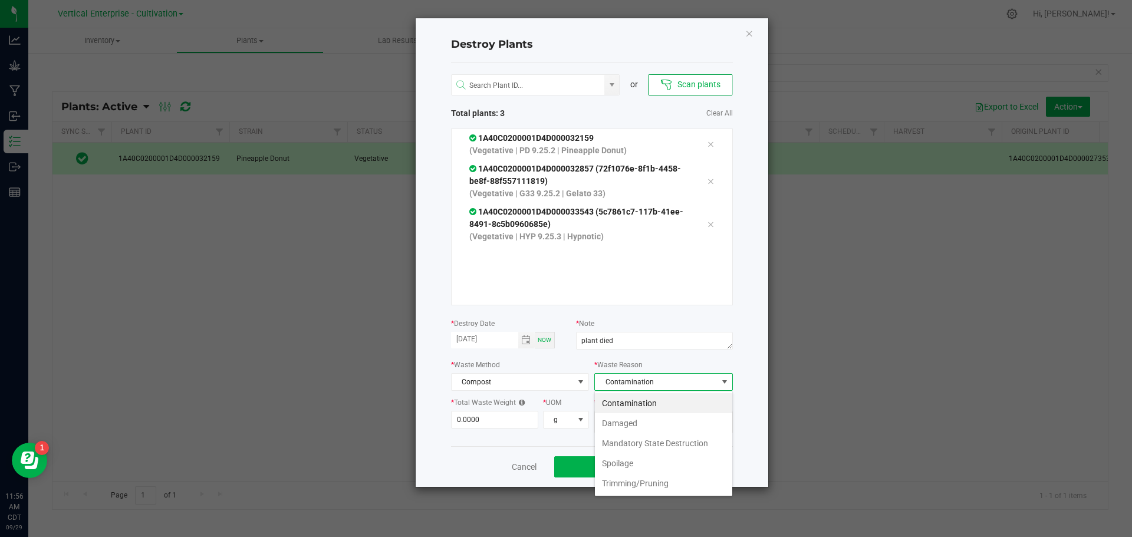
click at [640, 421] on li "Damaged" at bounding box center [663, 423] width 137 height 20
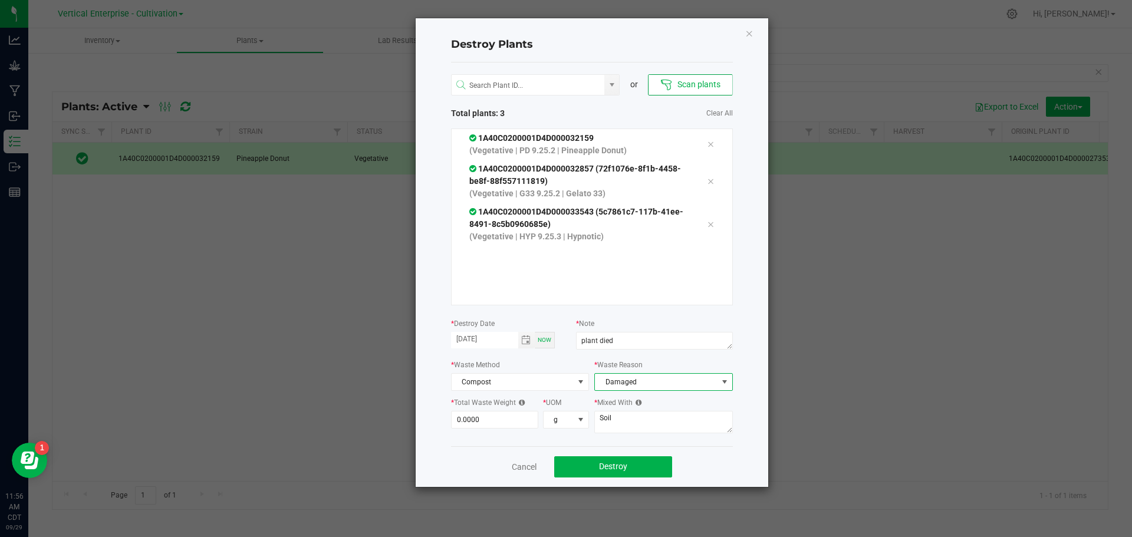
click at [514, 426] on input "0.0000" at bounding box center [495, 420] width 87 height 17
type input "15.0000"
click at [641, 468] on button "Destroy" at bounding box center [613, 466] width 118 height 21
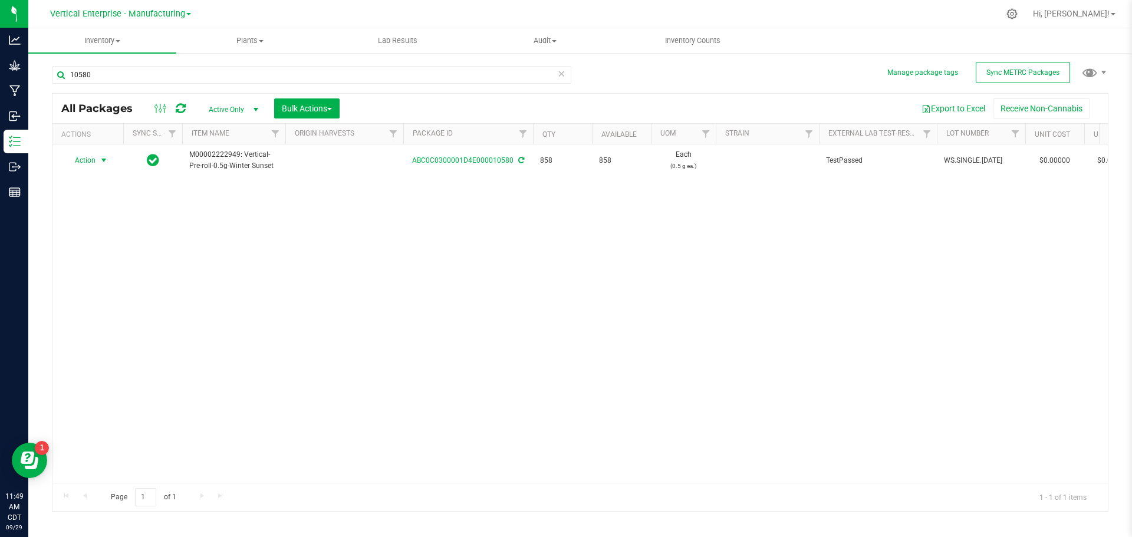
click at [80, 162] on span "Action" at bounding box center [80, 160] width 32 height 17
click at [78, 193] on li "Create package" at bounding box center [102, 198] width 74 height 18
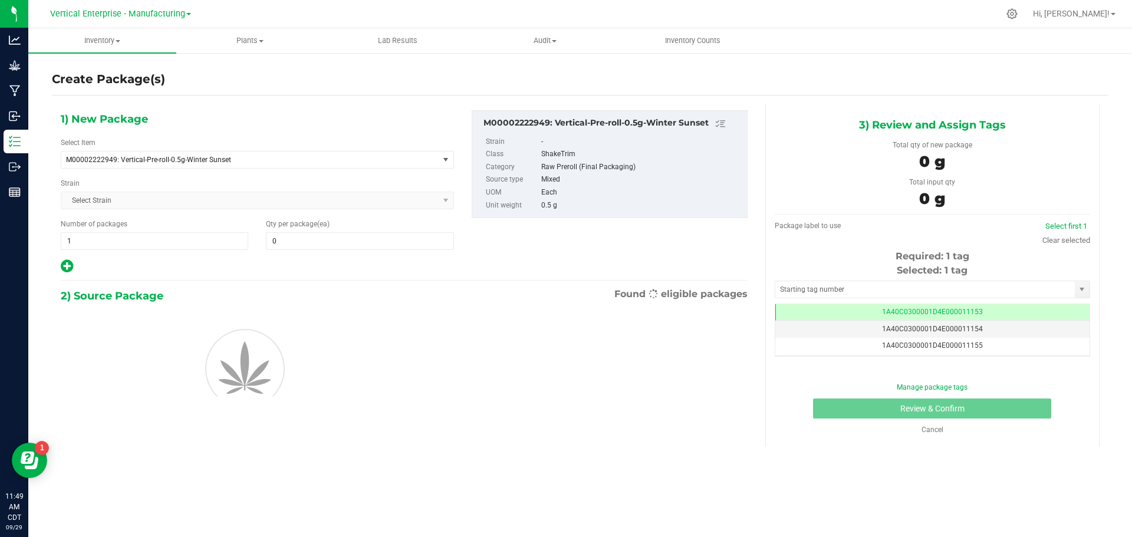
type input "0"
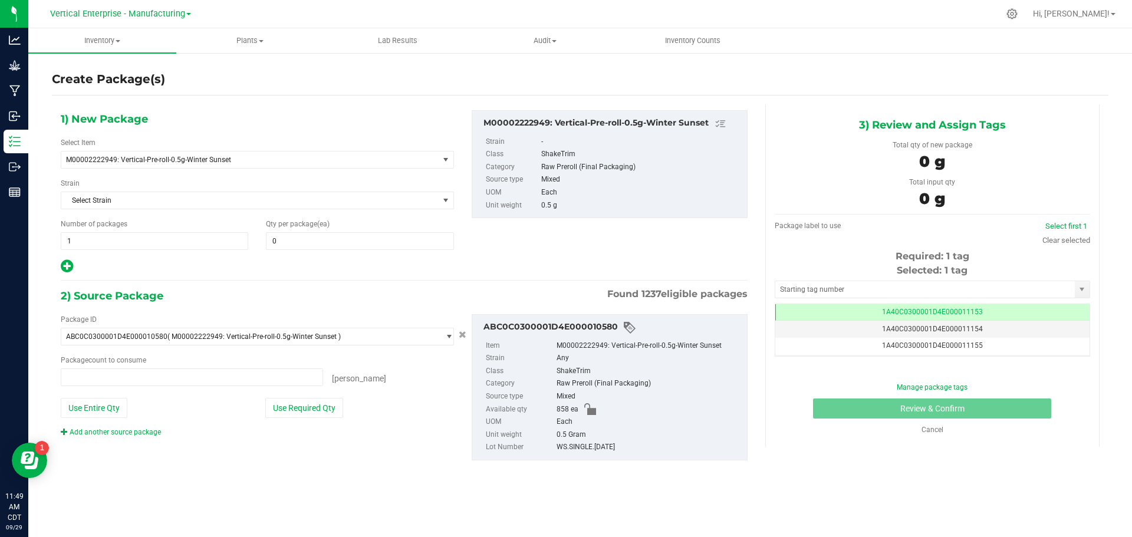
type input "0 ea"
drag, startPoint x: 78, startPoint y: 239, endPoint x: 58, endPoint y: 239, distance: 20.0
click at [59, 239] on div "Number of packages 1 1" at bounding box center [154, 234] width 205 height 31
type input "7"
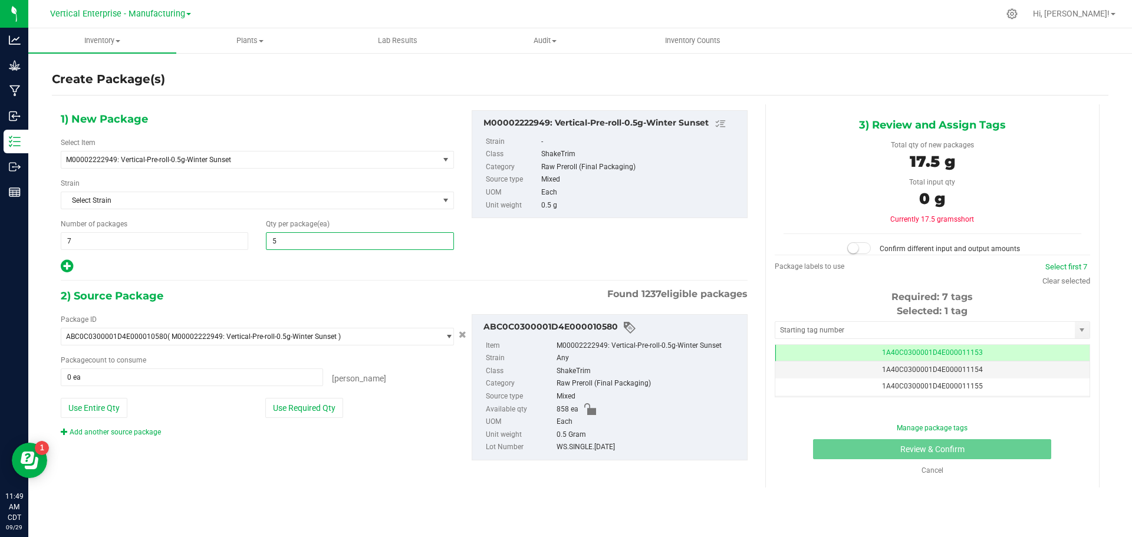
type input "50"
click at [290, 409] on button "Use Required Qty" at bounding box center [304, 408] width 78 height 20
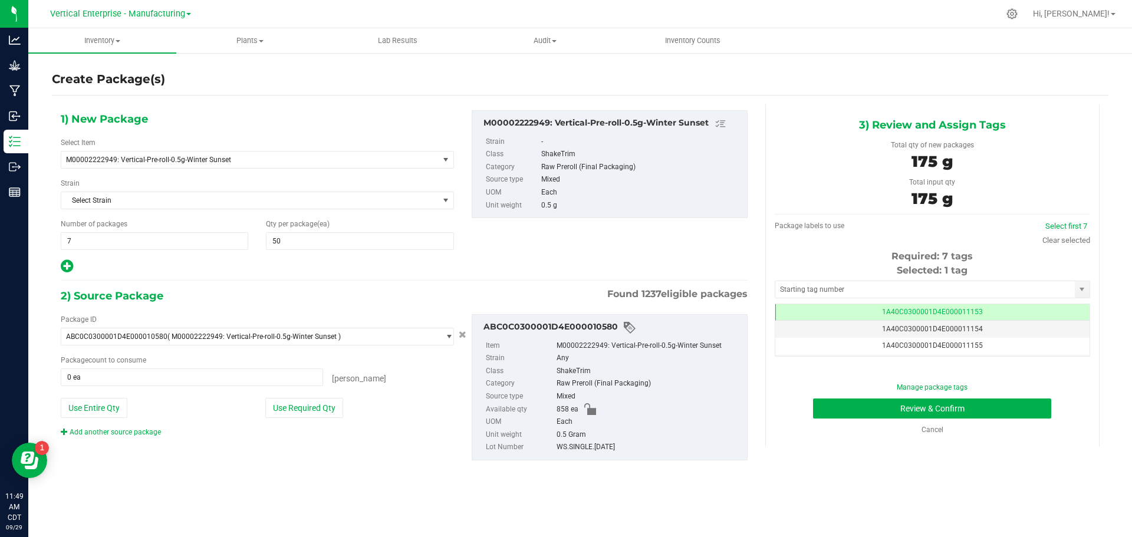
type input "350 ea"
click at [1009, 317] on td "1A40C0300001D4E000011153" at bounding box center [932, 312] width 314 height 17
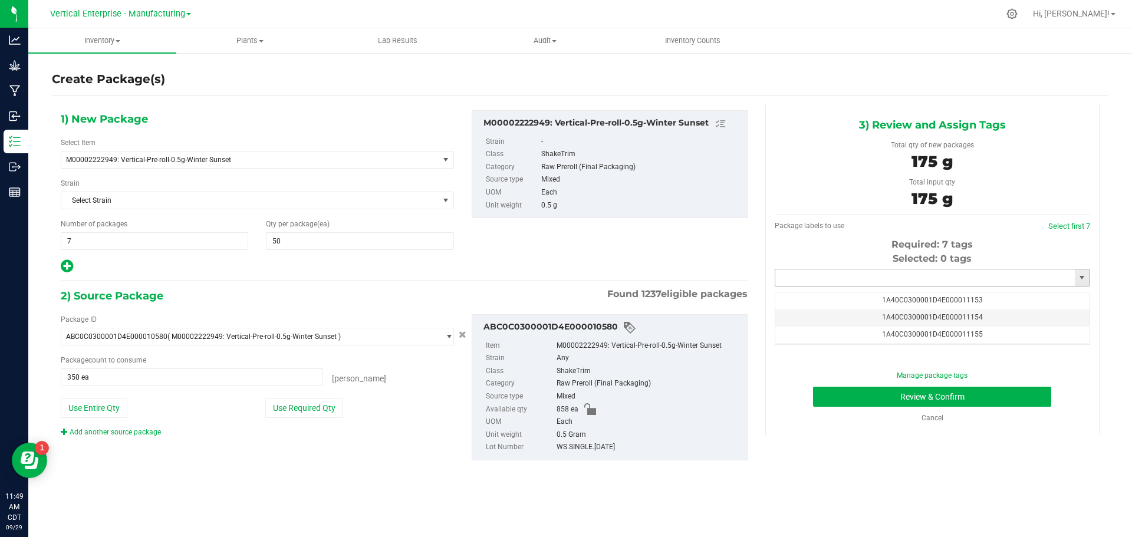
click at [926, 274] on input "text" at bounding box center [925, 277] width 300 height 17
click at [873, 296] on li "ABC0C0300001D4E000010690" at bounding box center [932, 298] width 314 height 18
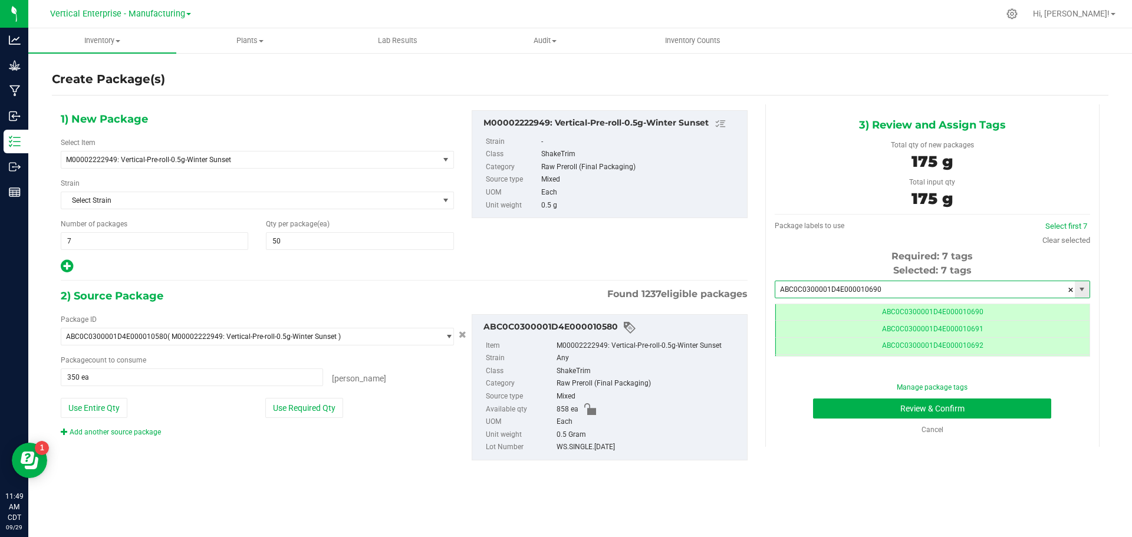
scroll to position [0, -1]
type input "ABC0C0300001D4E000010690"
click at [998, 406] on button "Review & Confirm" at bounding box center [932, 409] width 238 height 20
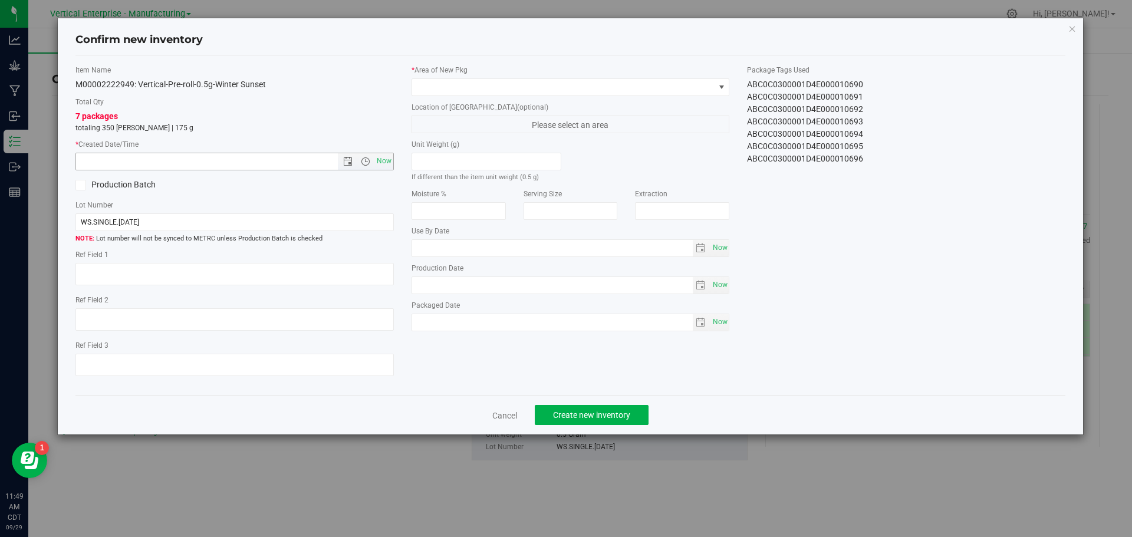
drag, startPoint x: 381, startPoint y: 160, endPoint x: 255, endPoint y: 170, distance: 126.0
click at [381, 160] on span "Now" at bounding box center [384, 161] width 20 height 17
type input "[DATE] 11:49 AM"
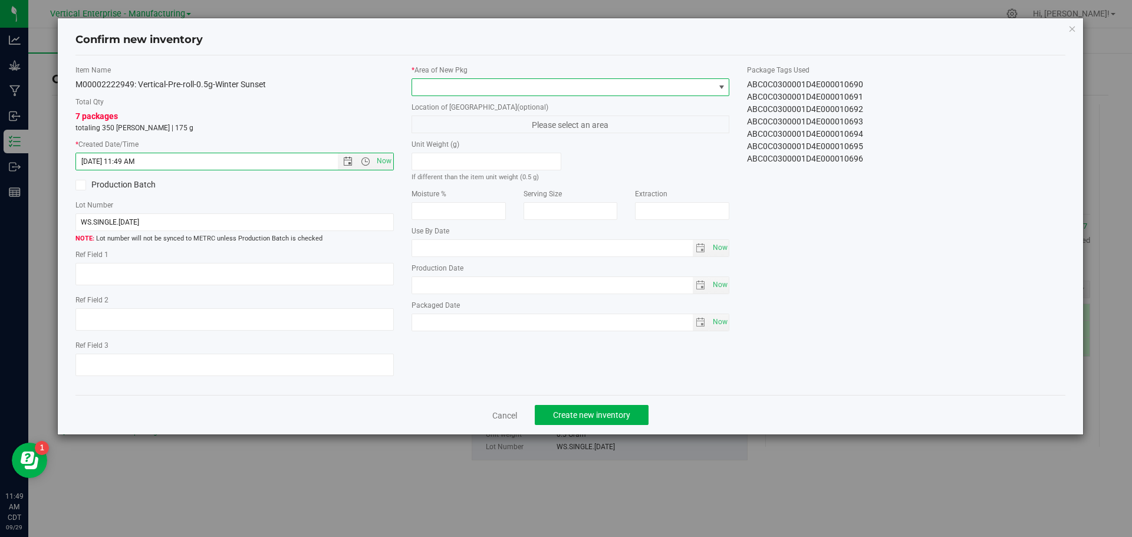
click at [456, 93] on span at bounding box center [563, 87] width 302 height 17
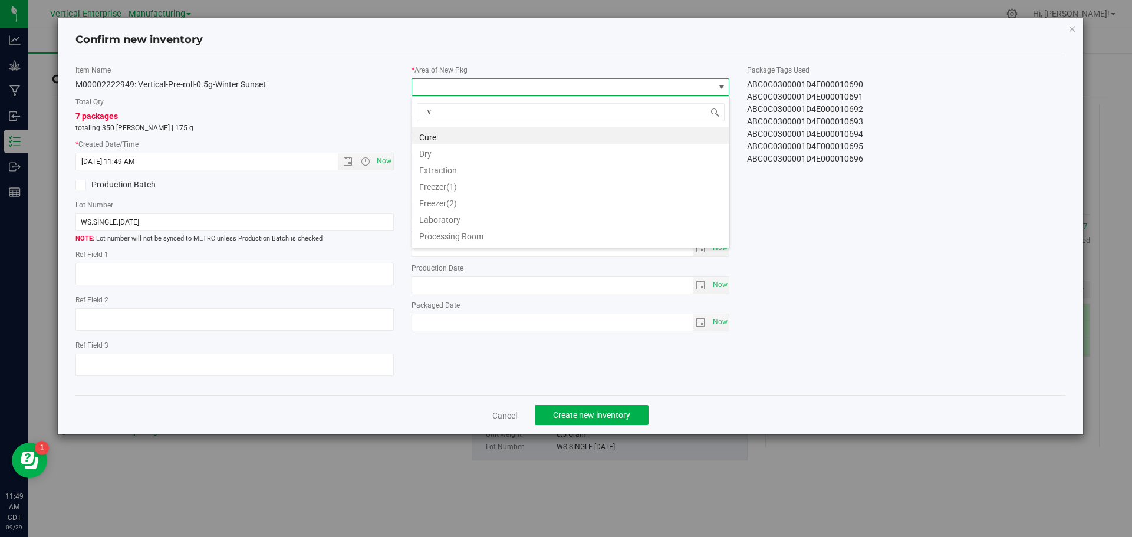
type input "va"
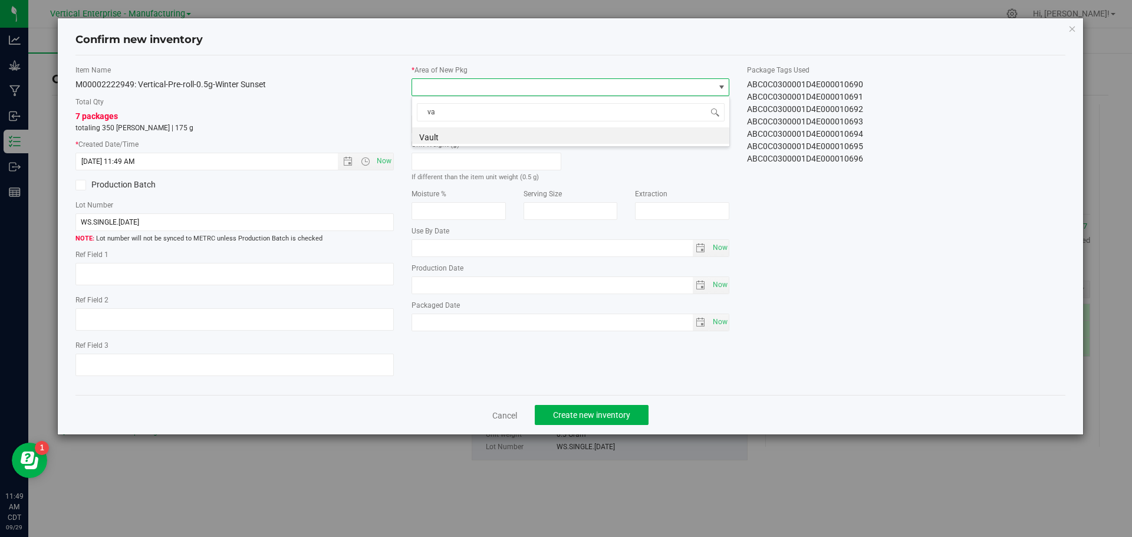
click at [449, 134] on li "Vault" at bounding box center [570, 135] width 317 height 17
click at [621, 413] on span "Create new inventory" at bounding box center [591, 414] width 77 height 9
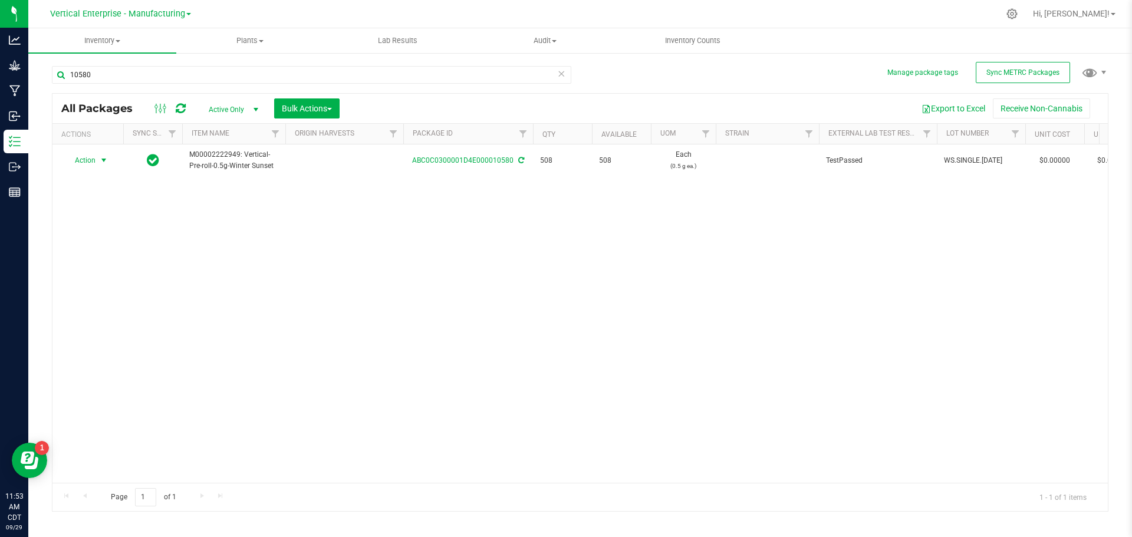
click at [81, 158] on span "Action" at bounding box center [80, 160] width 32 height 17
click at [95, 195] on li "Create package" at bounding box center [102, 198] width 74 height 18
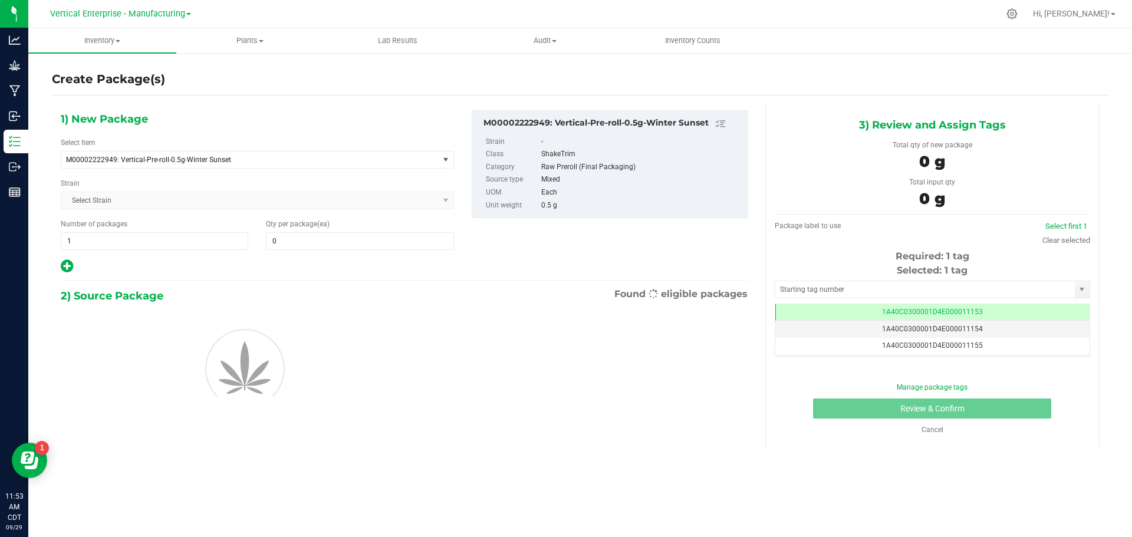
type input "0"
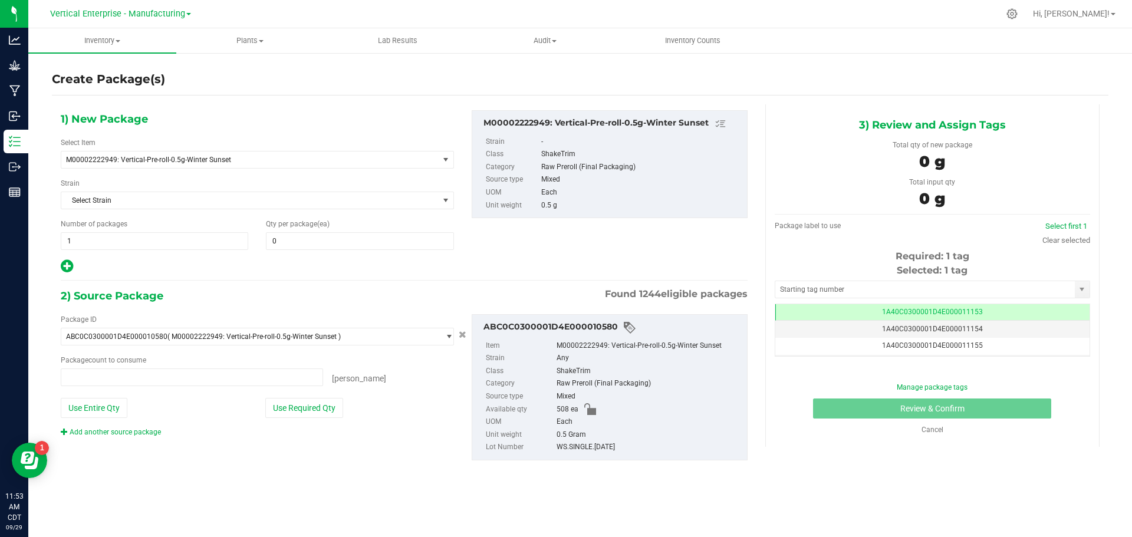
type input "0 ea"
click at [300, 231] on div "Qty per package (ea) 0 0" at bounding box center [359, 234] width 205 height 31
click at [330, 242] on span at bounding box center [359, 241] width 187 height 18
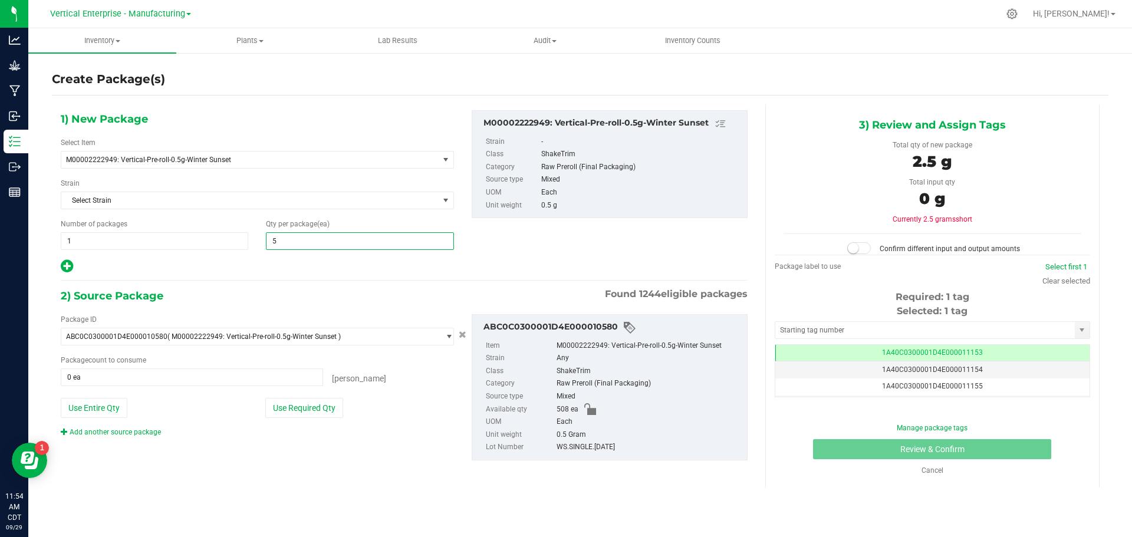
type input "50"
click at [306, 407] on button "Use Required Qty" at bounding box center [304, 408] width 78 height 20
type input "50 ea"
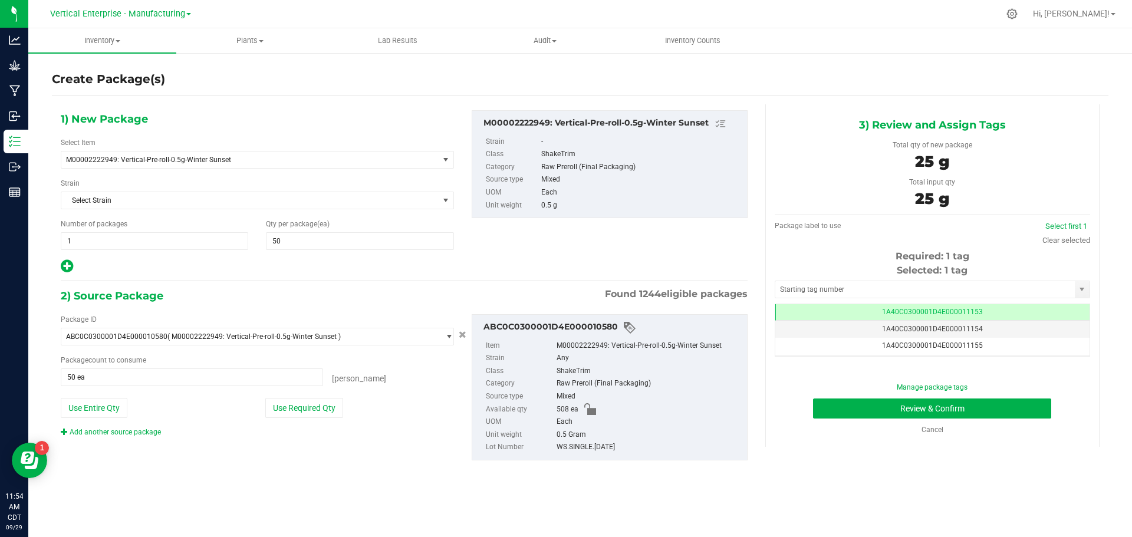
click at [960, 308] on span "1A40C0300001D4E000011153" at bounding box center [932, 312] width 101 height 8
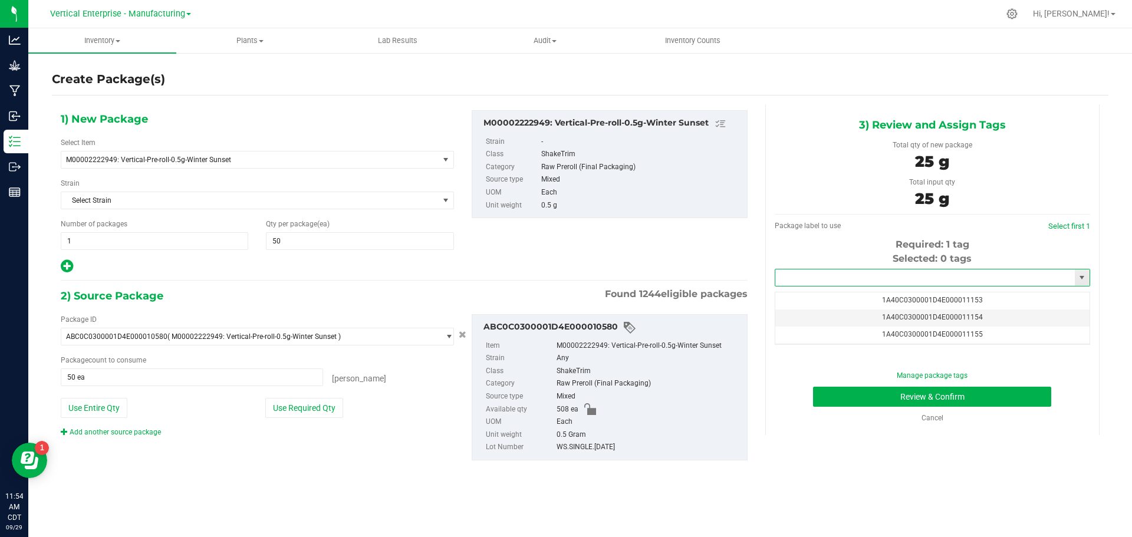
click at [843, 281] on input "text" at bounding box center [925, 277] width 300 height 17
click at [851, 294] on li "ABC0C0300001D4E000010697" at bounding box center [932, 298] width 314 height 18
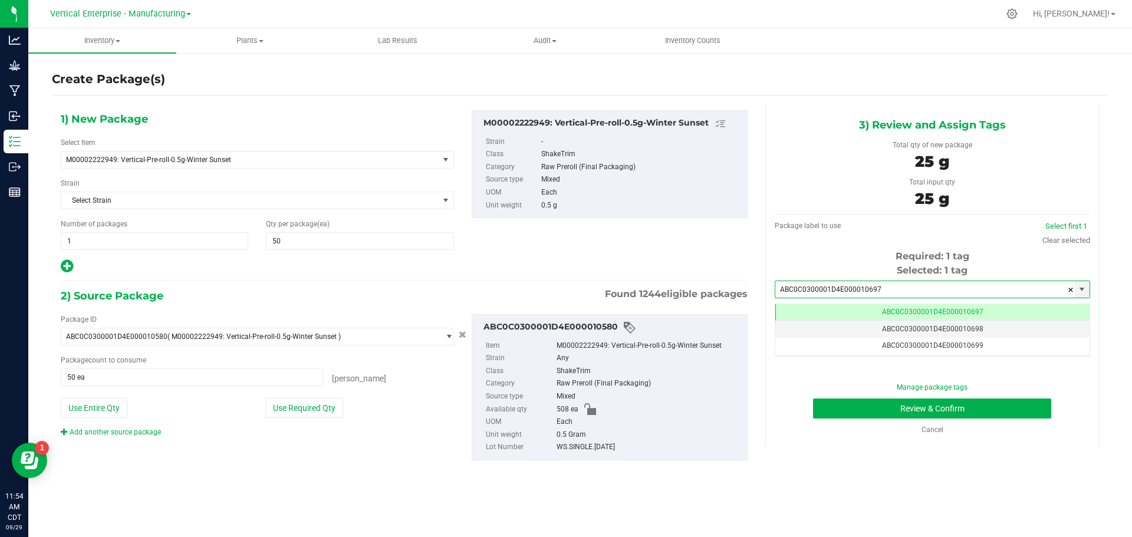
type input "ABC0C0300001D4E000010697"
click at [897, 410] on button "Review & Confirm" at bounding box center [932, 409] width 238 height 20
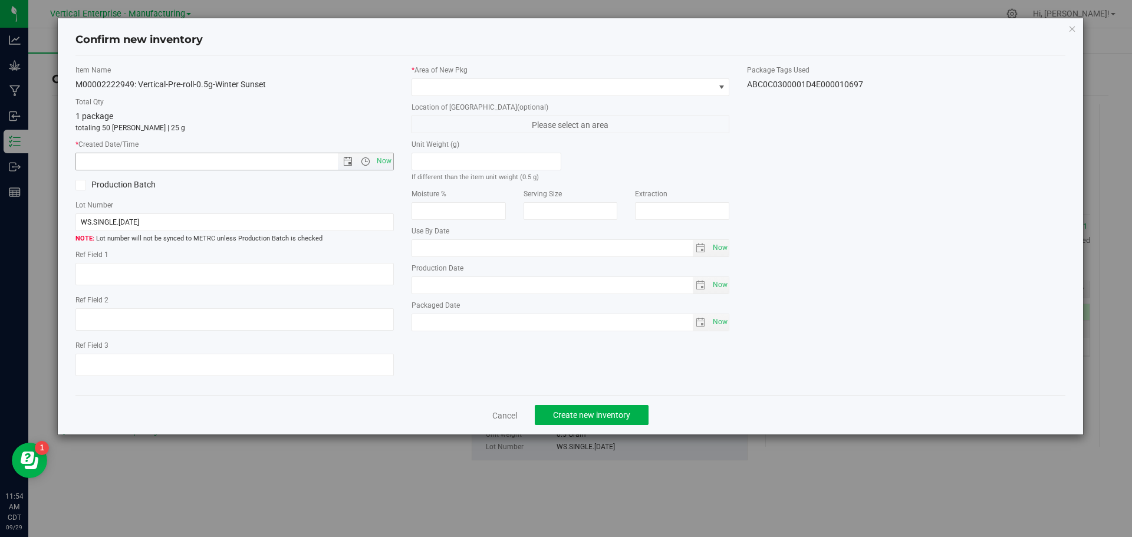
click at [386, 157] on span "Now" at bounding box center [384, 161] width 20 height 17
type input "[DATE] 11:54 AM"
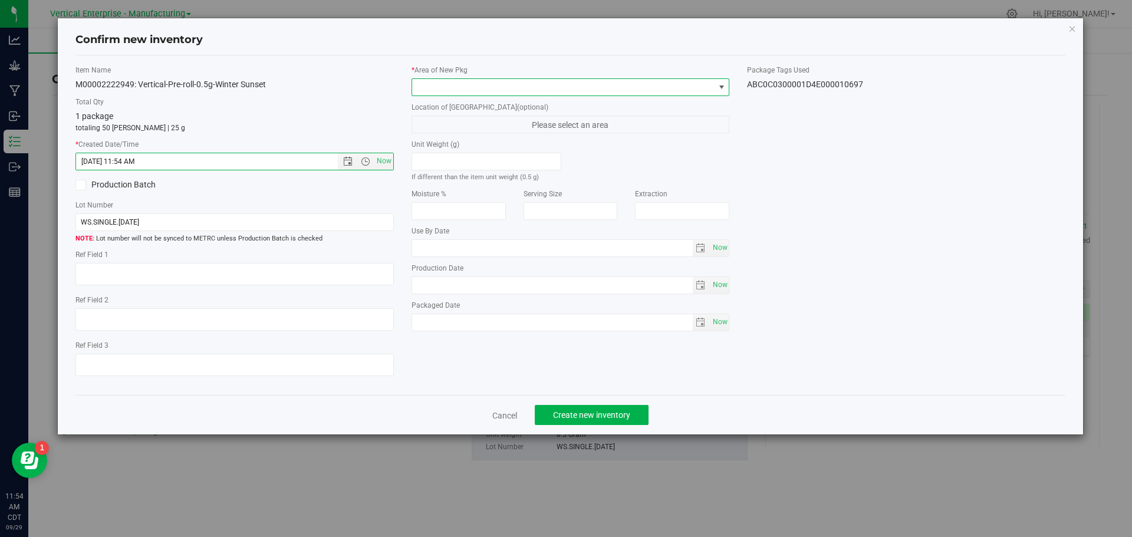
click at [432, 87] on span at bounding box center [563, 87] width 302 height 17
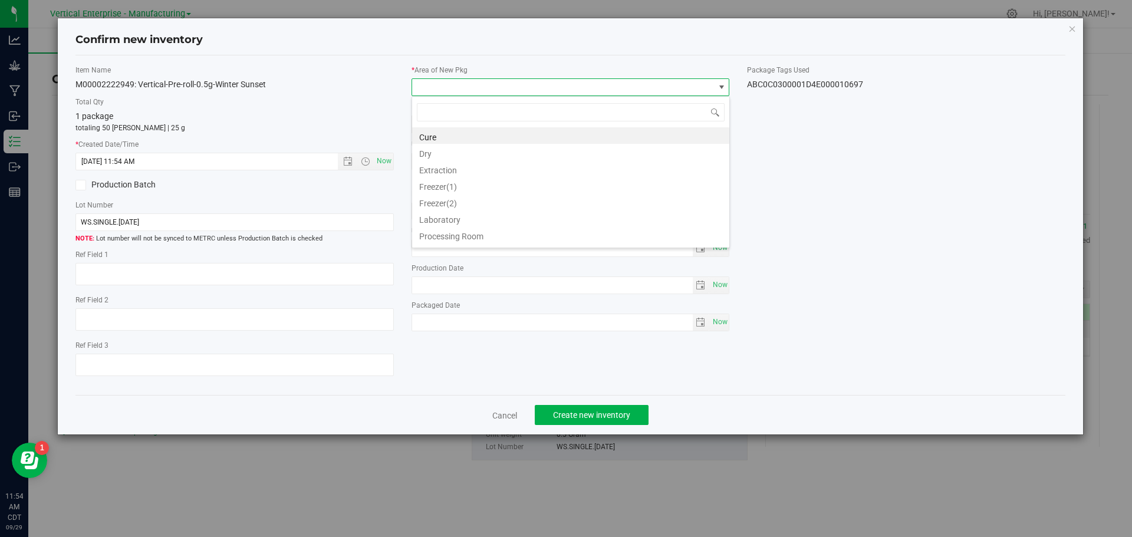
type input "c"
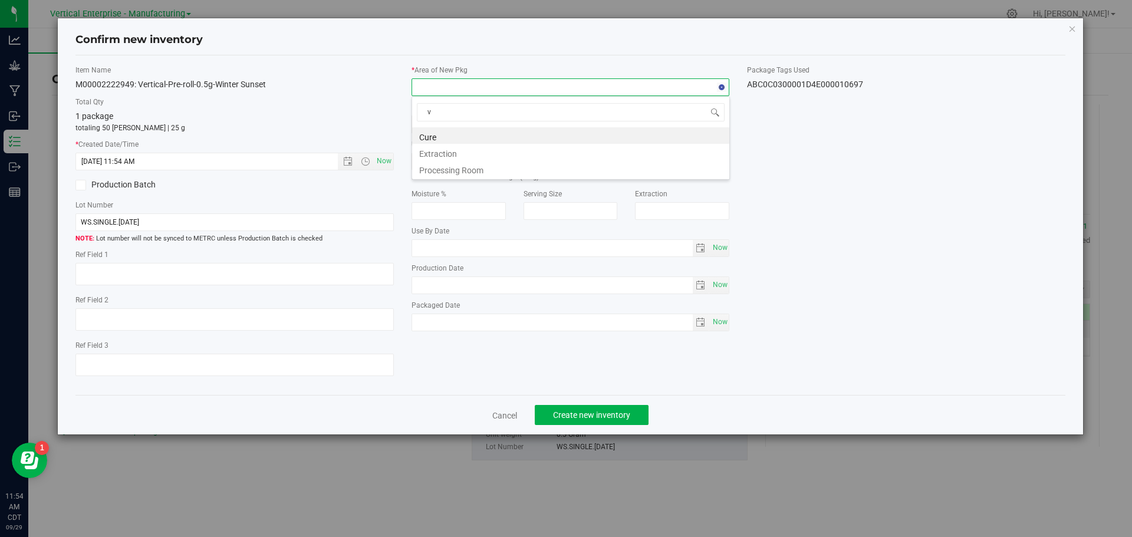
type input "va"
click at [443, 131] on li "Vault" at bounding box center [570, 135] width 317 height 17
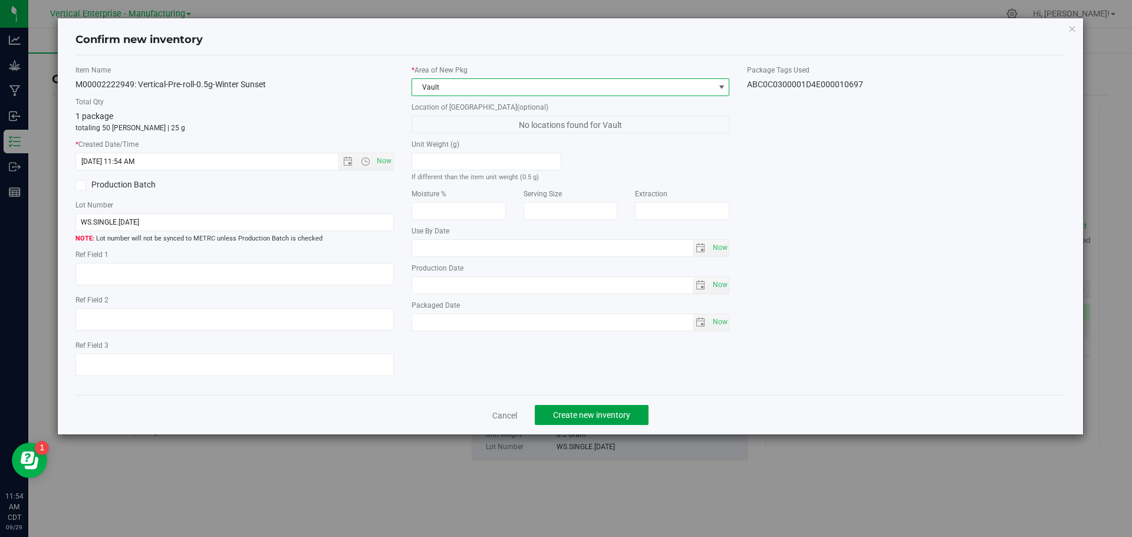
click at [617, 423] on button "Create new inventory" at bounding box center [592, 415] width 114 height 20
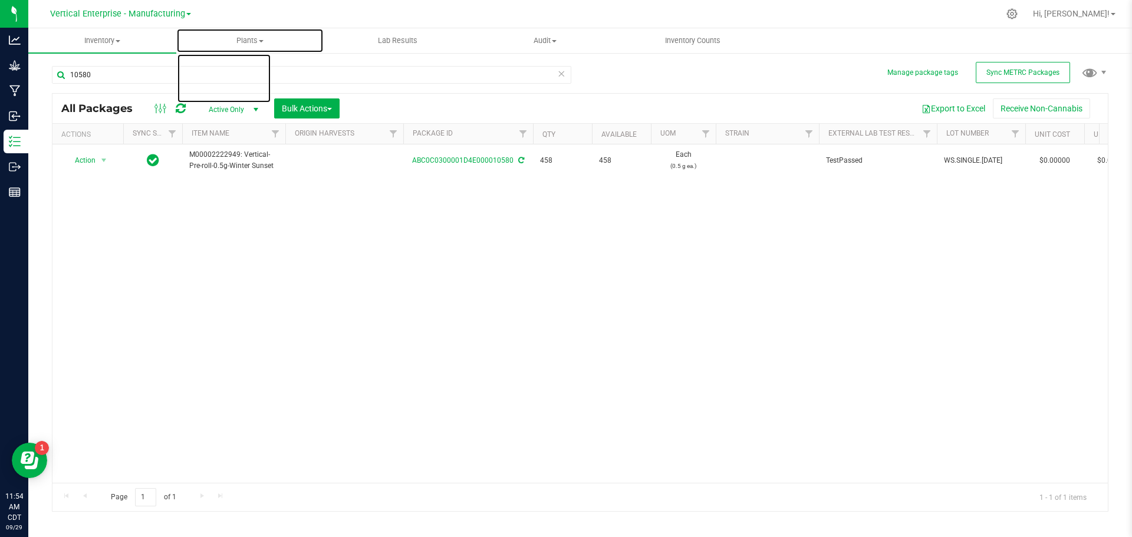
click at [252, 38] on span "Plants" at bounding box center [250, 40] width 147 height 11
click at [242, 68] on span "All plants" at bounding box center [210, 71] width 68 height 10
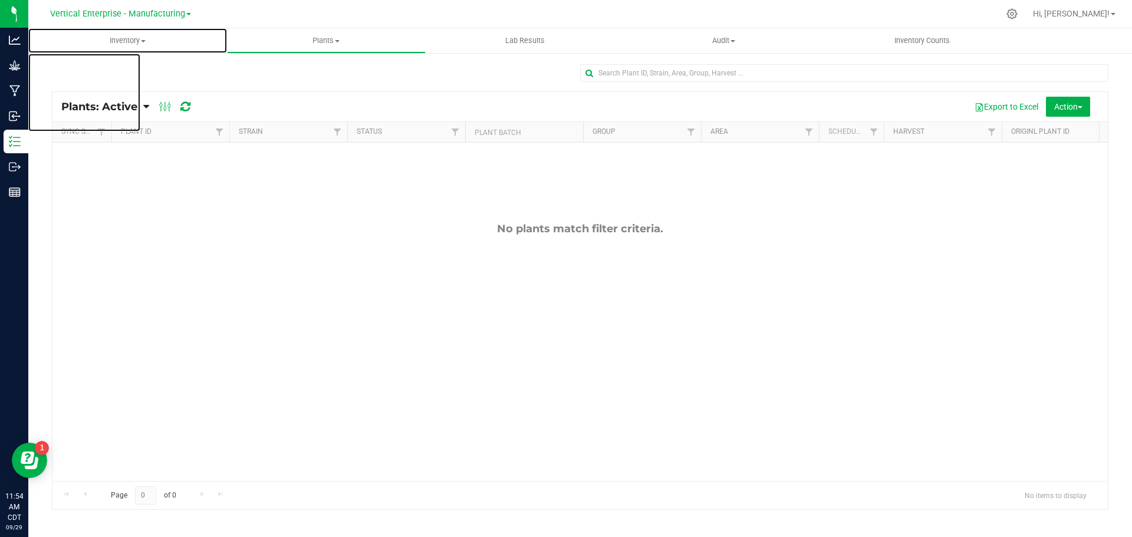
click at [106, 38] on span "Inventory" at bounding box center [127, 40] width 199 height 11
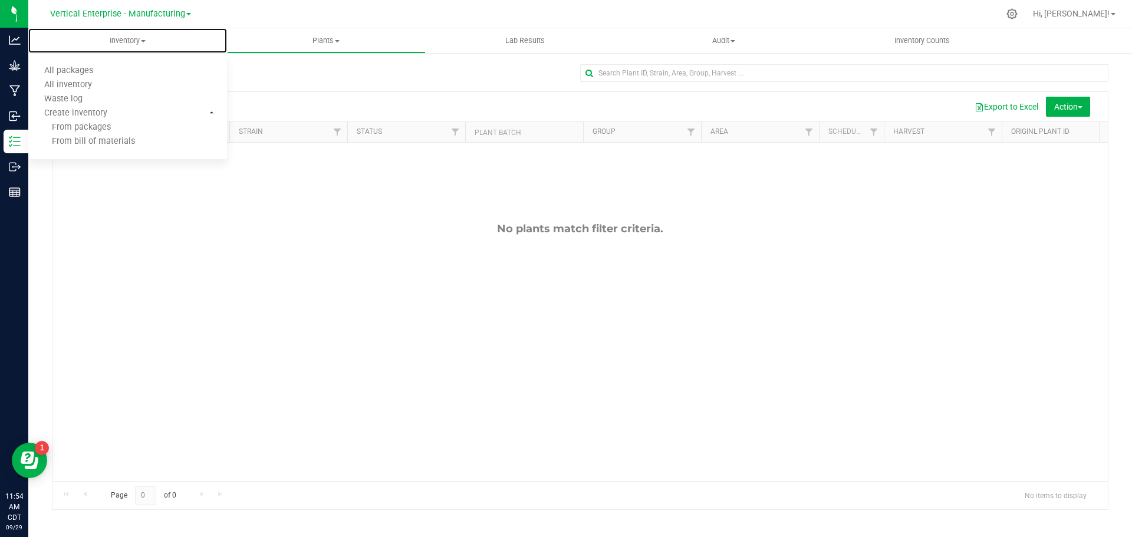
click at [128, 37] on span "Inventory" at bounding box center [127, 40] width 199 height 11
